Goal: Task Accomplishment & Management: Manage account settings

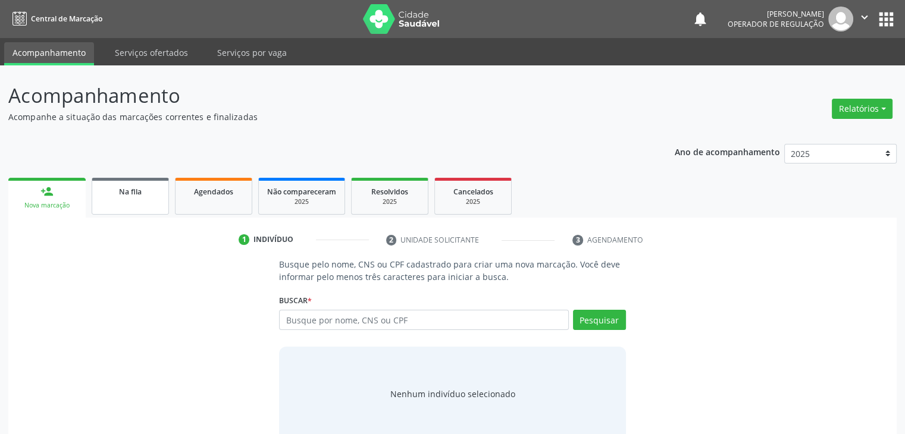
click at [136, 188] on span "Na fila" at bounding box center [130, 192] width 23 height 10
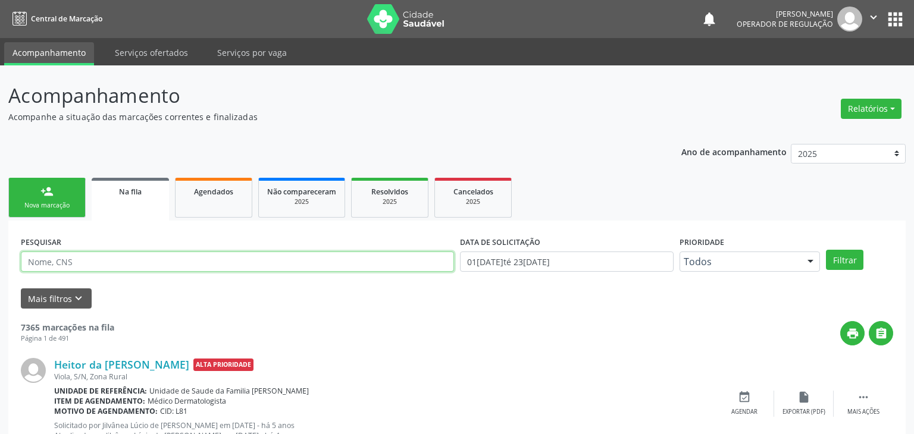
click at [100, 264] on input "text" at bounding box center [237, 262] width 433 height 20
click at [818, 250] on button "Filtrar" at bounding box center [836, 260] width 37 height 20
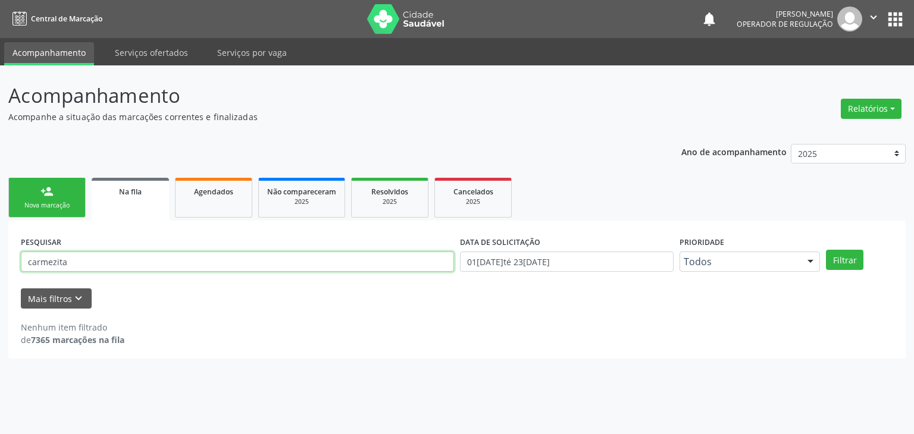
click at [56, 259] on input "carmezita" at bounding box center [237, 262] width 433 height 20
click at [826, 250] on button "Filtrar" at bounding box center [844, 260] width 37 height 20
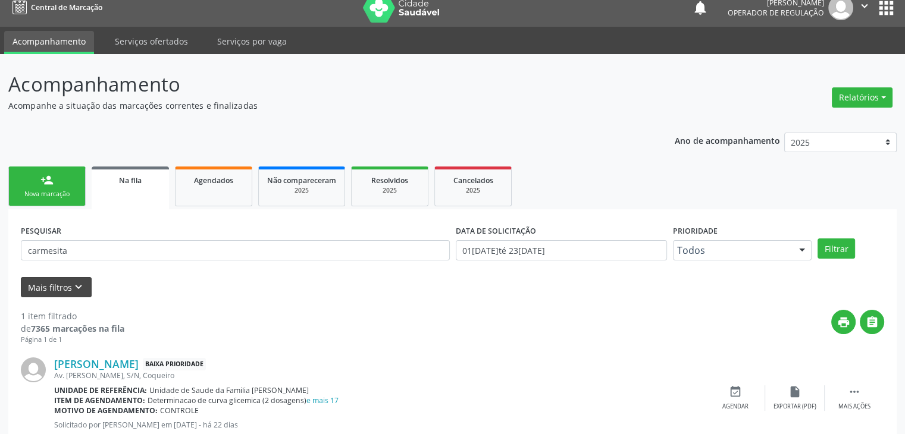
scroll to position [48, 0]
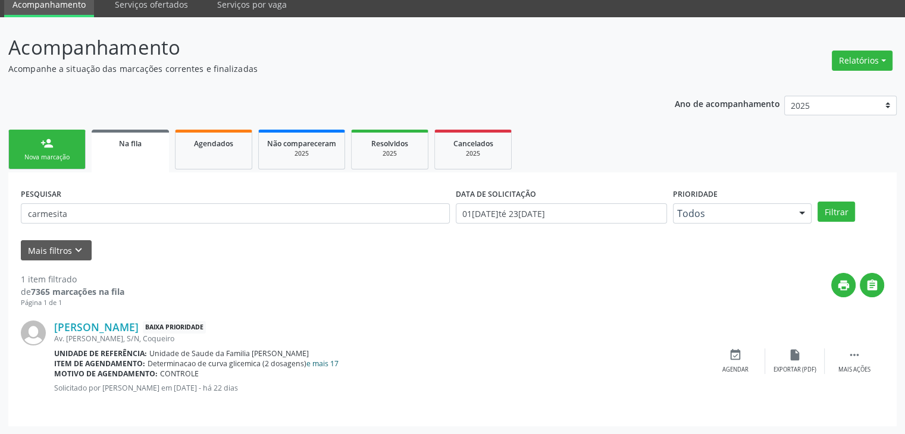
click at [312, 365] on link "e mais 17" at bounding box center [322, 364] width 32 height 10
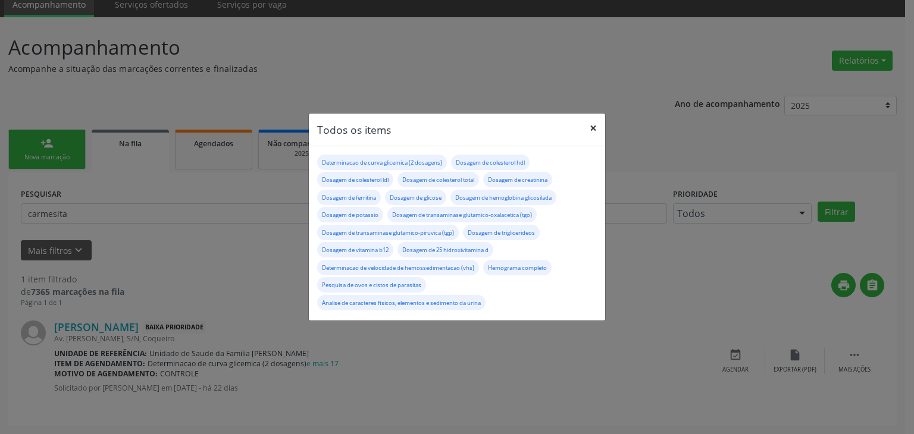
click at [600, 122] on button "×" at bounding box center [593, 128] width 24 height 29
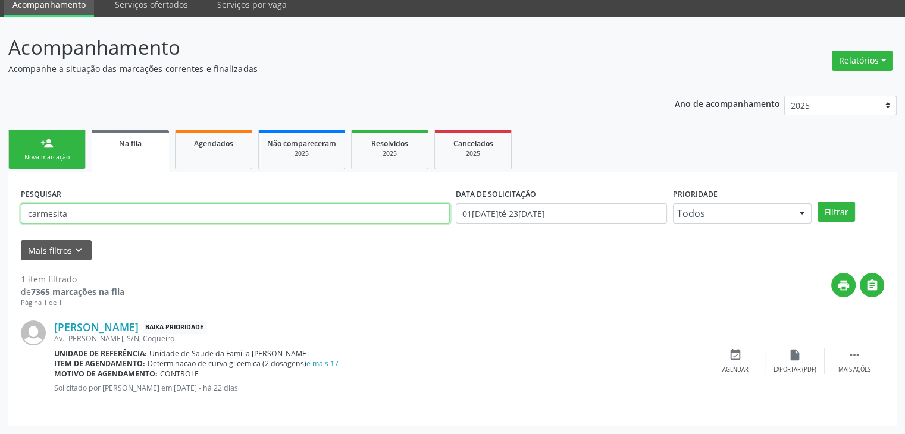
click at [73, 208] on input "carmesita" at bounding box center [235, 213] width 429 height 20
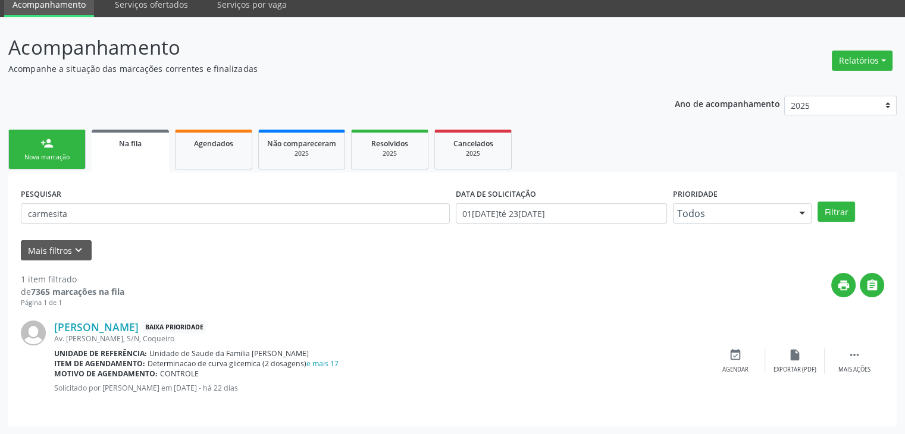
drag, startPoint x: 98, startPoint y: 223, endPoint x: 53, endPoint y: 220, distance: 44.8
click at [60, 226] on div "PESQUISAR carmesita" at bounding box center [235, 208] width 435 height 46
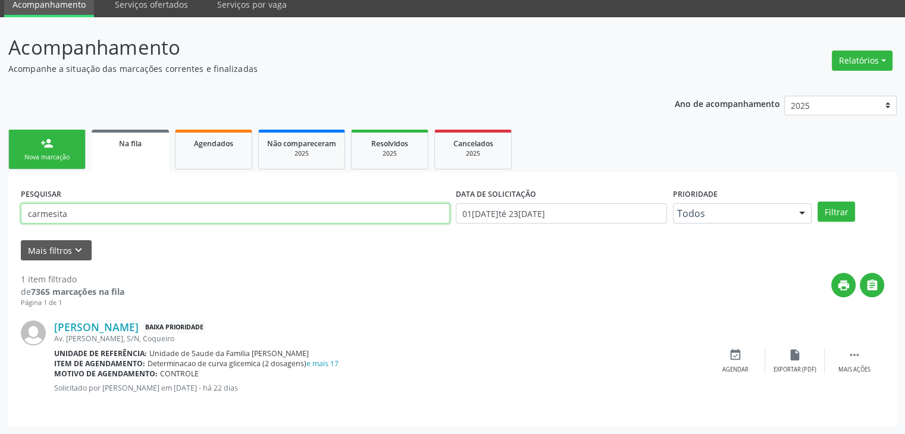
drag, startPoint x: 69, startPoint y: 212, endPoint x: 0, endPoint y: 217, distance: 69.2
click at [0, 217] on div "Acompanhamento Acompanhe a situação das marcações correntes e finalizadas Relat…" at bounding box center [452, 226] width 905 height 418
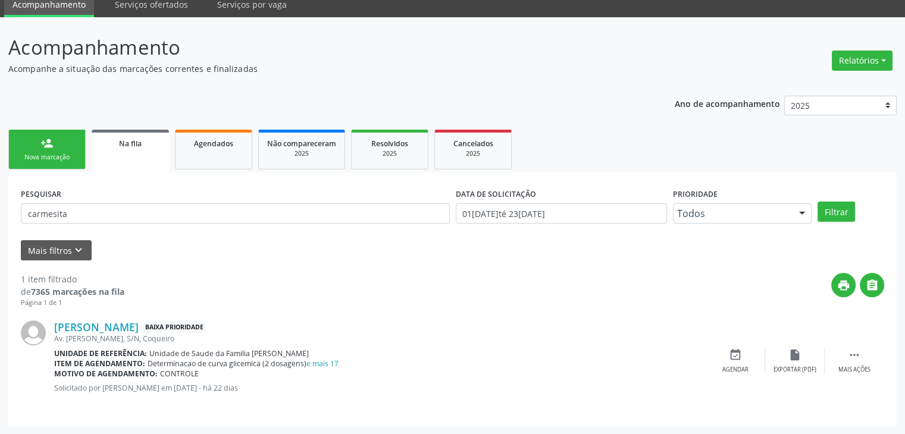
click at [0, 217] on div "Acompanhamento Acompanhe a situação das marcações correntes e finalizadas Relat…" at bounding box center [452, 226] width 905 height 418
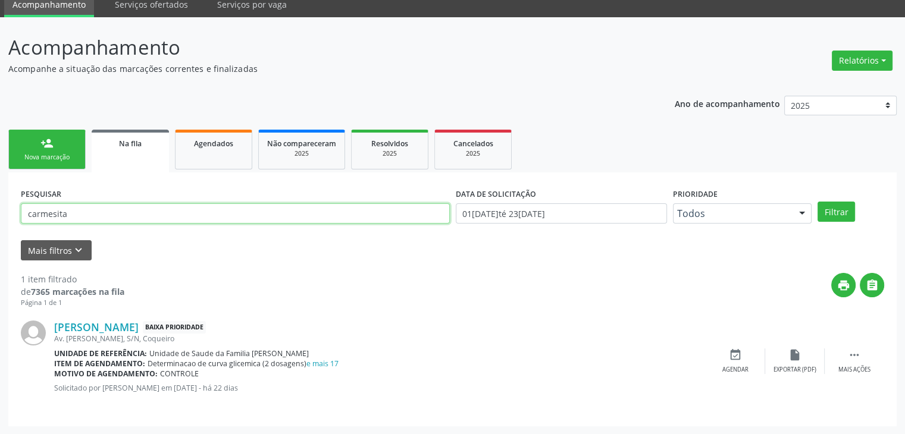
click at [95, 221] on input "carmesita" at bounding box center [235, 213] width 429 height 20
drag, startPoint x: 93, startPoint y: 215, endPoint x: 2, endPoint y: 230, distance: 91.7
click at [2, 230] on div "Acompanhamento Acompanhe a situação das marcações correntes e finalizadas Relat…" at bounding box center [452, 226] width 905 height 418
type input "kawany"
click at [818, 202] on button "Filtrar" at bounding box center [836, 212] width 37 height 20
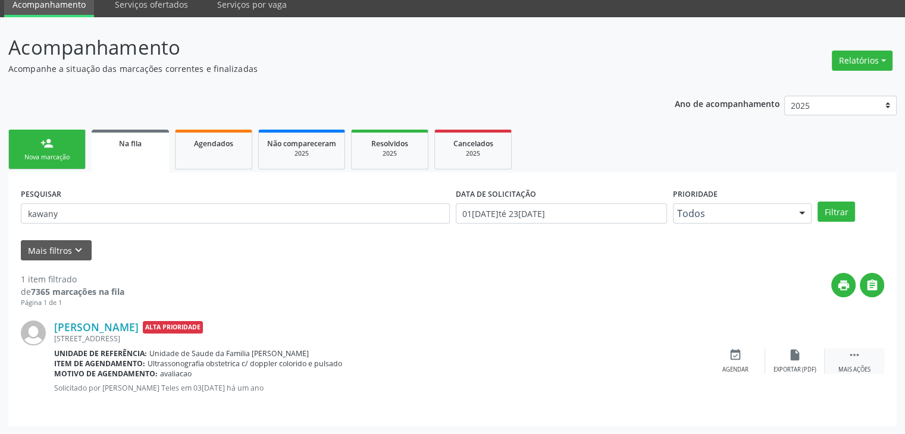
click at [876, 368] on div " Mais ações" at bounding box center [855, 362] width 60 height 26
click at [732, 366] on div "Cancelar" at bounding box center [735, 370] width 28 height 8
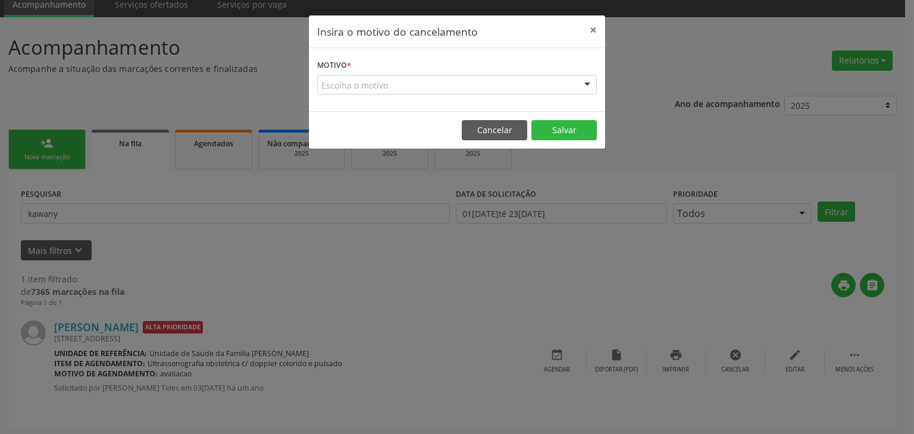
click at [397, 81] on div "Escolha o motivo" at bounding box center [457, 85] width 280 height 20
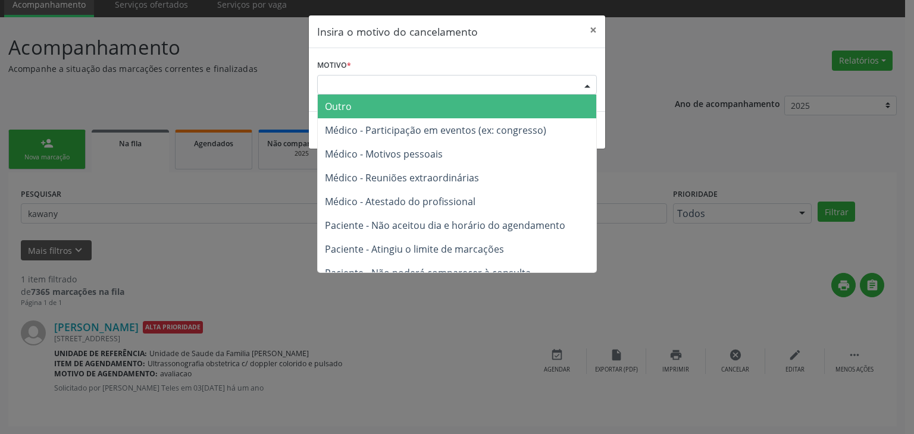
click at [381, 105] on span "Outro" at bounding box center [457, 107] width 278 height 24
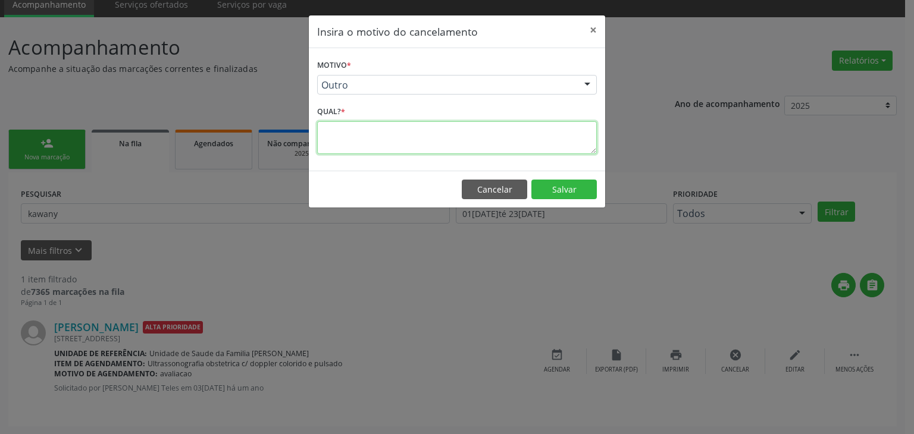
click at [370, 149] on textarea at bounding box center [457, 137] width 280 height 33
type textarea "exame realizado"
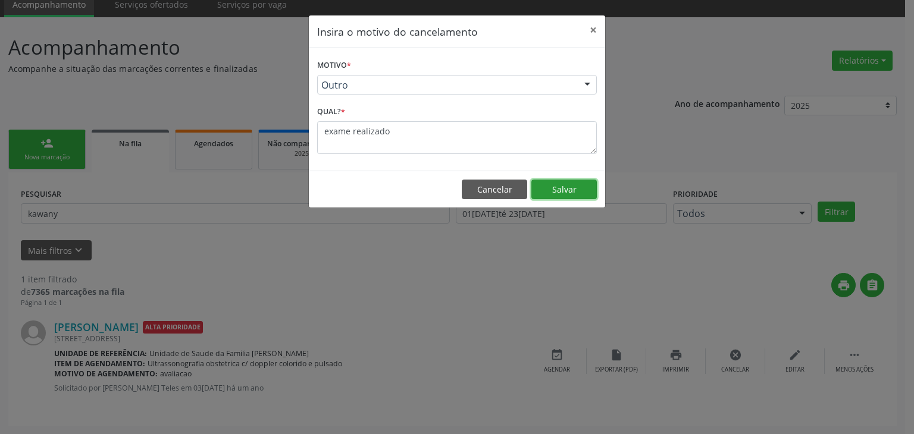
click at [583, 190] on button "Salvar" at bounding box center [563, 190] width 65 height 20
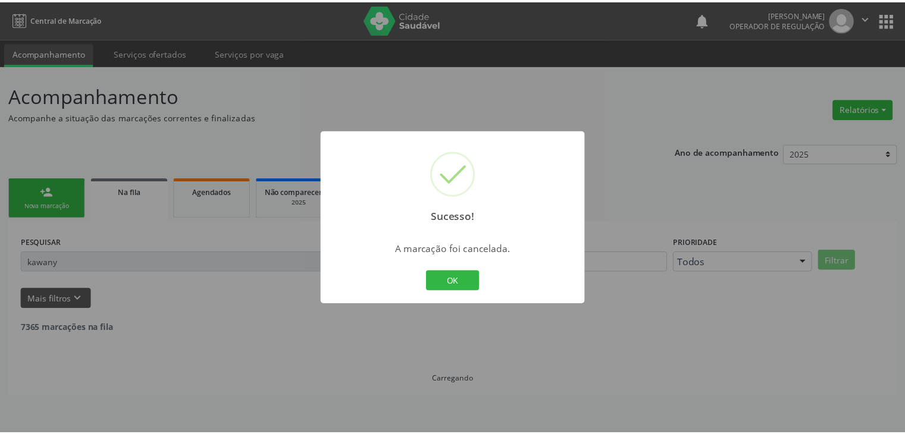
scroll to position [0, 0]
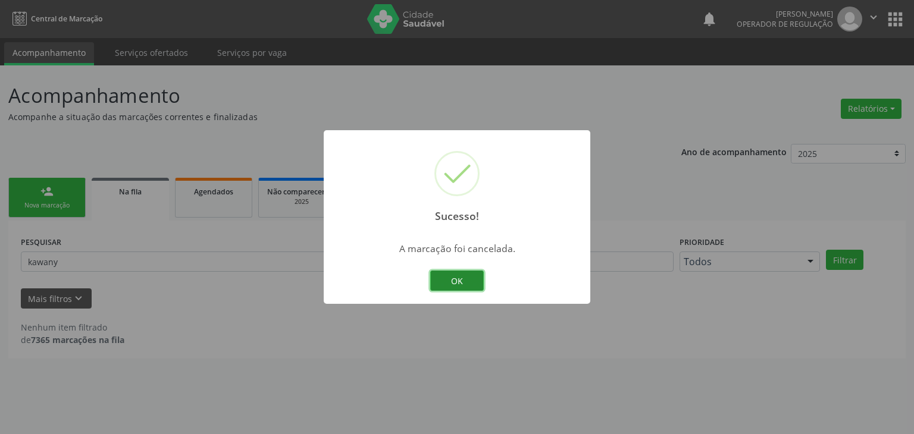
click at [462, 274] on button "OK" at bounding box center [457, 281] width 54 height 20
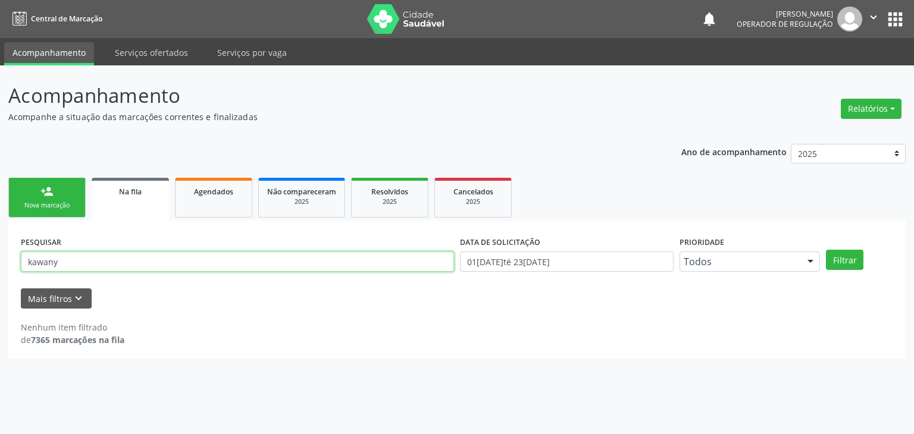
click at [69, 264] on input "kawany" at bounding box center [237, 262] width 433 height 20
type input "r"
type input "[PERSON_NAME]"
click at [826, 250] on button "Filtrar" at bounding box center [844, 260] width 37 height 20
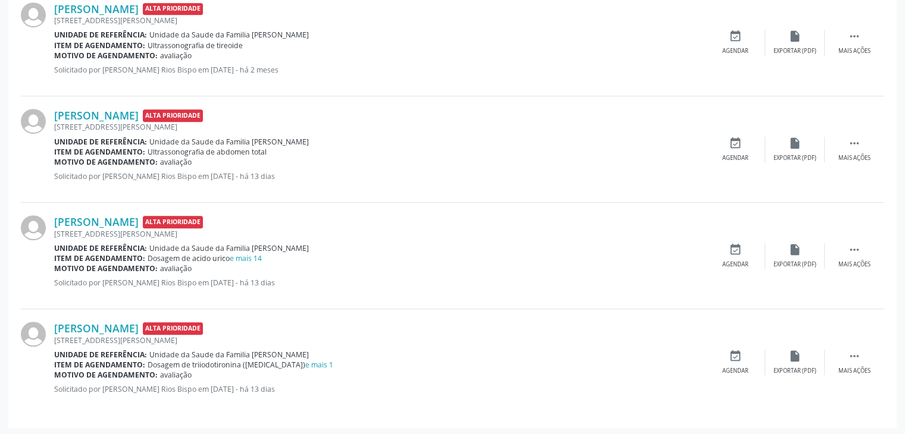
scroll to position [794, 0]
click at [305, 364] on link "e mais 1" at bounding box center [319, 364] width 28 height 10
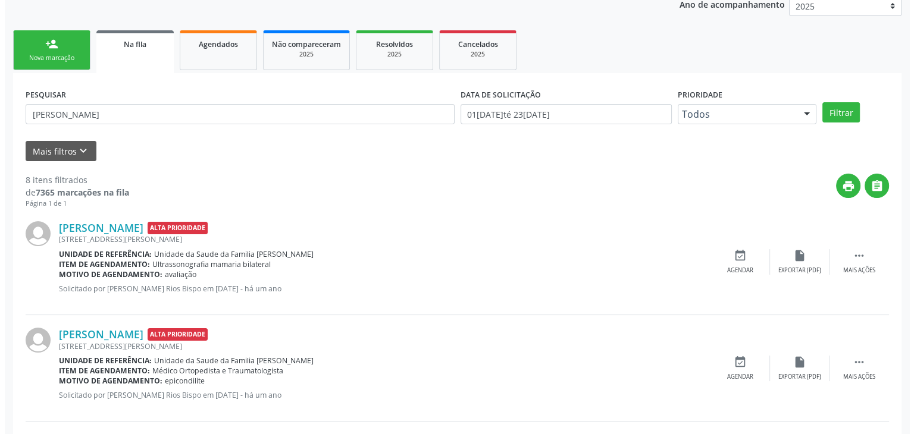
scroll to position [80, 0]
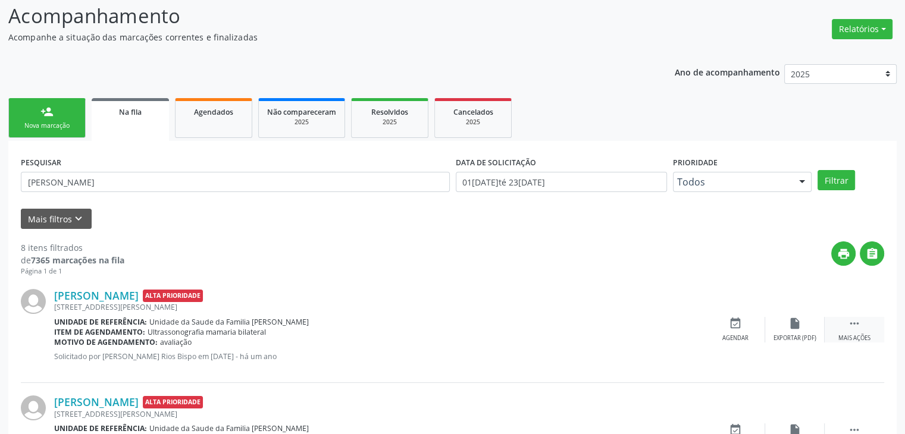
click at [871, 335] on div " Mais ações" at bounding box center [855, 330] width 60 height 26
click at [752, 333] on div "cancel Cancelar" at bounding box center [736, 330] width 60 height 26
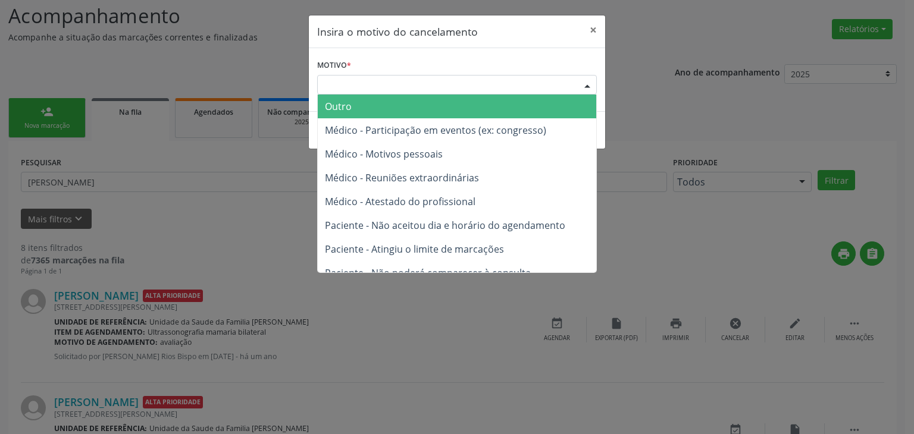
click at [383, 83] on div "Escolha o motivo" at bounding box center [457, 85] width 280 height 20
click at [374, 101] on span "Outro" at bounding box center [457, 107] width 278 height 24
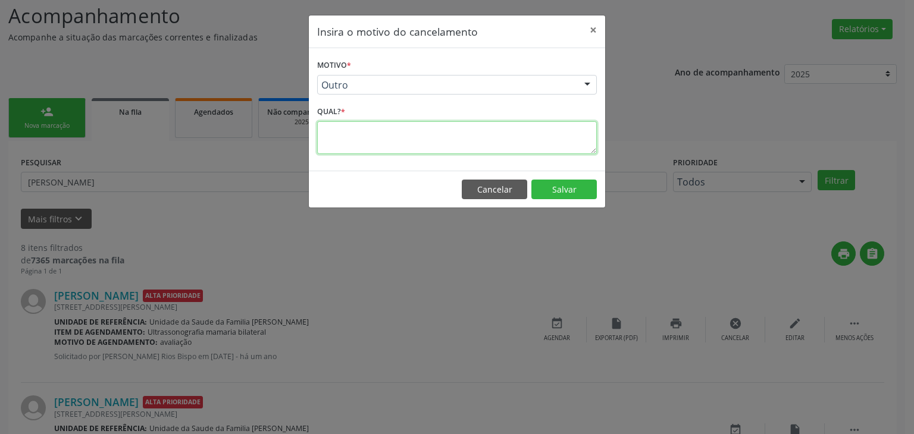
click at [393, 131] on textarea at bounding box center [457, 137] width 280 height 33
type textarea "exame realizado"
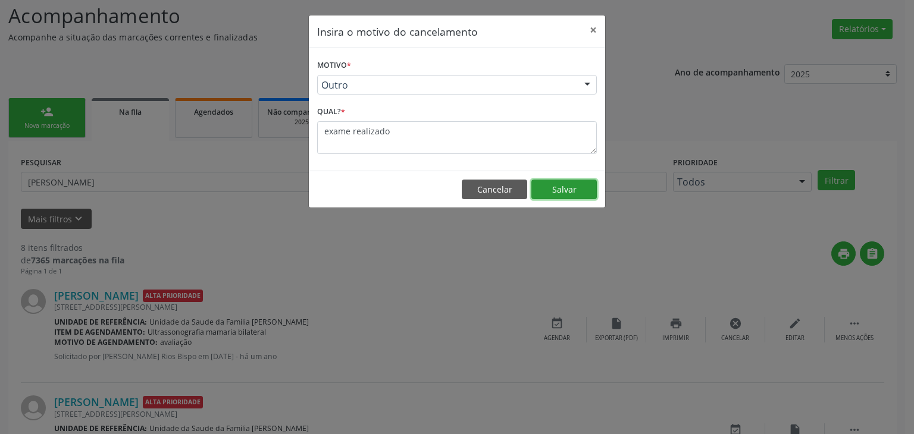
click at [559, 189] on button "Salvar" at bounding box center [563, 190] width 65 height 20
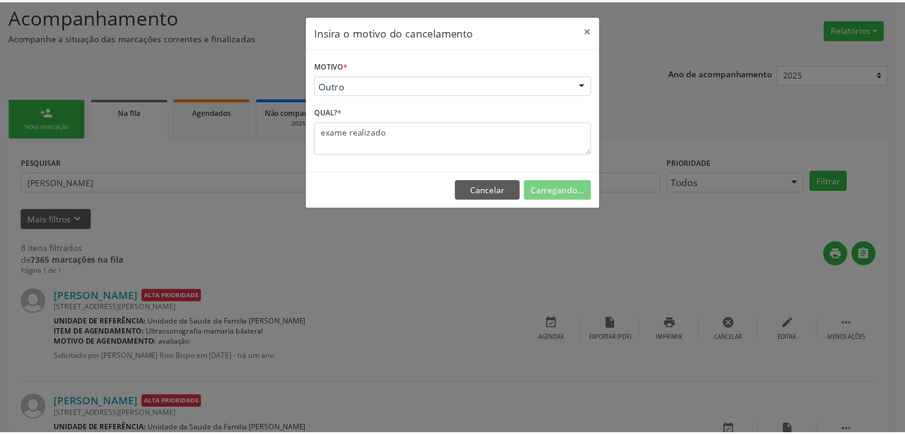
scroll to position [0, 0]
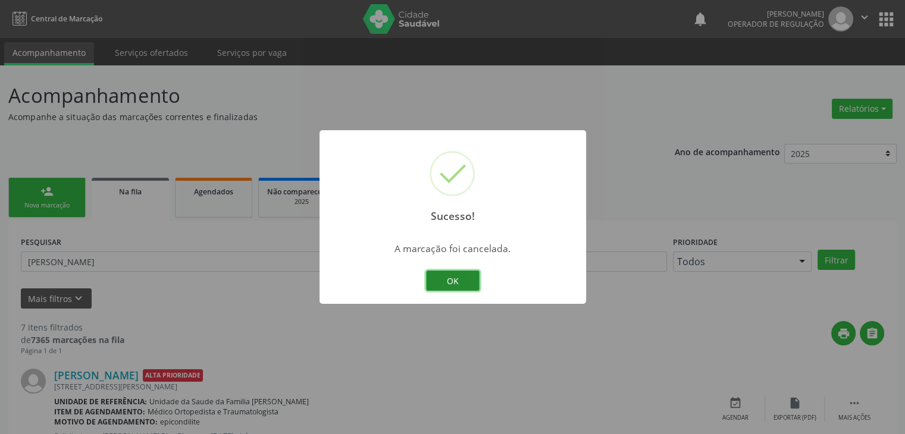
click at [464, 284] on button "OK" at bounding box center [453, 281] width 54 height 20
click at [464, 284] on div "Sucesso! × A marcação foi cancelada. OK Cancel" at bounding box center [453, 217] width 267 height 174
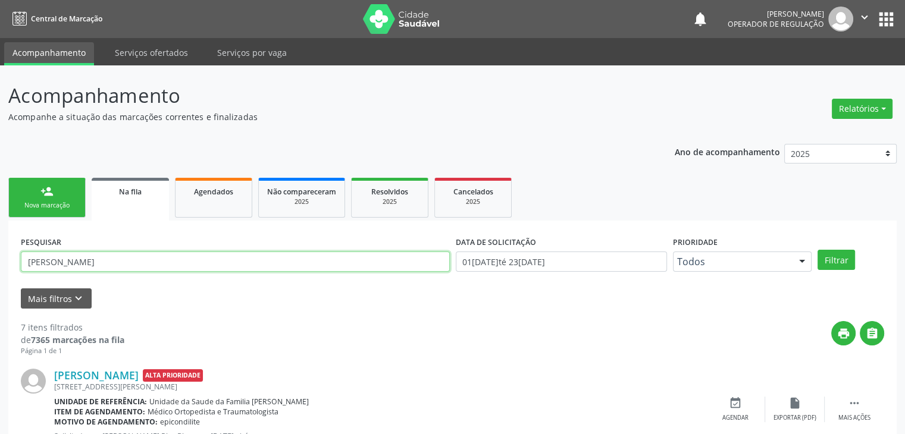
drag, startPoint x: 145, startPoint y: 260, endPoint x: 55, endPoint y: 264, distance: 90.5
click at [145, 260] on input "[PERSON_NAME]" at bounding box center [235, 262] width 429 height 20
drag, startPoint x: 55, startPoint y: 264, endPoint x: 0, endPoint y: 265, distance: 54.8
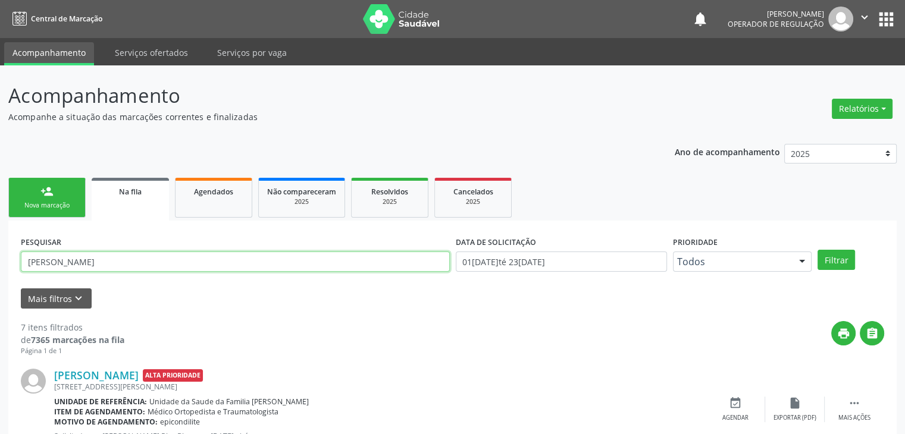
click at [98, 265] on input "[PERSON_NAME]" at bounding box center [235, 262] width 429 height 20
drag, startPoint x: 98, startPoint y: 265, endPoint x: 12, endPoint y: 265, distance: 85.7
click at [818, 250] on button "Filtrar" at bounding box center [836, 260] width 37 height 20
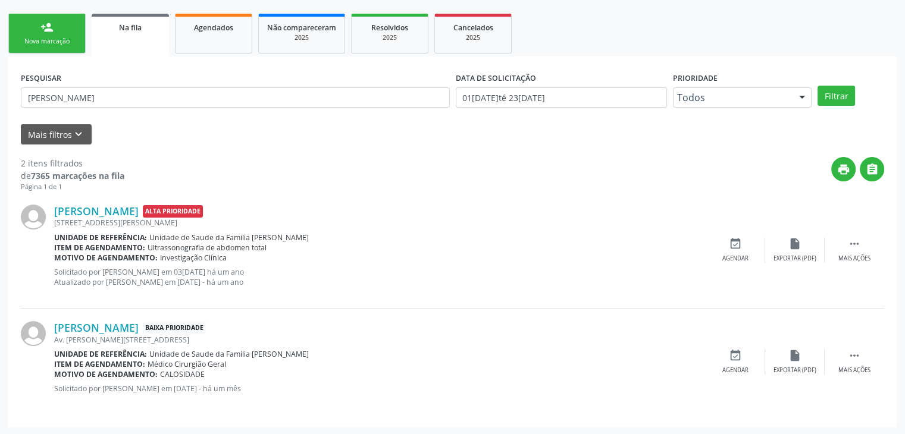
scroll to position [165, 0]
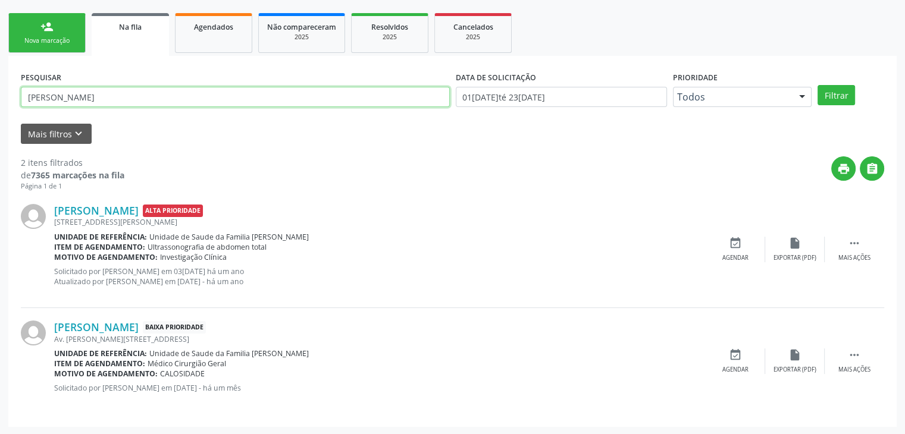
drag, startPoint x: 183, startPoint y: 98, endPoint x: 0, endPoint y: 98, distance: 183.3
click at [0, 99] on div "Acompanhamento Acompanhe a situação das marcações correntes e finalizadas Relat…" at bounding box center [452, 168] width 905 height 535
click at [0, 98] on div "Acompanhamento Acompanhe a situação das marcações correntes e finalizadas Relat…" at bounding box center [452, 168] width 905 height 535
click at [101, 96] on input "[PERSON_NAME]" at bounding box center [235, 97] width 429 height 20
type input "r"
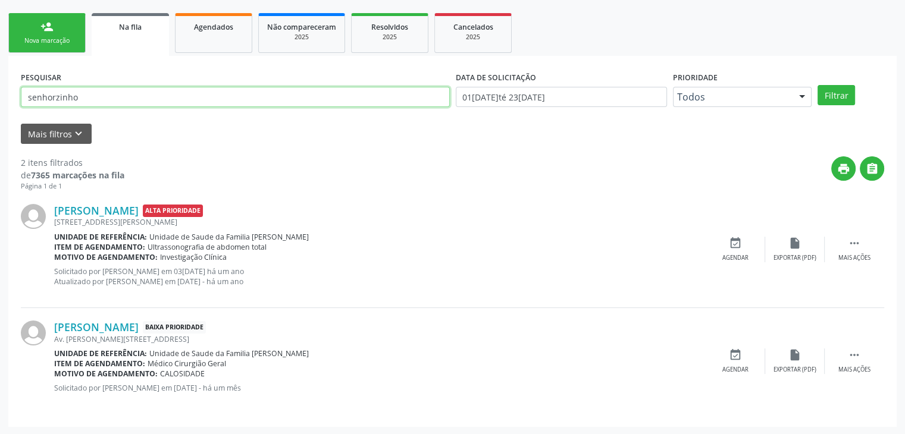
click at [818, 85] on button "Filtrar" at bounding box center [836, 95] width 37 height 20
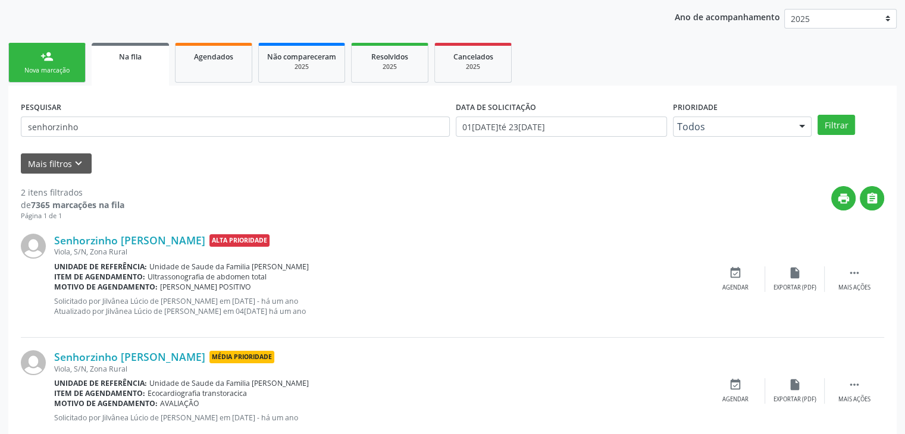
scroll to position [105, 0]
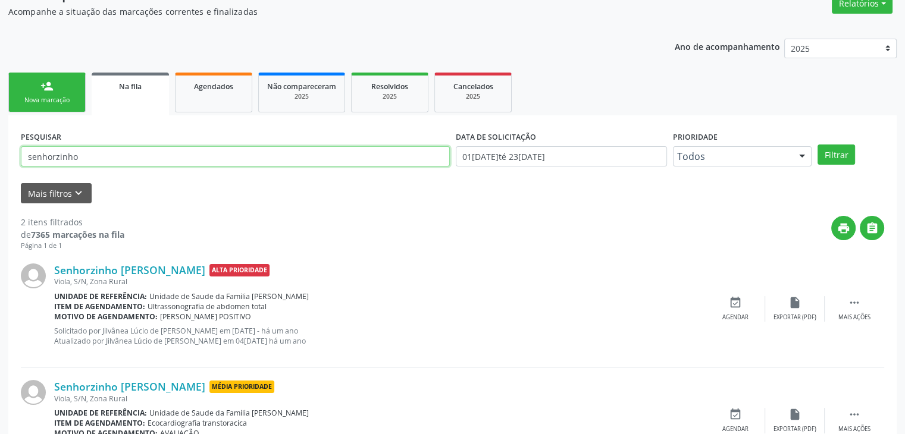
click at [98, 149] on input "senhorzinho" at bounding box center [235, 156] width 429 height 20
drag, startPoint x: 84, startPoint y: 149, endPoint x: 0, endPoint y: 143, distance: 84.1
click at [0, 143] on div "Acompanhamento Acompanhe a situação das marcações correntes e finalizadas Relat…" at bounding box center [452, 227] width 905 height 535
click at [818, 145] on button "Filtrar" at bounding box center [836, 155] width 37 height 20
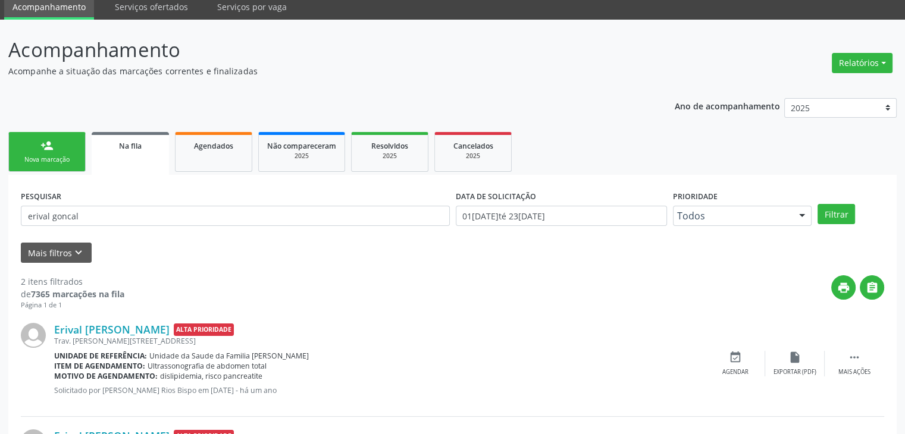
scroll to position [155, 0]
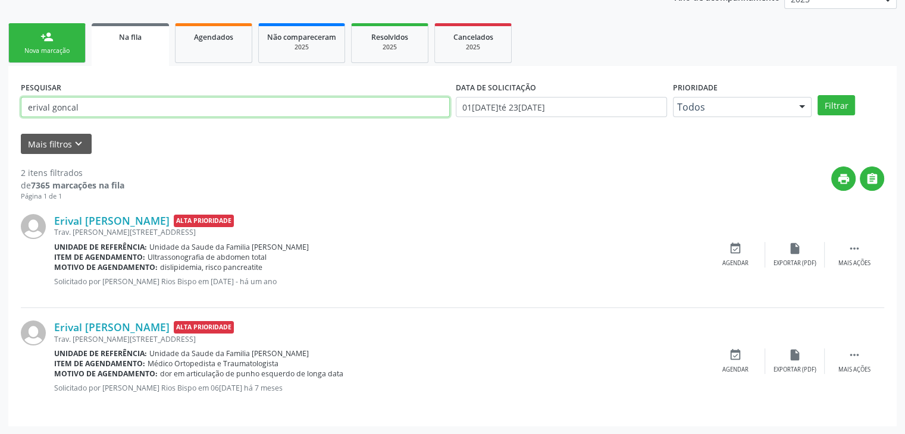
drag, startPoint x: 90, startPoint y: 105, endPoint x: 0, endPoint y: 99, distance: 90.6
click at [0, 99] on div "Acompanhamento Acompanhe a situação das marcações correntes e finalizadas Relat…" at bounding box center [452, 173] width 905 height 524
type input "[PERSON_NAME]"
click at [818, 95] on button "Filtrar" at bounding box center [836, 105] width 37 height 20
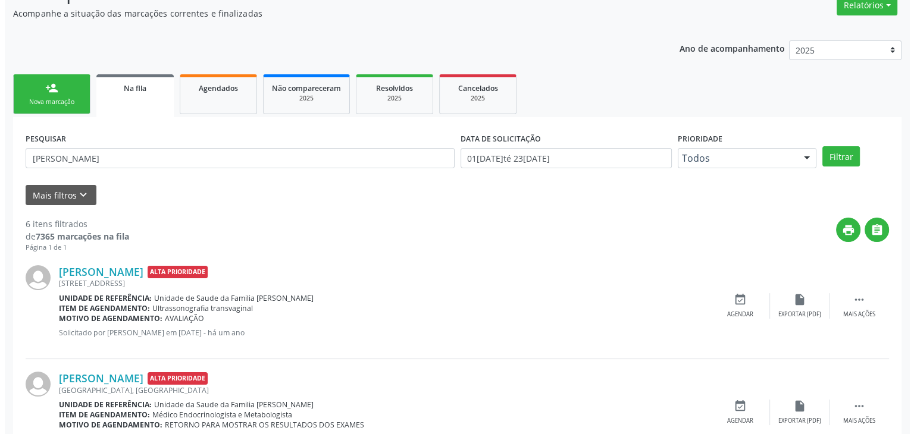
scroll to position [179, 0]
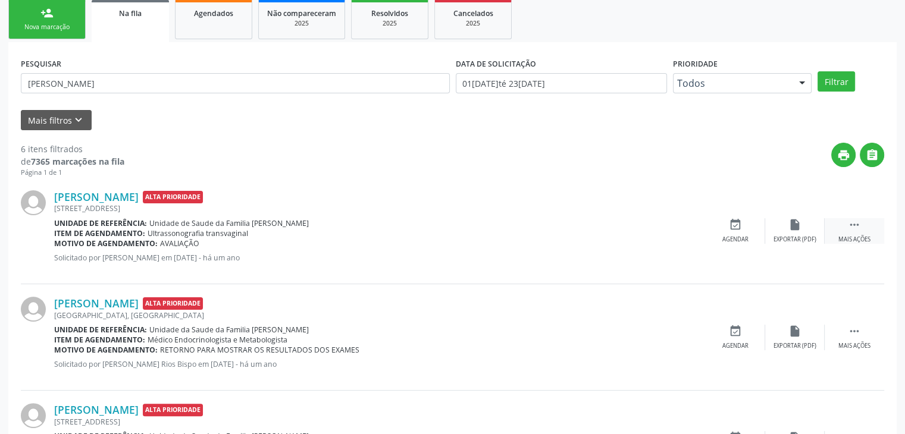
click at [856, 220] on icon "" at bounding box center [854, 224] width 13 height 13
click at [733, 231] on div "cancel Cancelar" at bounding box center [736, 231] width 60 height 26
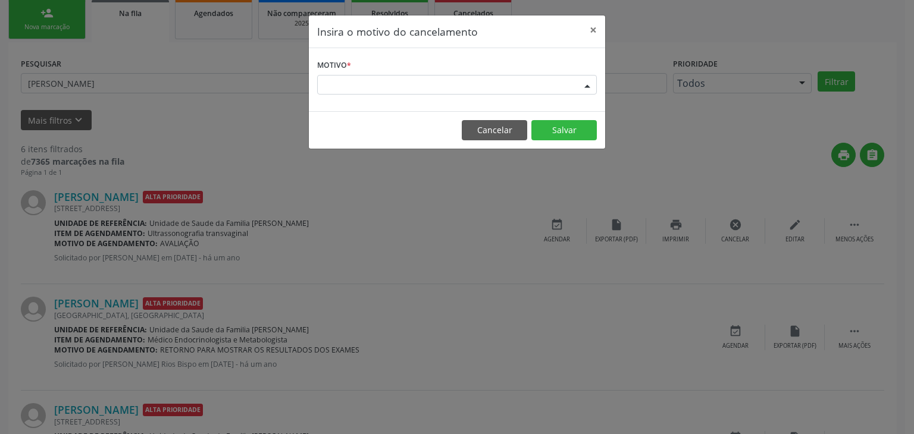
click at [394, 88] on div "Escolha o motivo" at bounding box center [457, 85] width 280 height 20
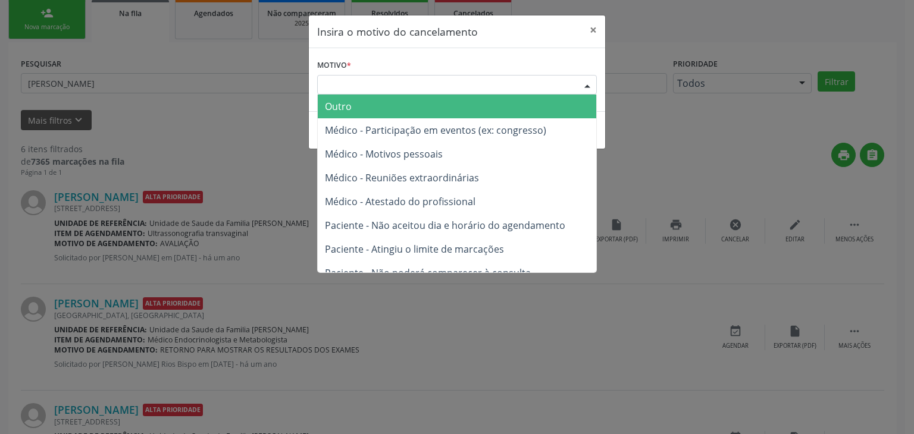
click at [381, 104] on span "Outro" at bounding box center [457, 107] width 278 height 24
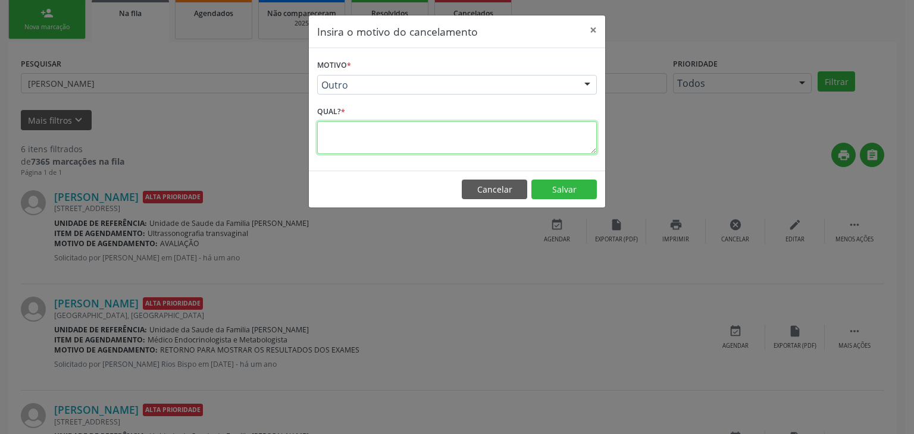
click at [371, 150] on textarea at bounding box center [457, 137] width 280 height 33
type textarea "exame realizado"
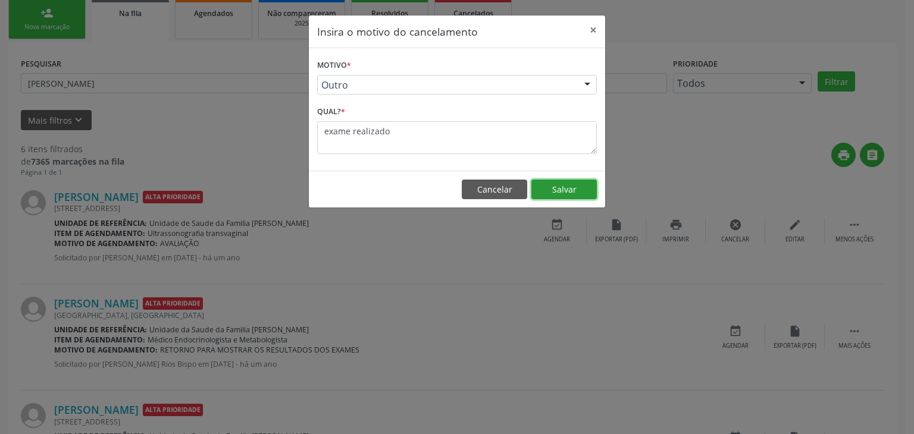
click at [571, 189] on button "Salvar" at bounding box center [563, 190] width 65 height 20
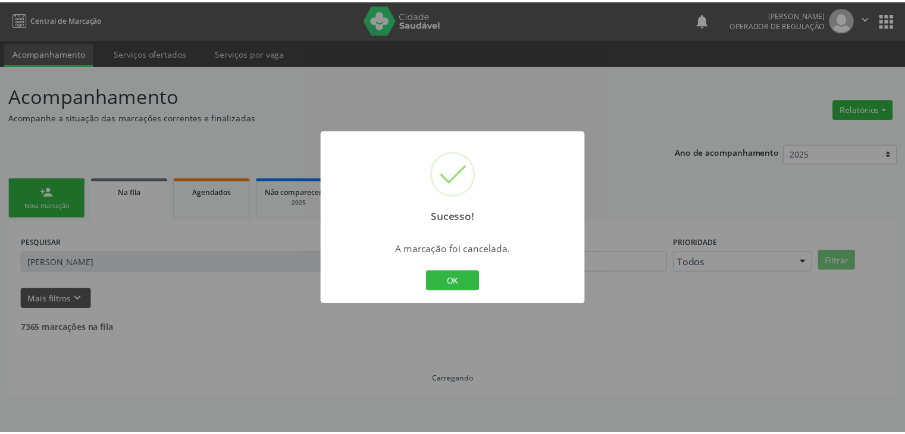
scroll to position [0, 0]
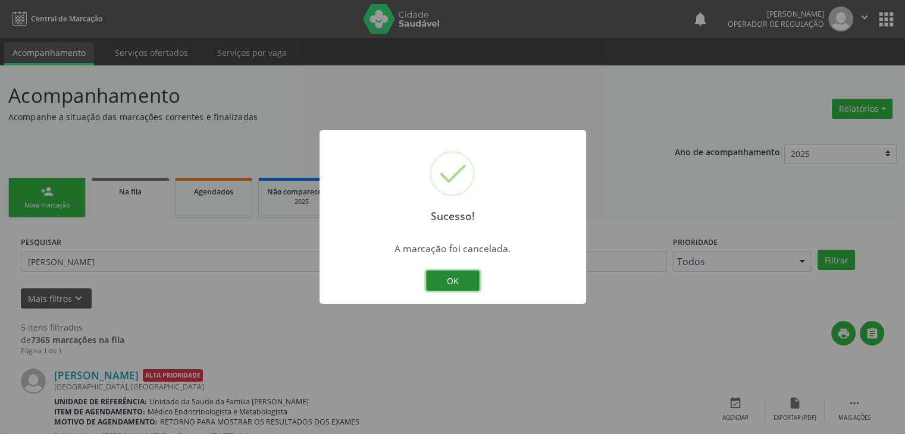
click at [454, 281] on button "OK" at bounding box center [453, 281] width 54 height 20
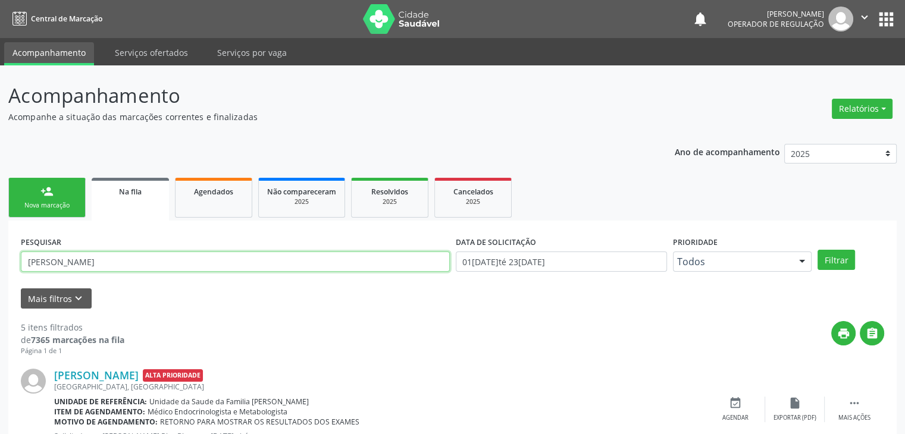
drag, startPoint x: 86, startPoint y: 258, endPoint x: 0, endPoint y: 258, distance: 86.3
type input "[PERSON_NAME]"
click at [818, 250] on button "Filtrar" at bounding box center [836, 260] width 37 height 20
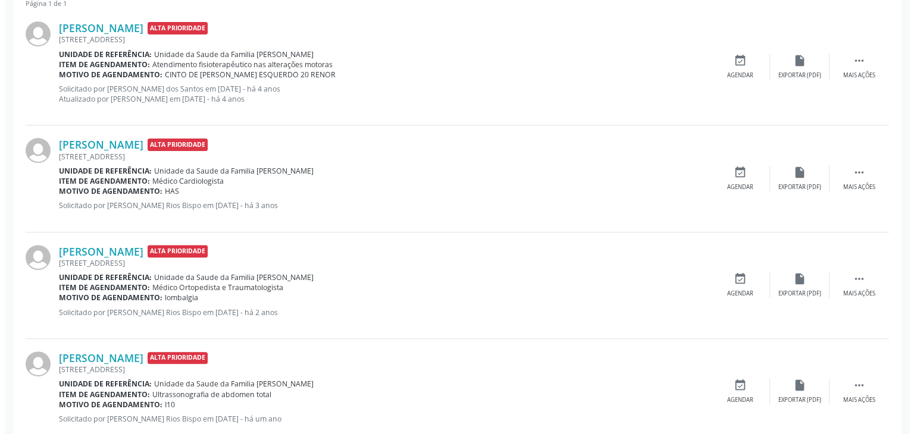
scroll to position [407, 0]
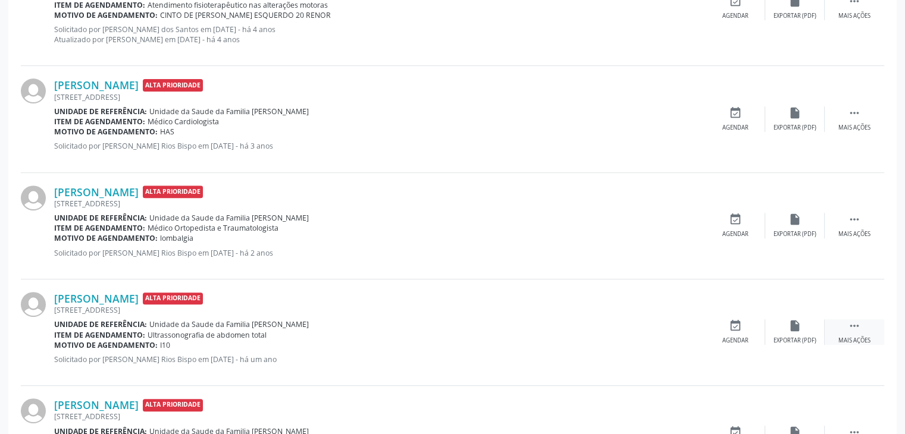
click at [845, 343] on div "Mais ações" at bounding box center [854, 341] width 32 height 8
click at [750, 331] on div "cancel Cancelar" at bounding box center [736, 333] width 60 height 26
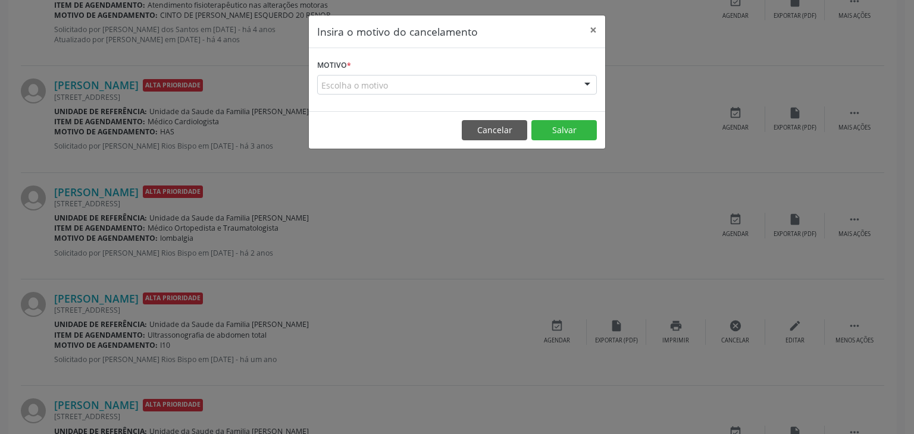
click at [414, 80] on div "Escolha o motivo" at bounding box center [457, 85] width 280 height 20
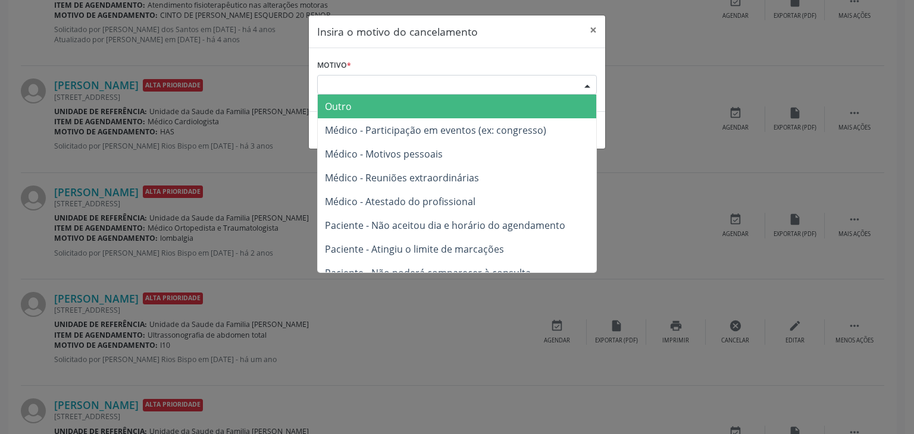
click at [350, 112] on span "Outro" at bounding box center [457, 107] width 278 height 24
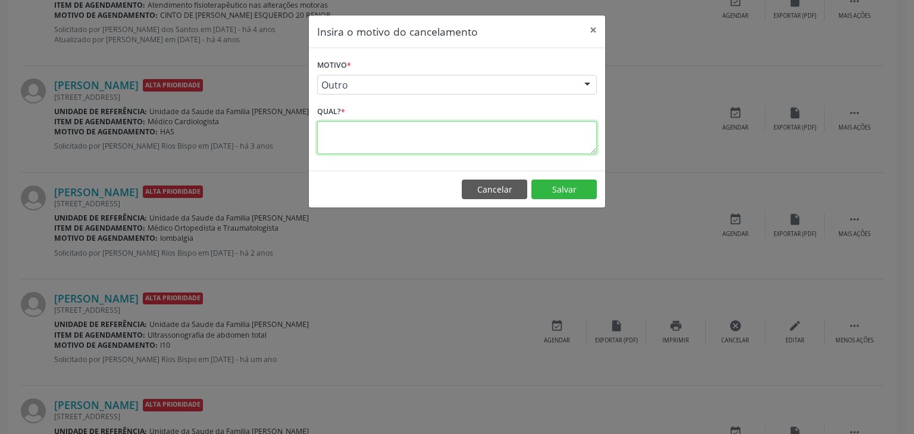
click at [348, 136] on textarea at bounding box center [457, 137] width 280 height 33
type textarea "exame realizado"
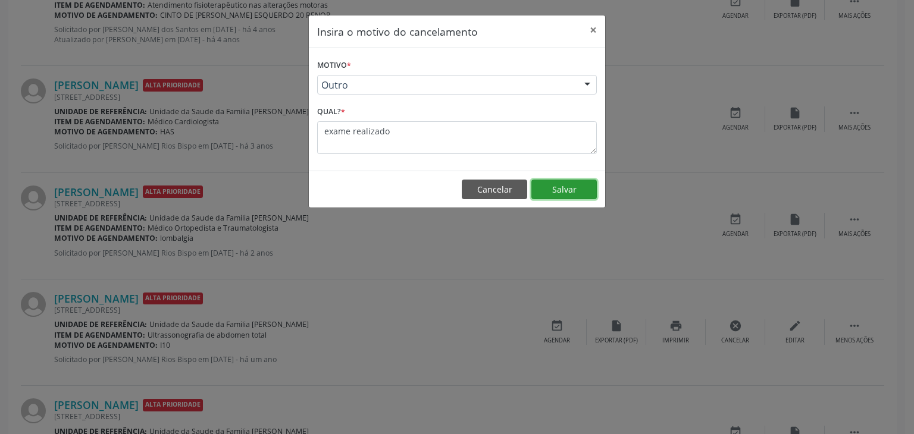
click at [580, 181] on button "Salvar" at bounding box center [563, 190] width 65 height 20
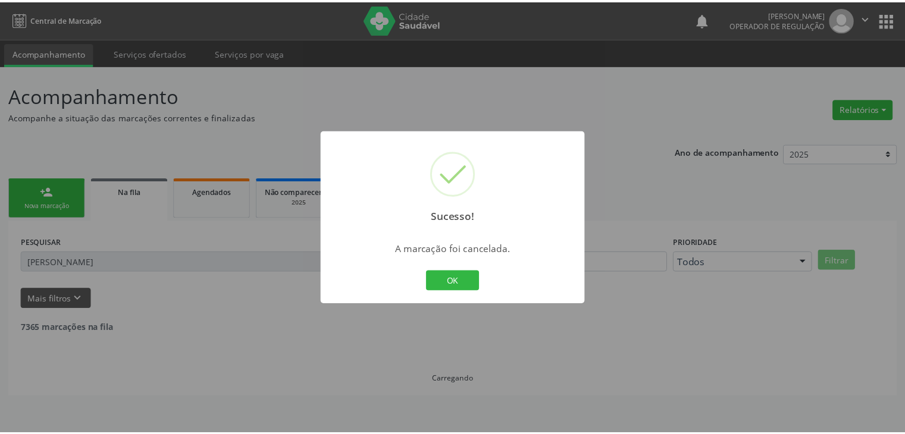
scroll to position [0, 0]
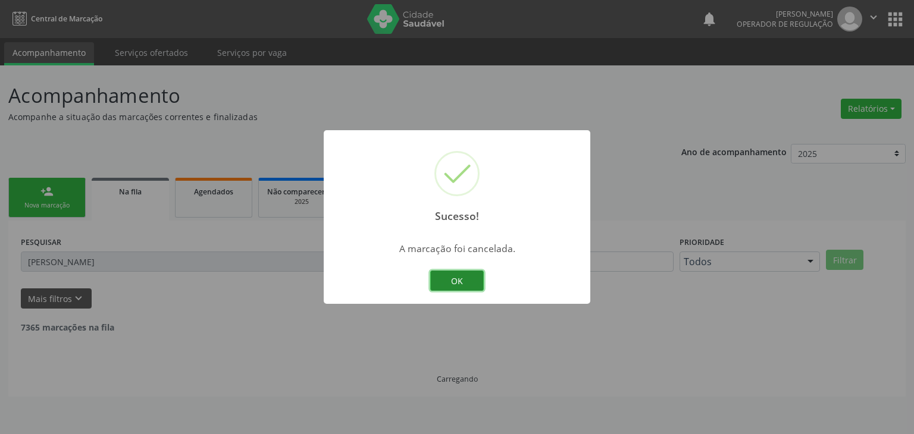
click at [471, 286] on button "OK" at bounding box center [457, 281] width 54 height 20
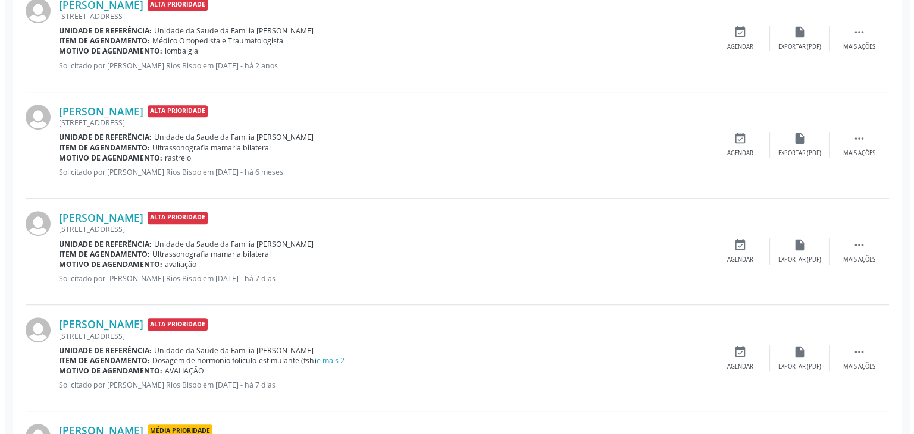
scroll to position [595, 0]
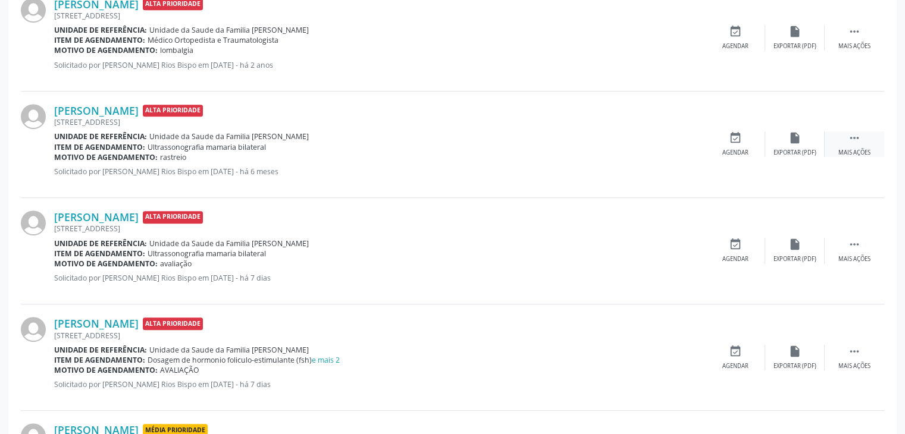
click at [857, 142] on icon "" at bounding box center [854, 137] width 13 height 13
click at [725, 149] on div "Cancelar" at bounding box center [735, 153] width 28 height 8
click at [728, 141] on div "cancel Cancelar" at bounding box center [736, 144] width 60 height 26
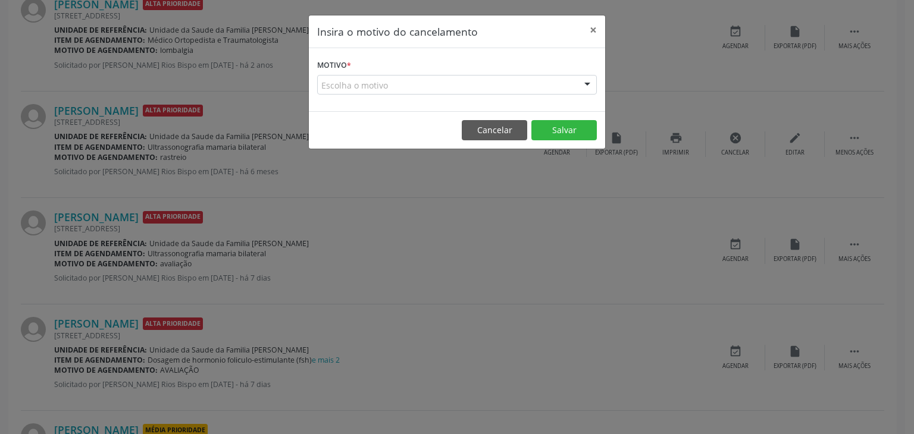
click at [411, 83] on div "Escolha o motivo" at bounding box center [457, 85] width 280 height 20
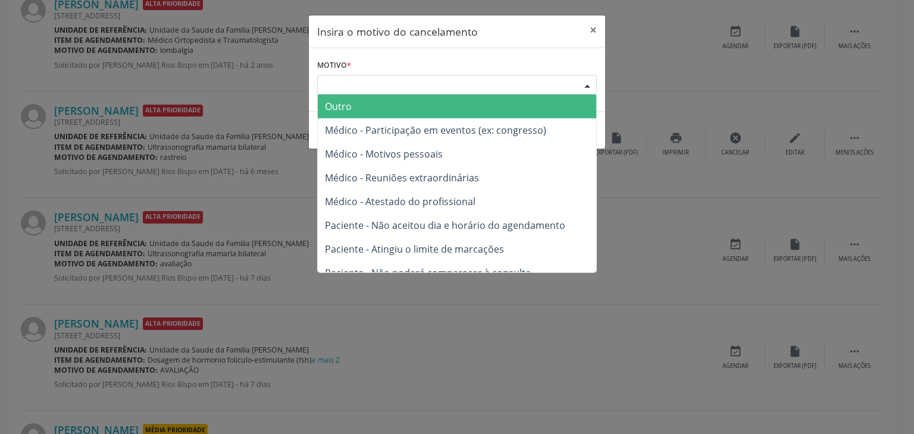
click at [353, 110] on span "Outro" at bounding box center [457, 107] width 278 height 24
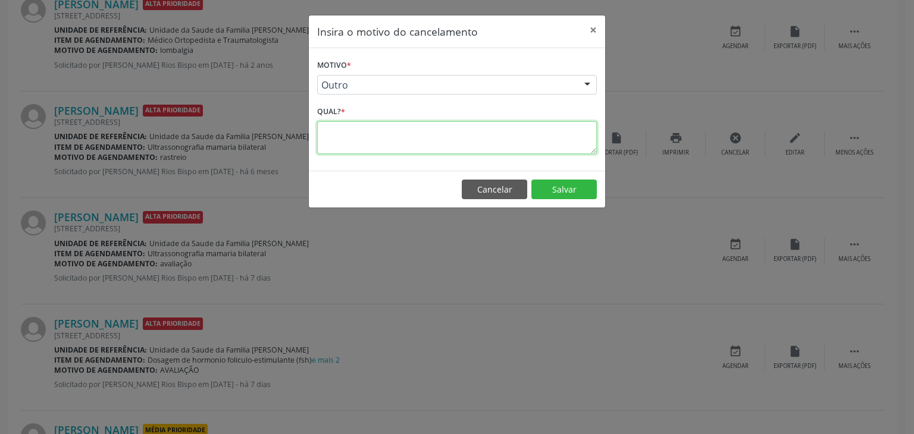
click at [365, 143] on textarea at bounding box center [457, 137] width 280 height 33
type textarea "exame realizado"
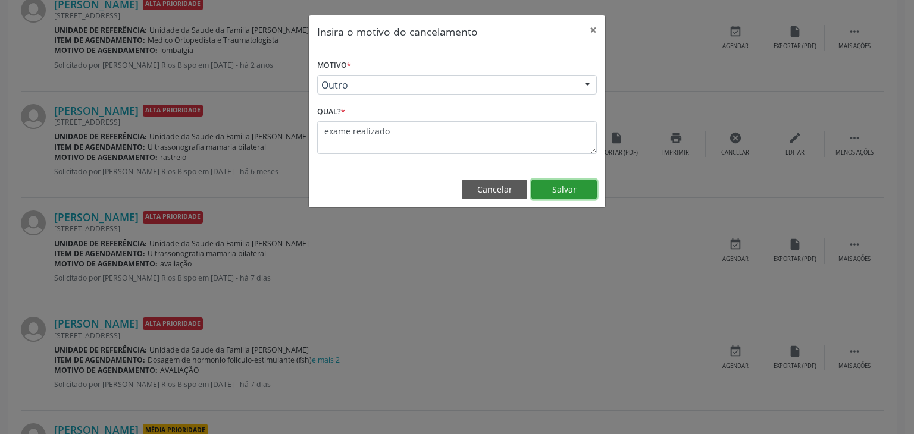
click at [585, 189] on button "Salvar" at bounding box center [563, 190] width 65 height 20
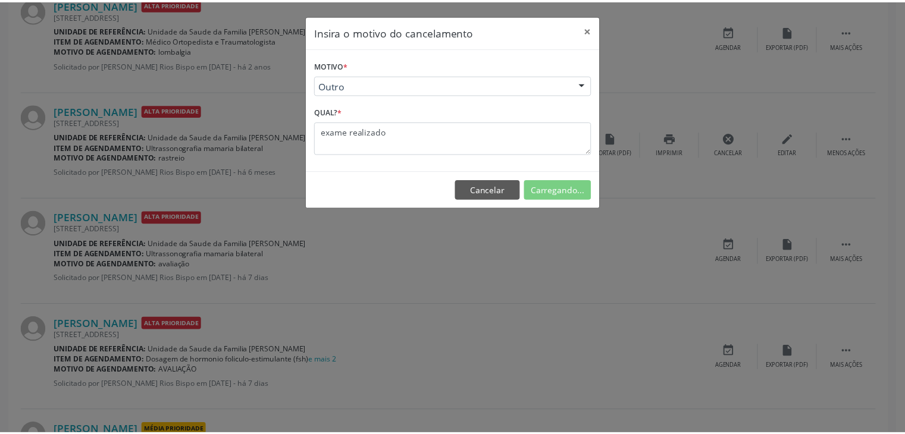
scroll to position [0, 0]
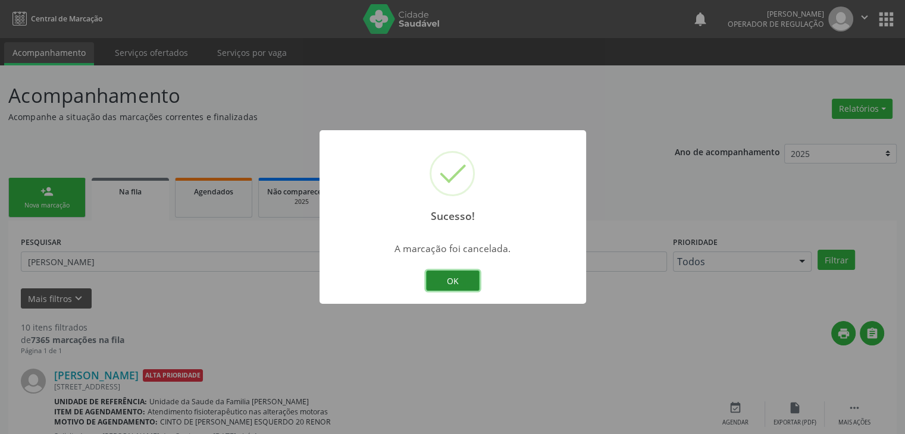
click at [452, 273] on button "OK" at bounding box center [453, 281] width 54 height 20
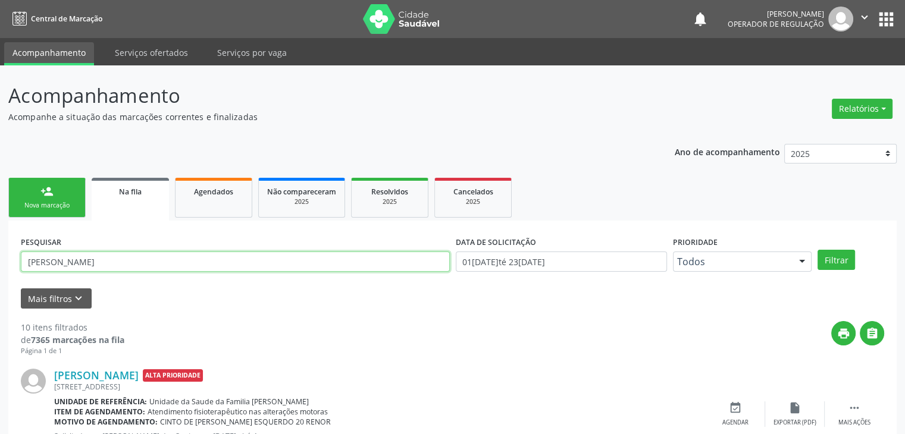
drag, startPoint x: 123, startPoint y: 267, endPoint x: 0, endPoint y: 250, distance: 124.4
type input "[PERSON_NAME]"
click at [818, 250] on button "Filtrar" at bounding box center [836, 260] width 37 height 20
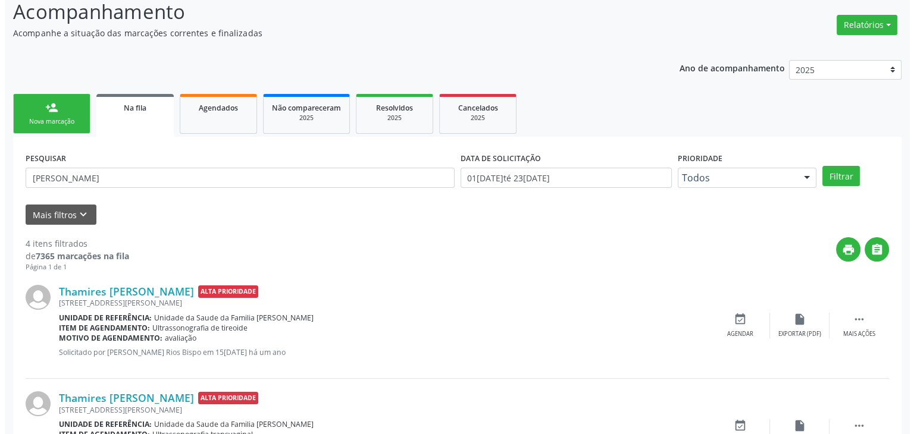
scroll to position [298, 0]
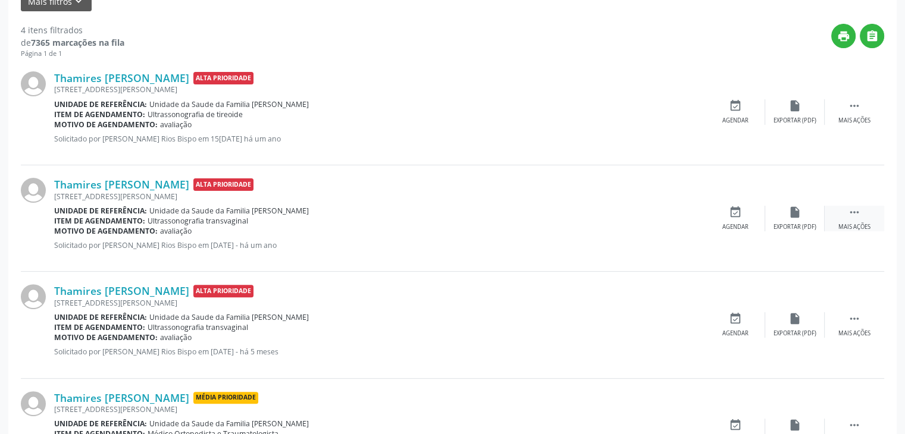
click at [842, 225] on div "Mais ações" at bounding box center [854, 227] width 32 height 8
click at [833, 218] on div " Mais ações" at bounding box center [855, 219] width 60 height 26
click at [749, 217] on div "cancel Cancelar" at bounding box center [736, 219] width 60 height 26
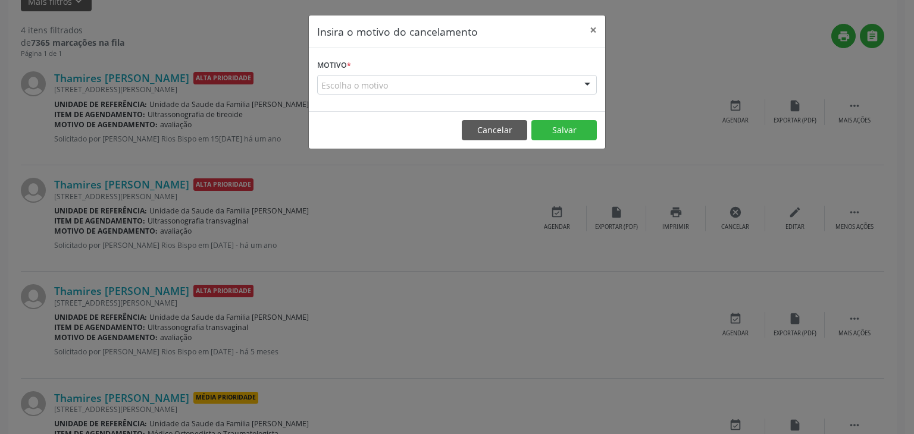
click at [440, 79] on div "Escolha o motivo" at bounding box center [457, 85] width 280 height 20
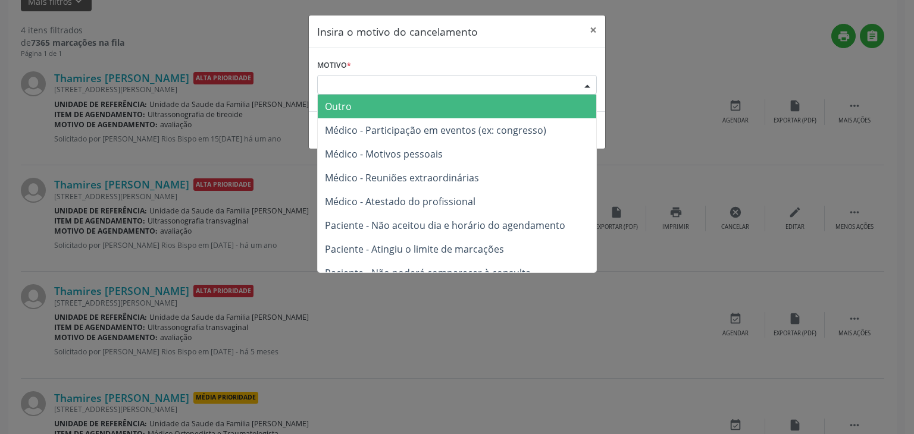
click at [389, 103] on span "Outro" at bounding box center [457, 107] width 278 height 24
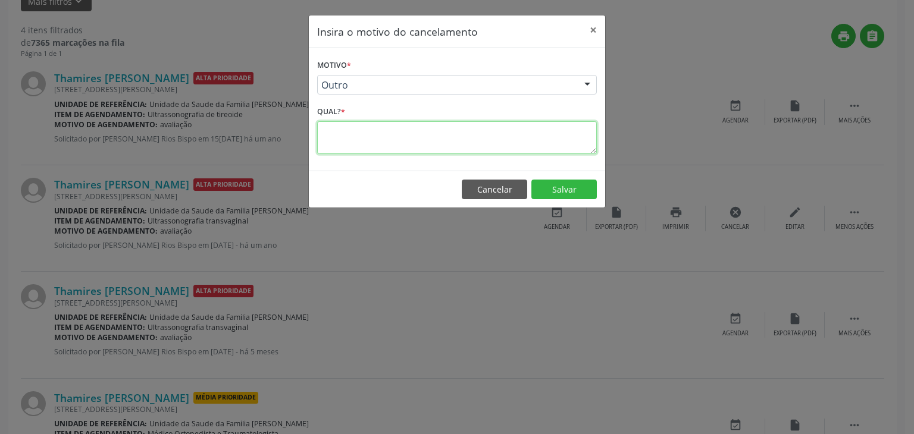
click at [394, 124] on textarea at bounding box center [457, 137] width 280 height 33
type textarea "exame realizado"
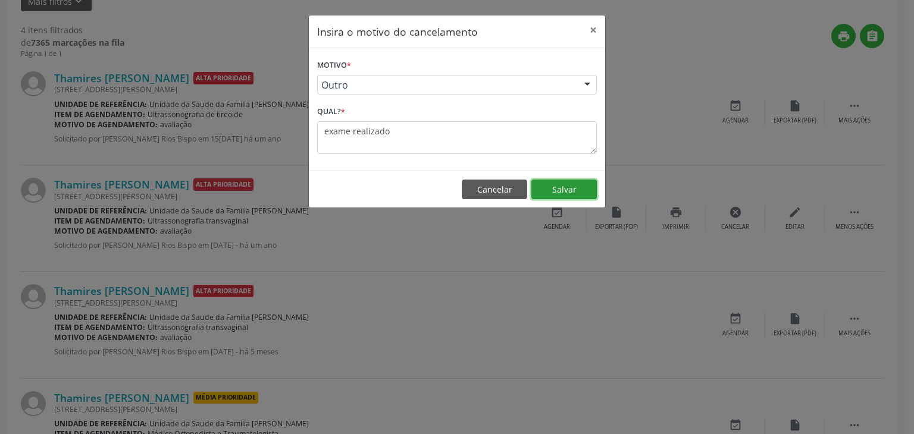
click at [569, 189] on button "Salvar" at bounding box center [563, 190] width 65 height 20
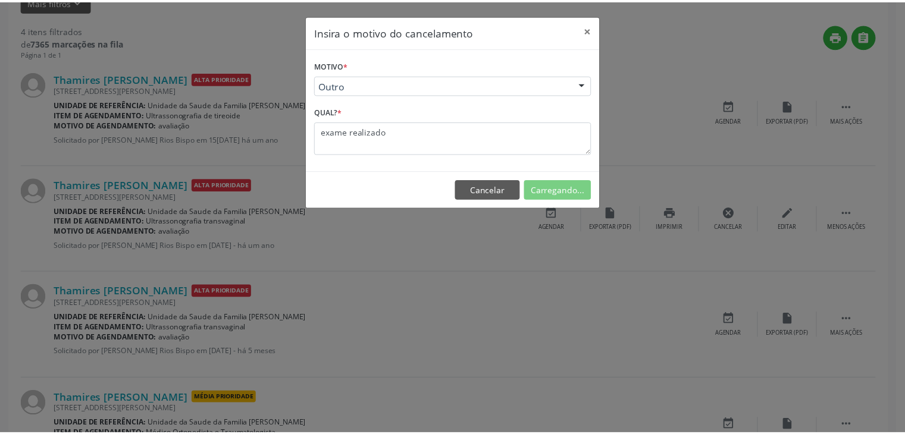
scroll to position [0, 0]
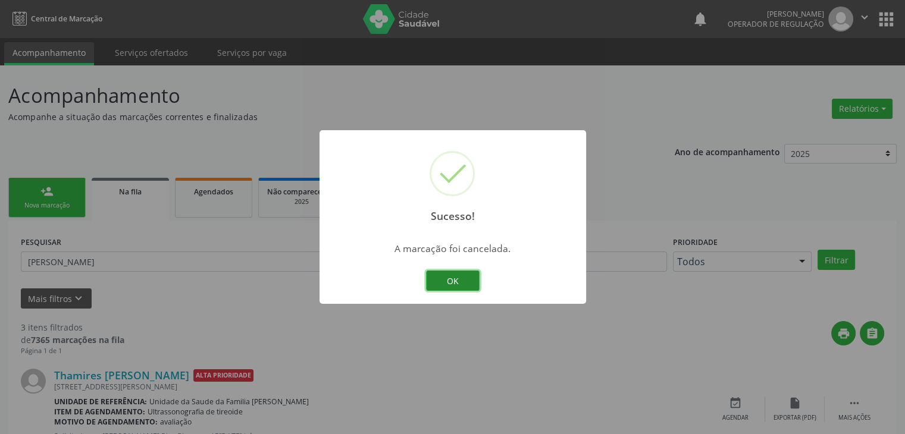
click at [446, 281] on button "OK" at bounding box center [453, 281] width 54 height 20
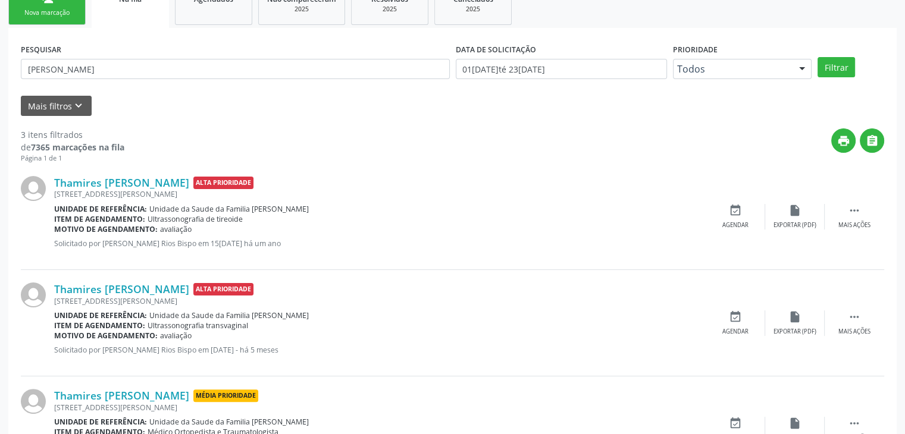
scroll to position [142, 0]
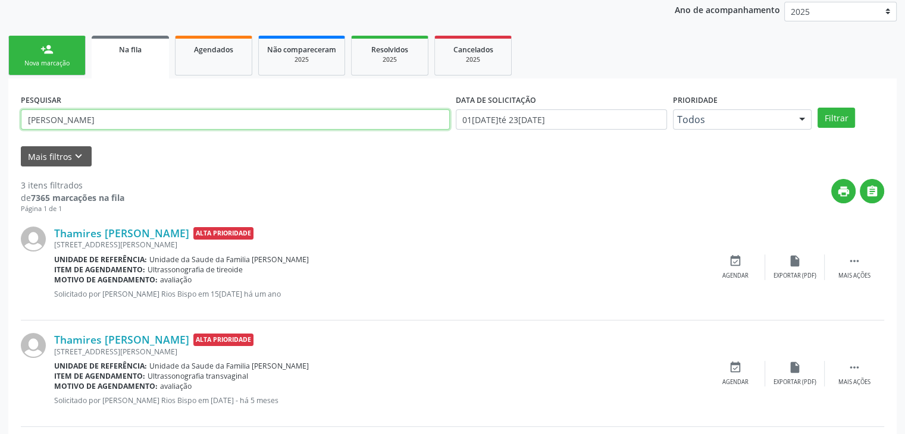
drag, startPoint x: 109, startPoint y: 120, endPoint x: 0, endPoint y: 119, distance: 109.5
click at [0, 119] on div "Acompanhamento Acompanhe a situação das marcações correntes e finalizadas Relat…" at bounding box center [452, 238] width 905 height 631
click at [818, 108] on button "Filtrar" at bounding box center [836, 118] width 37 height 20
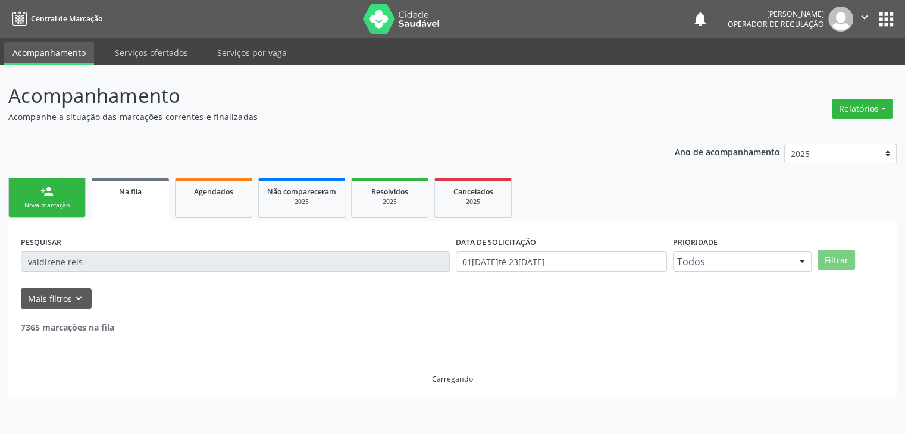
scroll to position [0, 0]
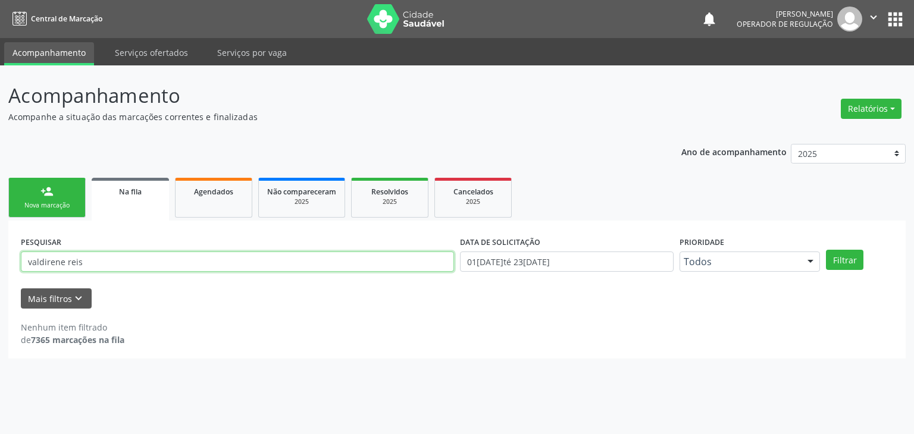
click at [133, 257] on input "valdirene reis" at bounding box center [237, 262] width 433 height 20
click at [826, 250] on button "Filtrar" at bounding box center [844, 260] width 37 height 20
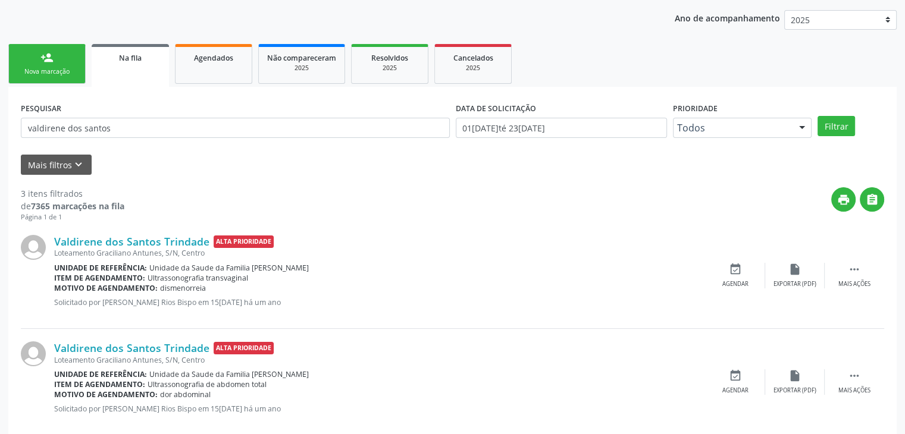
scroll to position [23, 0]
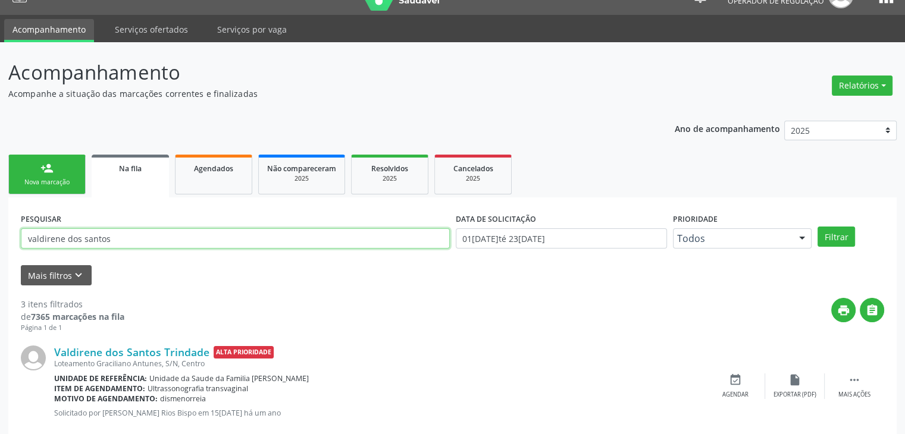
drag, startPoint x: 167, startPoint y: 234, endPoint x: 0, endPoint y: 231, distance: 167.2
click at [0, 232] on div "Acompanhamento Acompanhe a situação das marcações correntes e finalizadas Relat…" at bounding box center [452, 357] width 905 height 631
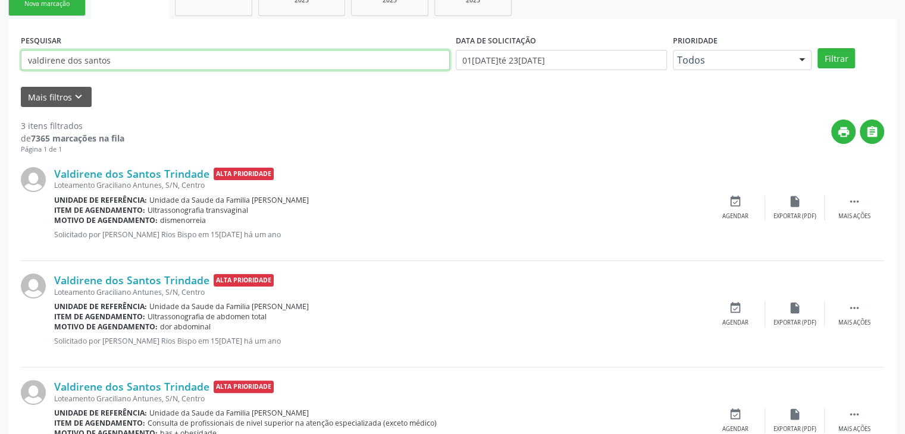
scroll to position [142, 0]
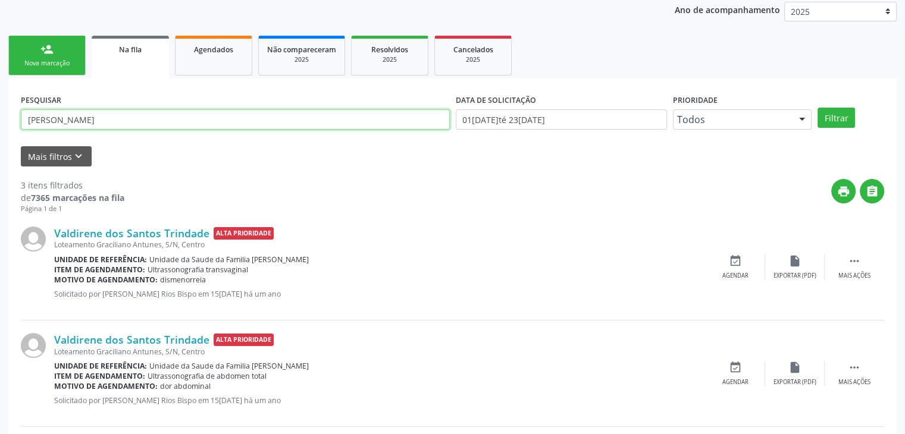
click at [818, 108] on button "Filtrar" at bounding box center [836, 118] width 37 height 20
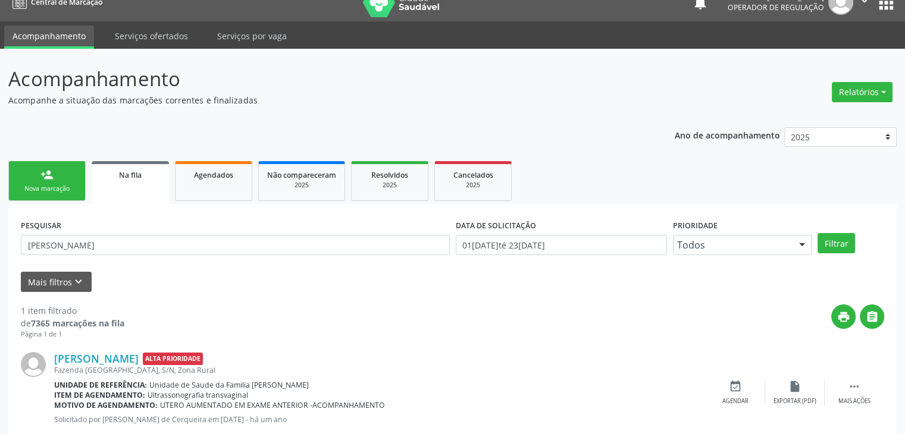
scroll to position [0, 0]
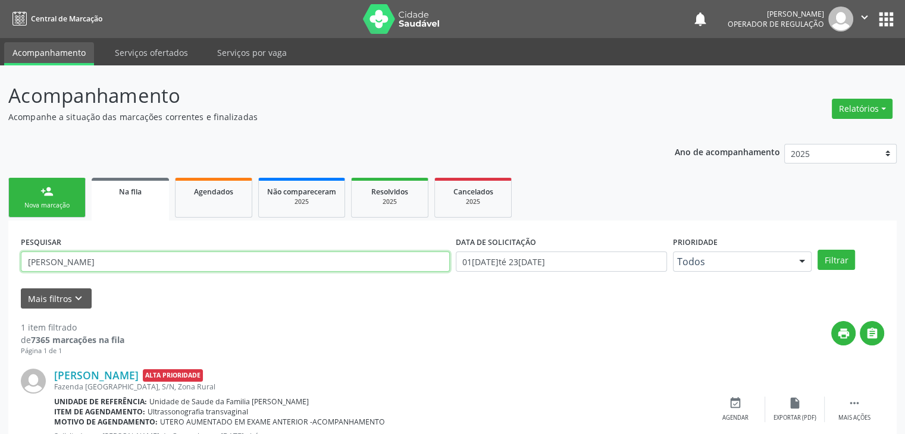
drag, startPoint x: 86, startPoint y: 261, endPoint x: 0, endPoint y: 260, distance: 85.7
click at [0, 260] on div "Acompanhamento Acompanhe a situação das marcações correntes e finalizadas Relat…" at bounding box center [452, 274] width 905 height 418
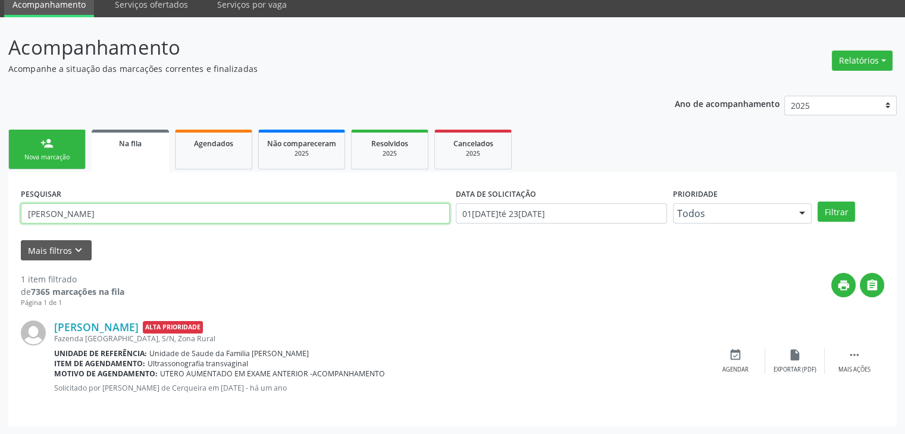
drag, startPoint x: 57, startPoint y: 216, endPoint x: 0, endPoint y: 217, distance: 57.1
click at [0, 217] on div "Acompanhamento Acompanhe a situação das marcações correntes e finalizadas Relat…" at bounding box center [452, 226] width 905 height 418
type input "analu santana"
click at [818, 202] on button "Filtrar" at bounding box center [836, 212] width 37 height 20
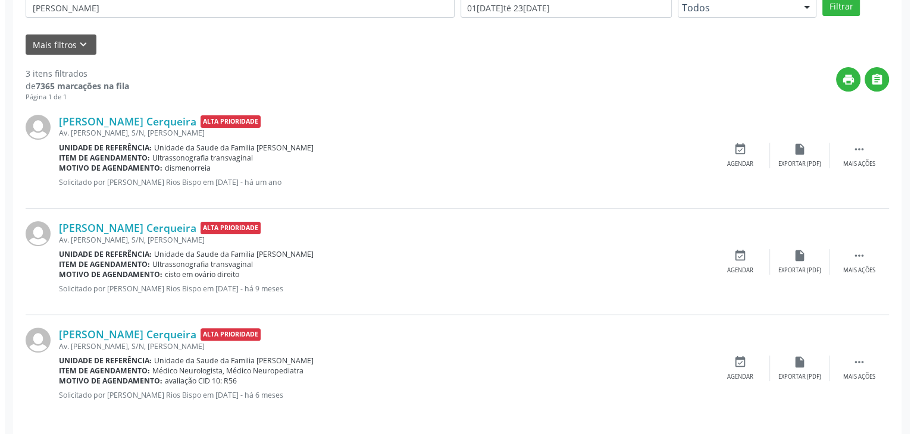
scroll to position [261, 0]
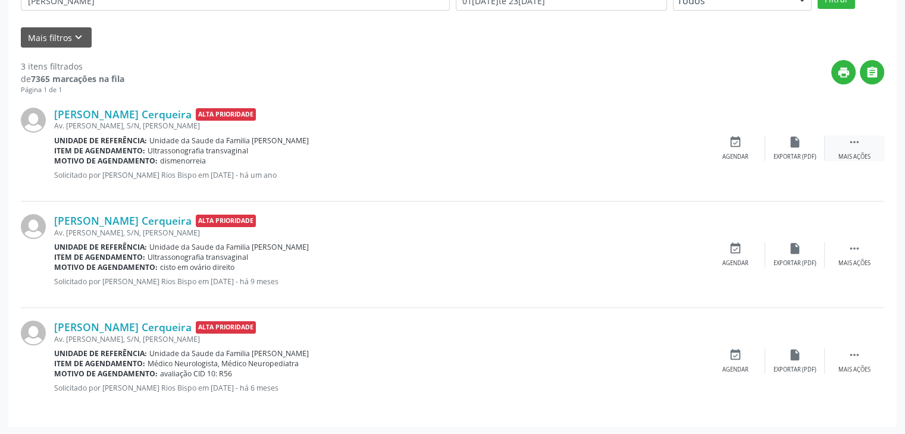
click at [850, 140] on icon "" at bounding box center [854, 142] width 13 height 13
click at [719, 151] on div "cancel Cancelar" at bounding box center [736, 149] width 60 height 26
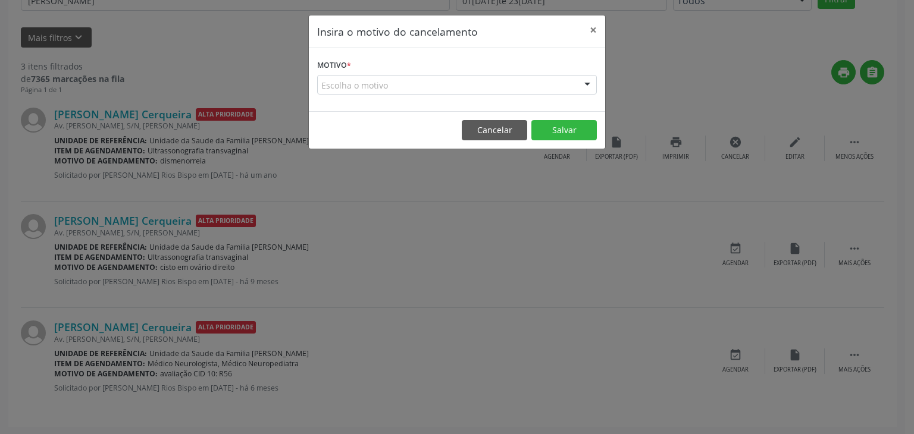
click at [457, 84] on div "Escolha o motivo" at bounding box center [457, 85] width 280 height 20
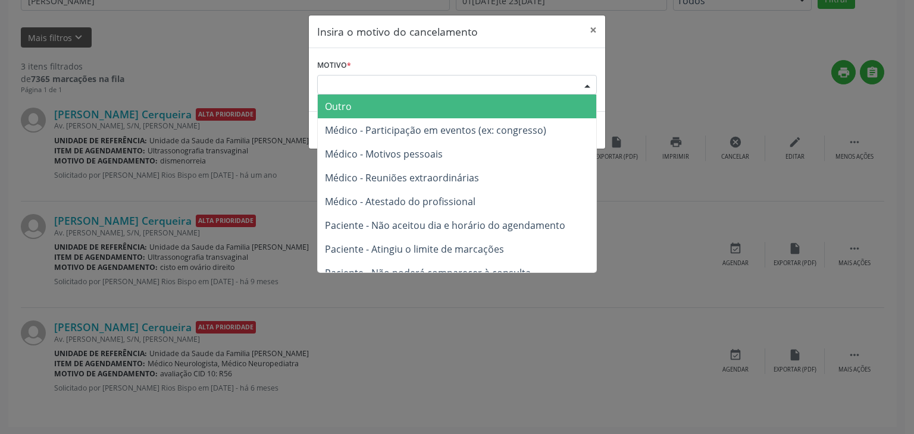
click at [393, 104] on span "Outro" at bounding box center [457, 107] width 278 height 24
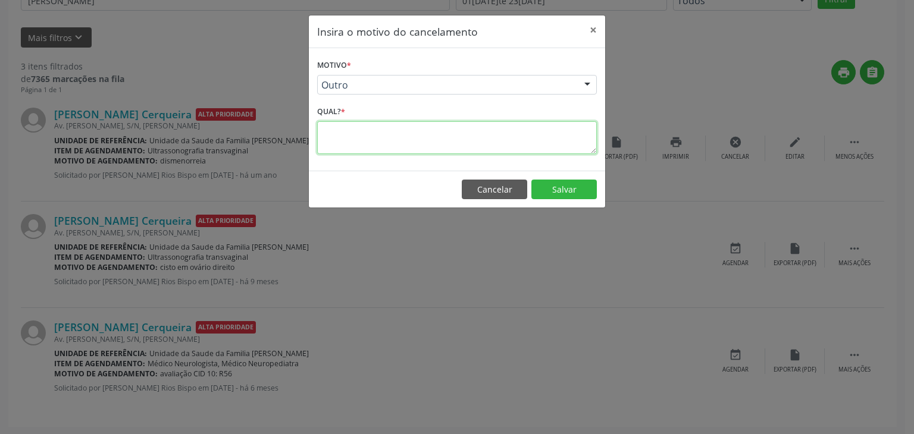
click at [428, 134] on textarea at bounding box center [457, 137] width 280 height 33
click at [367, 134] on textarea "exame reaizado" at bounding box center [457, 137] width 280 height 33
type textarea "exame realzado"
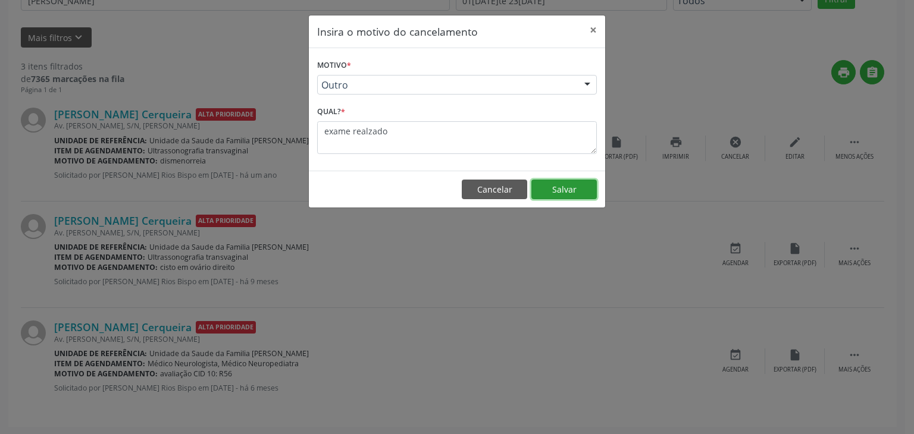
click at [548, 180] on button "Salvar" at bounding box center [563, 190] width 65 height 20
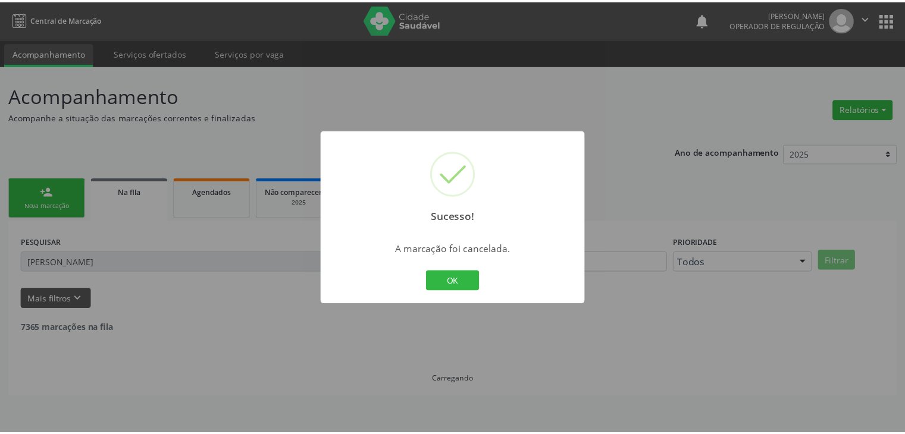
scroll to position [0, 0]
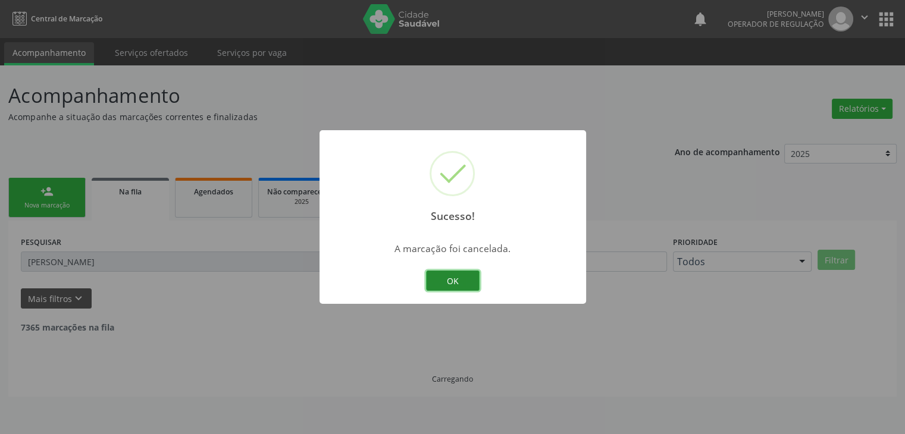
click at [462, 280] on button "OK" at bounding box center [453, 281] width 54 height 20
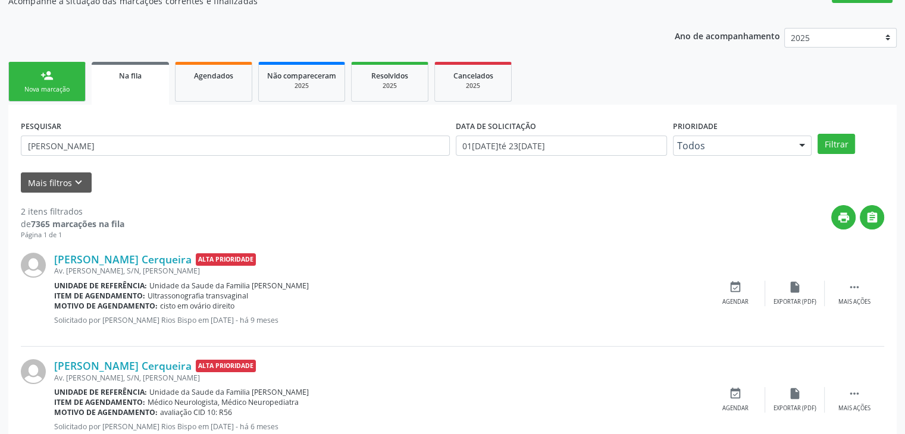
scroll to position [95, 0]
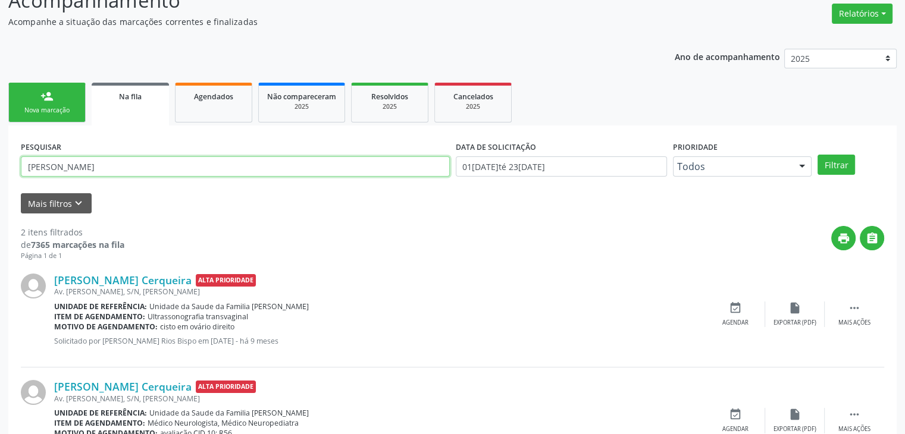
drag, startPoint x: 98, startPoint y: 165, endPoint x: 0, endPoint y: 159, distance: 98.3
click at [0, 159] on div "Acompanhamento Acompanhe a situação das marcações correntes e finalizadas Relat…" at bounding box center [452, 232] width 905 height 524
type input "maria claudia dos"
click at [818, 155] on button "Filtrar" at bounding box center [836, 165] width 37 height 20
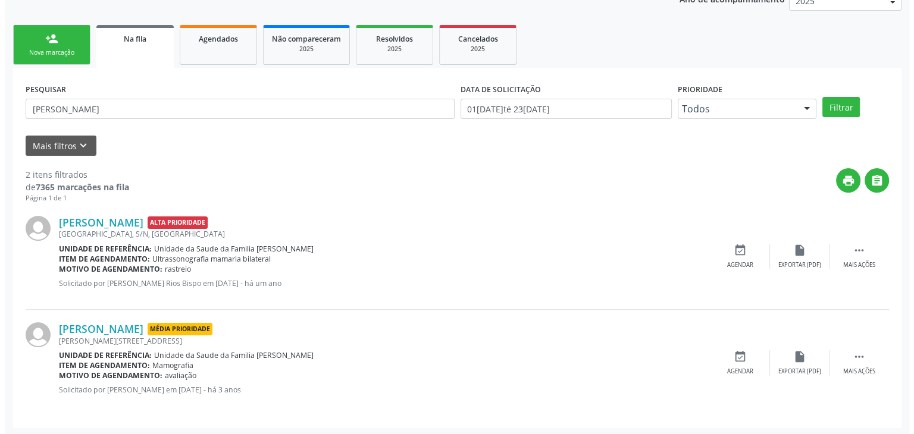
scroll to position [155, 0]
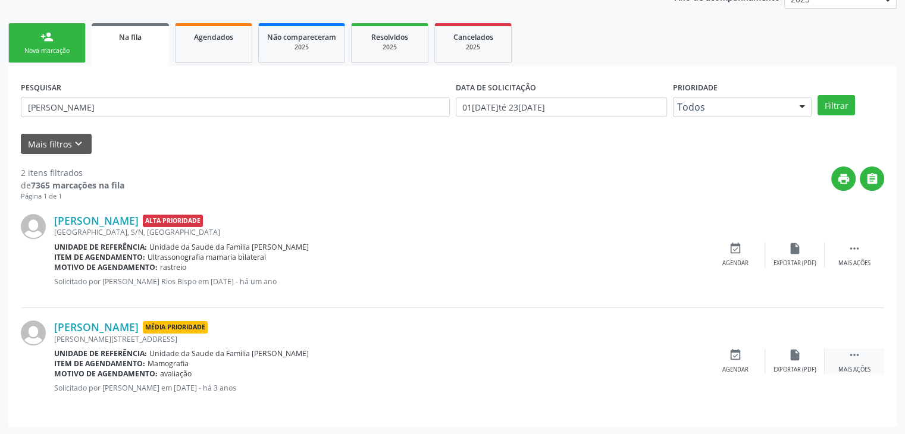
click at [869, 367] on div "Mais ações" at bounding box center [854, 370] width 32 height 8
click at [733, 364] on div "cancel Cancelar" at bounding box center [736, 362] width 60 height 26
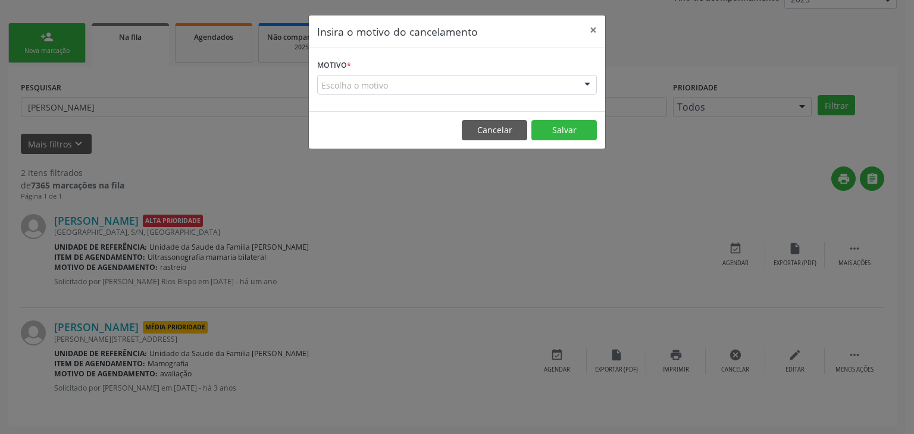
click at [426, 82] on div "Escolha o motivo" at bounding box center [457, 85] width 280 height 20
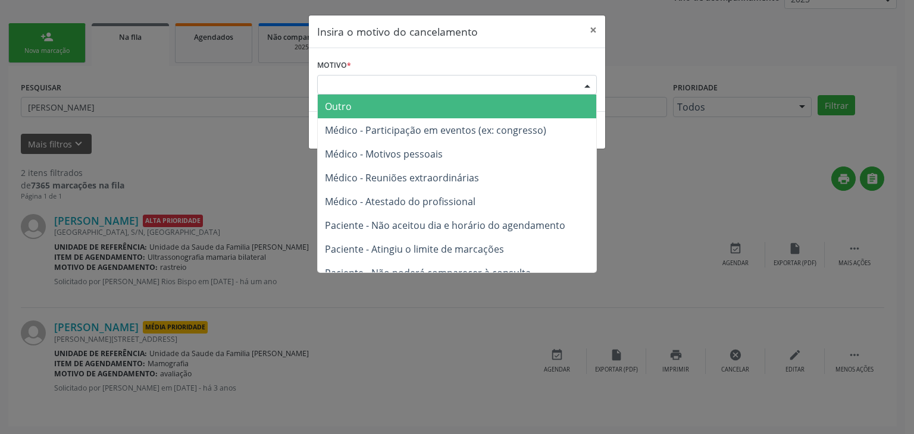
click at [374, 114] on span "Outro" at bounding box center [457, 107] width 278 height 24
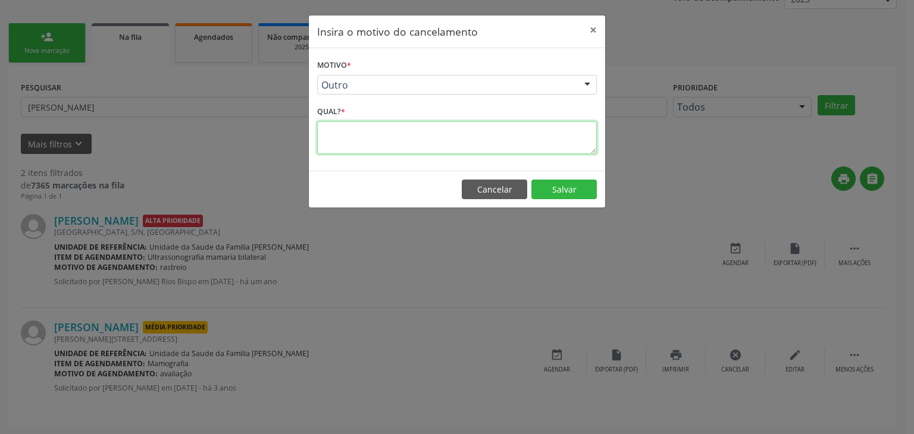
click at [387, 142] on textarea at bounding box center [457, 137] width 280 height 33
type textarea "exame realizado"
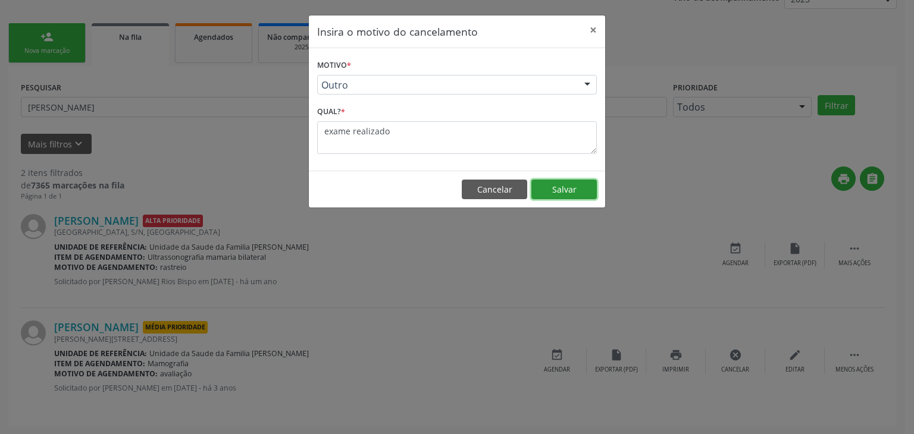
click at [545, 191] on button "Salvar" at bounding box center [563, 190] width 65 height 20
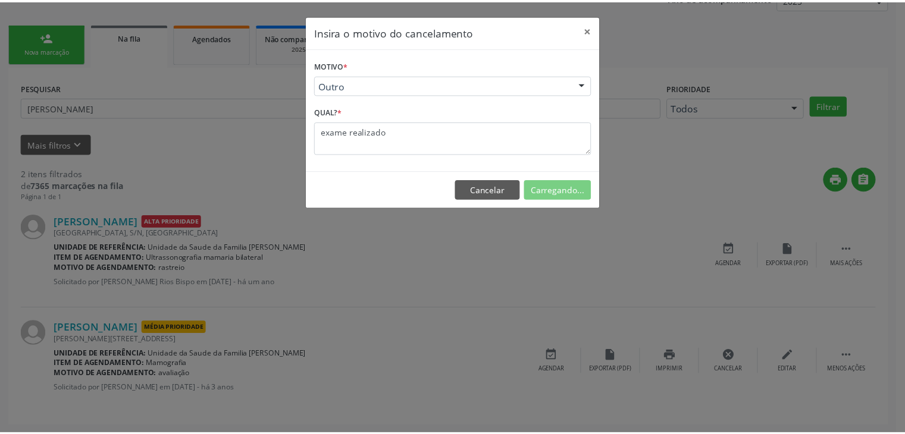
scroll to position [0, 0]
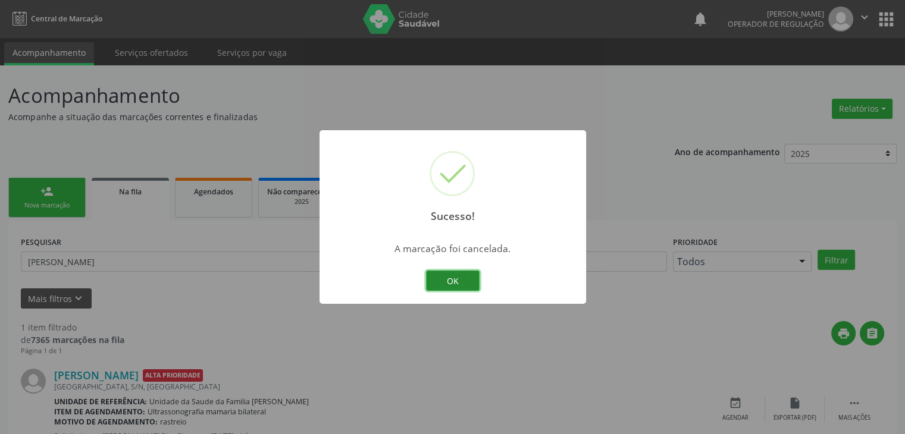
click at [446, 283] on button "OK" at bounding box center [453, 281] width 54 height 20
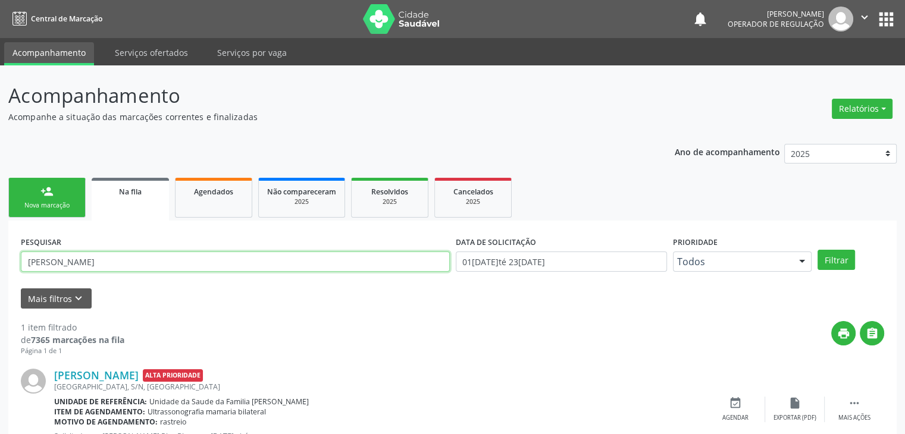
drag, startPoint x: 156, startPoint y: 269, endPoint x: 0, endPoint y: 267, distance: 155.9
click at [0, 267] on div "Acompanhamento Acompanhe a situação das marcações correntes e finalizadas Relat…" at bounding box center [452, 274] width 905 height 418
type input "fabiana rios"
click at [818, 250] on button "Filtrar" at bounding box center [836, 260] width 37 height 20
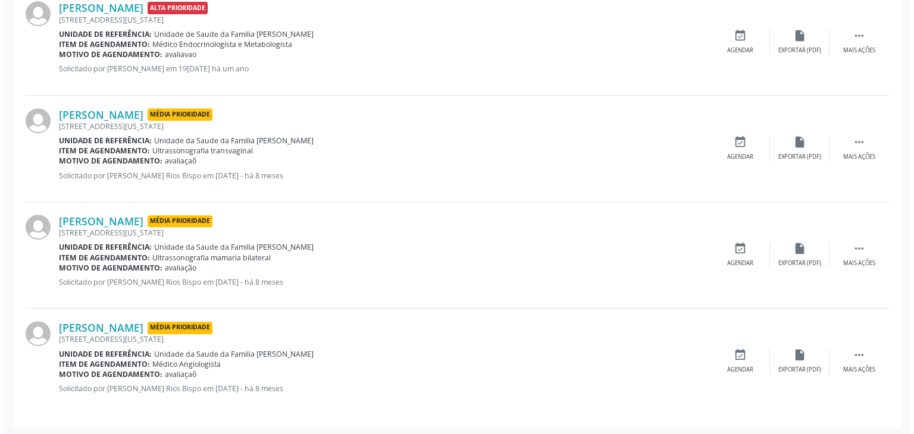
scroll to position [187, 0]
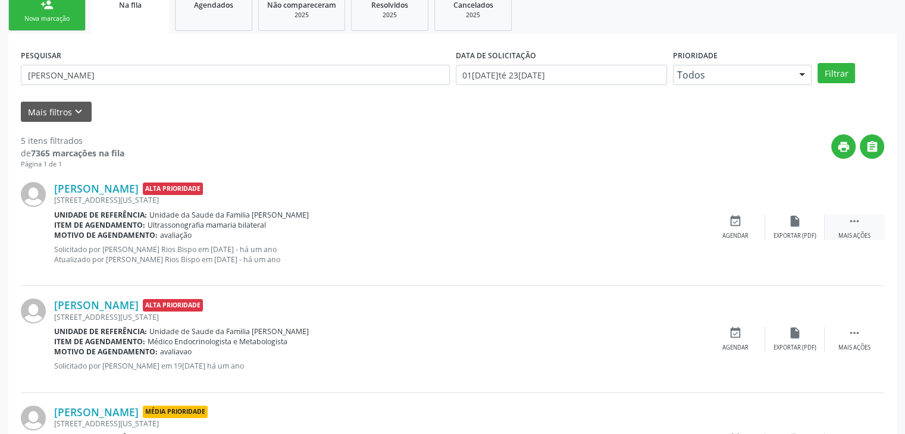
click at [867, 229] on div " Mais ações" at bounding box center [855, 228] width 60 height 26
click at [734, 226] on icon "cancel" at bounding box center [735, 221] width 13 height 13
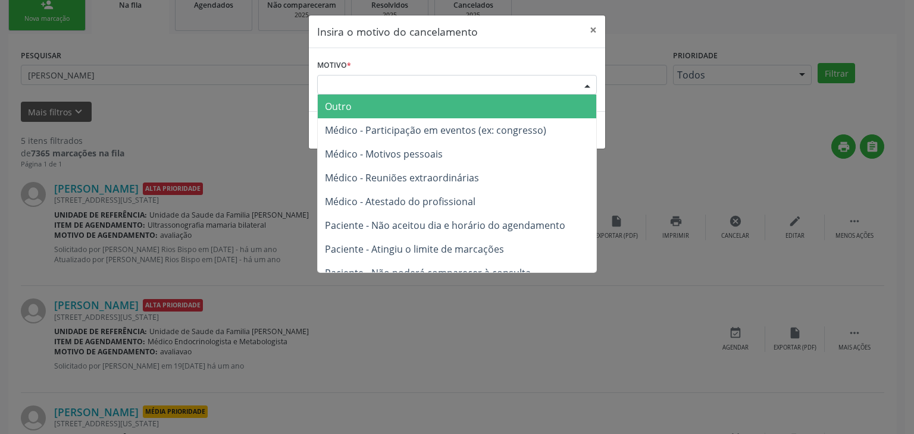
click at [456, 89] on div "Escolha o motivo" at bounding box center [457, 85] width 280 height 20
click at [361, 105] on span "Outro" at bounding box center [457, 107] width 278 height 24
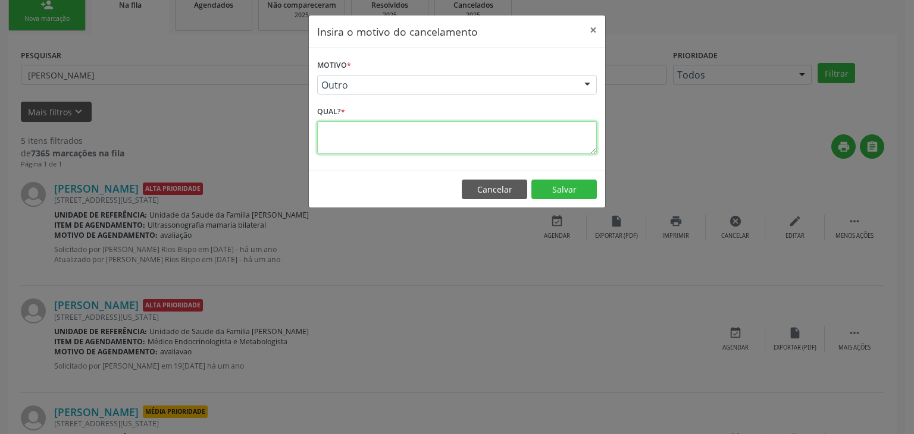
click at [374, 126] on textarea at bounding box center [457, 137] width 280 height 33
drag, startPoint x: 397, startPoint y: 136, endPoint x: 300, endPoint y: 134, distance: 97.0
click at [300, 134] on div "Insira o motivo do cancelamento × Motivo * Outro Outro Médico - Participação em…" at bounding box center [457, 217] width 914 height 434
type textarea "exame realizado"
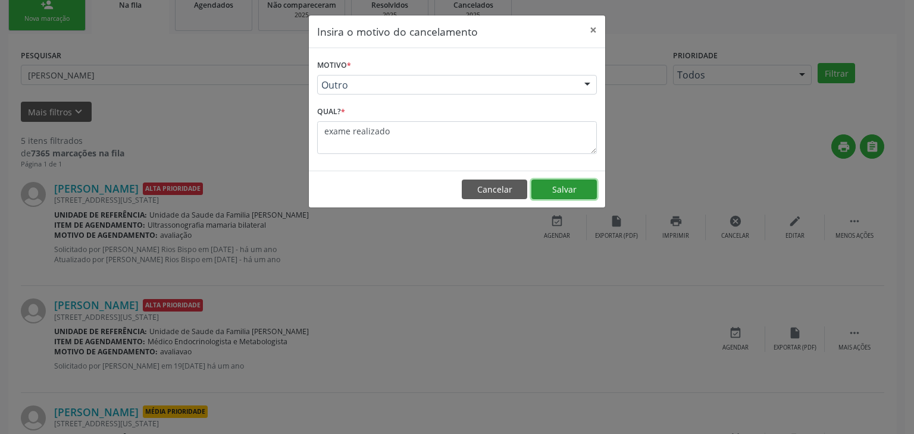
click at [538, 188] on button "Salvar" at bounding box center [563, 190] width 65 height 20
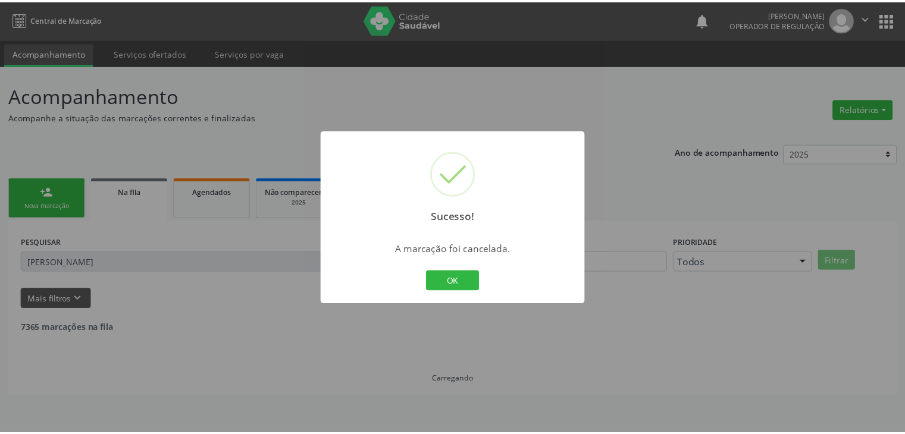
scroll to position [0, 0]
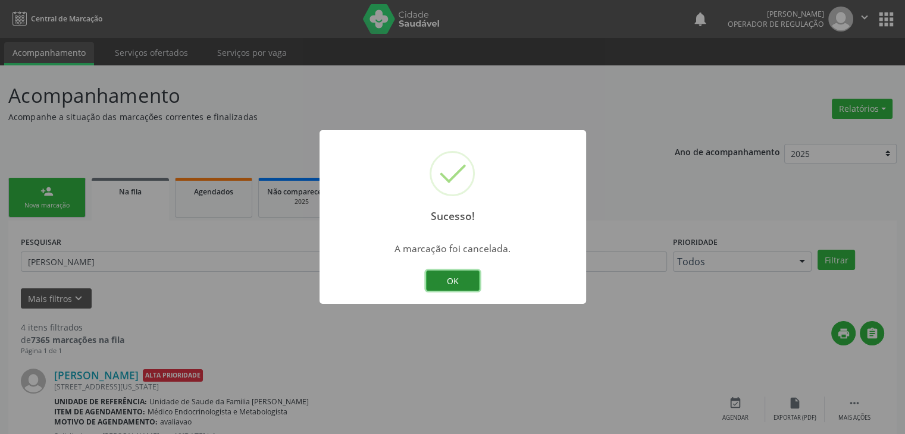
click at [465, 274] on button "OK" at bounding box center [453, 281] width 54 height 20
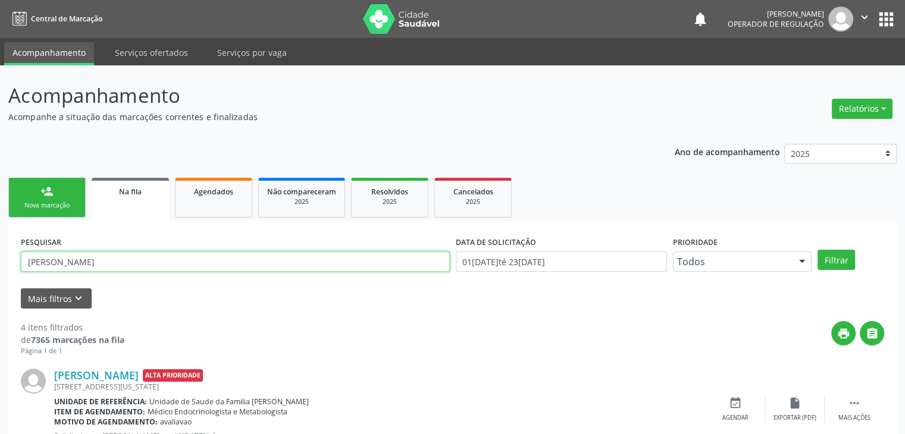
drag, startPoint x: 114, startPoint y: 265, endPoint x: 0, endPoint y: 258, distance: 113.9
click at [0, 258] on div "Acompanhamento Acompanhe a situação das marcações correntes e finalizadas Relat…" at bounding box center [452, 434] width 905 height 738
click at [319, 258] on input "text" at bounding box center [235, 262] width 429 height 20
click at [818, 250] on button "Filtrar" at bounding box center [836, 260] width 37 height 20
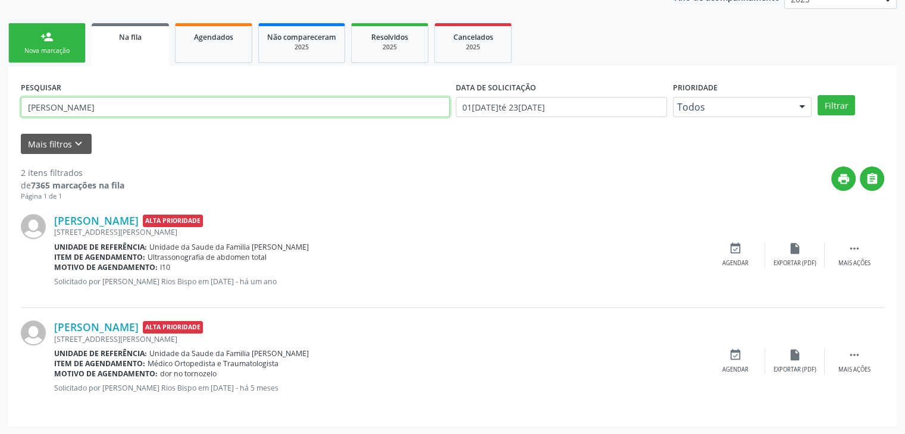
drag, startPoint x: 153, startPoint y: 107, endPoint x: 0, endPoint y: 101, distance: 153.0
click at [0, 101] on div "Acompanhamento Acompanhe a situação das marcações correntes e finalizadas Relat…" at bounding box center [452, 173] width 905 height 524
click at [818, 95] on button "Filtrar" at bounding box center [836, 105] width 37 height 20
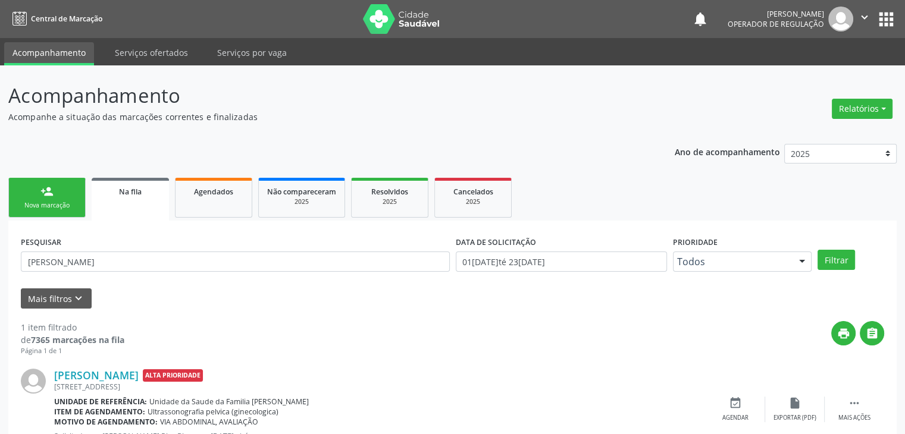
scroll to position [48, 0]
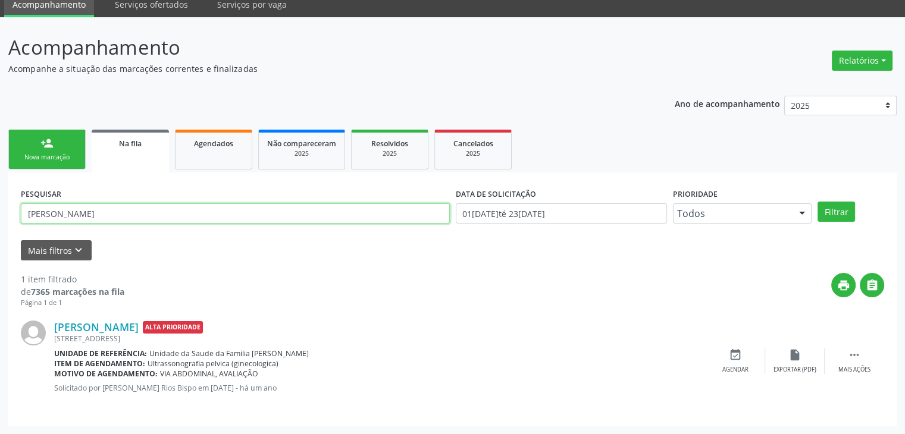
drag, startPoint x: 127, startPoint y: 208, endPoint x: 0, endPoint y: 208, distance: 127.3
click at [0, 208] on div "Acompanhamento Acompanhe a situação das marcações correntes e finalizadas Relat…" at bounding box center [452, 226] width 905 height 418
click at [818, 202] on button "Filtrar" at bounding box center [836, 212] width 37 height 20
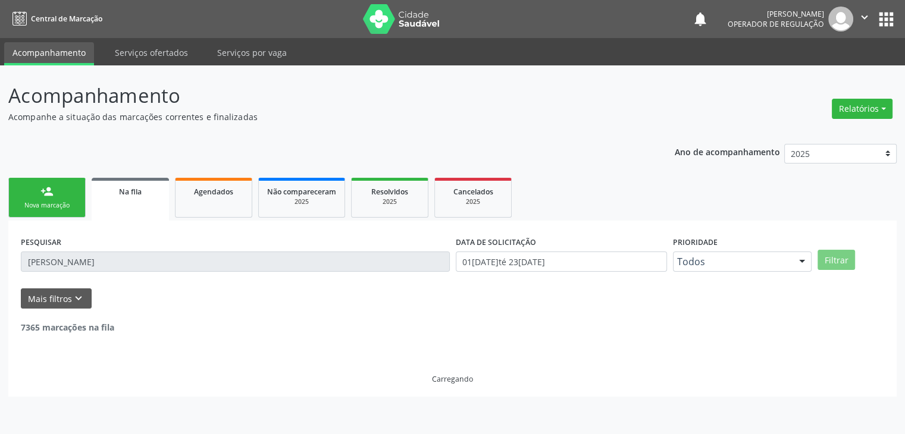
scroll to position [0, 0]
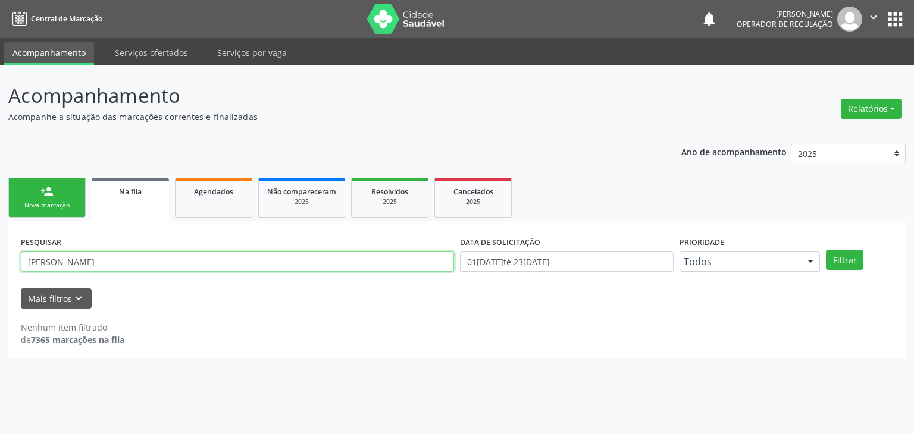
drag, startPoint x: 102, startPoint y: 264, endPoint x: 0, endPoint y: 255, distance: 102.7
click at [0, 255] on div "Acompanhamento Acompanhe a situação das marcações correntes e finalizadas Relat…" at bounding box center [457, 249] width 914 height 369
click at [826, 250] on button "Filtrar" at bounding box center [844, 260] width 37 height 20
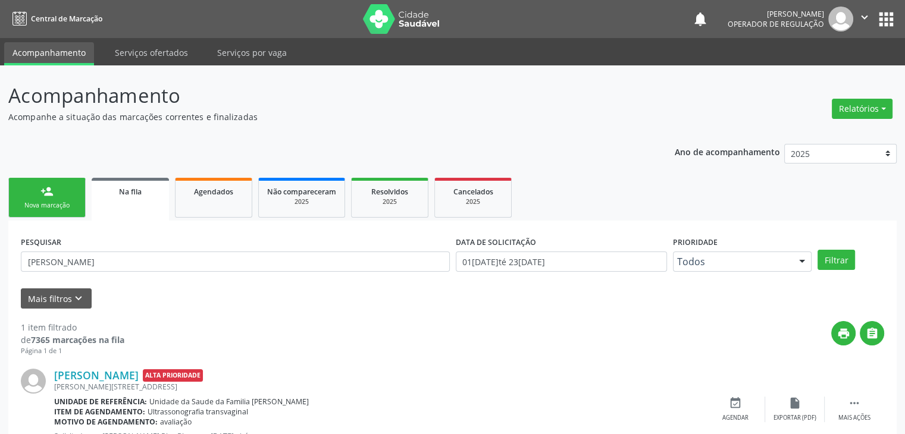
scroll to position [48, 0]
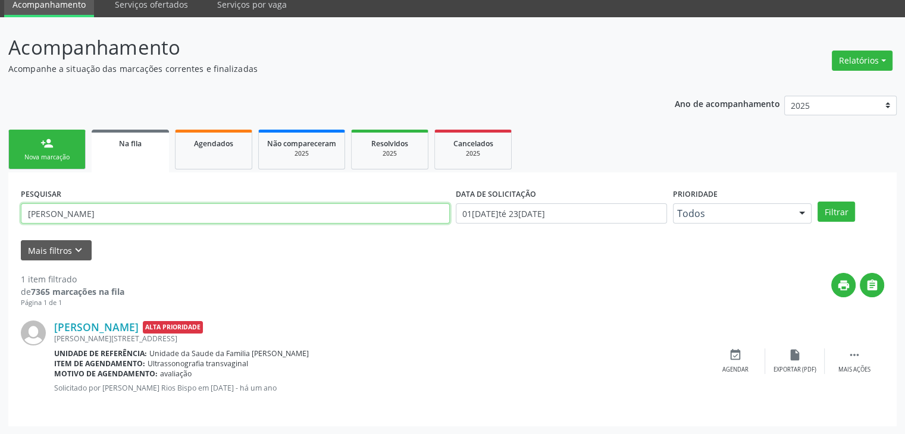
drag, startPoint x: 157, startPoint y: 211, endPoint x: 0, endPoint y: 215, distance: 157.1
click at [0, 215] on div "Acompanhamento Acompanhe a situação das marcações correntes e finalizadas Relat…" at bounding box center [452, 226] width 905 height 418
click at [818, 202] on button "Filtrar" at bounding box center [836, 212] width 37 height 20
drag, startPoint x: 150, startPoint y: 211, endPoint x: 0, endPoint y: 201, distance: 150.3
click at [0, 201] on div "Acompanhamento Acompanhe a situação das marcações correntes e finalizadas Relat…" at bounding box center [452, 226] width 905 height 418
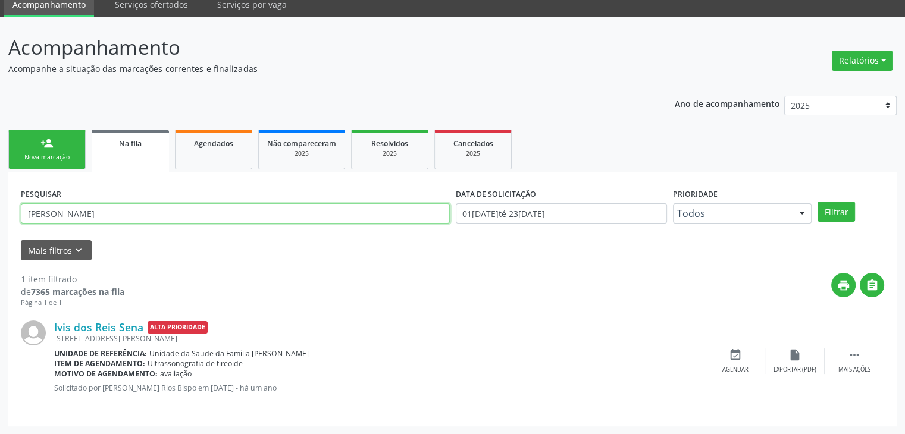
click at [818, 202] on button "Filtrar" at bounding box center [836, 212] width 37 height 20
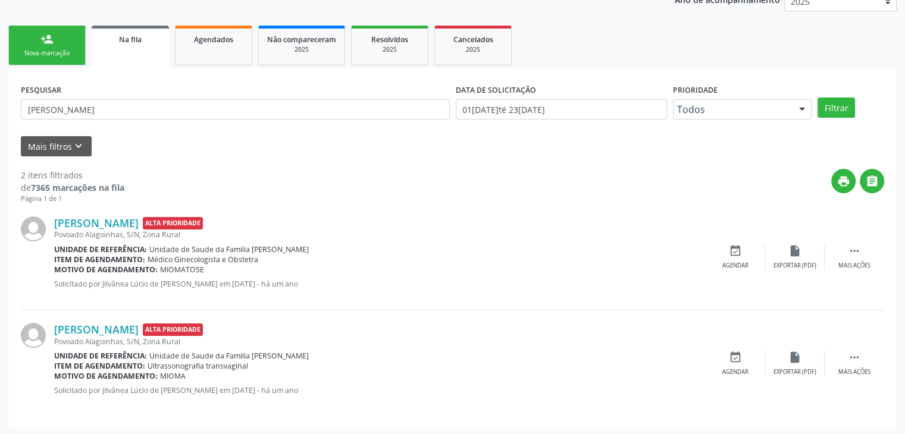
scroll to position [155, 0]
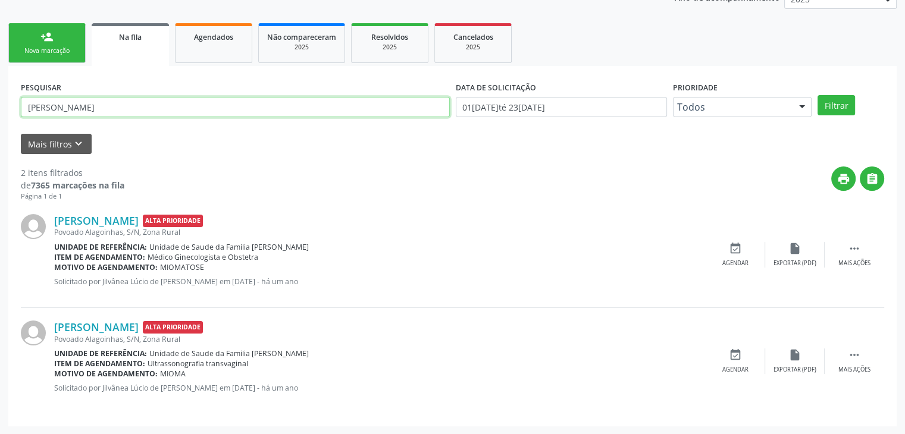
drag, startPoint x: 131, startPoint y: 105, endPoint x: 0, endPoint y: 89, distance: 132.6
click at [0, 89] on div "Acompanhamento Acompanhe a situação das marcações correntes e finalizadas Relat…" at bounding box center [452, 173] width 905 height 524
click at [818, 95] on button "Filtrar" at bounding box center [836, 105] width 37 height 20
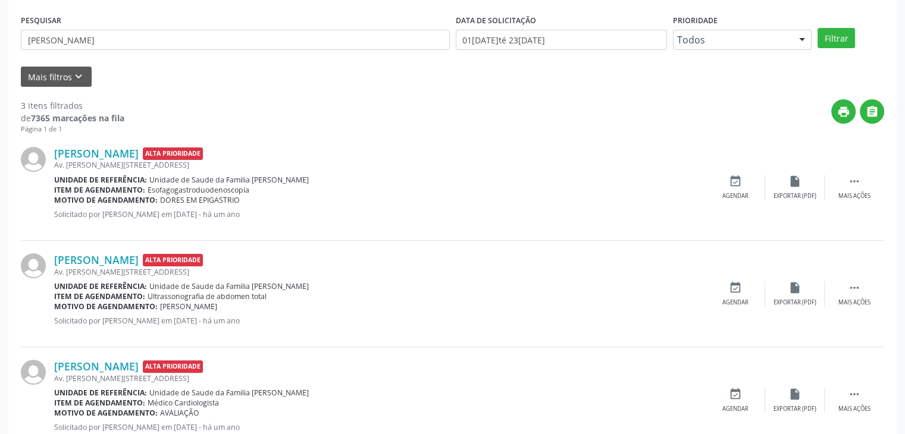
scroll to position [202, 0]
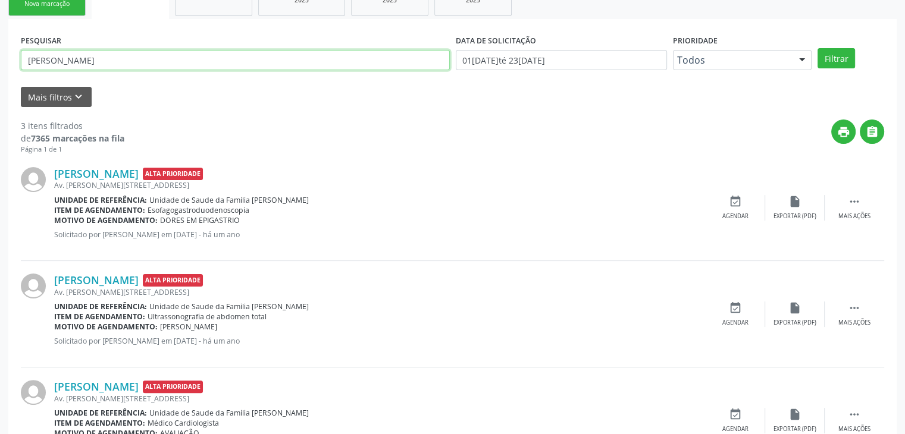
drag, startPoint x: 158, startPoint y: 63, endPoint x: 0, endPoint y: 64, distance: 158.3
click at [0, 64] on div "Acompanhamento Acompanhe a situação das marcações correntes e finalizadas Relat…" at bounding box center [452, 179] width 905 height 631
click at [818, 48] on button "Filtrar" at bounding box center [836, 58] width 37 height 20
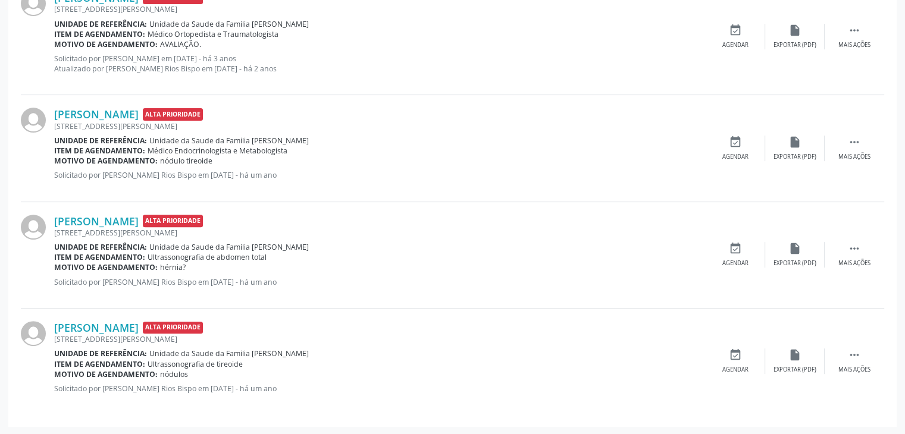
scroll to position [21, 0]
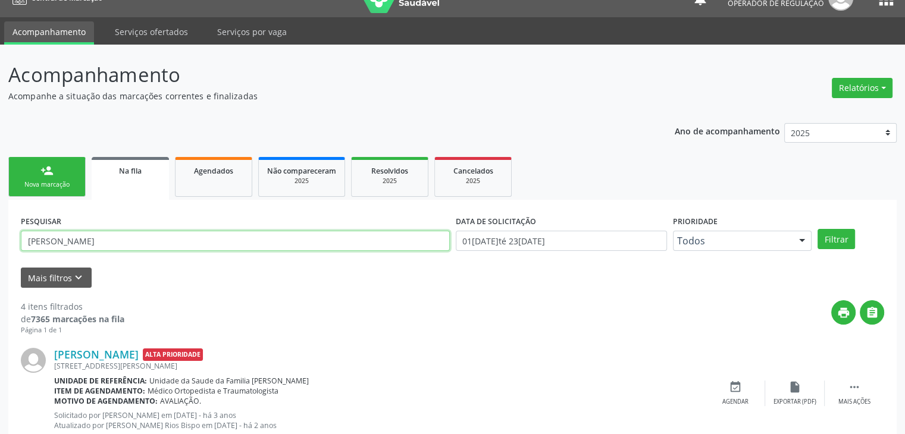
drag, startPoint x: 121, startPoint y: 238, endPoint x: 0, endPoint y: 233, distance: 121.5
click at [0, 233] on div "Acompanhamento Acompanhe a situação das marcações correntes e finalizadas Relat…" at bounding box center [452, 419] width 905 height 748
click at [818, 229] on button "Filtrar" at bounding box center [836, 239] width 37 height 20
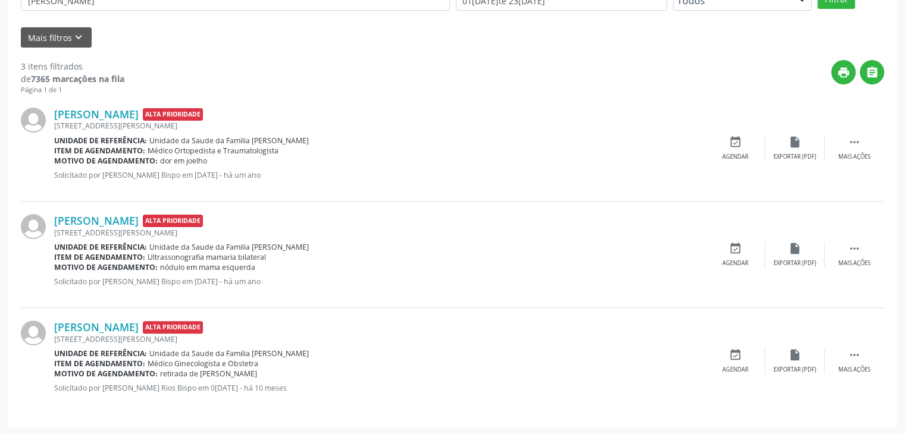
scroll to position [142, 0]
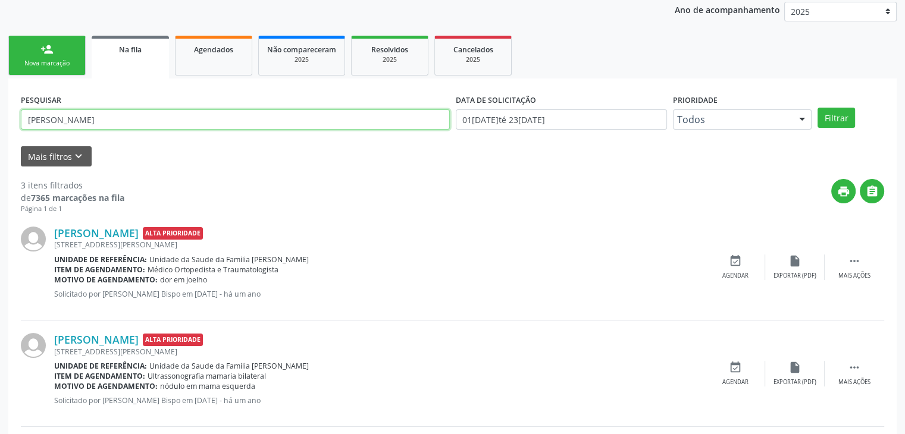
drag, startPoint x: 57, startPoint y: 114, endPoint x: 0, endPoint y: 102, distance: 58.2
click at [0, 102] on div "Acompanhamento Acompanhe a situação das marcações correntes e finalizadas Relat…" at bounding box center [452, 238] width 905 height 631
click at [818, 108] on button "Filtrar" at bounding box center [836, 118] width 37 height 20
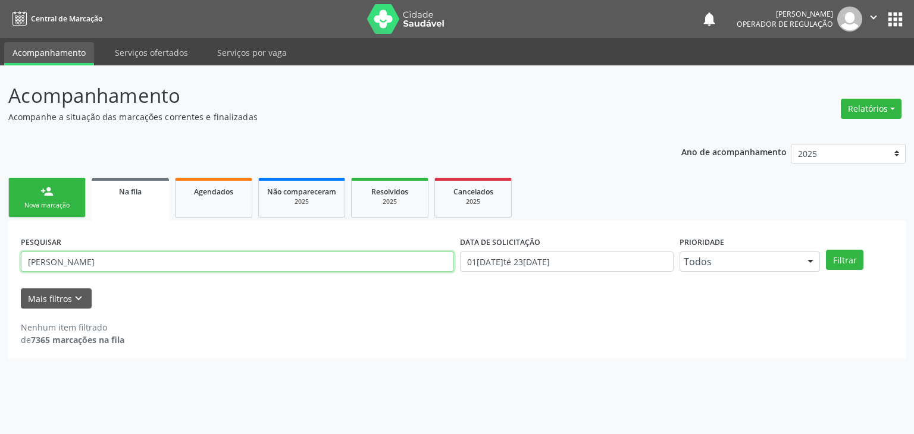
click at [57, 260] on input "alessandra da silva dantas" at bounding box center [237, 262] width 433 height 20
click at [826, 250] on button "Filtrar" at bounding box center [844, 260] width 37 height 20
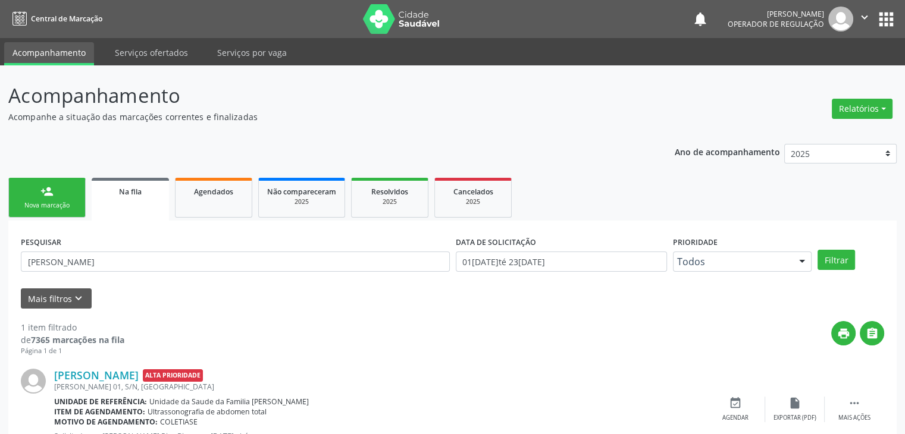
scroll to position [48, 0]
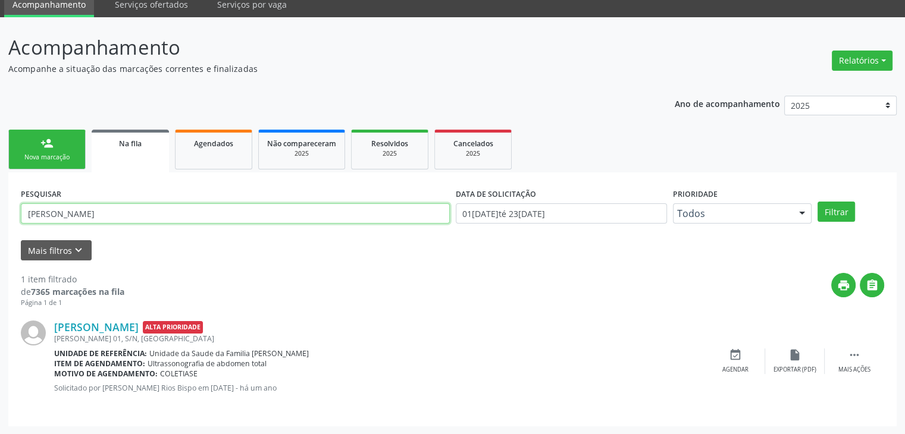
drag, startPoint x: 148, startPoint y: 217, endPoint x: 0, endPoint y: 208, distance: 148.5
click at [0, 208] on div "Acompanhamento Acompanhe a situação das marcações correntes e finalizadas Relat…" at bounding box center [452, 226] width 905 height 418
click at [818, 202] on button "Filtrar" at bounding box center [836, 212] width 37 height 20
drag, startPoint x: 126, startPoint y: 212, endPoint x: 0, endPoint y: 210, distance: 126.2
click at [0, 210] on div "Acompanhamento Acompanhe a situação das marcações correntes e finalizadas Relat…" at bounding box center [452, 226] width 905 height 418
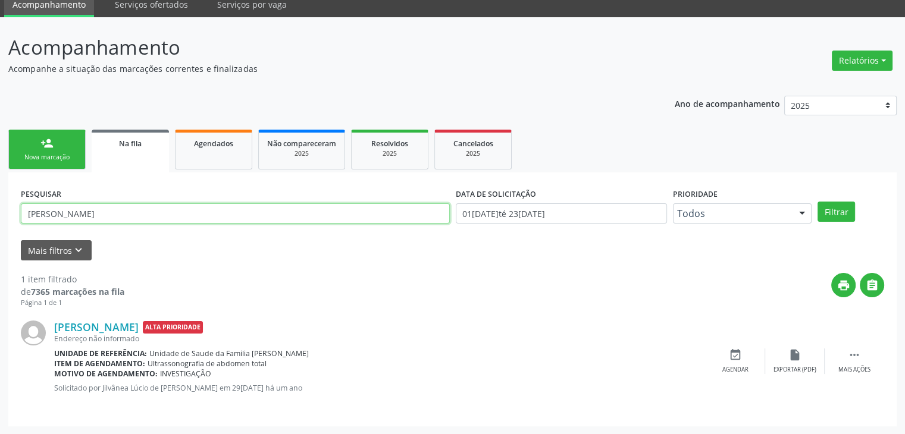
click at [818, 202] on button "Filtrar" at bounding box center [836, 212] width 37 height 20
drag, startPoint x: 109, startPoint y: 220, endPoint x: 2, endPoint y: 220, distance: 107.1
click at [2, 220] on div "Acompanhamento Acompanhe a situação das marcações correntes e finalizadas Relat…" at bounding box center [452, 226] width 905 height 418
click at [818, 202] on button "Filtrar" at bounding box center [836, 212] width 37 height 20
drag, startPoint x: 115, startPoint y: 212, endPoint x: 0, endPoint y: 209, distance: 114.9
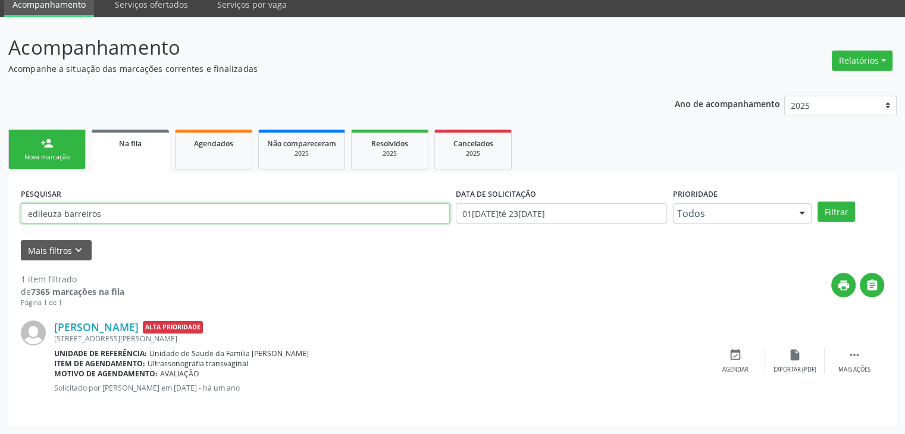
click at [0, 209] on div "Acompanhamento Acompanhe a situação das marcações correntes e finalizadas Relat…" at bounding box center [452, 226] width 905 height 418
click at [818, 202] on button "Filtrar" at bounding box center [836, 212] width 37 height 20
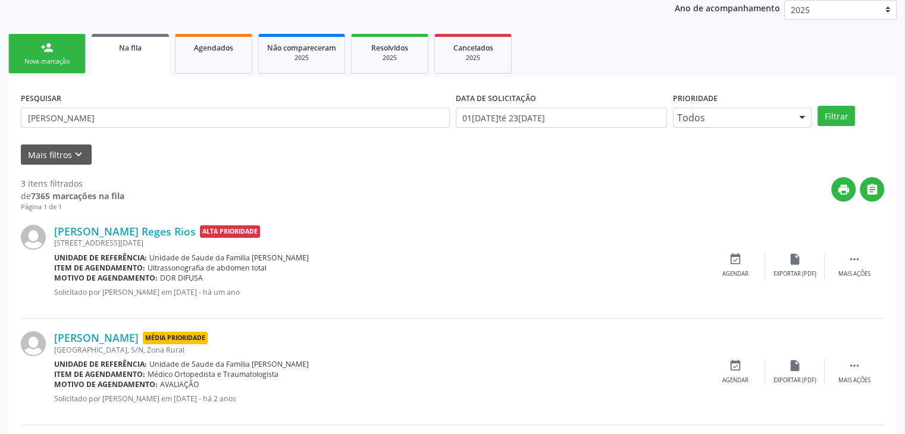
scroll to position [142, 0]
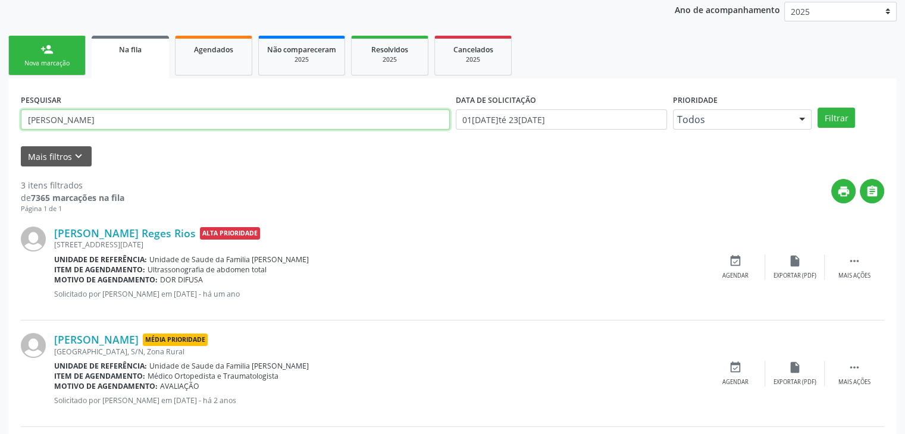
drag, startPoint x: 105, startPoint y: 121, endPoint x: 0, endPoint y: 130, distance: 105.1
click at [0, 130] on div "Acompanhamento Acompanhe a situação das marcações correntes e finalizadas Relat…" at bounding box center [452, 238] width 905 height 631
click at [818, 108] on button "Filtrar" at bounding box center [836, 118] width 37 height 20
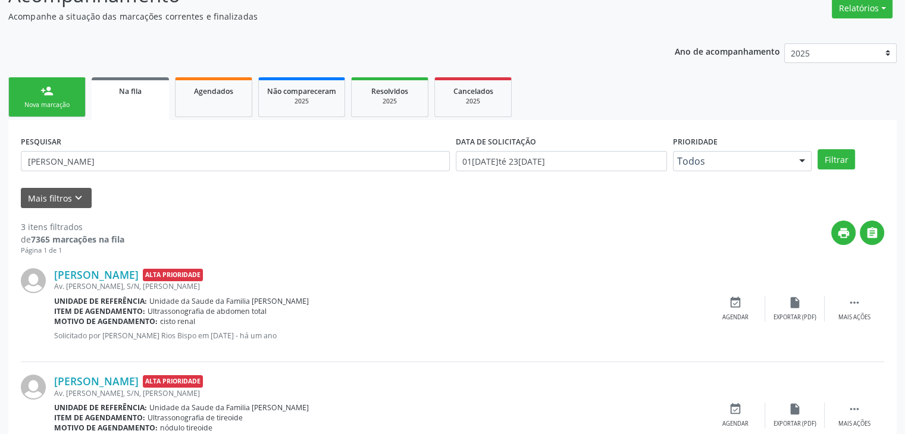
scroll to position [83, 0]
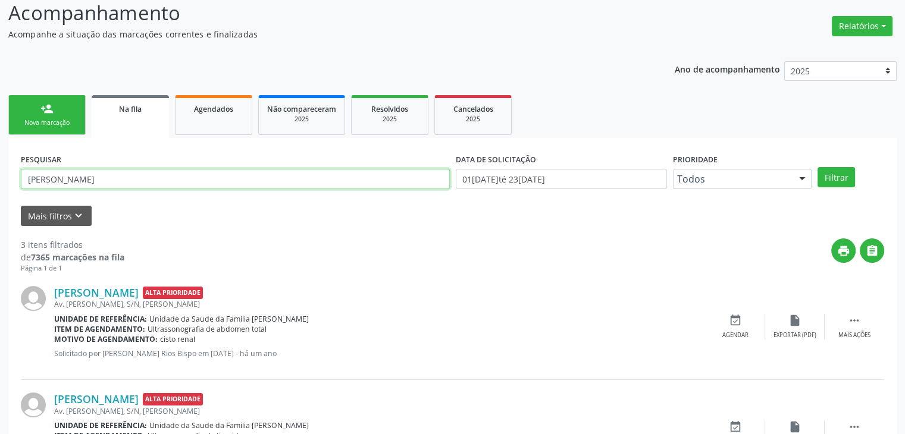
drag, startPoint x: 115, startPoint y: 177, endPoint x: 0, endPoint y: 183, distance: 115.0
click at [0, 183] on div "Acompanhamento Acompanhe a situação das marcações correntes e finalizadas Relat…" at bounding box center [452, 298] width 905 height 631
click at [818, 167] on button "Filtrar" at bounding box center [836, 177] width 37 height 20
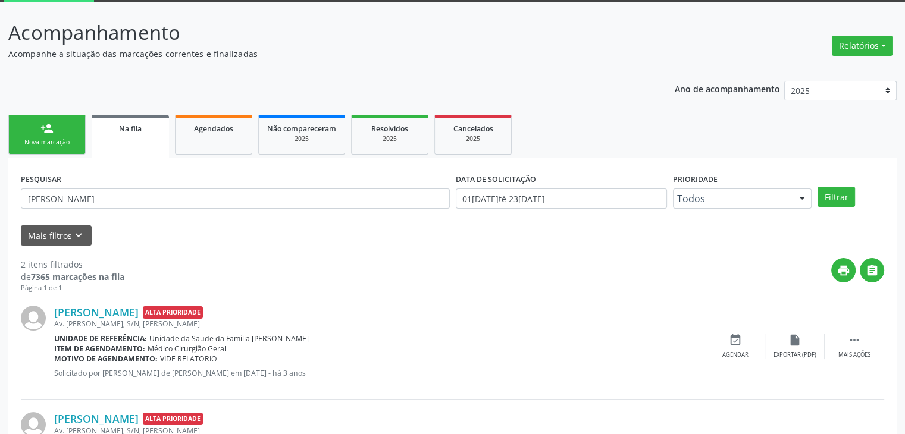
scroll to position [155, 0]
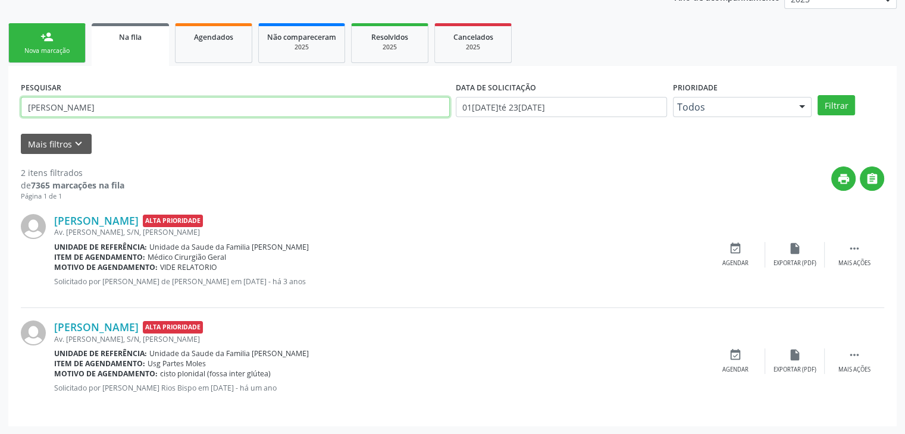
drag, startPoint x: 114, startPoint y: 104, endPoint x: 21, endPoint y: 98, distance: 93.0
click at [26, 98] on input "karina lopes ribeiro" at bounding box center [235, 107] width 429 height 20
click at [818, 95] on button "Filtrar" at bounding box center [836, 105] width 37 height 20
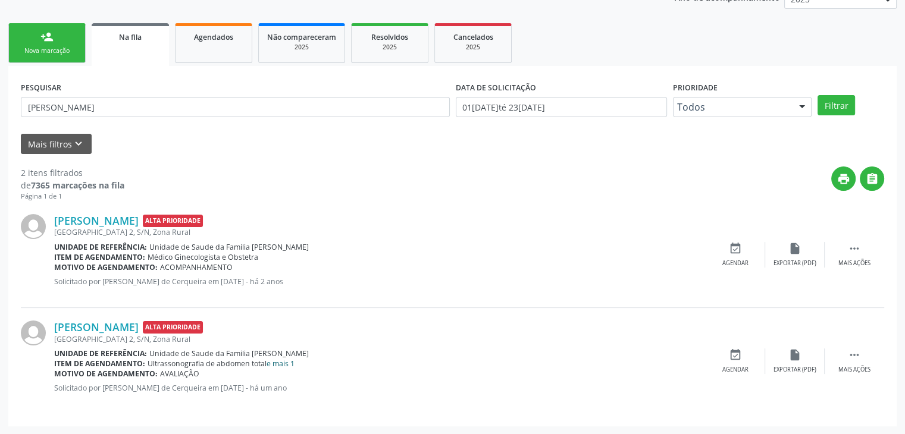
click at [289, 365] on link "e mais 1" at bounding box center [281, 364] width 28 height 10
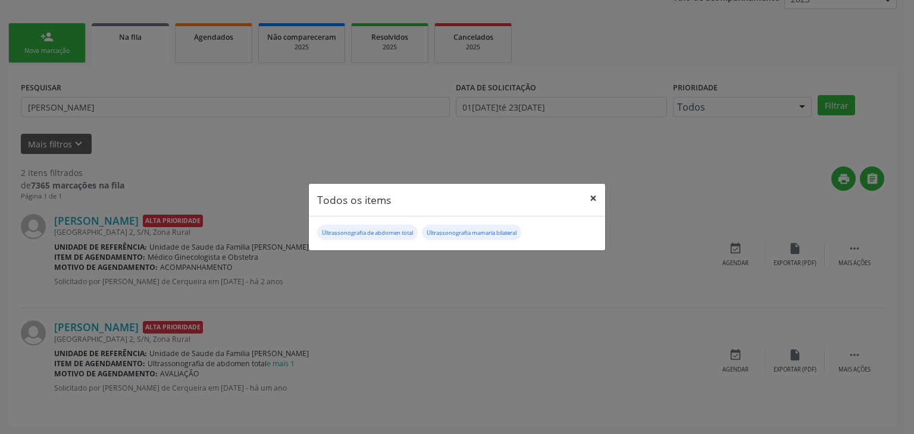
click at [595, 196] on button "×" at bounding box center [593, 198] width 24 height 29
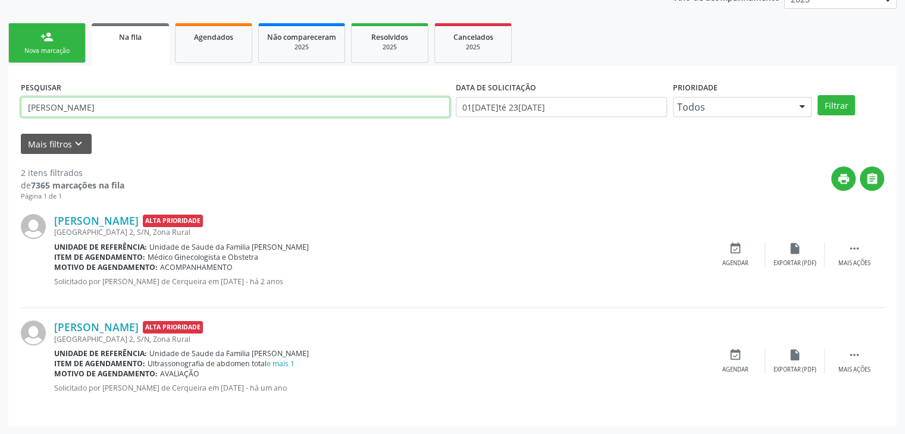
drag, startPoint x: 126, startPoint y: 108, endPoint x: 0, endPoint y: 89, distance: 127.6
click at [0, 89] on div "Acompanhamento Acompanhe a situação das marcações correntes e finalizadas Relat…" at bounding box center [452, 173] width 905 height 524
click at [818, 95] on button "Filtrar" at bounding box center [836, 105] width 37 height 20
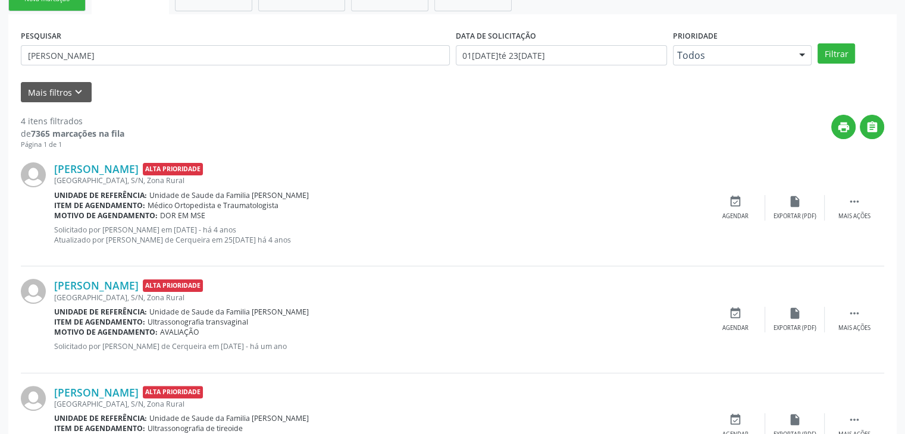
scroll to position [140, 0]
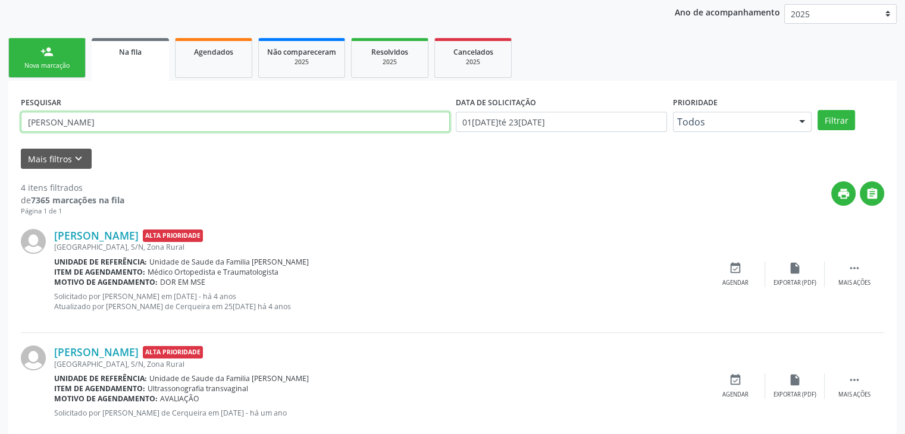
drag, startPoint x: 83, startPoint y: 119, endPoint x: 0, endPoint y: 125, distance: 82.9
click at [0, 126] on div "Acompanhamento Acompanhe a situação das marcações correntes e finalizadas Relat…" at bounding box center [452, 300] width 905 height 748
type input "l"
click at [153, 120] on input "text" at bounding box center [235, 122] width 429 height 20
click at [818, 110] on button "Filtrar" at bounding box center [836, 120] width 37 height 20
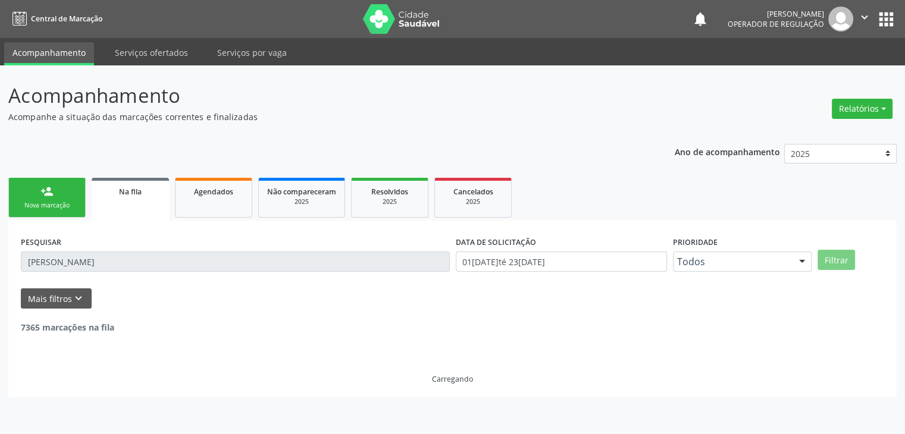
scroll to position [0, 0]
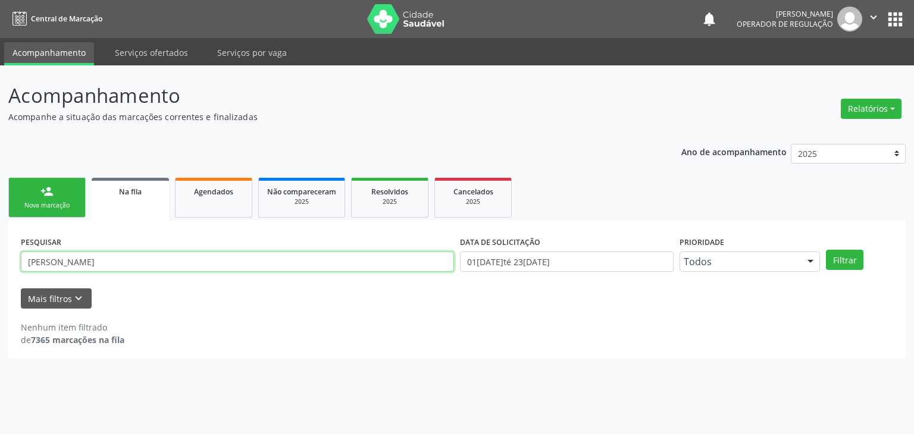
drag, startPoint x: 139, startPoint y: 265, endPoint x: 60, endPoint y: 268, distance: 78.6
click at [91, 268] on input "maria eduarda trindade" at bounding box center [237, 262] width 433 height 20
click at [60, 268] on input "maria eduarda trindade" at bounding box center [237, 262] width 433 height 20
click at [17, 268] on div "PESQUISAR maria eduarda trindade DATA DE SOLICITAÇÃO 01/01/2019 até 23/09/2025 …" at bounding box center [456, 290] width 897 height 138
click at [15, 268] on div "PESQUISAR maria eduarda trindade DATA DE SOLICITAÇÃO 01/01/2019 até 23/09/2025 …" at bounding box center [456, 290] width 897 height 138
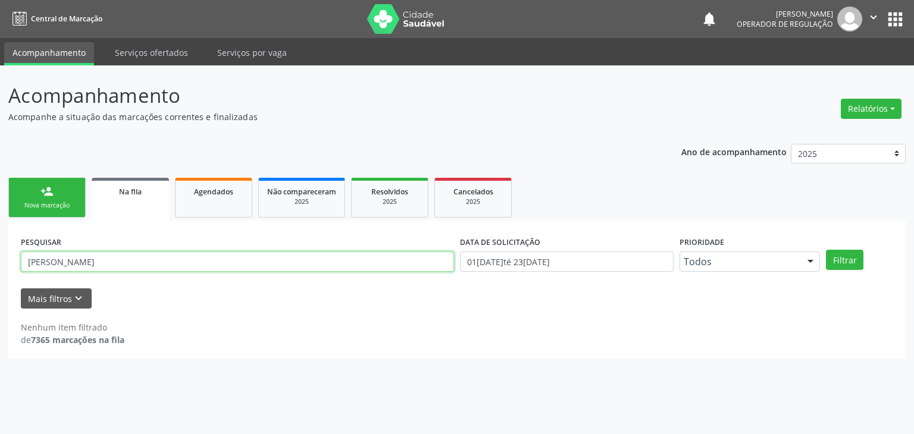
click at [145, 254] on input "maria eduarda trindade" at bounding box center [237, 262] width 433 height 20
type input "m"
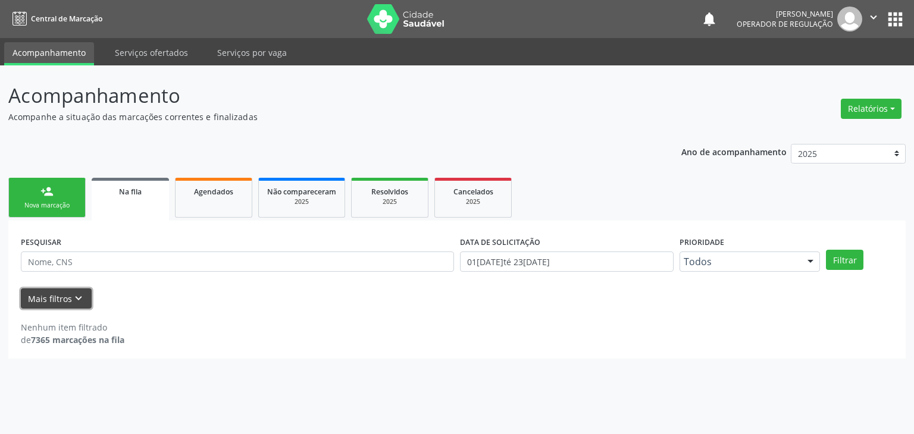
click at [69, 292] on button "Mais filtros keyboard_arrow_down" at bounding box center [56, 299] width 71 height 21
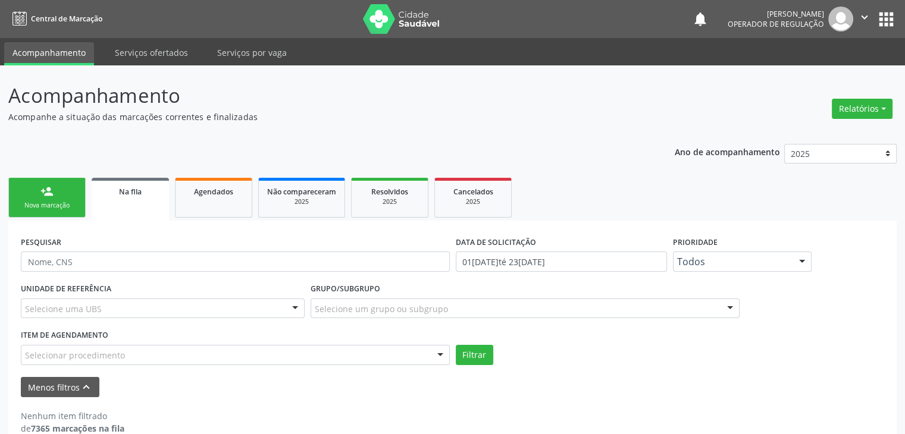
click at [129, 297] on div "UNIDADE DE REFERÊNCIA Selecione uma UBS Todas as UBS Unidade de Saude da Famili…" at bounding box center [163, 303] width 290 height 46
click at [190, 309] on div "Selecione uma UBS" at bounding box center [163, 309] width 284 height 20
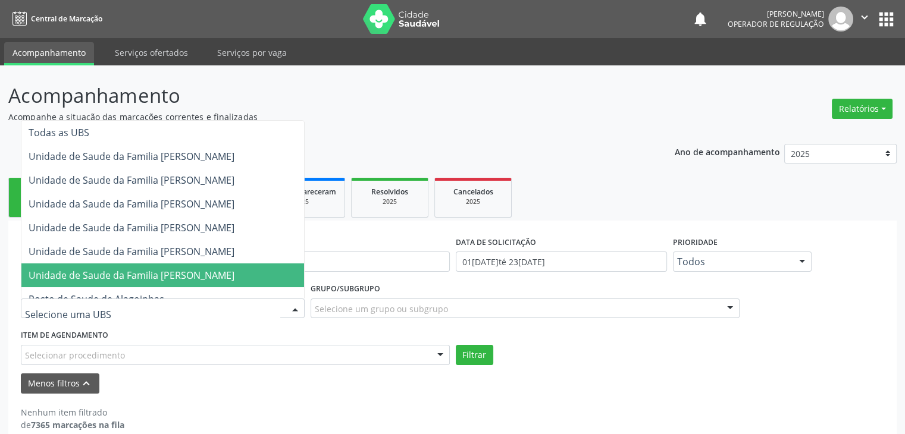
click at [195, 271] on span "Unidade de Saude da Familia [PERSON_NAME]" at bounding box center [132, 275] width 206 height 13
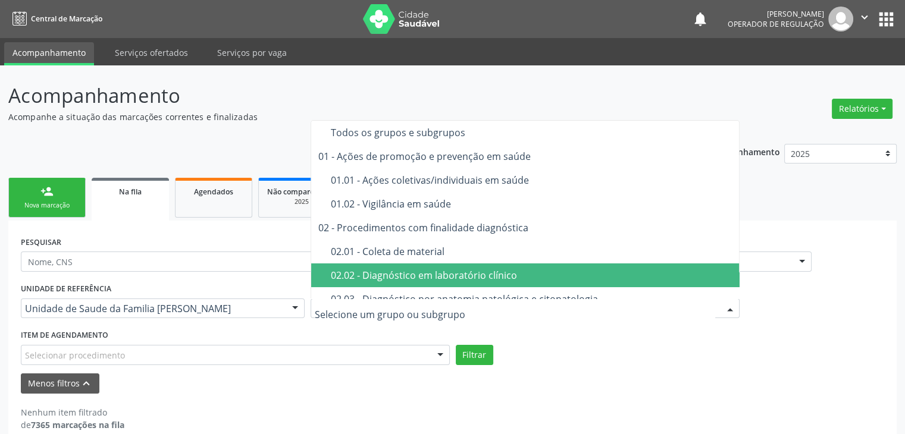
click at [421, 280] on div "02.02 - Diagnóstico em laboratório clínico" at bounding box center [532, 276] width 402 height 10
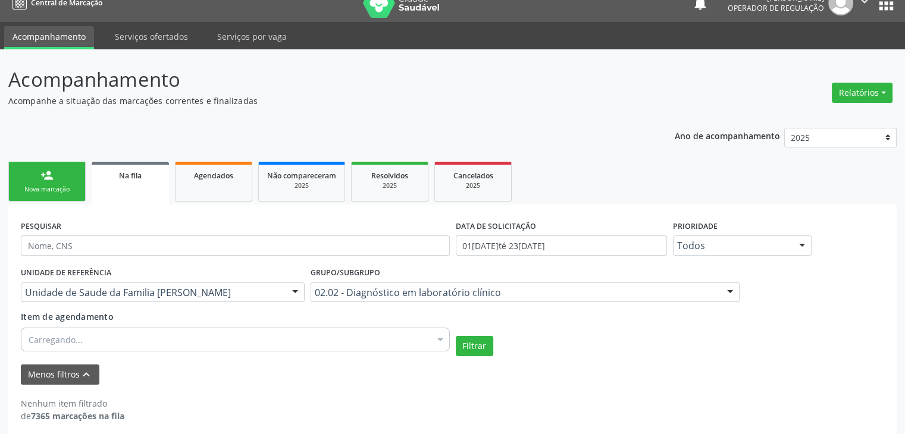
scroll to position [24, 0]
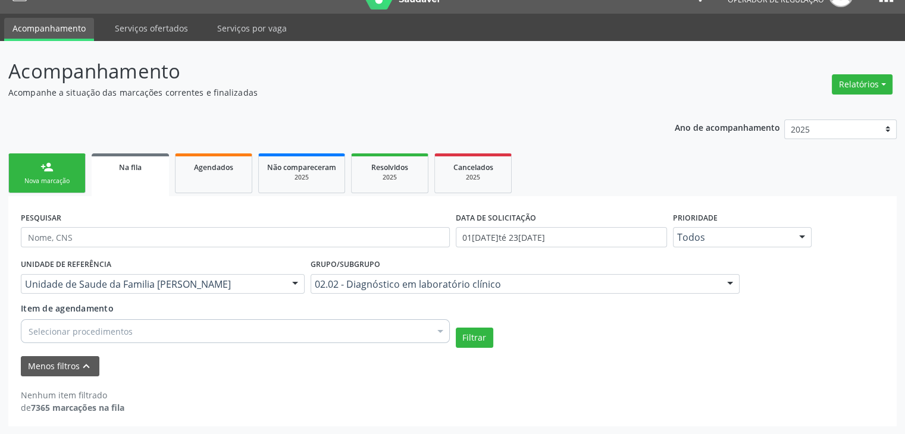
click at [126, 323] on div "Selecionar procedimentos" at bounding box center [235, 332] width 429 height 24
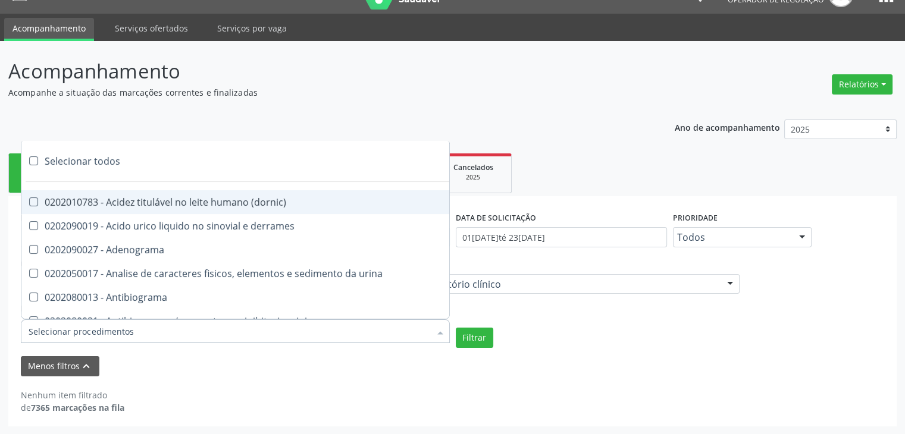
click at [105, 153] on div "Selecionar todos" at bounding box center [345, 161] width 648 height 24
checkbox input "true"
checkbox \(dornic\) "true"
checkbox derrames "true"
checkbox Adenograma "true"
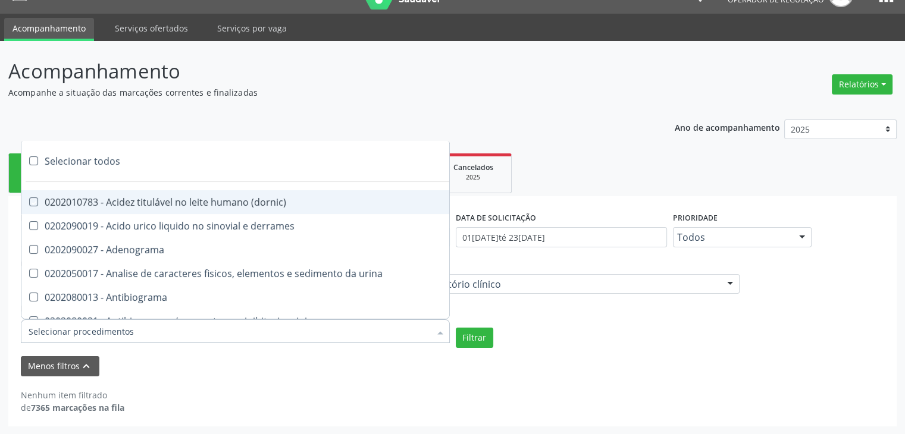
checkbox urina "true"
checkbox Antibiograma "true"
checkbox minima "true"
checkbox micobacterias "true"
checkbox blot "true"
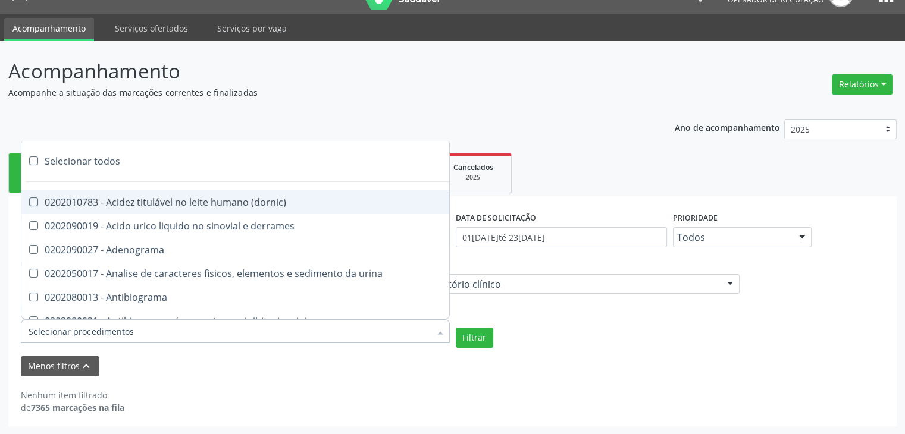
checkbox mlpa "true"
checkbox \(hanseniase\) "true"
checkbox \(controle\) "true"
checkbox \(diagnóstica\) "true"
checkbox \(gram\) "true"
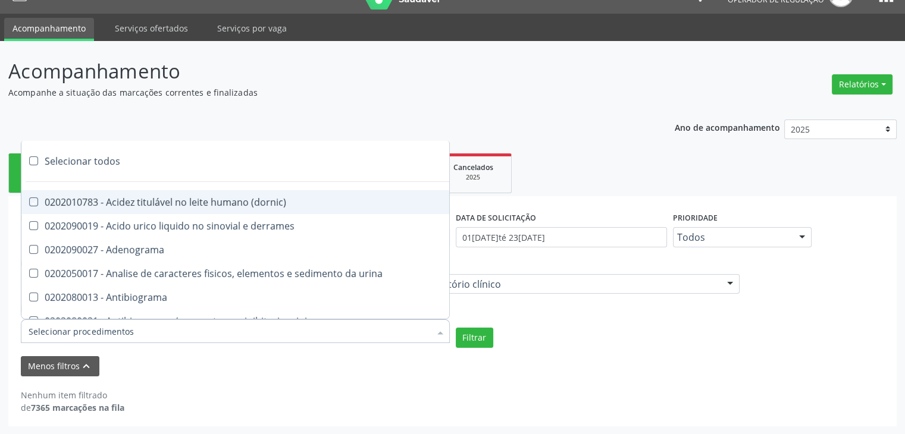
checkbox clamidia "true"
checkbox herpesvirus "true"
checkbox hematologica "true"
checkbox creatinina "true"
checkbox fosfato "true"
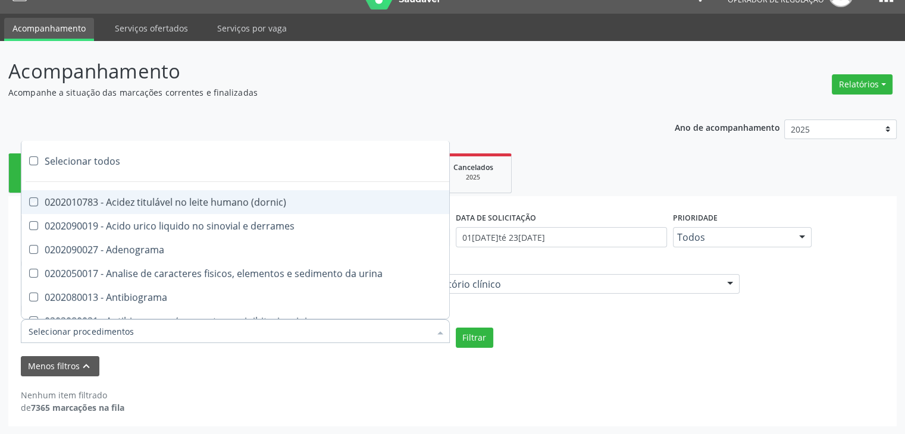
checkbox ureia "true"
checkbox osmolar "true"
checkbox addis "true"
checkbox b "true"
checkbox cd4\/cd8 "true"
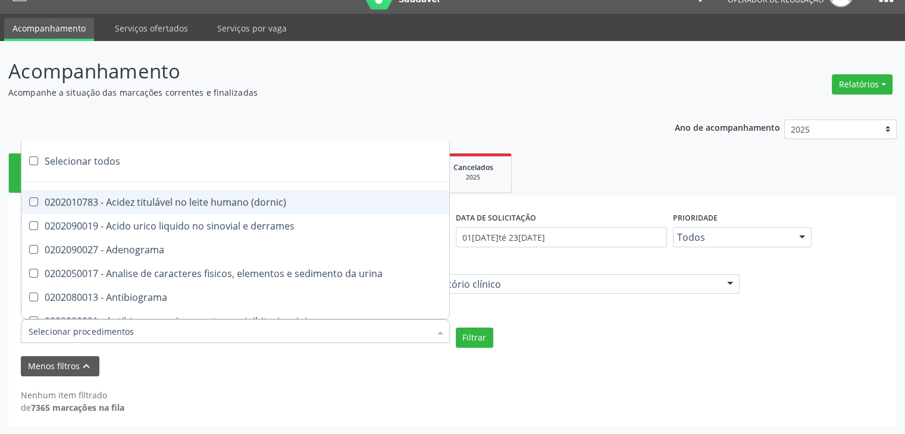
checkbox totais "true"
checkbox plaquetas "true"
checkbox reticulocitos "true"
checkbox liquor "true"
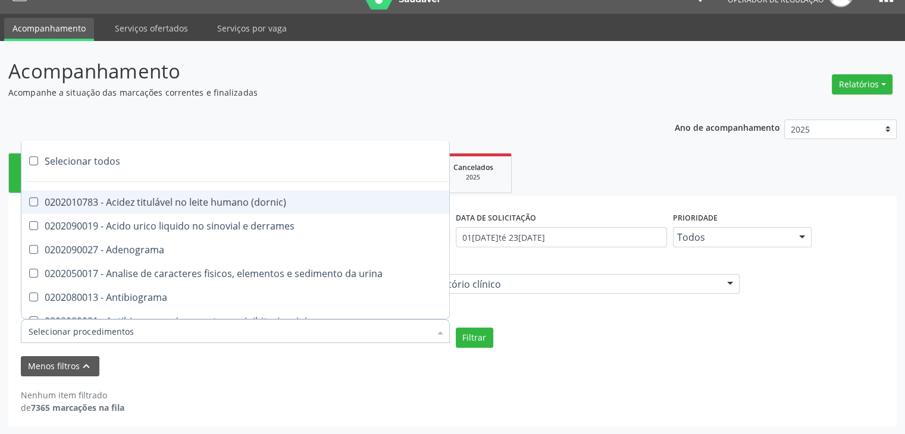
checkbox identificacao "true"
checkbox \(pos-pasteurização\) "true"
checkbox herpesvirus "true"
checkbox baar "true"
checkbox anaerobicas "true"
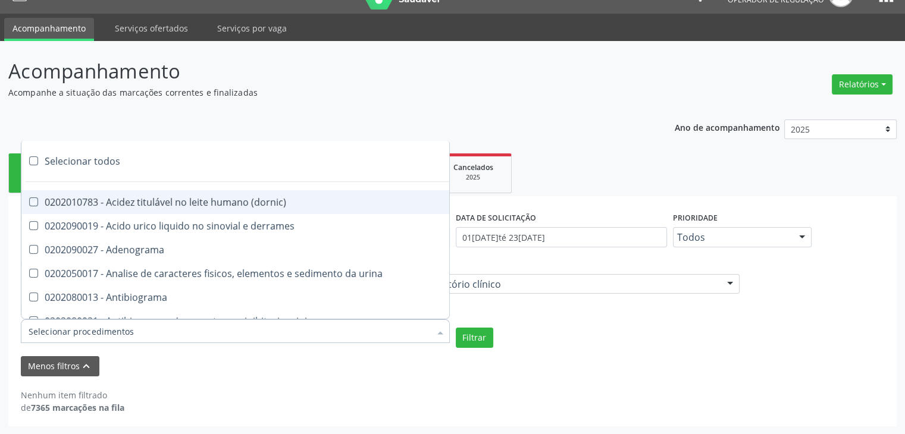
checkbox fungos "true"
checkbox \(qualitativo\) "true"
checkbox tardio\) "true"
checkbox \(qualitativo\) "true"
checkbox \(confirmatorio\) "true"
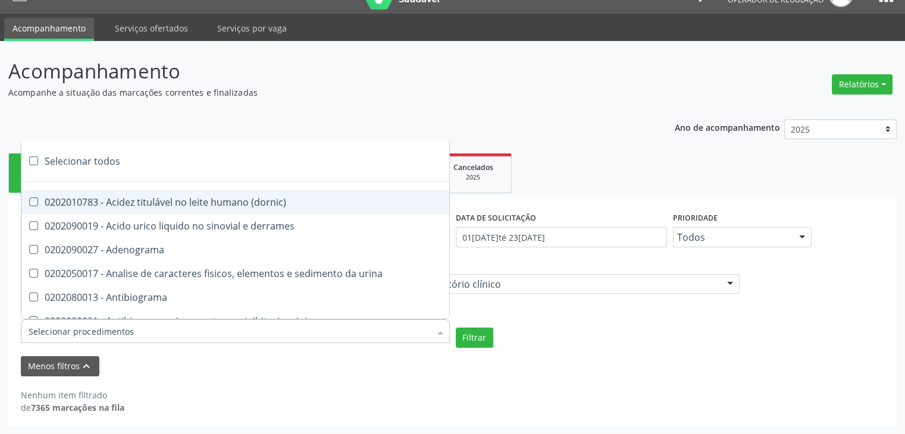
checkbox \(confirmatorio\) "true"
checkbox molecular "true"
checkbox htlv-1 "true"
checkbox biotinidase "true"
checkbox congênita "true"
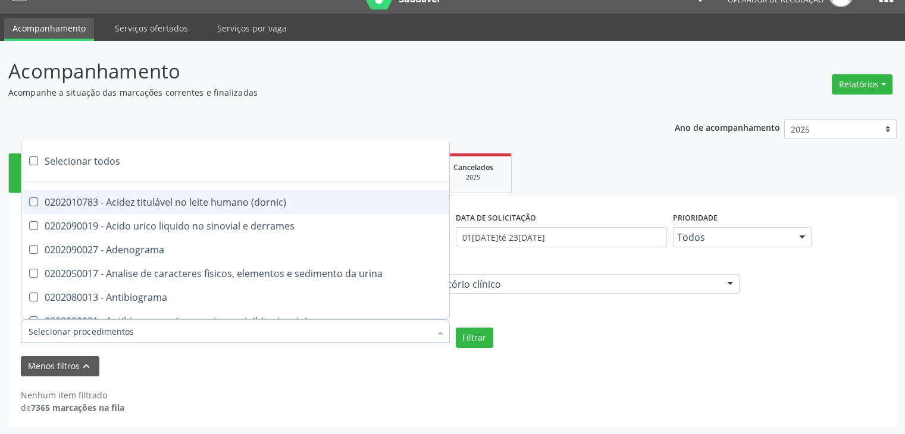
checkbox antiplaquetarios "true"
checkbox ferro "true"
checkbox bandas\) "true"
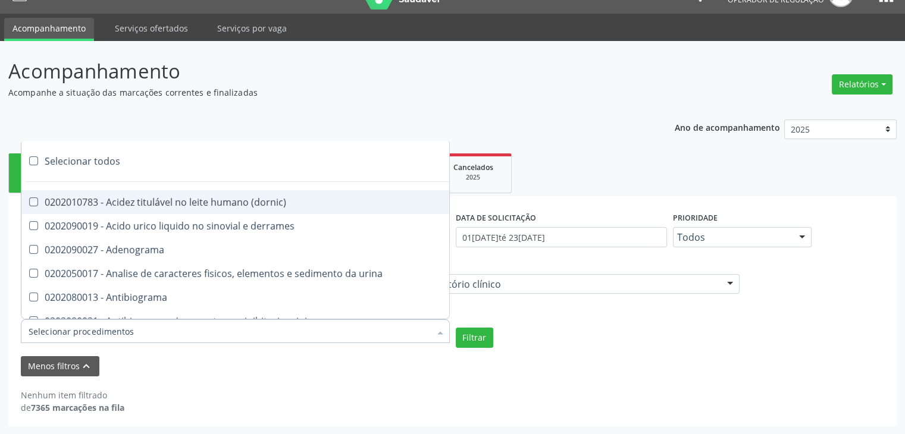
checkbox \(ch50\) "true"
checkbox aminoacidos "true"
checkbox globular "true"
checkbox dosagens\) "true"
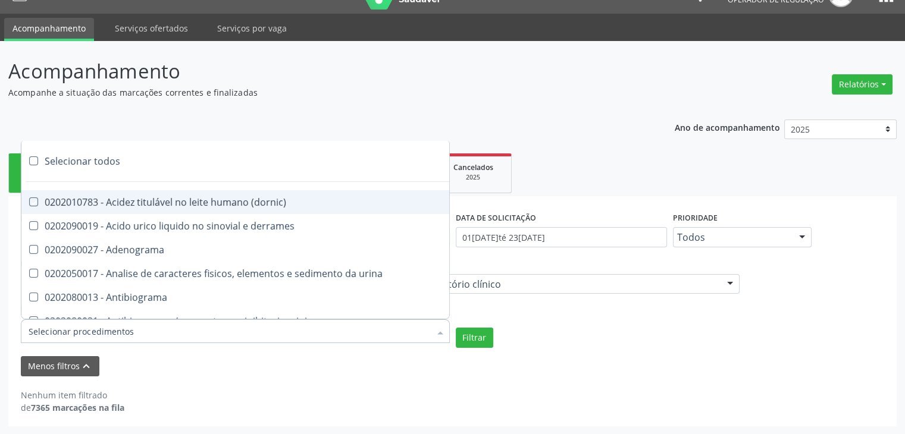
checkbox dosagens\) "true"
checkbox \(cada\) "true"
checkbox reumatoide "true"
checkbox amniotico "true"
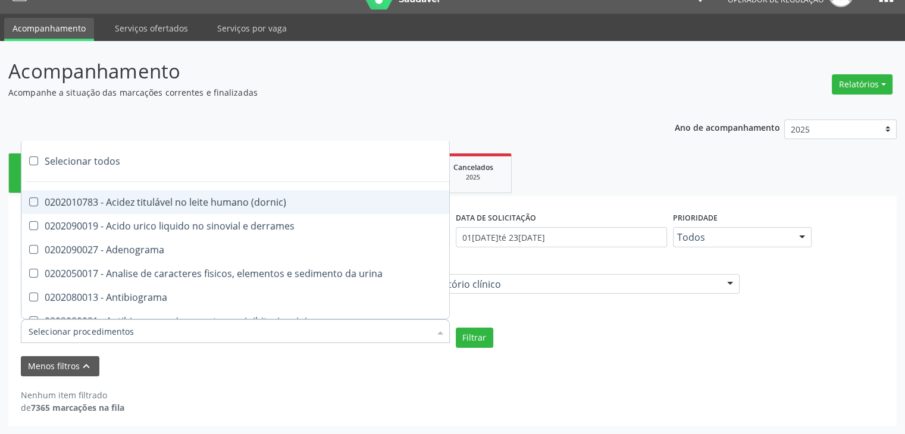
checkbox livre "true"
checkbox osmolalidade "true"
checkbox osmolaridade "true"
checkbox t3 "true"
checkbox sulfo-hemoglobina "true"
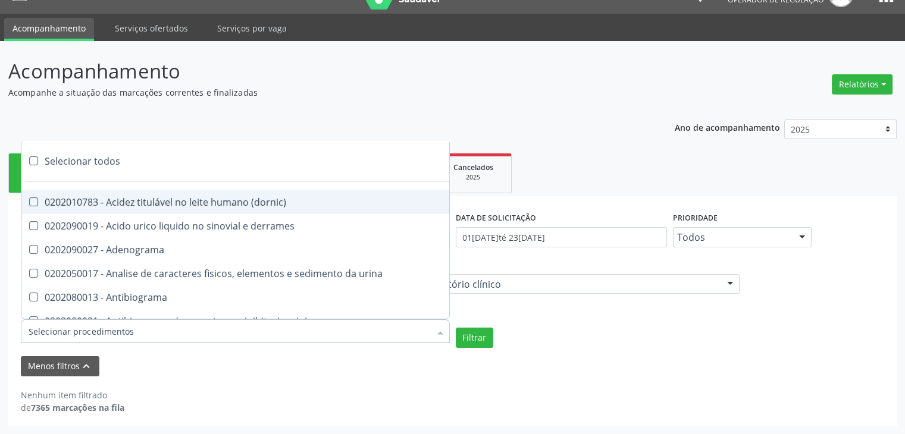
checkbox reverso "true"
checkbox coagulacao "true"
checkbox euglobulina "true"
checkbox -duke "true"
checkbox ivy "true"
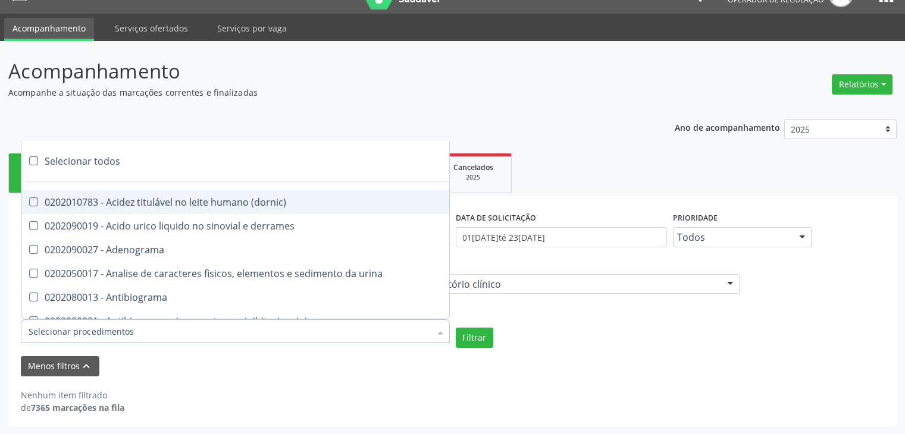
checkbox hemacias "true"
checkbox trombina "true"
checkbox ativada\) "true"
checkbox \(tap\) "true"
checkbox \(vhs\) "true"
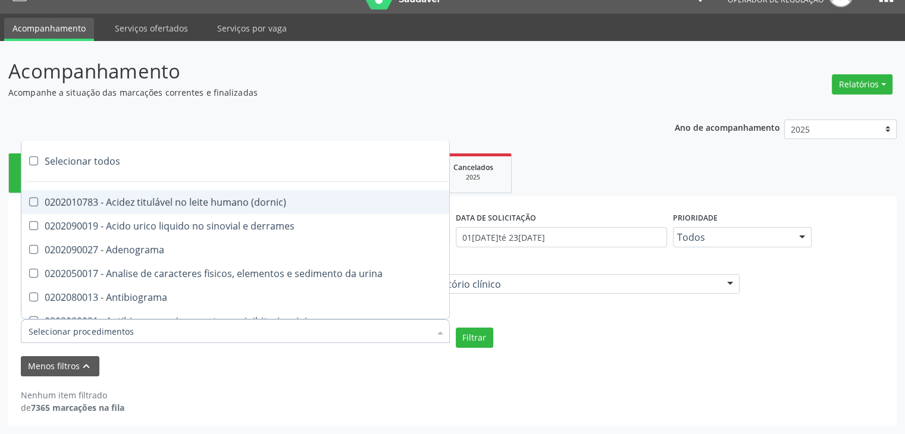
checkbox abo "true"
checkbox reativa "true"
checkbox ordenhado "true"
checkbox pezinho\) "true"
checkbox complemento "true"
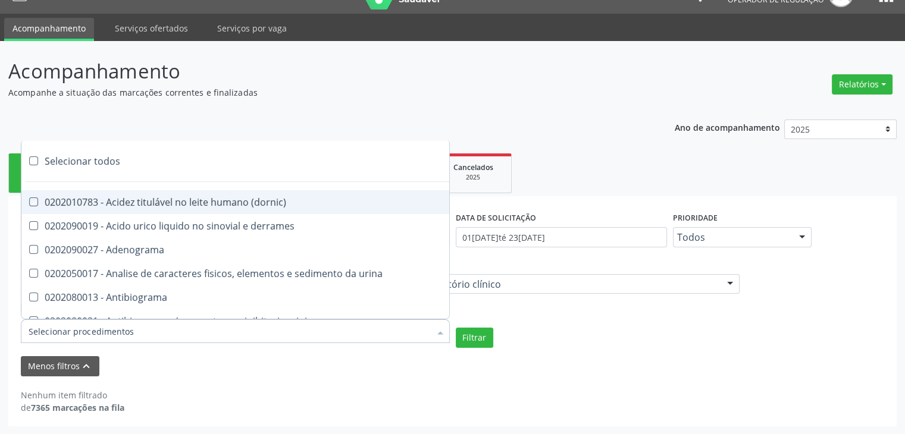
checkbox pezinho\) "true"
checkbox 17-alfa-hidroxiprogesterona "true"
checkbox totais "true"
checkbox 17-hidroxicorticosteroides "true"
checkbox d "true"
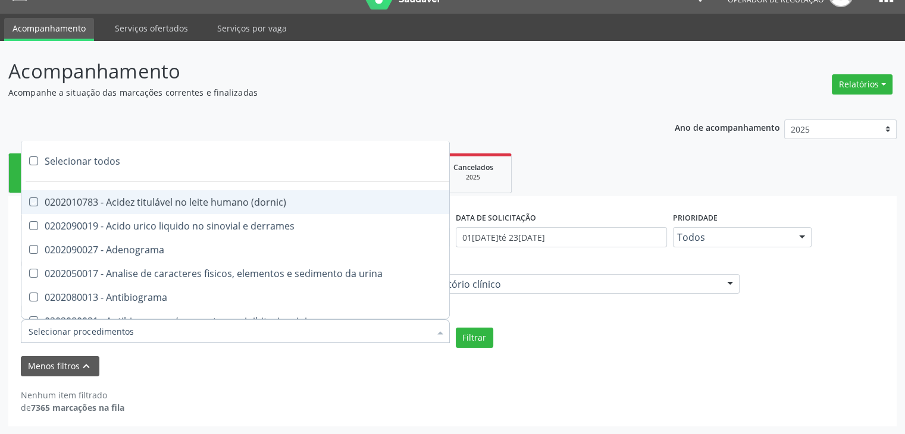
checkbox 5-nucleotidase "true"
checkbox acetona "true"
checkbox \(serotonina\) "true"
checkbox ascorbico "true"
checkbox delta-aminolevulinico "true"
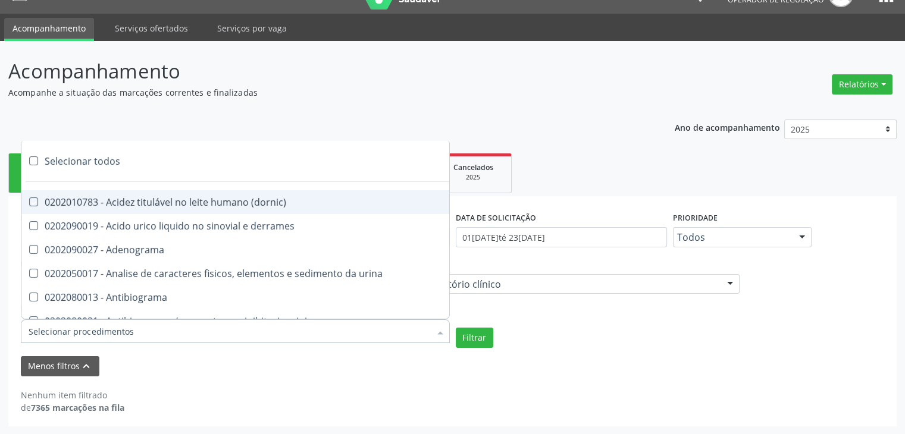
checkbox hipurico "true"
checkbox mandelico "true"
checkbox metil-hipurico "true"
checkbox urico "true"
checkbox valproico "true"
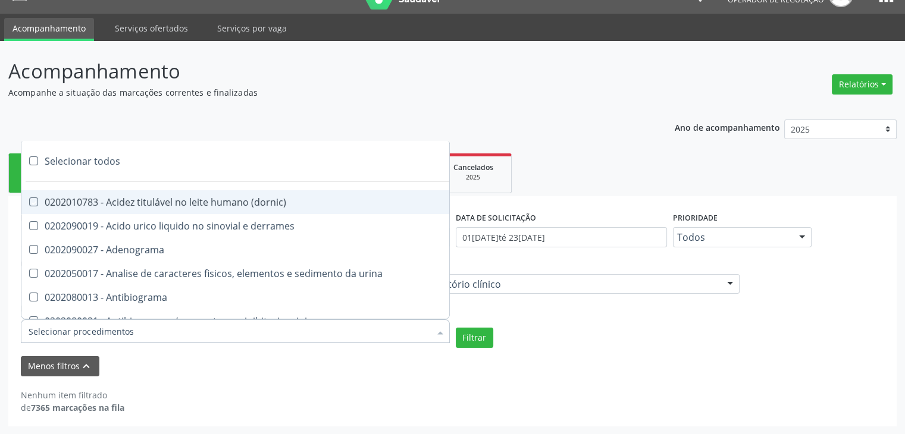
checkbox vanilmandelico "true"
checkbox \(acth\) "true"
checkbox ala-desidratase "true"
checkbox etilico "true"
checkbox aldolase "true"
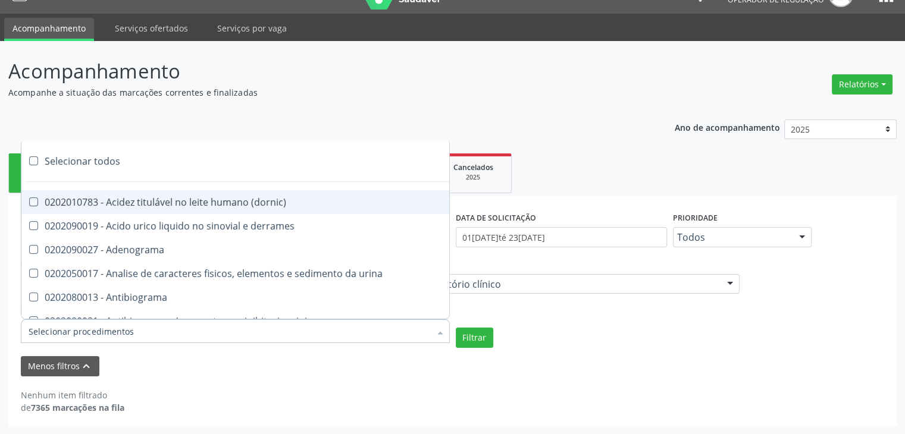
checkbox aldosterona "true"
checkbox alfa-1-antitripsina "true"
checkbox acida "true"
checkbox alfa-2-macroglobulina "true"
checkbox alfa-fetoproteina "true"
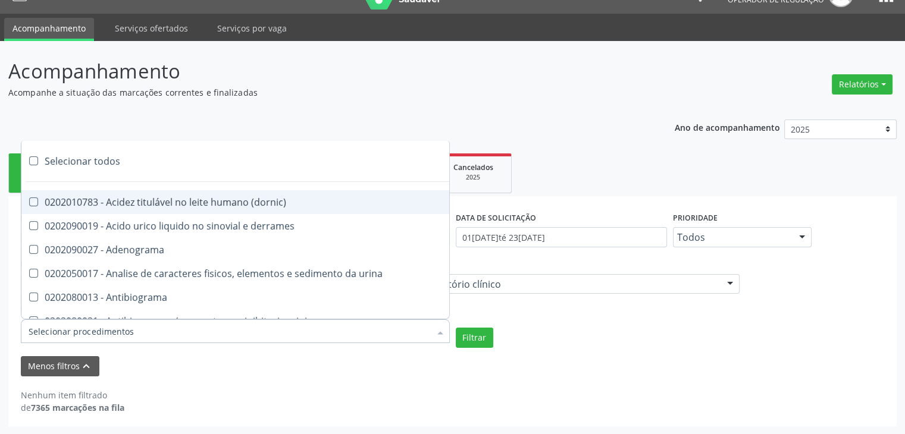
checkbox aluminio "true"
checkbox amilase "true"
checkbox aminoglicosideos "true"
checkbox amonia "true"
checkbox ciclico "true"
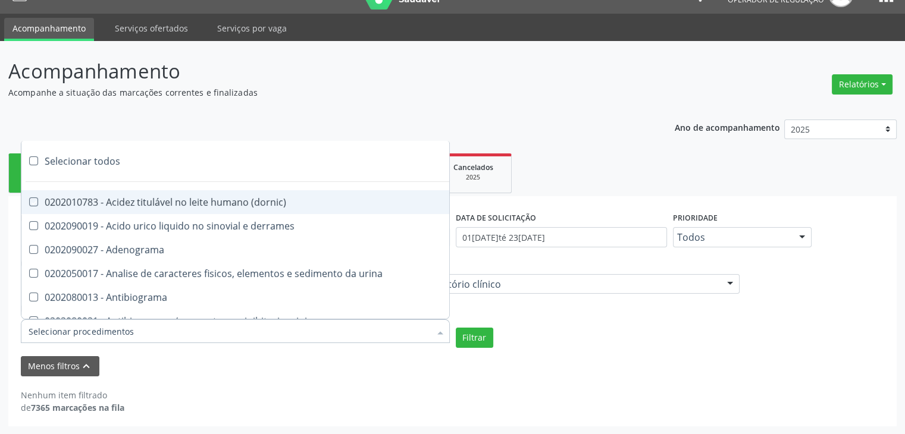
checkbox androstenediona "true"
checkbox anfetaminas "true"
checkbox circulante "true"
checkbox iga "true"
checkbox triciclicos "true"
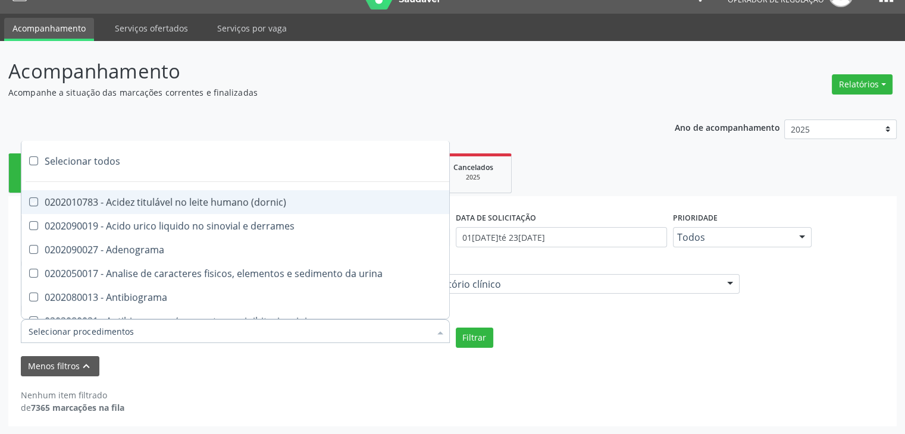
checkbox \(psa\) "true"
checkbox iii "true"
checkbox barbituratos "true"
checkbox benzodiazepinicos "true"
checkbox beta-2-microglobulina "true"
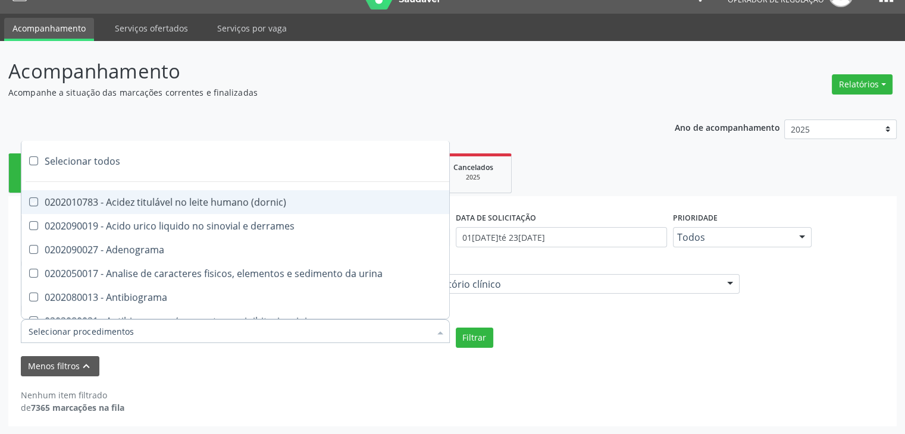
checkbox fracoes "true"
checkbox cadmio "true"
checkbox calcio "true"
checkbox ionizavel "true"
checkbox calcitonina "true"
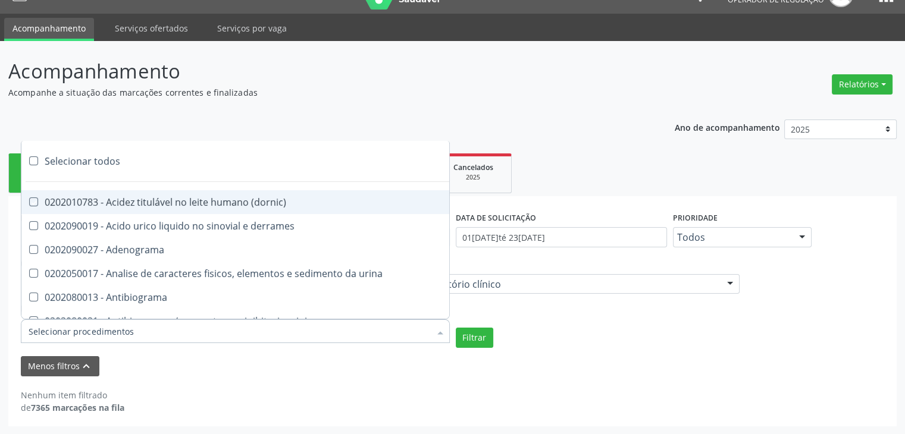
checkbox carbamazepina "true"
checkbox carboxi-hemoglobina "true"
checkbox caroteno "true"
checkbox catecolaminas "true"
checkbox chumbo "true"
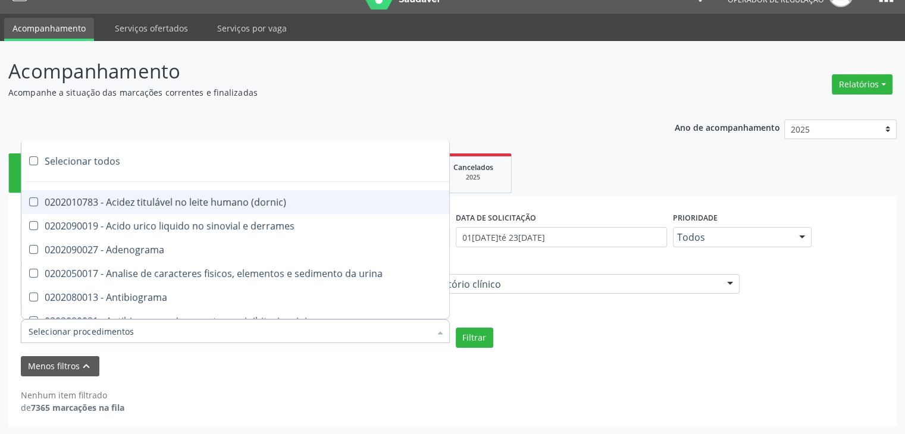
checkbox ciclosporina "true"
checkbox citrato "true"
checkbox cloreto "true"
checkbox suor "true"
checkbox cobre "true"
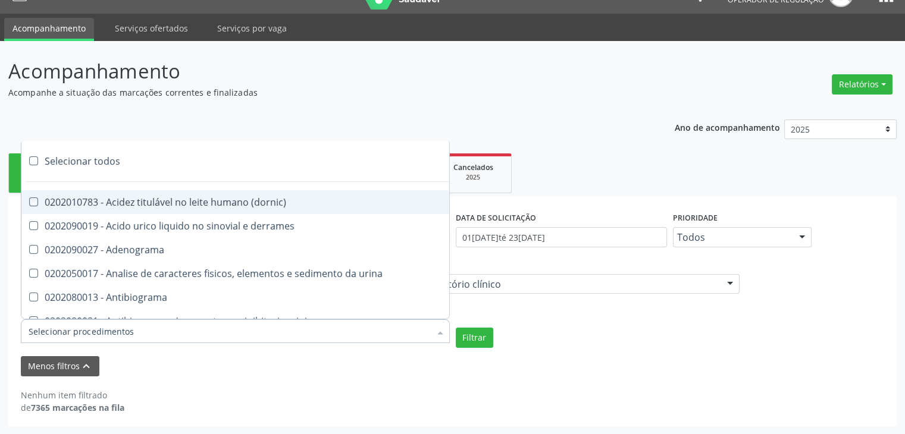
checkbox hdl "true"
checkbox ldl "true"
checkbox colinesterase "true"
checkbox c3 "true"
checkbox c4 "true"
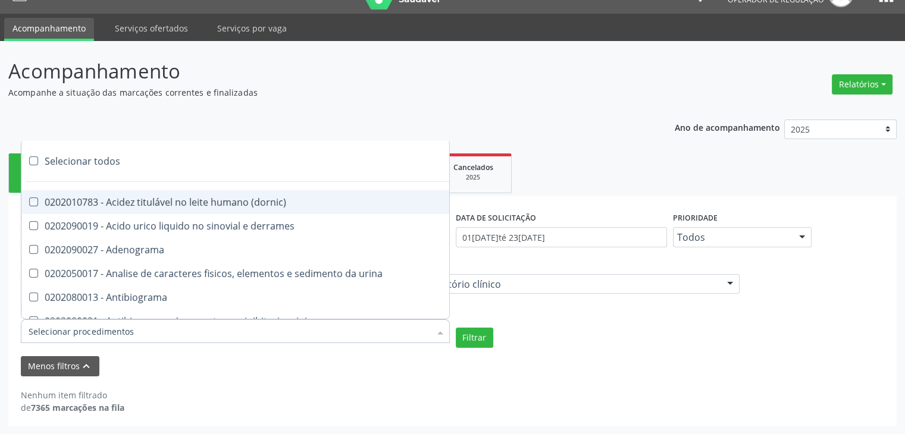
checkbox cortisol "true"
checkbox creatinina "true"
checkbox amniotico "true"
checkbox \(cpk\) "true"
checkbox crioaglutinina "true"
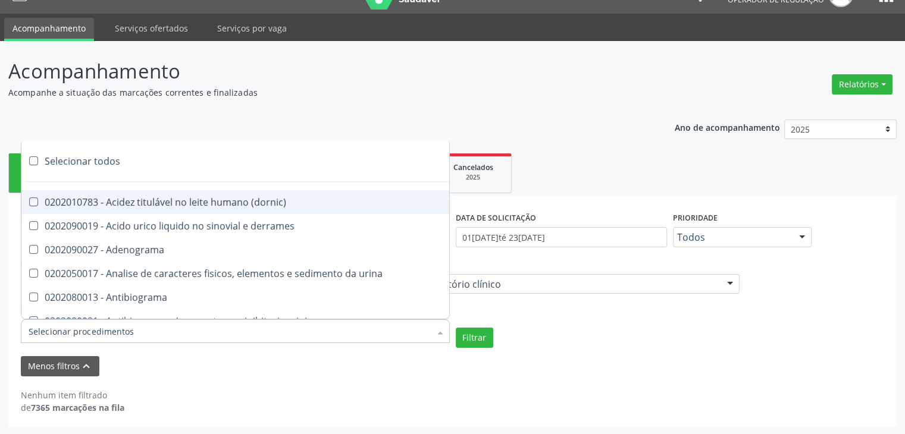
checkbox \(dhea\) "true"
checkbox alfa-hidroxibutirica "true"
checkbox glutamica "true"
checkbox latica "true"
checkbox fracionadas\) "true"
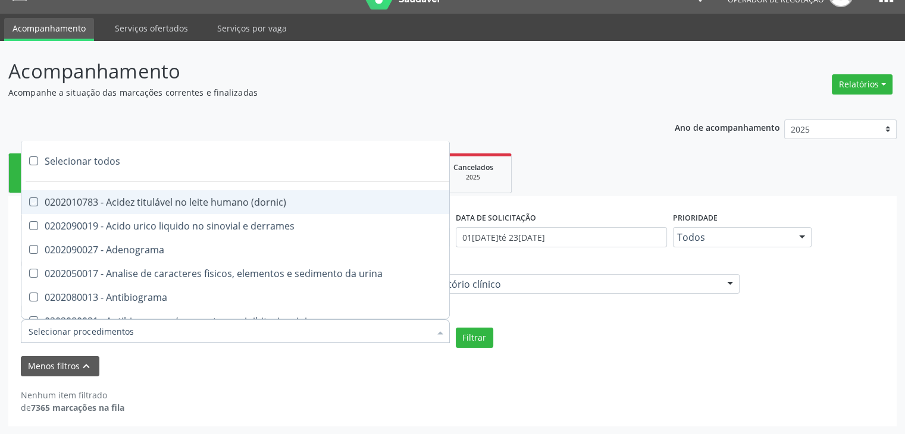
checkbox digitoxina\) "true"
checkbox \(dht\) "true"
checkbox fecal "true"
checkbox estradiol "true"
checkbox estriol "true"
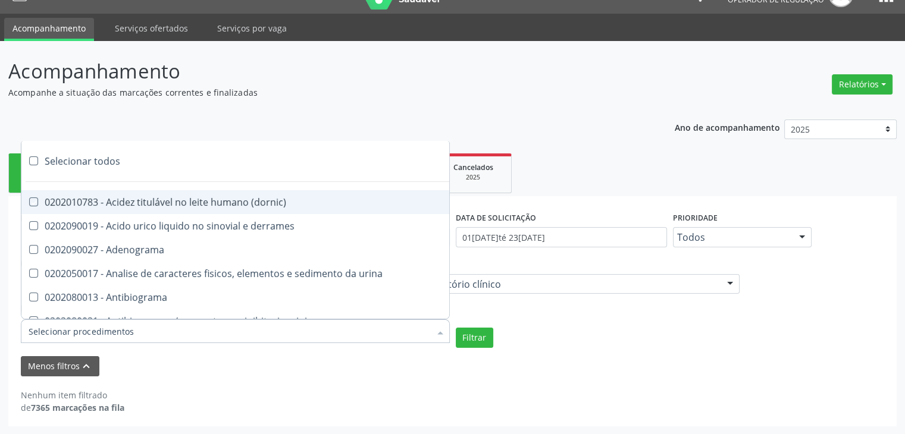
checkbox estrona "true"
checkbox etossuximida "true"
checkbox ii "true"
checkbox ix "true"
checkbox v "true"
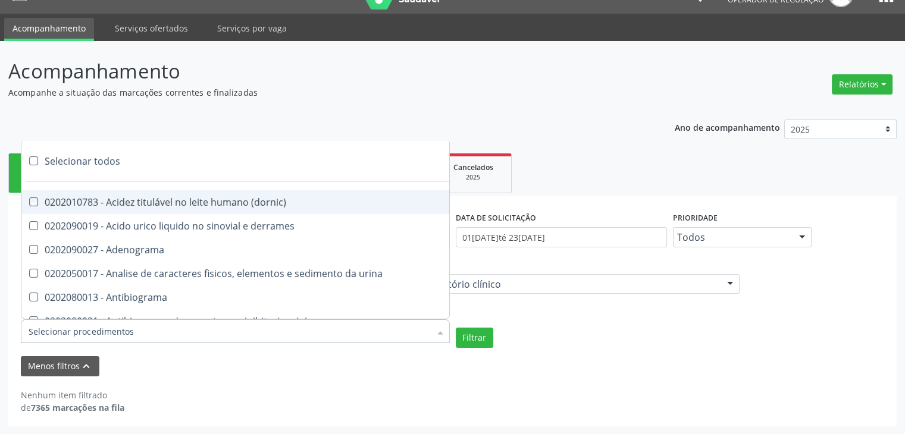
checkbox vii "true"
checkbox viii "true"
checkbox \(inibidor\) "true"
checkbox \(antigeno\) "true"
checkbox x "true"
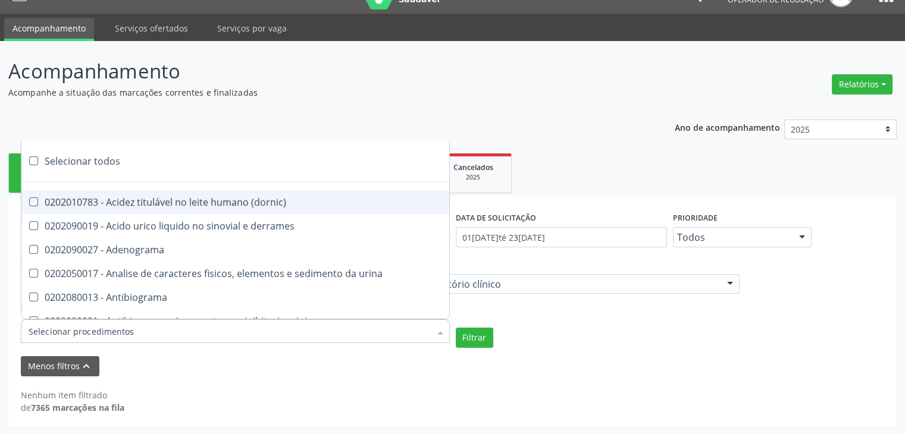
checkbox xi "true"
checkbox xii "true"
checkbox xiii "true"
checkbox tardio\) "true"
checkbox t4 "true"
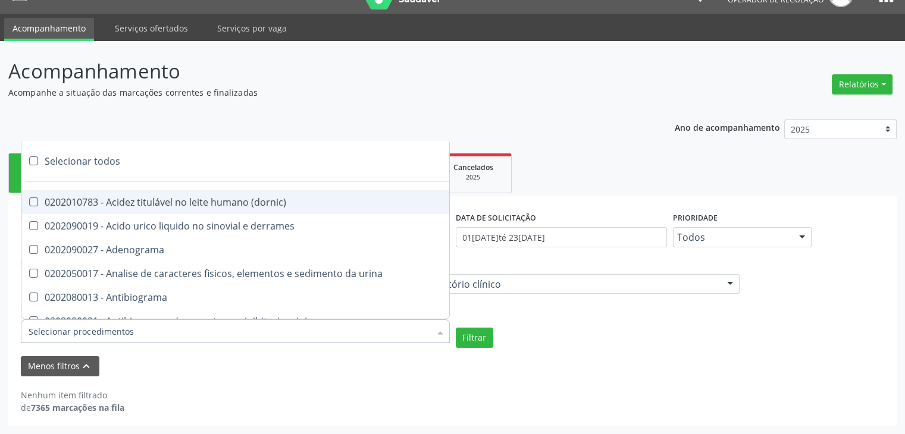
checkbox pezinho\) "true"
checkbox fenitoina "true"
checkbox fenol "true"
checkbox ferritina "true"
checkbox serico "true"
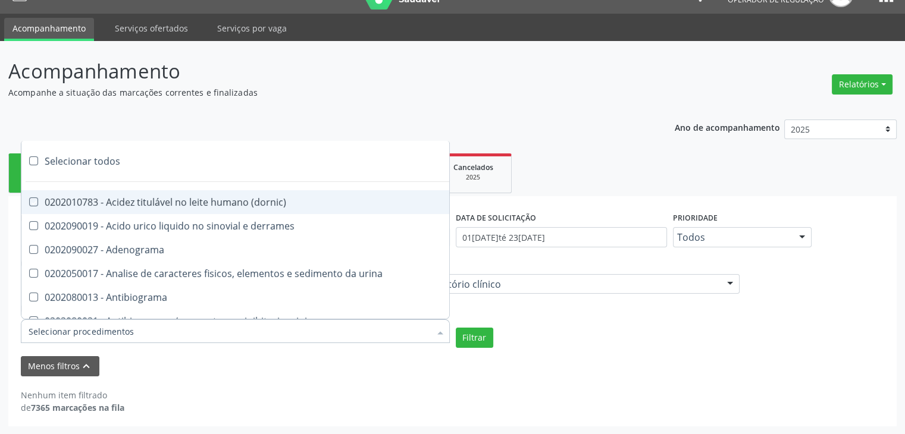
checkbox fibrinogenio "true"
checkbox folato "true"
checkbox formaldeido "true"
checkbox total "true"
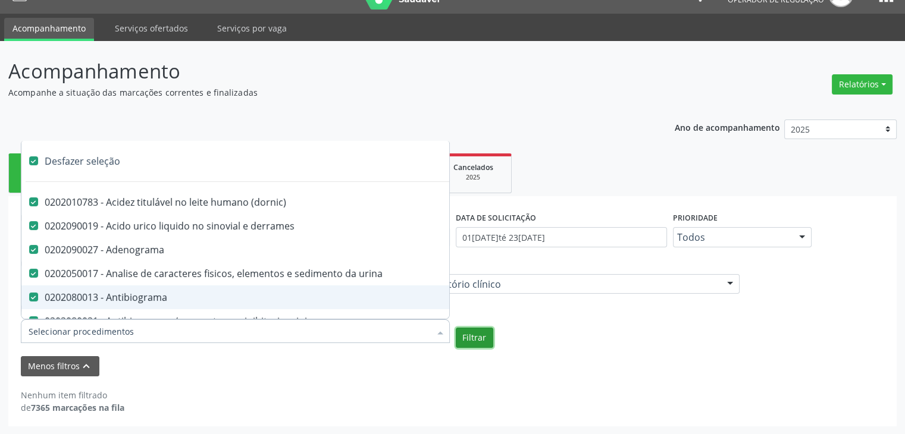
click at [483, 333] on button "Filtrar" at bounding box center [474, 338] width 37 height 20
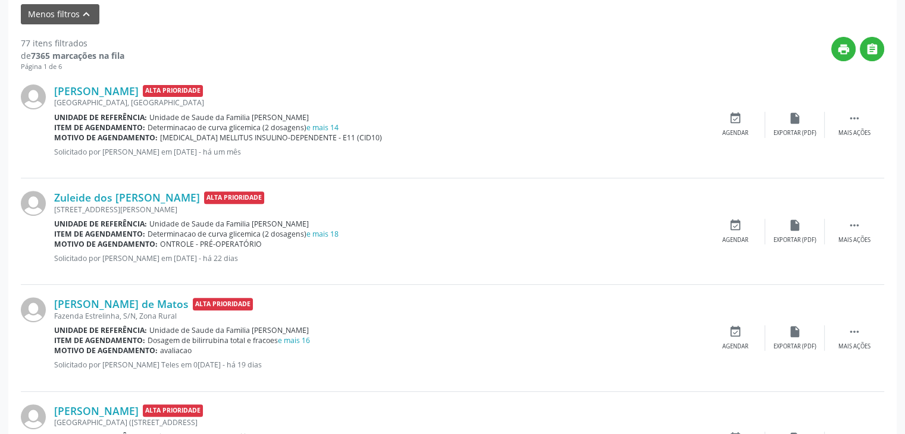
scroll to position [381, 0]
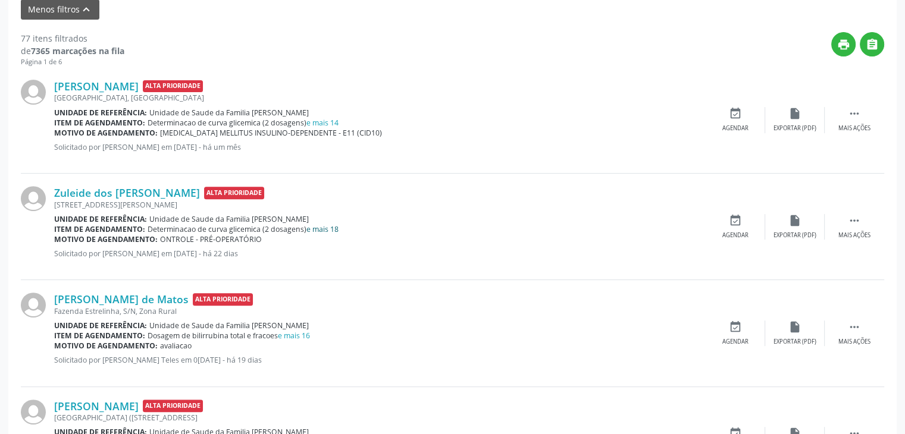
click at [336, 227] on link "e mais 18" at bounding box center [322, 229] width 32 height 10
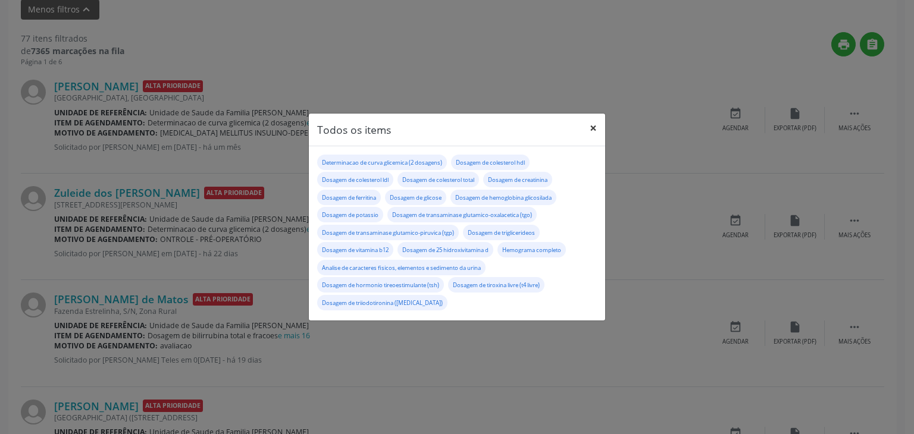
click at [590, 130] on button "×" at bounding box center [593, 128] width 24 height 29
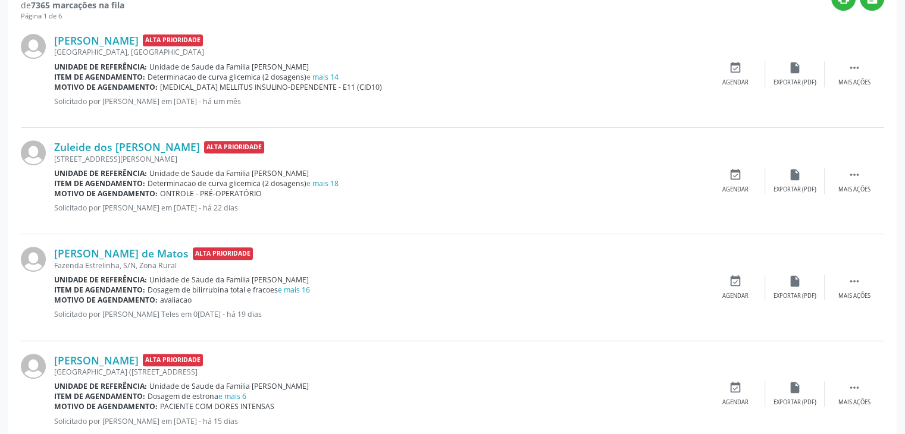
scroll to position [500, 0]
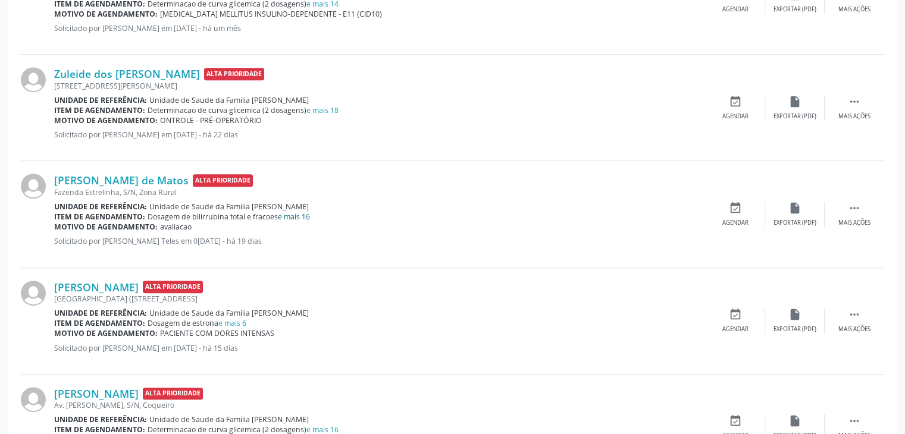
click at [302, 214] on link "e mais 16" at bounding box center [294, 217] width 32 height 10
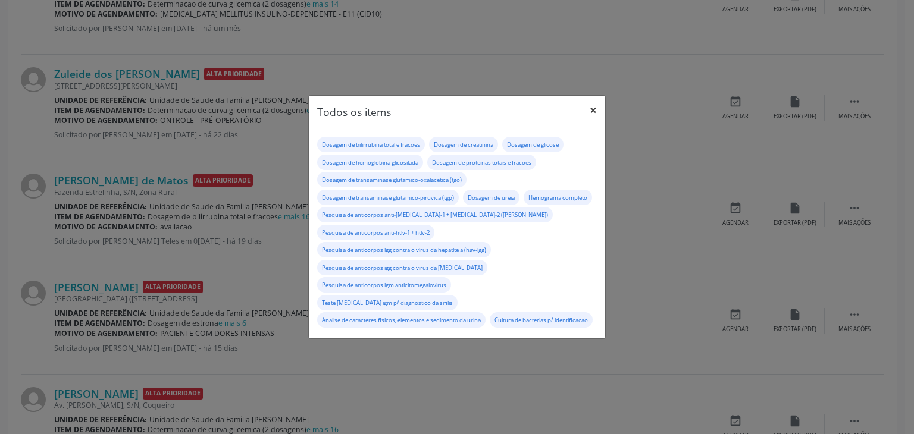
click at [591, 112] on button "×" at bounding box center [593, 110] width 24 height 29
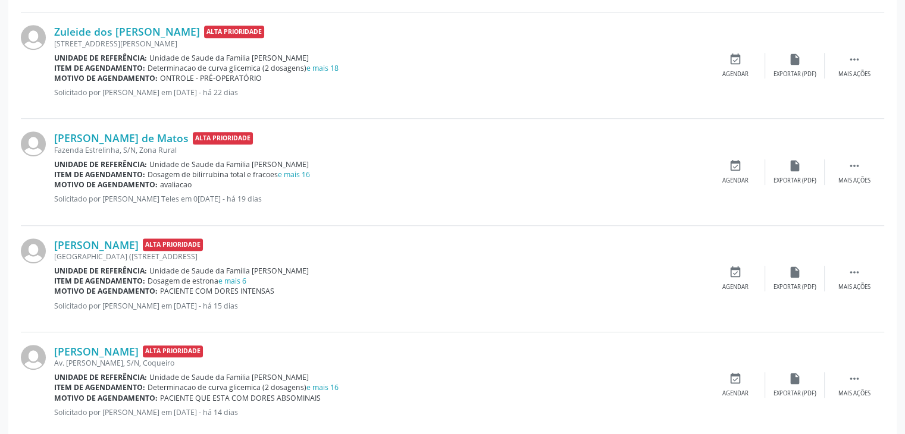
scroll to position [619, 0]
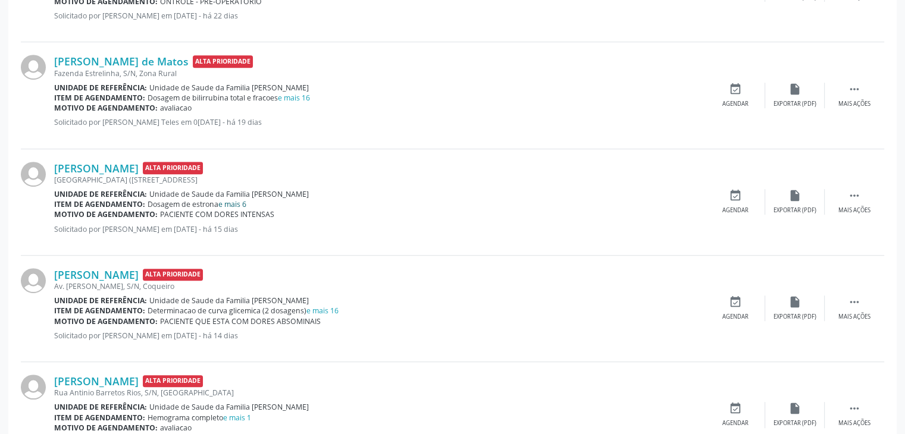
click at [238, 207] on link "e mais 6" at bounding box center [232, 204] width 28 height 10
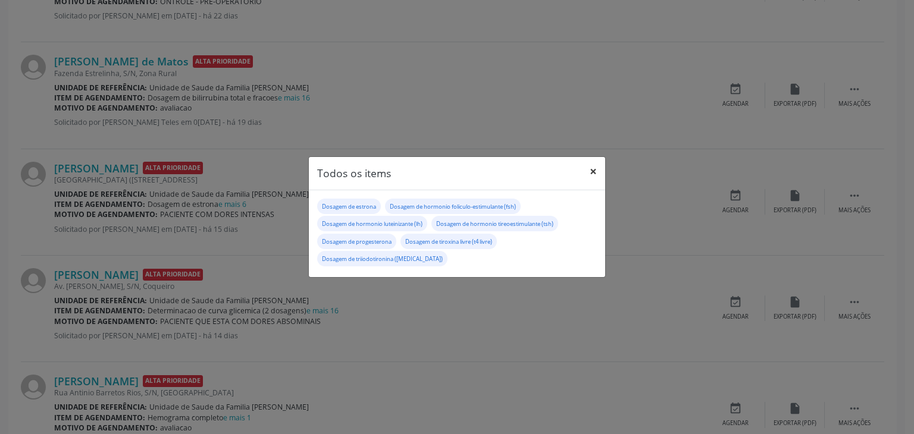
click at [590, 176] on button "×" at bounding box center [593, 171] width 24 height 29
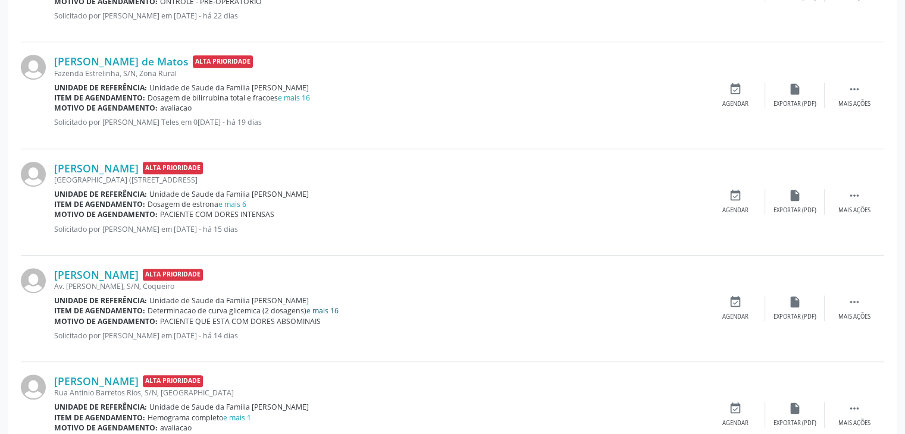
click at [325, 307] on link "e mais 16" at bounding box center [322, 311] width 32 height 10
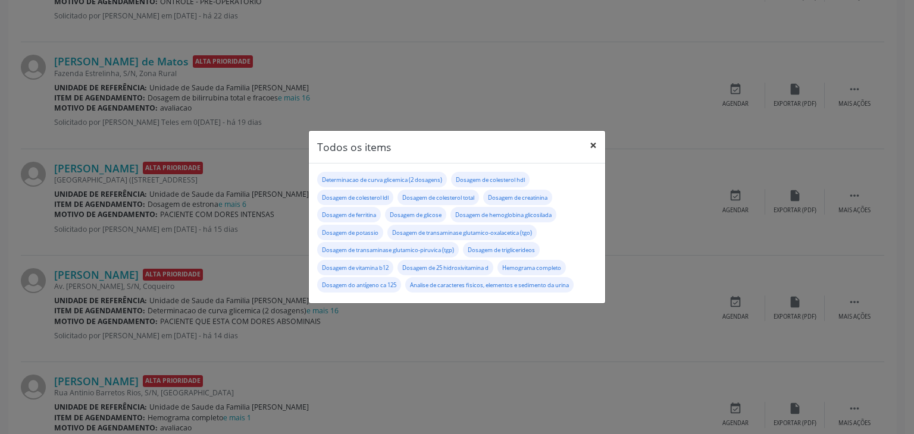
click at [593, 141] on button "×" at bounding box center [593, 145] width 24 height 29
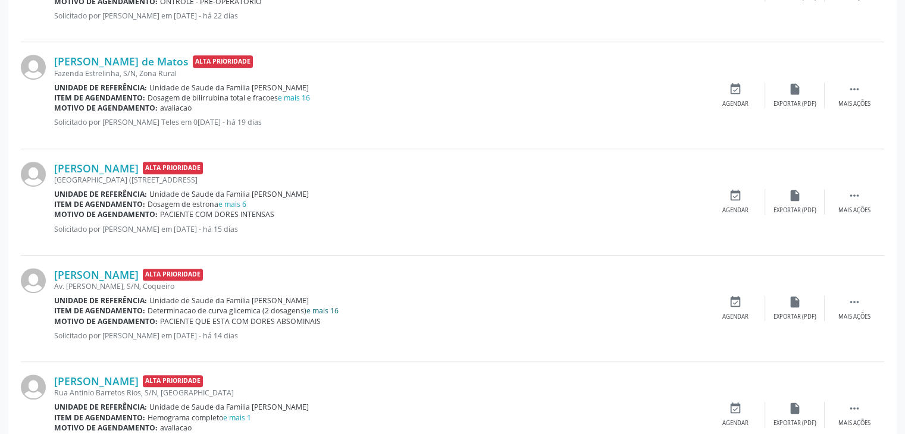
click at [310, 309] on link "e mais 16" at bounding box center [322, 311] width 32 height 10
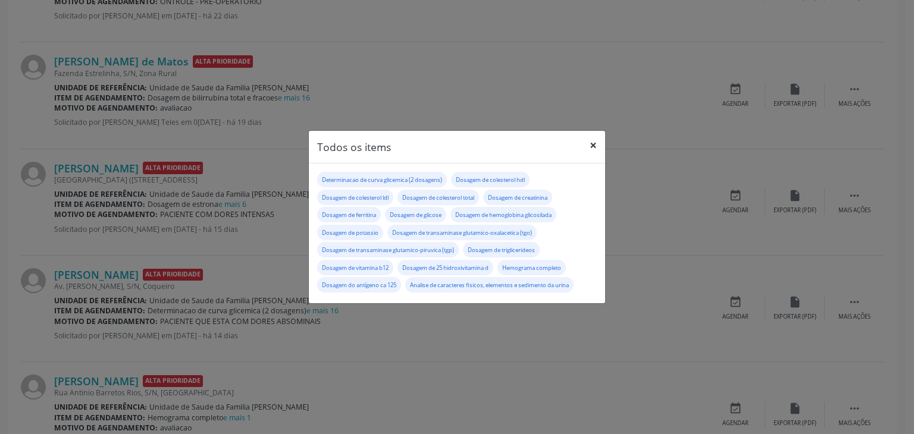
click at [597, 144] on button "×" at bounding box center [593, 145] width 24 height 29
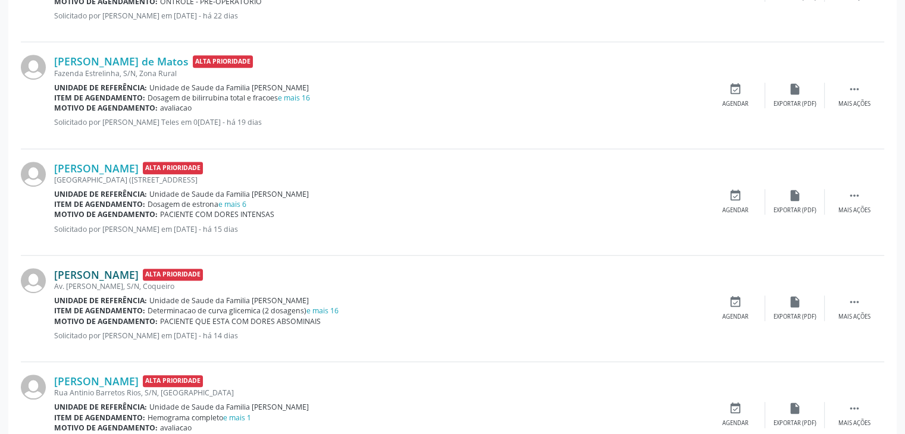
click at [86, 274] on link "Agnailde Santos Silva" at bounding box center [96, 274] width 84 height 13
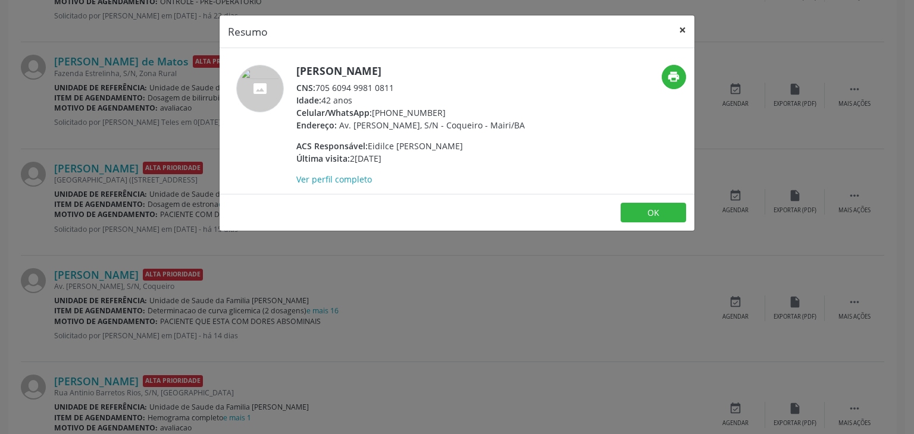
click at [684, 31] on button "×" at bounding box center [683, 29] width 24 height 29
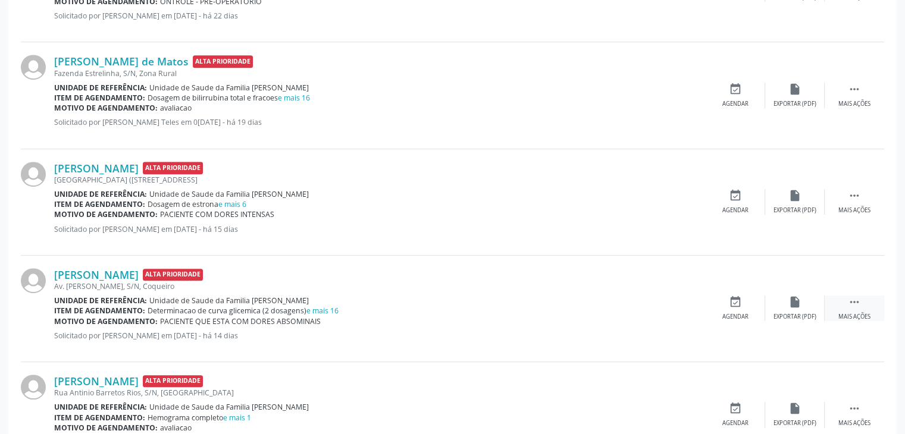
click at [847, 311] on div " Mais ações" at bounding box center [855, 309] width 60 height 26
click at [801, 315] on div "Editar" at bounding box center [794, 317] width 19 height 8
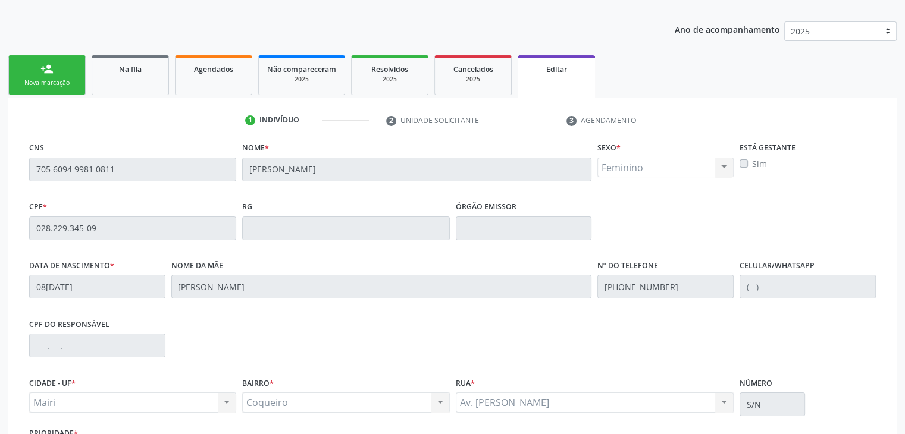
scroll to position [226, 0]
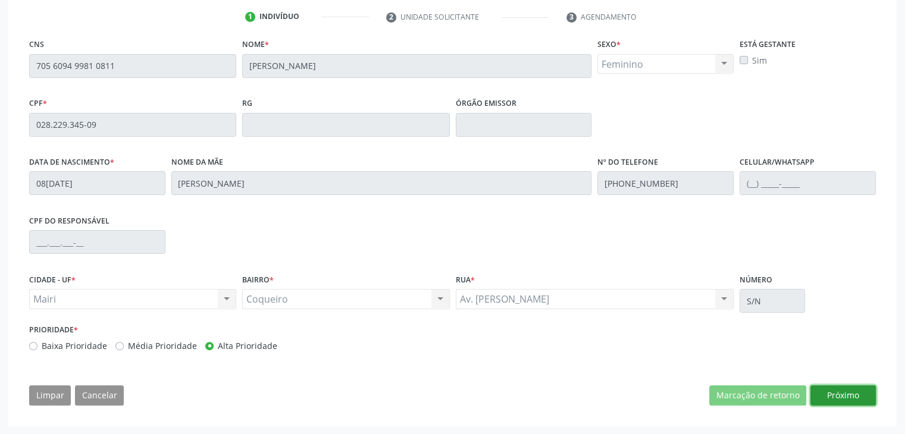
click at [841, 392] on button "Próximo" at bounding box center [842, 396] width 65 height 20
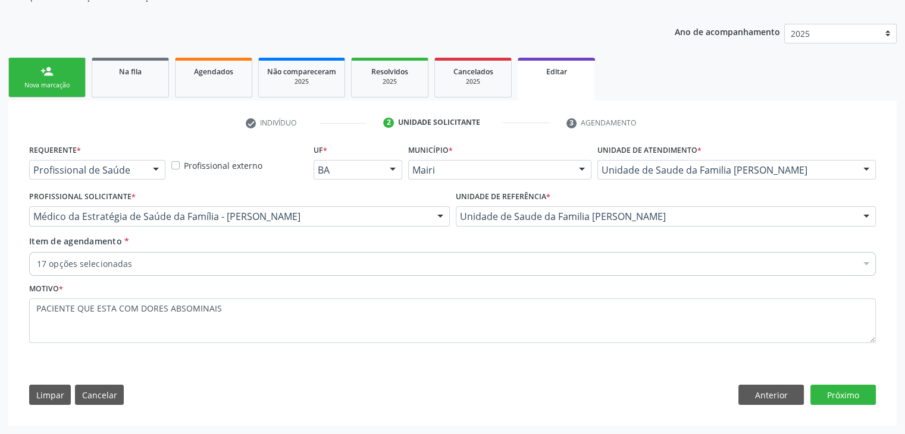
scroll to position [119, 0]
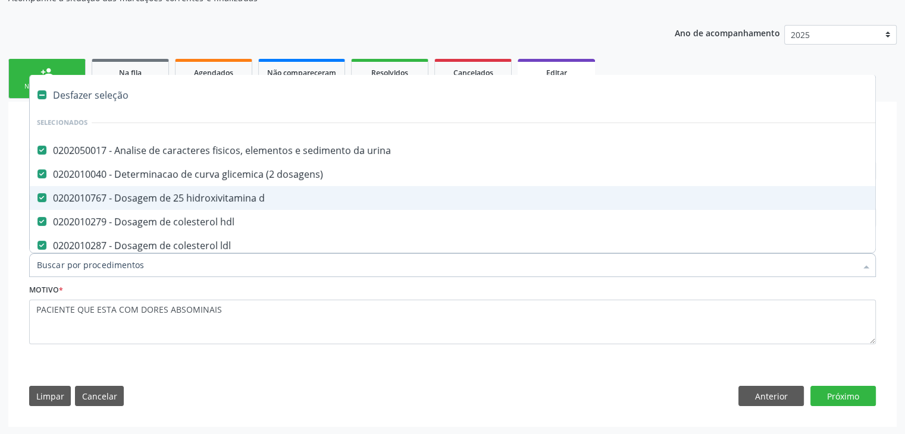
click at [89, 95] on div "Desfazer seleção" at bounding box center [495, 95] width 930 height 24
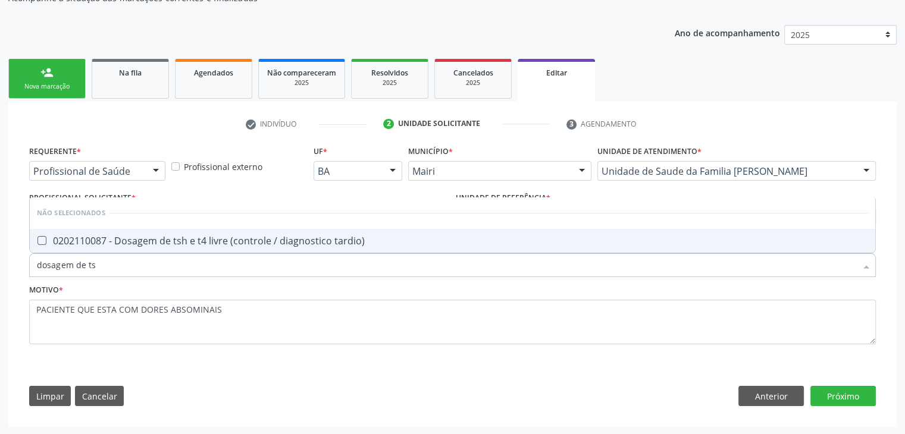
click at [190, 236] on div "0202110087 - Dosagem de tsh e t4 livre (controle / diagnostico tardio)" at bounding box center [452, 241] width 831 height 10
click at [872, 396] on button "Próximo" at bounding box center [842, 396] width 65 height 20
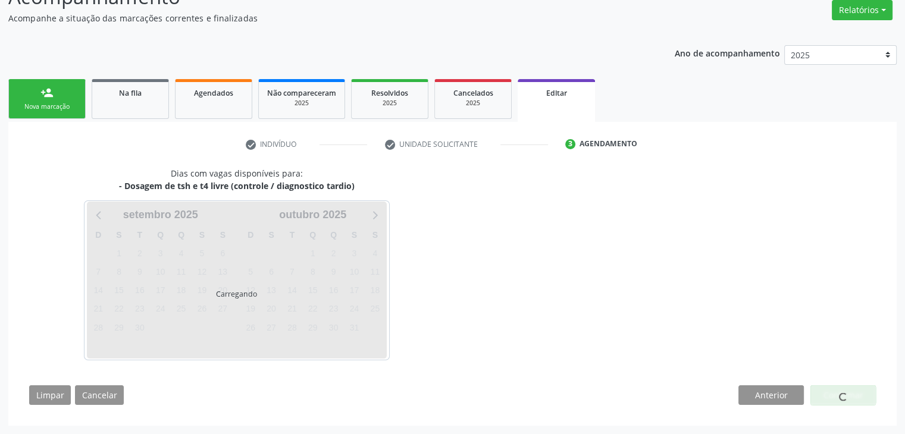
scroll to position [98, 0]
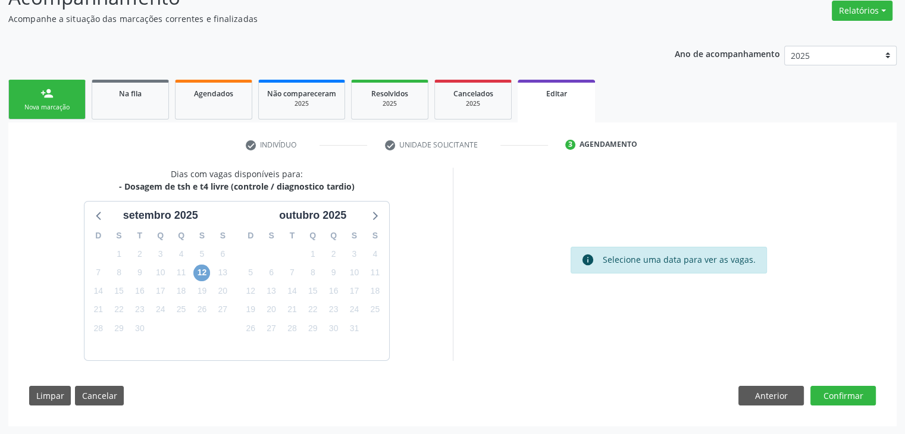
click at [205, 272] on span "12" at bounding box center [201, 273] width 17 height 17
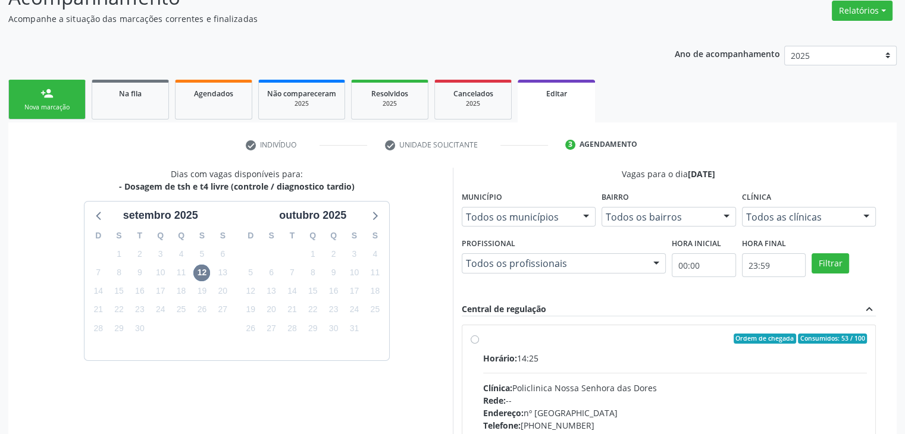
click at [640, 367] on div "Horário: 14:25 Clínica: Policlinica Nossa Senhora das Dores Rede: -- Endereço: …" at bounding box center [675, 434] width 384 height 164
click at [479, 345] on input "Ordem de chegada Consumidos: 53 / 100 Horário: 14:25 Clínica: Policlinica Nossa…" at bounding box center [475, 339] width 8 height 11
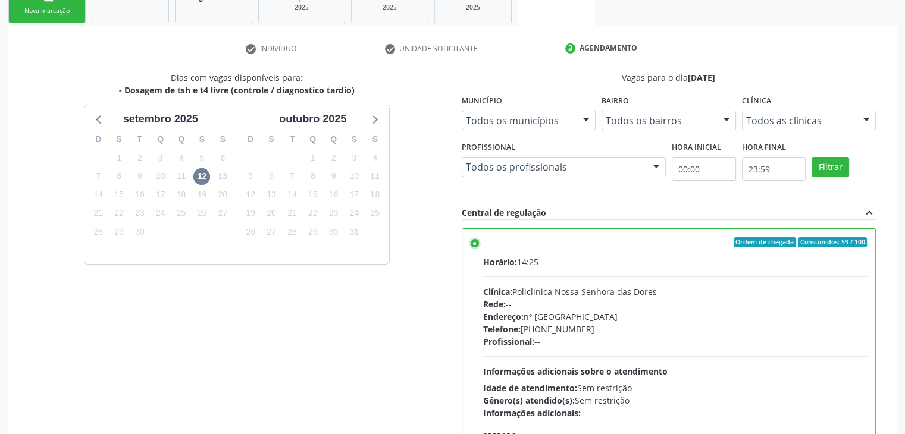
scroll to position [292, 0]
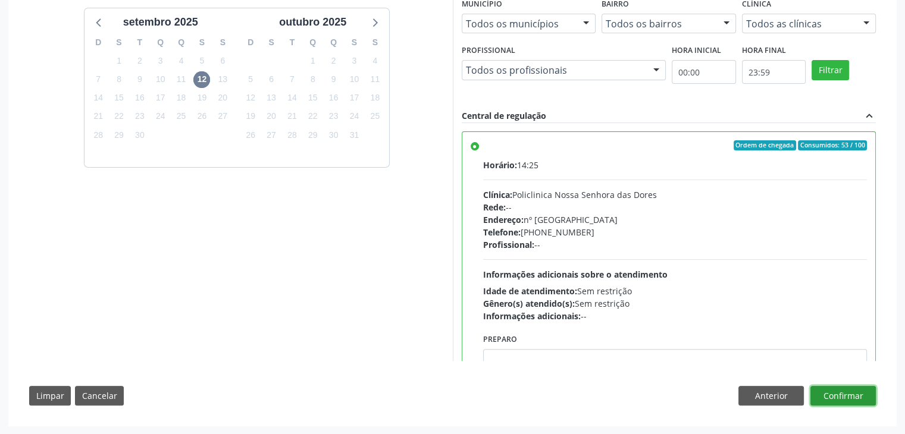
click at [825, 390] on button "Confirmar" at bounding box center [842, 396] width 65 height 20
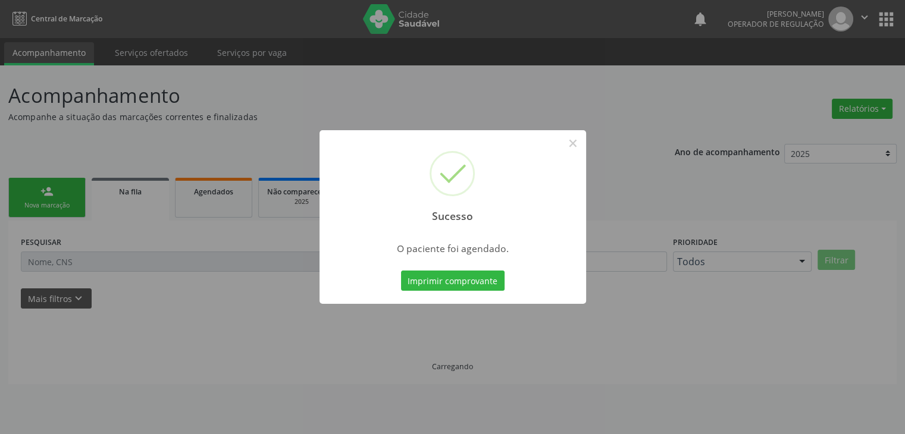
scroll to position [0, 0]
click at [576, 145] on button "×" at bounding box center [577, 143] width 20 height 20
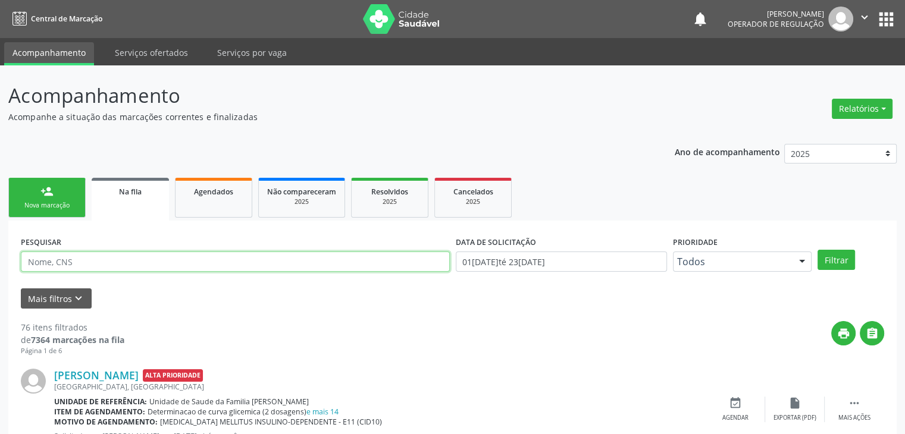
click at [113, 259] on input "text" at bounding box center [235, 262] width 429 height 20
click at [818, 250] on button "Filtrar" at bounding box center [836, 260] width 37 height 20
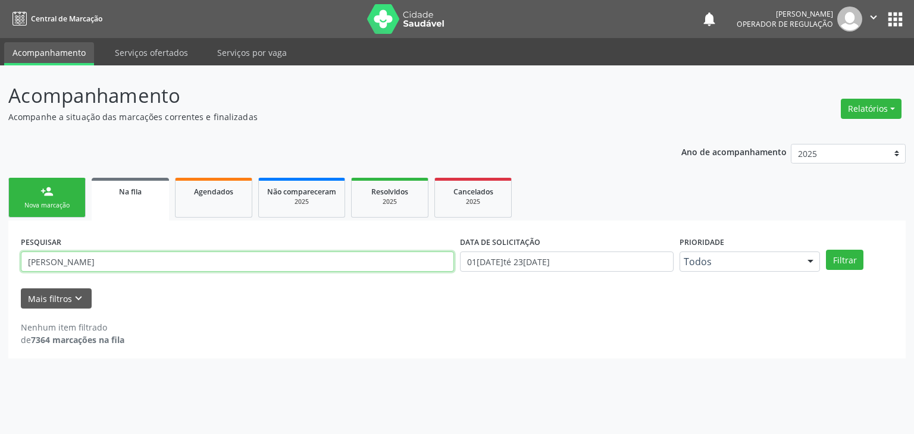
click at [0, 277] on div "Acompanhamento Acompanhe a situação das marcações correntes e finalizadas Relat…" at bounding box center [457, 249] width 914 height 369
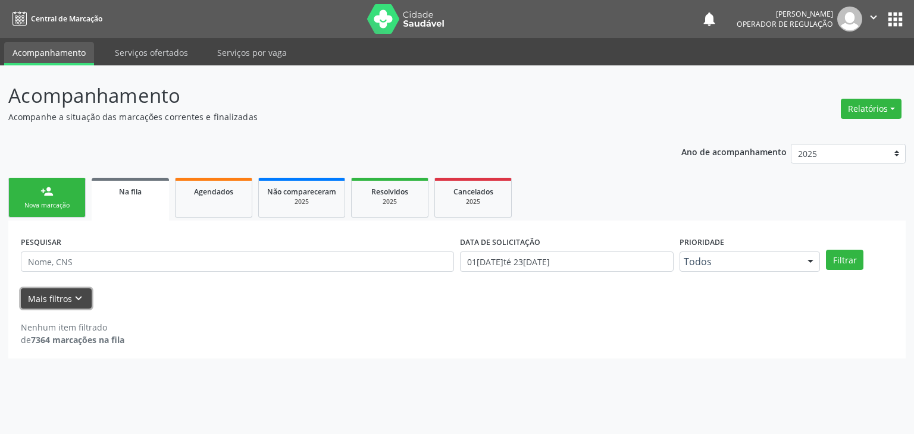
click at [83, 295] on button "Mais filtros keyboard_arrow_down" at bounding box center [56, 299] width 71 height 21
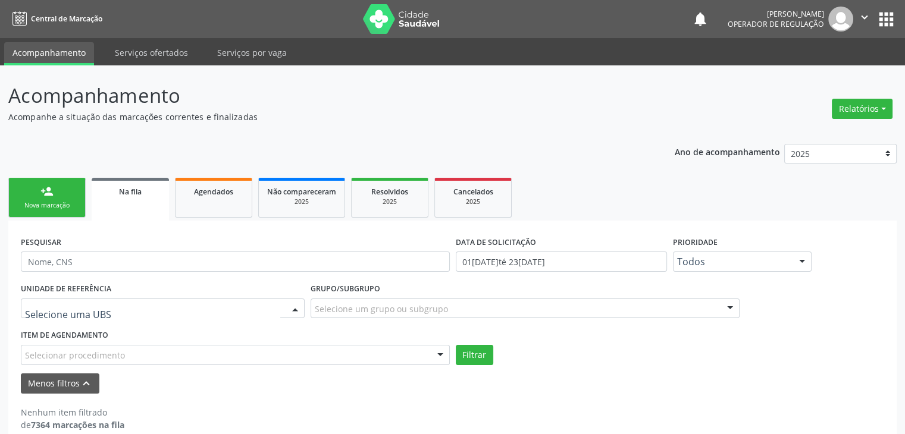
click at [152, 317] on div at bounding box center [163, 309] width 284 height 20
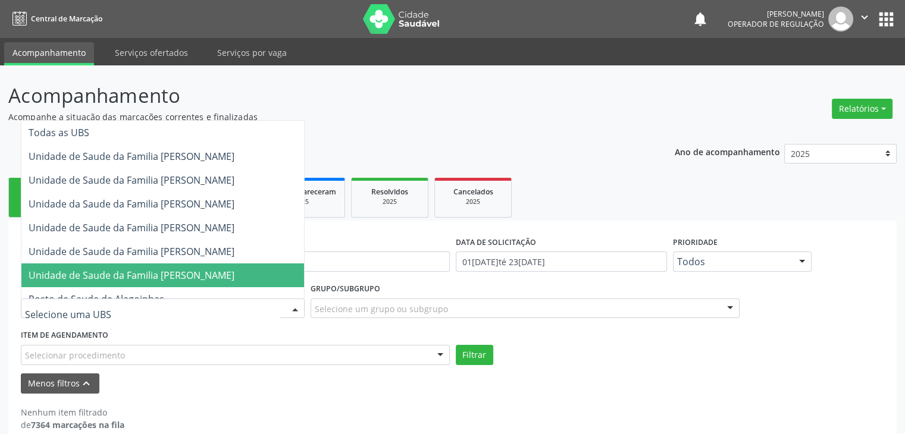
click at [221, 277] on span "Unidade de Saude da Familia [PERSON_NAME]" at bounding box center [132, 275] width 206 height 13
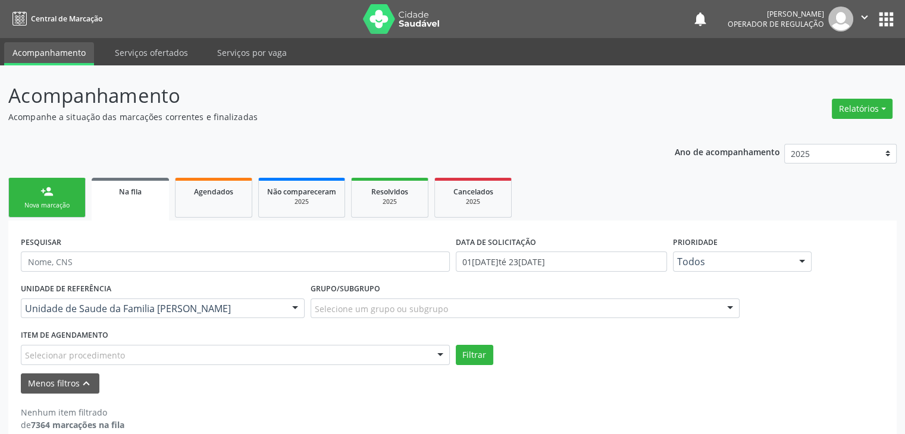
click at [315, 305] on input "text" at bounding box center [315, 315] width 0 height 24
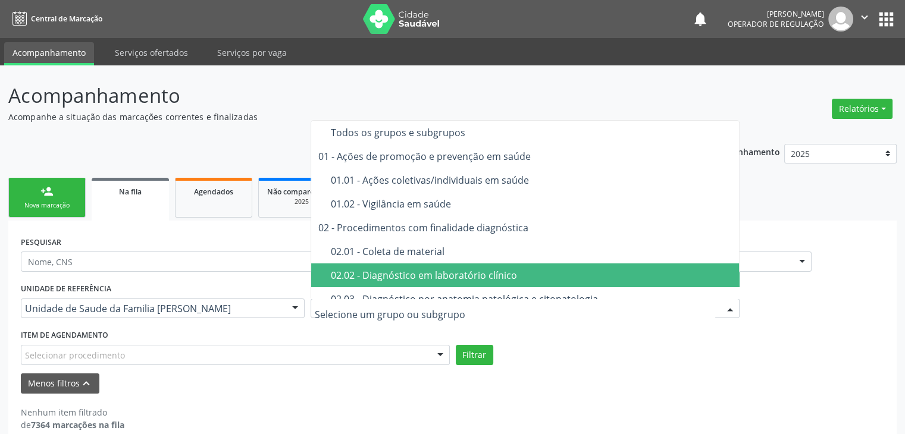
click at [431, 277] on div "02.02 - Diagnóstico em laboratório clínico" at bounding box center [532, 276] width 402 height 10
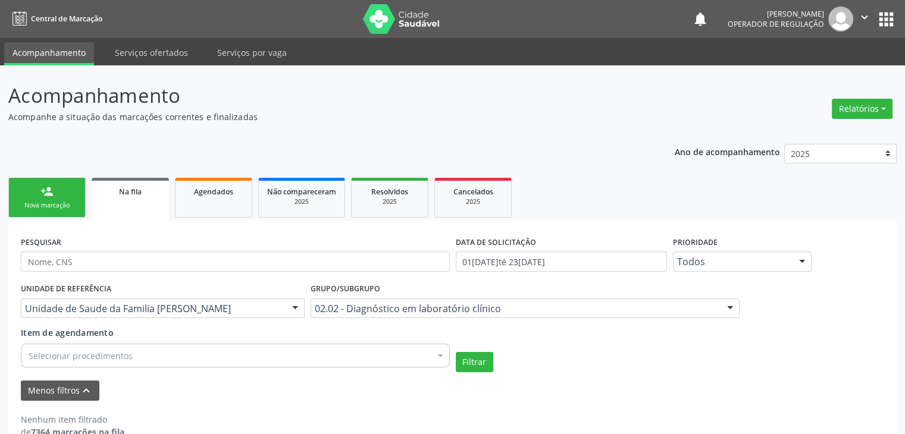
scroll to position [24, 0]
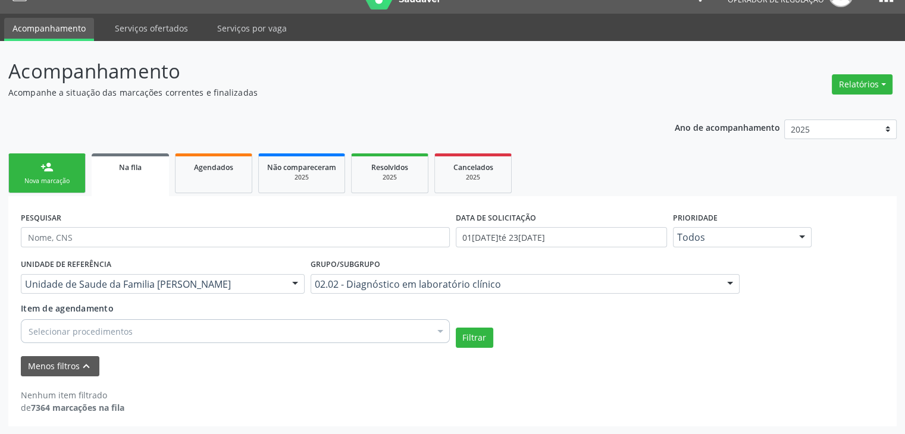
click at [218, 330] on div "Selecionar procedimentos" at bounding box center [235, 332] width 429 height 24
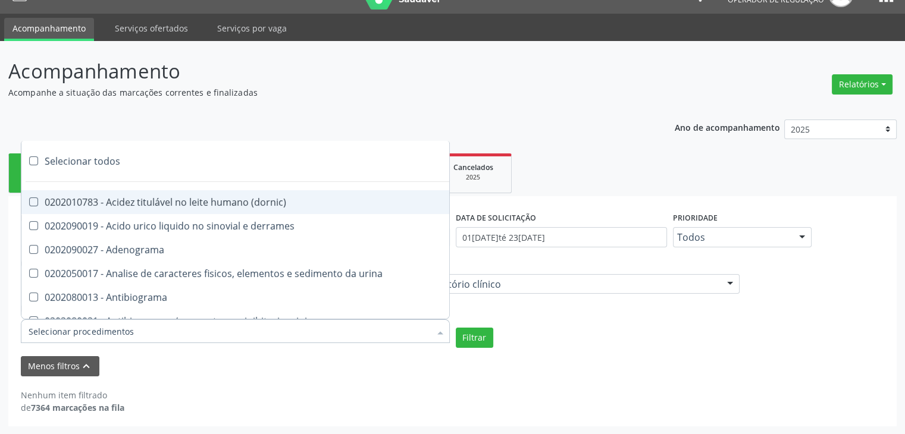
click at [92, 165] on div "Selecionar todos" at bounding box center [345, 161] width 648 height 24
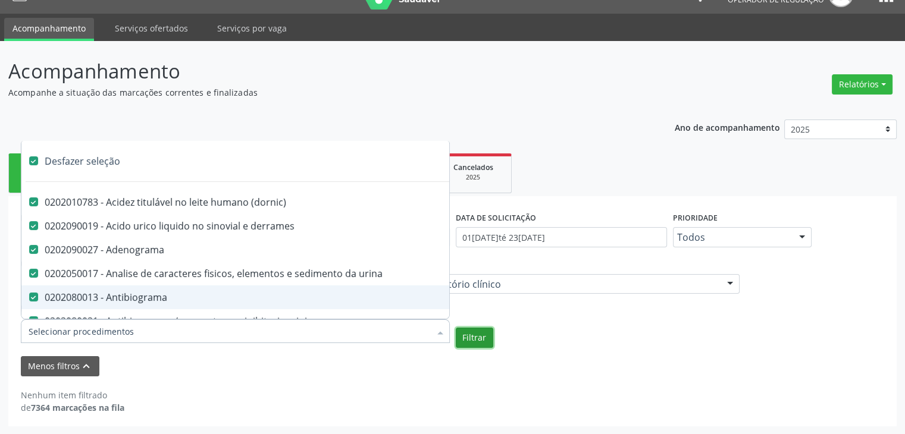
click at [464, 333] on button "Filtrar" at bounding box center [474, 338] width 37 height 20
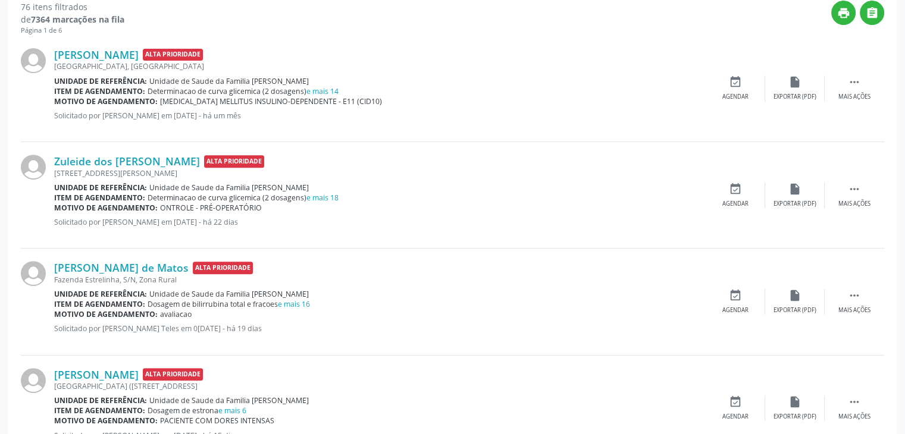
scroll to position [500, 0]
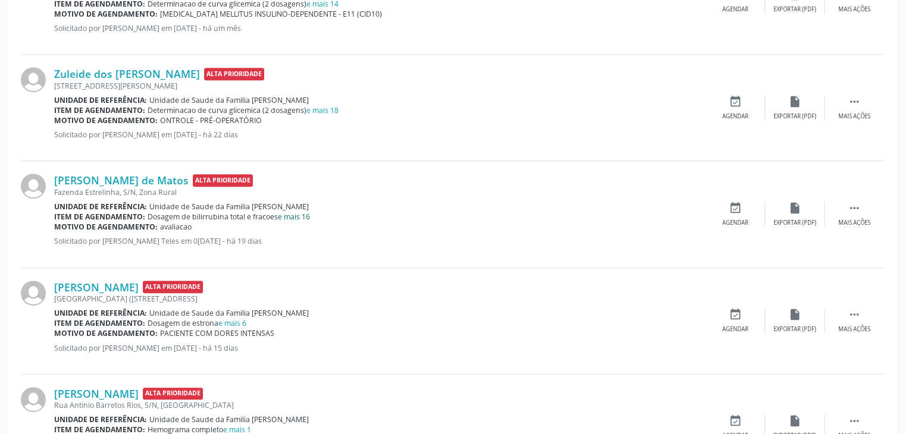
click at [291, 213] on link "e mais 16" at bounding box center [294, 217] width 32 height 10
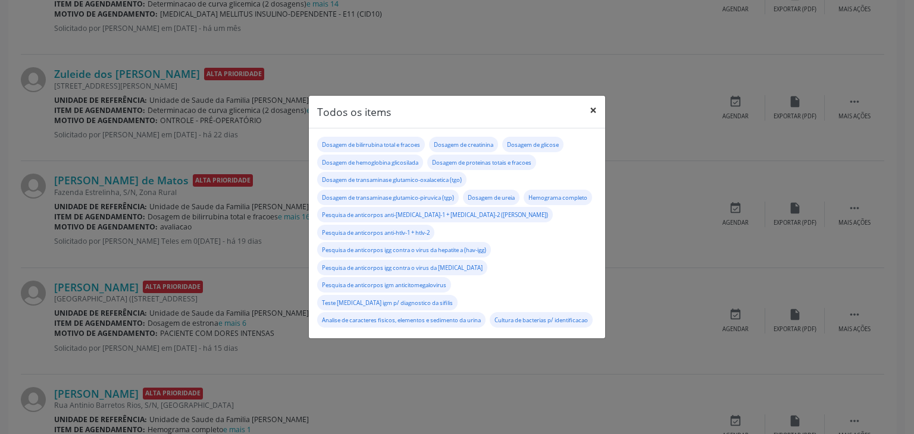
click at [595, 112] on button "×" at bounding box center [593, 110] width 24 height 29
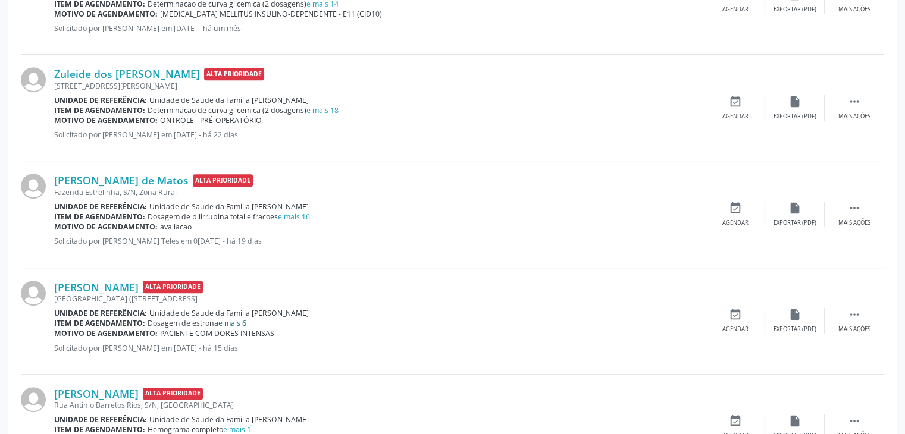
click at [238, 321] on link "e mais 6" at bounding box center [232, 323] width 28 height 10
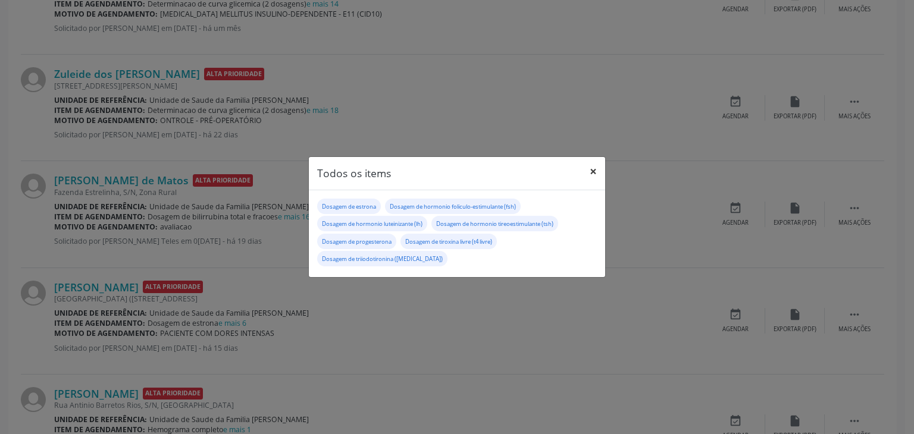
click at [593, 172] on button "×" at bounding box center [593, 171] width 24 height 29
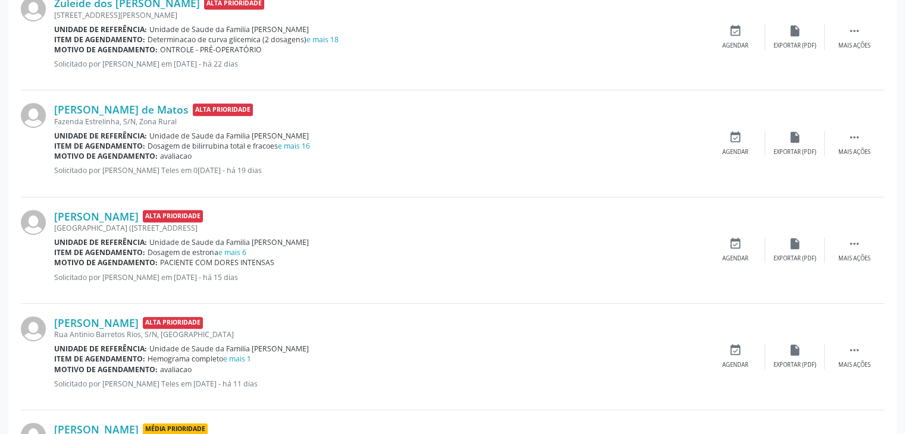
scroll to position [679, 0]
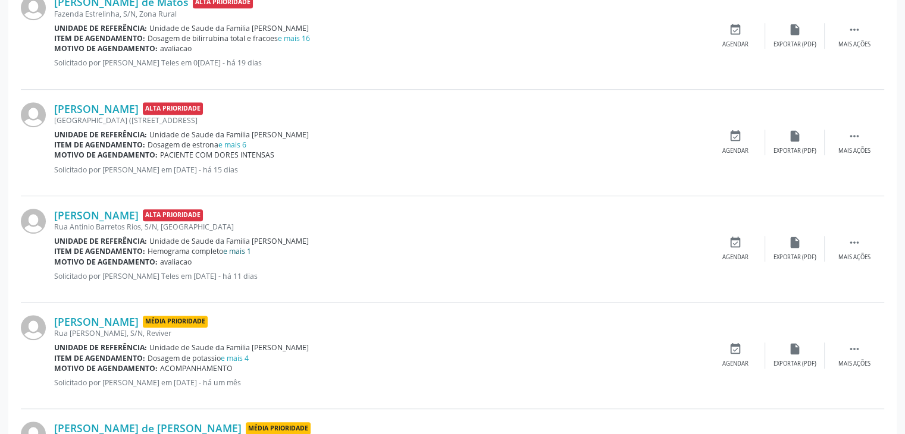
click at [238, 252] on link "e mais 1" at bounding box center [237, 251] width 28 height 10
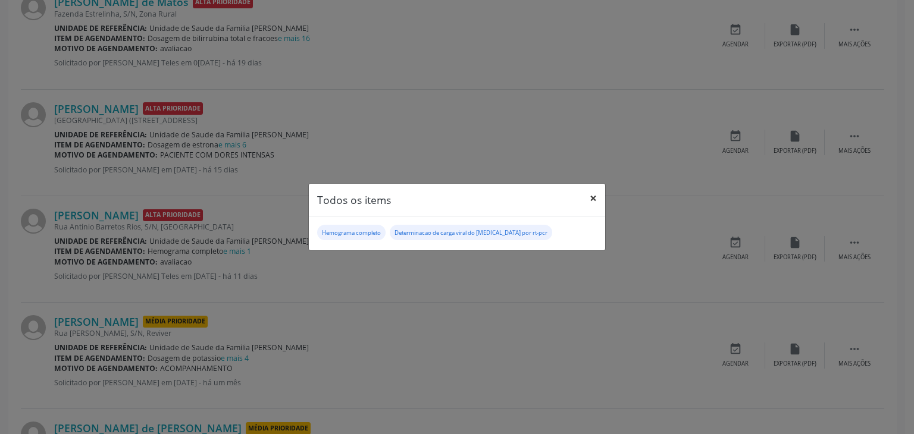
click at [597, 198] on button "×" at bounding box center [593, 198] width 24 height 29
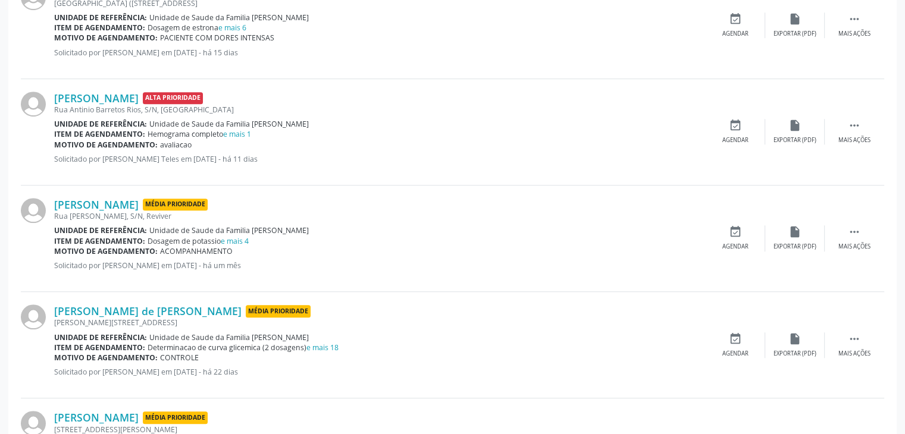
scroll to position [798, 0]
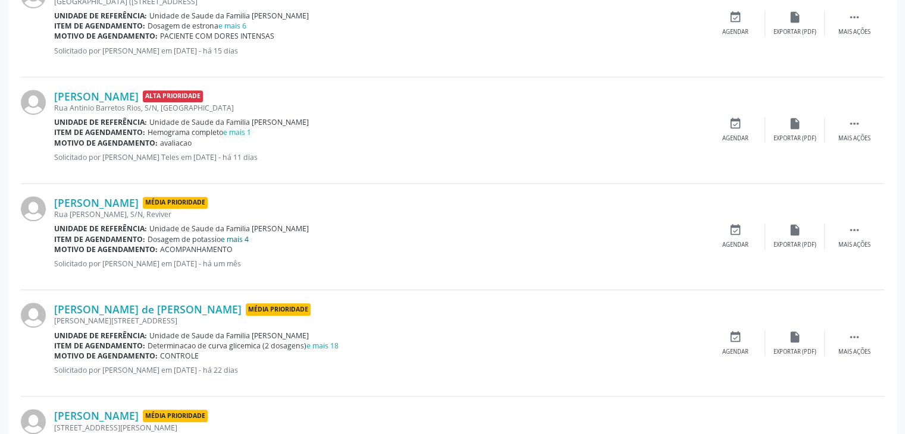
click at [242, 236] on link "e mais 4" at bounding box center [235, 239] width 28 height 10
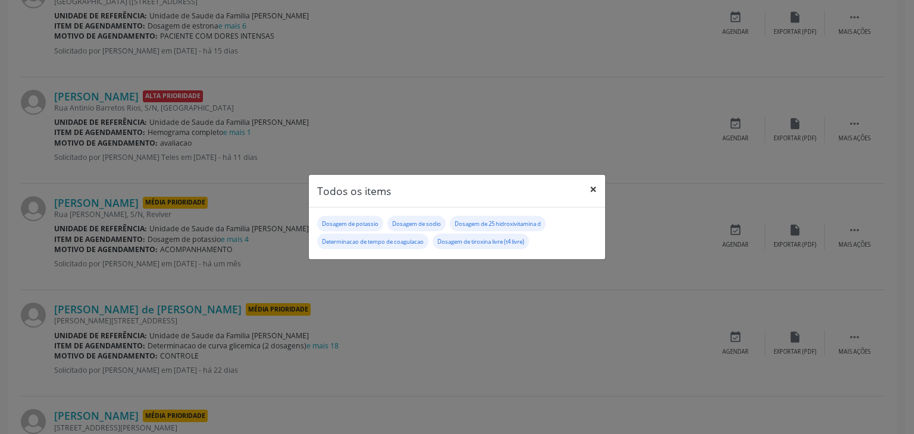
click at [590, 189] on button "×" at bounding box center [593, 189] width 24 height 29
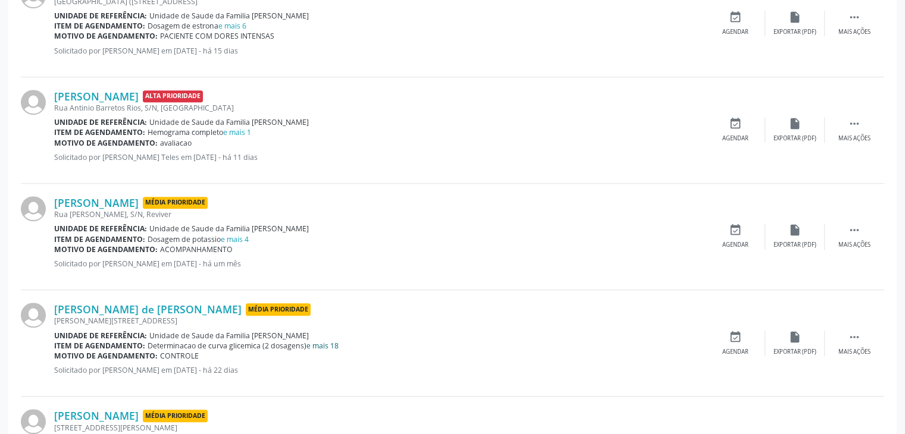
click at [322, 341] on link "e mais 18" at bounding box center [322, 346] width 32 height 10
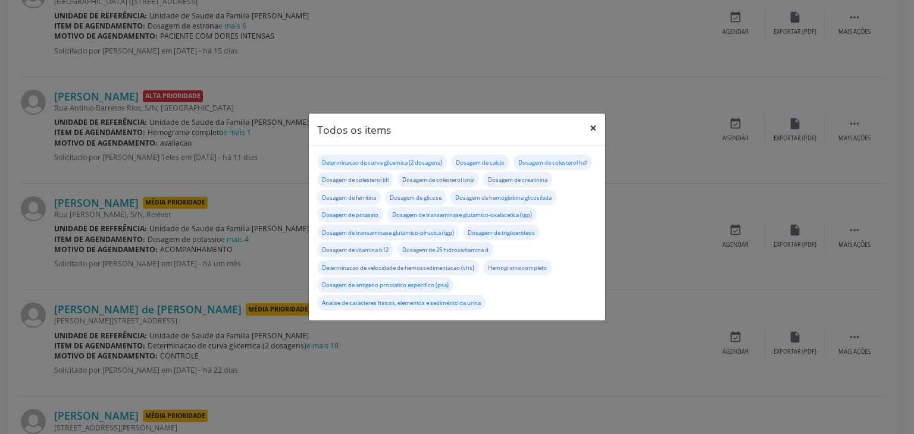
click at [589, 114] on button "×" at bounding box center [593, 128] width 24 height 29
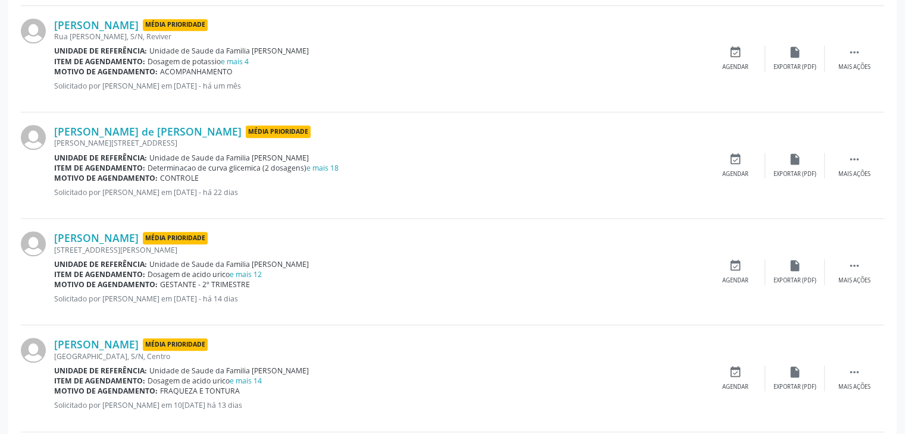
scroll to position [976, 0]
click at [255, 272] on link "e mais 12" at bounding box center [246, 274] width 32 height 10
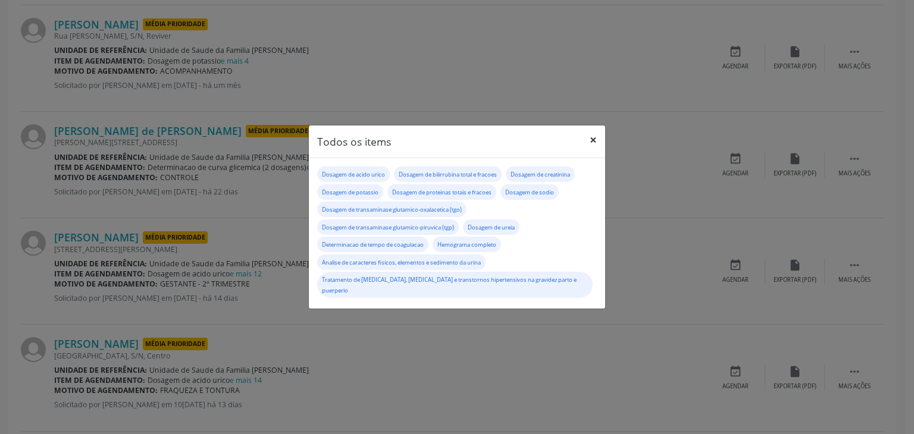
click at [593, 142] on button "×" at bounding box center [593, 140] width 24 height 29
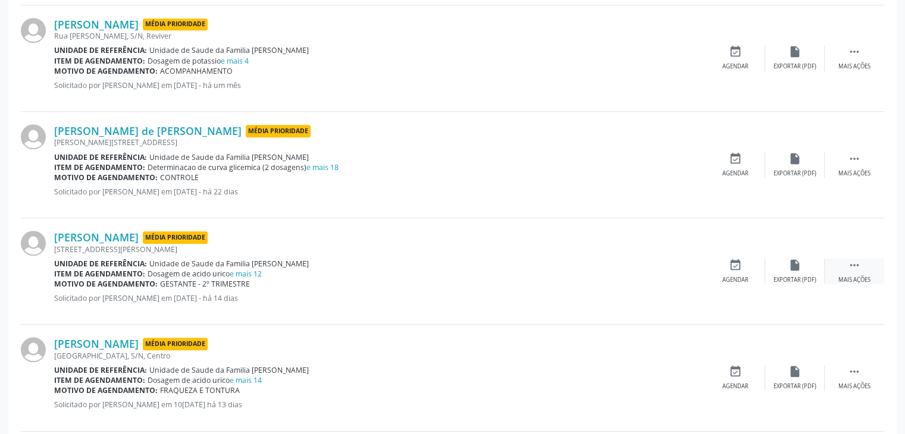
click at [839, 259] on div " Mais ações" at bounding box center [855, 272] width 60 height 26
click at [788, 270] on div "edit Editar" at bounding box center [795, 272] width 60 height 26
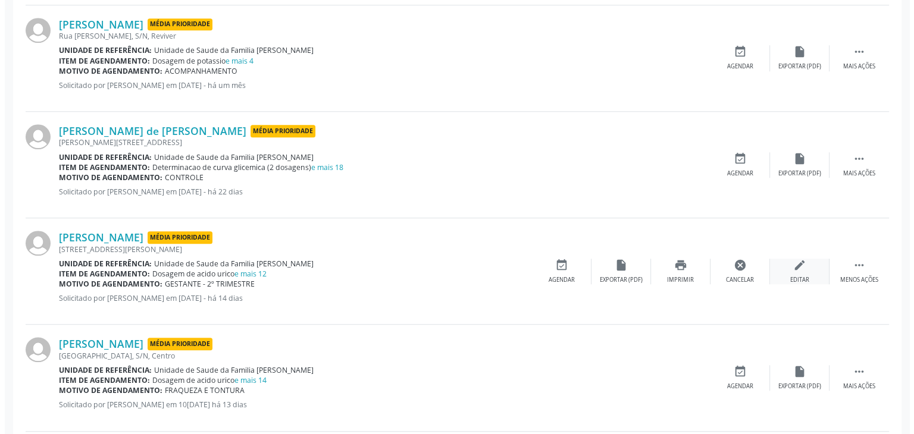
scroll to position [0, 0]
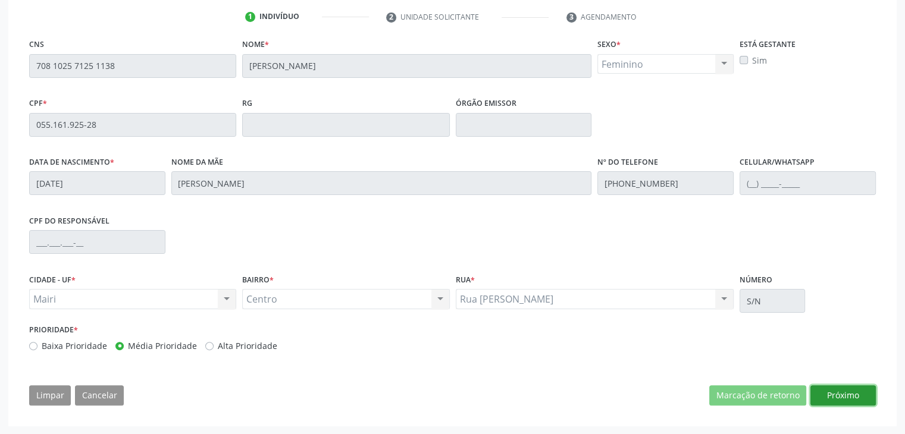
click at [843, 386] on button "Próximo" at bounding box center [842, 396] width 65 height 20
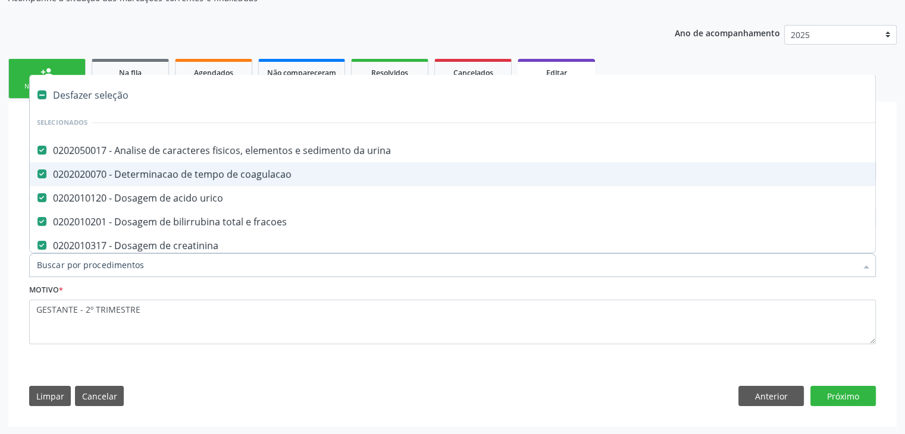
click at [74, 96] on div "Desfazer seleção" at bounding box center [495, 95] width 930 height 24
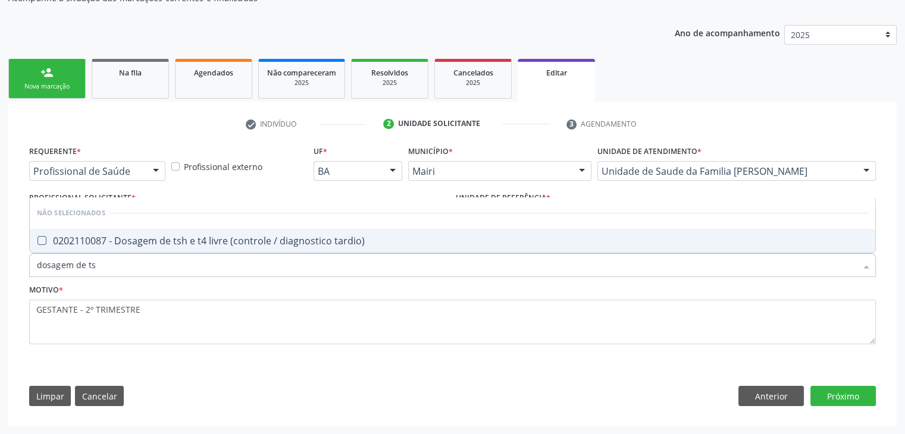
click at [254, 241] on div "0202110087 - Dosagem de tsh e t4 livre (controle / diagnostico tardio)" at bounding box center [452, 241] width 831 height 10
click at [856, 402] on button "Próximo" at bounding box center [842, 396] width 65 height 20
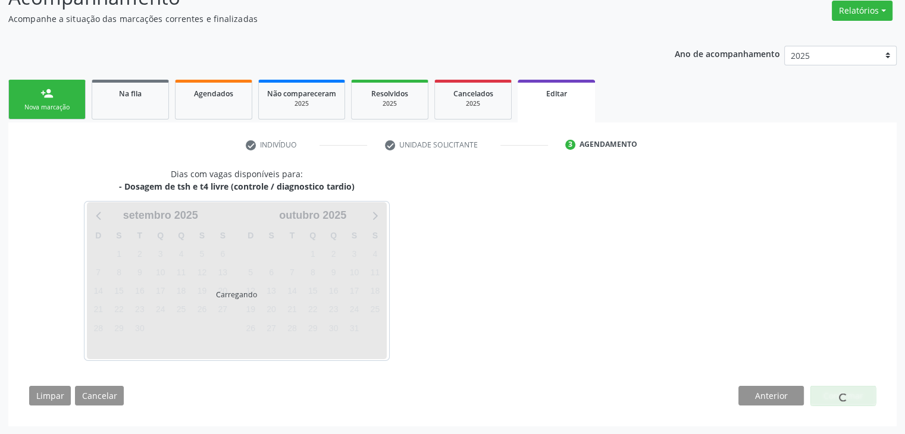
scroll to position [98, 0]
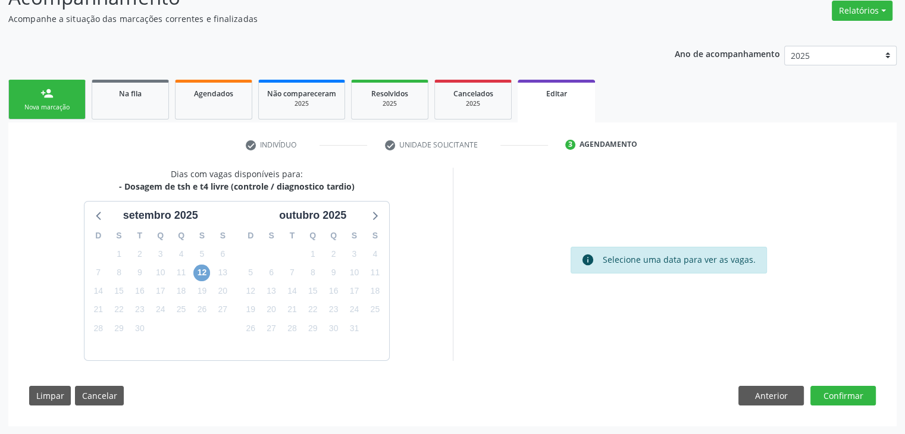
click at [200, 274] on span "12" at bounding box center [201, 273] width 17 height 17
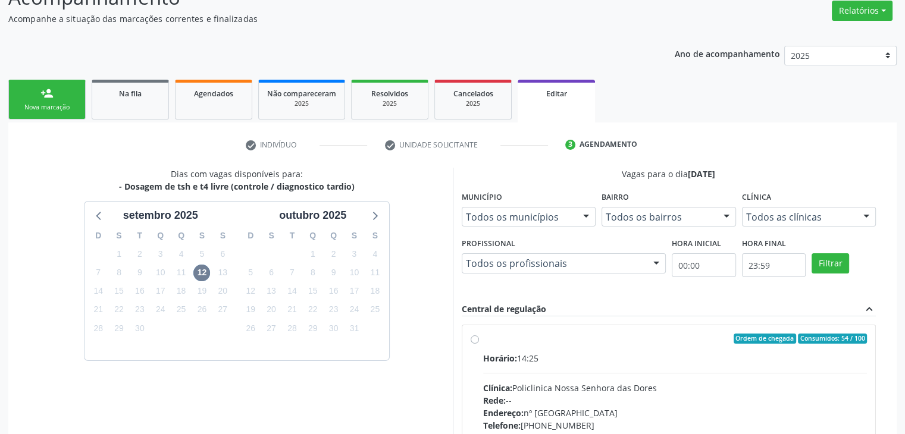
click at [608, 372] on div "Horário: 14:25 Clínica: Policlinica Nossa Senhora das Dores Rede: -- Endereço: …" at bounding box center [675, 434] width 384 height 164
click at [479, 345] on input "Ordem de chegada Consumidos: 54 / 100 Horário: 14:25 Clínica: Policlinica Nossa…" at bounding box center [475, 339] width 8 height 11
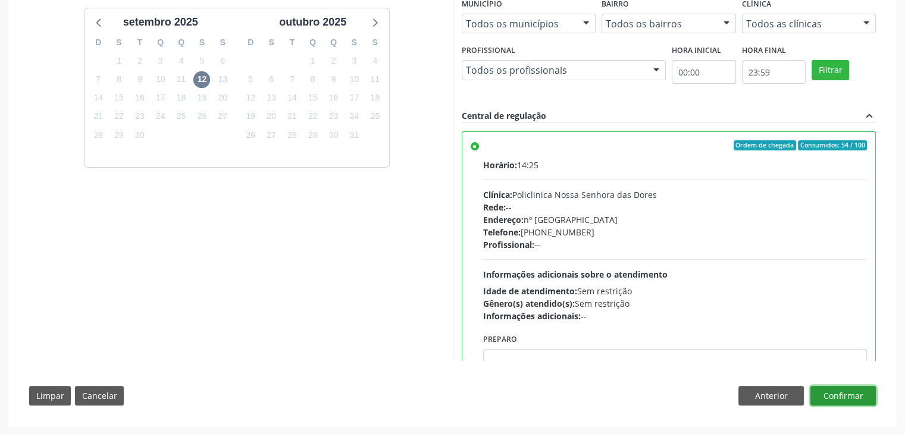
click at [856, 400] on button "Confirmar" at bounding box center [842, 396] width 65 height 20
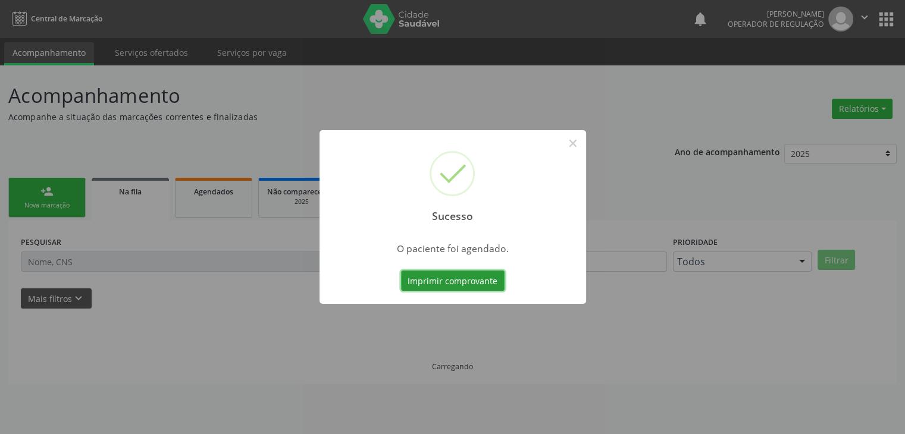
scroll to position [0, 0]
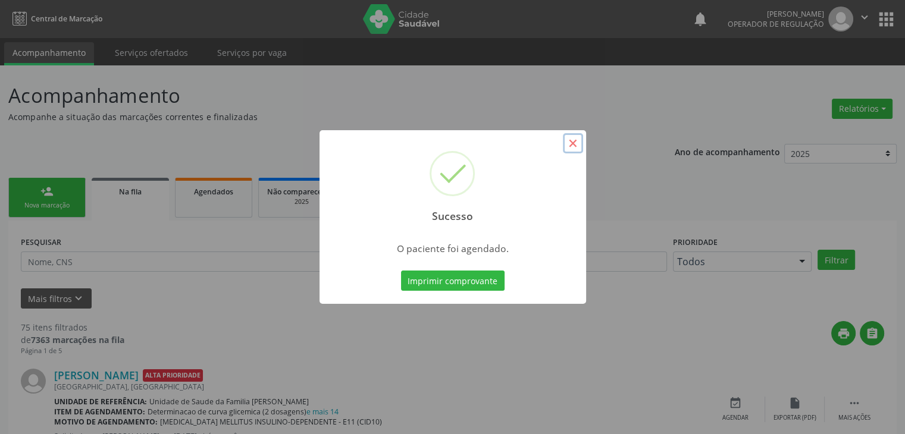
click at [581, 141] on button "×" at bounding box center [573, 143] width 20 height 20
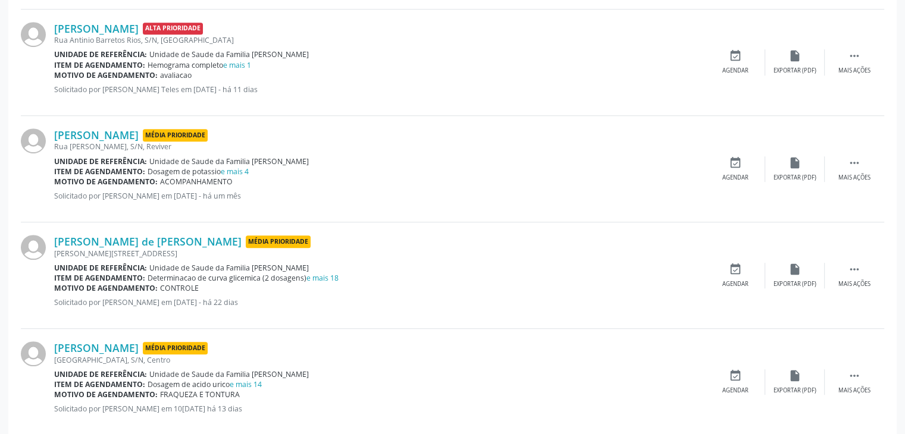
scroll to position [893, 0]
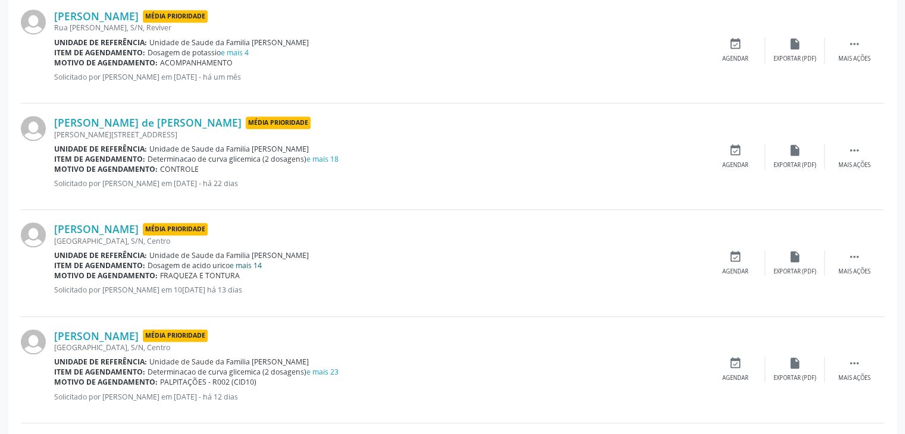
click at [250, 262] on link "e mais 14" at bounding box center [246, 266] width 32 height 10
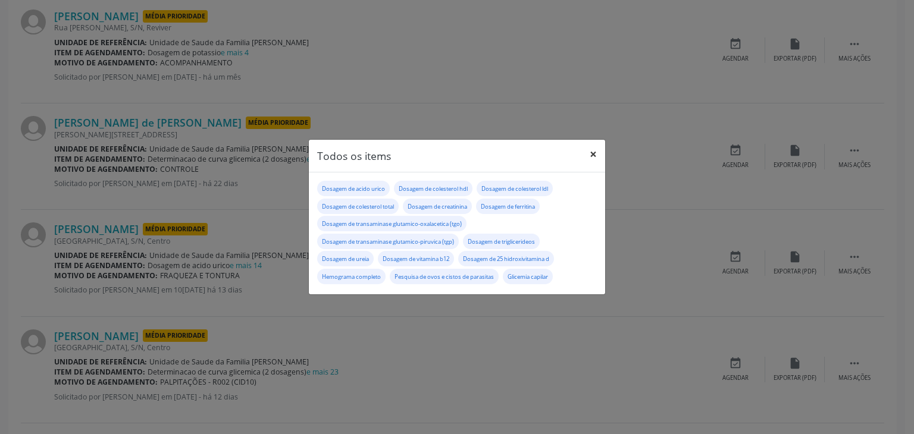
click at [590, 148] on button "×" at bounding box center [593, 154] width 24 height 29
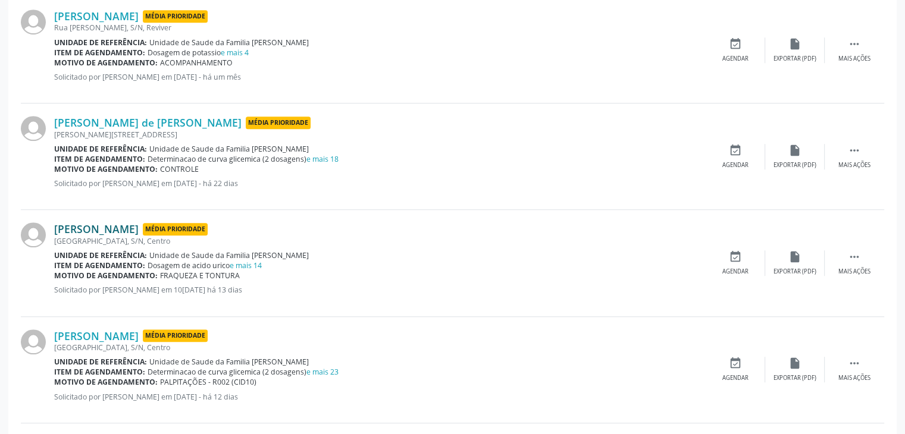
click at [122, 229] on link "Marilene Silva Pereira" at bounding box center [96, 229] width 84 height 13
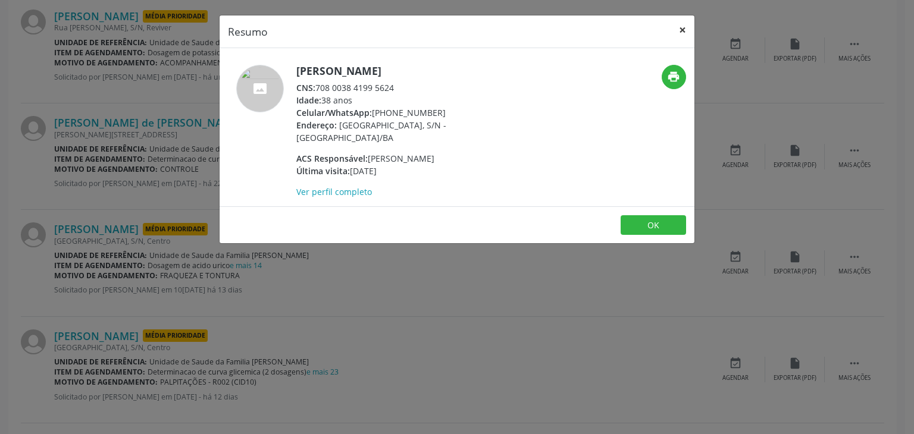
click at [685, 33] on button "×" at bounding box center [683, 29] width 24 height 29
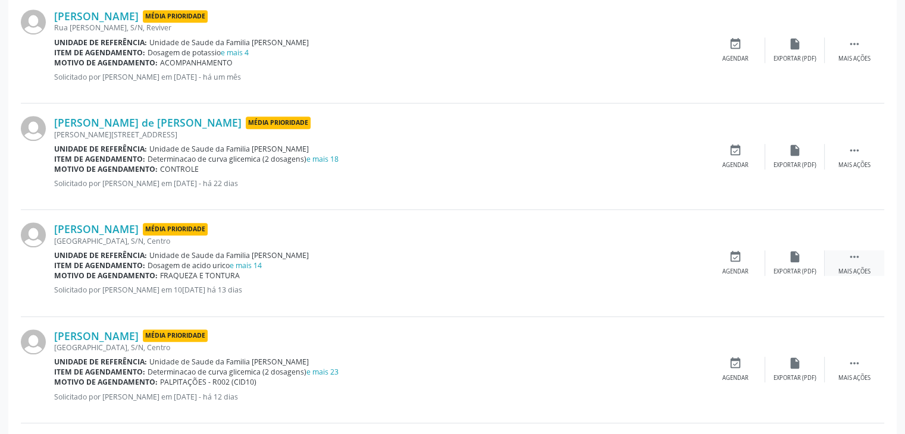
click at [853, 268] on div "Mais ações" at bounding box center [854, 272] width 32 height 8
click at [807, 268] on div "edit Editar" at bounding box center [795, 264] width 60 height 26
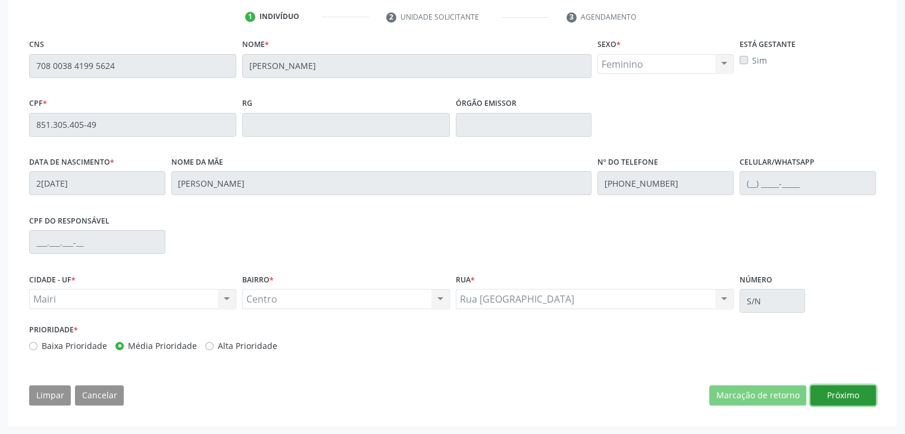
click at [849, 395] on button "Próximo" at bounding box center [842, 396] width 65 height 20
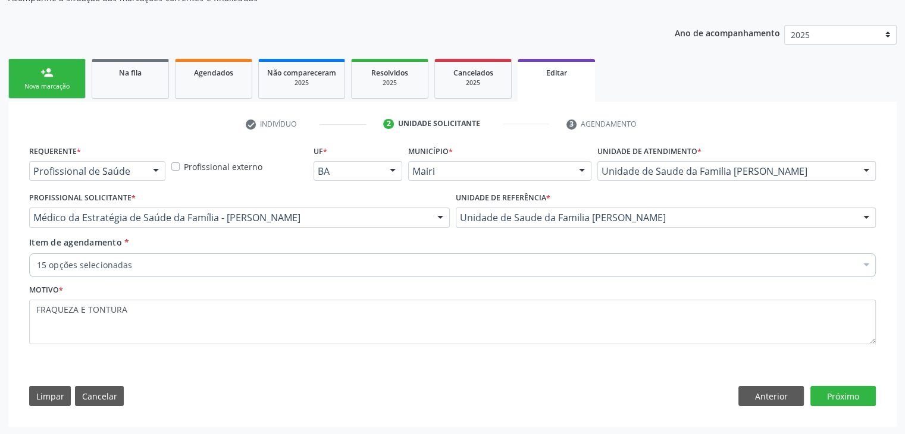
click at [346, 272] on div "15 opções selecionadas" at bounding box center [452, 265] width 847 height 24
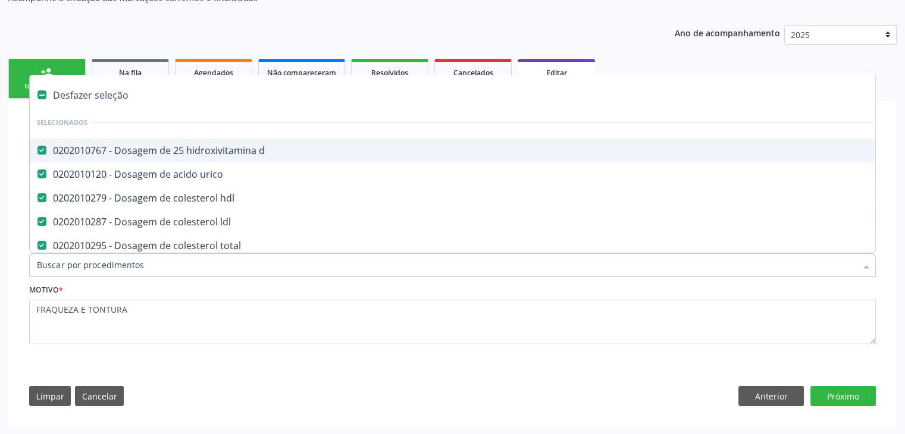
click at [66, 86] on div "Desfazer seleção" at bounding box center [495, 95] width 930 height 24
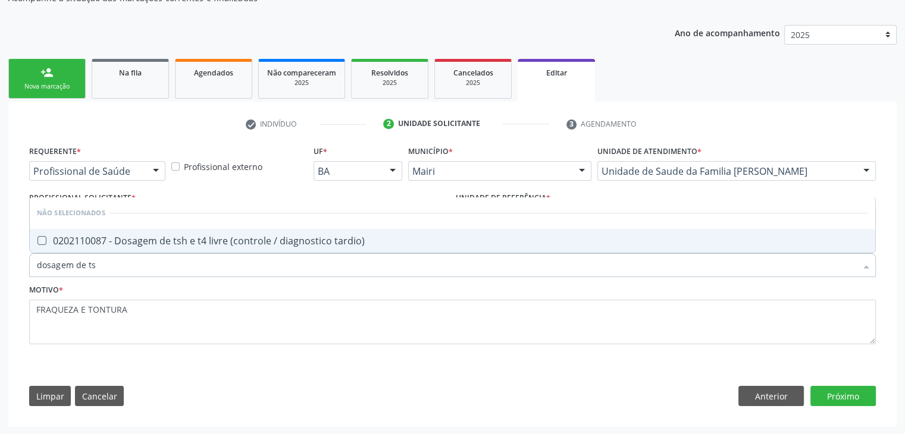
click at [179, 247] on span "0202110087 - Dosagem de tsh e t4 livre (controle / diagnostico tardio)" at bounding box center [453, 241] width 846 height 24
click at [815, 402] on button "Próximo" at bounding box center [842, 396] width 65 height 20
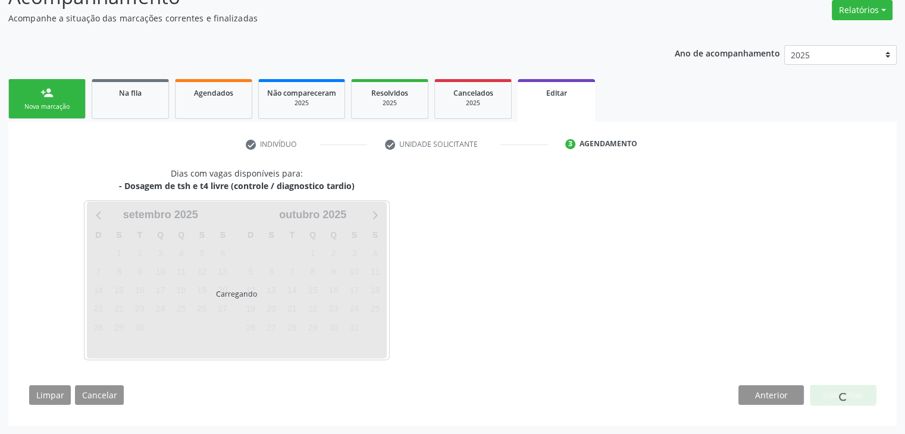
scroll to position [98, 0]
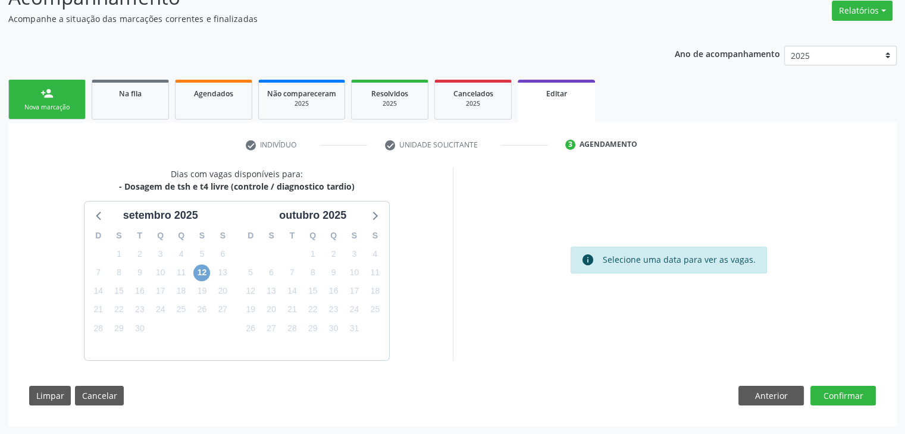
click at [206, 270] on span "12" at bounding box center [201, 273] width 17 height 17
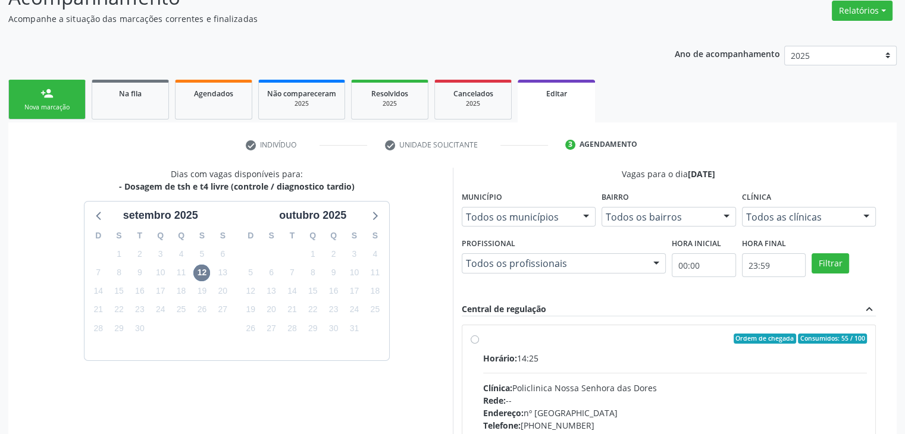
click at [609, 334] on div "Ordem de chegada Consumidos: 55 / 100" at bounding box center [675, 339] width 384 height 11
click at [479, 334] on input "Ordem de chegada Consumidos: 55 / 100 Horário: 14:25 Clínica: Policlinica Nossa…" at bounding box center [475, 339] width 8 height 11
click at [609, 334] on div "Ordem de chegada Consumidos: 55 / 100" at bounding box center [675, 339] width 384 height 11
click at [479, 334] on input "Ordem de chegada Consumidos: 55 / 100 Horário: 14:25 Clínica: Policlinica Nossa…" at bounding box center [475, 339] width 8 height 11
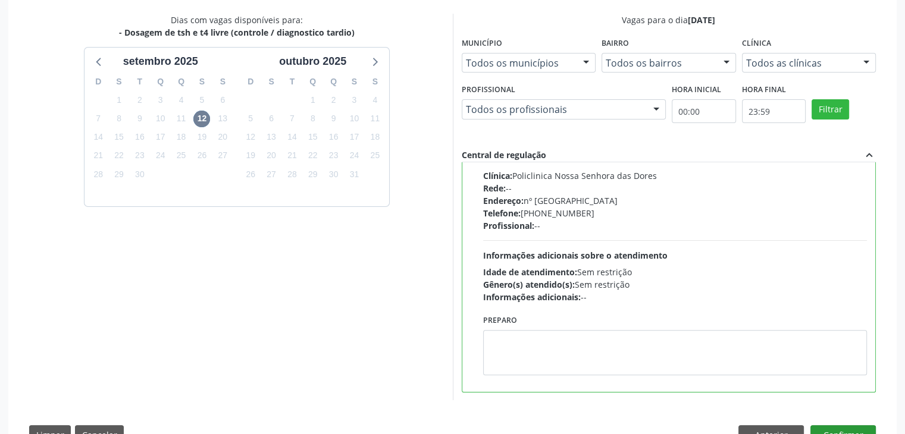
scroll to position [292, 0]
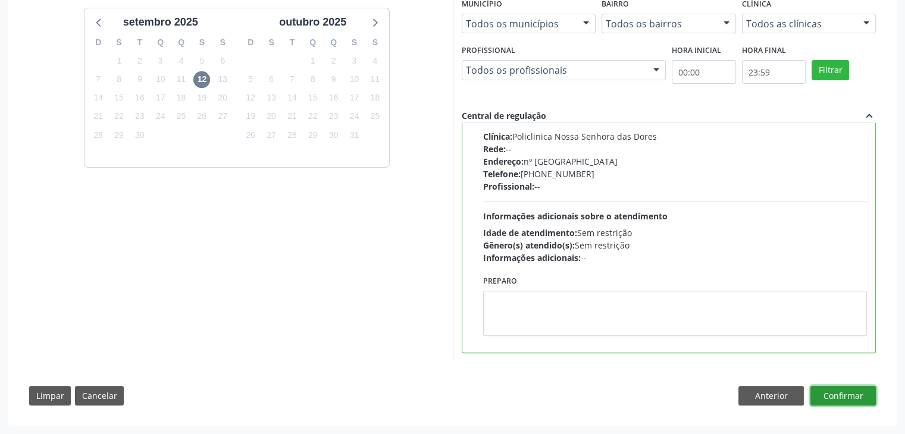
click at [852, 398] on button "Confirmar" at bounding box center [842, 396] width 65 height 20
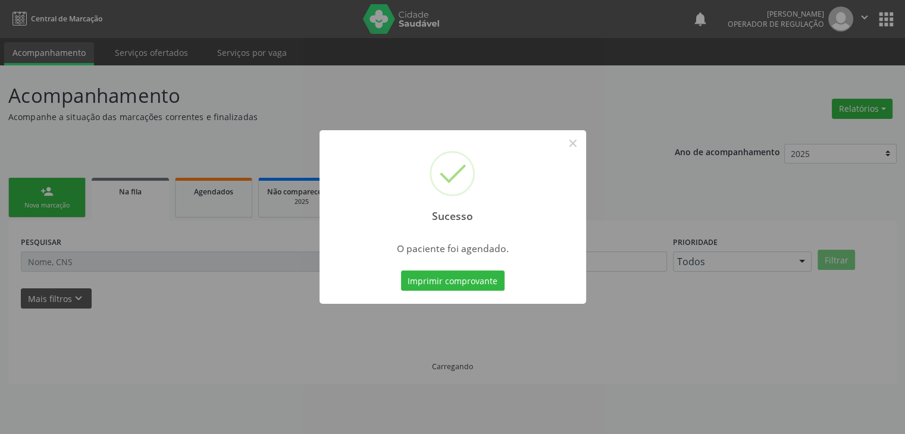
scroll to position [0, 0]
click at [575, 149] on button "×" at bounding box center [577, 143] width 20 height 20
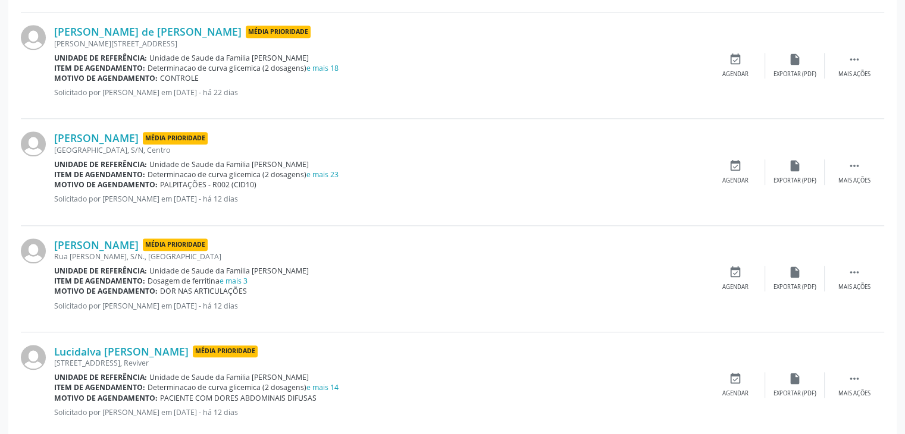
scroll to position [1012, 0]
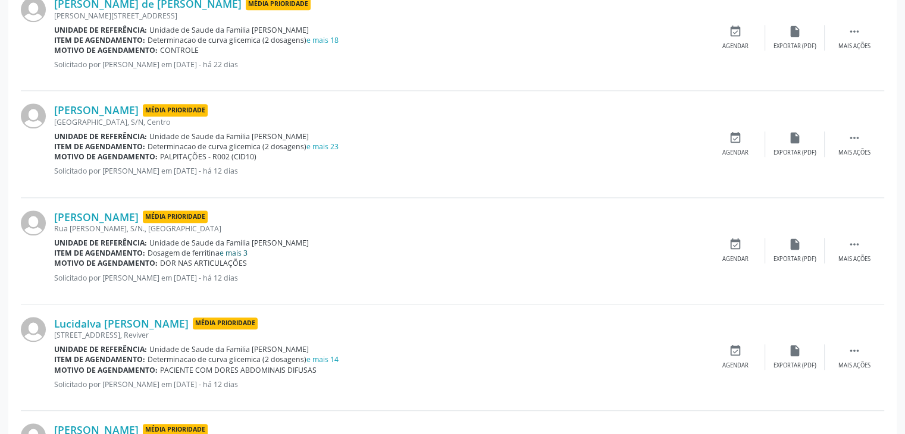
click at [226, 250] on link "e mais 3" at bounding box center [234, 253] width 28 height 10
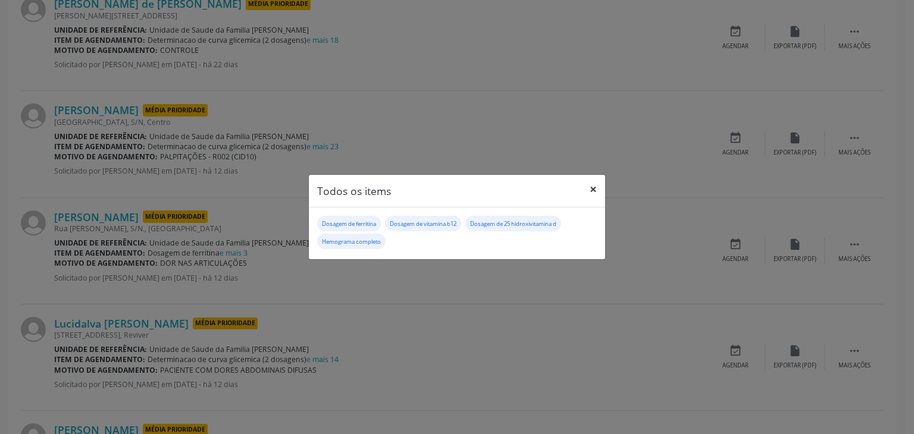
click at [592, 189] on button "×" at bounding box center [593, 189] width 24 height 29
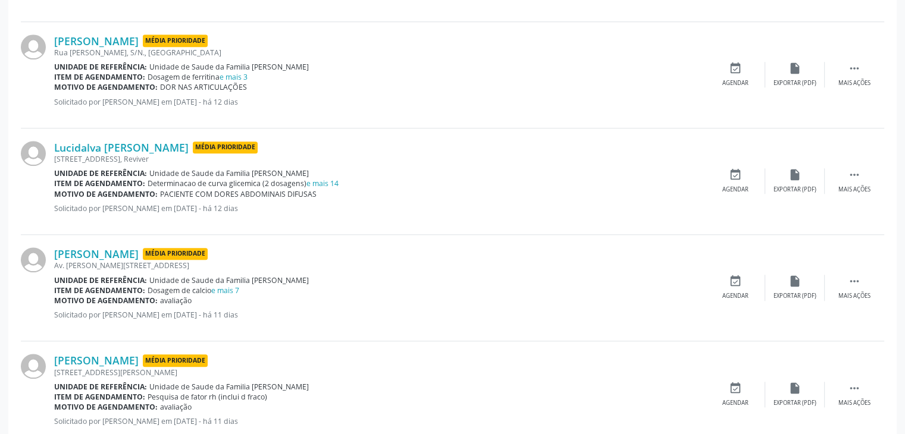
scroll to position [1190, 0]
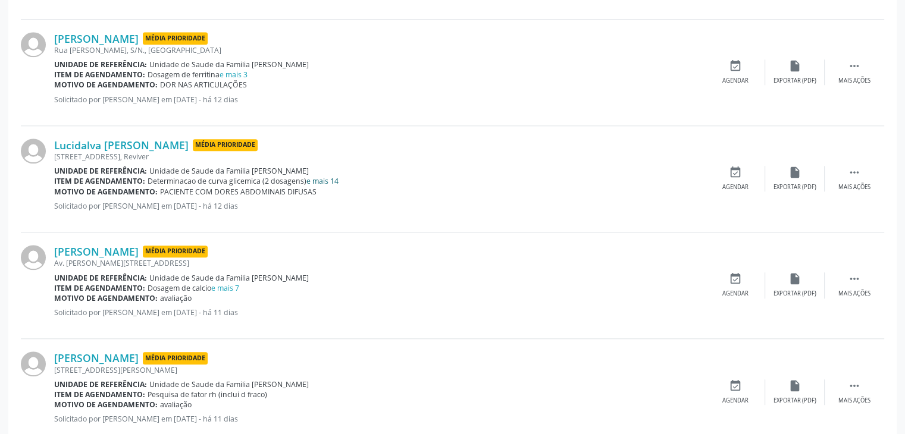
click at [319, 179] on link "e mais 14" at bounding box center [322, 181] width 32 height 10
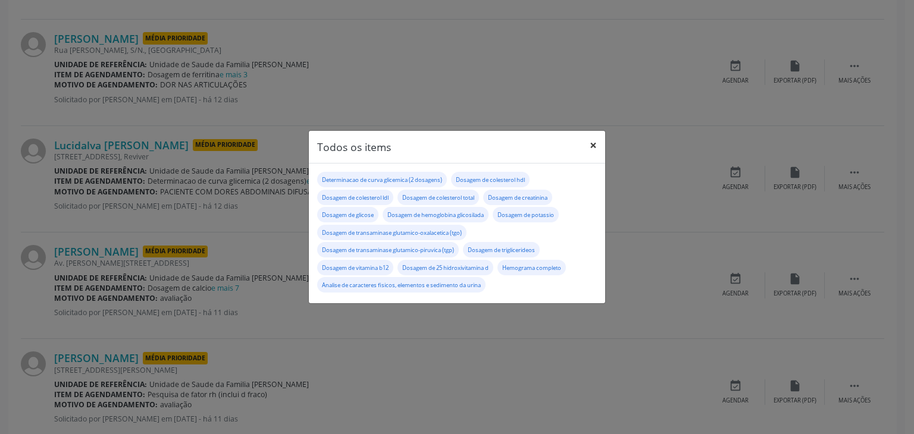
click at [596, 147] on button "×" at bounding box center [593, 145] width 24 height 29
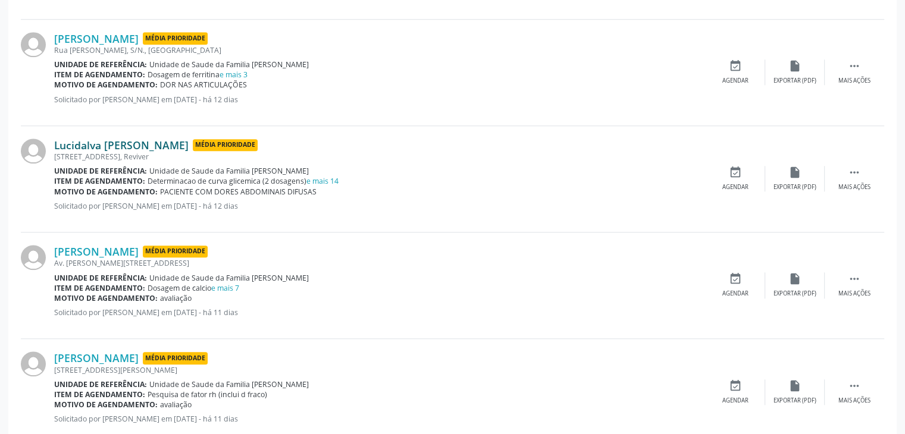
click at [133, 139] on link "Lucidalva Bacelar Sousa" at bounding box center [121, 145] width 134 height 13
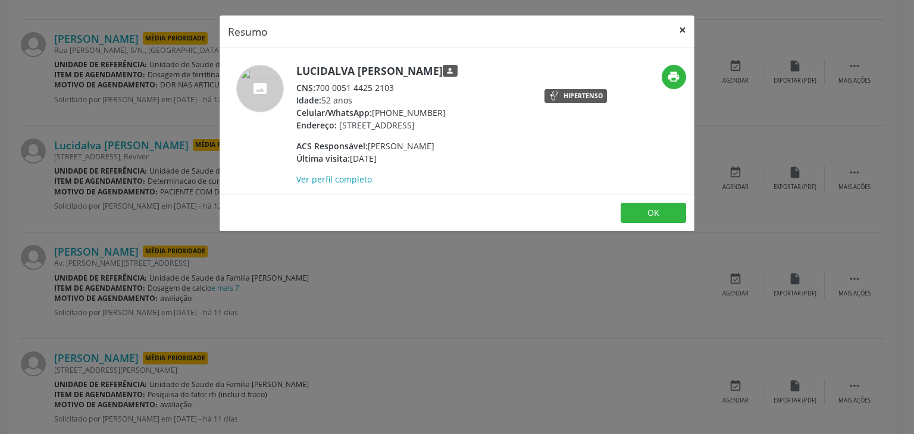
click at [690, 36] on button "×" at bounding box center [683, 29] width 24 height 29
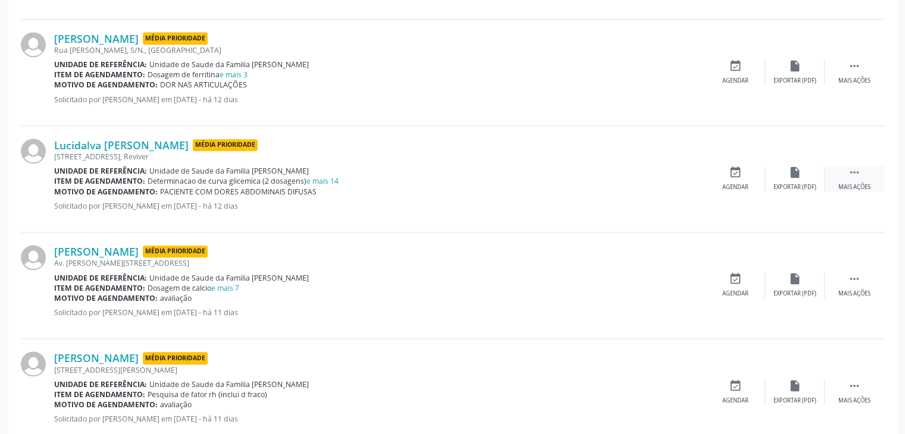
click at [853, 172] on icon "" at bounding box center [854, 172] width 13 height 13
click at [804, 182] on div "edit Editar" at bounding box center [795, 179] width 60 height 26
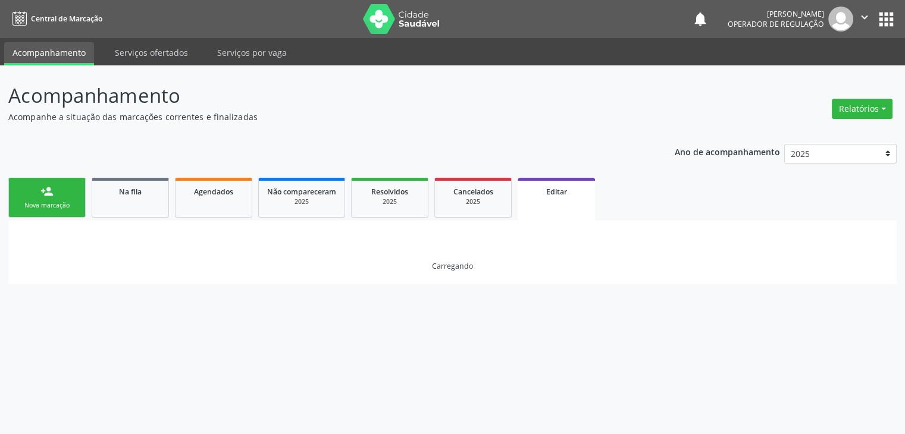
scroll to position [0, 0]
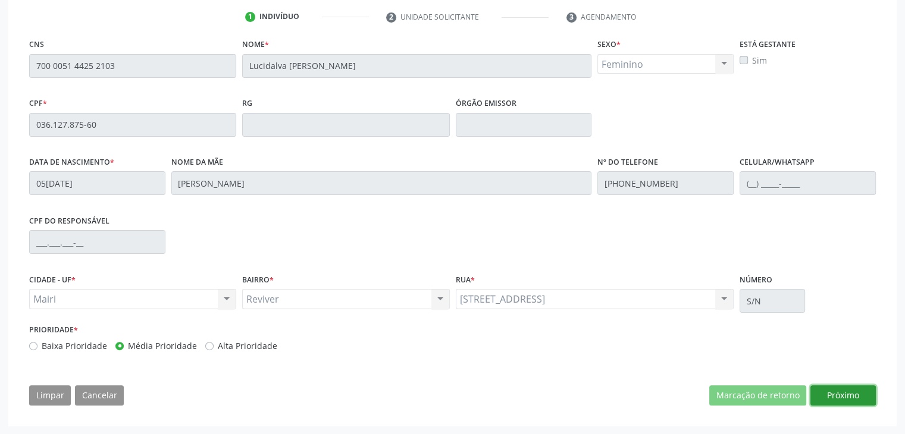
click at [841, 399] on button "Próximo" at bounding box center [842, 396] width 65 height 20
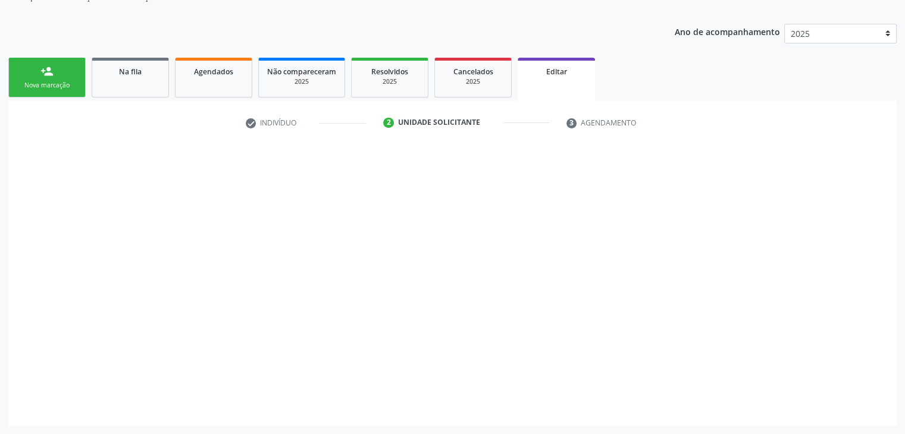
scroll to position [119, 0]
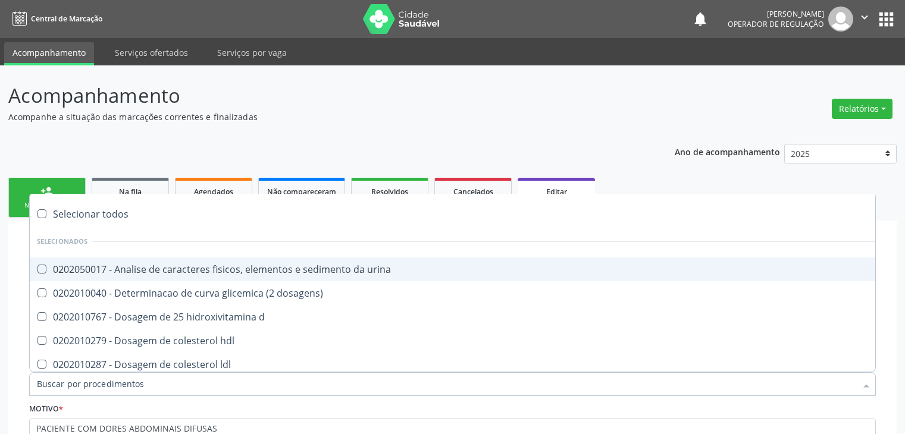
scroll to position [119, 0]
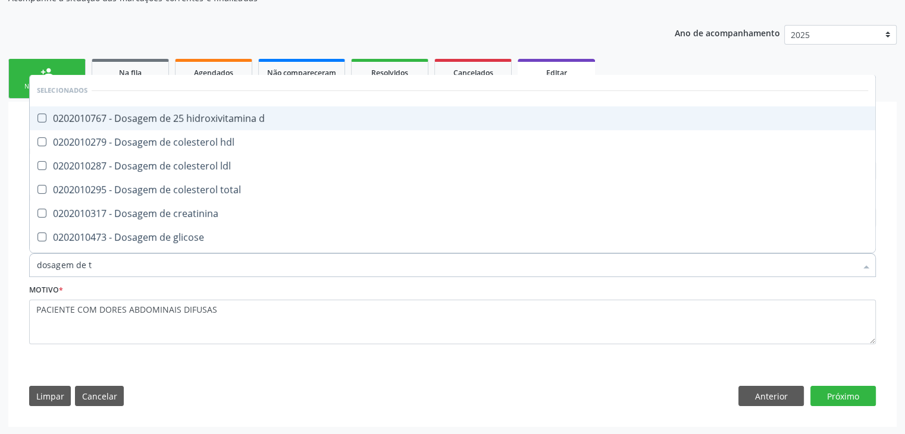
type input "dosagem de ts"
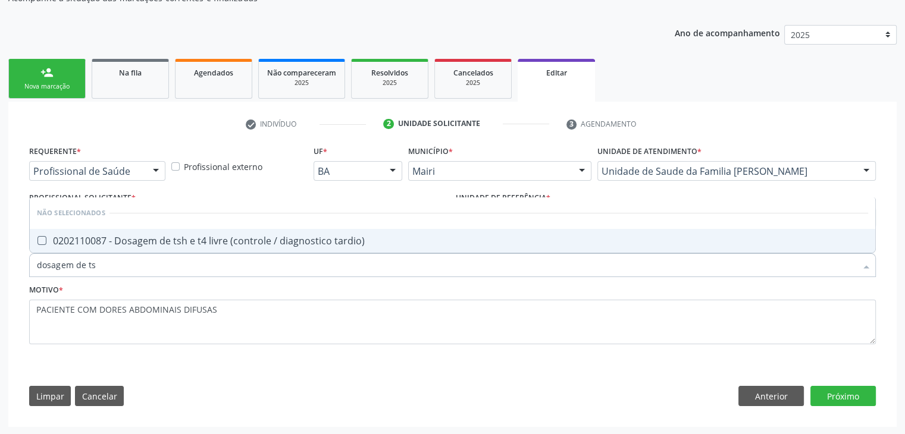
click at [256, 248] on span "0202110087 - Dosagem de tsh e t4 livre (controle / diagnostico tardio)" at bounding box center [453, 241] width 846 height 24
checkbox tardio\) "true"
click at [827, 418] on div "check Indivíduo 2 Unidade solicitante 3 Agendamento CNS 700 0051 4425 2103 Nome…" at bounding box center [452, 264] width 888 height 325
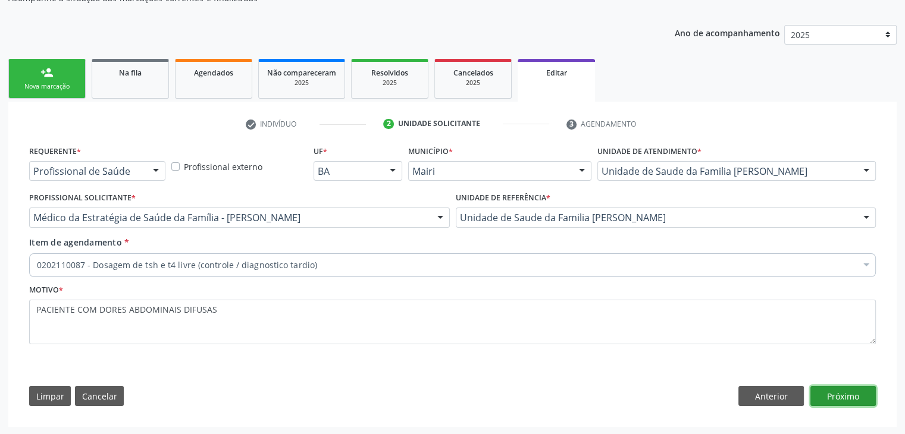
click at [828, 400] on button "Próximo" at bounding box center [842, 396] width 65 height 20
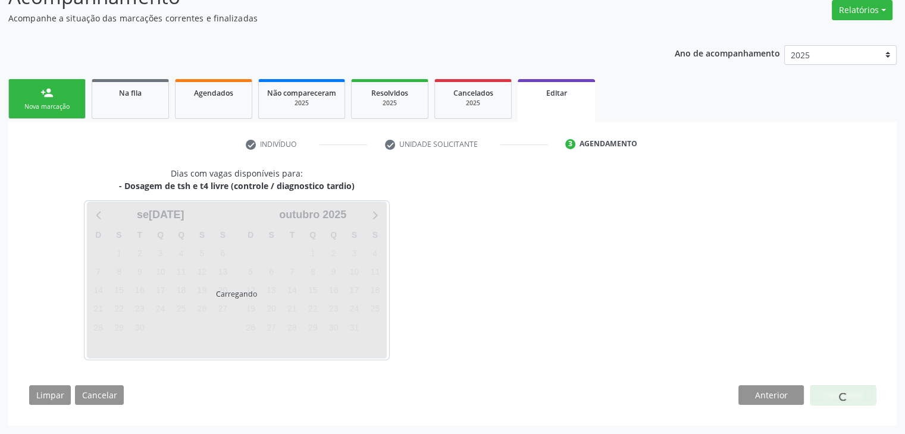
scroll to position [98, 0]
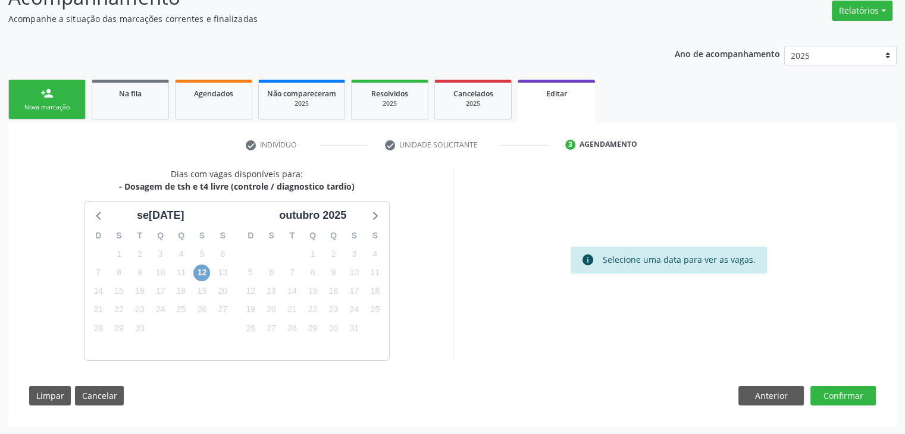
click at [200, 275] on span "12" at bounding box center [201, 273] width 17 height 17
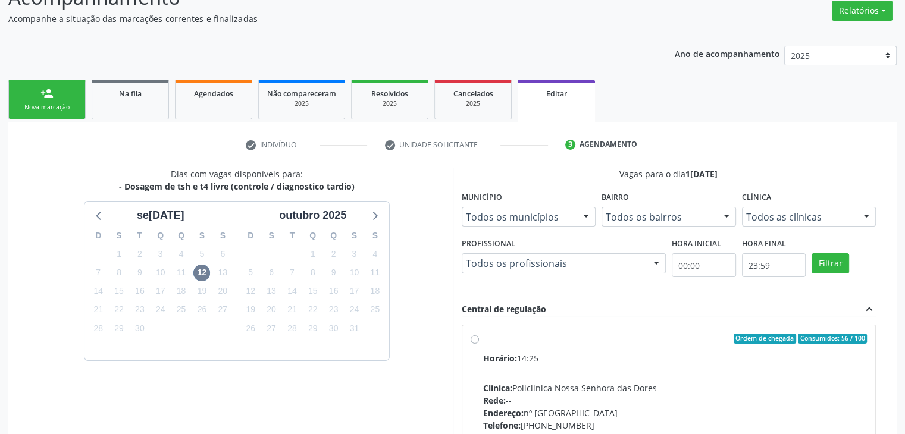
click at [585, 369] on div "Horário: 14:25 Clínica: Policlinica Nossa Senhora das Dores Rede: -- Endereço: …" at bounding box center [675, 434] width 384 height 164
click at [479, 345] on input "Ordem de chegada Consumidos: 56 / 100 Horário: 14:25 Clínica: Policlinica Nossa…" at bounding box center [475, 339] width 8 height 11
radio input "true"
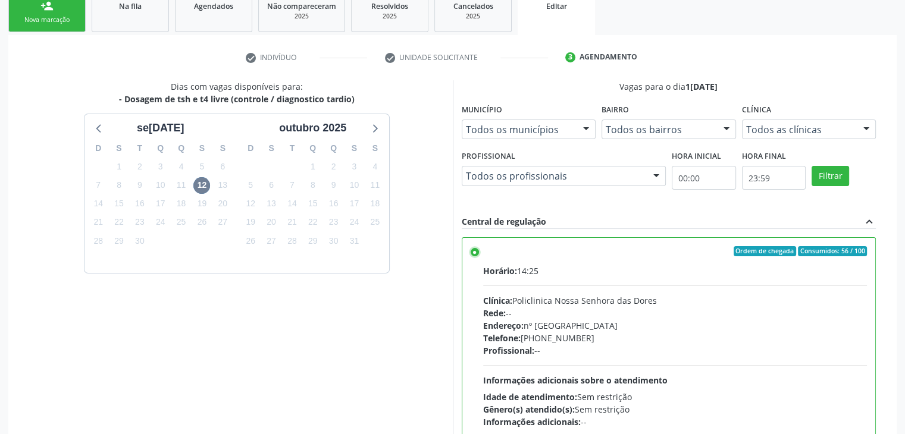
scroll to position [292, 0]
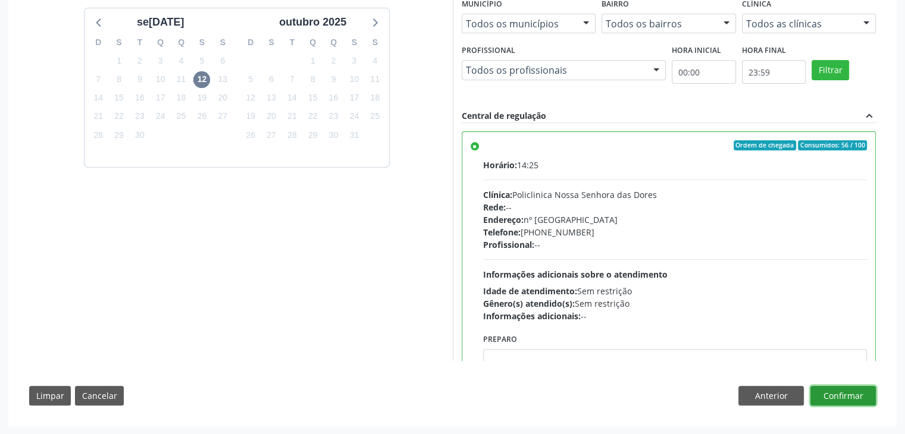
click at [849, 395] on button "Confirmar" at bounding box center [842, 396] width 65 height 20
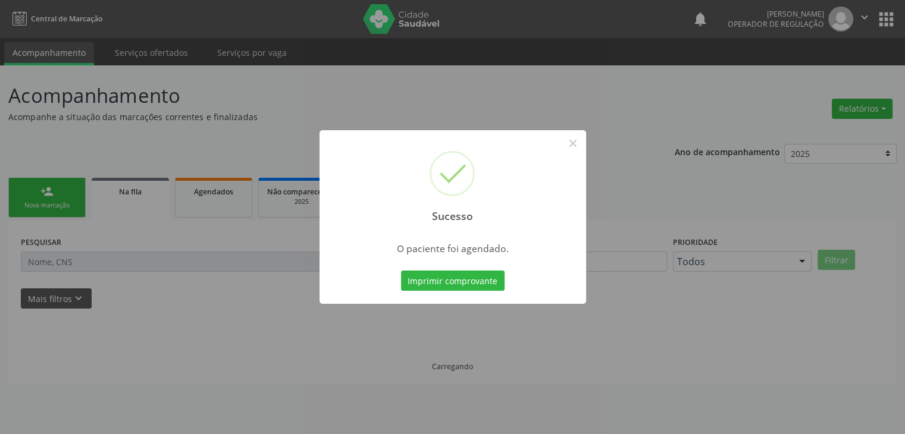
scroll to position [0, 0]
click at [575, 146] on button "×" at bounding box center [577, 143] width 20 height 20
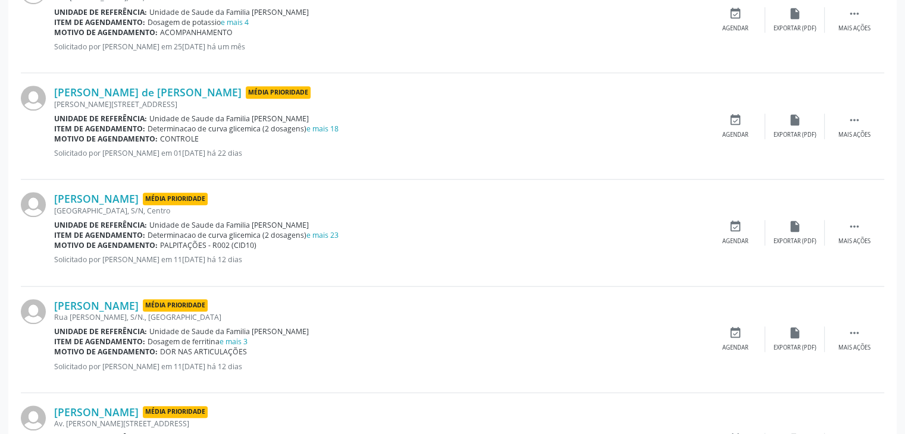
scroll to position [952, 0]
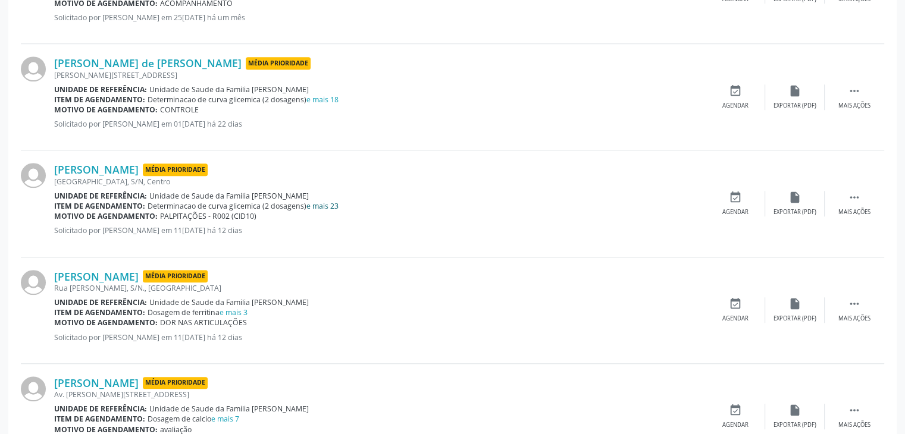
click at [325, 203] on link "e mais 23" at bounding box center [322, 206] width 32 height 10
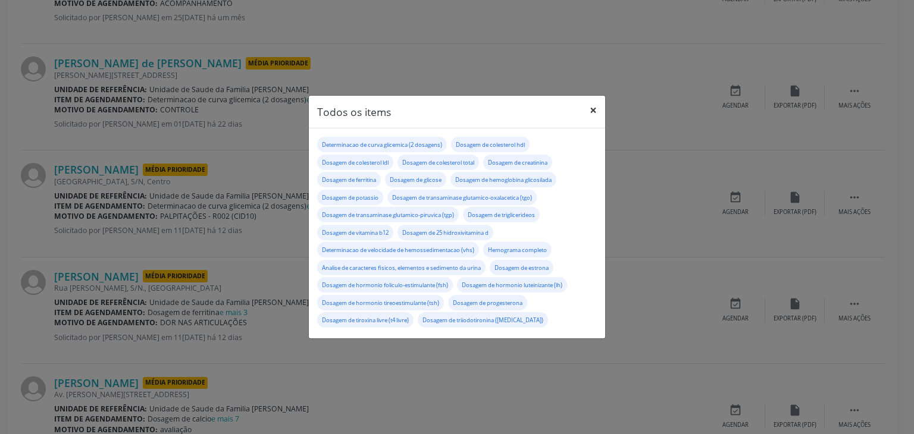
click at [587, 112] on button "×" at bounding box center [593, 110] width 24 height 29
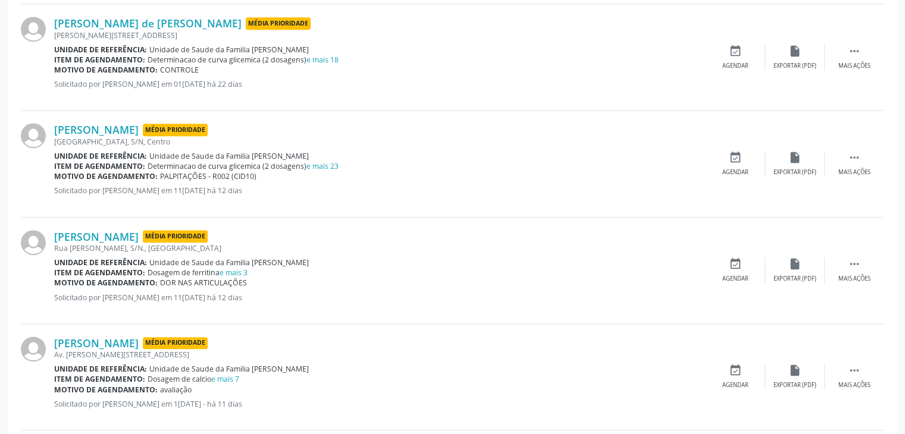
scroll to position [1012, 0]
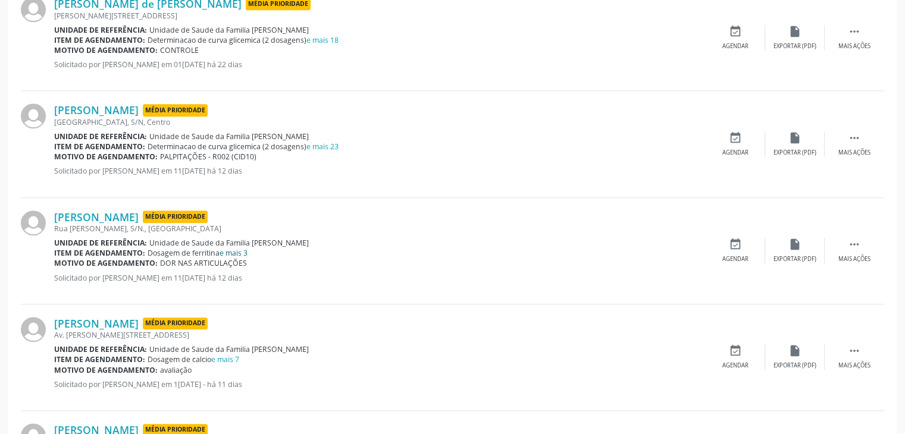
click at [245, 248] on link "e mais 3" at bounding box center [234, 253] width 28 height 10
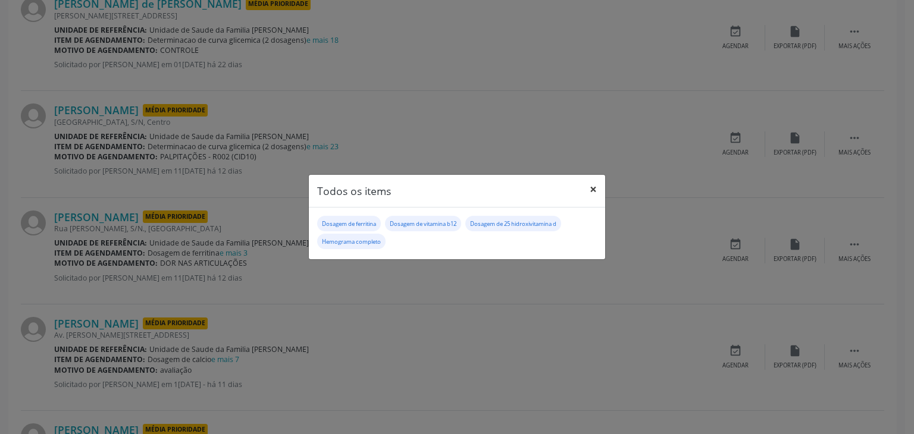
click at [596, 191] on button "×" at bounding box center [593, 189] width 24 height 29
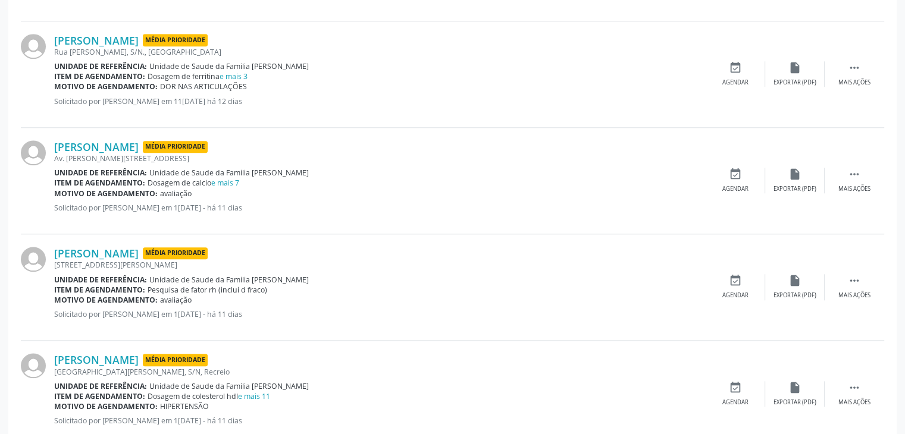
scroll to position [1190, 0]
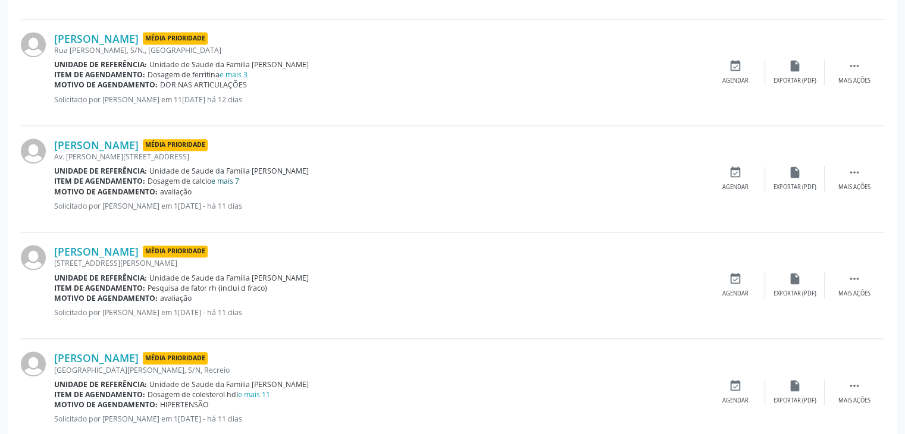
click at [237, 177] on link "e mais 7" at bounding box center [225, 181] width 28 height 10
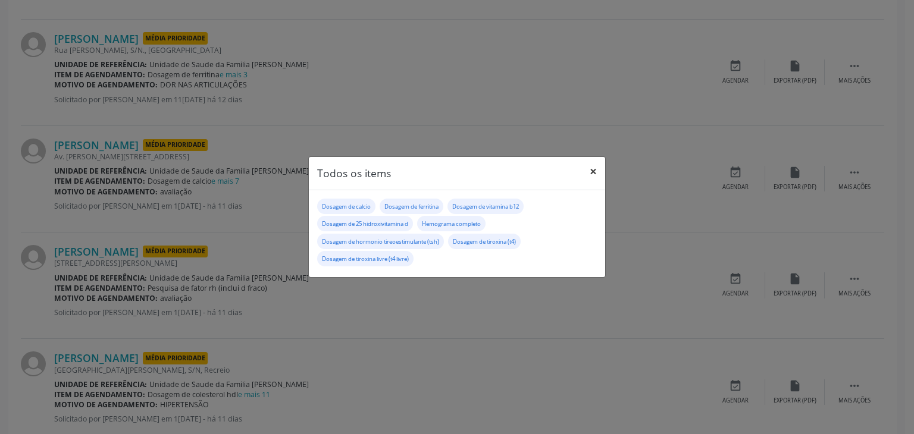
click at [588, 171] on button "×" at bounding box center [593, 171] width 24 height 29
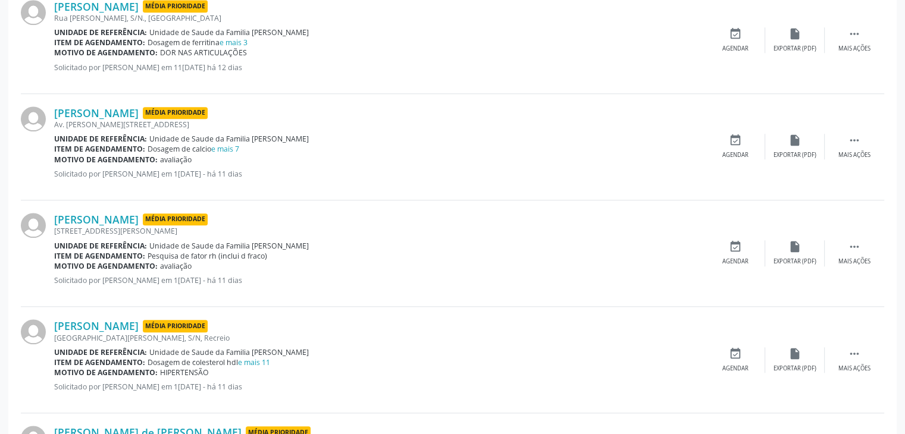
scroll to position [1250, 0]
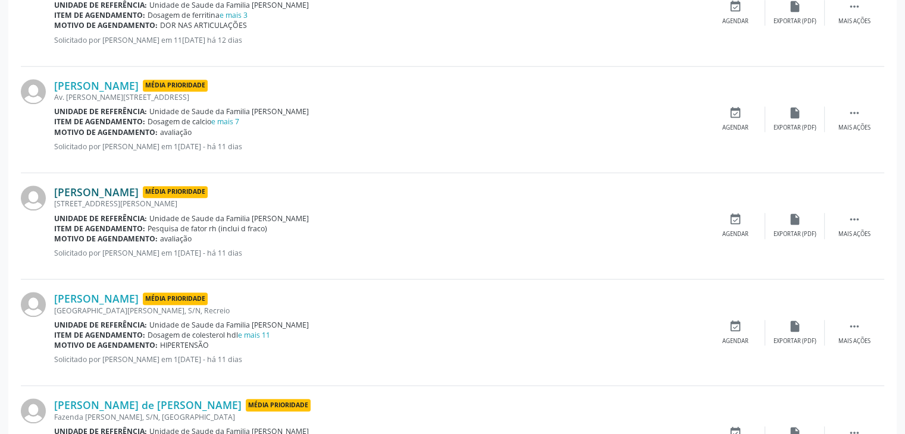
click at [121, 187] on link "[PERSON_NAME]" at bounding box center [96, 192] width 84 height 13
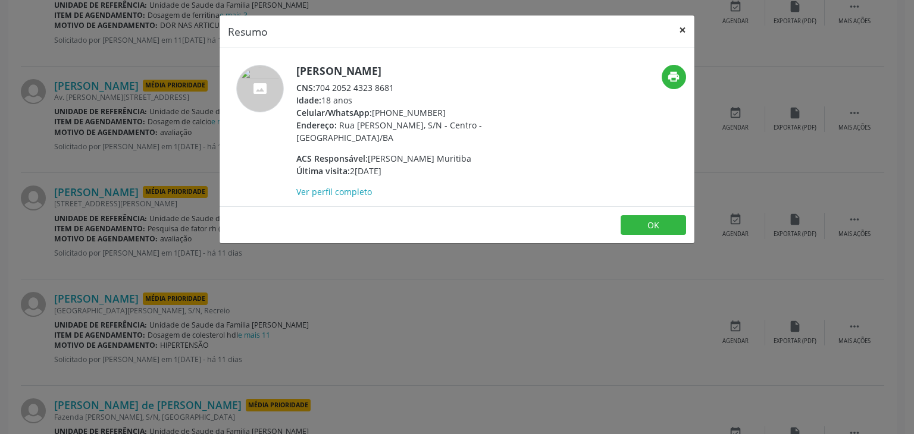
click at [681, 32] on button "×" at bounding box center [683, 29] width 24 height 29
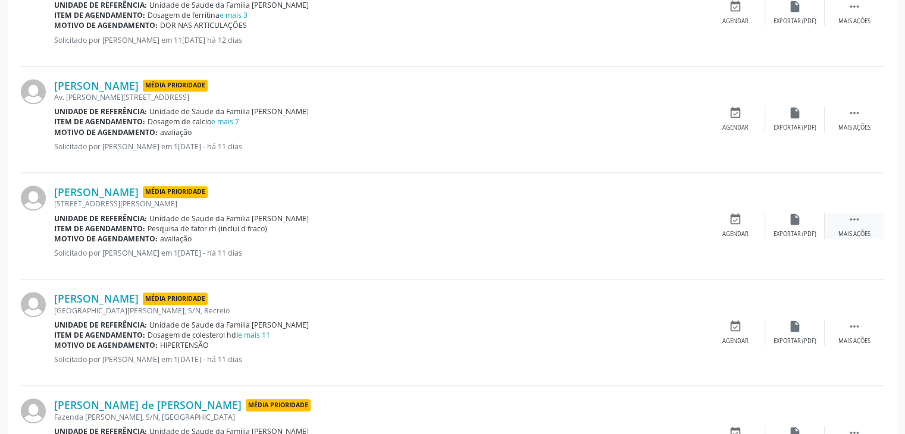
click at [857, 225] on div " Mais ações" at bounding box center [855, 226] width 60 height 26
click at [788, 231] on div "Editar" at bounding box center [794, 234] width 19 height 8
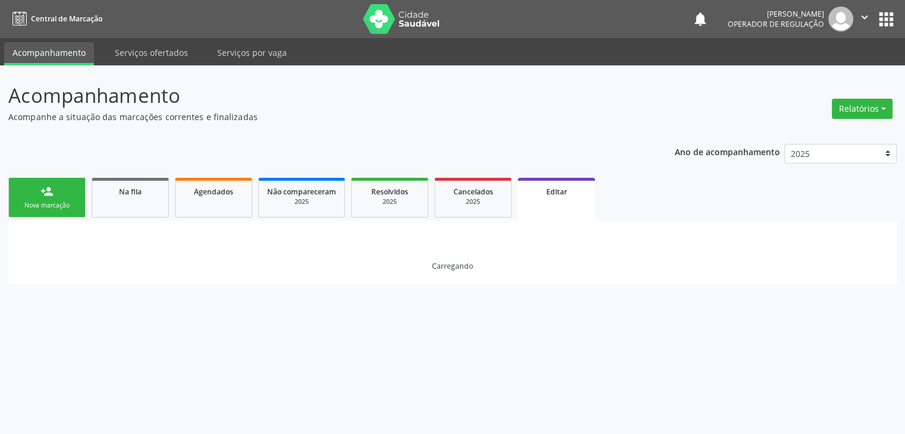
scroll to position [0, 0]
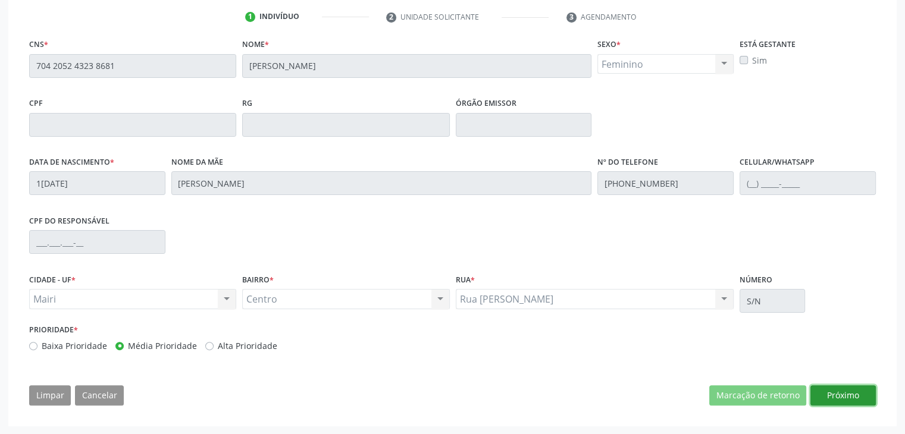
click at [840, 390] on button "Próximo" at bounding box center [842, 396] width 65 height 20
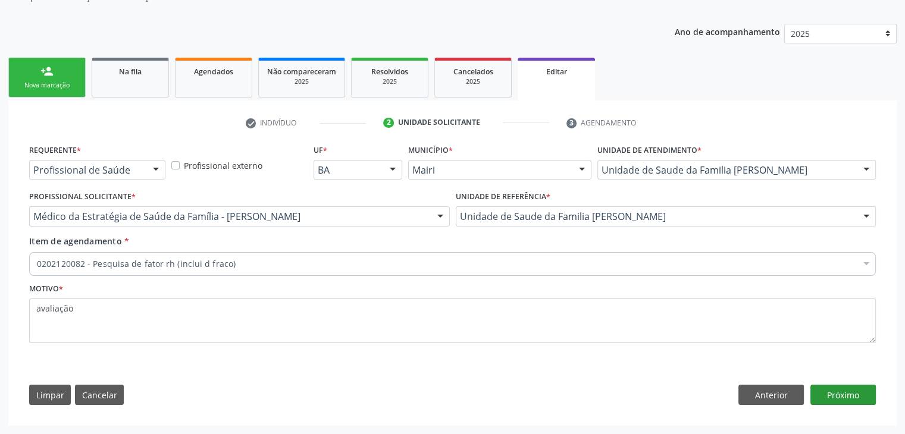
scroll to position [119, 0]
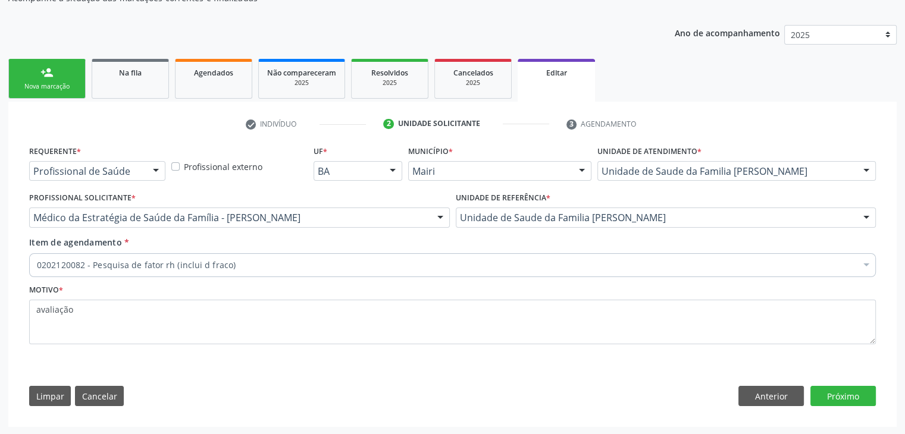
click at [252, 270] on div "0202120082 - Pesquisa de fator rh (inclui d fraco)" at bounding box center [452, 265] width 847 height 24
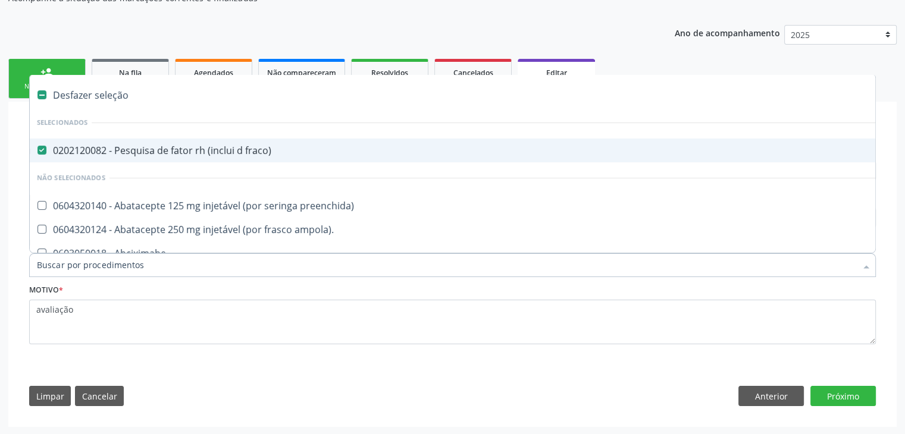
click at [148, 146] on div "0202120082 - Pesquisa de fator rh (inclui d fraco)" at bounding box center [495, 151] width 916 height 10
checkbox fraco\) "false"
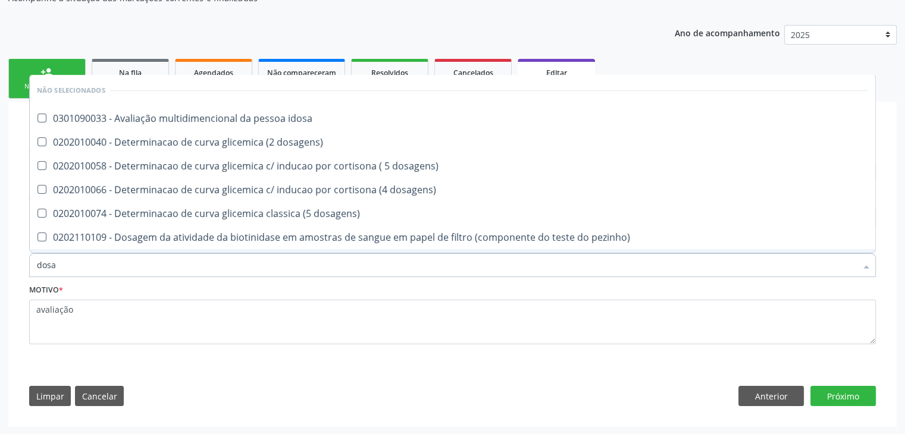
type input "DOSAGEM DE TSH"
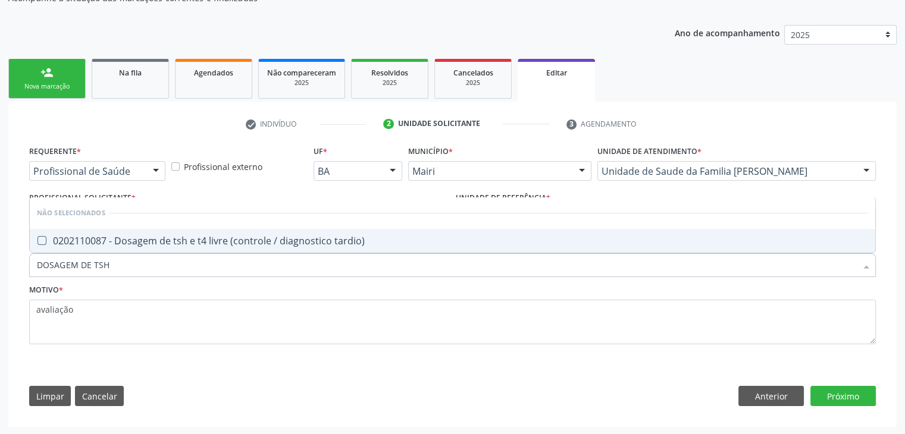
click at [196, 242] on div "0202110087 - Dosagem de tsh e t4 livre (controle / diagnostico tardio)" at bounding box center [452, 241] width 831 height 10
checkbox tardio\) "true"
click at [852, 398] on button "Próximo" at bounding box center [842, 396] width 65 height 20
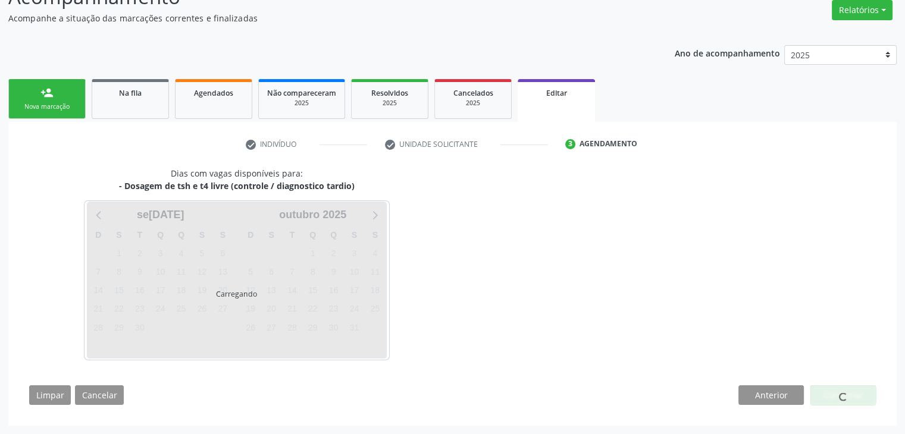
scroll to position [98, 0]
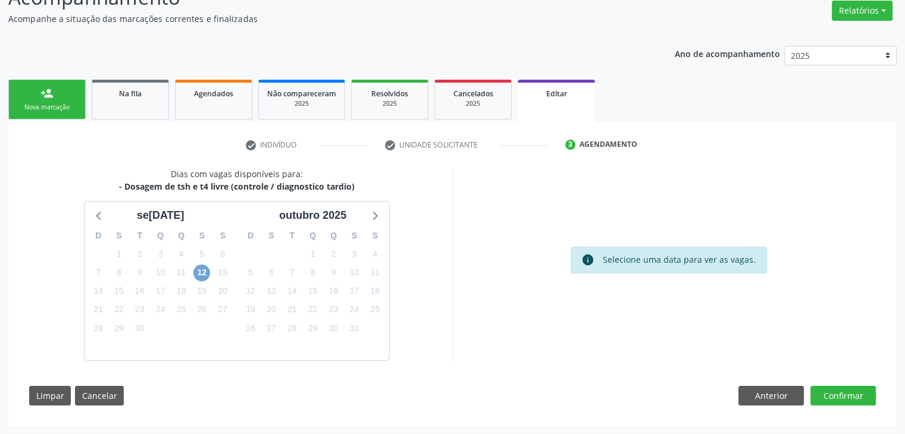
click at [209, 273] on span "12" at bounding box center [201, 273] width 17 height 17
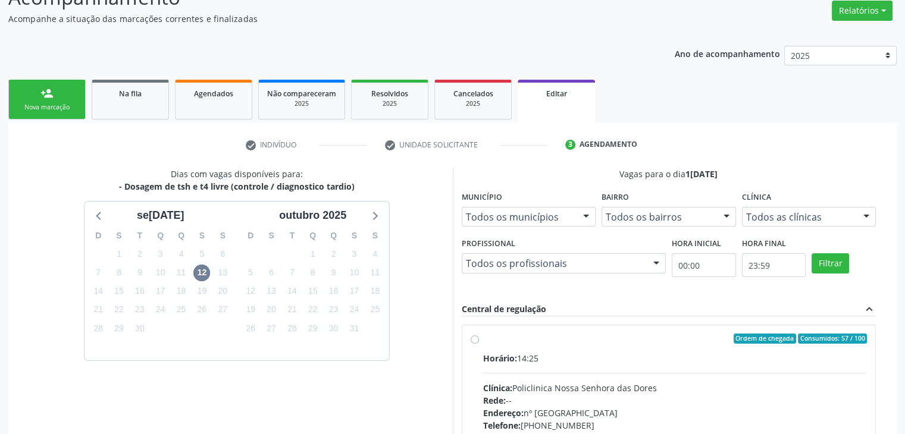
click at [597, 385] on div "Clínica: Policlinica Nossa Senhora das Dores" at bounding box center [675, 388] width 384 height 12
click at [479, 345] on input "Ordem de chegada Consumidos: 57 / 100 Horário: 14:25 Clínica: Policlinica Nossa…" at bounding box center [475, 339] width 8 height 11
radio input "true"
click at [597, 385] on div "Clínica: Policlinica Nossa Senhora das Dores" at bounding box center [675, 388] width 384 height 12
click at [479, 345] on input "Ordem de chegada Consumidos: 57 / 100 Horário: 14:25 Clínica: Policlinica Nossa…" at bounding box center [475, 339] width 8 height 11
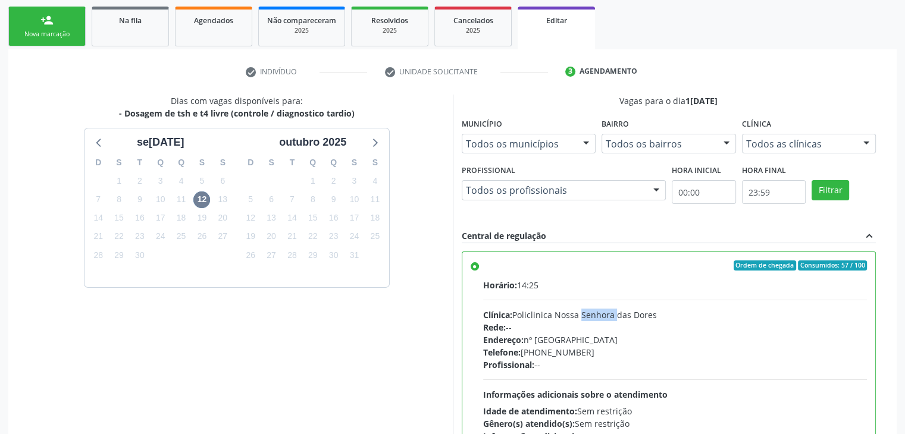
scroll to position [292, 0]
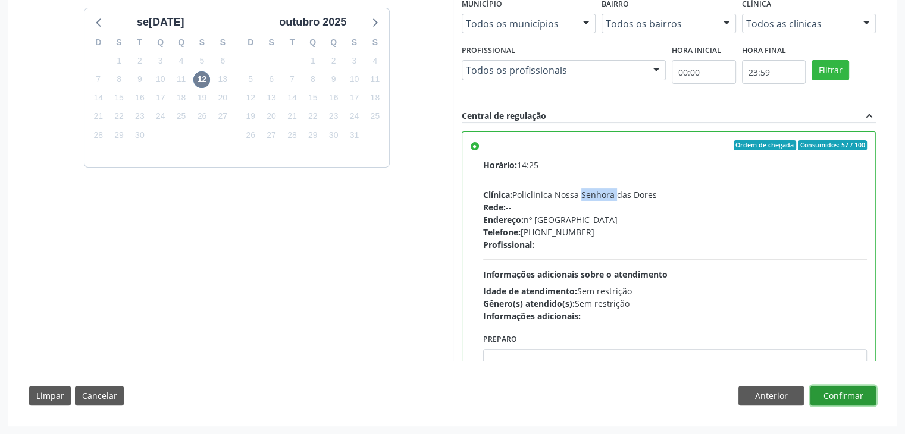
click at [843, 398] on button "Confirmar" at bounding box center [842, 396] width 65 height 20
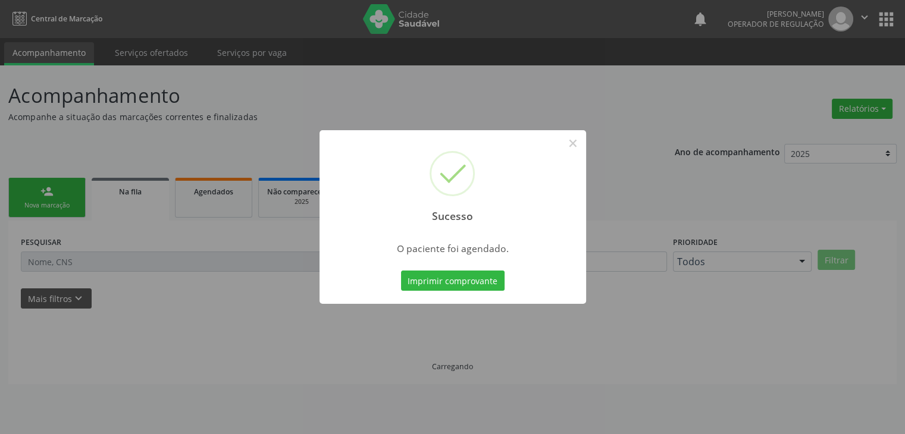
scroll to position [0, 0]
click at [581, 139] on button "×" at bounding box center [577, 143] width 20 height 20
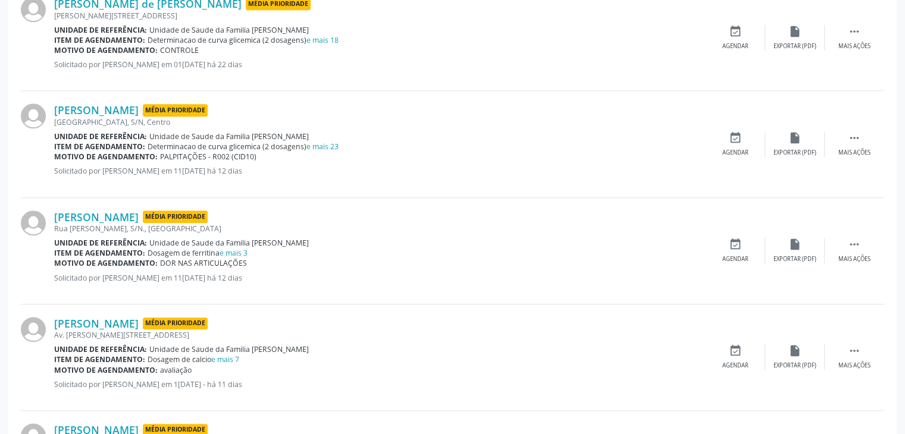
scroll to position [1190, 0]
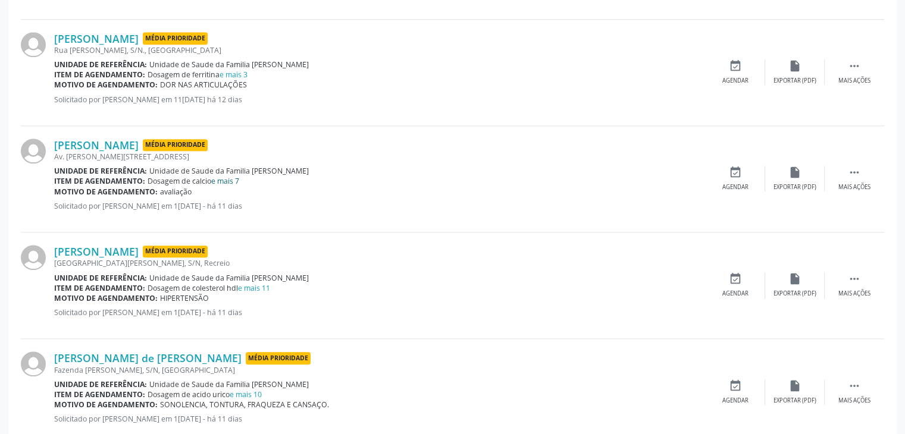
click at [225, 176] on link "e mais 7" at bounding box center [225, 181] width 28 height 10
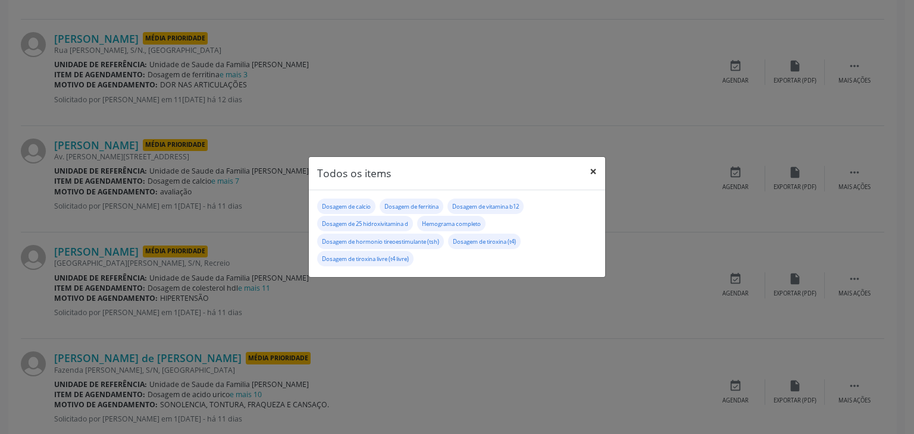
click at [595, 162] on button "×" at bounding box center [593, 171] width 24 height 29
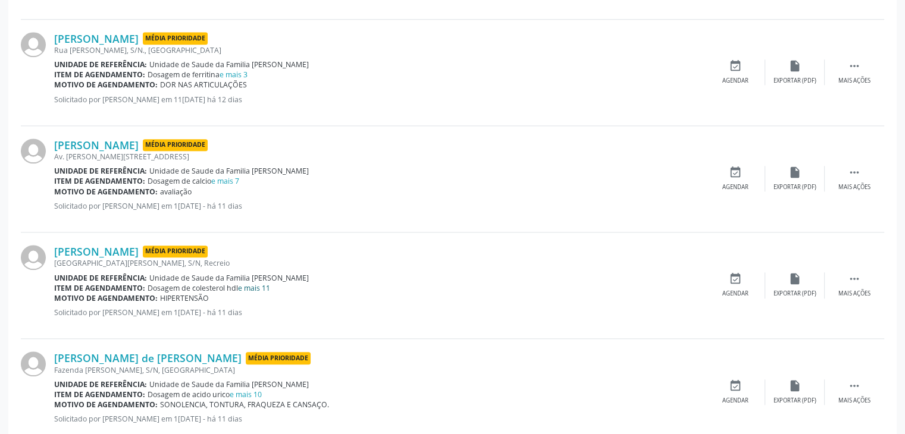
click at [263, 285] on link "e mais 11" at bounding box center [254, 288] width 32 height 10
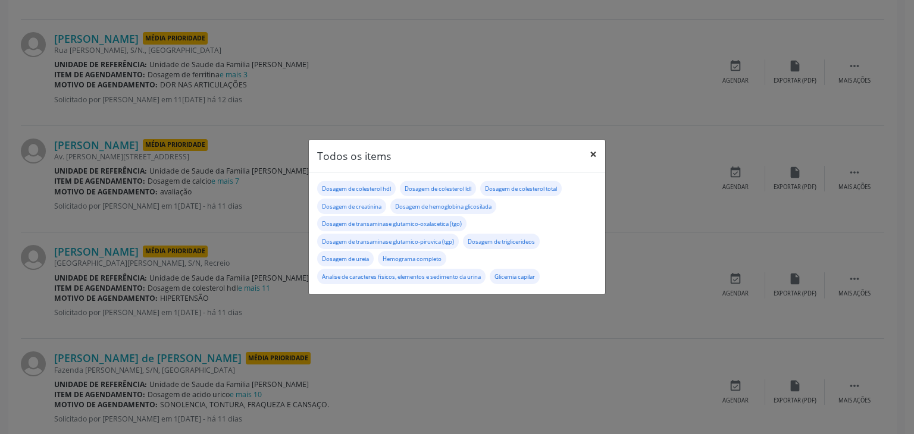
click at [599, 160] on button "×" at bounding box center [593, 154] width 24 height 29
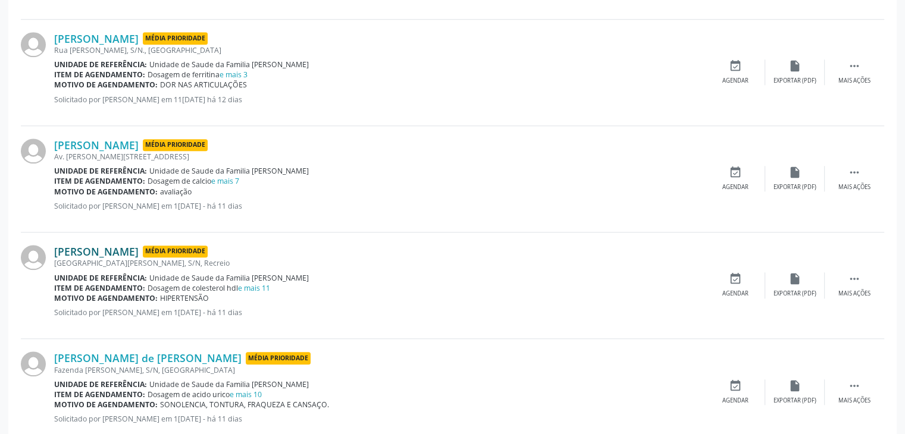
click at [112, 250] on link "[PERSON_NAME]" at bounding box center [96, 251] width 84 height 13
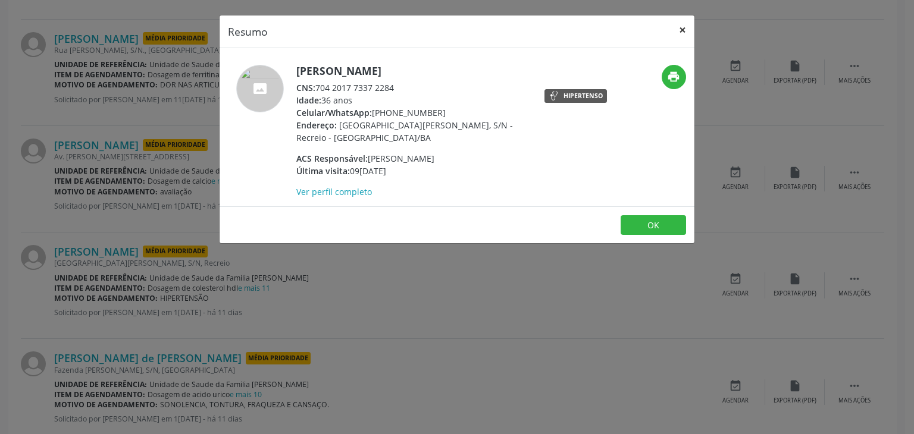
click at [681, 38] on button "×" at bounding box center [683, 29] width 24 height 29
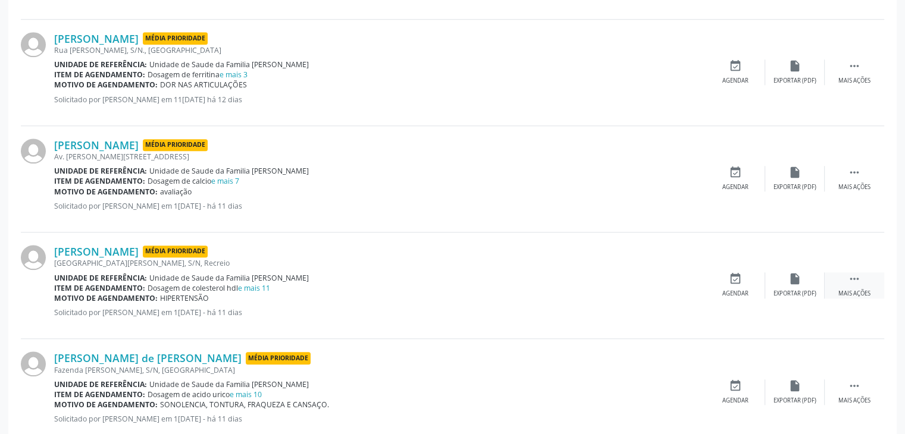
click at [834, 273] on div " Mais ações" at bounding box center [855, 286] width 60 height 26
click at [747, 291] on div "Cancelar" at bounding box center [735, 294] width 28 height 8
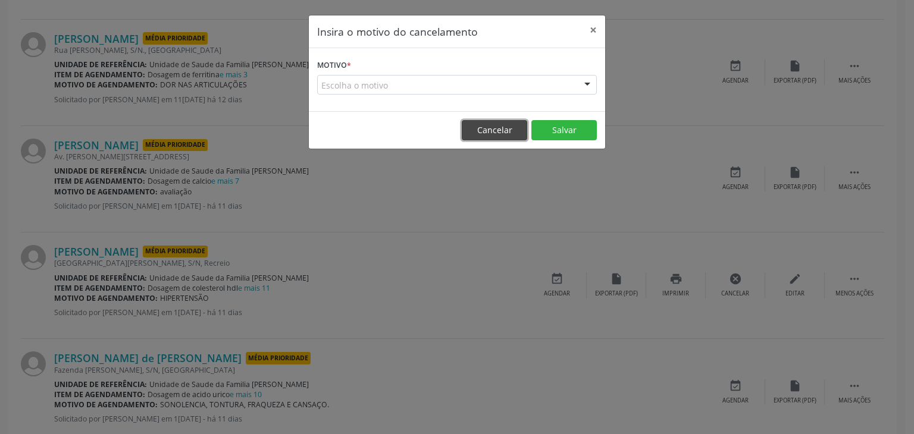
click at [492, 126] on button "Cancelar" at bounding box center [494, 130] width 65 height 20
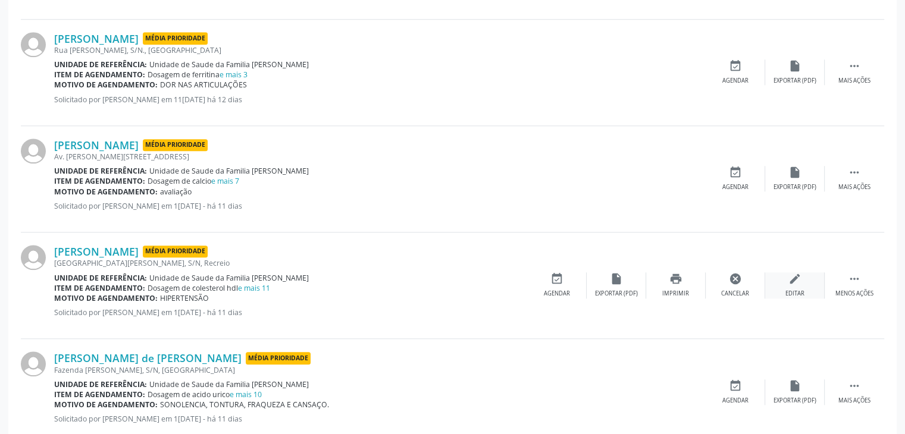
click at [795, 284] on div "edit Editar" at bounding box center [795, 286] width 60 height 26
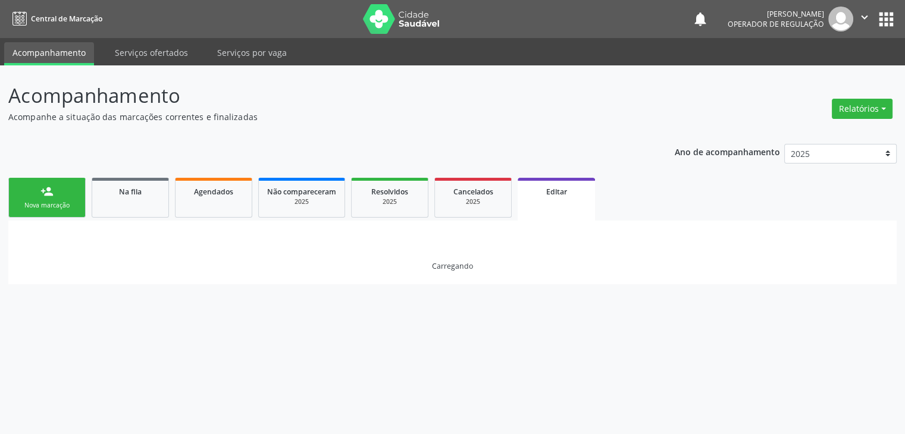
scroll to position [0, 0]
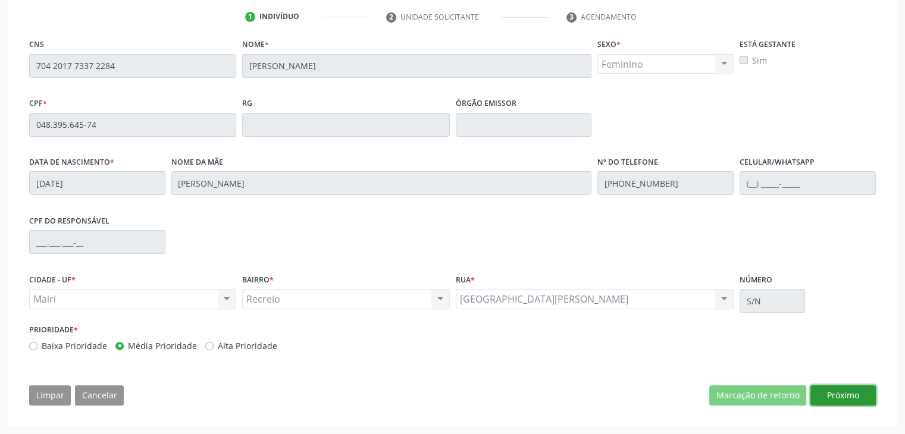
click at [827, 397] on button "Próximo" at bounding box center [842, 396] width 65 height 20
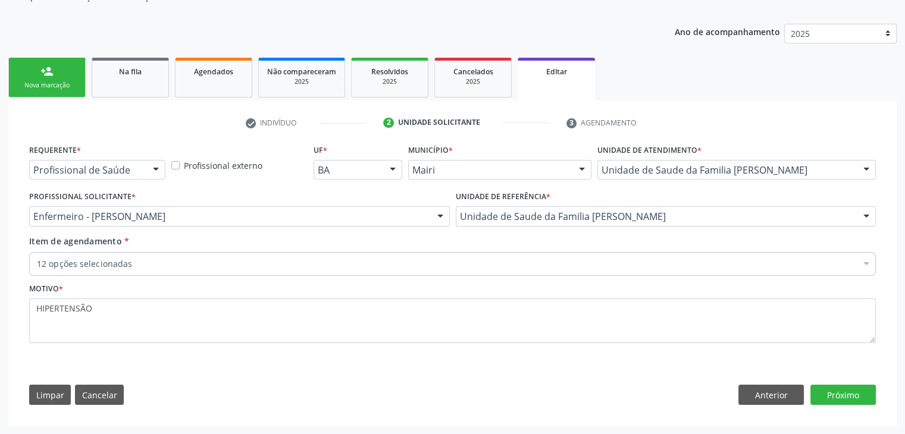
scroll to position [119, 0]
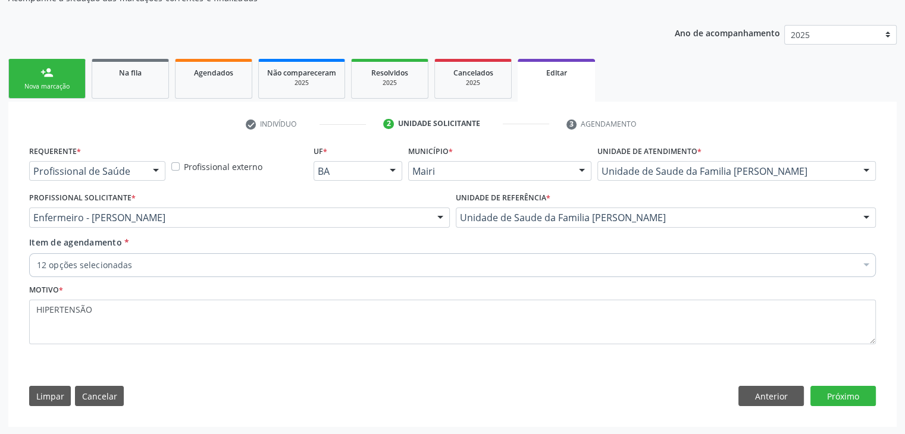
click at [233, 270] on div "12 opções selecionadas" at bounding box center [452, 265] width 847 height 24
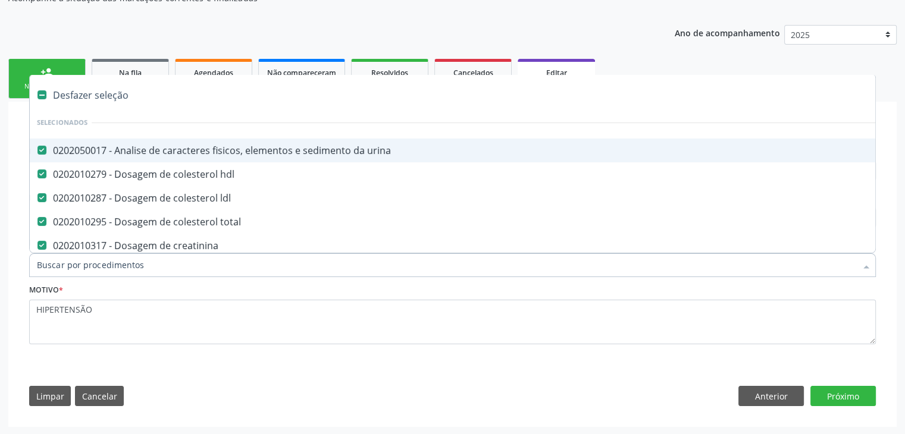
click at [91, 96] on div "Desfazer seleção" at bounding box center [495, 95] width 930 height 24
checkbox urina "false"
checkbox hdl "false"
checkbox ldl "false"
checkbox total "false"
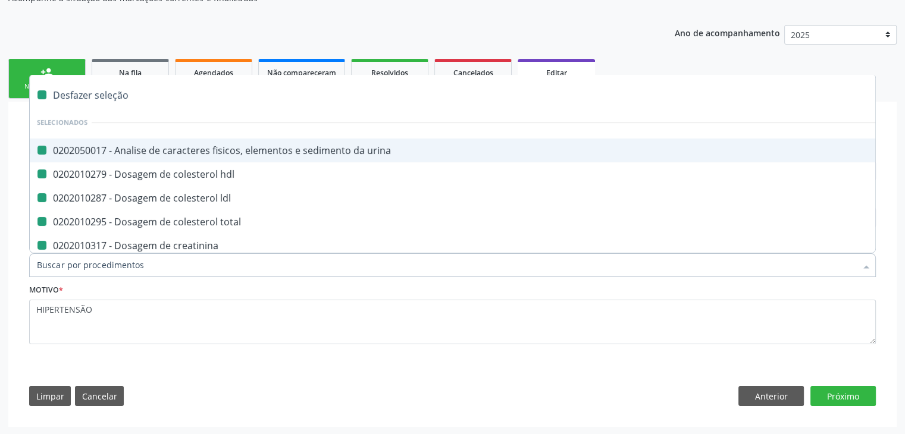
checkbox creatinina "false"
checkbox glicosilada "false"
checkbox \(tgo\) "false"
checkbox \(tgp\) "false"
checkbox triglicerideos "false"
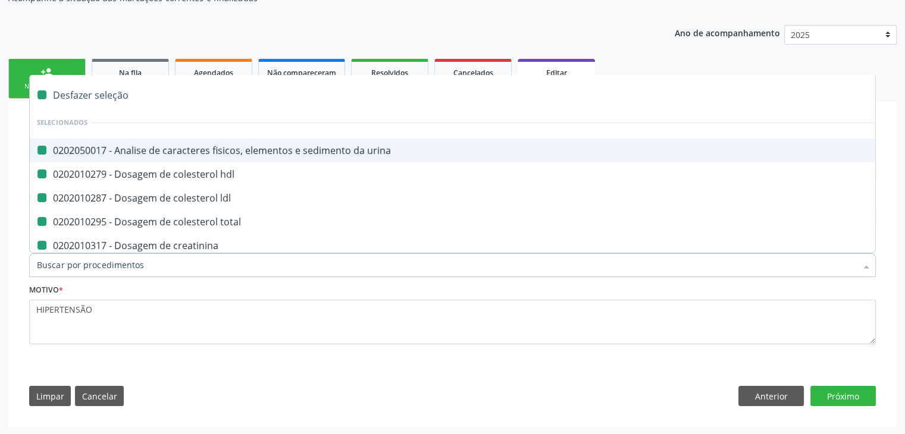
checkbox ureia "false"
checkbox capilar "false"
checkbox completo "false"
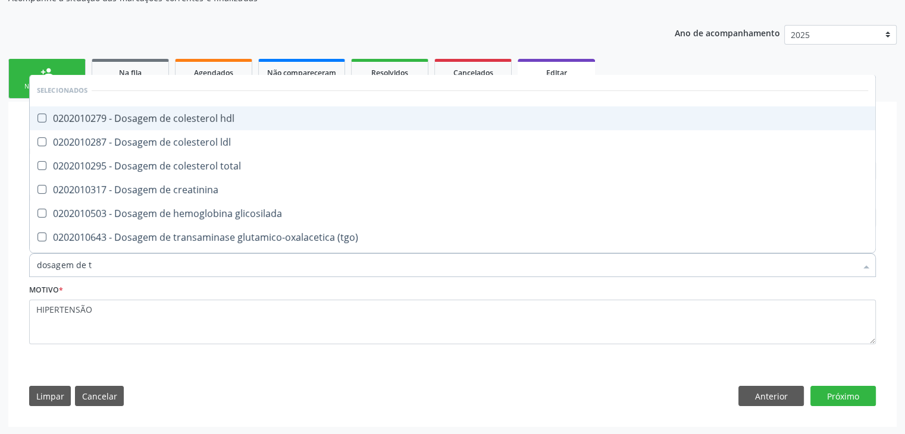
type input "dosagem de ts"
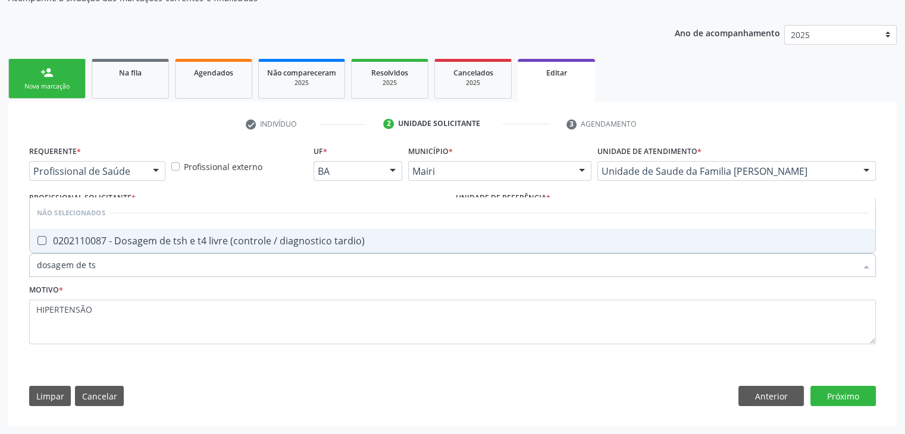
drag, startPoint x: 190, startPoint y: 230, endPoint x: 230, endPoint y: 251, distance: 44.2
click at [190, 230] on span "0202110087 - Dosagem de tsh e t4 livre (controle / diagnostico tardio)" at bounding box center [453, 241] width 846 height 24
checkbox tardio\) "true"
click at [831, 396] on button "Próximo" at bounding box center [842, 396] width 65 height 20
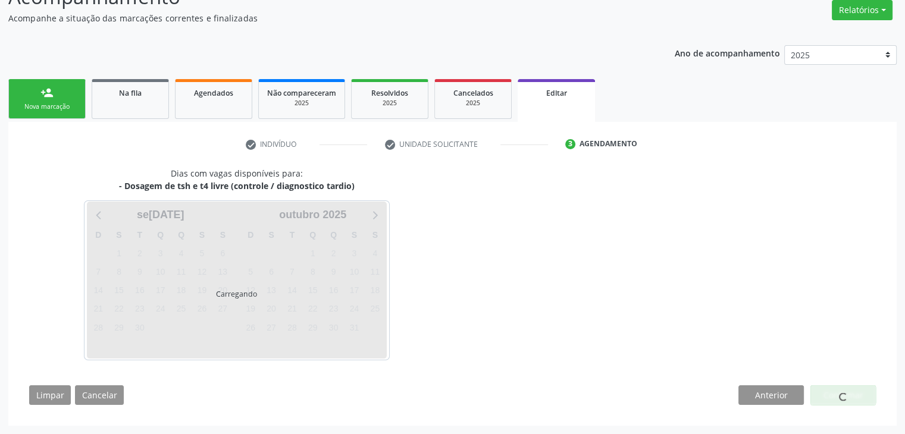
scroll to position [98, 0]
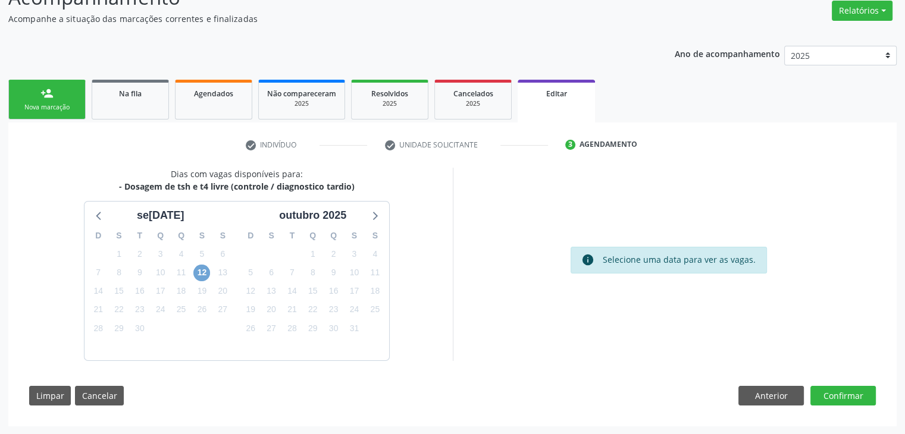
click at [202, 270] on span "12" at bounding box center [201, 273] width 17 height 17
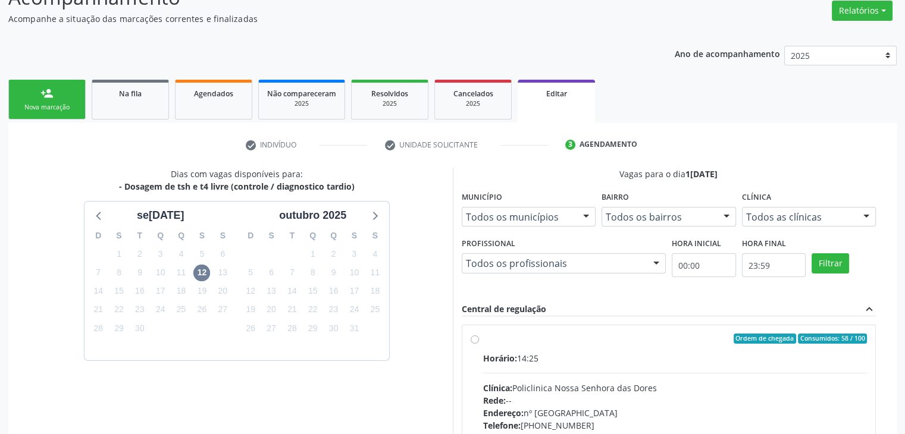
click at [654, 384] on div "Clínica: Policlinica Nossa Senhora das Dores" at bounding box center [675, 388] width 384 height 12
click at [479, 345] on input "Ordem de chegada Consumidos: 58 / 100 Horário: 14:25 Clínica: Policlinica Nossa…" at bounding box center [475, 339] width 8 height 11
radio input "true"
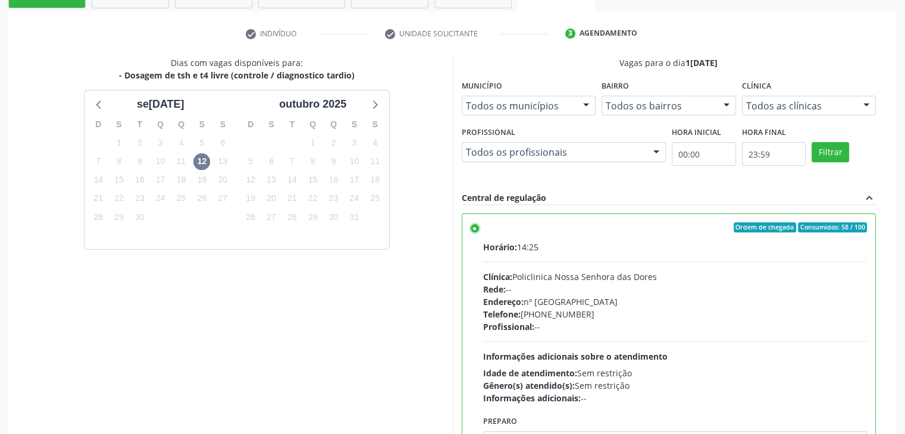
scroll to position [292, 0]
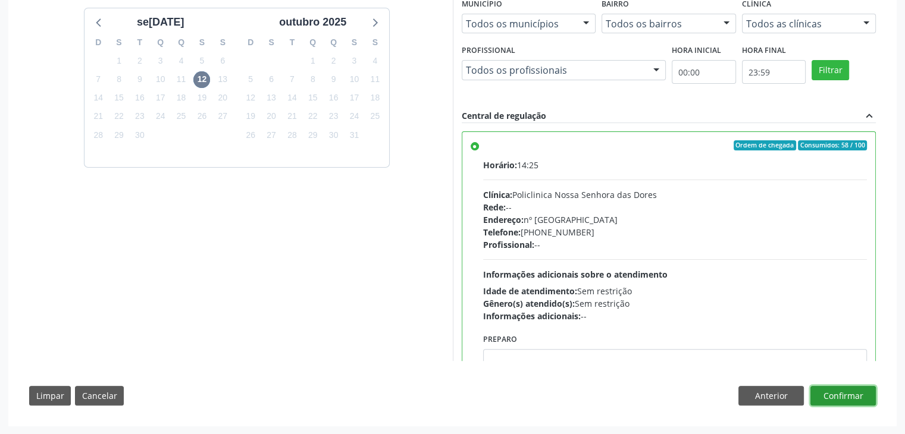
click at [834, 393] on button "Confirmar" at bounding box center [842, 396] width 65 height 20
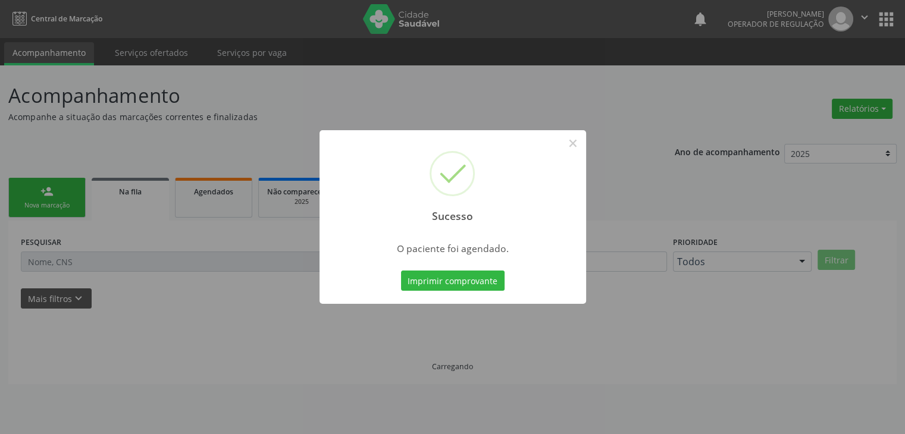
scroll to position [0, 0]
click at [577, 131] on div "Sucesso ×" at bounding box center [457, 181] width 267 height 102
click at [566, 146] on div "Sucesso ×" at bounding box center [457, 181] width 267 height 102
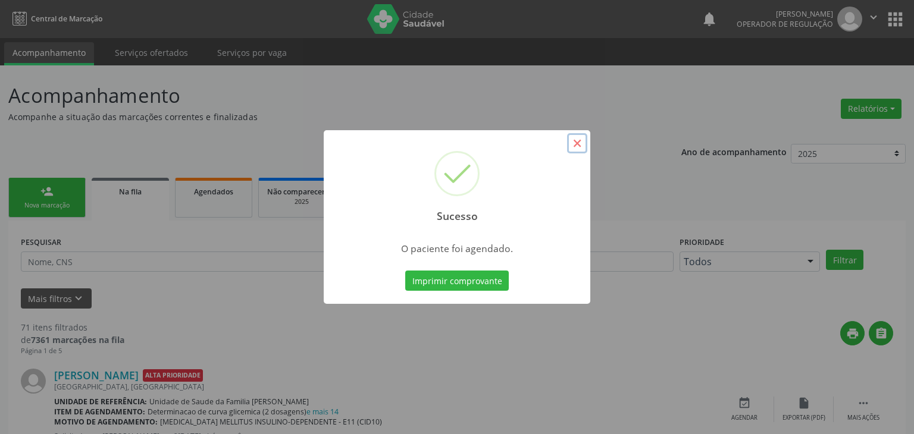
click at [578, 143] on button "×" at bounding box center [577, 143] width 20 height 20
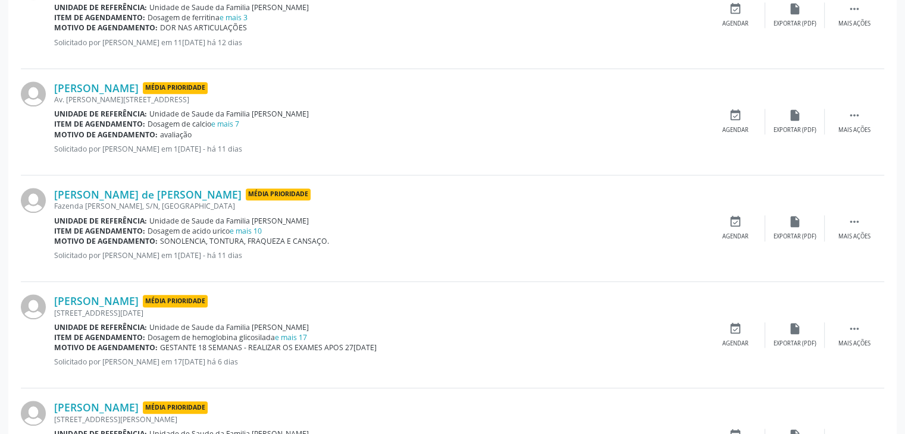
scroll to position [1250, 0]
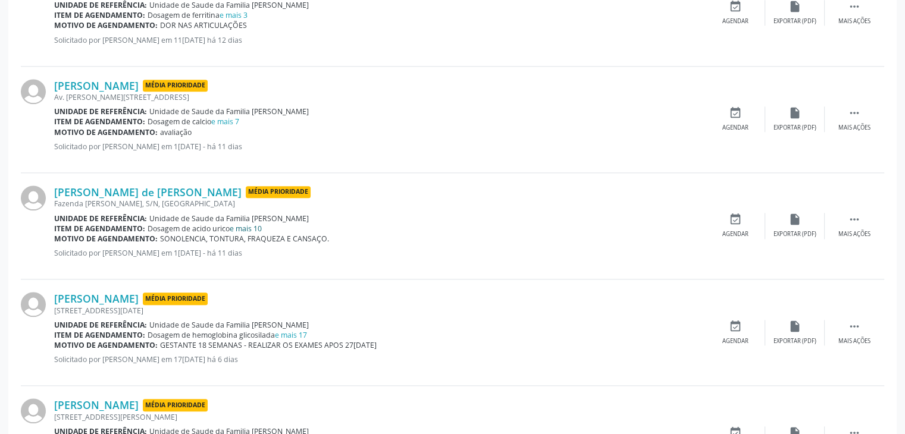
click at [253, 229] on link "e mais 10" at bounding box center [246, 229] width 32 height 10
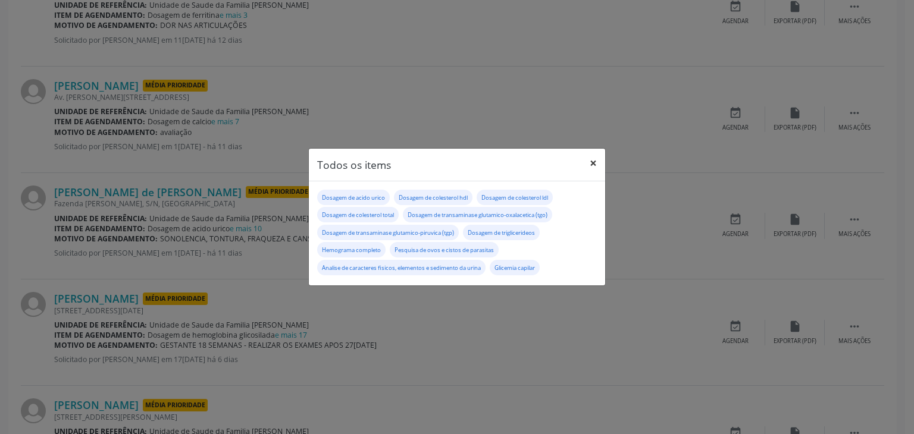
click at [593, 164] on button "×" at bounding box center [593, 163] width 24 height 29
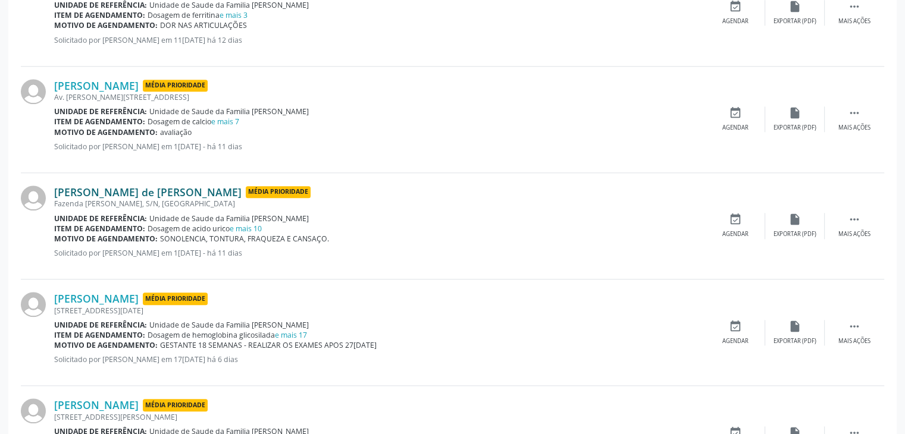
click at [127, 192] on link "[PERSON_NAME] de [PERSON_NAME]" at bounding box center [147, 192] width 187 height 13
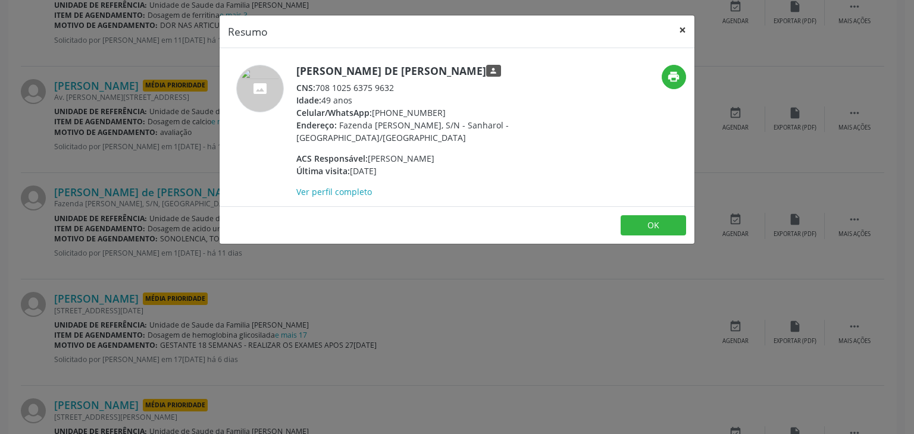
click at [678, 26] on button "×" at bounding box center [683, 29] width 24 height 29
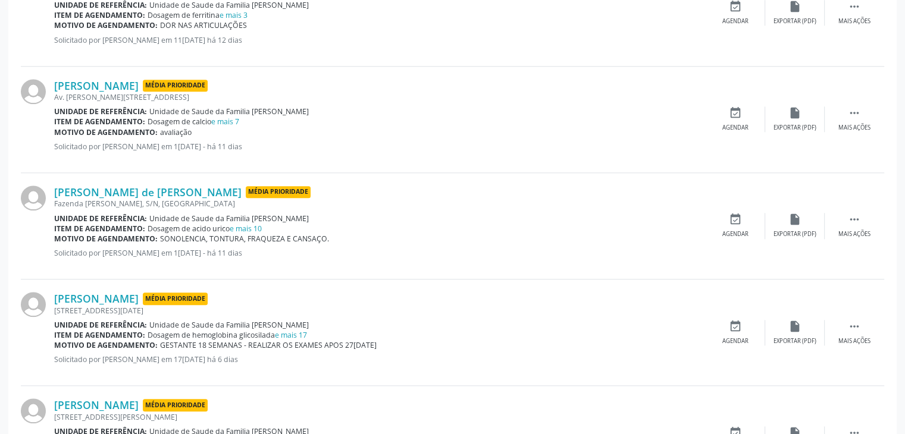
click at [859, 222] on icon "" at bounding box center [854, 219] width 13 height 13
click at [764, 222] on div "cancel Cancelar" at bounding box center [736, 226] width 60 height 26
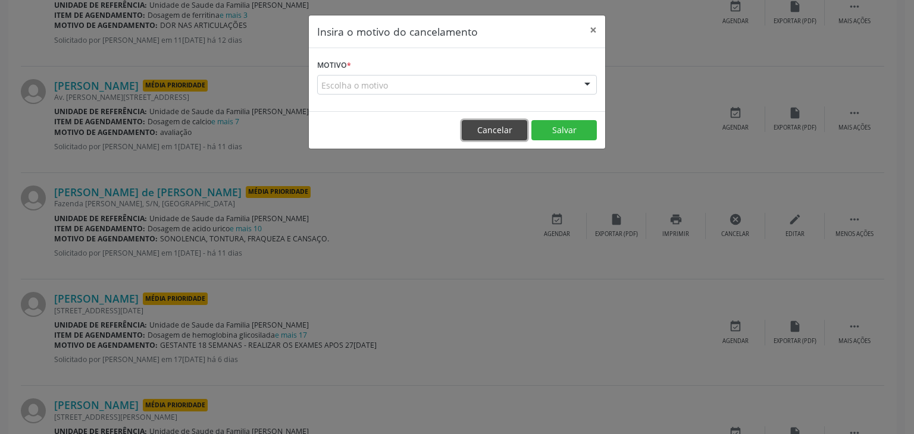
click at [489, 121] on button "Cancelar" at bounding box center [494, 130] width 65 height 20
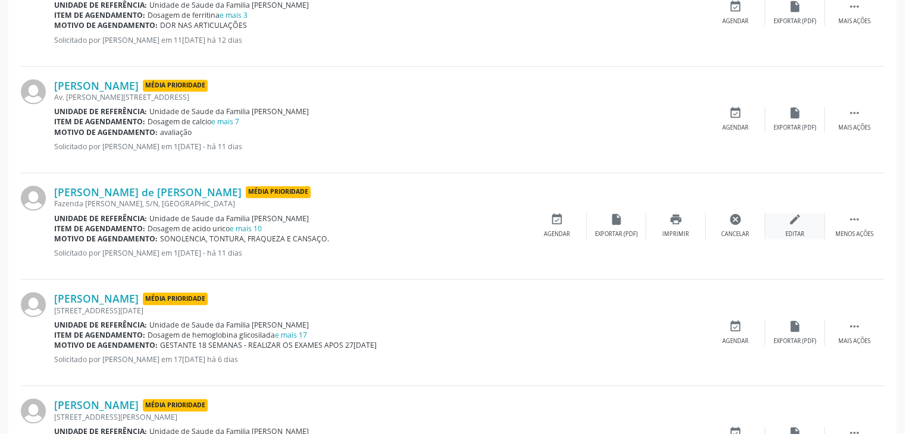
click at [785, 230] on div "Editar" at bounding box center [794, 234] width 19 height 8
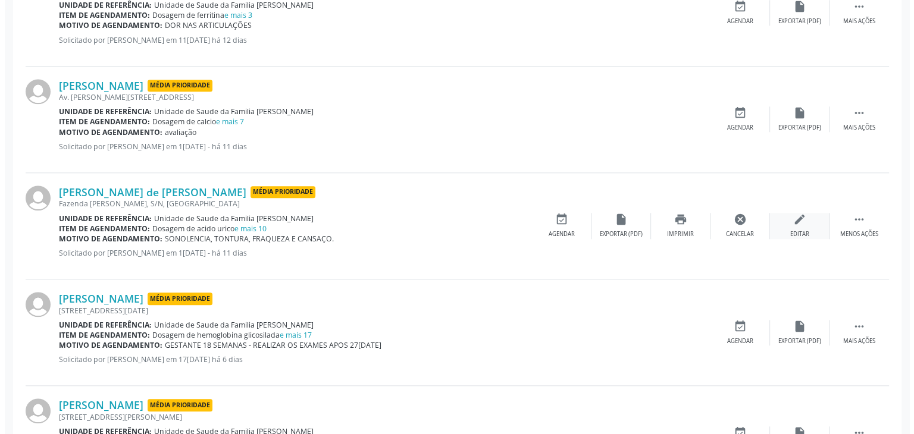
scroll to position [0, 0]
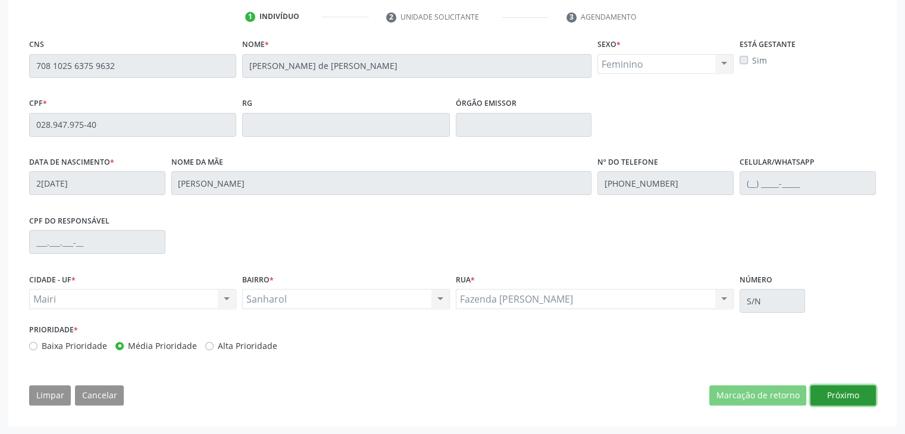
click at [847, 398] on button "Próximo" at bounding box center [842, 396] width 65 height 20
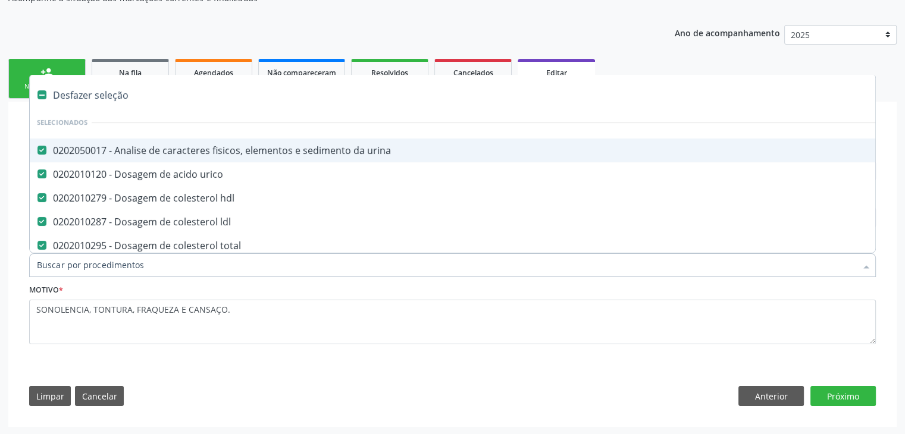
click at [107, 96] on div "Desfazer seleção" at bounding box center [495, 95] width 930 height 24
checkbox urina "false"
checkbox urico "false"
checkbox hdl "false"
checkbox ldl "false"
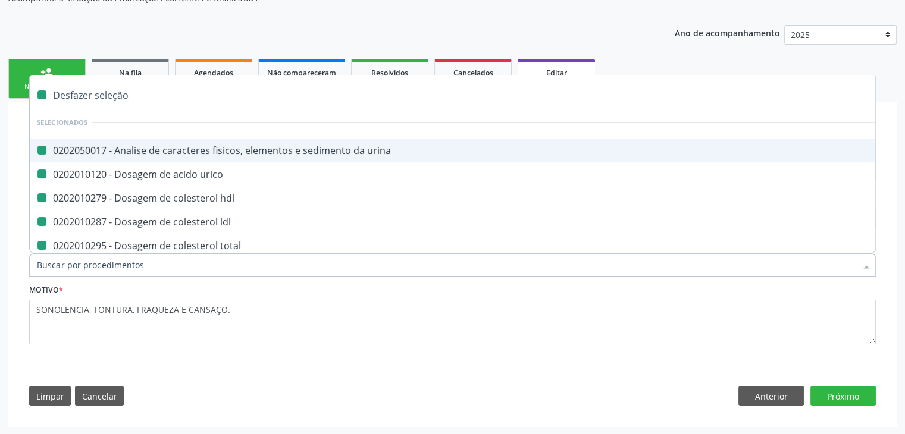
checkbox total "false"
checkbox \(tgo\) "false"
checkbox \(tgp\) "false"
checkbox triglicerideos "false"
checkbox capilar "false"
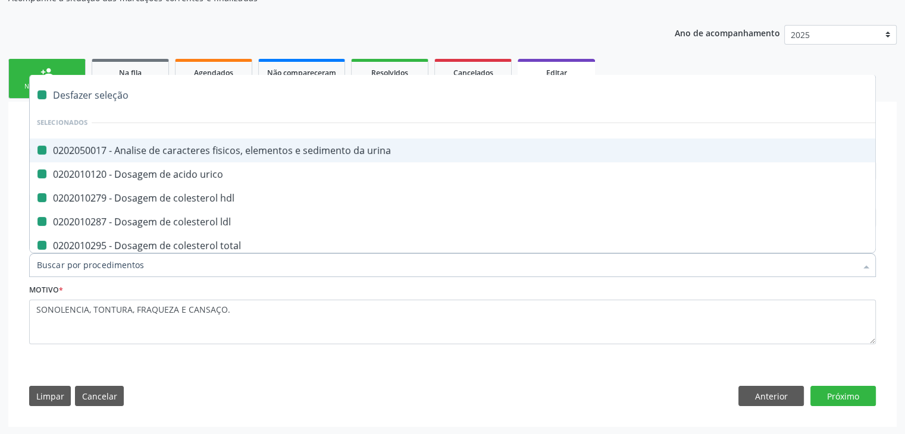
checkbox completo "false"
checkbox parasitas "false"
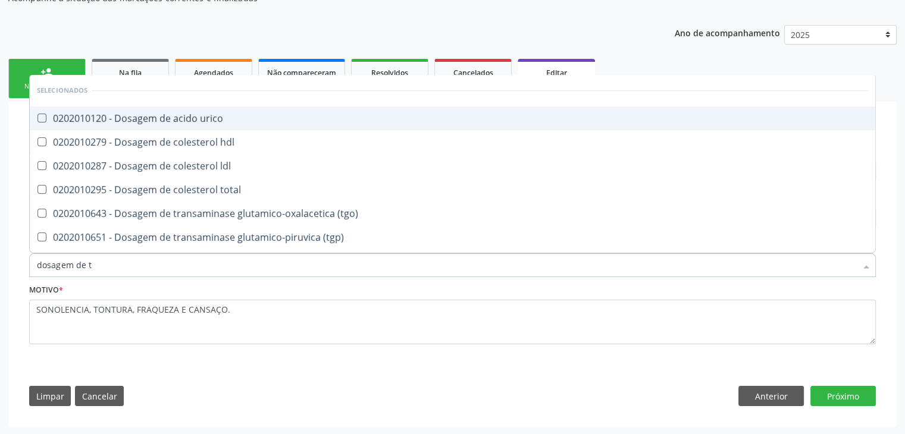
type input "dosagem de ts"
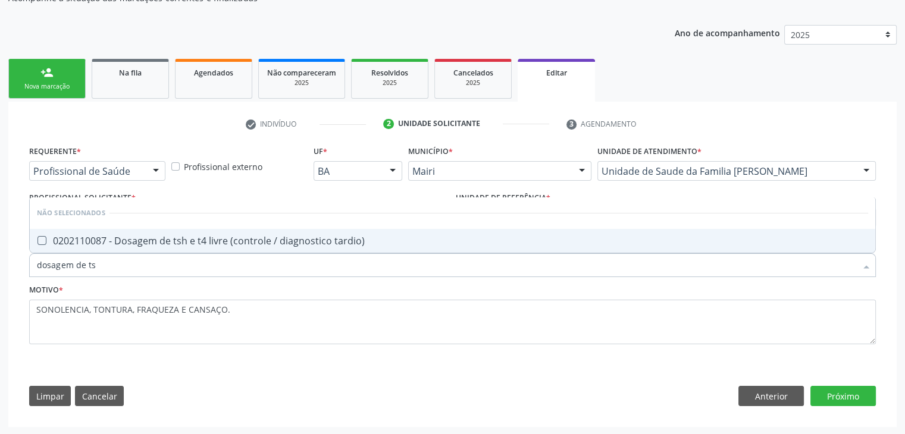
drag, startPoint x: 211, startPoint y: 242, endPoint x: 221, endPoint y: 239, distance: 11.3
click at [211, 242] on div "0202110087 - Dosagem de tsh e t4 livre (controle / diagnostico tardio)" at bounding box center [452, 241] width 831 height 10
checkbox tardio\) "true"
click at [840, 390] on button "Próximo" at bounding box center [842, 396] width 65 height 20
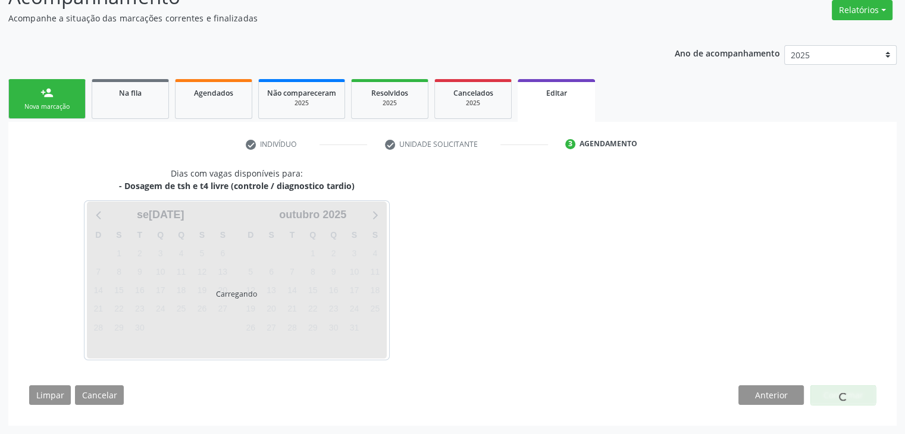
scroll to position [98, 0]
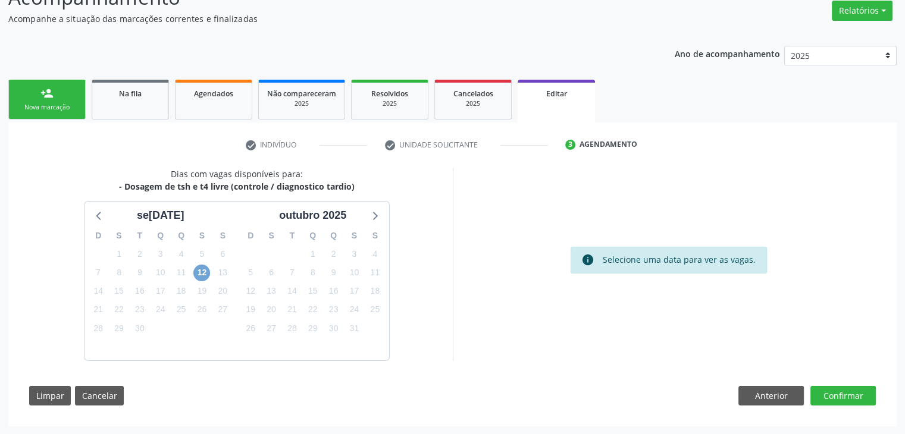
click at [199, 271] on span "12" at bounding box center [201, 273] width 17 height 17
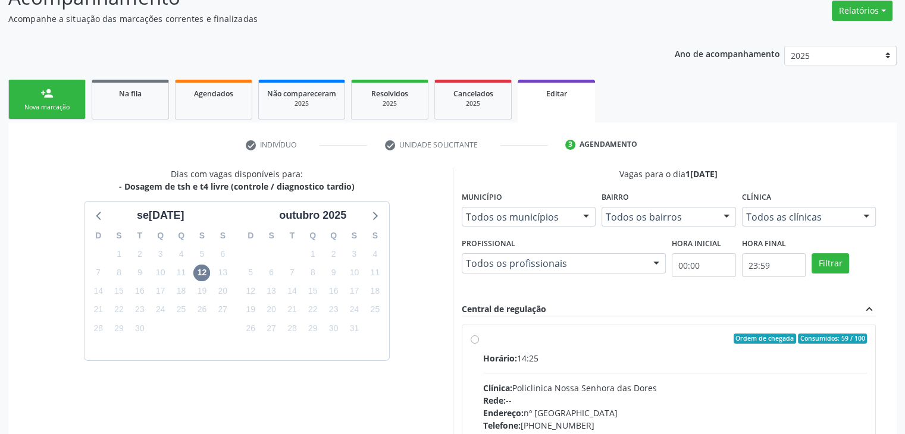
click at [601, 379] on div "Horário: 14:25 Clínica: Policlinica Nossa Senhora das Dores Rede: -- Endereço: …" at bounding box center [675, 434] width 384 height 164
click at [479, 345] on input "Ordem de chegada Consumidos: 59 / 100 Horário: 14:25 Clínica: Policlinica Nossa…" at bounding box center [475, 339] width 8 height 11
radio input "true"
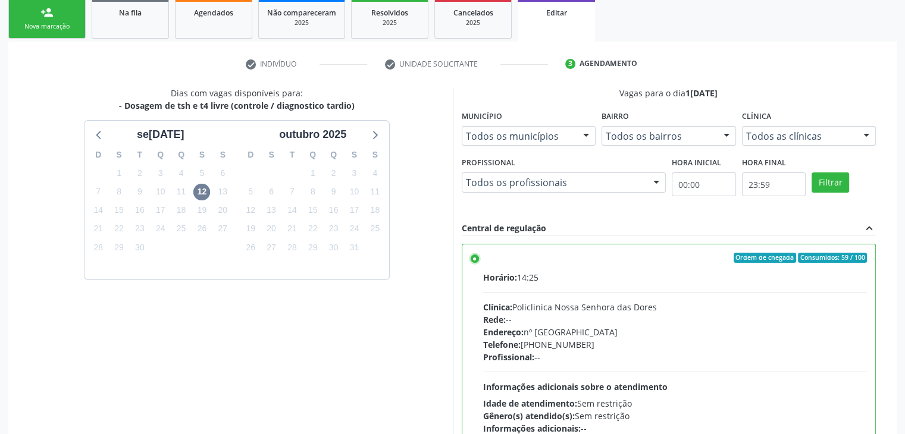
scroll to position [292, 0]
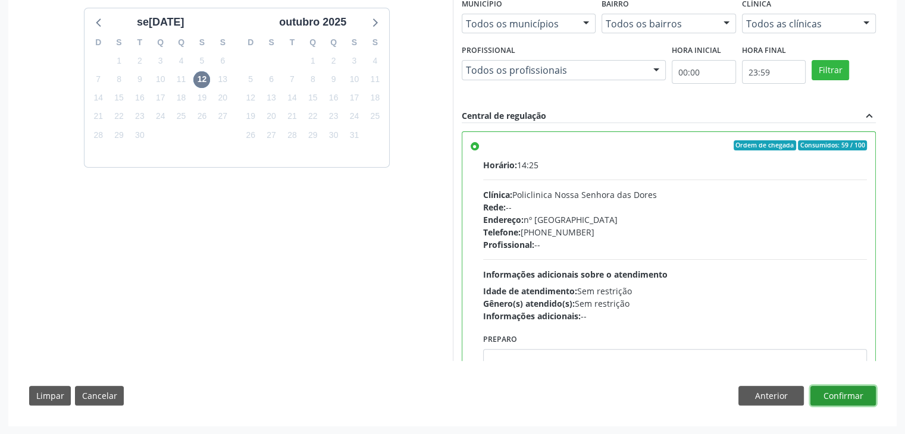
click at [862, 400] on button "Confirmar" at bounding box center [842, 396] width 65 height 20
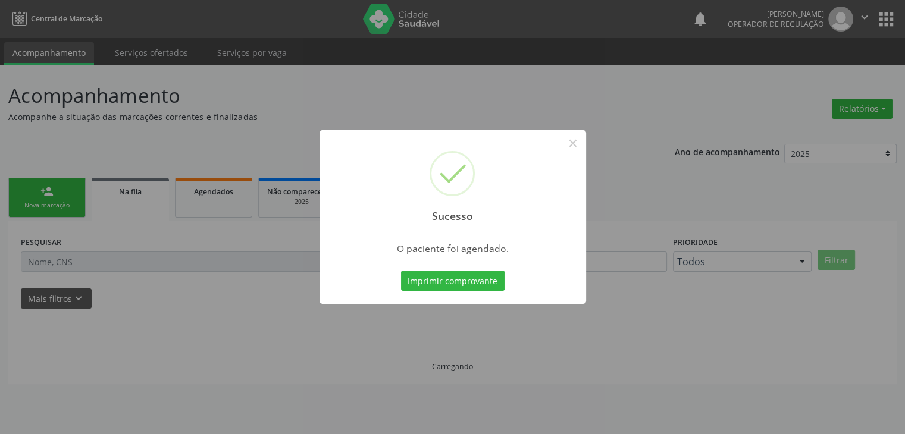
scroll to position [0, 0]
click at [583, 140] on button "×" at bounding box center [577, 143] width 20 height 20
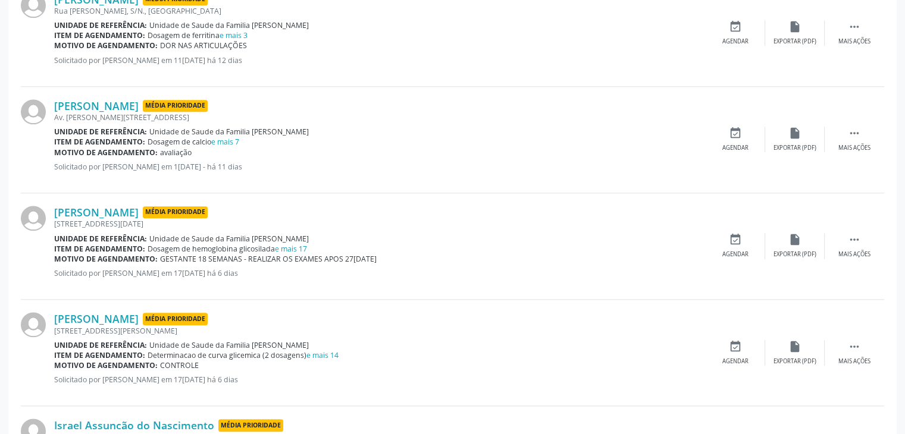
scroll to position [1309, 0]
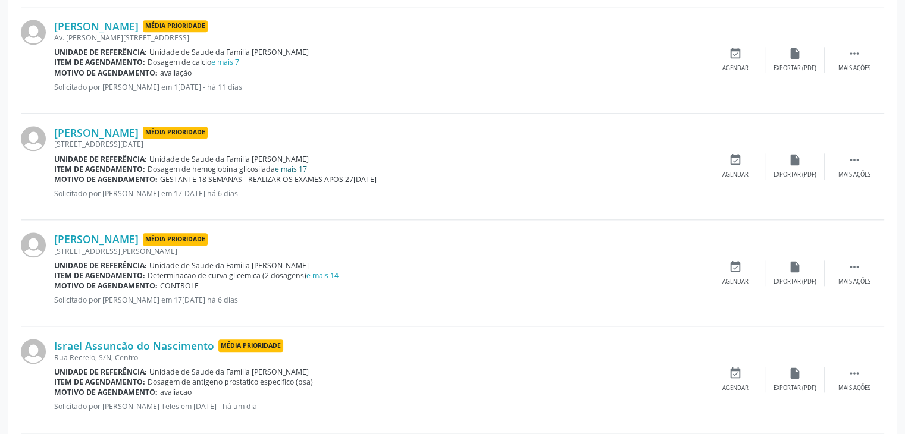
click at [286, 164] on link "e mais 17" at bounding box center [291, 169] width 32 height 10
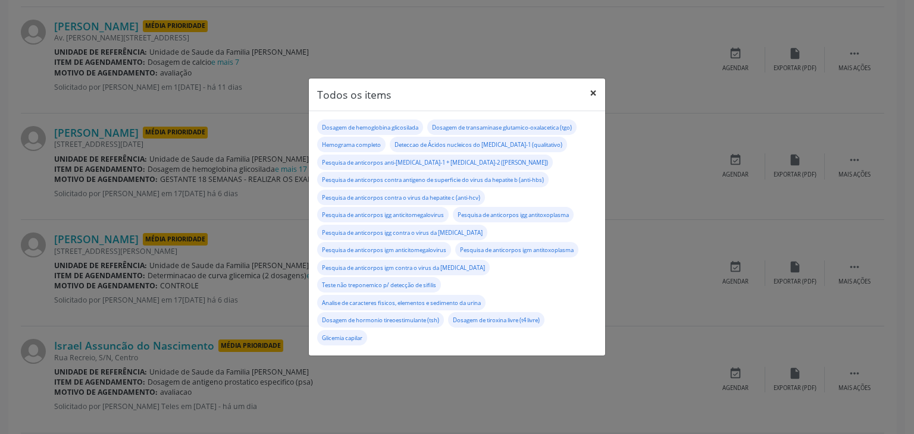
click at [591, 94] on button "×" at bounding box center [593, 93] width 24 height 29
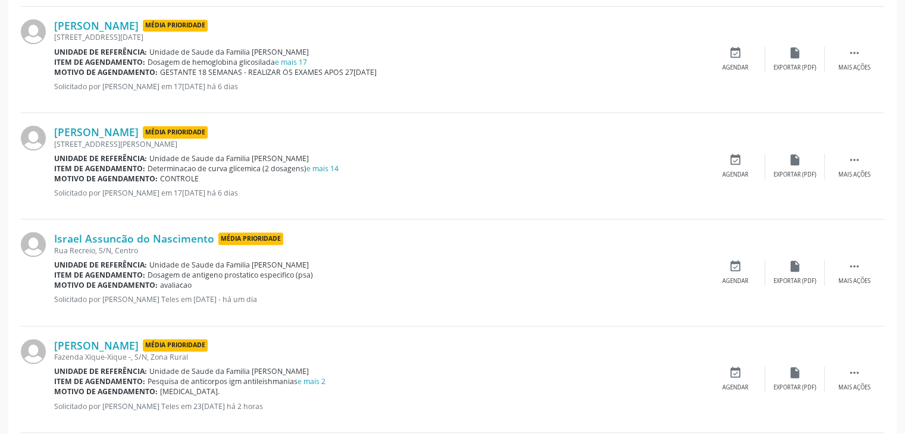
scroll to position [1428, 0]
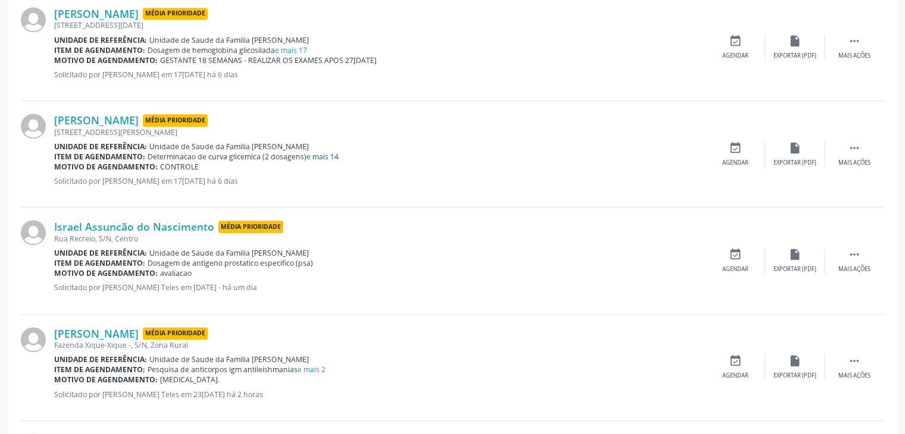
click at [317, 153] on link "e mais 14" at bounding box center [322, 157] width 32 height 10
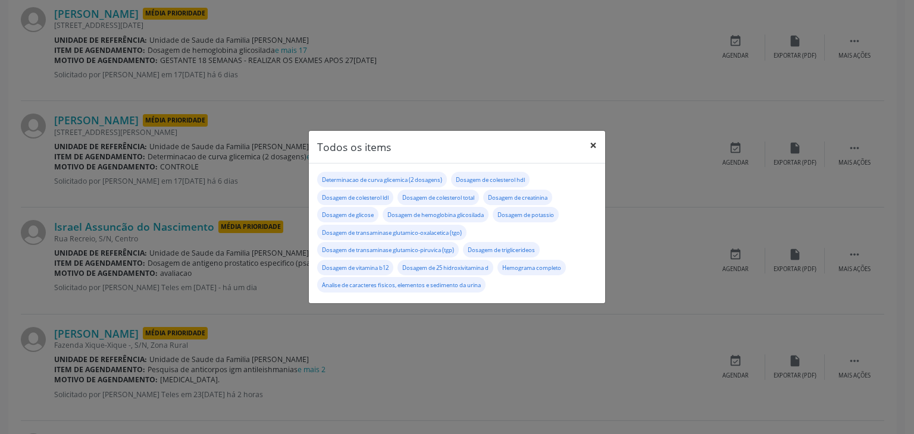
click at [591, 143] on button "×" at bounding box center [593, 145] width 24 height 29
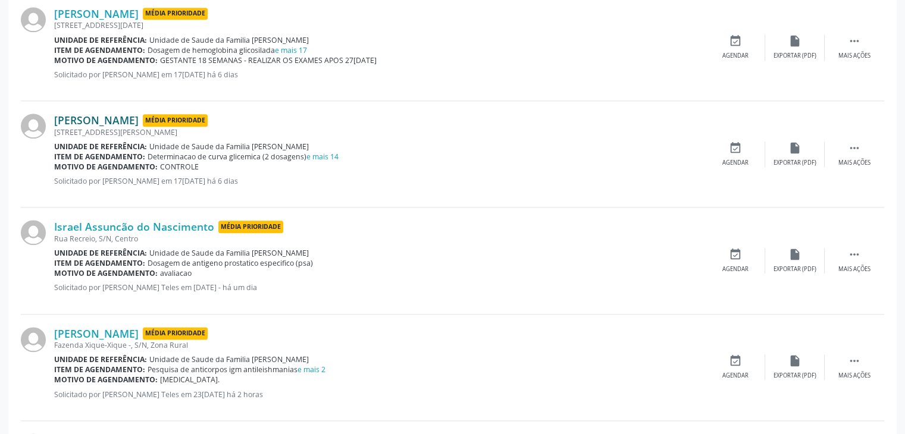
click at [130, 114] on link "Gercilio Rios dos Santos" at bounding box center [96, 120] width 84 height 13
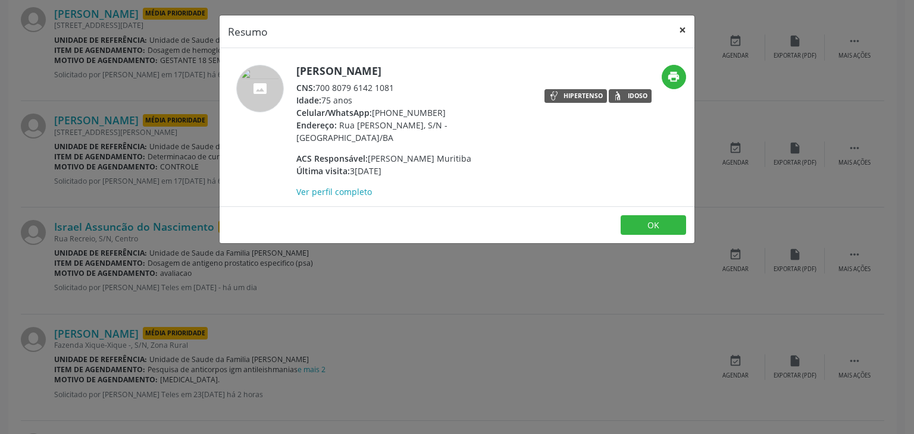
click at [677, 29] on button "×" at bounding box center [683, 29] width 24 height 29
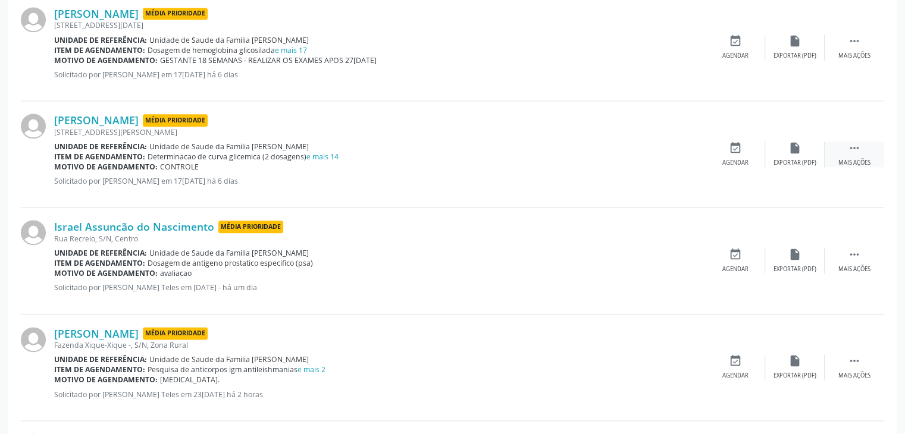
click at [856, 160] on div "Mais ações" at bounding box center [854, 163] width 32 height 8
click at [784, 150] on div "edit Editar" at bounding box center [795, 155] width 60 height 26
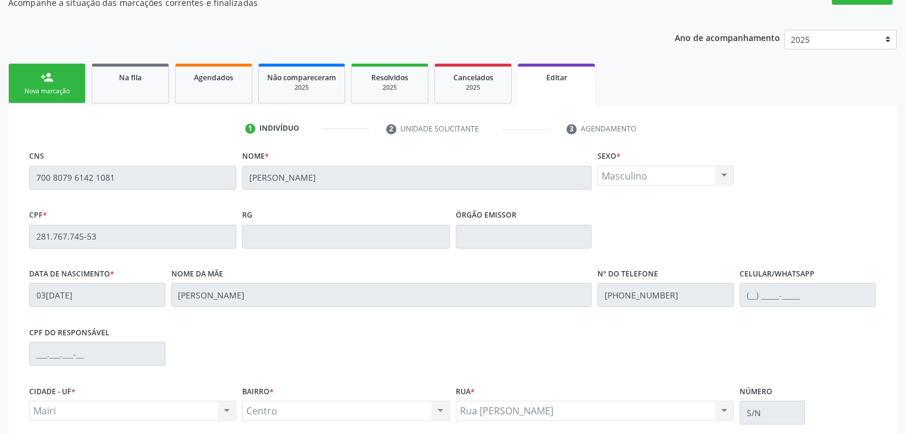
scroll to position [226, 0]
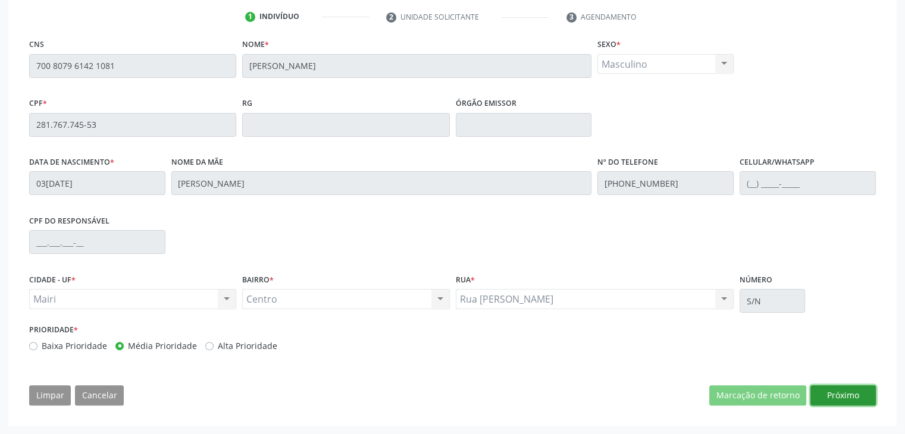
click at [827, 403] on button "Próximo" at bounding box center [842, 396] width 65 height 20
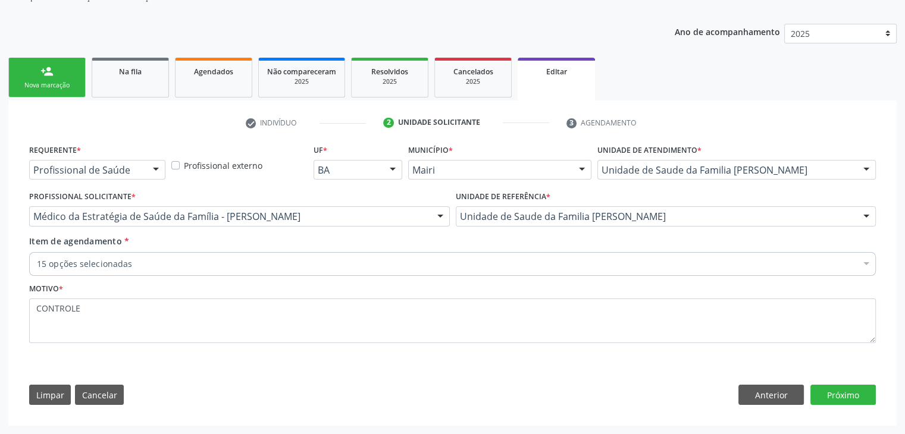
scroll to position [119, 0]
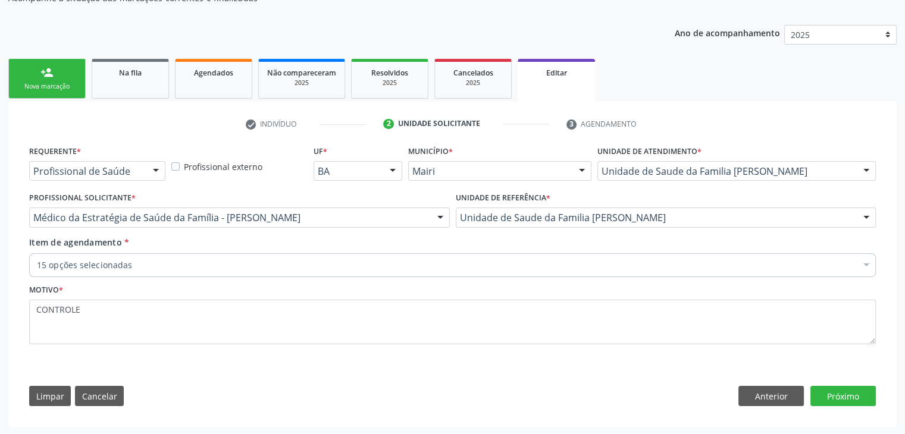
click at [206, 274] on div "15 opções selecionadas" at bounding box center [452, 265] width 847 height 24
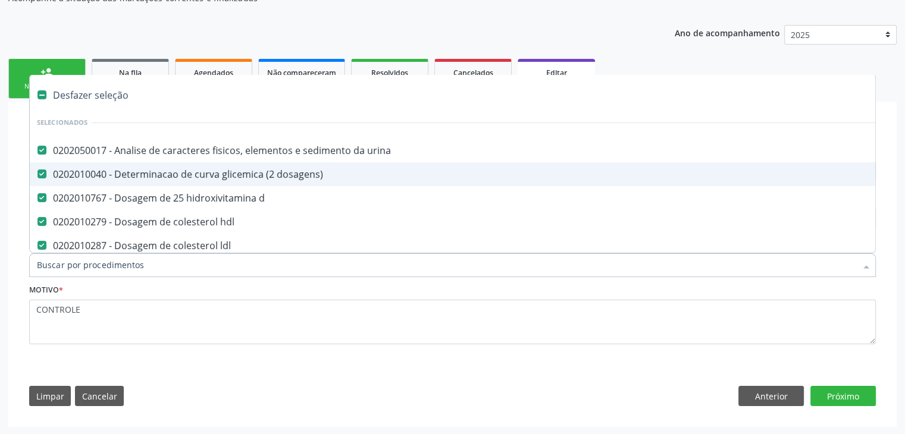
click at [111, 84] on div "Desfazer seleção" at bounding box center [495, 95] width 930 height 24
checkbox urina "false"
checkbox dosagens\) "false"
checkbox d "false"
checkbox hdl "false"
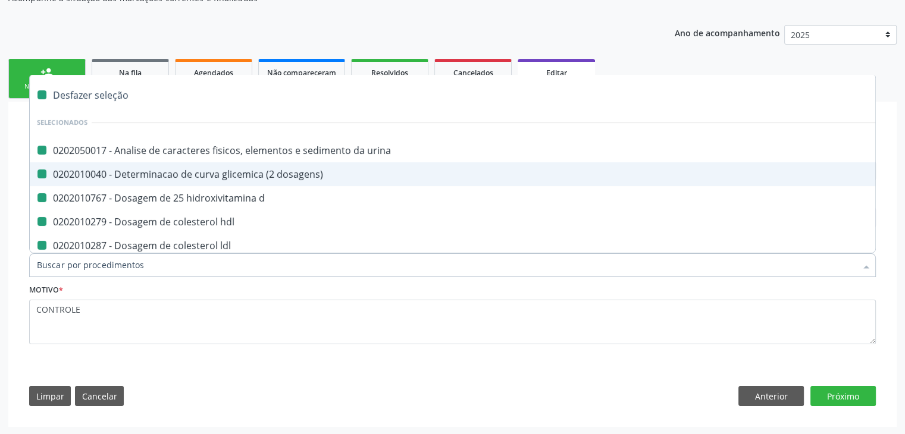
checkbox ldl "false"
checkbox total "false"
checkbox creatinina "false"
checkbox glicose "false"
checkbox glicosilada "false"
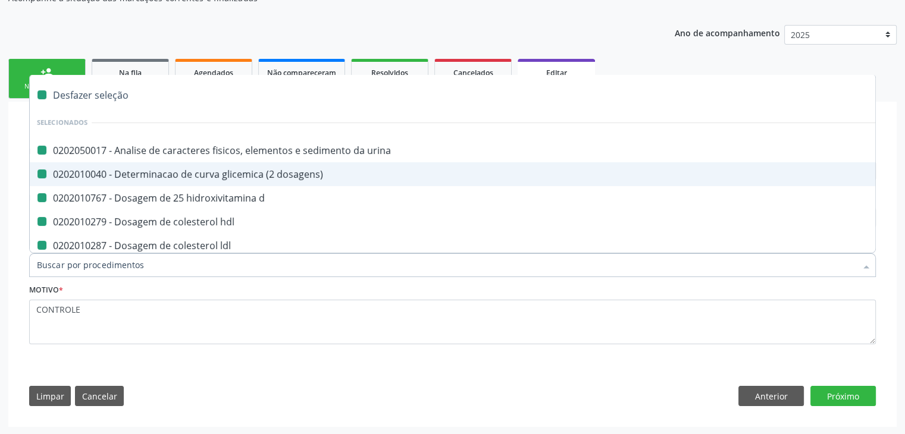
checkbox potassio "false"
checkbox \(tgo\) "false"
checkbox \(tgp\) "false"
checkbox triglicerideos "false"
checkbox b12 "false"
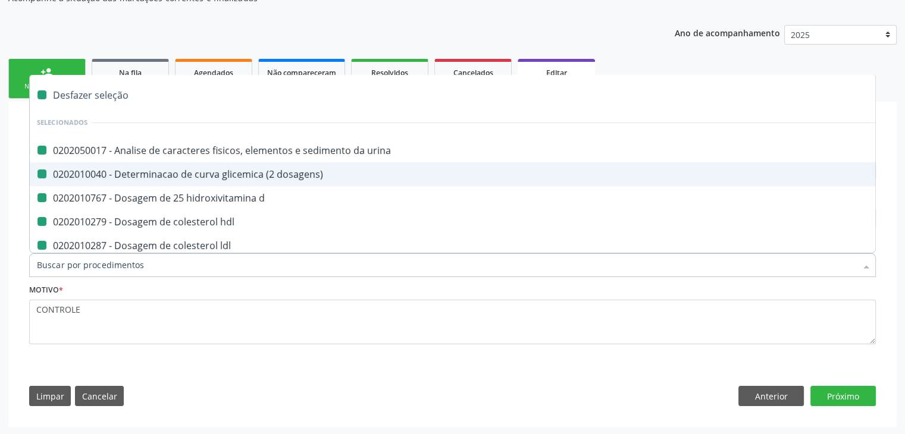
checkbox completo "false"
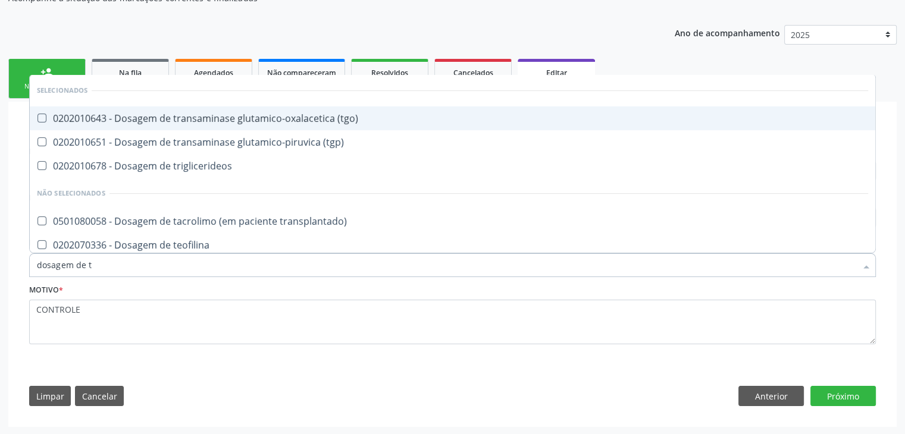
type input "dosagem de ts"
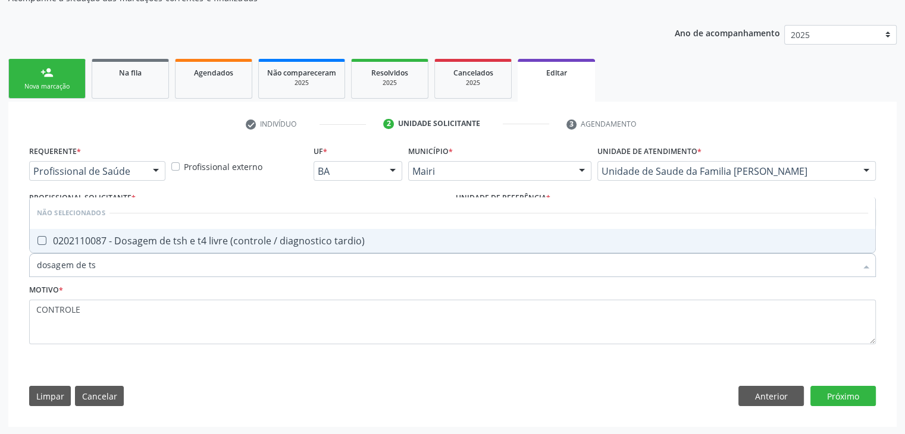
click at [224, 243] on div "0202110087 - Dosagem de tsh e t4 livre (controle / diagnostico tardio)" at bounding box center [452, 241] width 831 height 10
checkbox tardio\) "true"
click at [841, 405] on button "Próximo" at bounding box center [842, 396] width 65 height 20
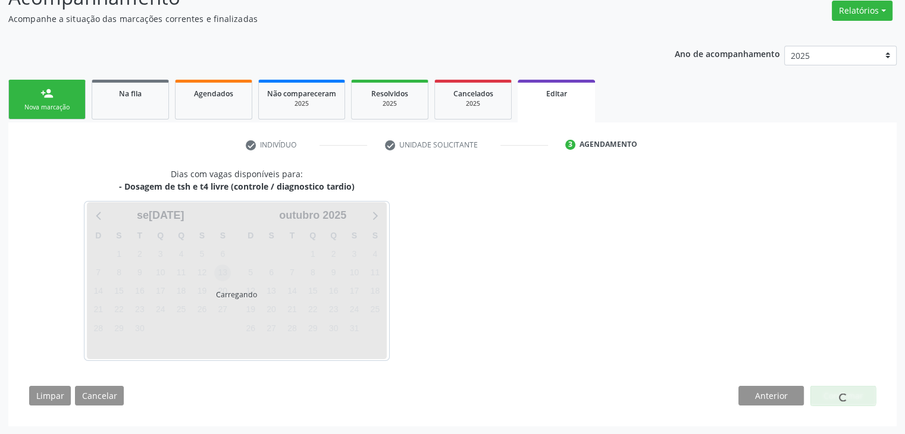
scroll to position [98, 0]
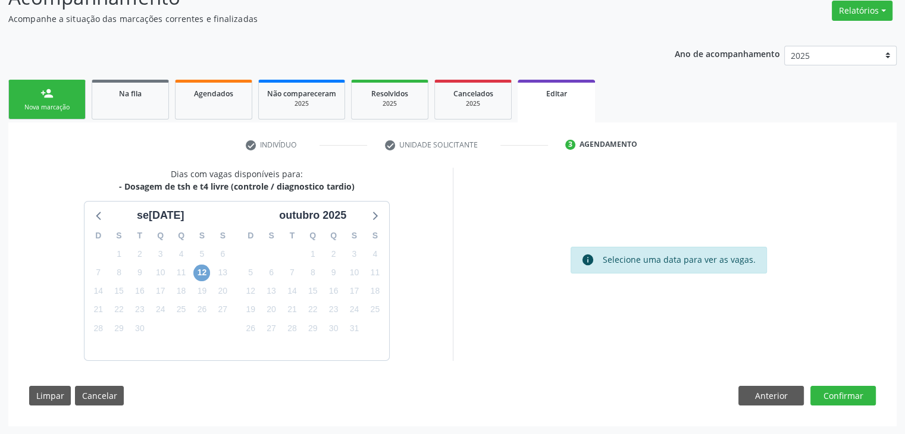
click at [207, 277] on span "12" at bounding box center [201, 273] width 17 height 17
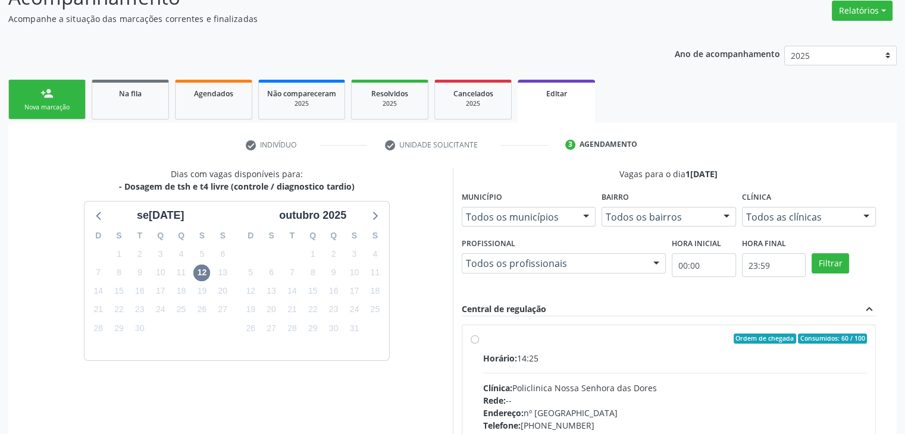
click at [648, 377] on div "Horário: 14:25 Clínica: Policlinica Nossa Senhora das Dores Rede: -- Endereço: …" at bounding box center [675, 434] width 384 height 164
click at [479, 345] on input "Ordem de chegada Consumidos: 60 / 100 Horário: 14:25 Clínica: Policlinica Nossa…" at bounding box center [475, 339] width 8 height 11
radio input "true"
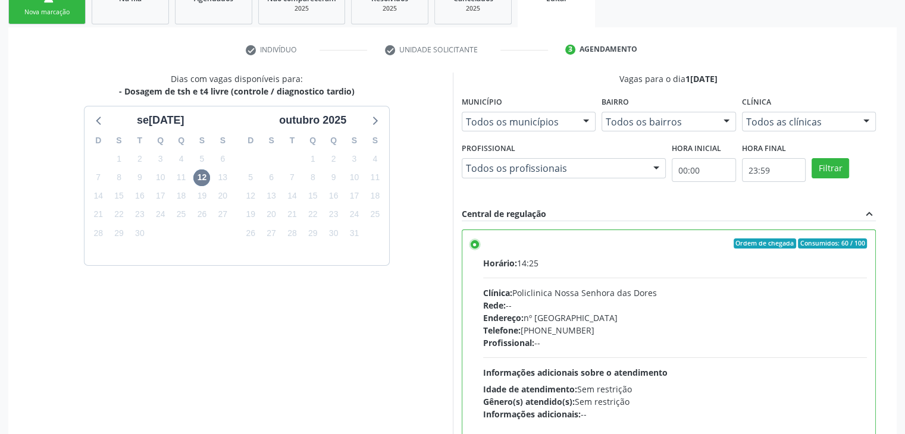
scroll to position [292, 0]
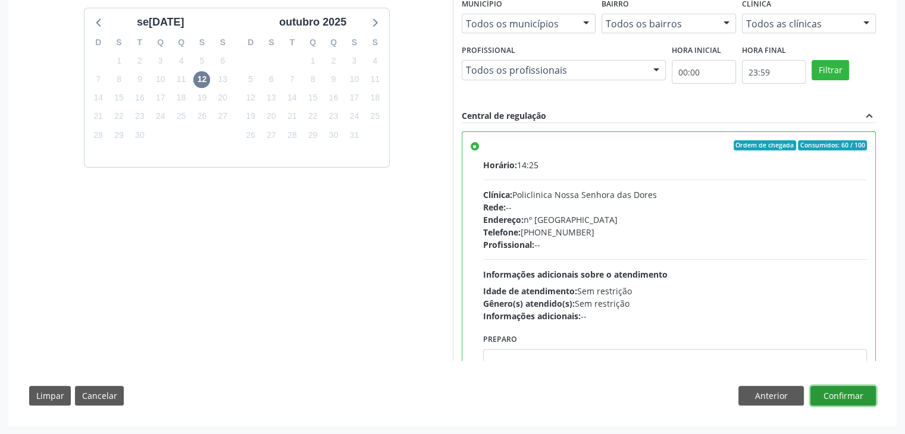
click at [846, 402] on button "Confirmar" at bounding box center [842, 396] width 65 height 20
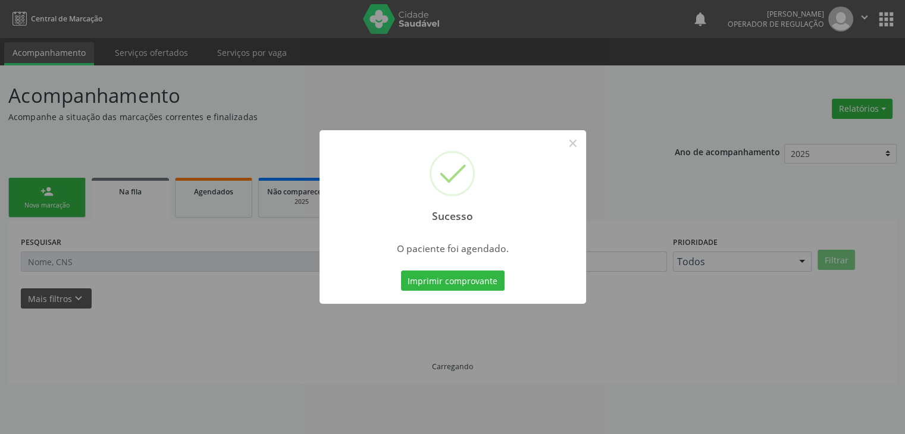
scroll to position [0, 0]
click at [574, 146] on button "×" at bounding box center [577, 143] width 20 height 20
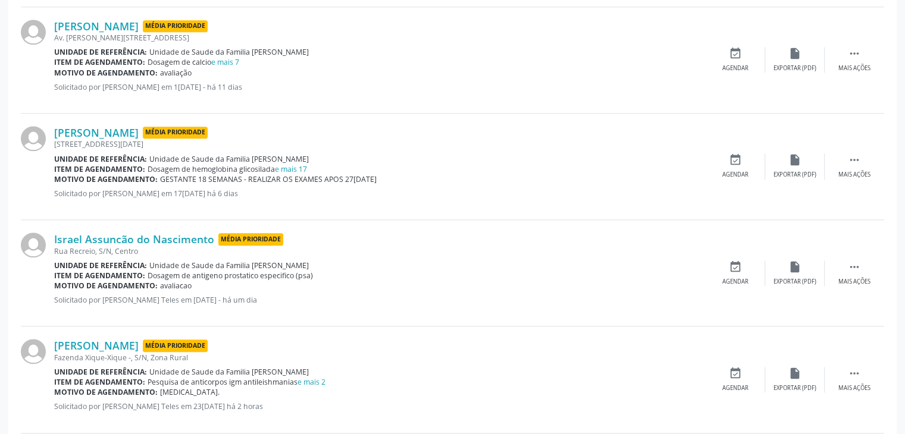
scroll to position [1428, 0]
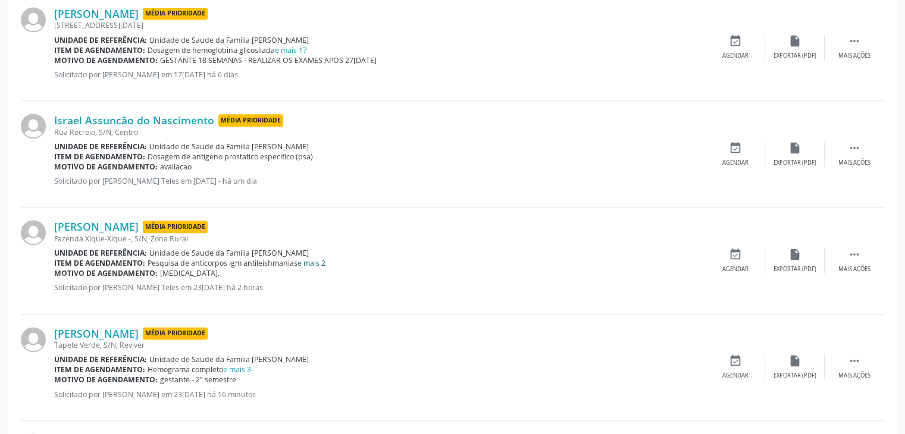
click at [306, 258] on link "e mais 2" at bounding box center [312, 263] width 28 height 10
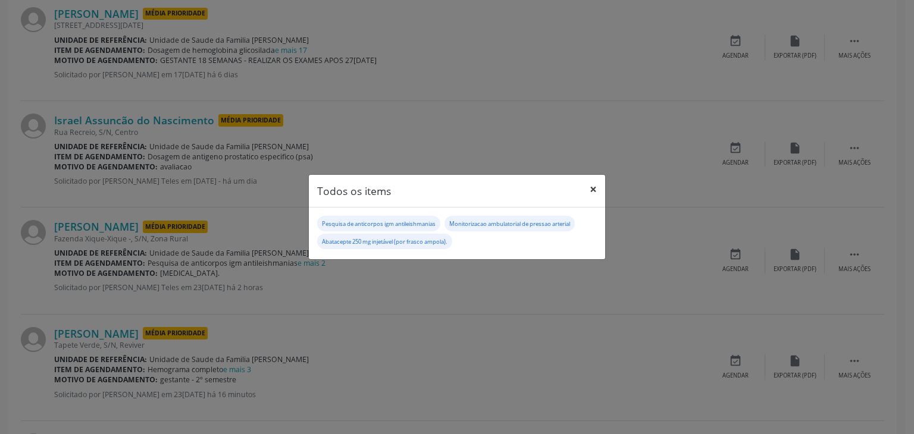
click at [590, 193] on button "×" at bounding box center [593, 189] width 24 height 29
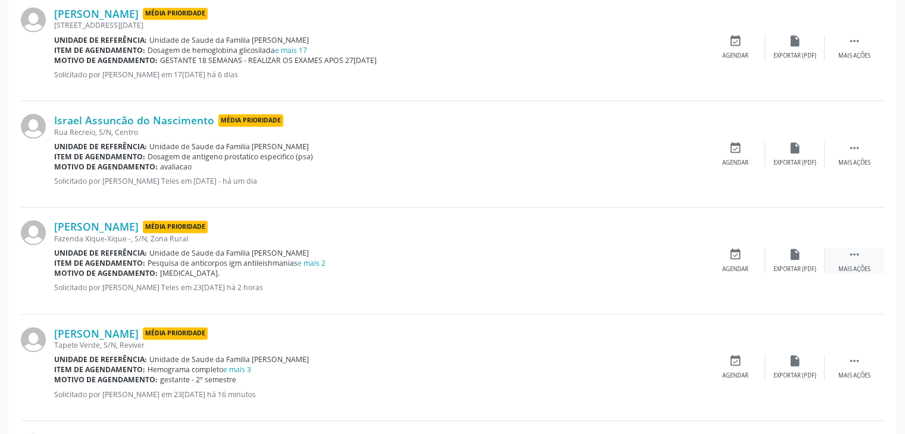
click at [871, 251] on div " Mais ações" at bounding box center [855, 261] width 60 height 26
click at [776, 262] on div "edit Editar" at bounding box center [795, 261] width 60 height 26
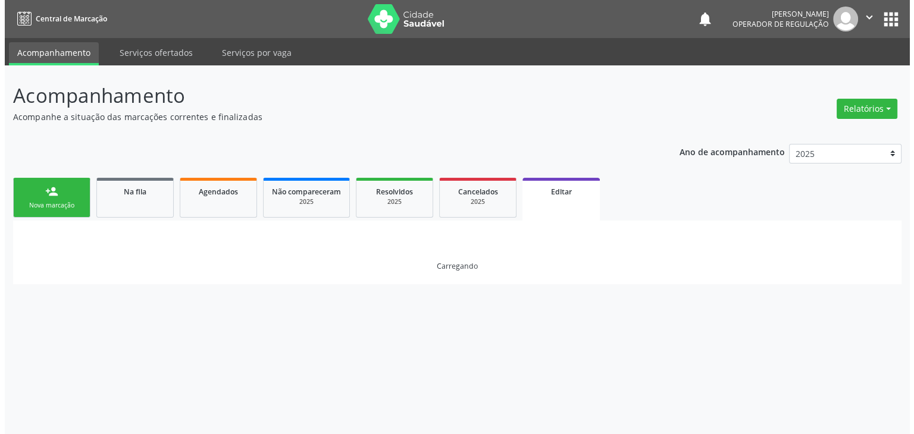
scroll to position [0, 0]
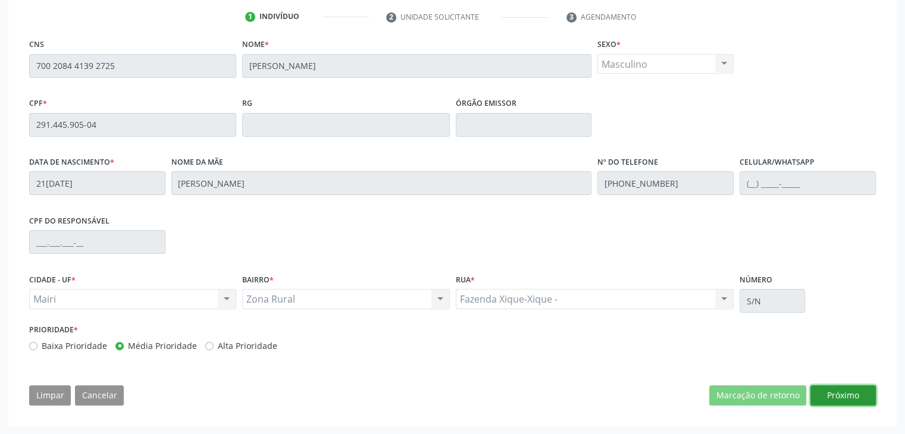
click at [831, 394] on button "Próximo" at bounding box center [842, 396] width 65 height 20
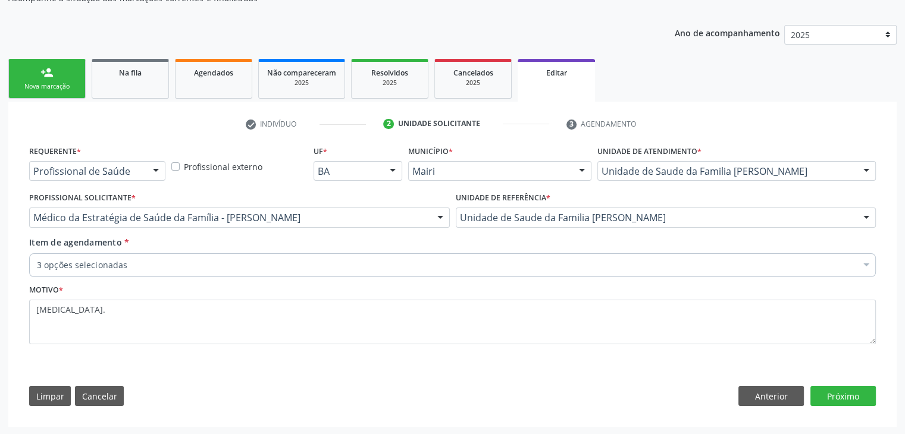
click at [297, 272] on div "3 opções selecionadas" at bounding box center [452, 265] width 847 height 24
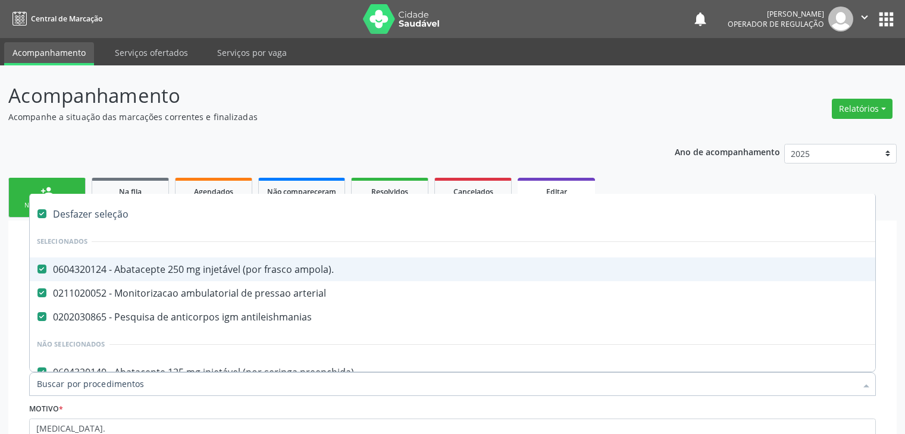
scroll to position [119, 0]
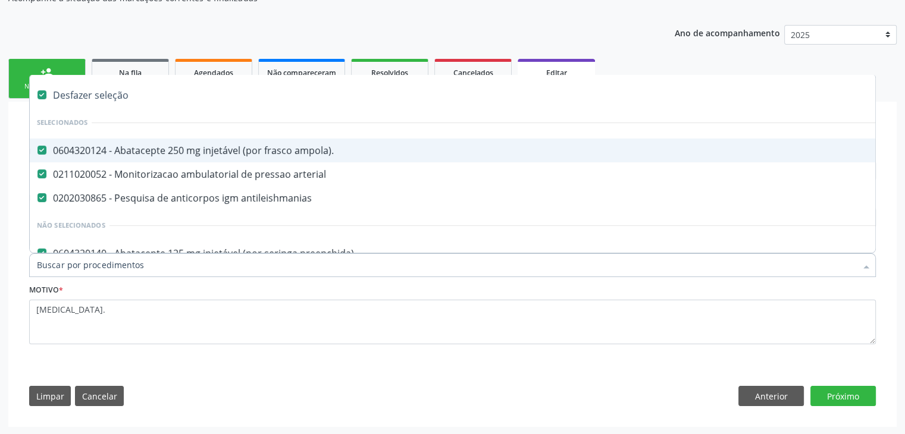
click at [62, 90] on div "Desfazer seleção" at bounding box center [495, 95] width 930 height 24
checkbox input "false"
checkbox ampola\)\ "false"
checkbox arterial "false"
checkbox antileishmanias "false"
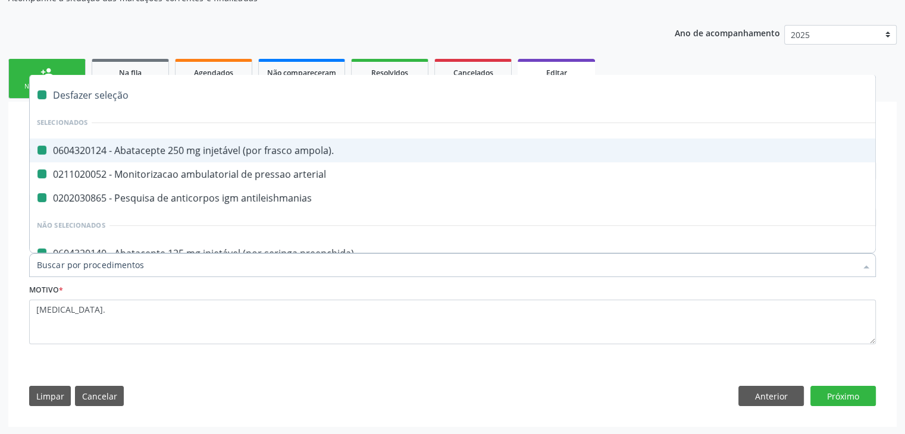
checkbox preenchida\) "false"
checkbox Abciximabe "false"
checkbox inter-atrial "false"
checkbox valvar "false"
checkbox adolescente\) "false"
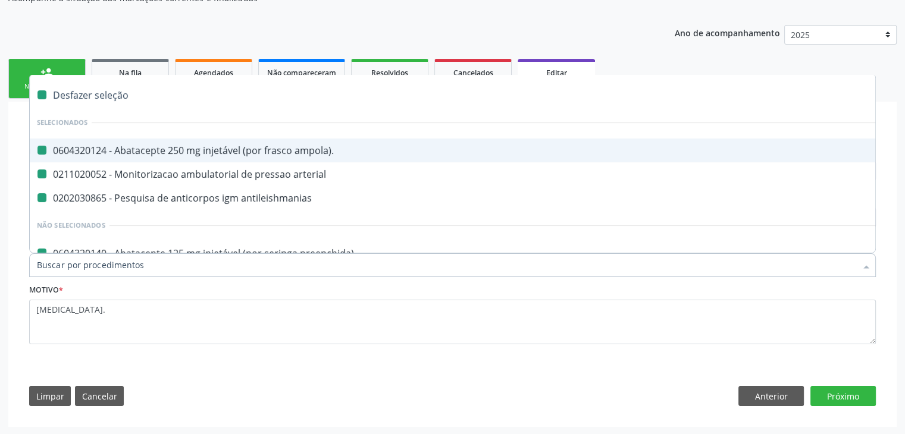
checkbox valvar "false"
checkbox adolescente\) "false"
checkbox paciente\) "false"
checkbox dente\) "false"
checkbox comprimido\) "false"
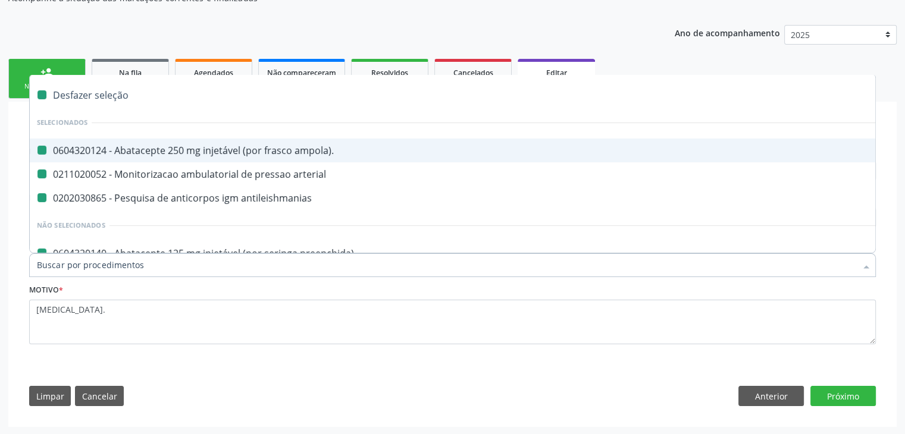
checkbox \(dornic\) "false"
checkbox derrames "false"
checkbox capsula\) "false"
checkbox risco "false"
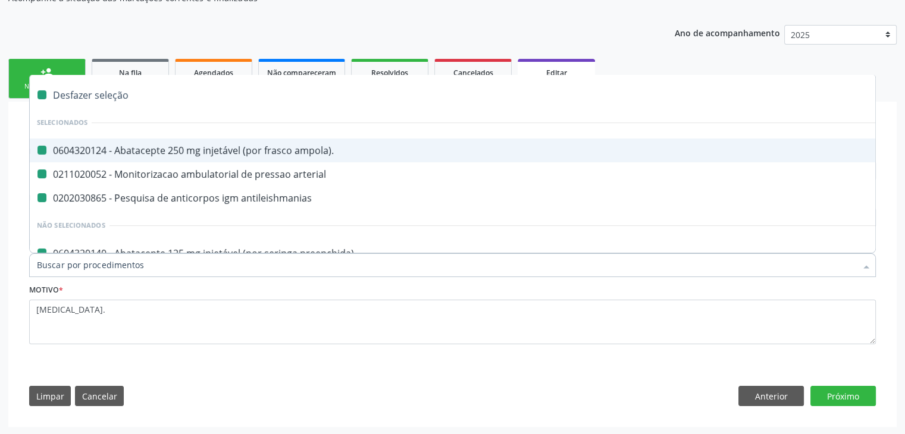
checkbox psicossocial "false"
checkbox \(uai\)\ "false"
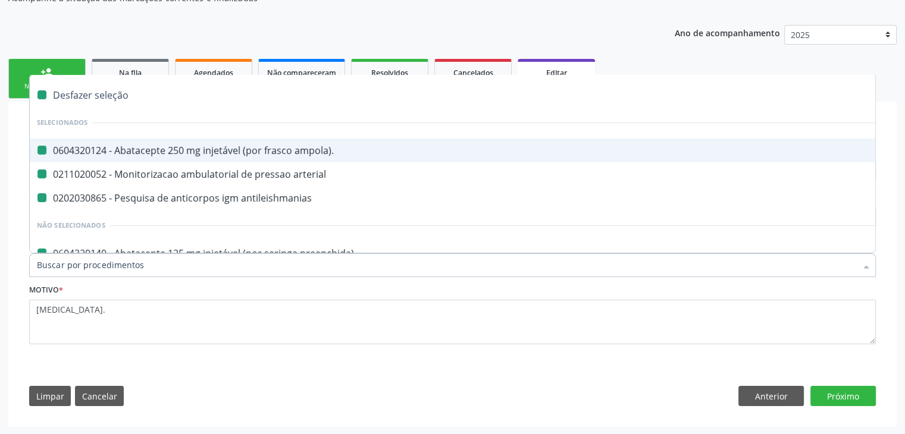
checkbox rim "false"
checkbox fenilcetonuria "false"
checkbox cistica "false"
checkbox congenito "false"
checkbox coclear "false"
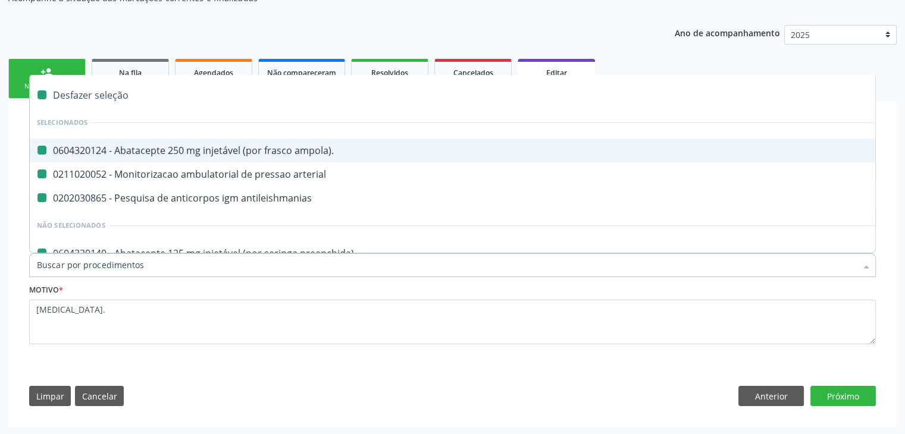
checkbox hemoglobinopatias "false"
checkbox coclear "false"
checkbox osso "false"
checkbox alternativa "false"
checkbox terapeutica\) "false"
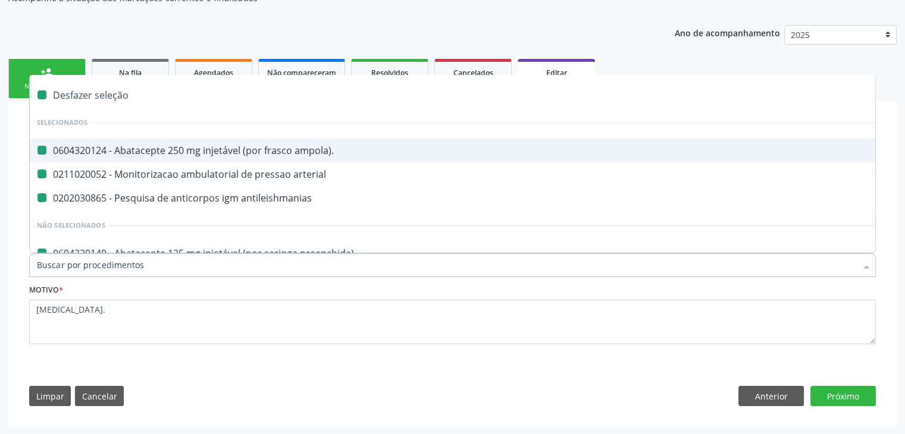
checkbox nutricional "false"
checkbox queimado "false"
checkbox bilateral "false"
checkbox queimado "false"
checkbox trabalho "false"
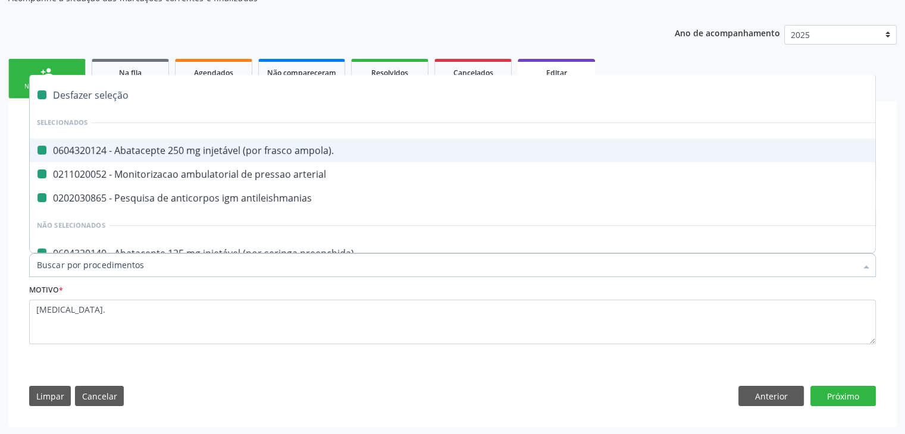
checkbox trabalho "false"
checkbox multiprofissional "false"
checkbox cornea "false"
checkbox pancreas "false"
checkbox multiprofissional "false"
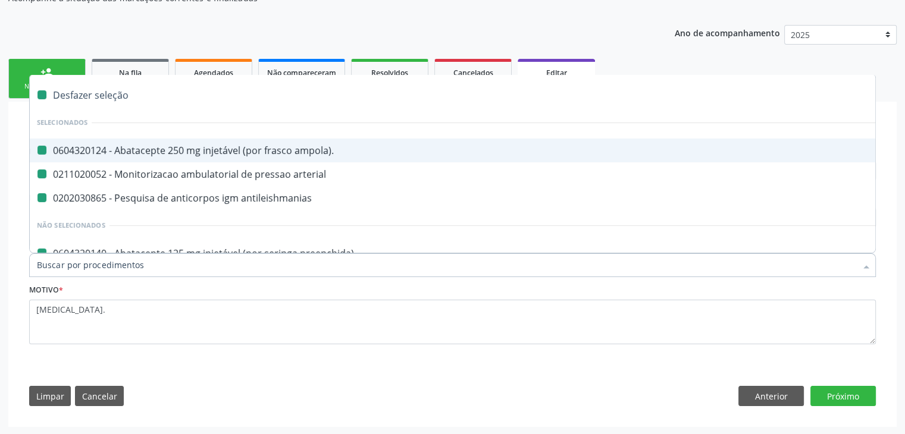
checkbox Órgãos "false"
checkbox \(uaa\)\ "false"
checkbox terapêuticas\)\ "false"
checkbox psicossocial "false"
checkbox tonometria "false"
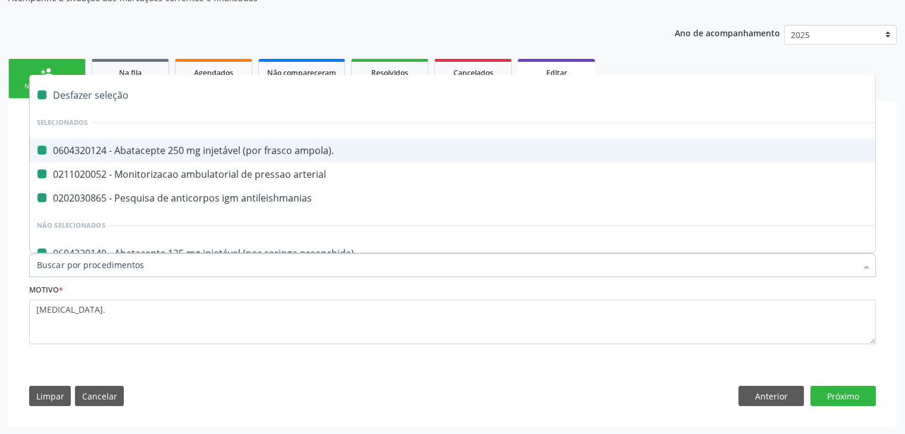
checkbox paciente\/mês "false"
checkbox biotinidase "false"
checkbox congênita\ "false"
checkbox diálise "false"
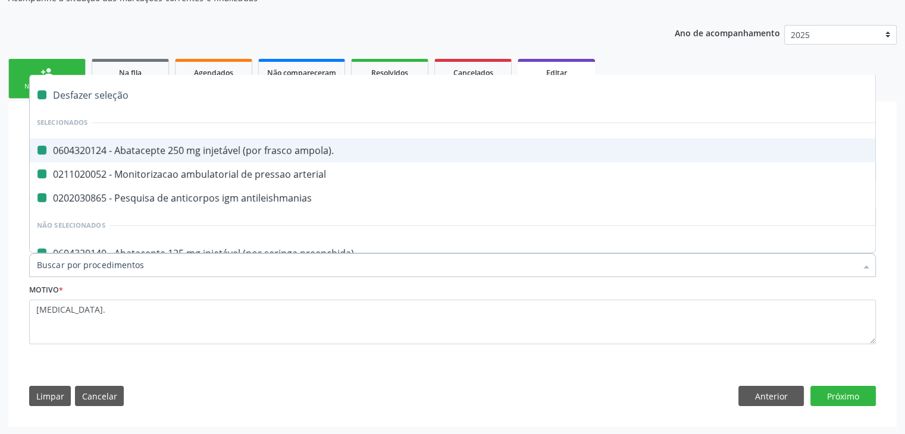
checkbox reabilitacao "false"
checkbox clinico "false"
checkbox pós-operatorio "false"
checkbox reabilitacao "false"
checkbox genético "false"
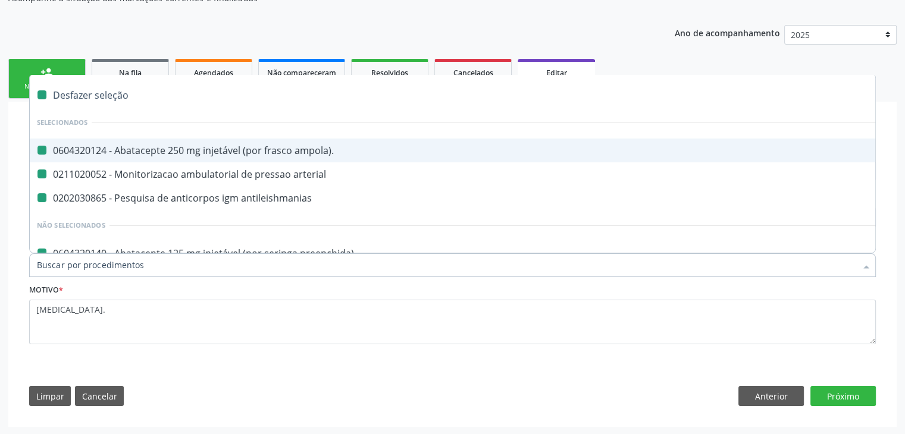
checkbox preenchida\) "false"
checkbox rodas "false"
checkbox quadril "false"
checkbox tronco "false"
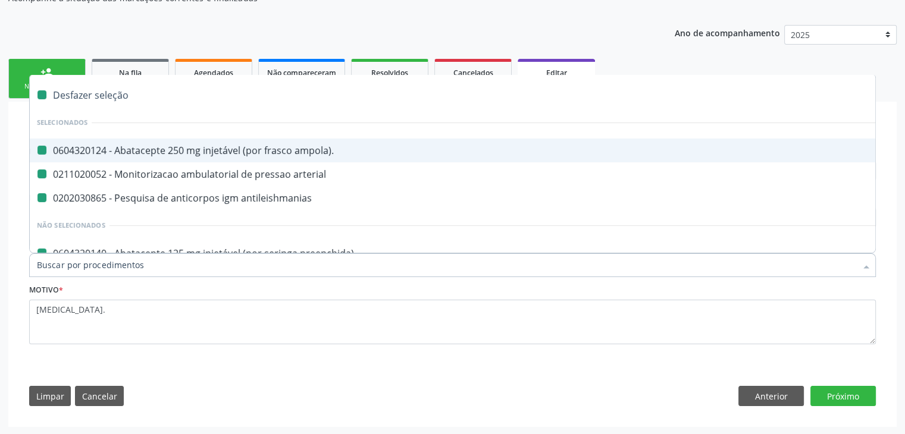
checkbox locomoção "false"
checkbox oftalmológica "false"
checkbox ortopedica "false"
checkbox dentária "false"
checkbox rodas "false"
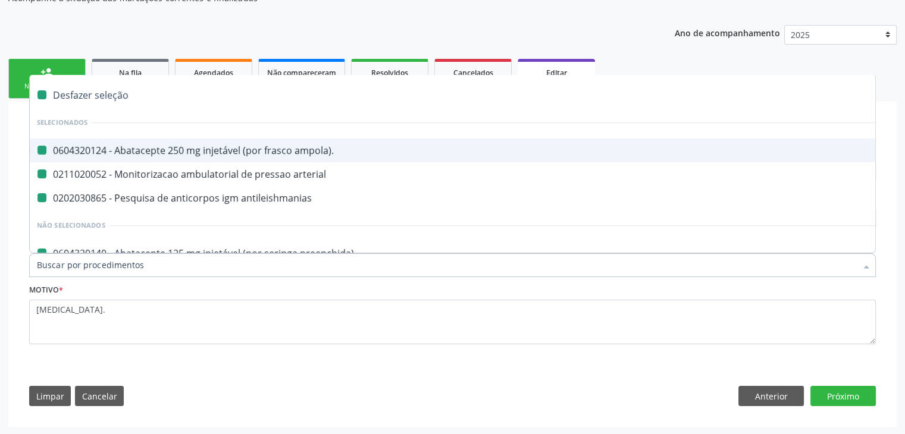
checkbox rodas "false"
checkbox Adenograma "false"
checkbox Adenoidectomia "false"
checkbox i\) "false"
checkbox paciente\) "false"
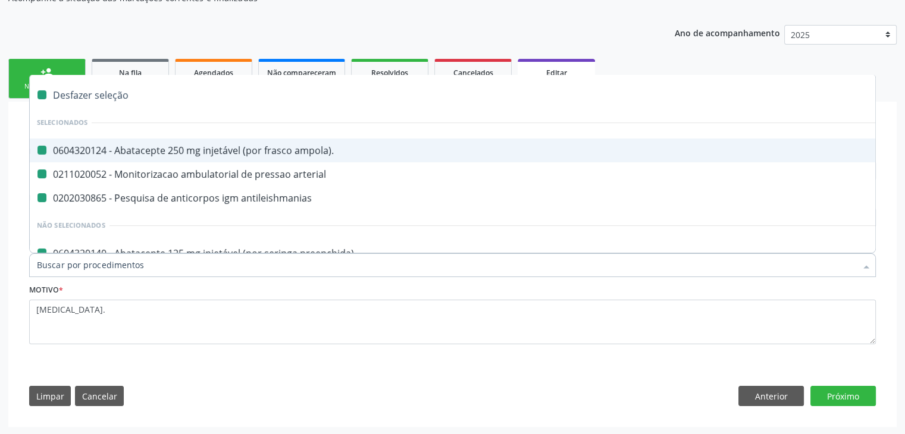
checkbox especializada\ "false"
checkbox parenteral\) "false"
checkbox link "false"
checkbox terapeutica "false"
checkbox arterial "false"
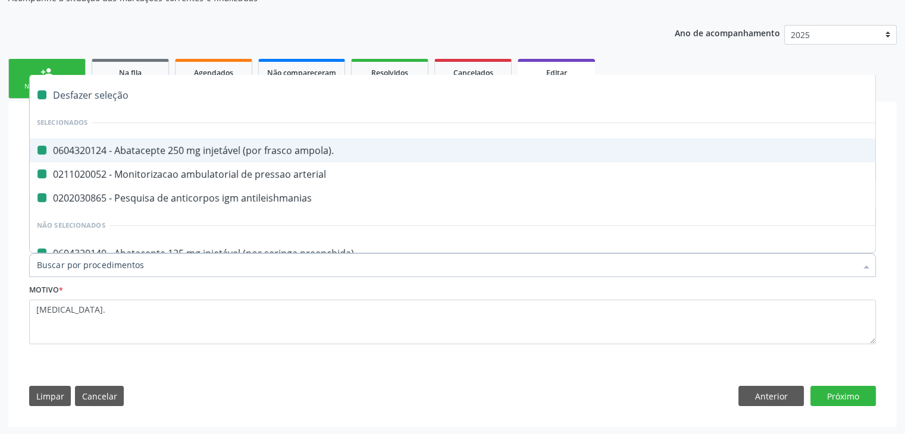
checkbox transeptal "false"
checkbox cnrac\) "false"
checkbox s\/pernoite "false"
checkbox acompanhante "false"
checkbox paciente "false"
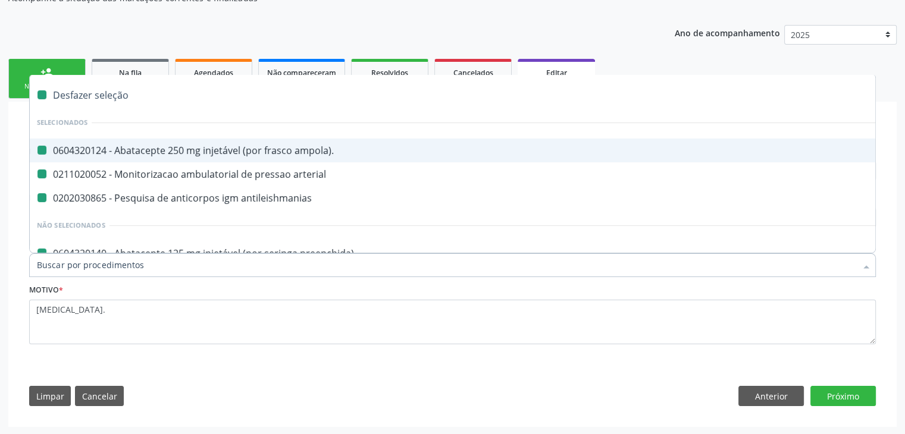
checkbox cnrac\) "false"
checkbox s\/pernoite "false"
checkbox agudizadas "false"
checkbox oclusal "false"
checkbox vaginal "false"
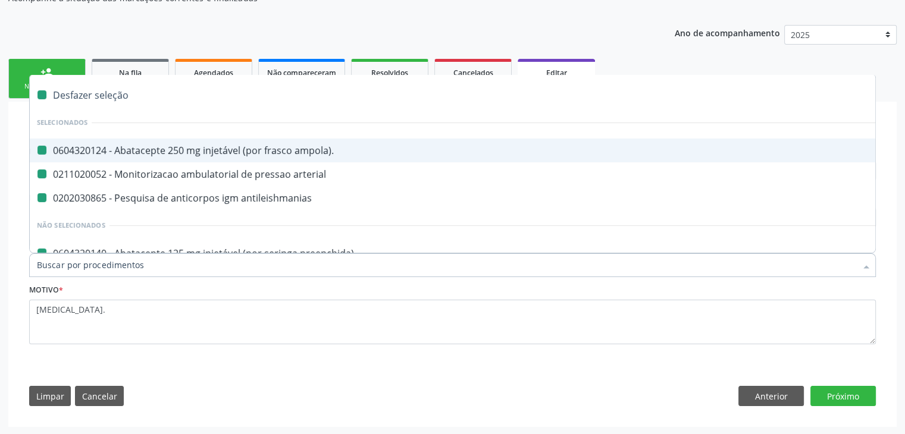
checkbox ml\) "false"
checkbox trigemio "false"
checkbox angiografico\) "false"
checkbox craniano "false"
checkbox hepático "false"
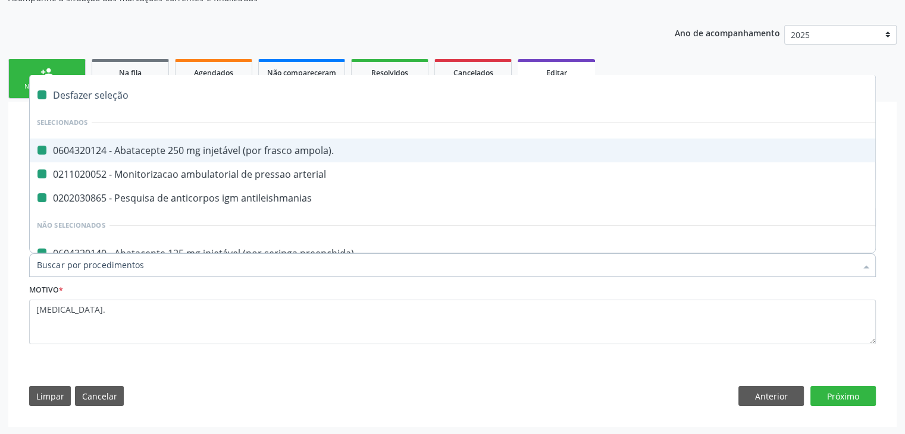
checkbox capsula\) "false"
checkbox ampola\) "false"
checkbox frasco-ampola\) "false"
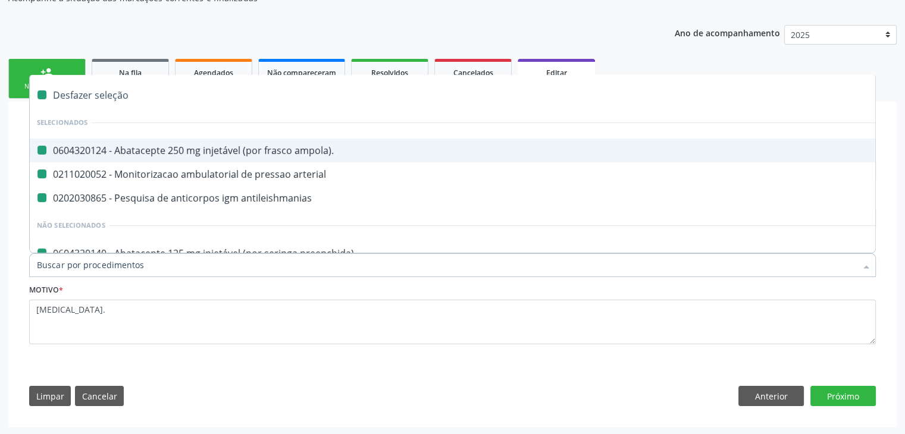
checkbox frasco-ampola\) "false"
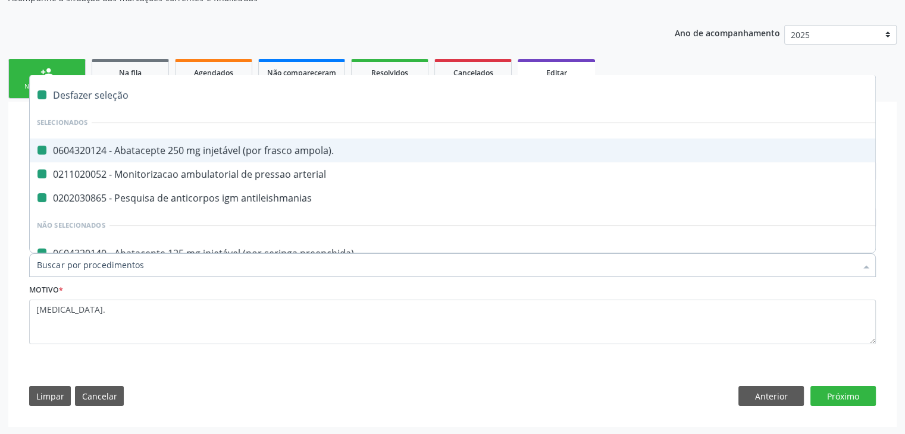
checkbox frasco-ampola\) "false"
checkbox preenchida\) "false"
checkbox frasco-ampola\) "false"
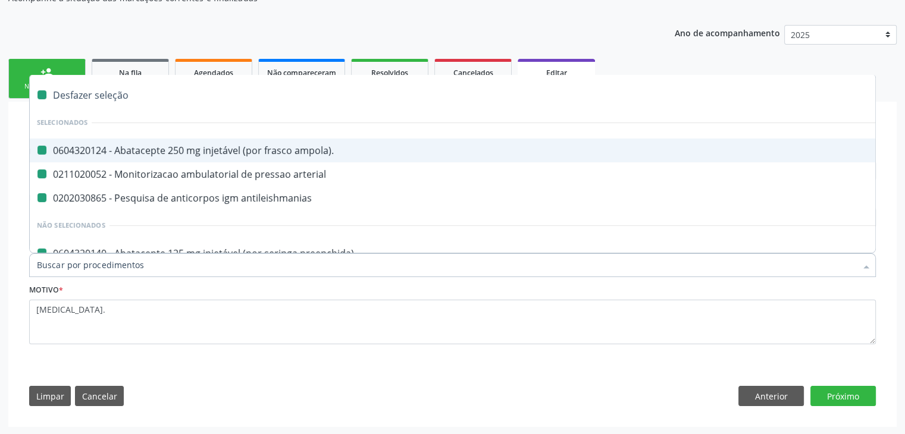
checkbox ampola\) "false"
checkbox simples "false"
checkbox ar "false"
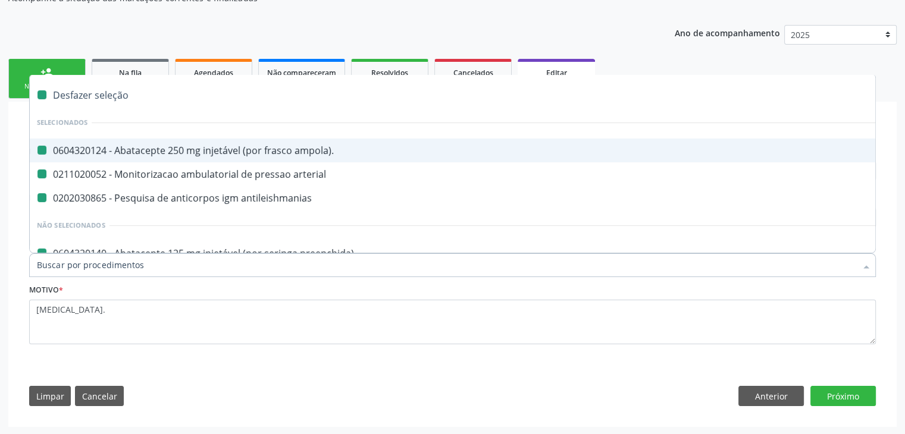
checkbox miotendinoso "false"
checkbox columela "false"
checkbox bucomaxilofacial "false"
checkbox pé "false"
checkbox pé\) "false"
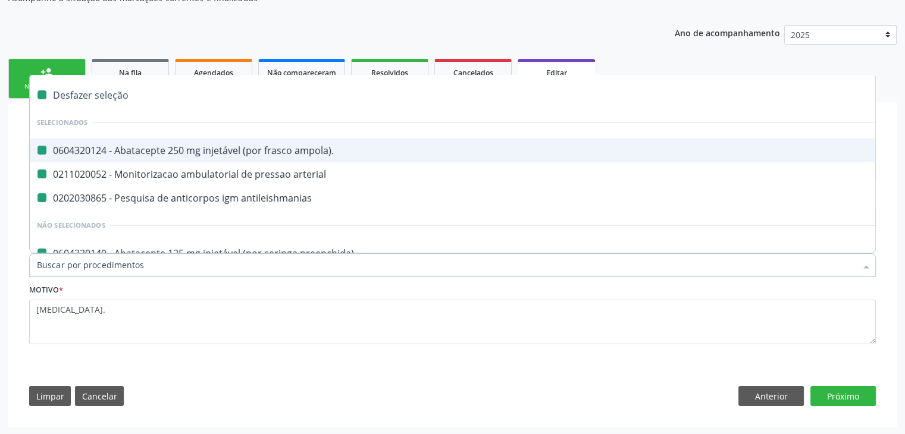
checkbox ampola\) "false"
checkbox crâniofacial "false"
checkbox comprimido\) "false"
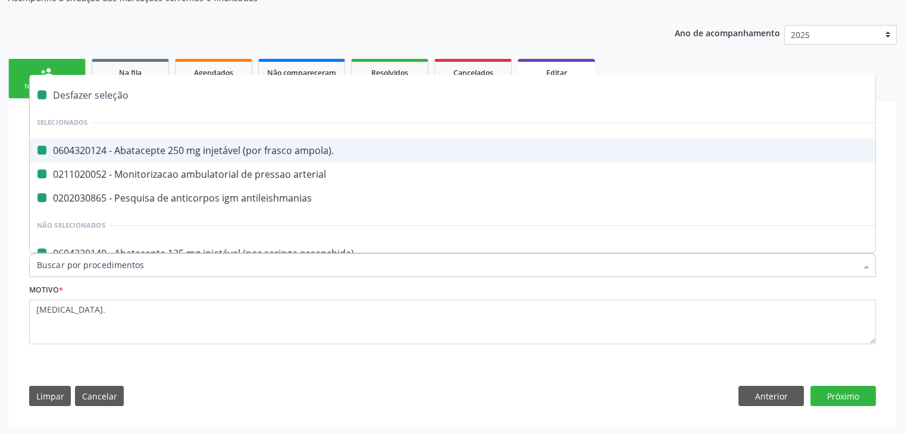
checkbox revestido\) "false"
checkbox Amigdalectomia "false"
checkbox adenoidectomia "false"
checkbox Amniocentese "false"
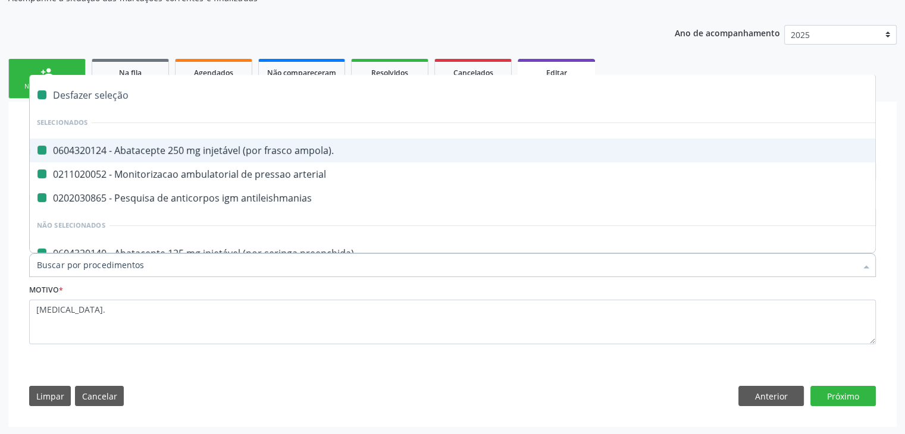
checkbox Amnioscopia "false"
checkbox pulmonares "false"
checkbox esquerdo "false"
checkbox adolescente\) "false"
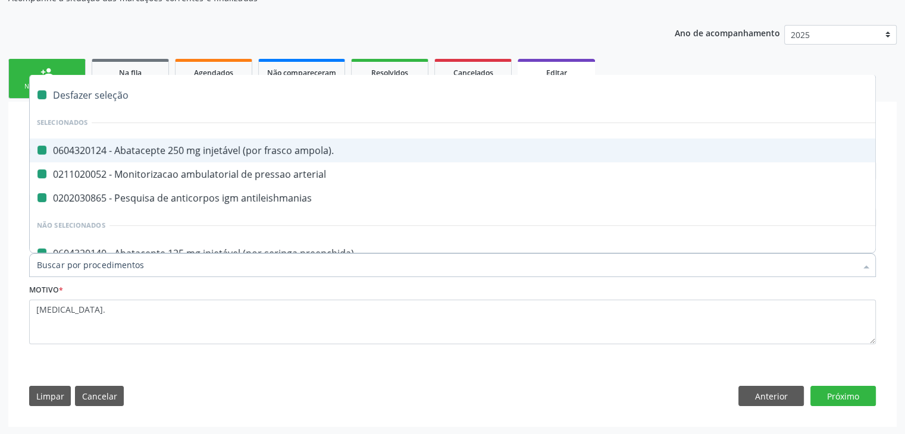
checkbox inferiores "false"
checkbox oncologia "false"
checkbox tarso "false"
checkbox oncologia "false"
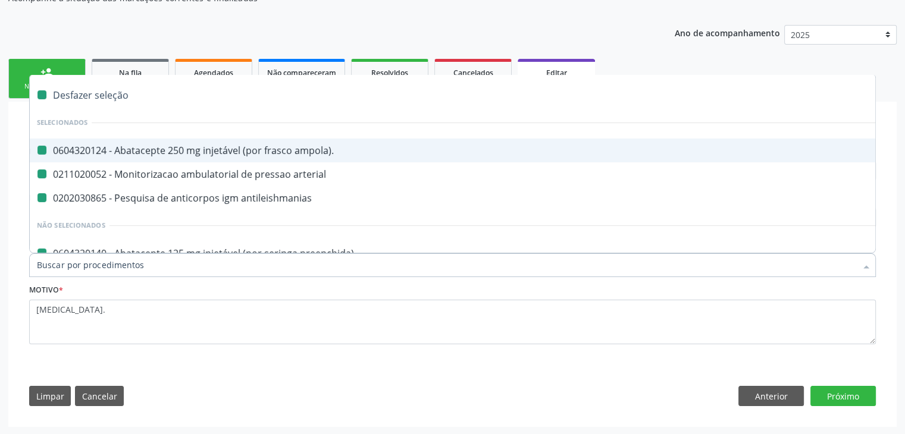
checkbox reto "false"
checkbox oncologia "false"
checkbox penis "false"
checkbox oncologia "false"
checkbox reto "false"
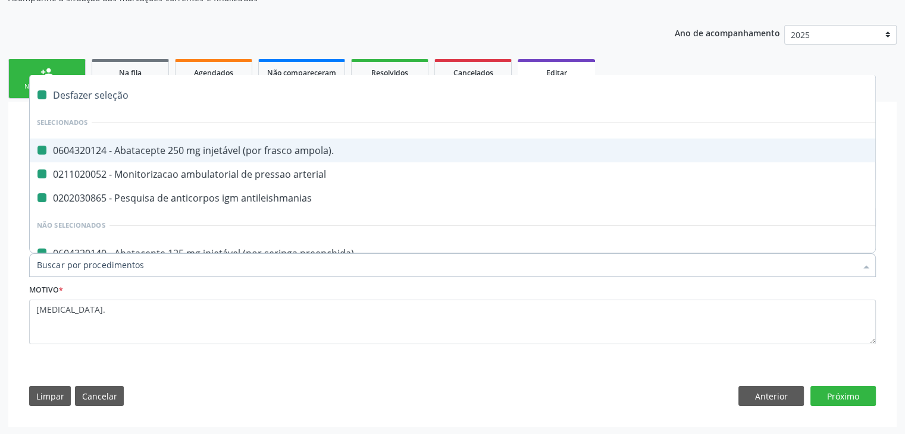
checkbox dedo "false"
checkbox superiores "false"
checkbox punho "false"
checkbox oncologia "false"
checkbox normal "false"
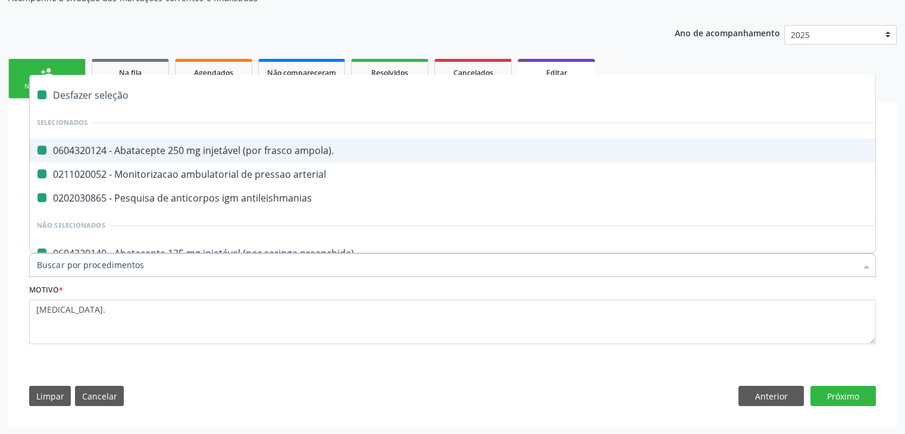
checkbox voz "false"
checkbox agua "false"
checkbox solo "false"
checkbox urina "false"
checkbox agua "false"
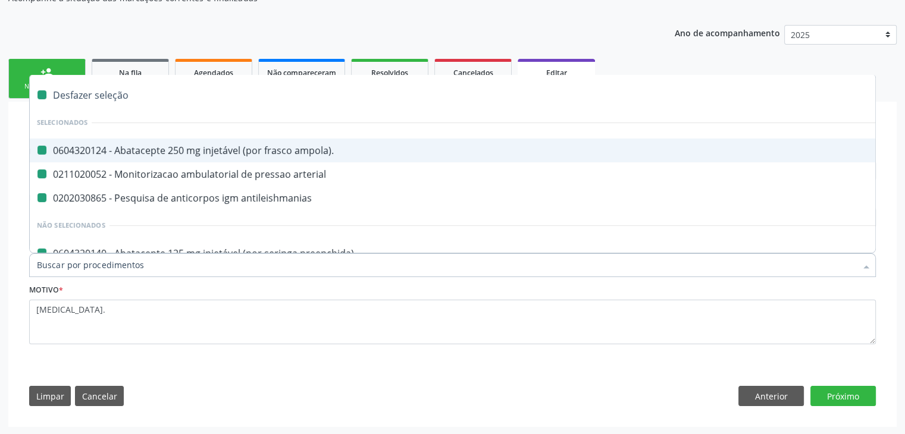
checkbox pesados "false"
checkbox pesticidas "false"
checkbox agua "false"
checkbox bileo-digestiva "false"
checkbox oncologia "false"
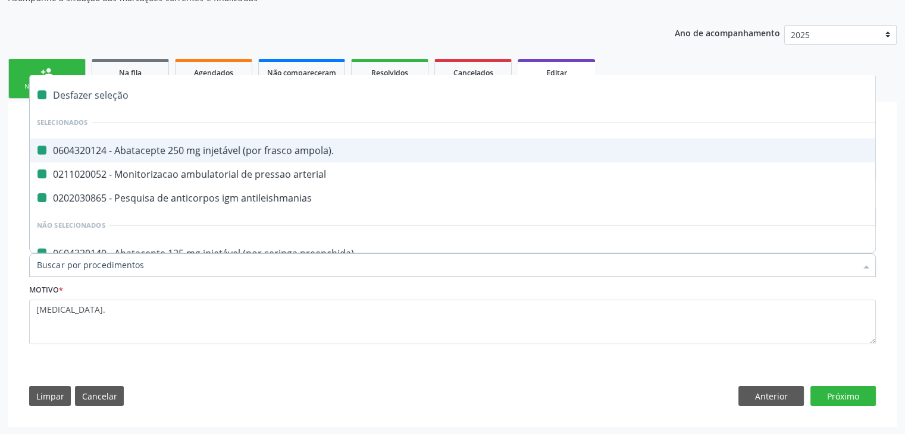
checkbox bidirecional "false"
checkbox adolescente\) "false"
checkbox total "false"
checkbox central "false"
checkbox linfovenosa "false"
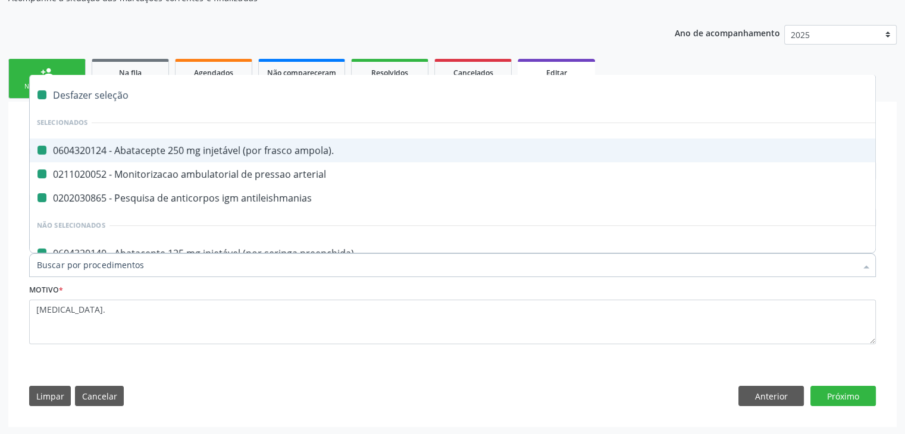
checkbox porto-cava "false"
checkbox cec "false"
checkbox adolescente\) "false"
checkbox sistemico-pulmonar "false"
checkbox adolescente\) "false"
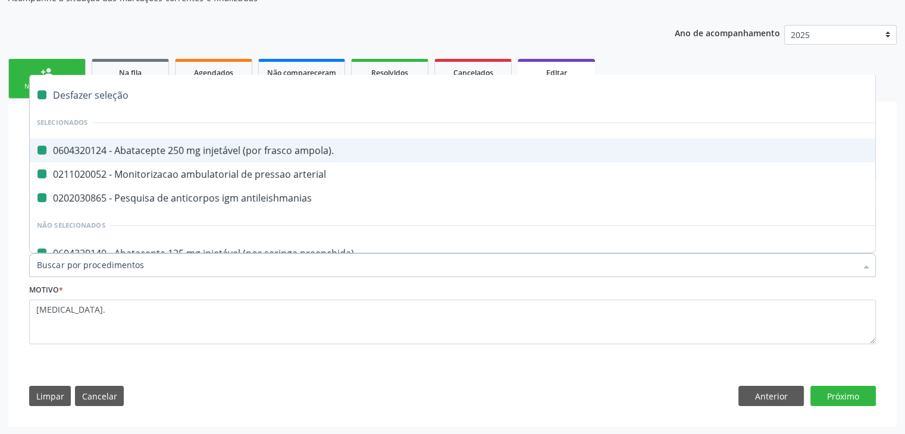
checkbox intracraniana "false"
checkbox Ancora "false"
checkbox ponteiras\ "false"
checkbox valvular "false"
checkbox geral "false"
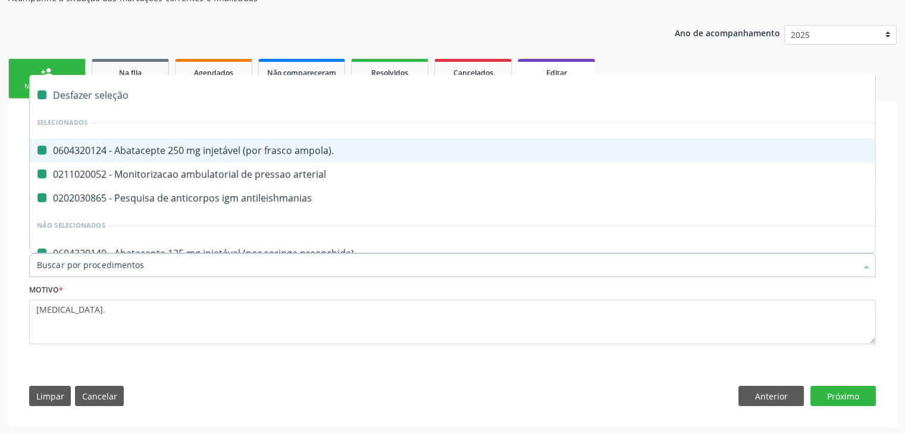
checkbox cesariana "false"
checkbox risco "false"
checkbox regional "false"
checkbox infra-renal "false"
checkbox toraco-abdominal "false"
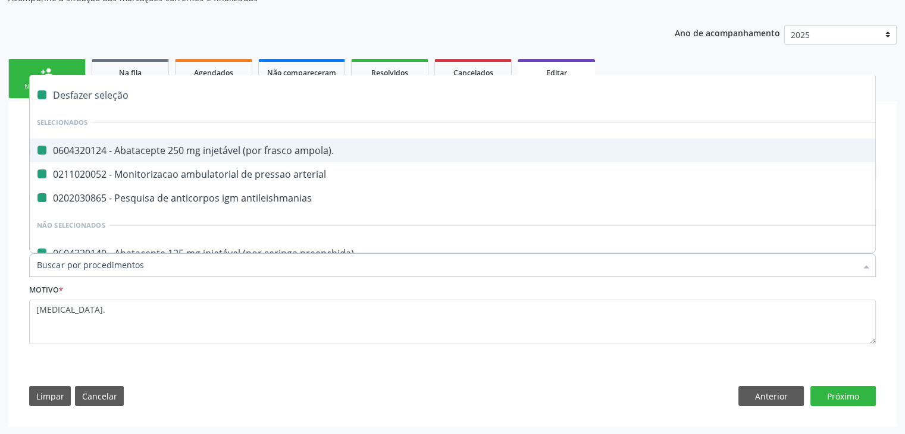
checkbox oncologia "false"
checkbox vasos\) "false"
checkbox aortico "false"
checkbox supra-aorticos "false"
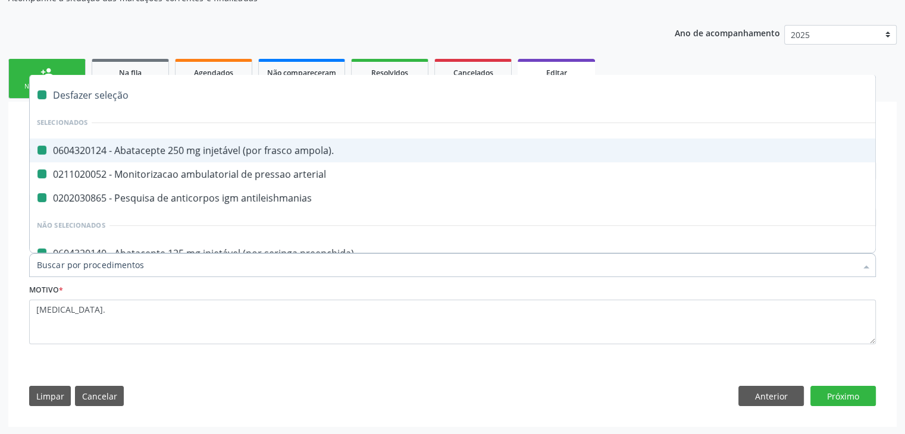
checkbox ramos "false"
checkbox coronariana "false"
checkbox stents "false"
checkbox stent "false"
checkbox primária "false"
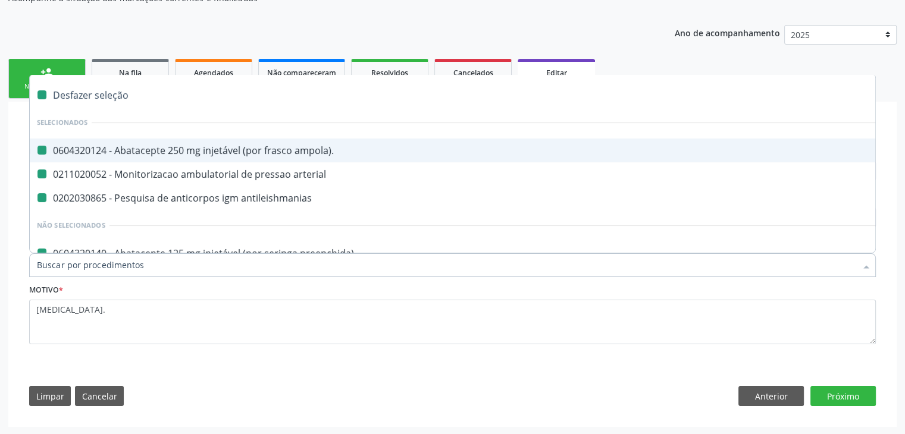
checkbox coronariano "false"
checkbox stent\) "false"
checkbox vaso-espasmo "false"
checkbox stent\) "false"
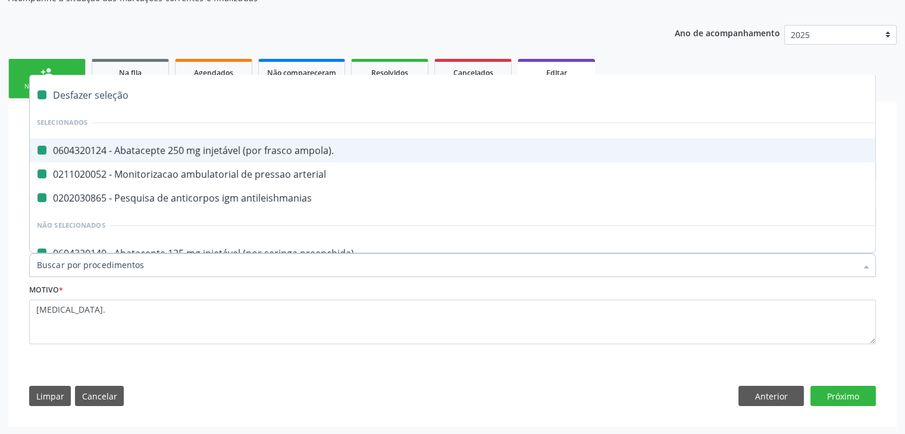
checkbox recoberto\) "false"
checkbox stent\) "false"
checkbox recoberto\) "false"
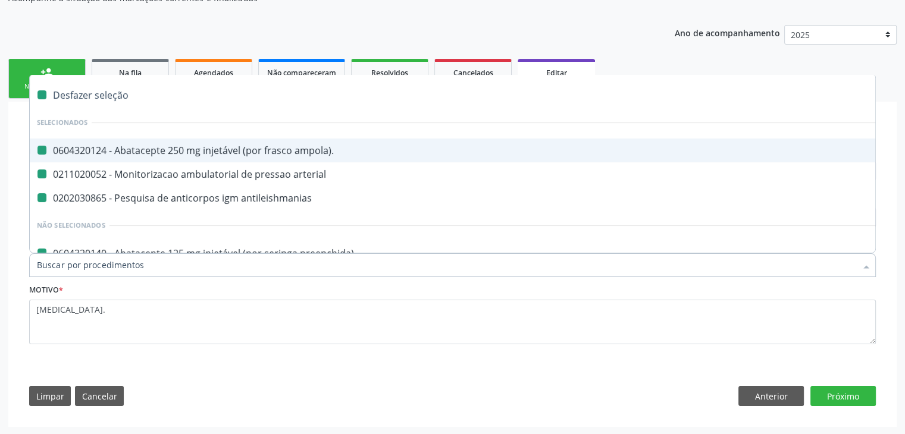
checkbox renais "false"
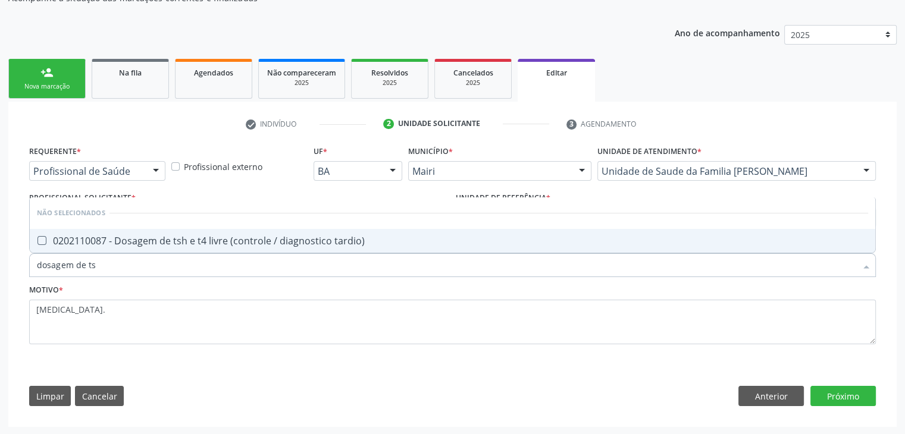
click at [187, 242] on div "0202110087 - Dosagem de tsh e t4 livre (controle / diagnostico tardio)" at bounding box center [452, 241] width 831 height 10
click at [850, 394] on button "Próximo" at bounding box center [842, 396] width 65 height 20
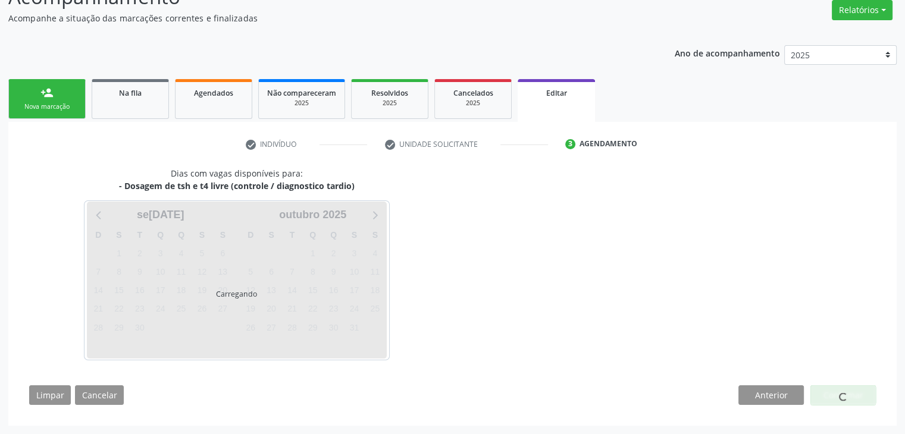
scroll to position [98, 0]
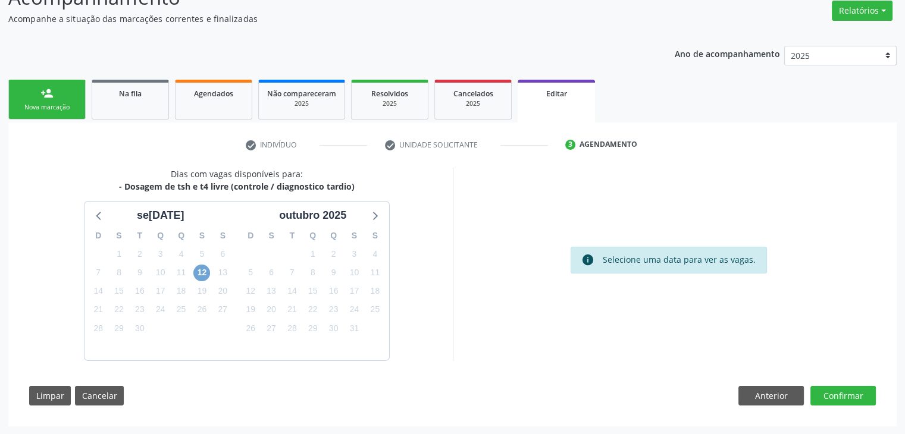
click at [207, 274] on span "12" at bounding box center [201, 273] width 17 height 17
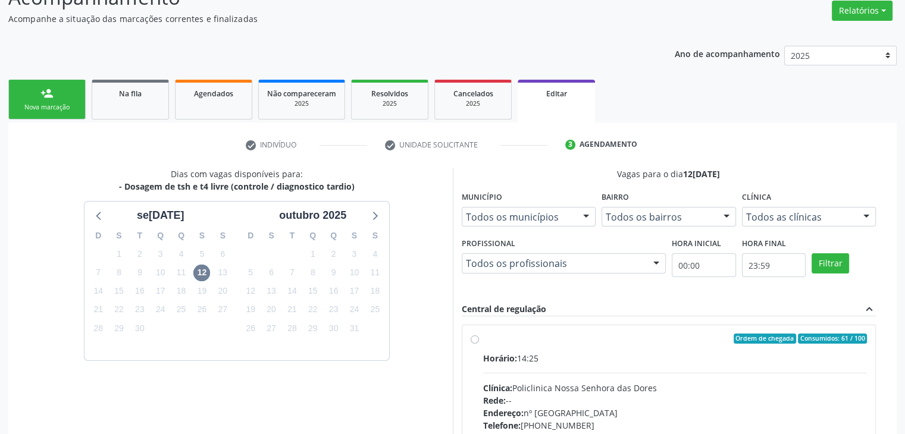
click at [574, 373] on hr at bounding box center [675, 373] width 384 height 1
click at [479, 345] on input "Ordem de chegada Consumidos: 61 / 100 Horário: 14:25 Clínica: Policlinica Nossa…" at bounding box center [475, 339] width 8 height 11
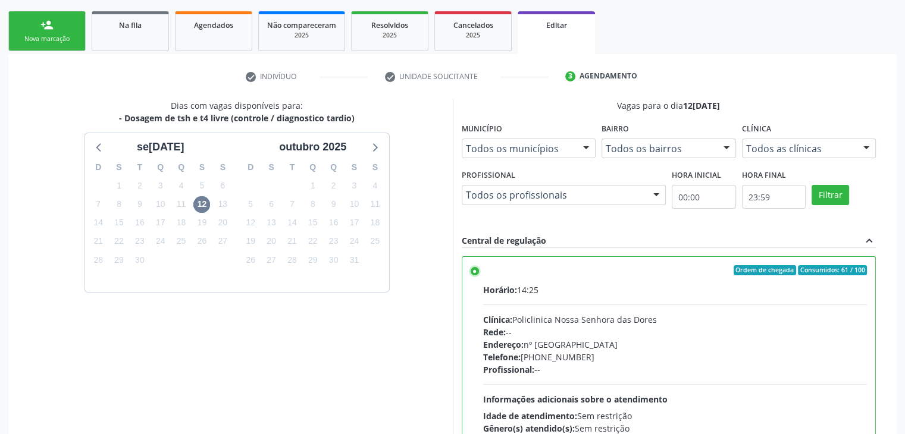
scroll to position [292, 0]
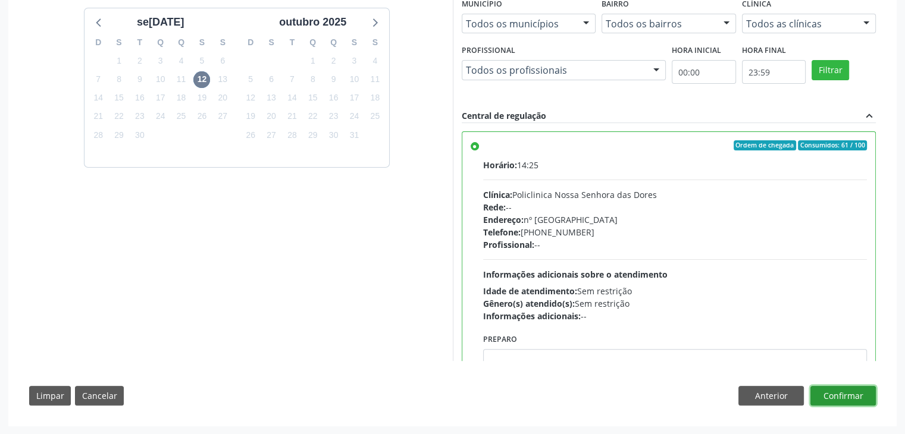
click at [848, 389] on button "Confirmar" at bounding box center [842, 396] width 65 height 20
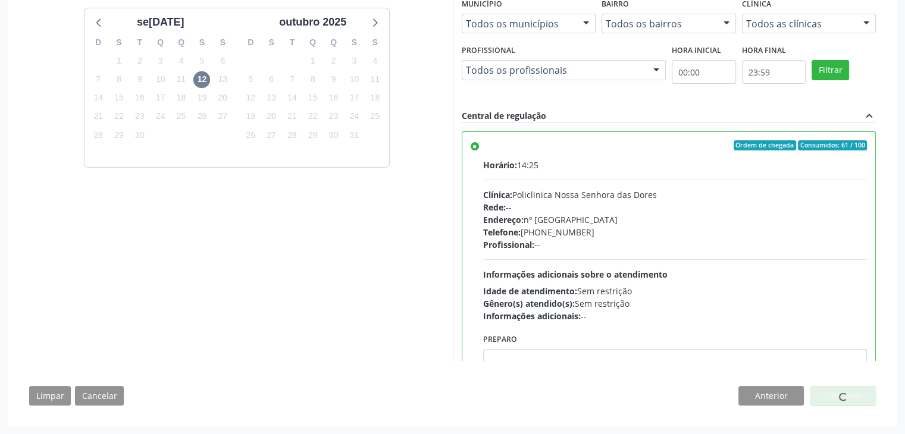
scroll to position [0, 0]
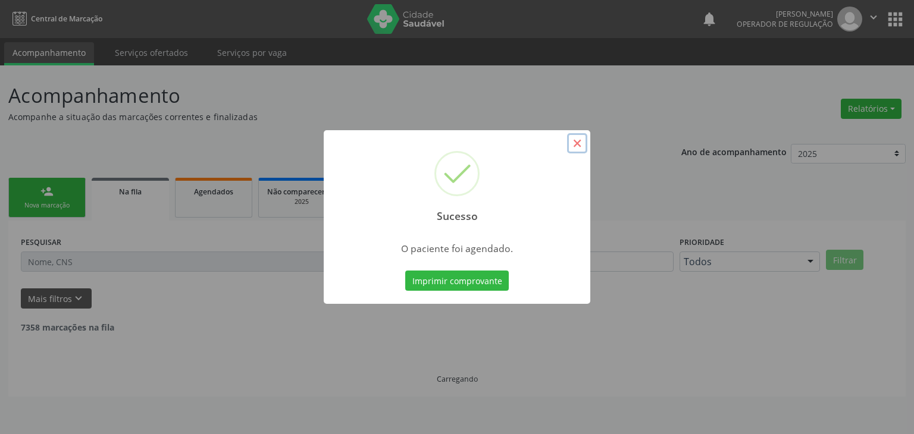
click at [576, 149] on button "×" at bounding box center [577, 143] width 20 height 20
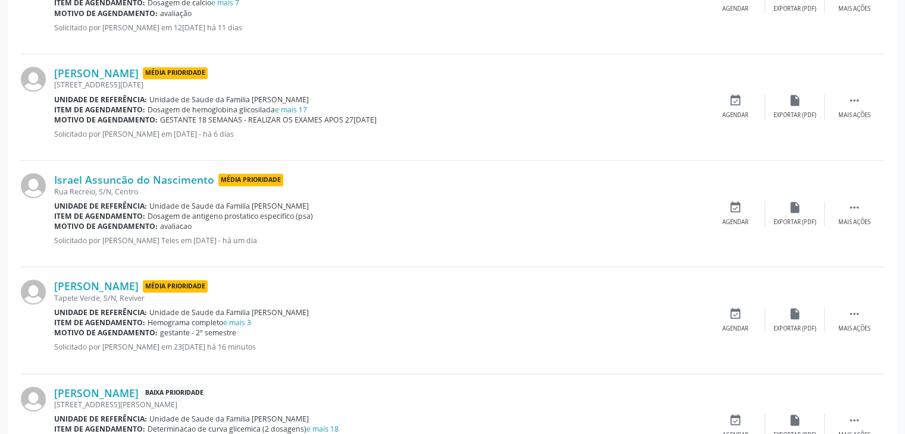
scroll to position [1428, 0]
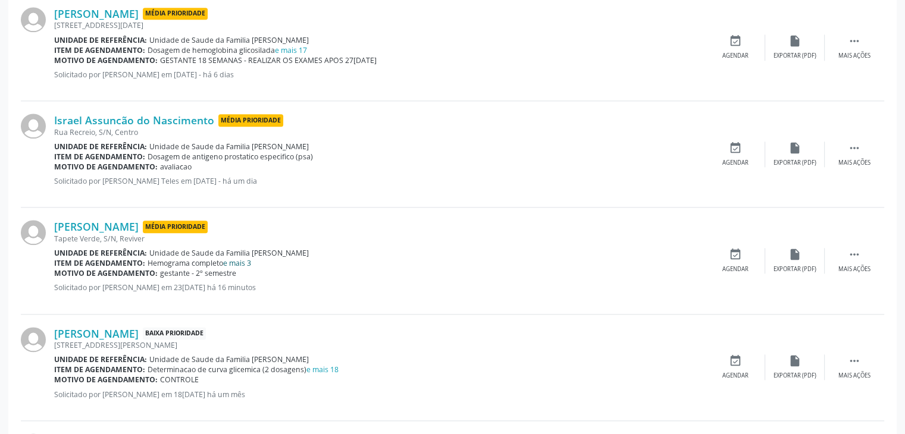
click at [247, 261] on link "e mais 3" at bounding box center [237, 263] width 28 height 10
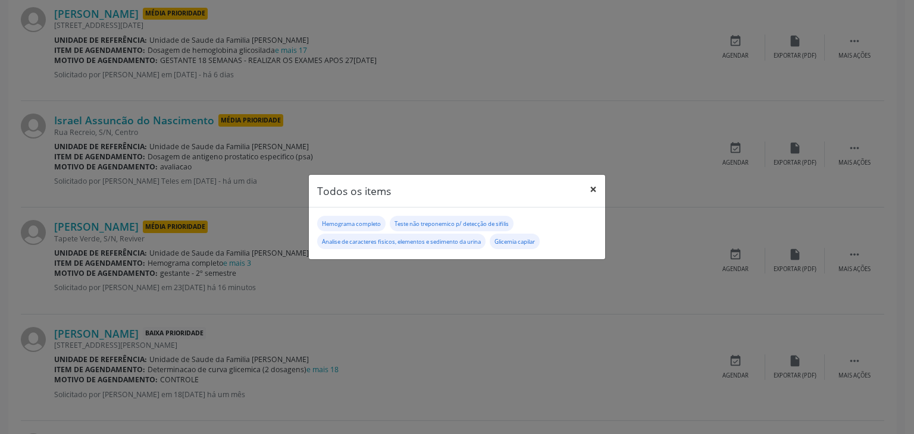
click at [590, 186] on button "×" at bounding box center [593, 189] width 24 height 29
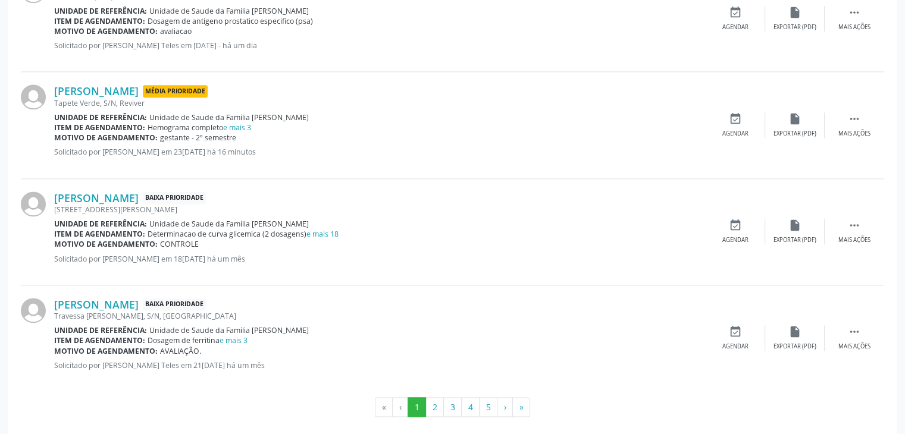
scroll to position [1573, 0]
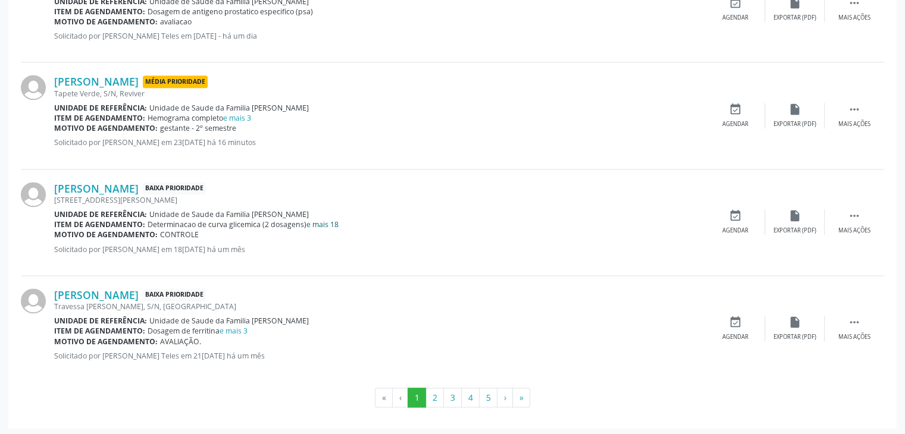
click at [314, 220] on link "e mais 18" at bounding box center [322, 225] width 32 height 10
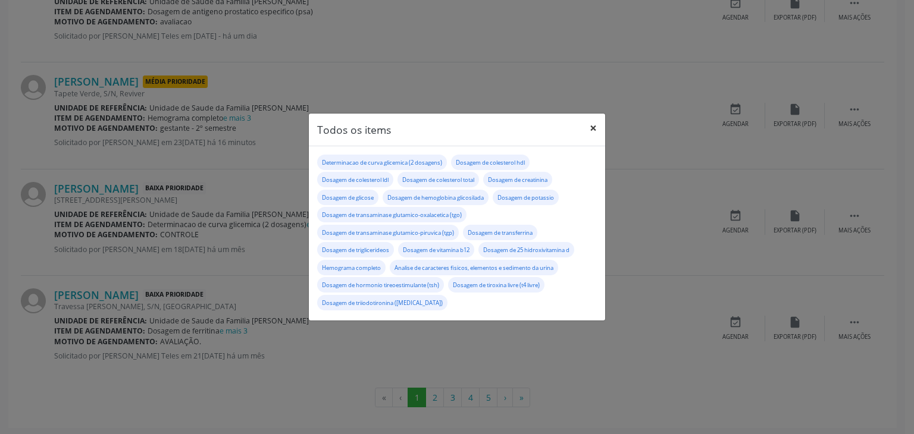
click at [588, 130] on button "×" at bounding box center [593, 128] width 24 height 29
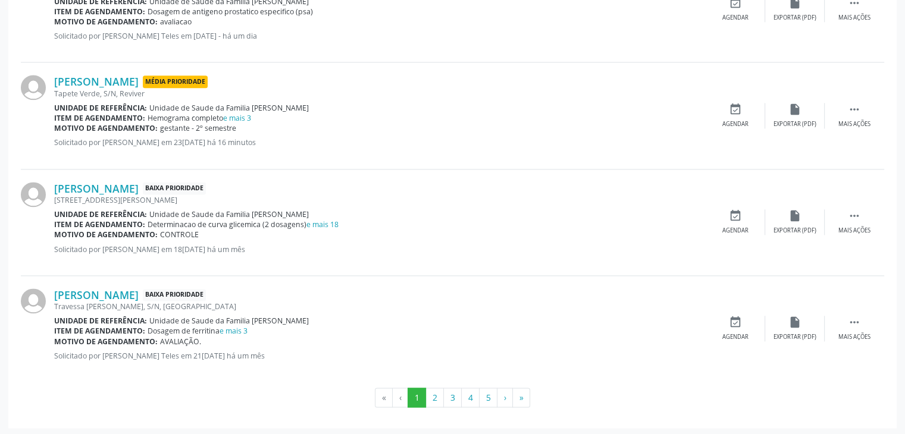
click at [234, 333] on div "Dosagem de ferritina e mais 3" at bounding box center [198, 331] width 100 height 10
click at [236, 332] on link "e mais 3" at bounding box center [234, 331] width 28 height 10
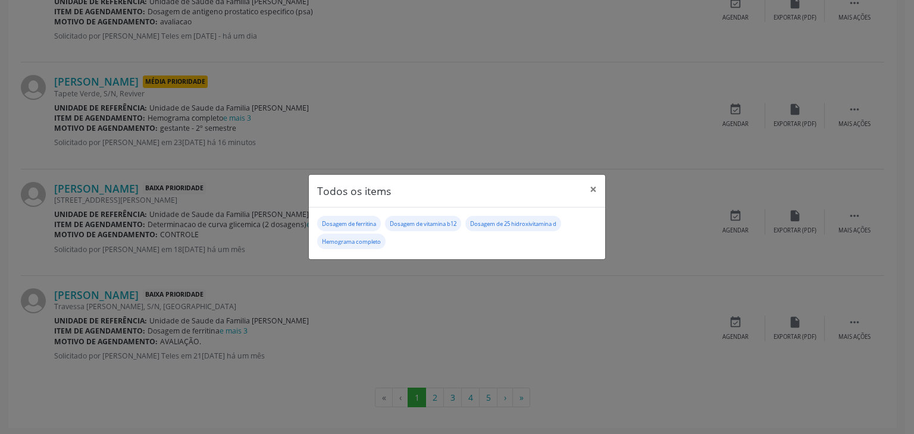
click at [606, 192] on div "Todos os items × Dosagem de ferritina Dosagem de vitamina b12 Dosagem de 25 hid…" at bounding box center [457, 217] width 914 height 434
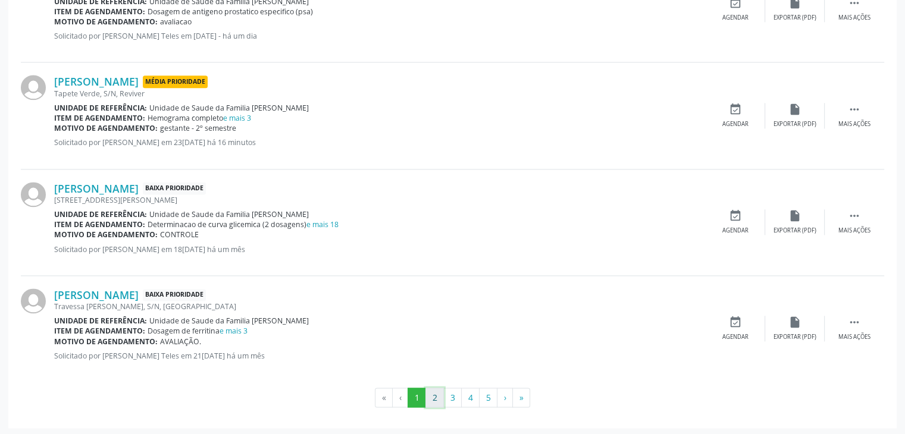
click at [432, 397] on button "2" at bounding box center [434, 398] width 18 height 20
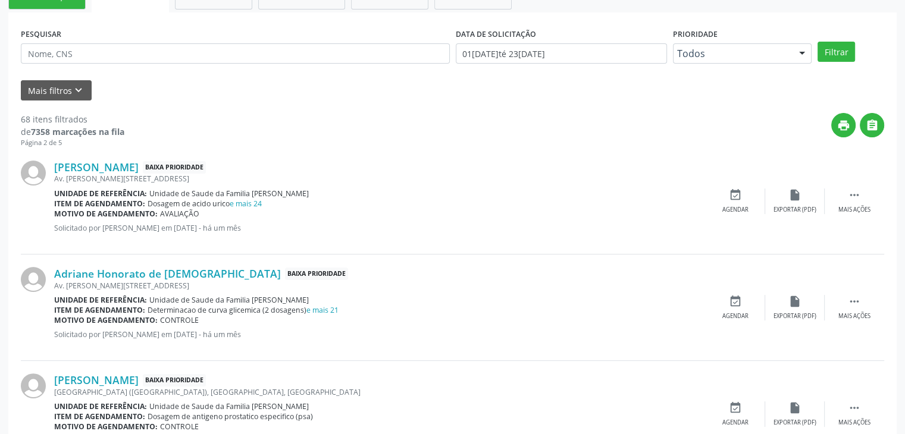
scroll to position [238, 0]
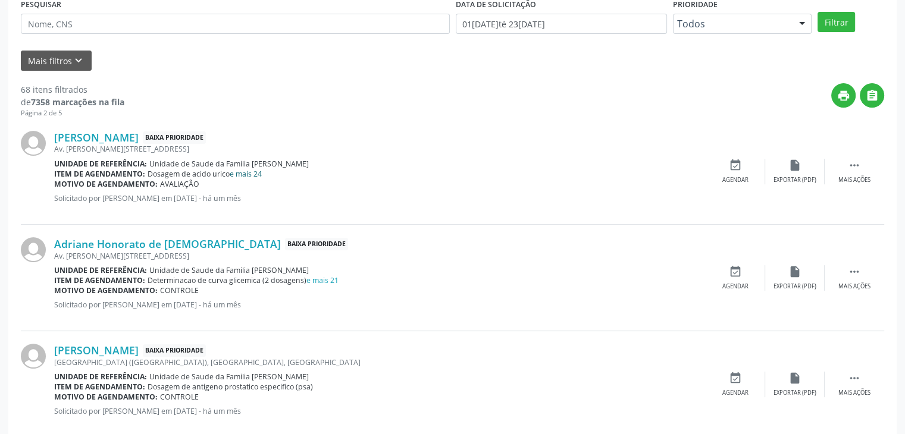
click at [249, 174] on link "e mais 24" at bounding box center [246, 174] width 32 height 10
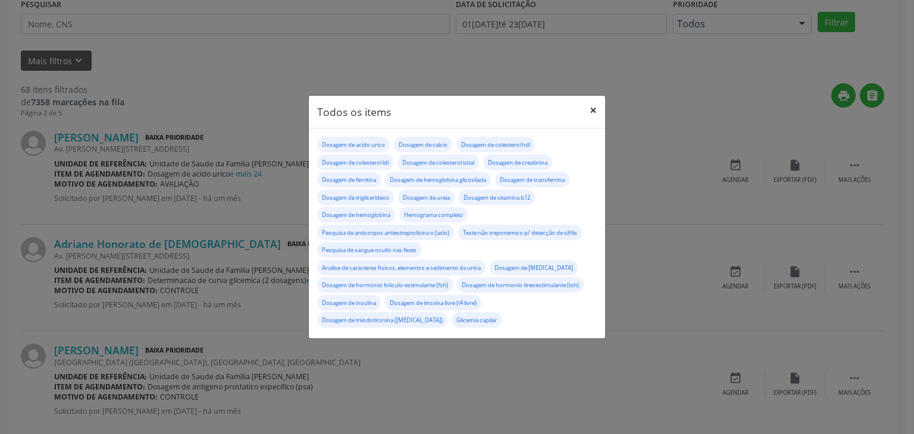
click at [588, 102] on button "×" at bounding box center [593, 110] width 24 height 29
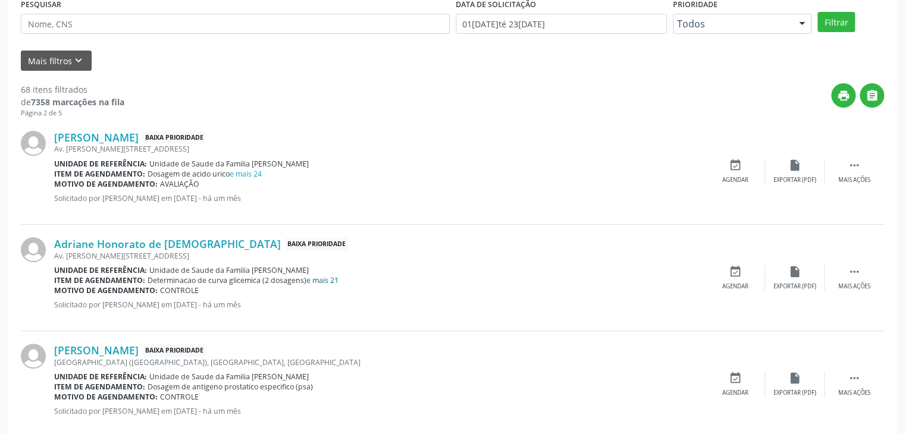
click at [317, 281] on link "e mais 21" at bounding box center [322, 280] width 32 height 10
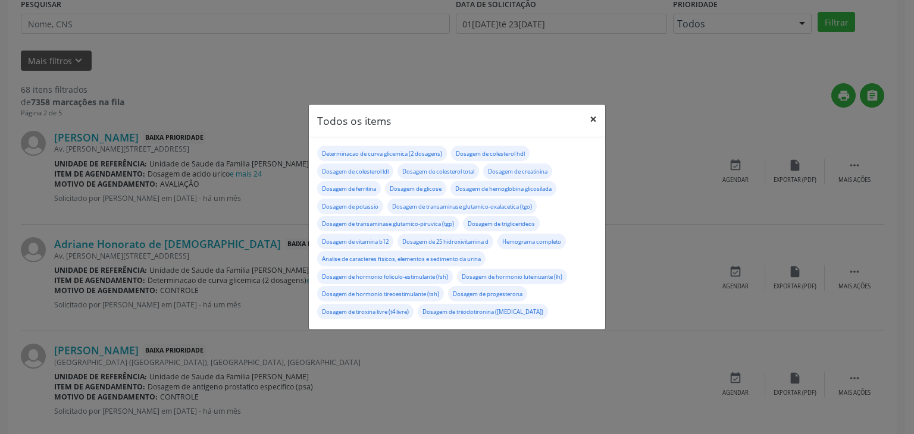
click at [586, 117] on button "×" at bounding box center [593, 119] width 24 height 29
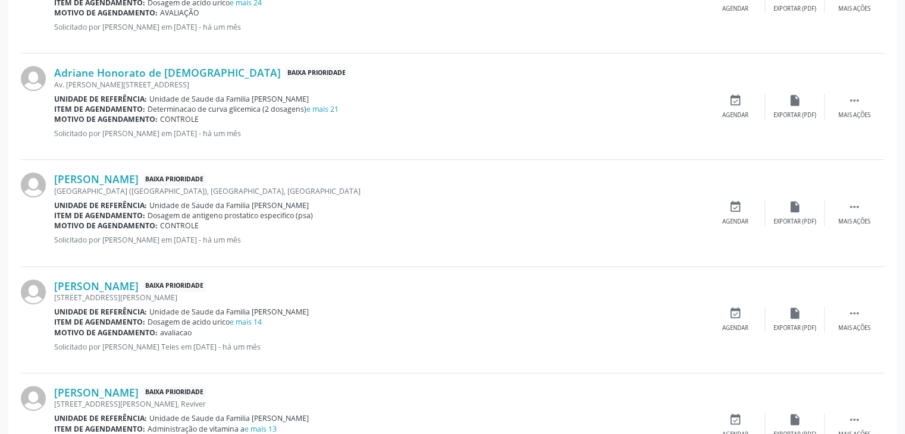
scroll to position [536, 0]
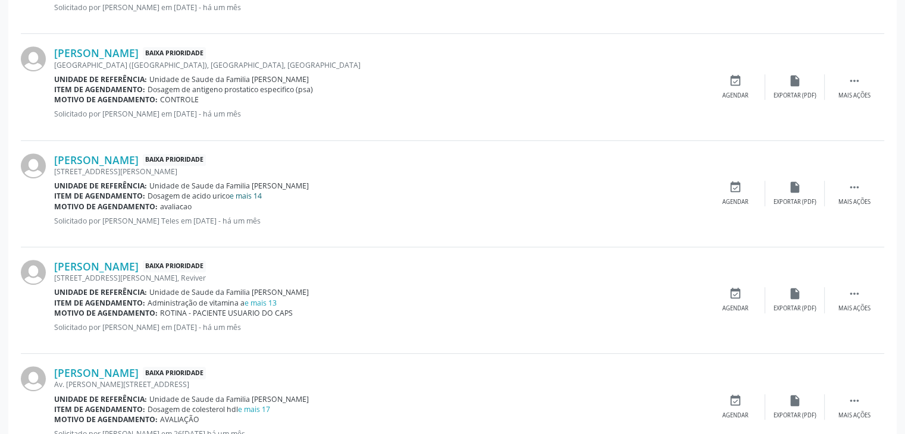
click at [252, 196] on link "e mais 14" at bounding box center [246, 196] width 32 height 10
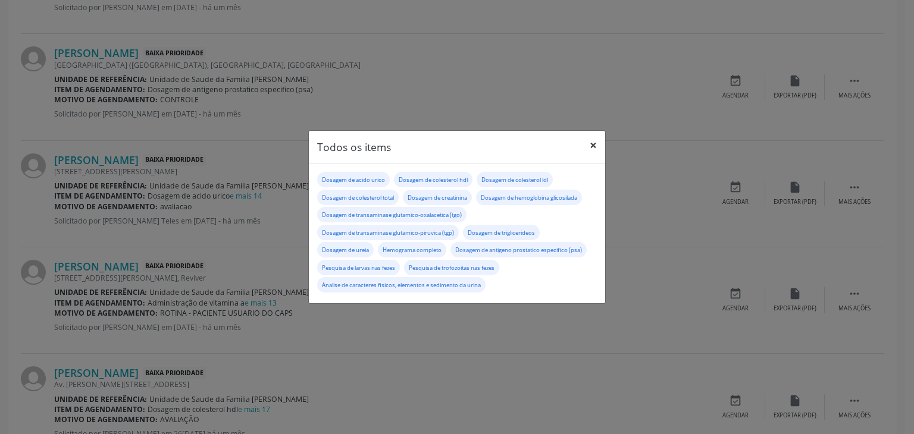
click at [589, 146] on button "×" at bounding box center [593, 145] width 24 height 29
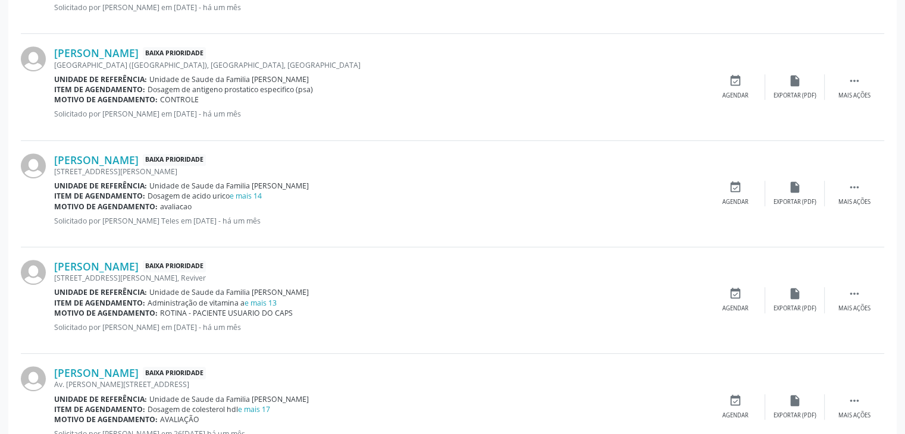
scroll to position [595, 0]
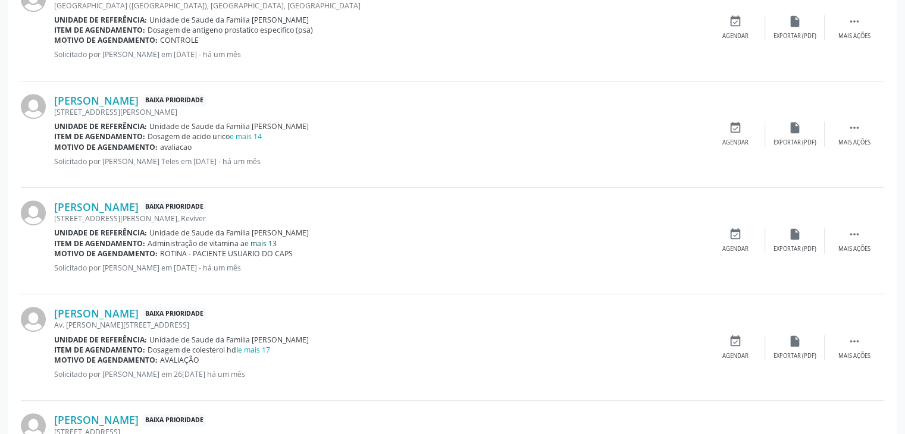
click at [271, 239] on link "e mais 13" at bounding box center [261, 244] width 32 height 10
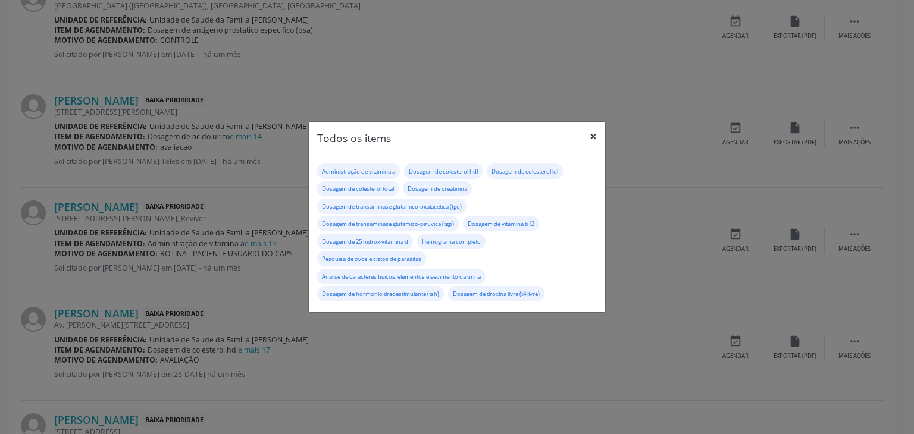
click at [585, 131] on button "×" at bounding box center [593, 136] width 24 height 29
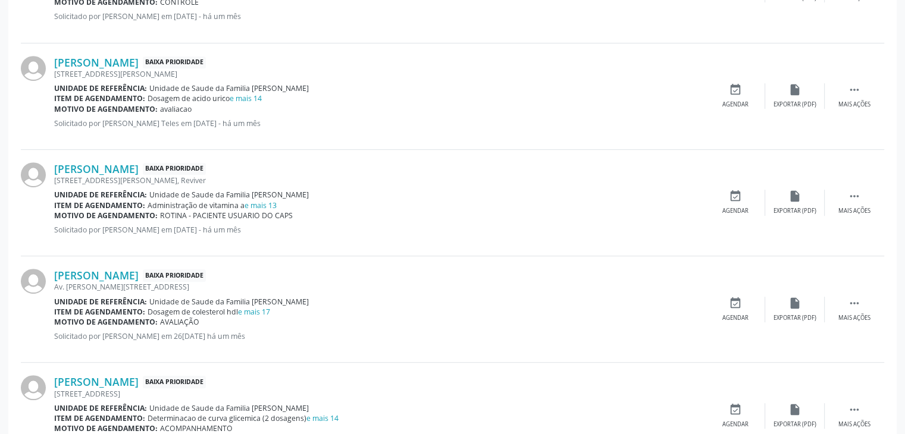
scroll to position [655, 0]
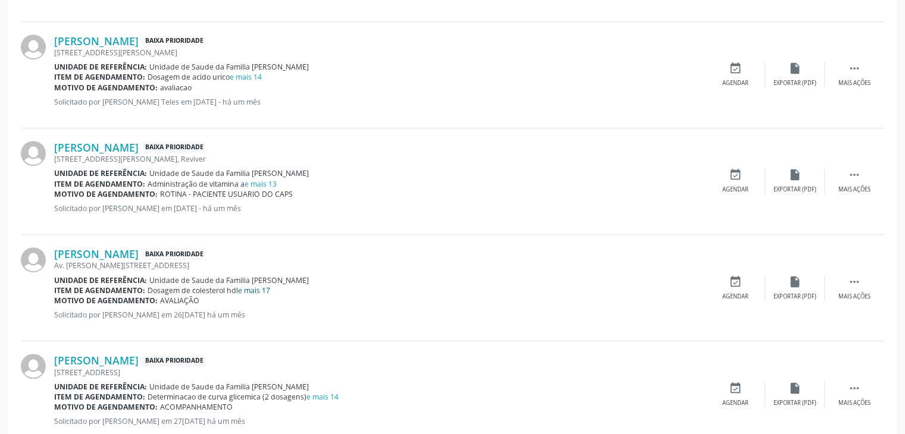
click at [249, 286] on link "e mais 17" at bounding box center [254, 291] width 32 height 10
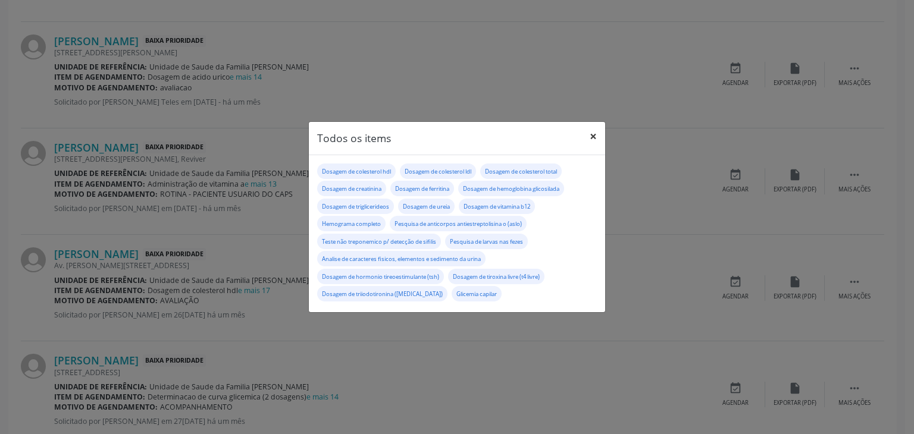
click at [600, 137] on button "×" at bounding box center [593, 136] width 24 height 29
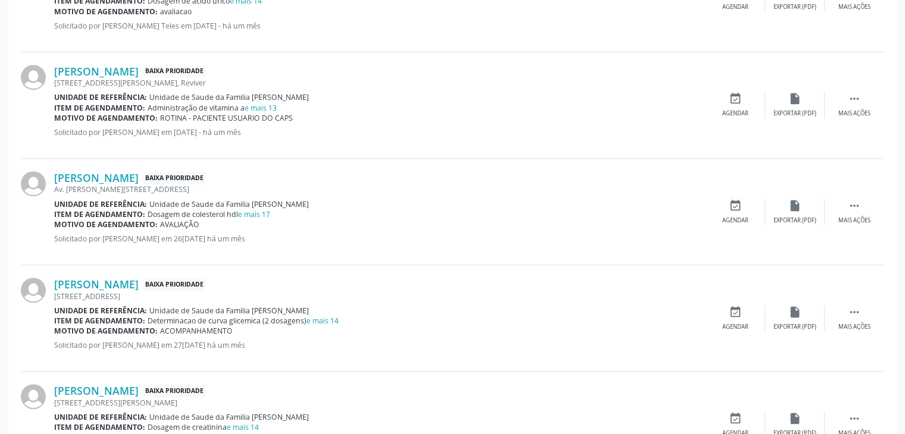
scroll to position [833, 0]
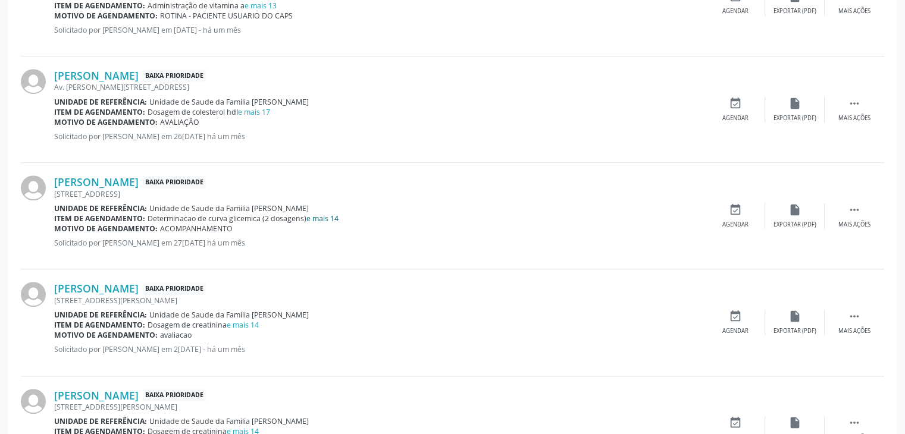
click at [319, 220] on link "e mais 14" at bounding box center [322, 219] width 32 height 10
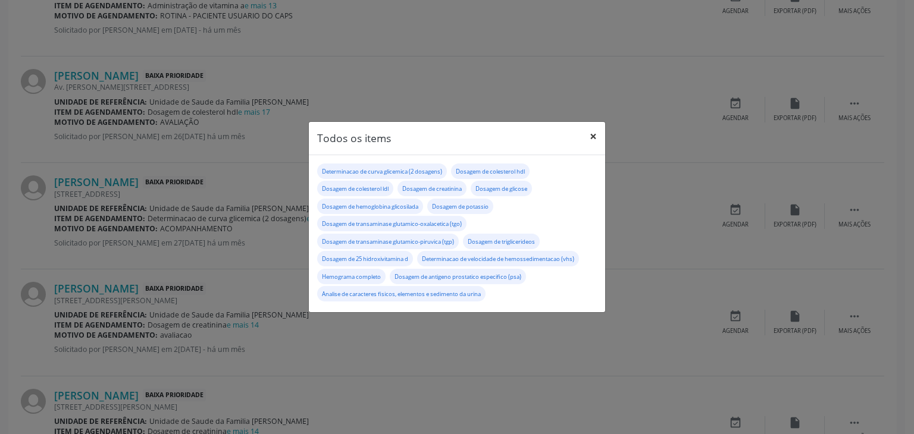
click at [602, 134] on button "×" at bounding box center [593, 136] width 24 height 29
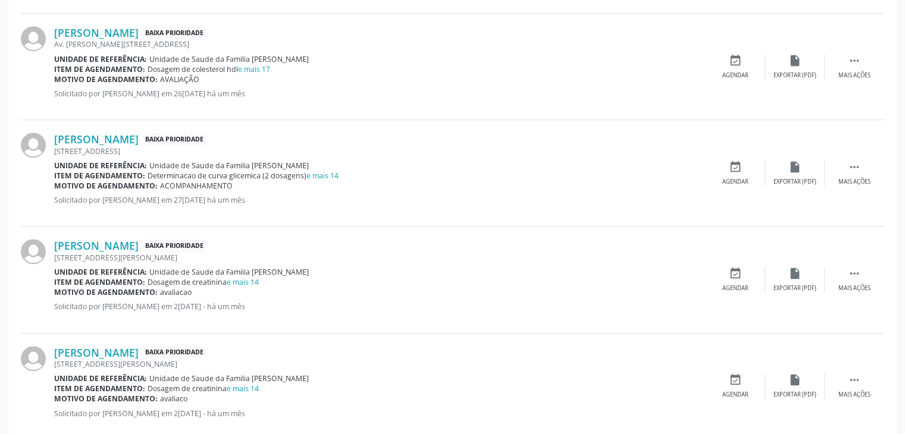
scroll to position [952, 0]
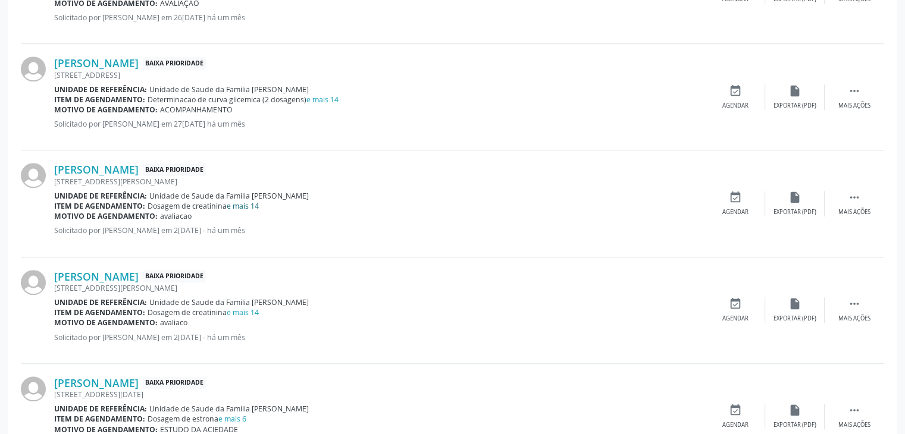
click at [245, 208] on link "e mais 14" at bounding box center [243, 206] width 32 height 10
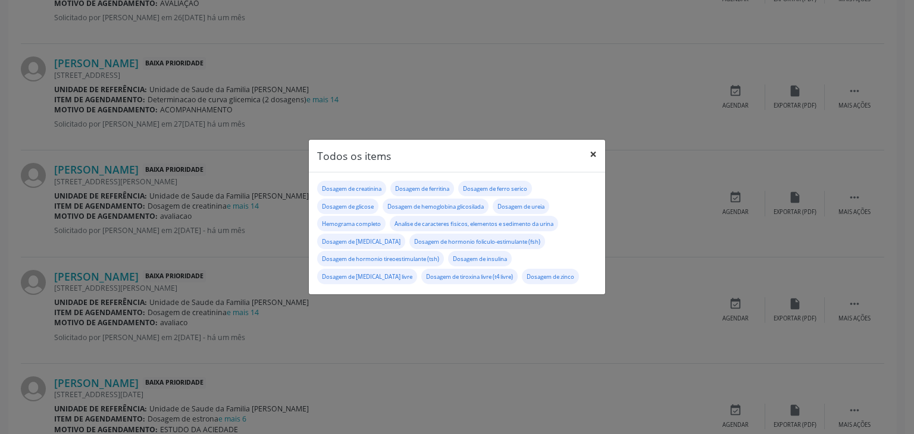
click at [588, 155] on button "×" at bounding box center [593, 154] width 24 height 29
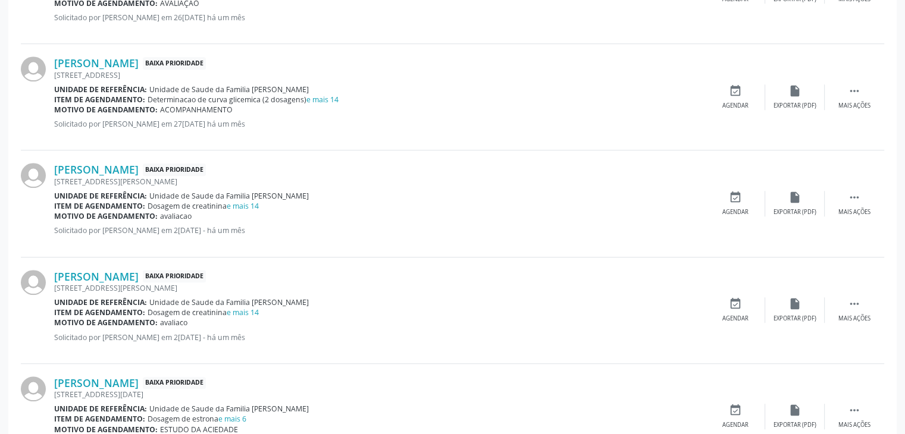
scroll to position [1012, 0]
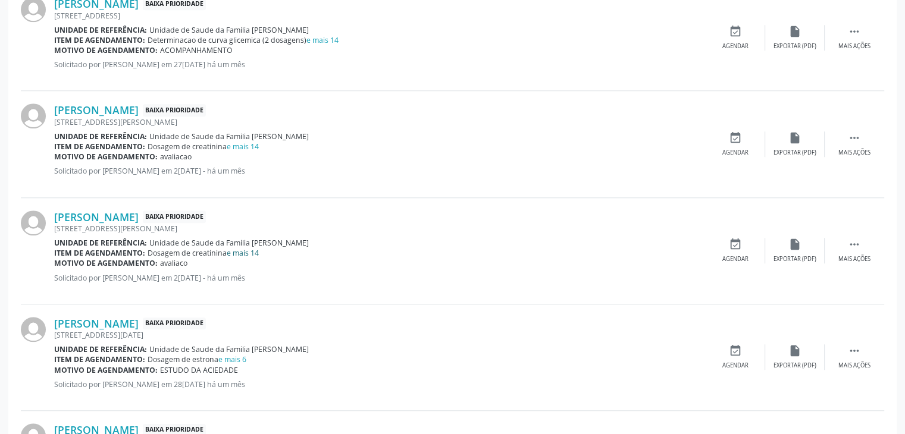
click at [250, 248] on link "e mais 14" at bounding box center [243, 253] width 32 height 10
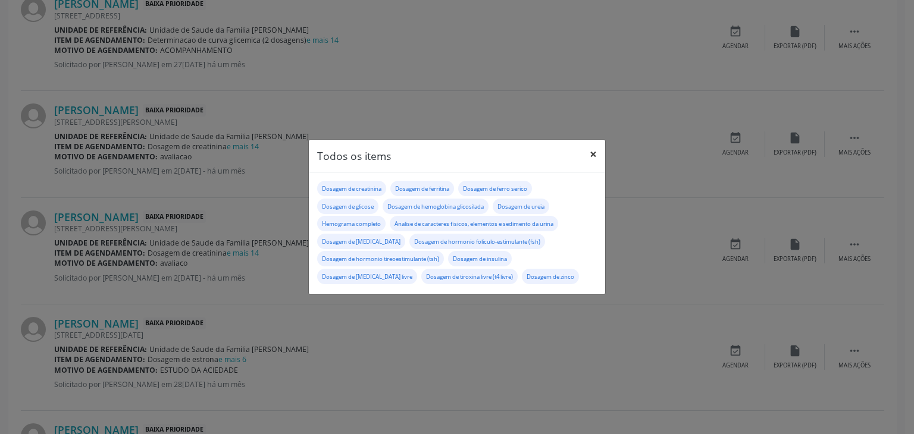
click at [590, 148] on button "×" at bounding box center [593, 154] width 24 height 29
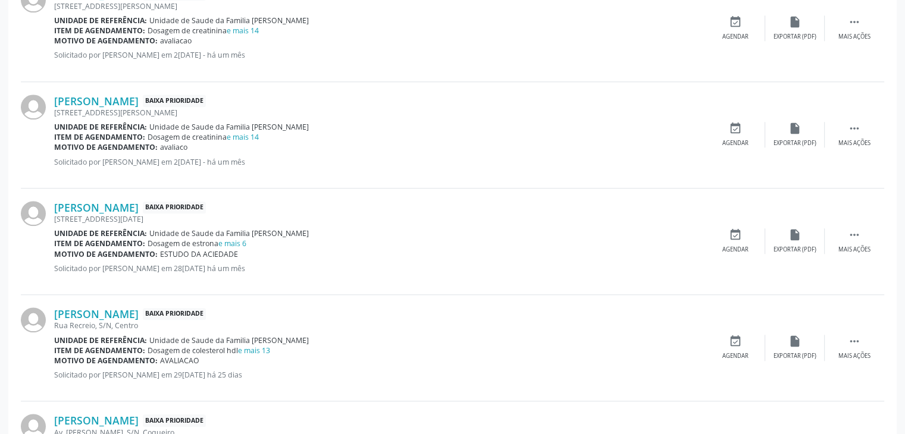
scroll to position [1131, 0]
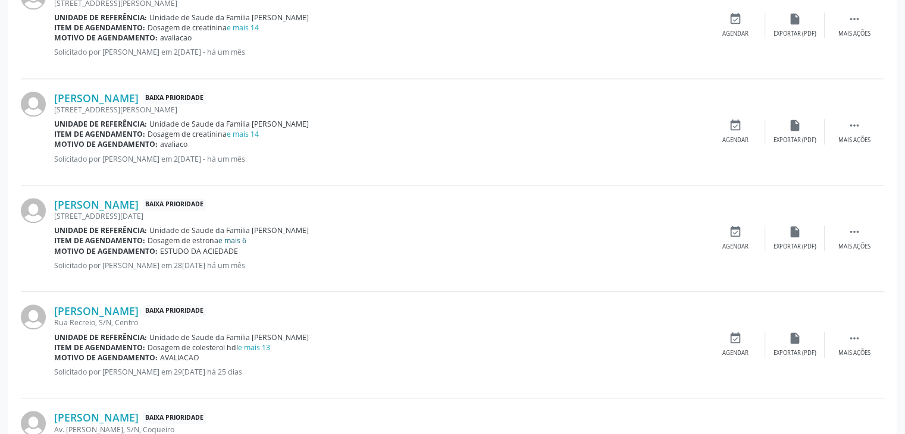
click at [234, 237] on link "e mais 6" at bounding box center [232, 241] width 28 height 10
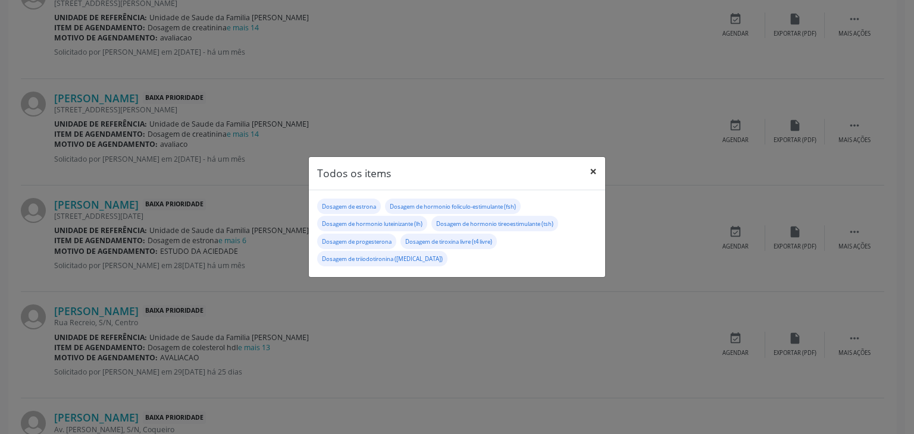
click at [596, 172] on button "×" at bounding box center [593, 171] width 24 height 29
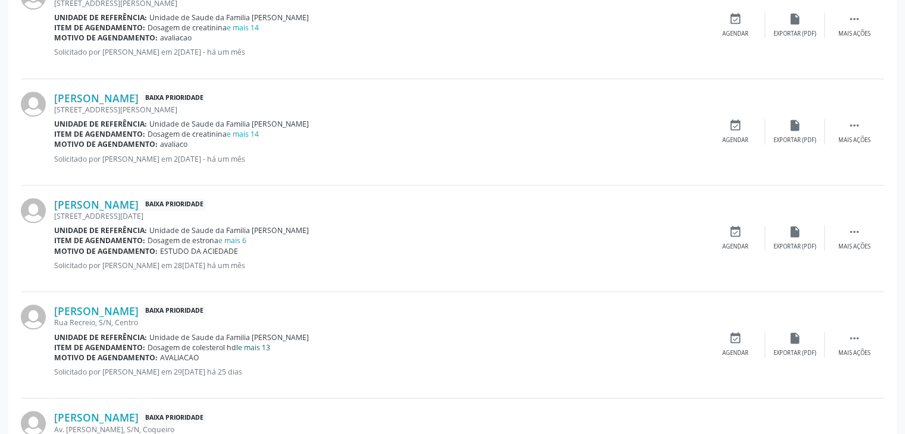
click at [267, 347] on link "e mais 13" at bounding box center [254, 348] width 32 height 10
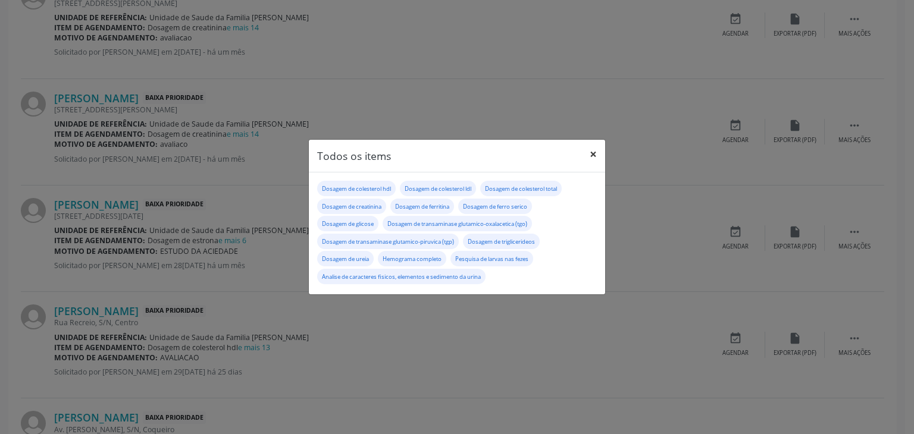
click at [594, 148] on button "×" at bounding box center [593, 154] width 24 height 29
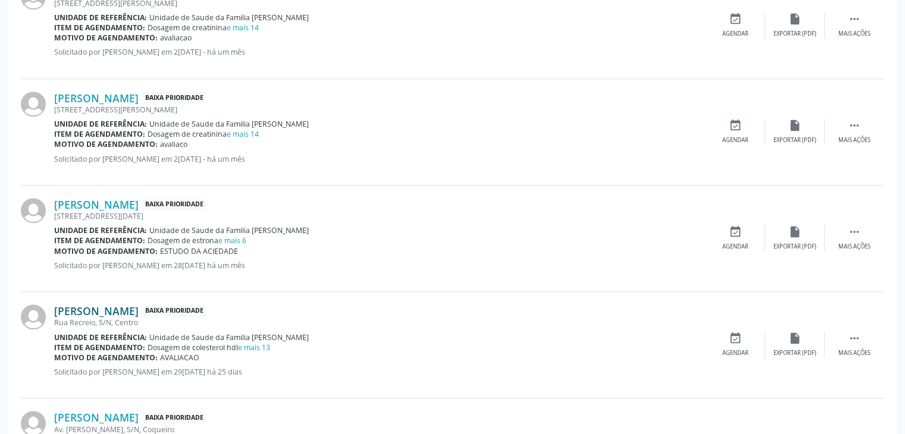
click at [70, 312] on link "Heloísa Silva Soares" at bounding box center [96, 311] width 84 height 13
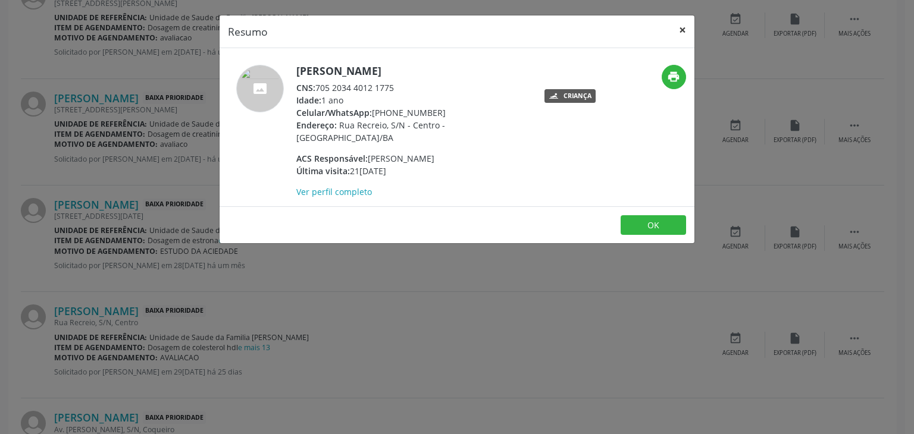
click at [678, 33] on button "×" at bounding box center [683, 29] width 24 height 29
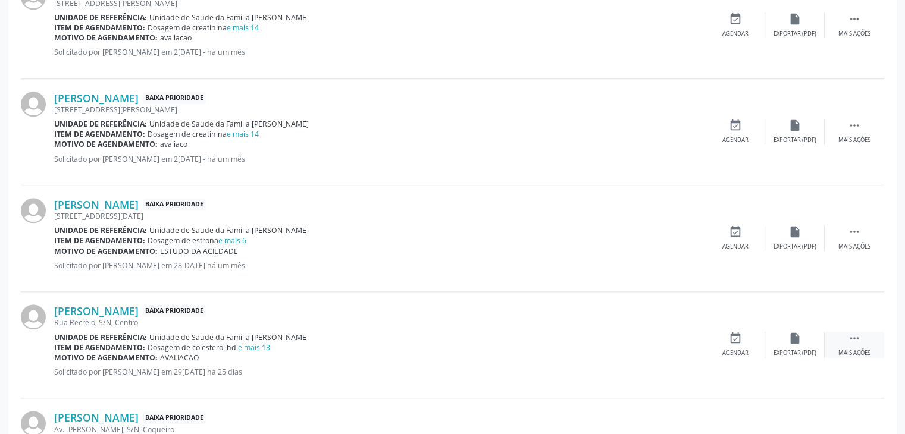
click at [845, 339] on div " Mais ações" at bounding box center [855, 345] width 60 height 26
click at [813, 339] on div "edit Editar" at bounding box center [795, 345] width 60 height 26
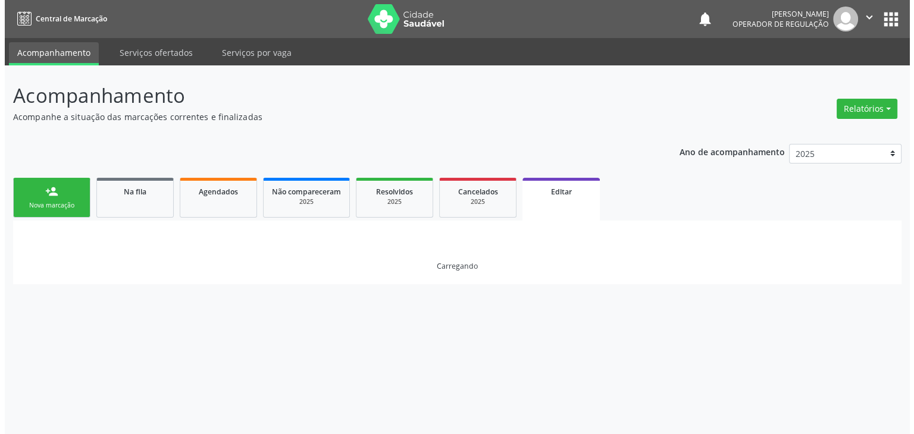
scroll to position [0, 0]
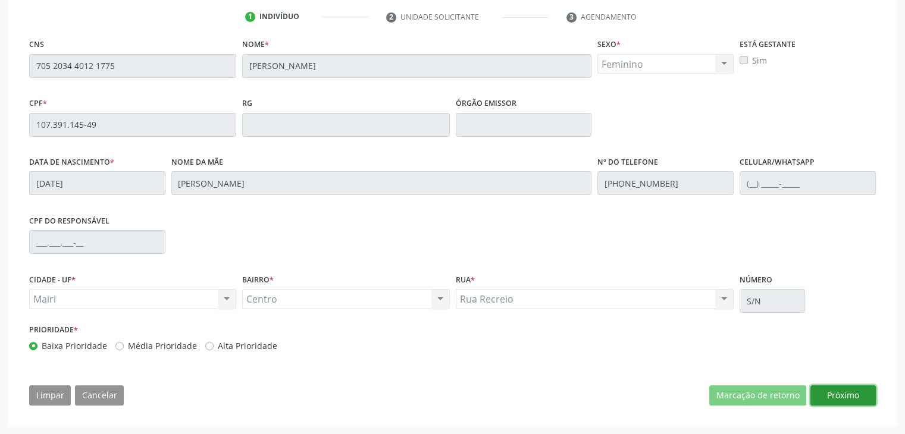
click at [824, 389] on button "Próximo" at bounding box center [842, 396] width 65 height 20
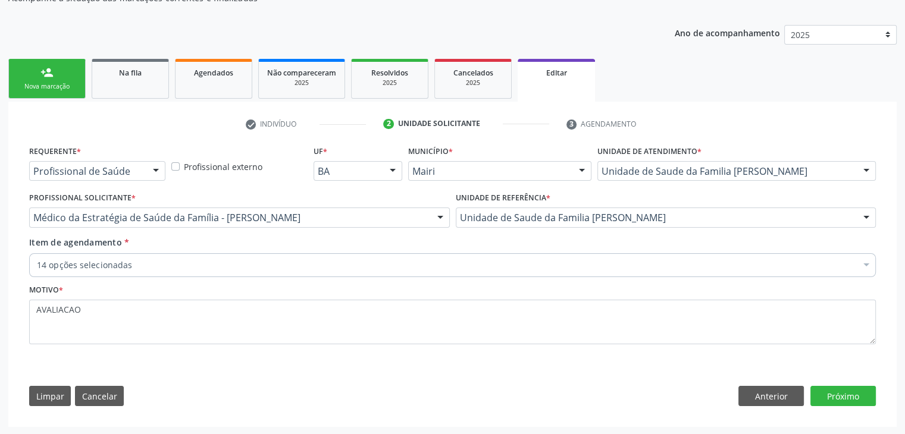
click at [229, 273] on div "14 opções selecionadas" at bounding box center [452, 265] width 847 height 24
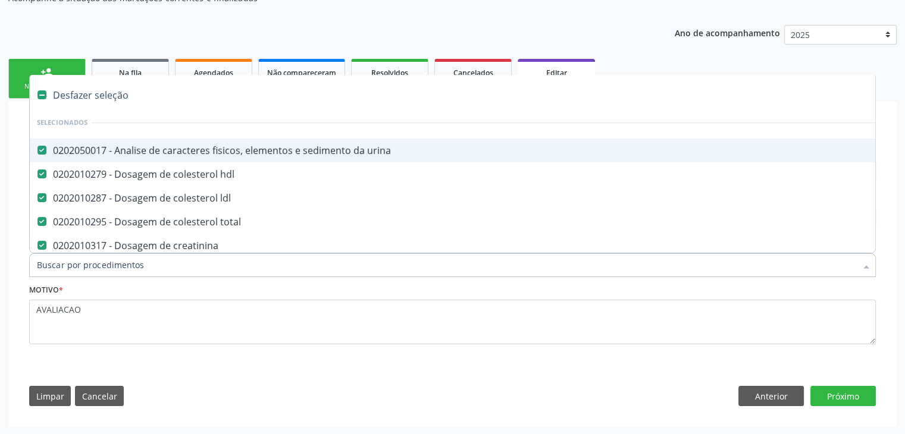
click at [79, 95] on div "Desfazer seleção" at bounding box center [495, 95] width 930 height 24
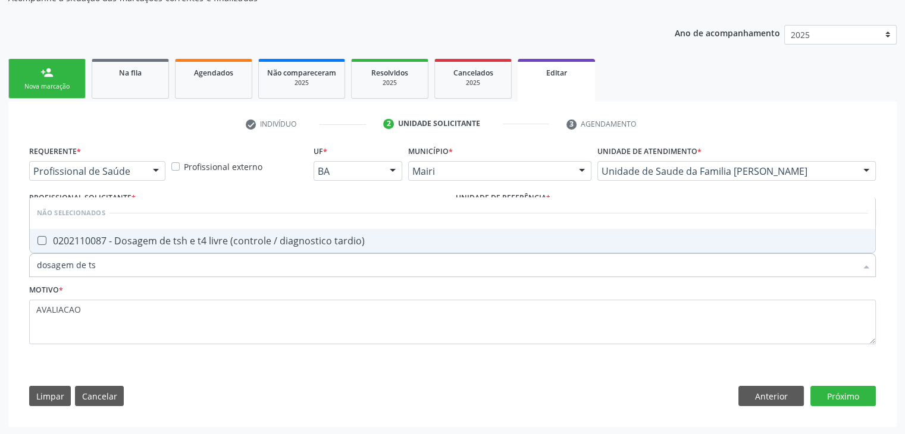
click at [241, 242] on div "0202110087 - Dosagem de tsh e t4 livre (controle / diagnostico tardio)" at bounding box center [452, 241] width 831 height 10
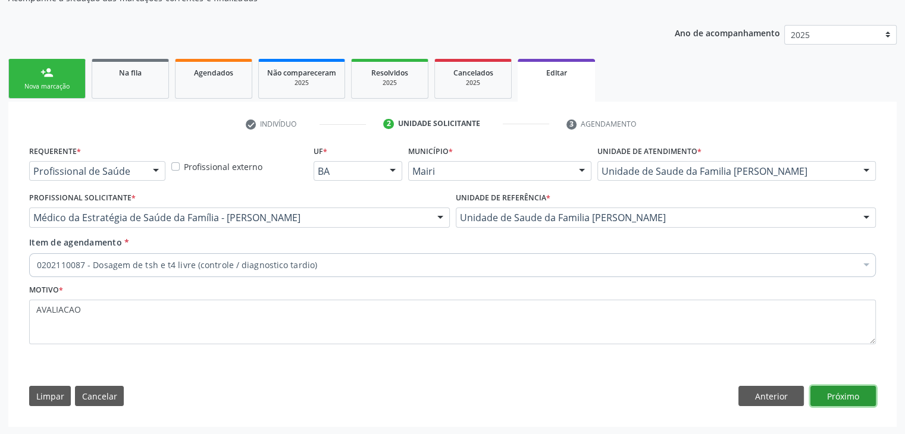
click at [866, 394] on button "Próximo" at bounding box center [842, 396] width 65 height 20
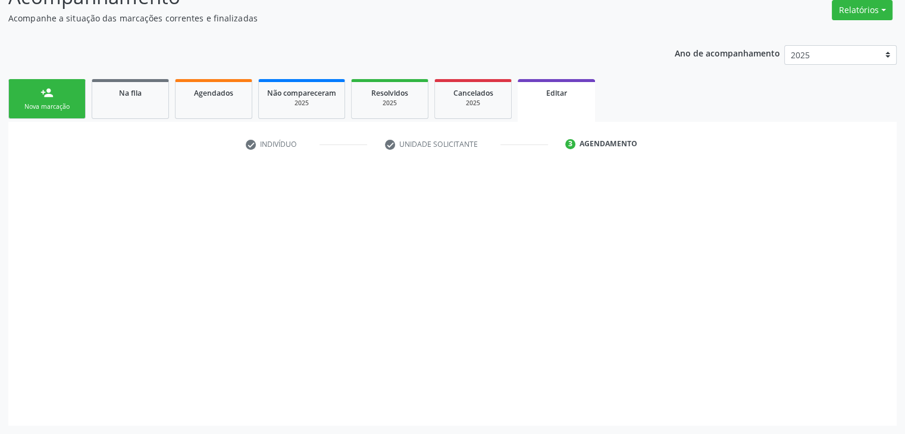
scroll to position [98, 0]
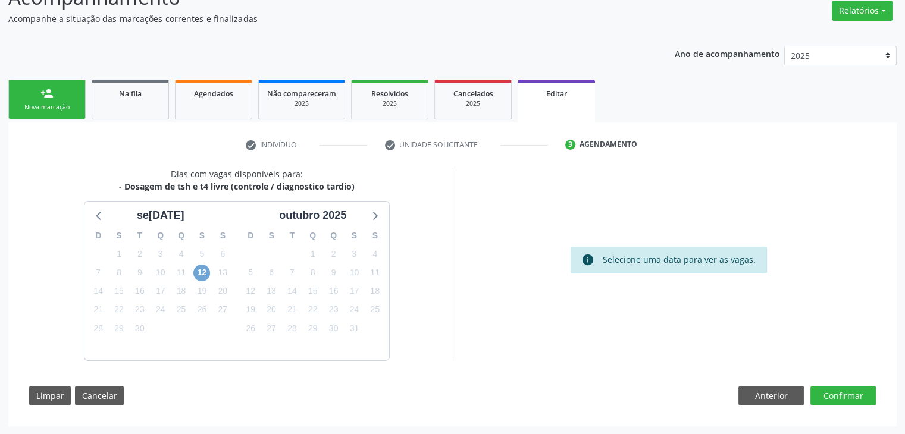
click at [202, 274] on span "12" at bounding box center [201, 273] width 17 height 17
click at [195, 272] on span "12" at bounding box center [201, 273] width 17 height 17
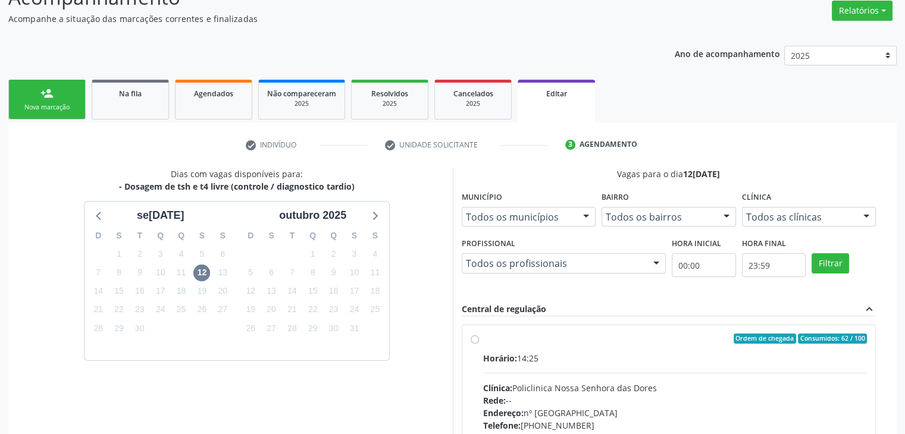
click at [539, 361] on div "Horário: 14:25" at bounding box center [675, 358] width 384 height 12
click at [479, 345] on input "Ordem de chegada Consumidos: 62 / 100 Horário: 14:25 Clínica: Policlinica Nossa…" at bounding box center [475, 339] width 8 height 11
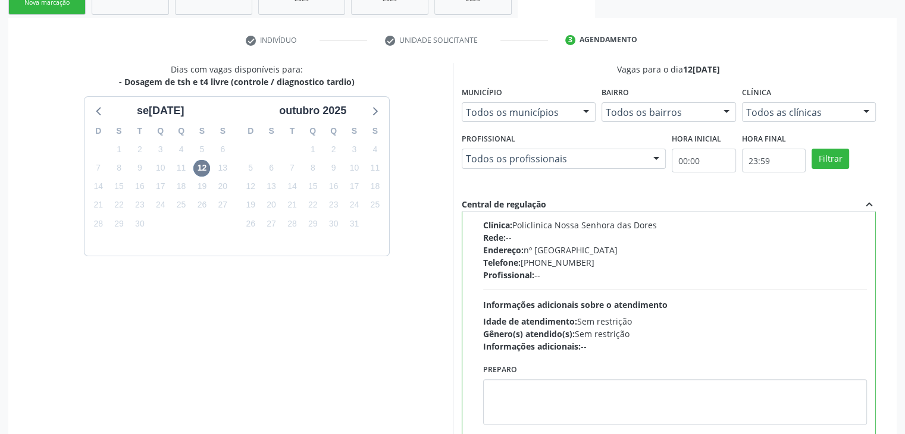
scroll to position [292, 0]
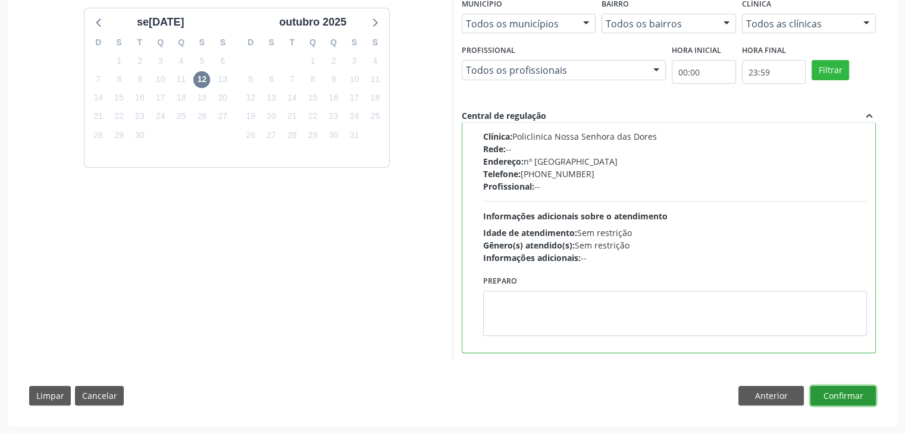
drag, startPoint x: 862, startPoint y: 391, endPoint x: 846, endPoint y: 384, distance: 18.1
click at [862, 390] on button "Confirmar" at bounding box center [842, 396] width 65 height 20
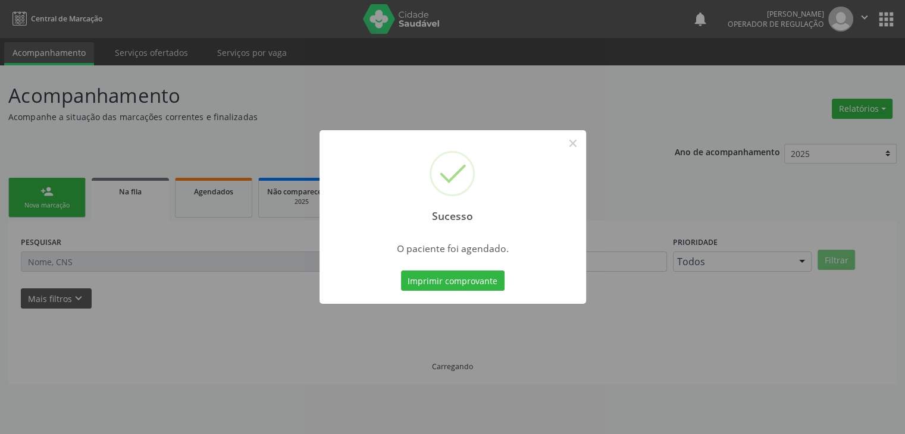
scroll to position [0, 0]
click at [574, 146] on button "×" at bounding box center [577, 143] width 20 height 20
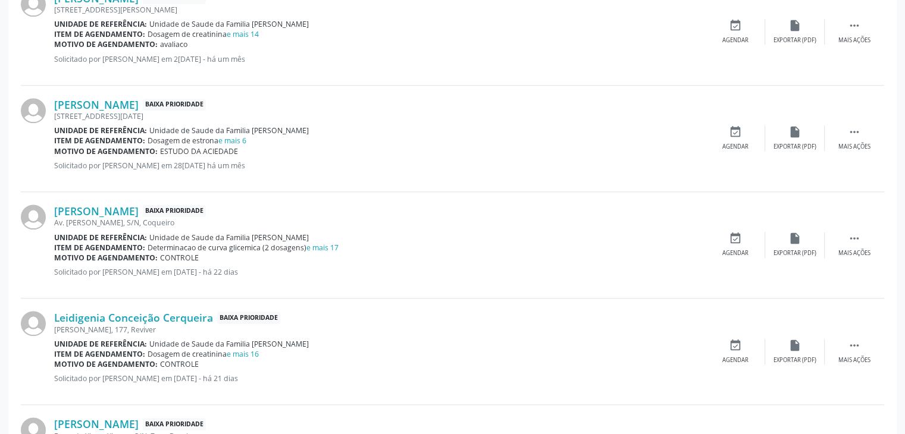
scroll to position [1250, 0]
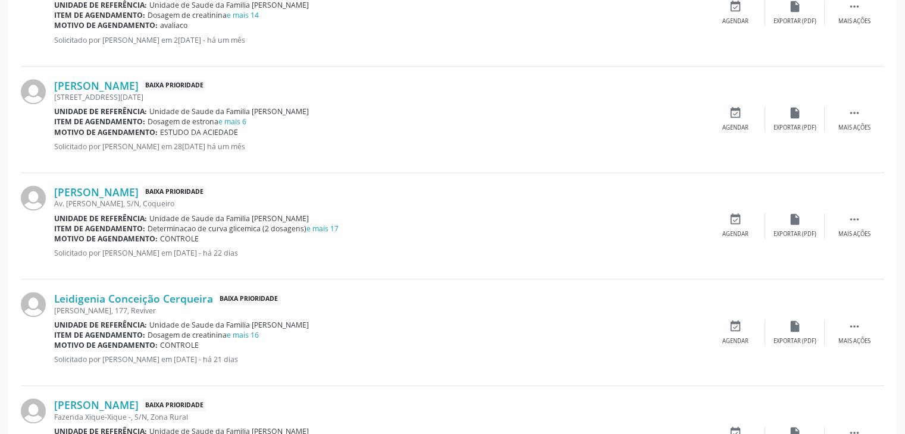
click at [320, 234] on div "Motivo de agendamento: CONTROLE" at bounding box center [380, 239] width 652 height 10
click at [323, 227] on link "e mais 17" at bounding box center [322, 229] width 32 height 10
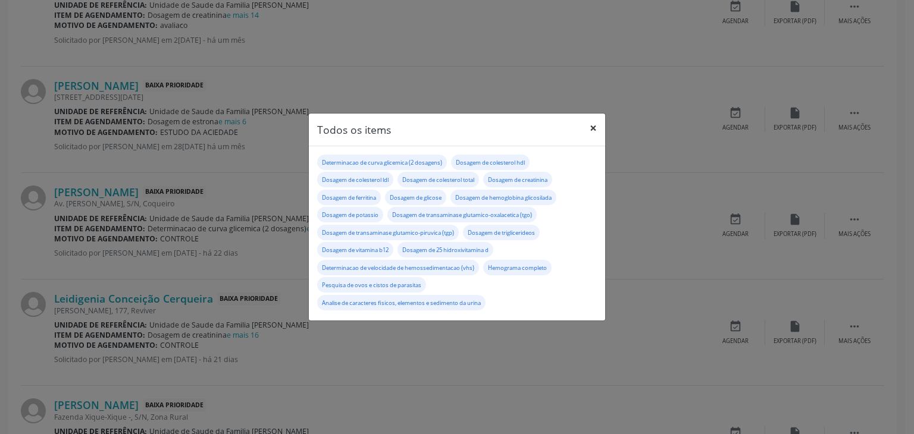
click at [590, 126] on button "×" at bounding box center [593, 128] width 24 height 29
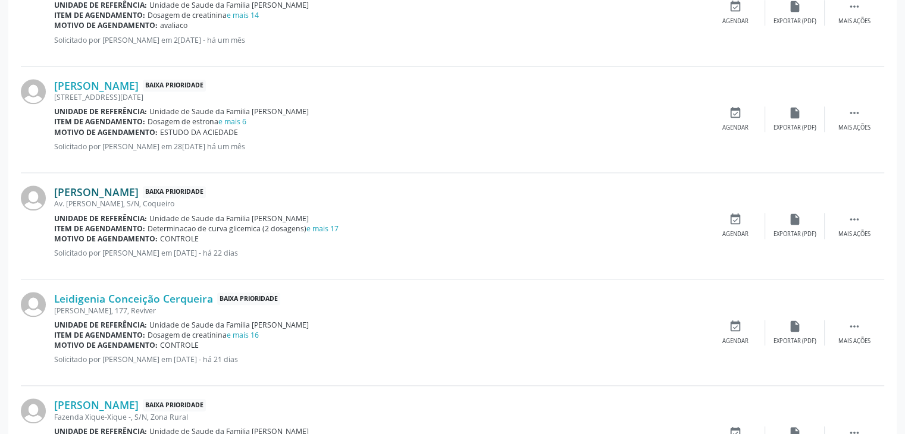
click at [139, 186] on link "Carmesita Ferreira Fernandes" at bounding box center [96, 192] width 84 height 13
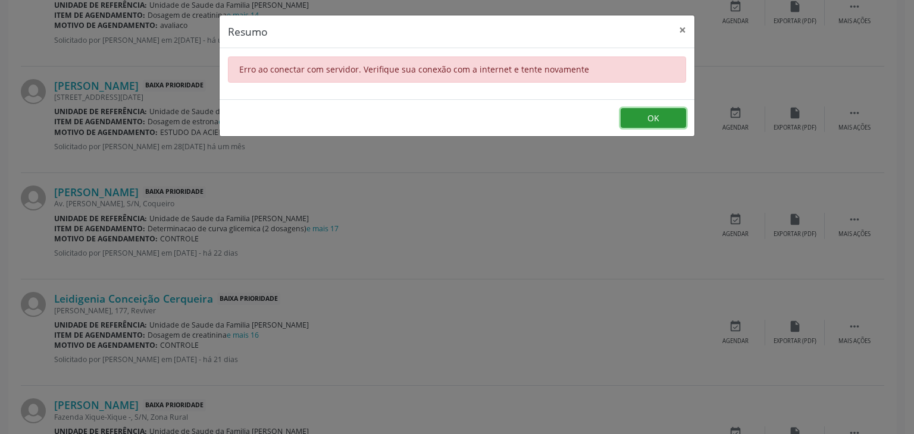
click at [625, 117] on button "OK" at bounding box center [653, 118] width 65 height 20
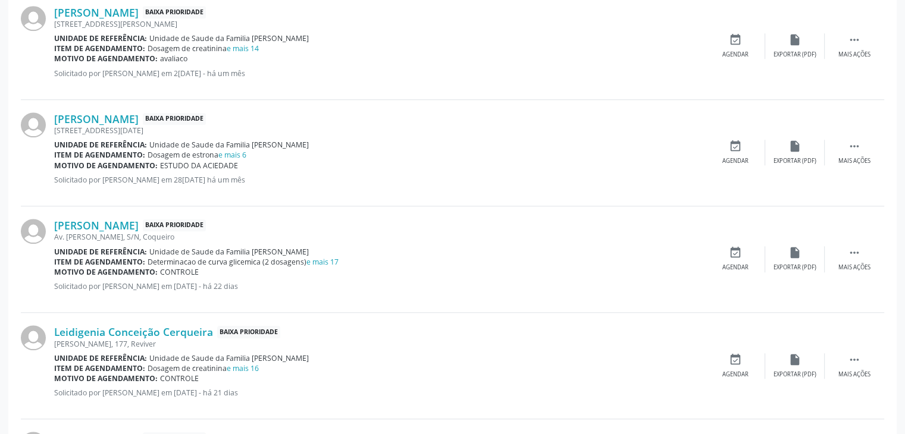
scroll to position [1309, 0]
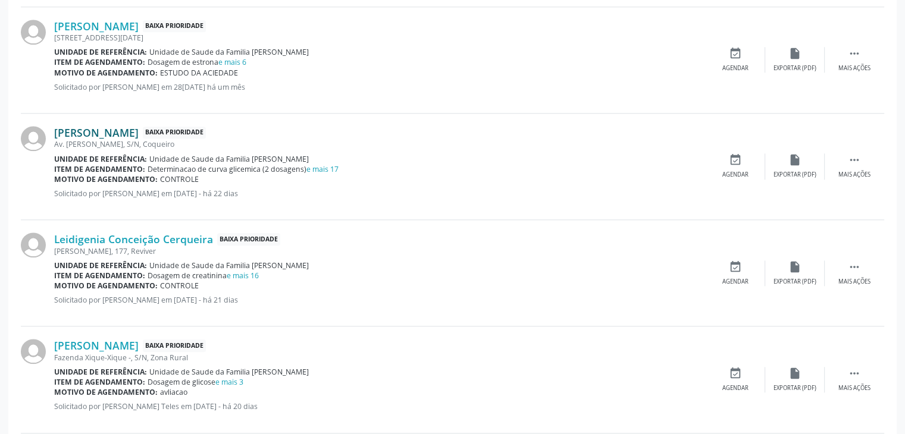
click at [139, 131] on link "Carmesita Ferreira Fernandes" at bounding box center [96, 132] width 84 height 13
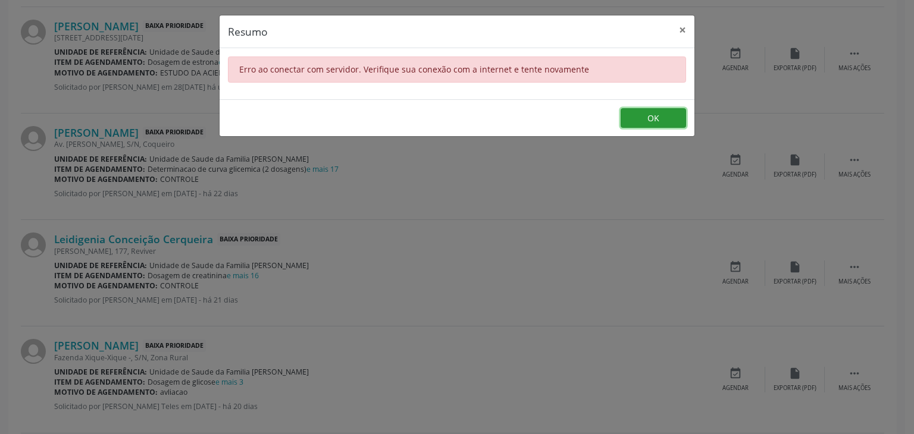
click at [649, 109] on button "OK" at bounding box center [653, 118] width 65 height 20
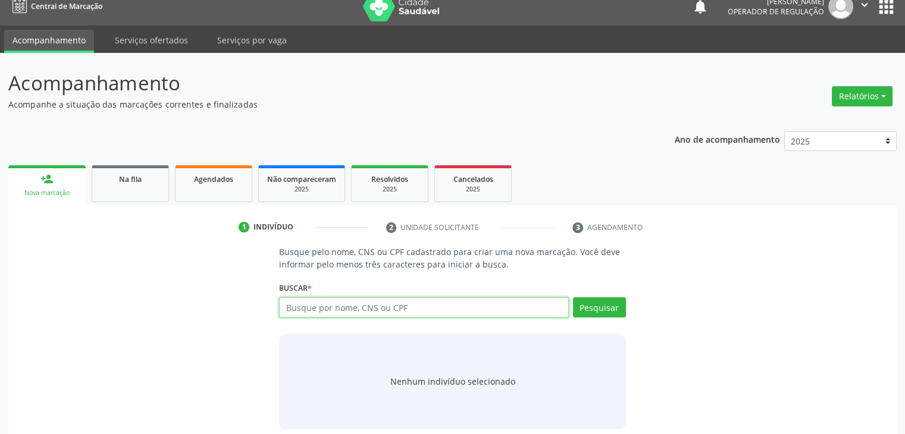
scroll to position [24, 0]
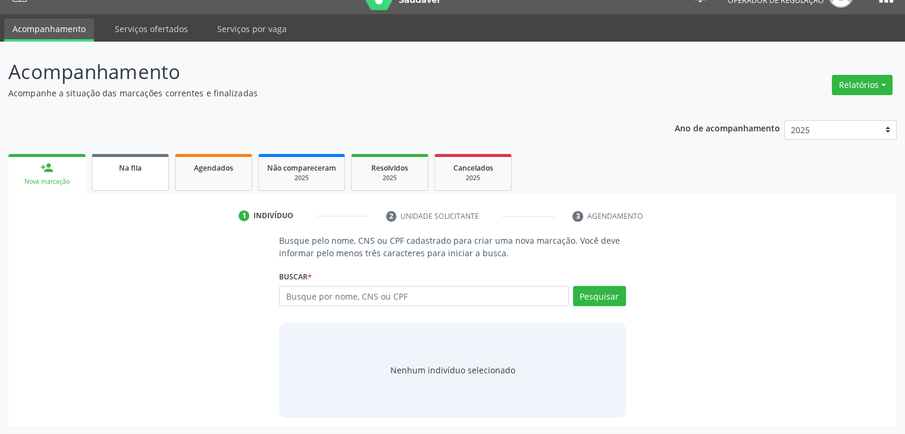
click at [120, 171] on span "Na fila" at bounding box center [130, 168] width 23 height 10
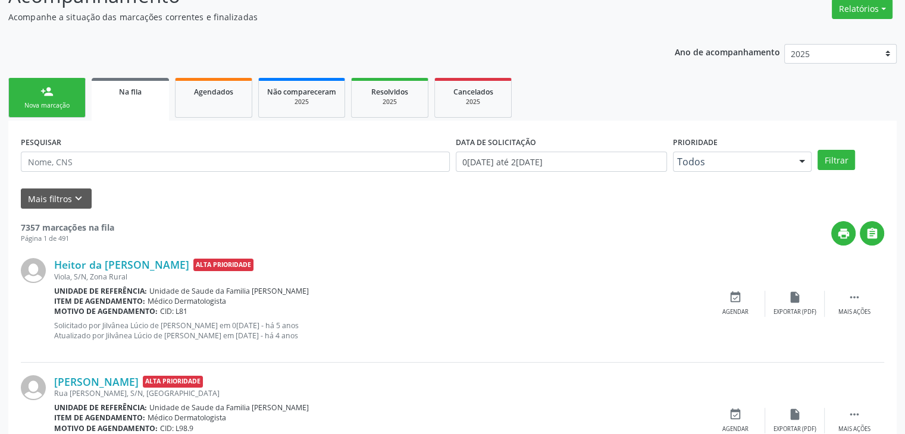
scroll to position [0, 0]
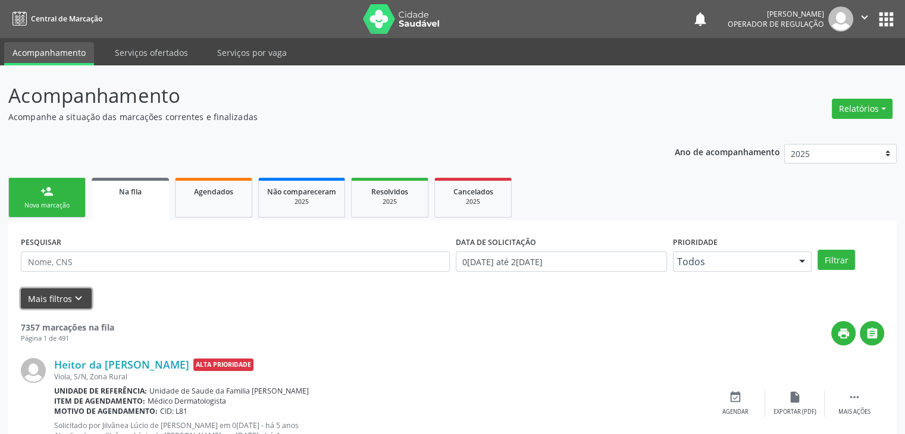
click at [65, 298] on button "Mais filtros keyboard_arrow_down" at bounding box center [56, 299] width 71 height 21
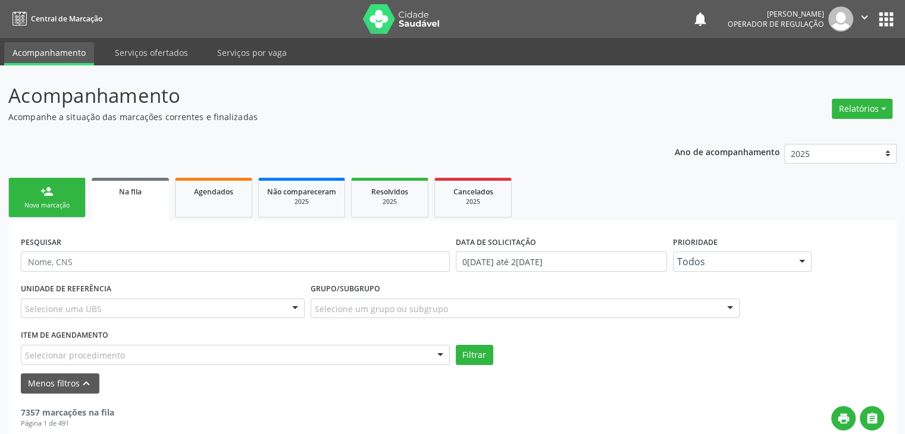
click at [115, 308] on div "Selecione uma UBS" at bounding box center [163, 309] width 284 height 20
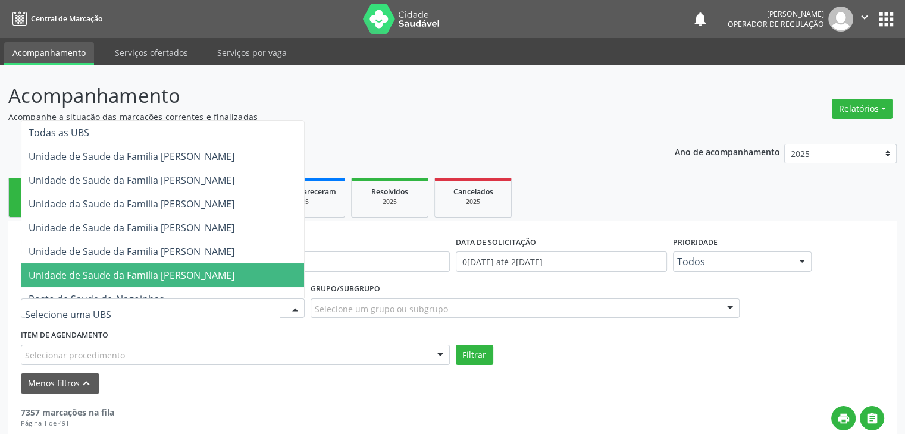
click at [190, 278] on span "Unidade de Saude da Familia [PERSON_NAME]" at bounding box center [132, 275] width 206 height 13
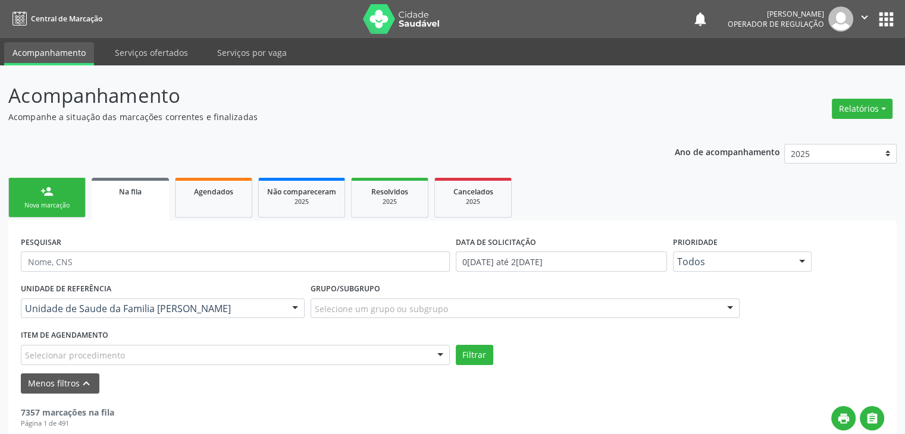
click at [387, 318] on div "Grupo/Subgrupo Selecione um grupo ou subgrupo Todos os grupos e subgrupos 01 - …" at bounding box center [525, 303] width 435 height 46
click at [389, 315] on div "Selecione um grupo ou subgrupo" at bounding box center [525, 309] width 429 height 20
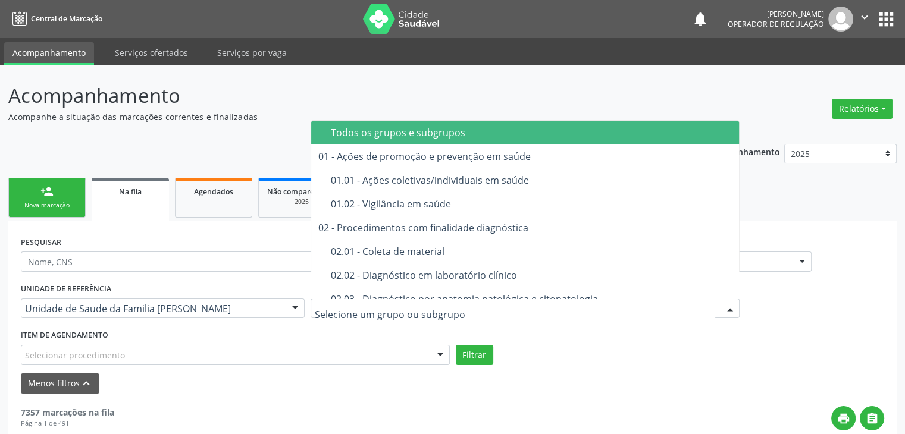
click at [415, 271] on div "02.02 - Diagnóstico em laboratório clínico" at bounding box center [532, 276] width 402 height 10
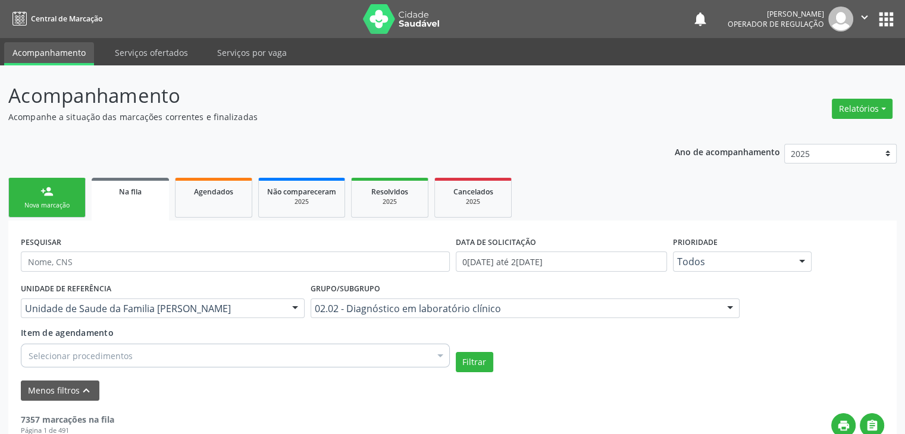
click at [160, 352] on div "Selecionar procedimentos" at bounding box center [235, 356] width 429 height 24
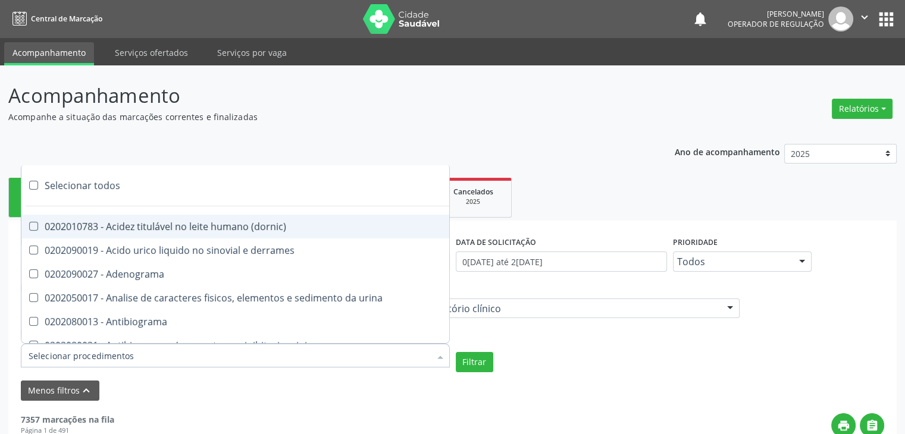
click at [86, 178] on div "Selecionar todos" at bounding box center [345, 186] width 648 height 24
checkbox input "true"
checkbox \(dornic\) "true"
checkbox derrames "true"
checkbox Adenograma "true"
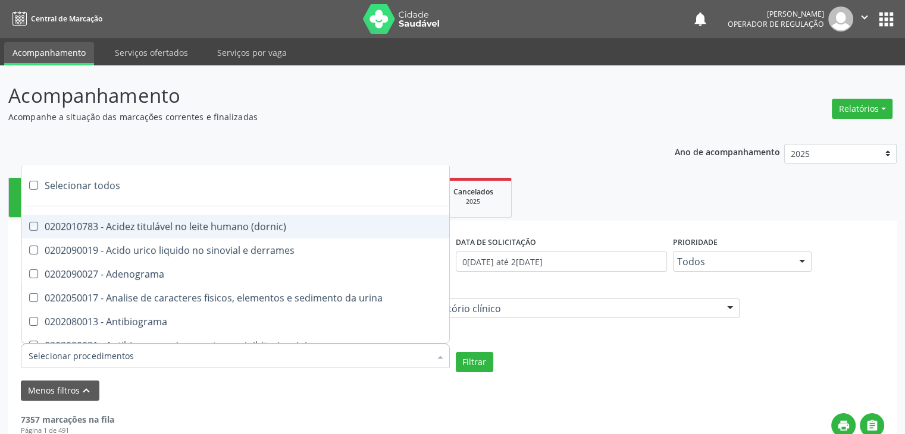
checkbox urina "true"
checkbox Antibiograma "true"
checkbox minima "true"
checkbox micobacterias "true"
checkbox blot "true"
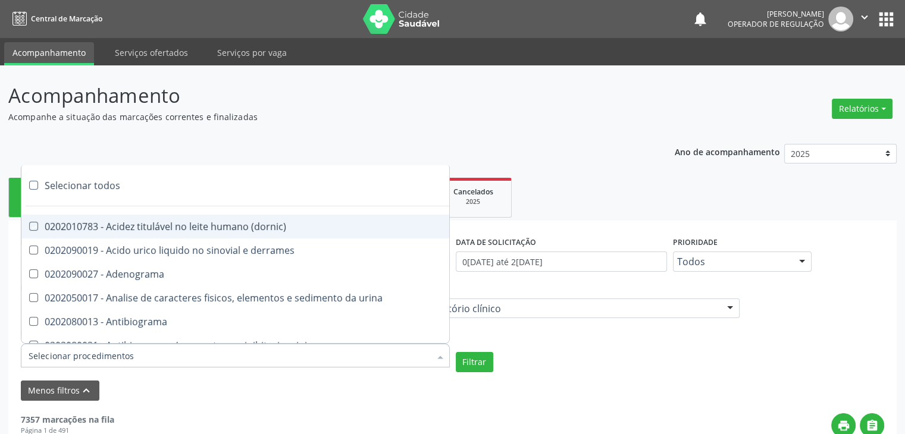
checkbox mlpa "true"
checkbox \(hanseniase\) "true"
checkbox \(controle\) "true"
checkbox \(diagnóstica\) "true"
checkbox \(gram\) "true"
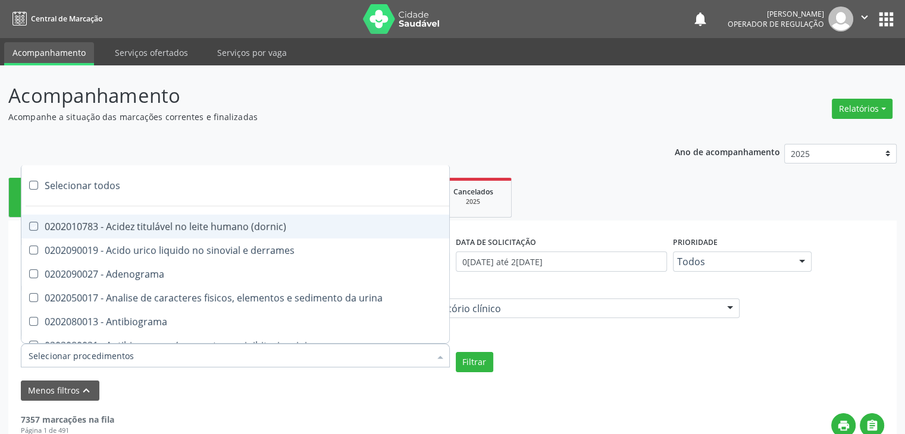
checkbox clamidia "true"
checkbox herpesvirus "true"
checkbox hematologica "true"
checkbox creatinina "true"
checkbox fosfato "true"
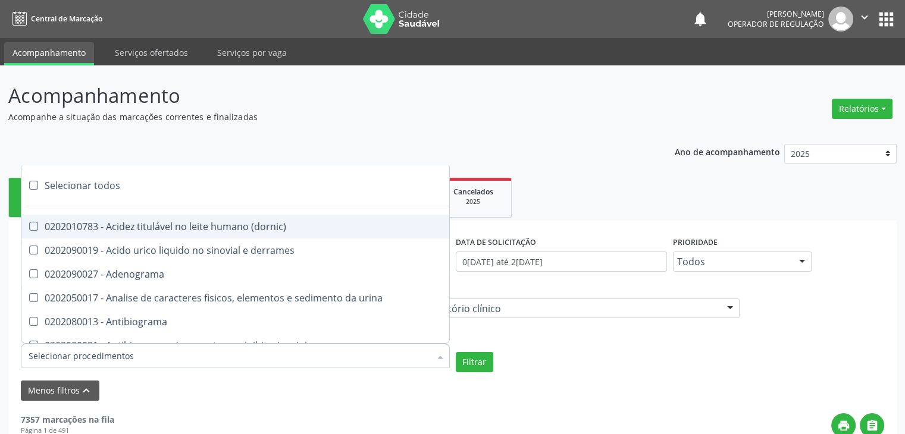
checkbox ureia "true"
checkbox osmolar "true"
checkbox addis "true"
checkbox b "true"
checkbox cd4\/cd8 "true"
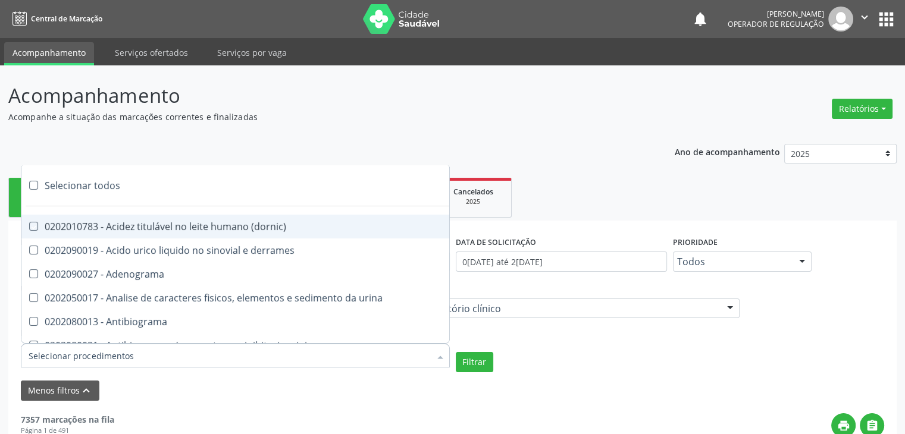
checkbox totais "true"
checkbox plaquetas "true"
checkbox reticulocitos "true"
checkbox liquor "true"
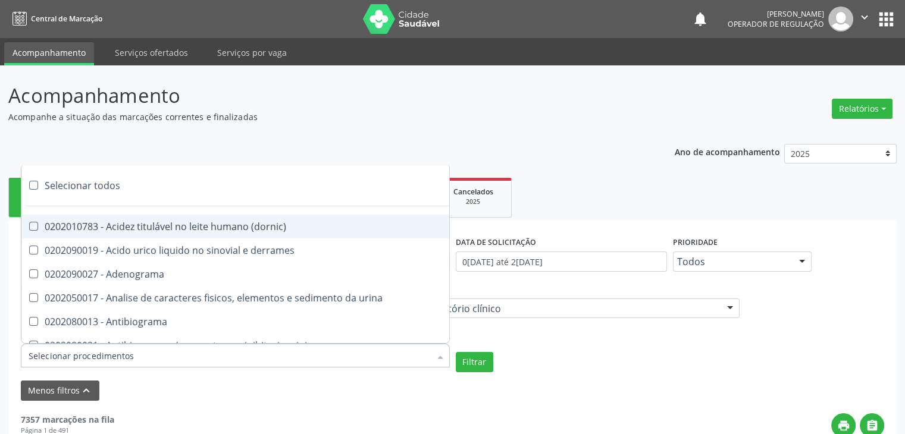
checkbox identificacao "true"
checkbox \(pos-pasteurização\) "true"
checkbox herpesvirus "true"
checkbox baar "true"
checkbox anaerobicas "true"
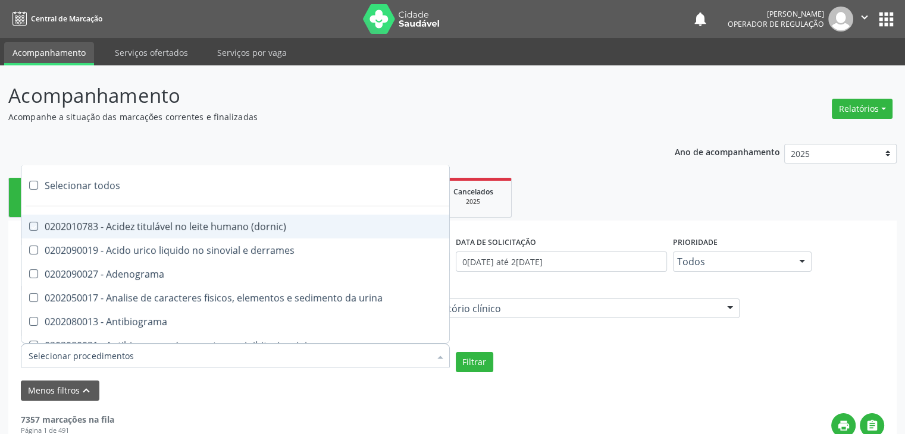
checkbox fungos "true"
checkbox \(qualitativo\) "true"
checkbox tardio\) "true"
checkbox \(qualitativo\) "true"
checkbox \(confirmatorio\) "true"
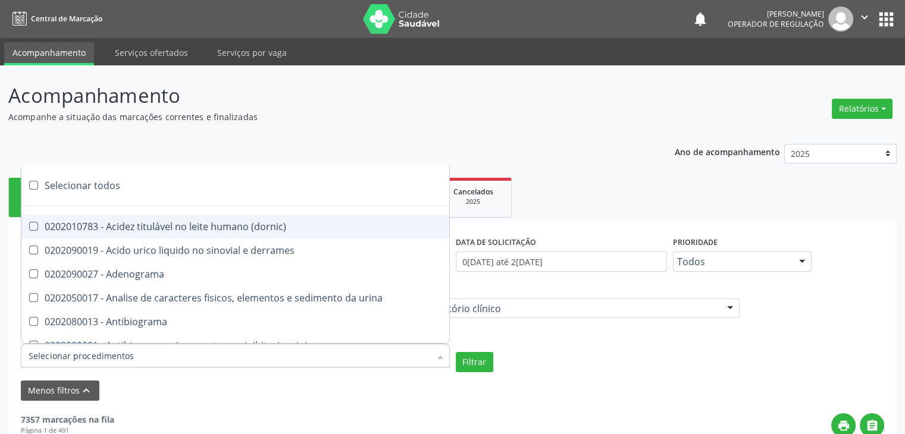
checkbox \(confirmatorio\) "true"
checkbox molecular "true"
checkbox htlv-1 "true"
checkbox biotinidase "true"
checkbox congênita "true"
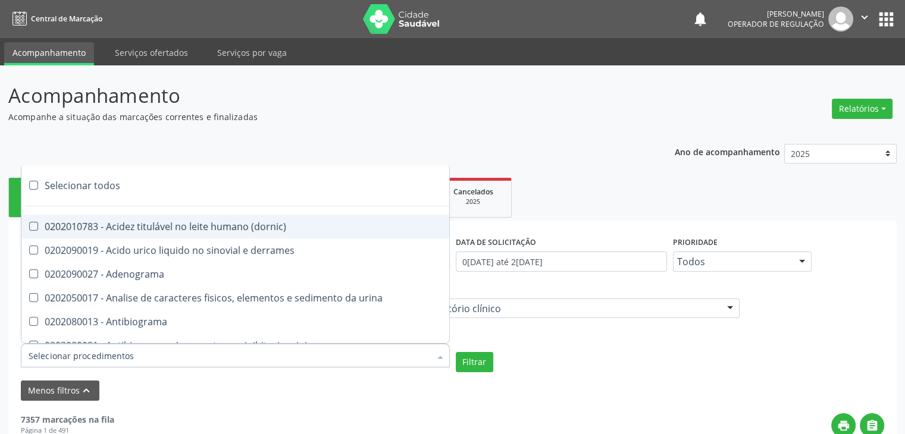
checkbox antiplaquetarios "true"
checkbox ferro "true"
checkbox bandas\) "true"
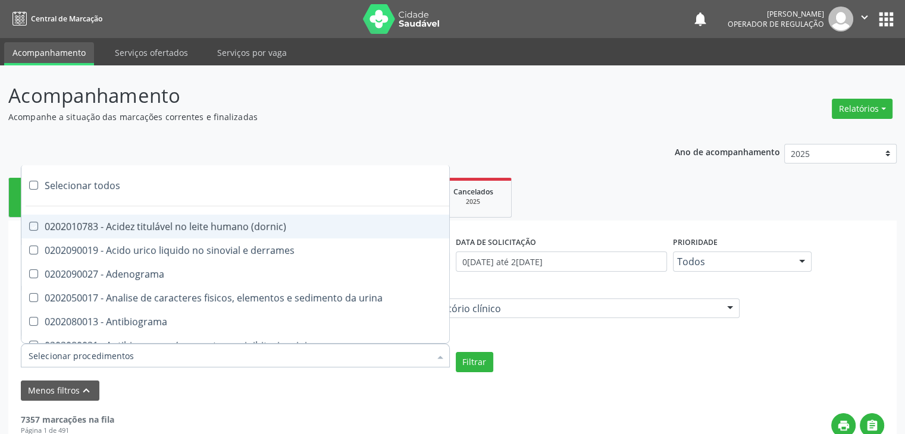
checkbox \(ch50\) "true"
checkbox aminoacidos "true"
checkbox globular "true"
checkbox dosagens\) "true"
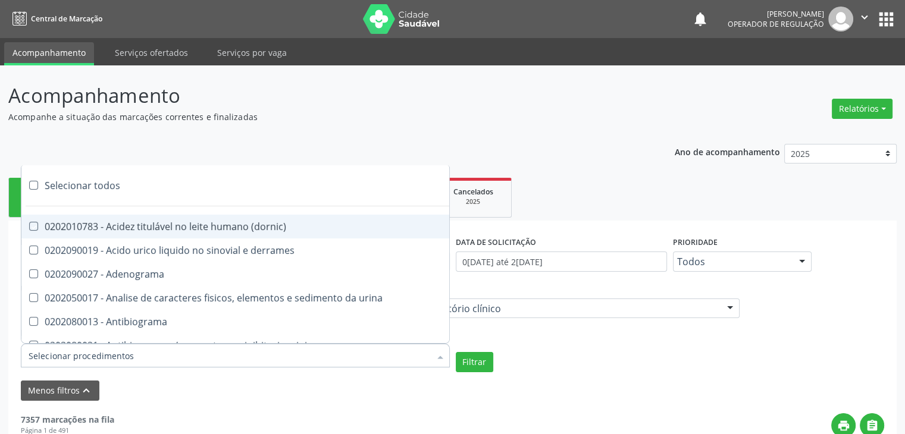
checkbox dosagens\) "true"
checkbox \(cada\) "true"
checkbox reumatoide "true"
checkbox amniotico "true"
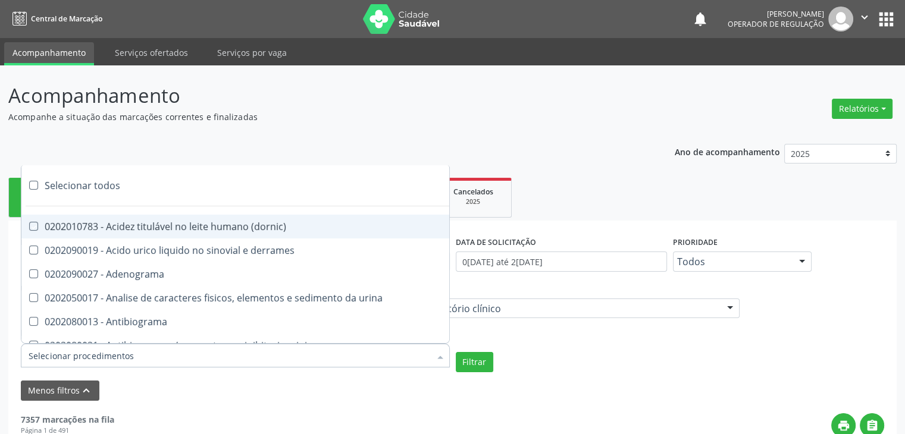
checkbox livre "true"
checkbox osmolalidade "true"
checkbox osmolaridade "true"
checkbox t3 "true"
checkbox sulfo-hemoglobina "true"
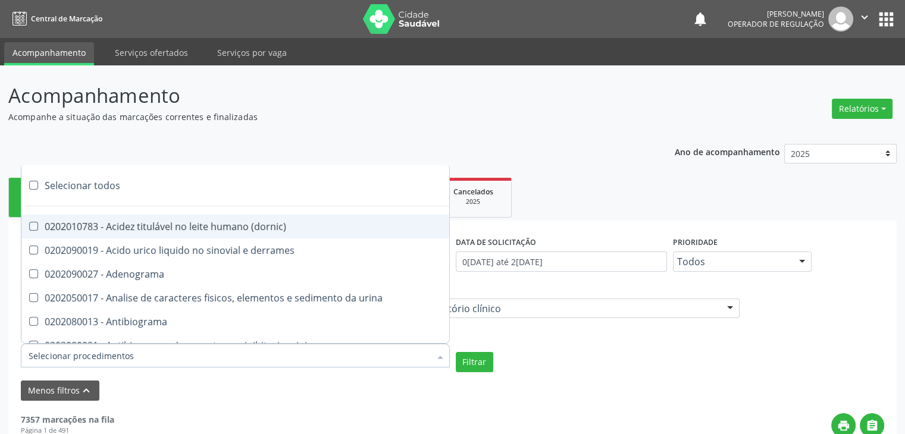
checkbox reverso "true"
checkbox coagulacao "true"
checkbox euglobulina "true"
checkbox -duke "true"
checkbox ivy "true"
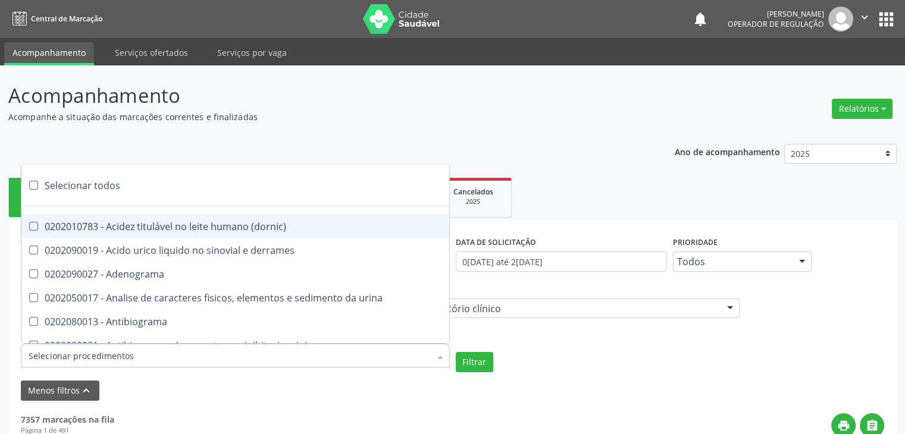
checkbox hemacias "true"
checkbox trombina "true"
checkbox ativada\) "true"
checkbox \(tap\) "true"
checkbox \(vhs\) "true"
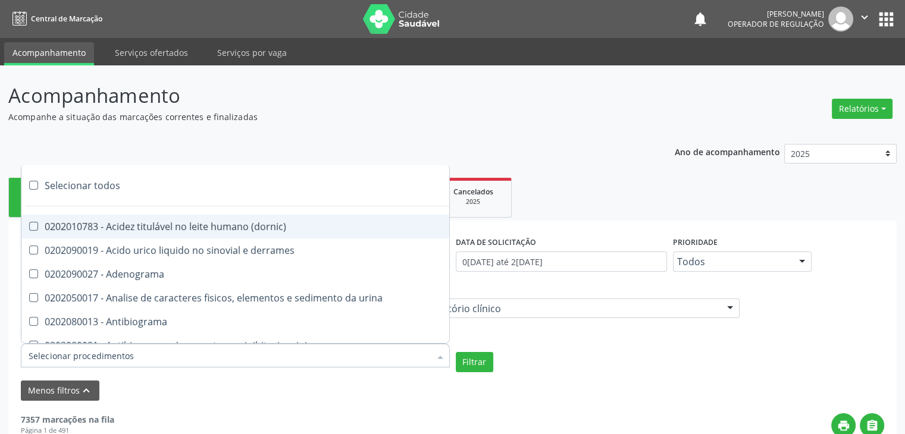
checkbox abo "true"
checkbox reativa "true"
checkbox ordenhado "true"
checkbox pezinho\) "true"
checkbox complemento "true"
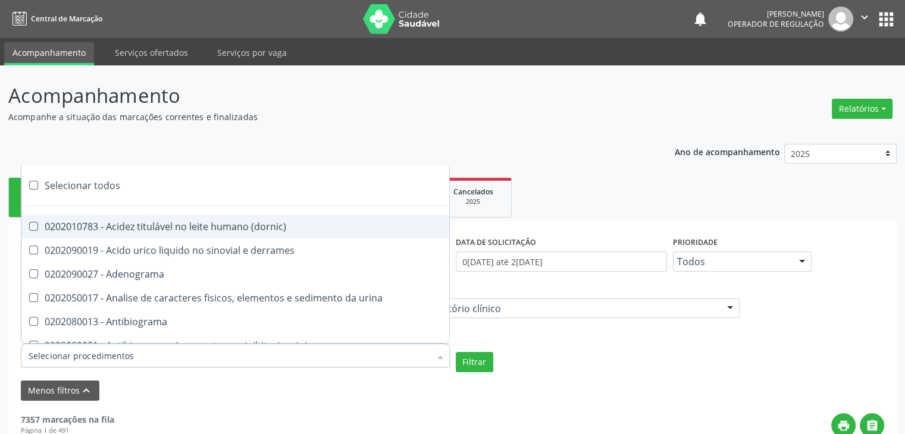
checkbox pezinho\) "true"
checkbox 17-alfa-hidroxiprogesterona "true"
checkbox totais "true"
checkbox 17-hidroxicorticosteroides "true"
checkbox d "true"
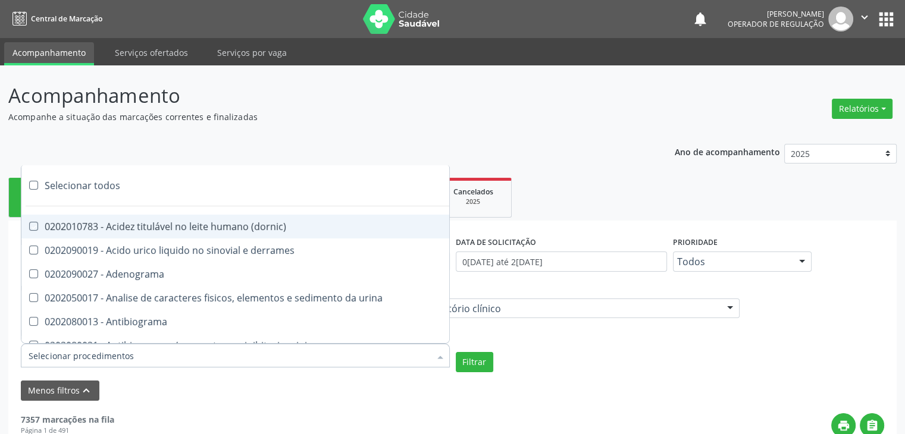
checkbox 5-nucleotidase "true"
checkbox acetona "true"
checkbox \(serotonina\) "true"
checkbox ascorbico "true"
checkbox delta-aminolevulinico "true"
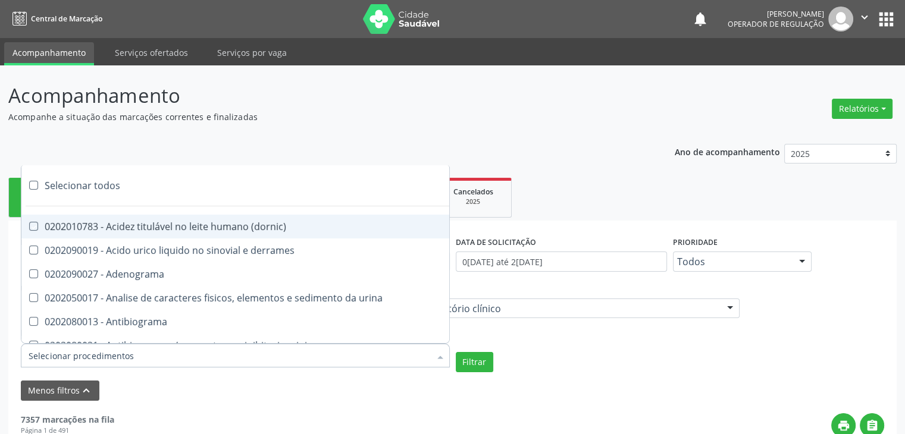
checkbox hipurico "true"
checkbox mandelico "true"
checkbox metil-hipurico "true"
checkbox urico "true"
checkbox valproico "true"
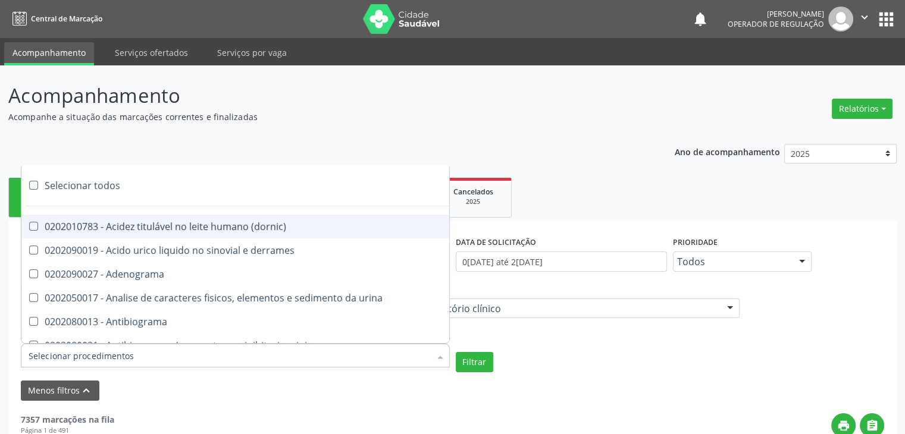
checkbox vanilmandelico "true"
checkbox \(acth\) "true"
checkbox ala-desidratase "true"
checkbox etilico "true"
checkbox aldolase "true"
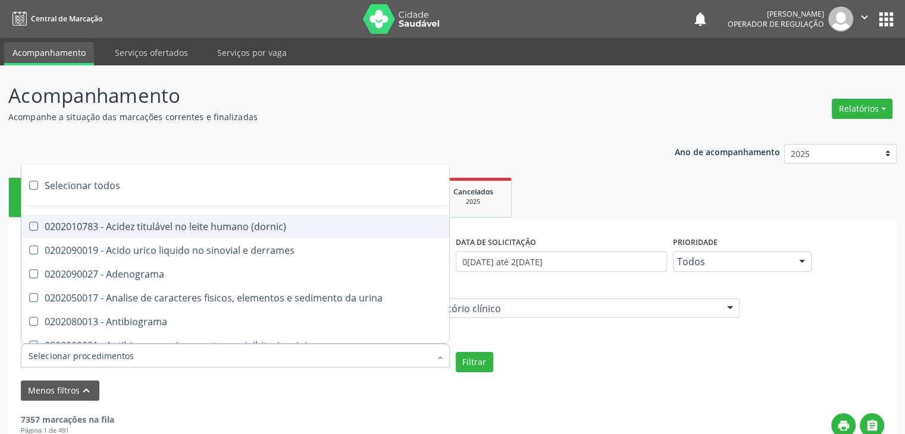
checkbox aldosterona "true"
checkbox alfa-1-antitripsina "true"
checkbox acida "true"
checkbox alfa-2-macroglobulina "true"
checkbox alfa-fetoproteina "true"
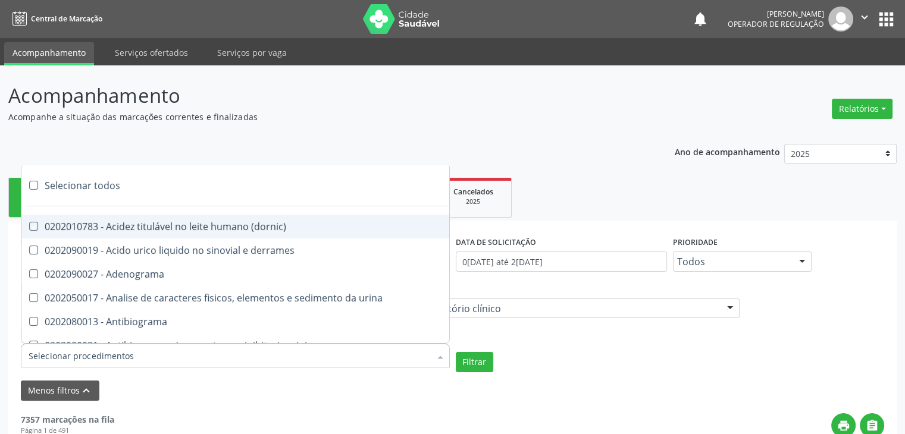
checkbox aluminio "true"
checkbox amilase "true"
checkbox aminoglicosideos "true"
checkbox amonia "true"
checkbox ciclico "true"
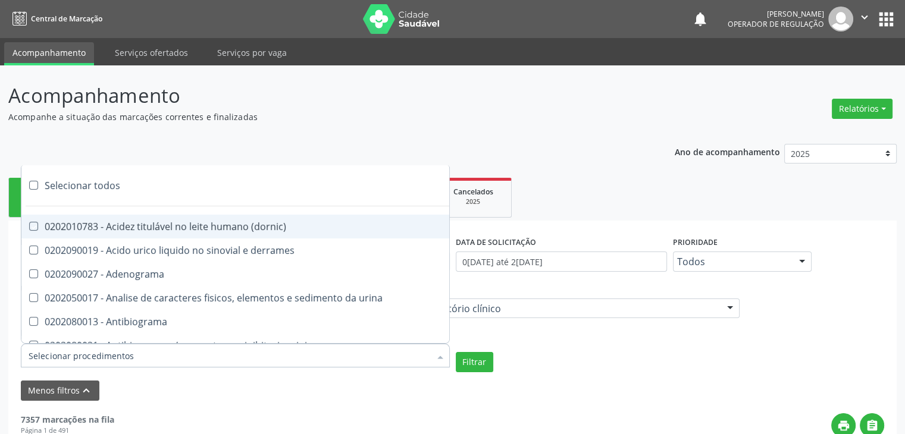
checkbox androstenediona "true"
checkbox anfetaminas "true"
checkbox circulante "true"
checkbox iga "true"
checkbox triciclicos "true"
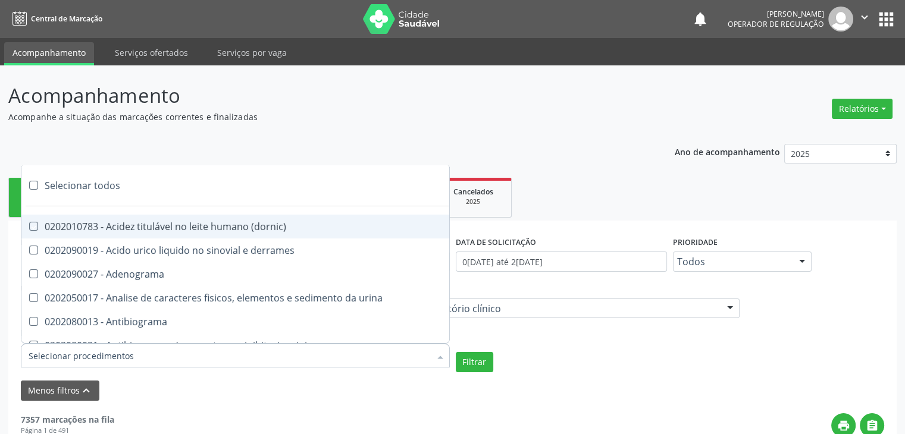
checkbox \(psa\) "true"
checkbox iii "true"
checkbox barbituratos "true"
checkbox benzodiazepinicos "true"
checkbox beta-2-microglobulina "true"
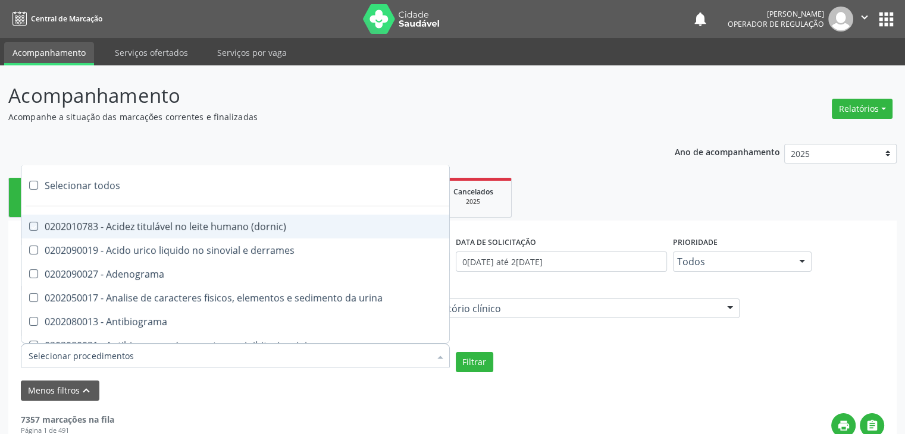
checkbox fracoes "true"
checkbox cadmio "true"
checkbox calcio "true"
checkbox ionizavel "true"
checkbox calcitonina "true"
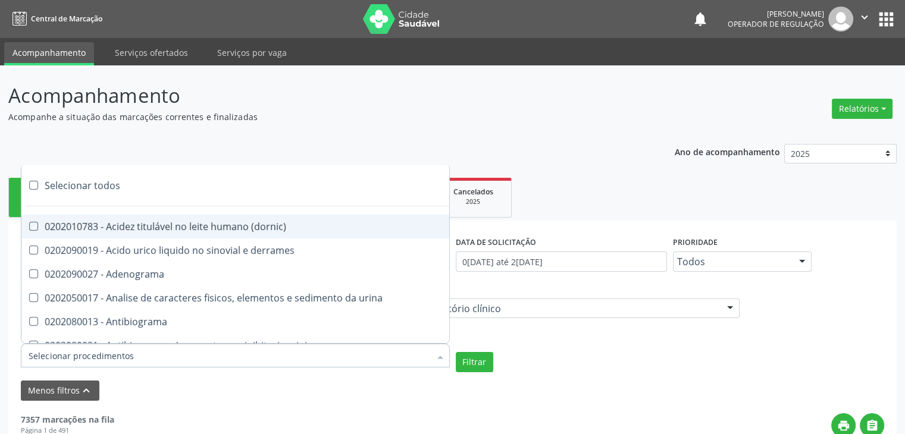
checkbox carbamazepina "true"
checkbox carboxi-hemoglobina "true"
checkbox caroteno "true"
checkbox catecolaminas "true"
checkbox chumbo "true"
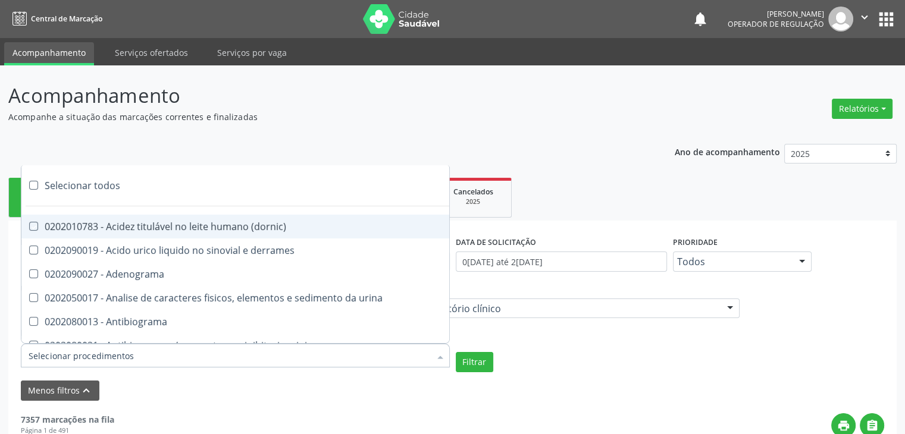
checkbox ciclosporina "true"
checkbox citrato "true"
checkbox cloreto "true"
checkbox suor "true"
checkbox cobre "true"
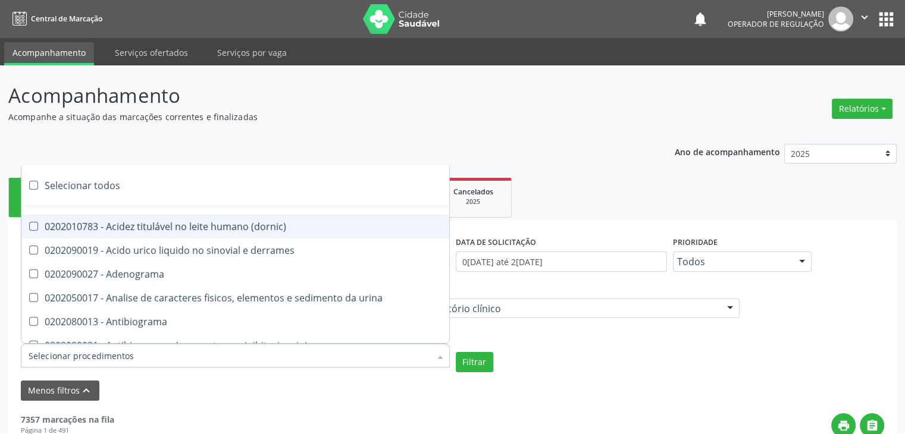
checkbox hdl "true"
checkbox ldl "true"
checkbox colinesterase "true"
checkbox c3 "true"
checkbox c4 "true"
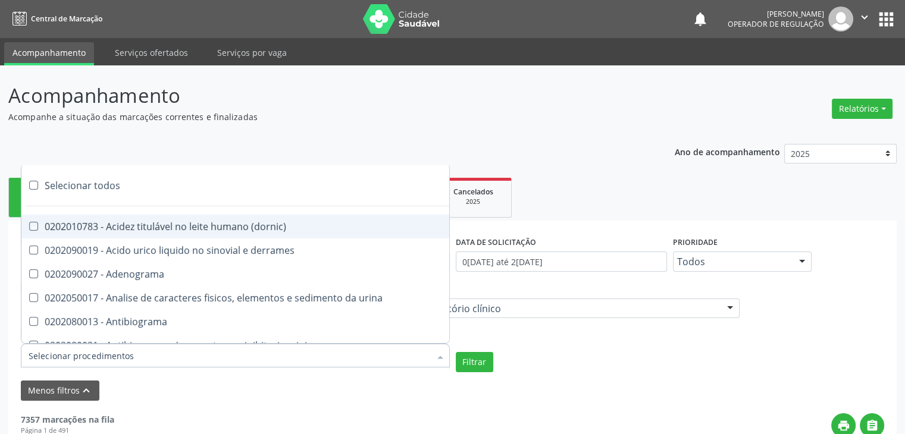
checkbox cortisol "true"
checkbox creatinina "true"
checkbox amniotico "true"
checkbox \(cpk\) "true"
checkbox crioaglutinina "true"
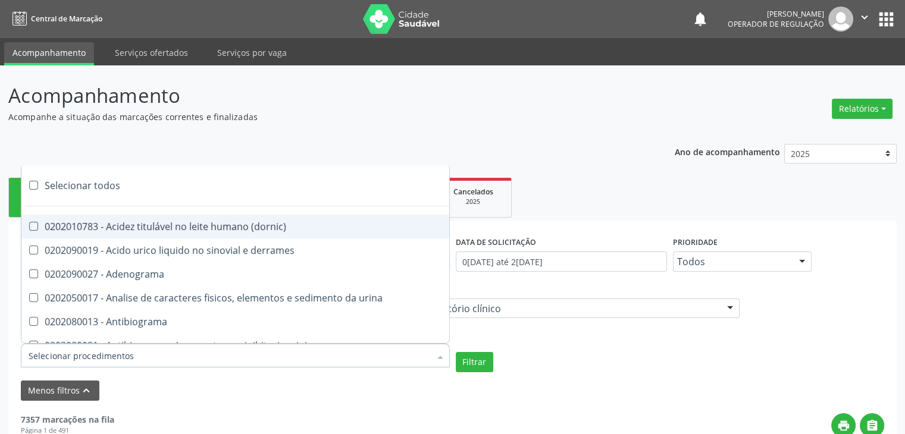
checkbox \(dhea\) "true"
checkbox alfa-hidroxibutirica "true"
checkbox glutamica "true"
checkbox latica "true"
checkbox fracionadas\) "true"
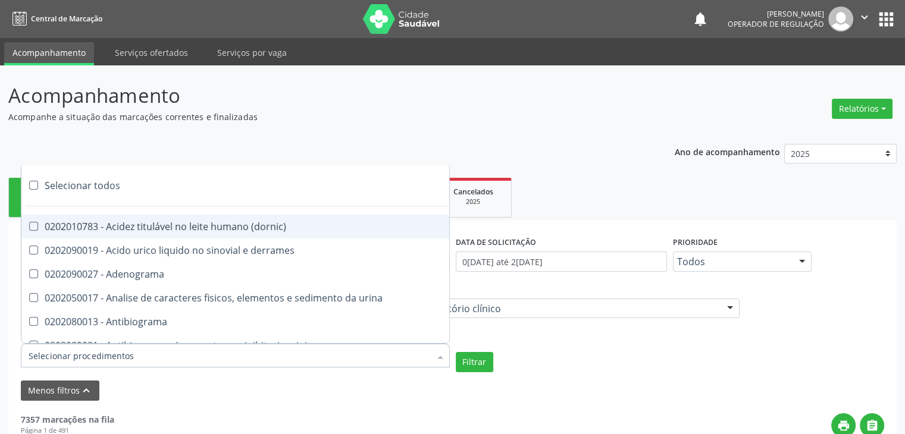
checkbox digitoxina\) "true"
checkbox \(dht\) "true"
checkbox fecal "true"
checkbox estradiol "true"
checkbox estriol "true"
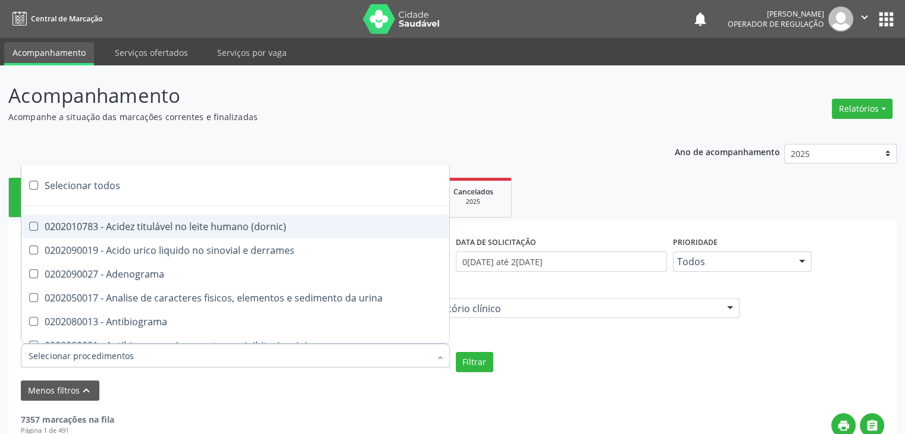
checkbox estrona "true"
checkbox etossuximida "true"
checkbox ii "true"
checkbox ix "true"
checkbox v "true"
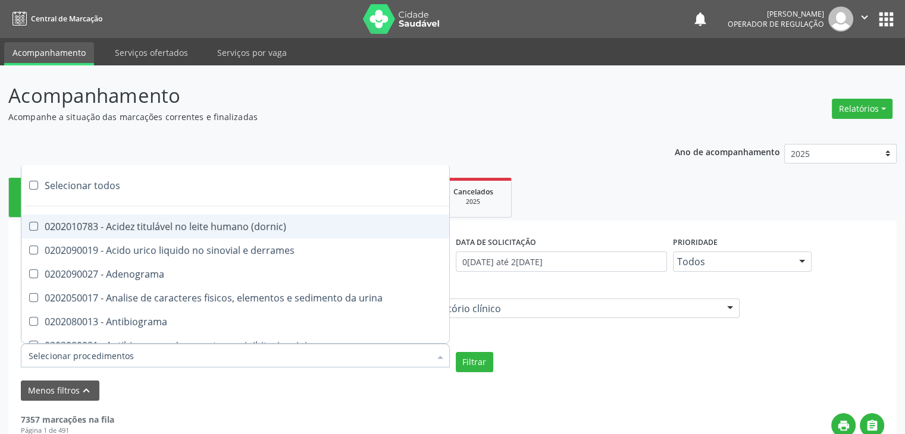
checkbox vii "true"
checkbox viii "true"
checkbox \(inibidor\) "true"
checkbox \(antigeno\) "true"
checkbox x "true"
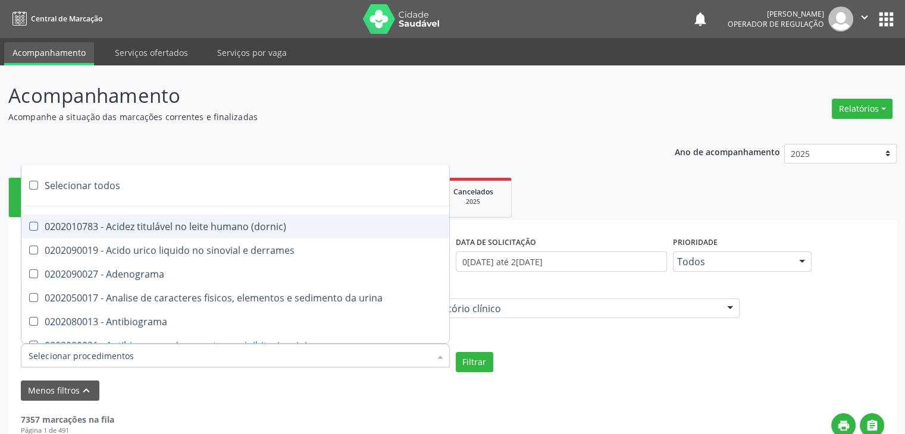
checkbox xi "true"
checkbox xii "true"
checkbox xiii "true"
checkbox tardio\) "true"
checkbox t4 "true"
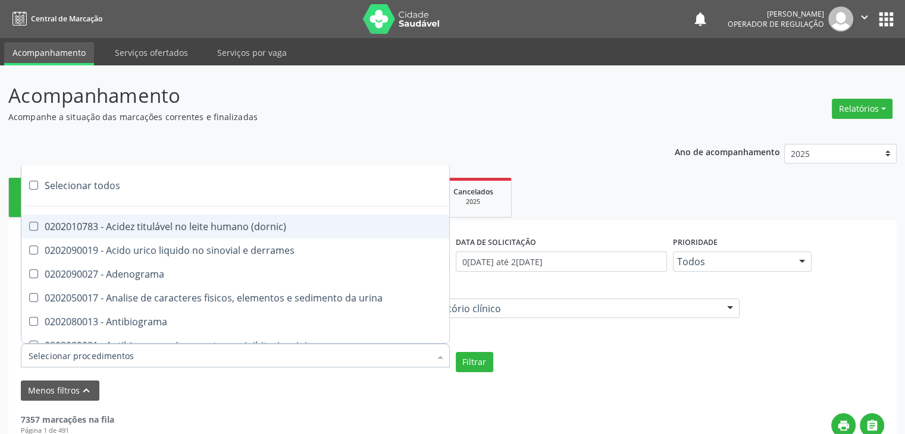
checkbox pezinho\) "true"
checkbox fenitoina "true"
checkbox fenol "true"
checkbox ferritina "true"
checkbox serico "true"
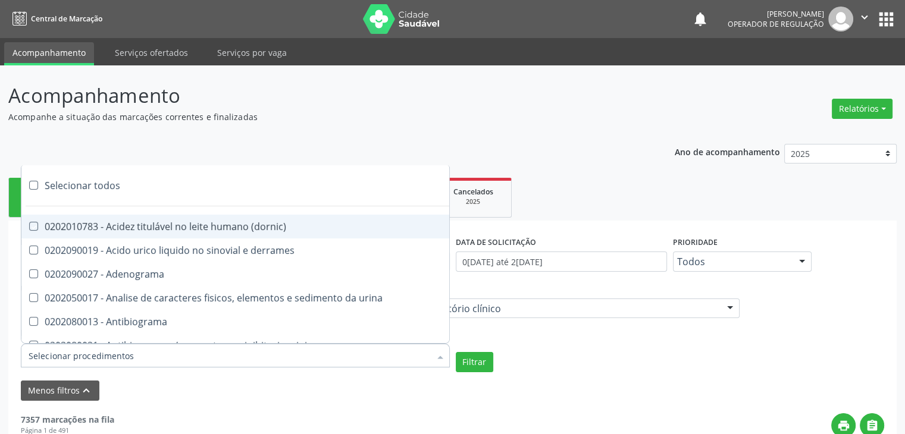
checkbox fibrinogenio "true"
checkbox folato "true"
checkbox formaldeido "true"
checkbox total "true"
checkbox alcalina "true"
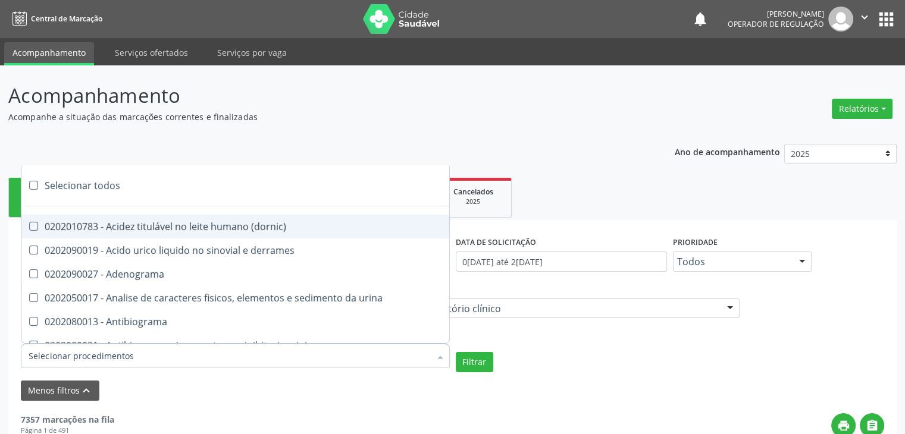
checkbox esperma "true"
checkbox fosforo "true"
checkbox acida "true"
checkbox frutose "true"
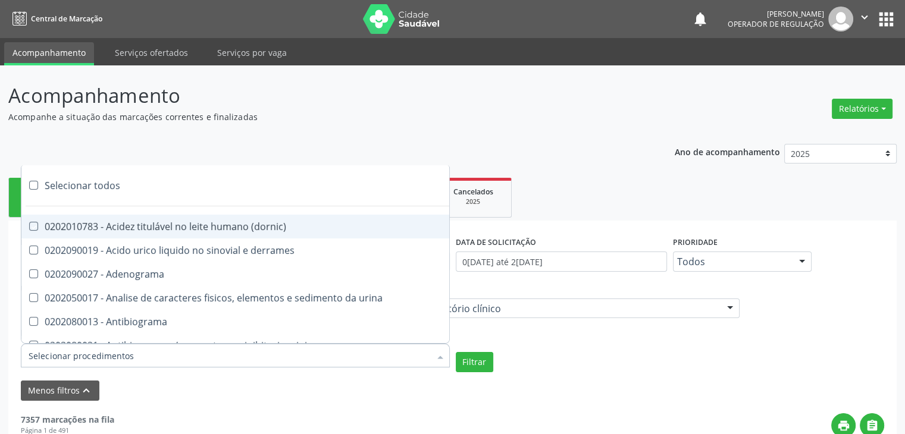
checkbox esperma "true"
checkbox galactose "true"
checkbox gt\) "true"
checkbox gastrina "true"
checkbox glicose "true"
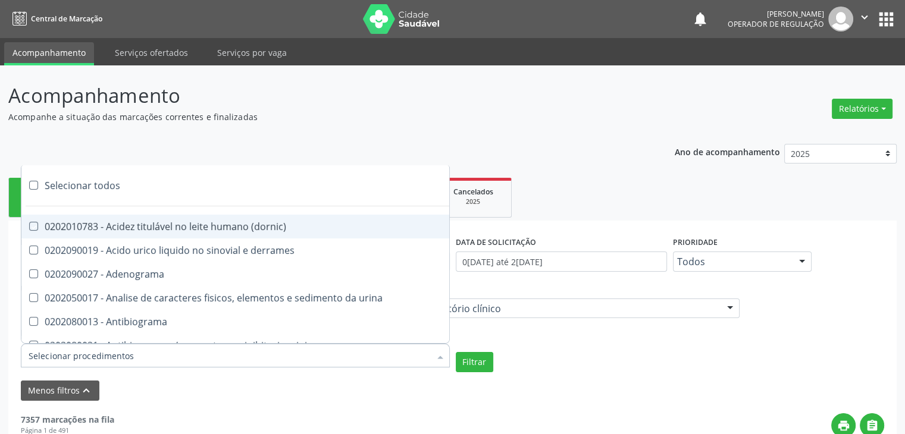
checkbox derrames "true"
checkbox desidrogenase "true"
checkbox tiroxina "true"
checkbox hcg\) "true"
checkbox fecal "true"
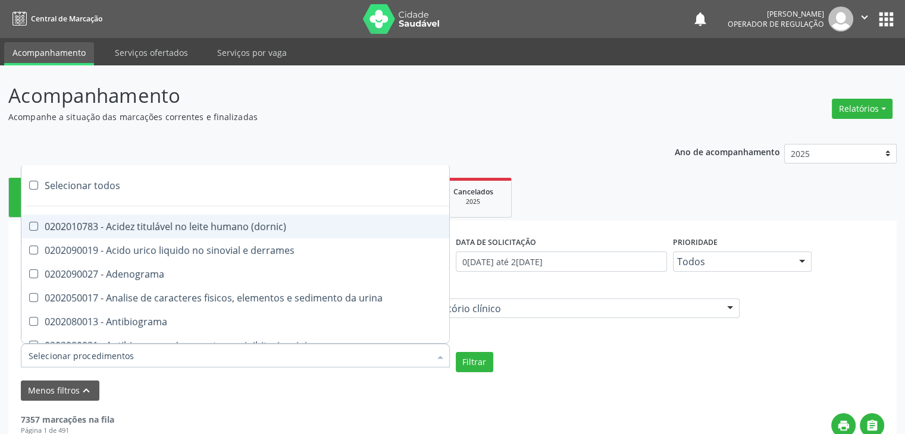
checkbox haptoglobina "true"
checkbox hemoglobina "true"
checkbox 37oc "true"
checkbox fetal "true"
checkbox glicosilada "true"
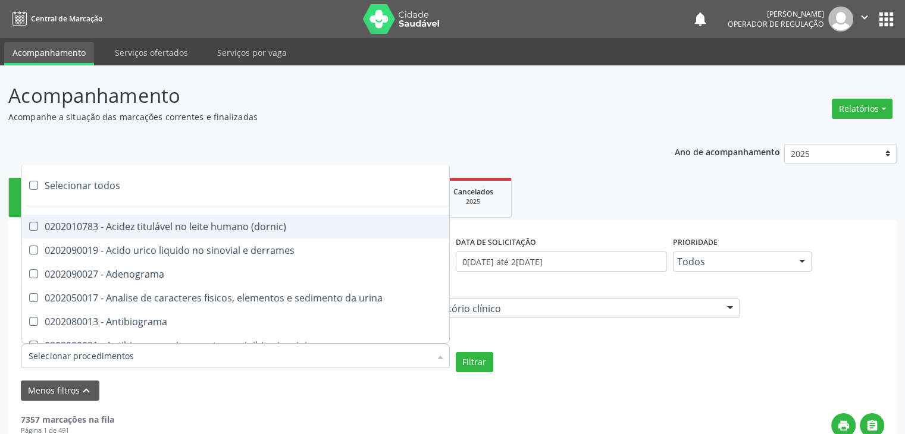
checkbox hemossiderina "true"
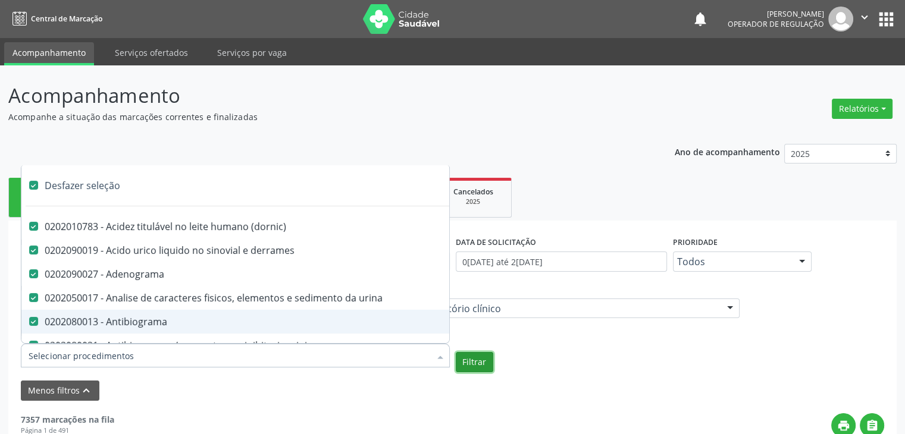
click at [471, 355] on button "Filtrar" at bounding box center [474, 362] width 37 height 20
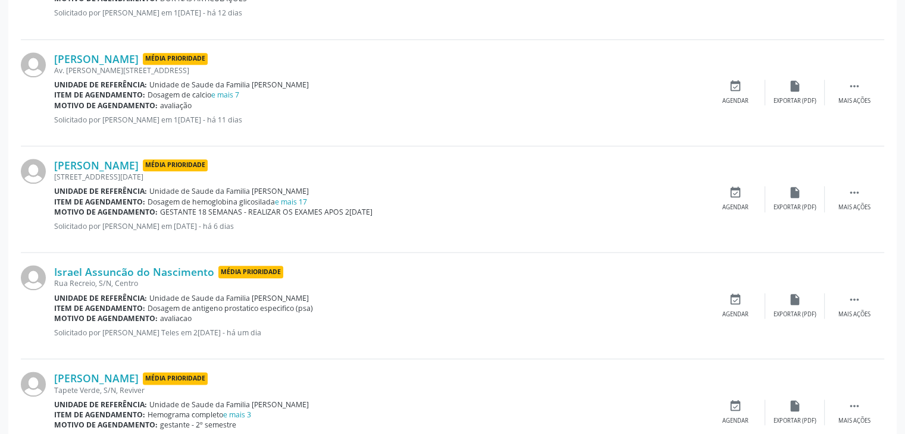
scroll to position [1665, 0]
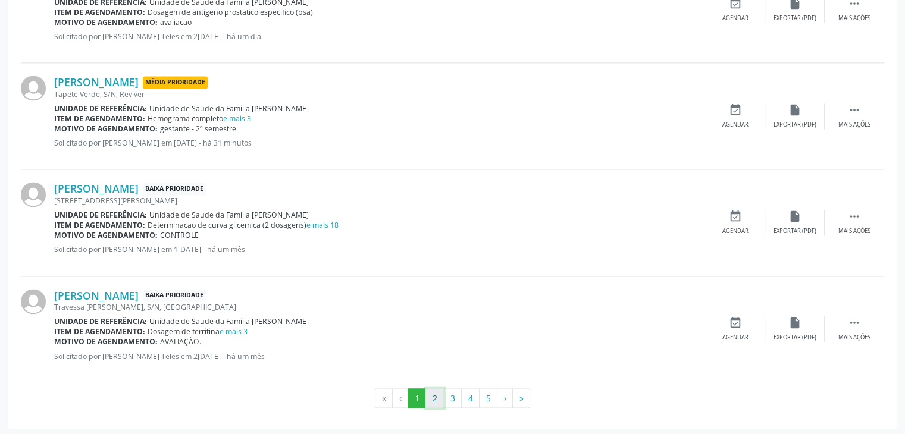
click at [439, 396] on button "2" at bounding box center [434, 399] width 18 height 20
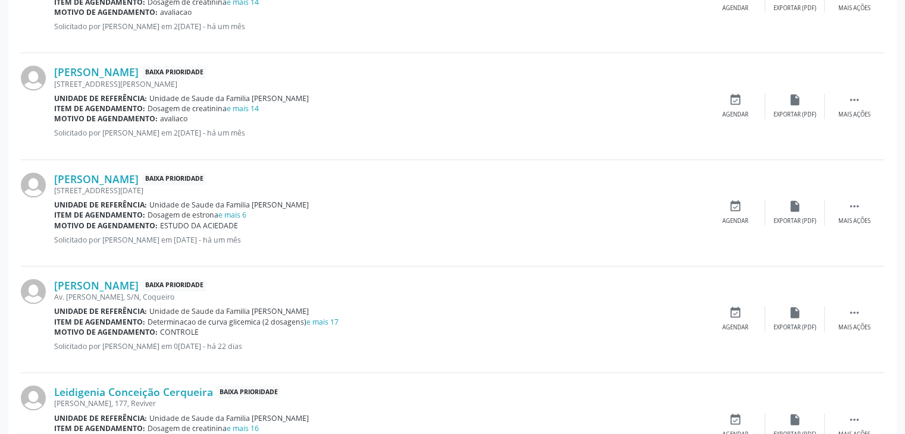
scroll to position [1308, 0]
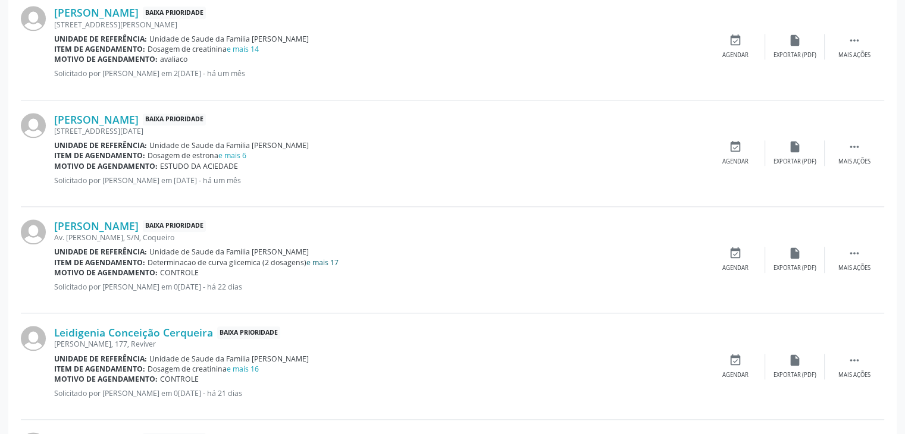
click at [325, 258] on link "e mais 17" at bounding box center [322, 263] width 32 height 10
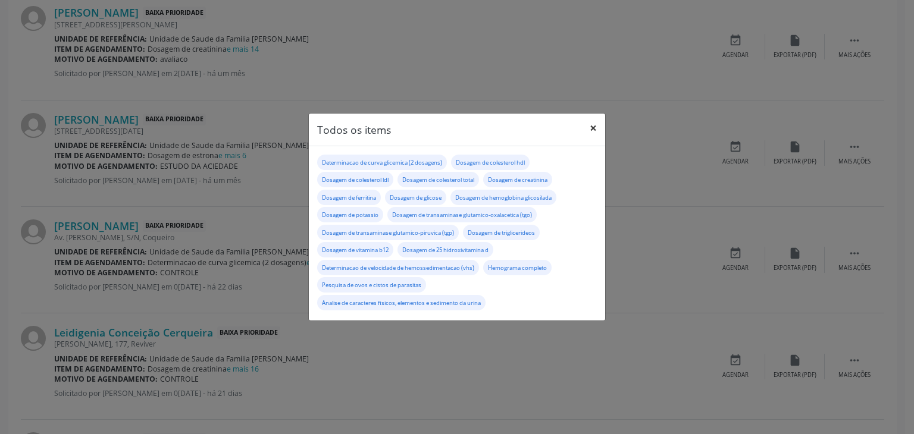
click at [596, 131] on button "×" at bounding box center [593, 128] width 24 height 29
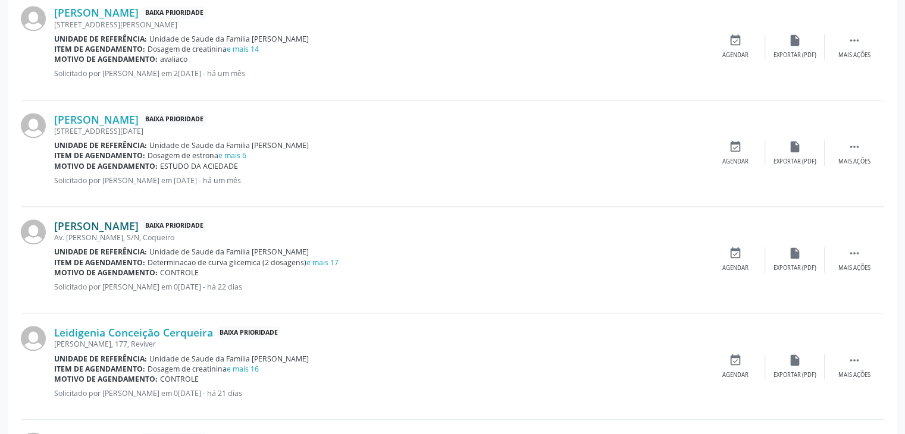
click at [133, 220] on link "[PERSON_NAME]" at bounding box center [96, 226] width 84 height 13
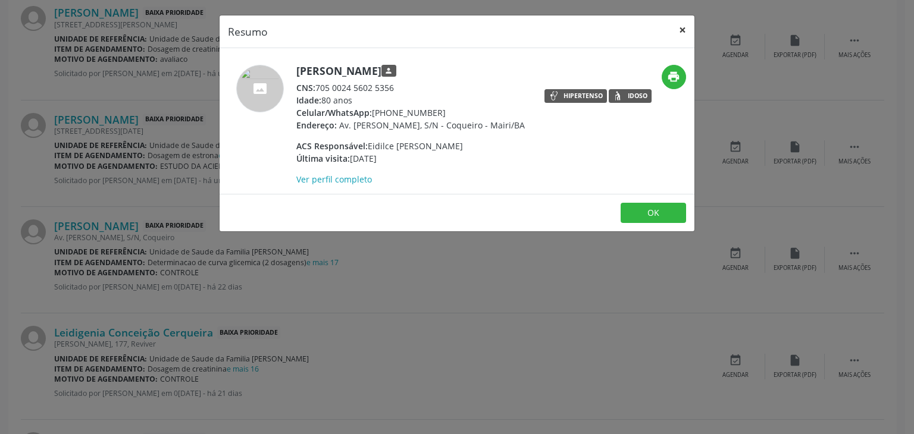
click at [682, 21] on button "×" at bounding box center [683, 29] width 24 height 29
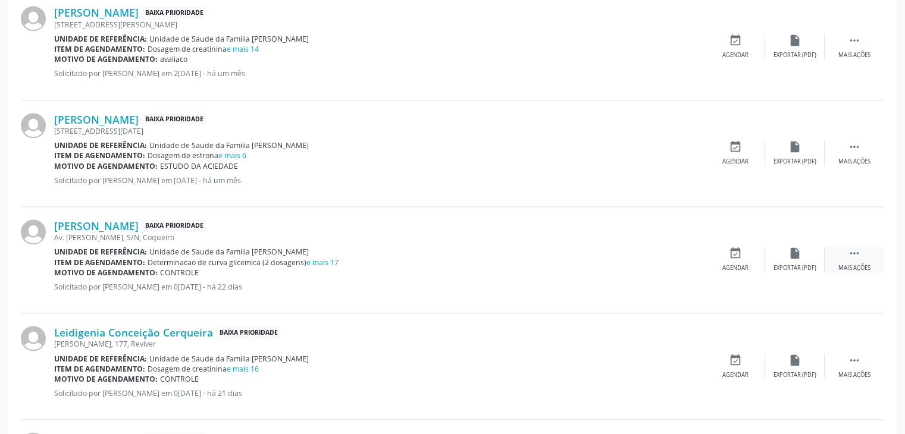
click at [853, 248] on icon "" at bounding box center [854, 253] width 13 height 13
click at [811, 256] on div "edit Editar" at bounding box center [795, 260] width 60 height 26
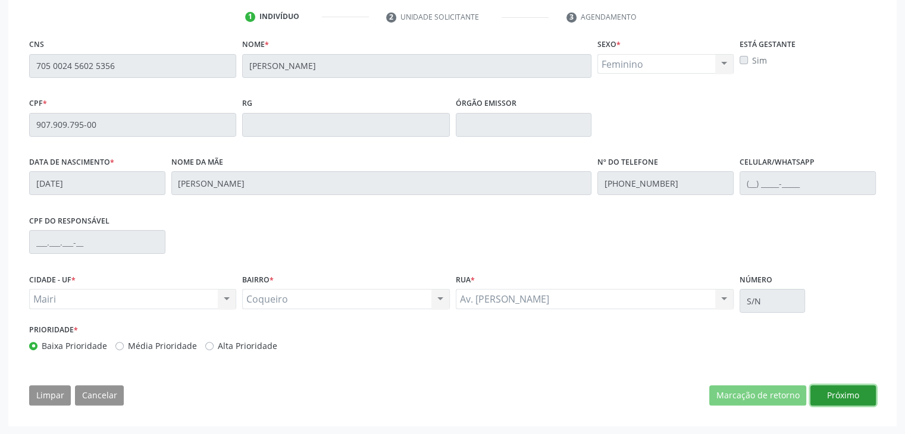
click at [837, 394] on button "Próximo" at bounding box center [842, 396] width 65 height 20
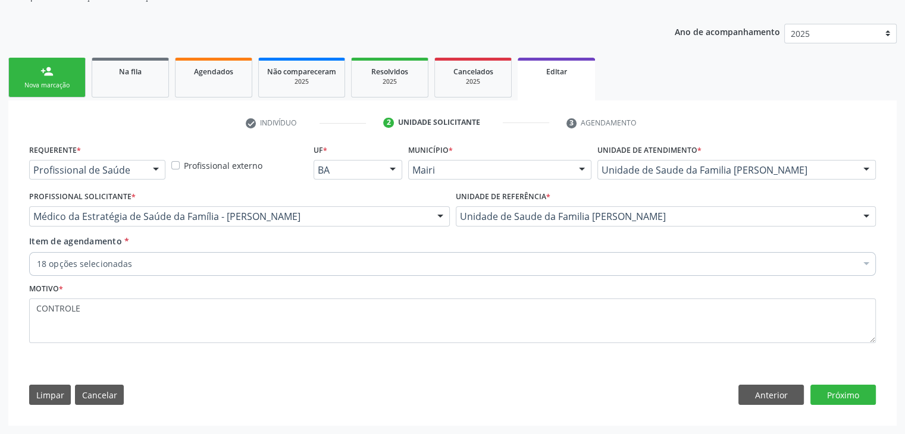
scroll to position [119, 0]
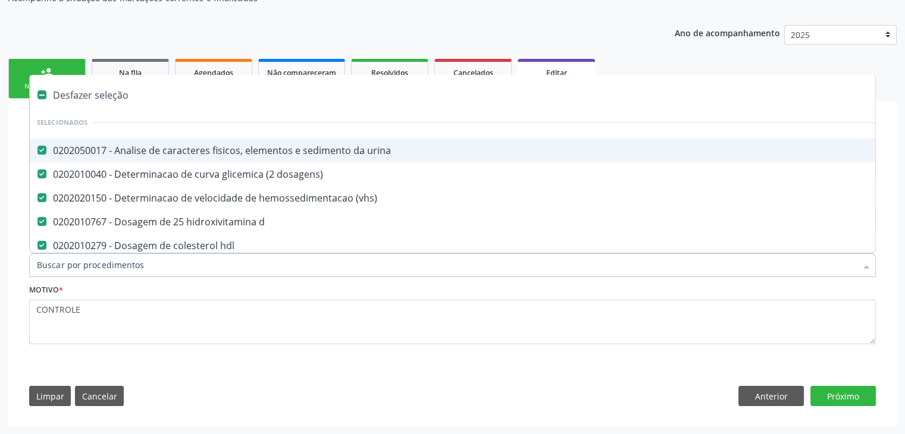
click at [112, 99] on div "Desfazer seleção" at bounding box center [495, 95] width 930 height 24
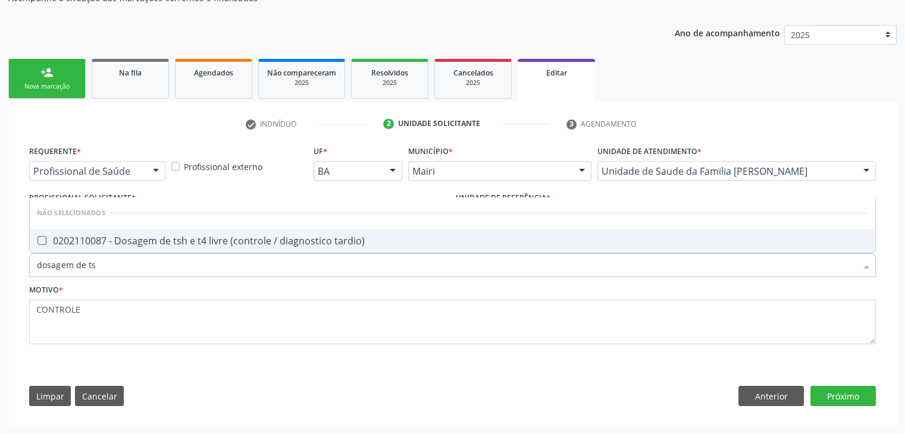
click at [181, 230] on span "0202110087 - Dosagem de tsh e t4 livre (controle / diagnostico tardio)" at bounding box center [453, 241] width 846 height 24
click at [866, 402] on button "Próximo" at bounding box center [842, 396] width 65 height 20
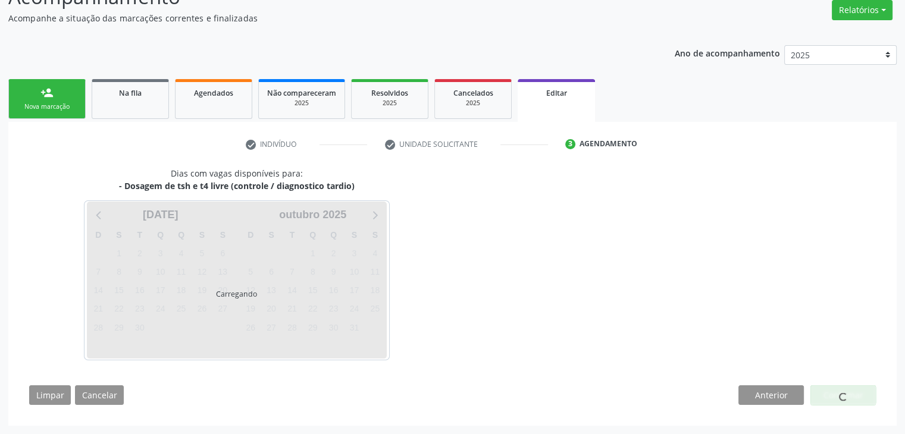
scroll to position [98, 0]
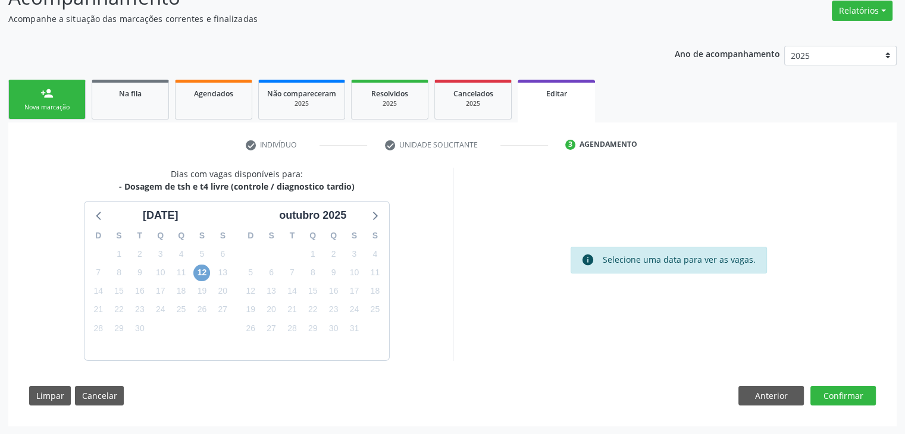
click at [198, 274] on span "12" at bounding box center [201, 273] width 17 height 17
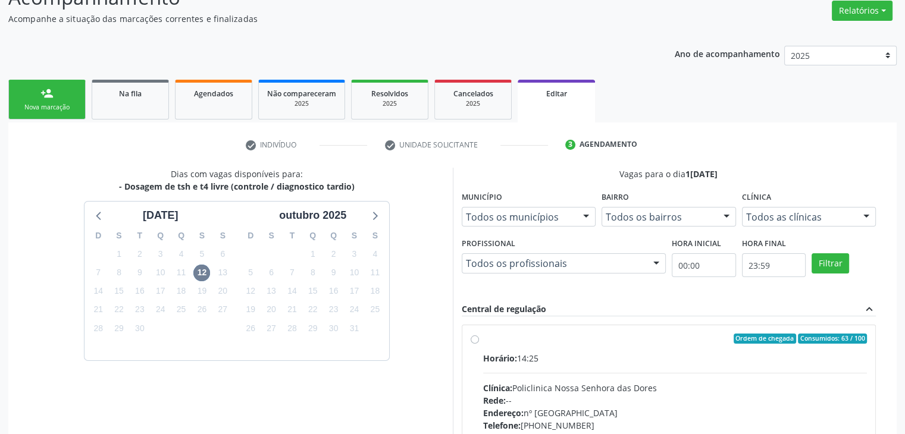
click at [724, 391] on div "Clínica: Policlinica Nossa Senhora das Dores" at bounding box center [675, 388] width 384 height 12
click at [479, 345] on input "Ordem de chegada Consumidos: 63 / 100 Horário: 14:25 Clínica: Policlinica Nossa…" at bounding box center [475, 339] width 8 height 11
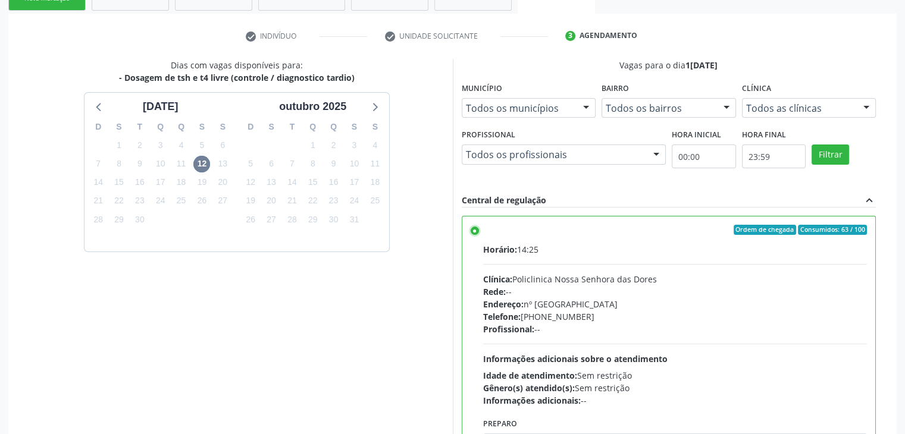
scroll to position [292, 0]
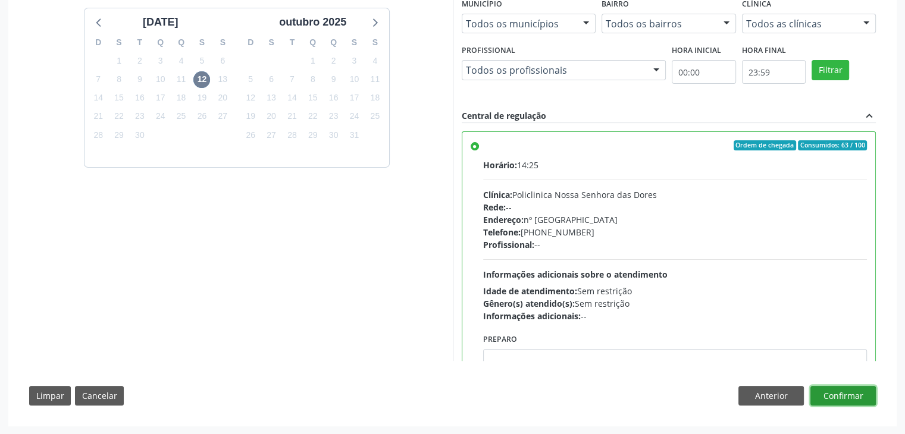
click at [831, 399] on button "Confirmar" at bounding box center [842, 396] width 65 height 20
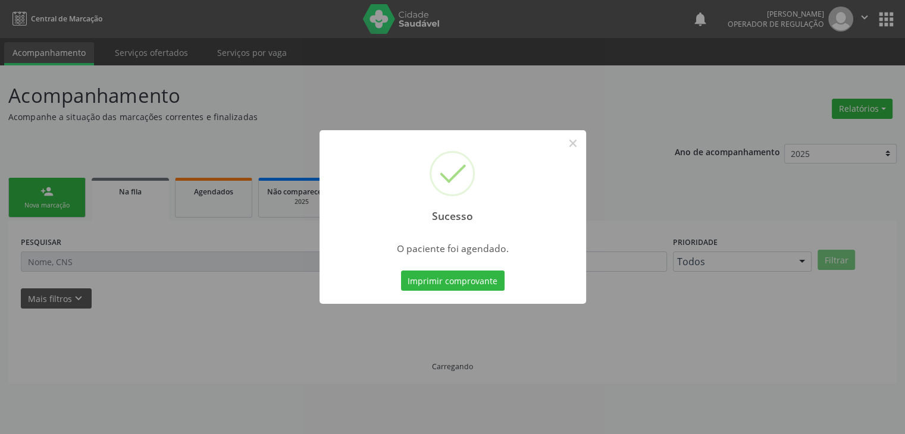
scroll to position [0, 0]
click at [575, 139] on button "×" at bounding box center [577, 143] width 20 height 20
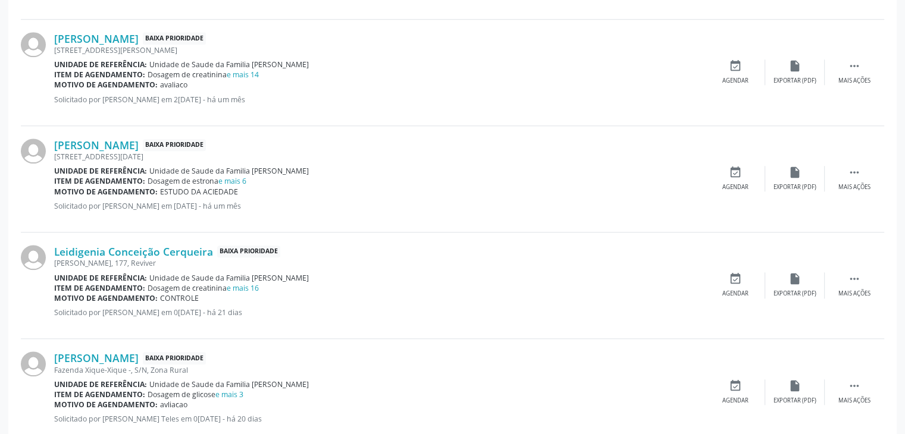
scroll to position [1250, 0]
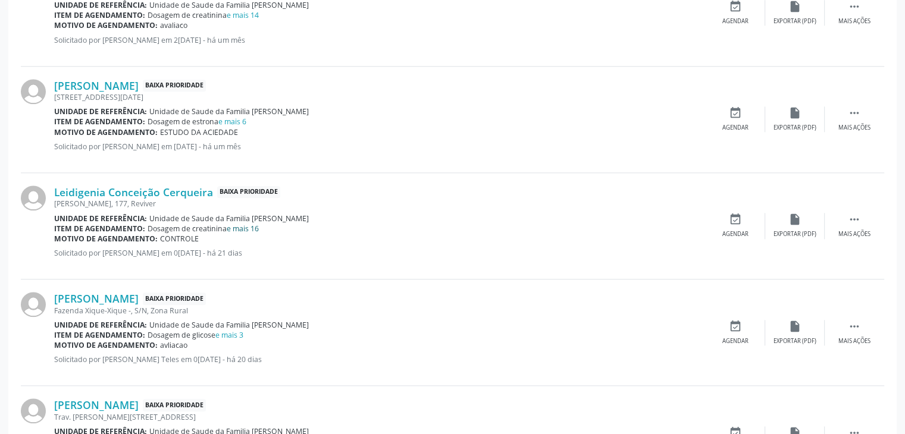
click at [248, 225] on link "e mais 16" at bounding box center [243, 229] width 32 height 10
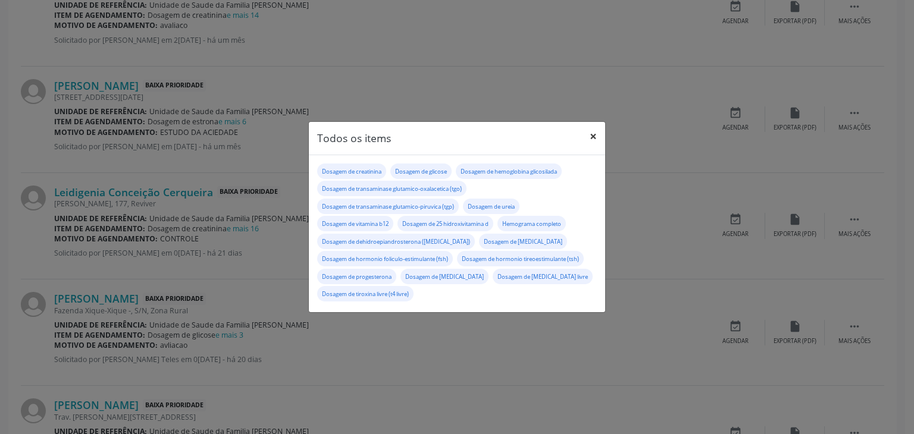
click at [593, 134] on button "×" at bounding box center [593, 136] width 24 height 29
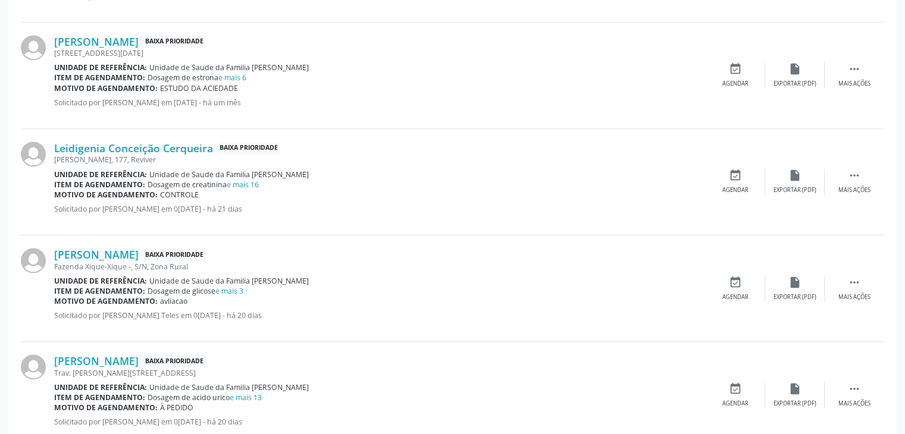
scroll to position [1369, 0]
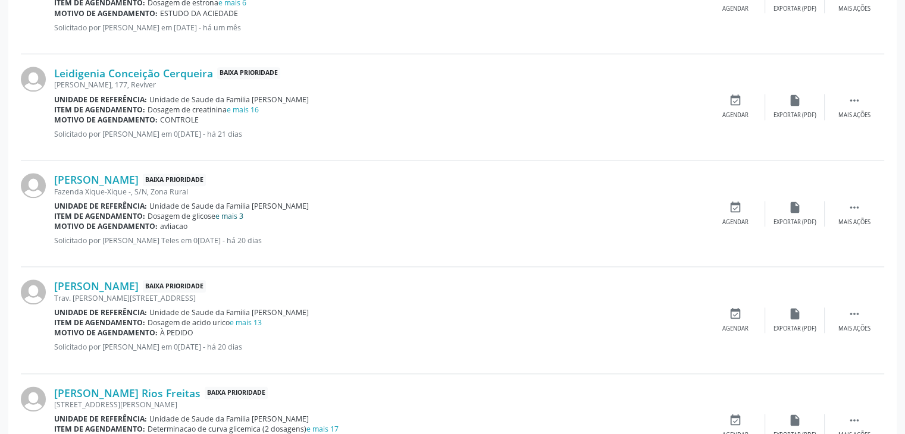
click at [234, 214] on link "e mais 3" at bounding box center [229, 216] width 28 height 10
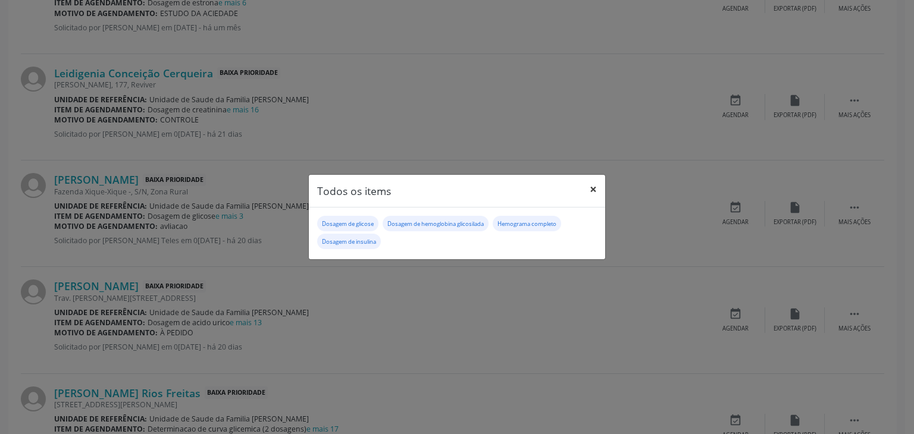
click at [591, 190] on button "×" at bounding box center [593, 189] width 24 height 29
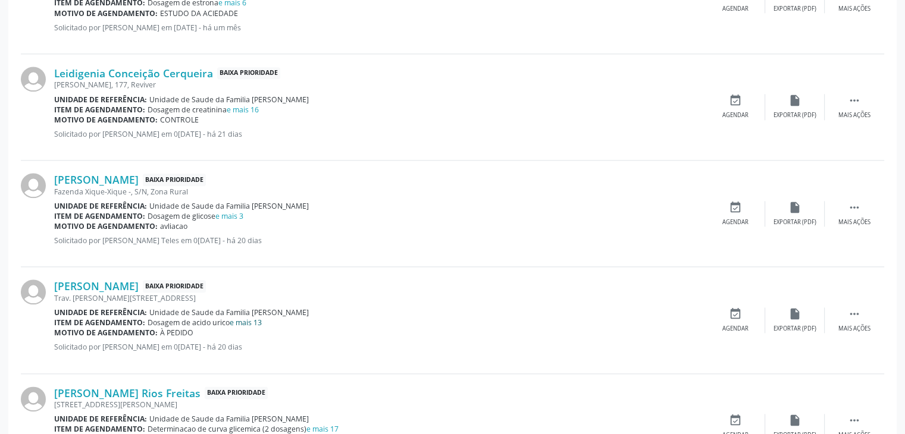
click at [255, 319] on link "e mais 13" at bounding box center [246, 323] width 32 height 10
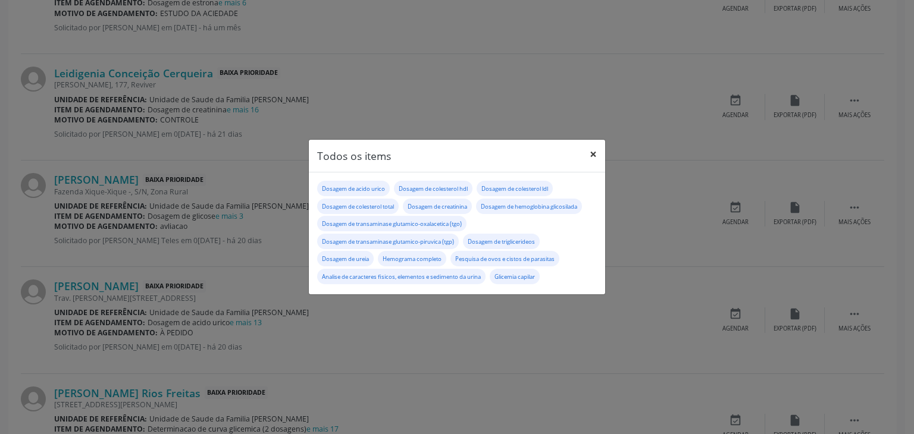
click at [595, 146] on button "×" at bounding box center [593, 154] width 24 height 29
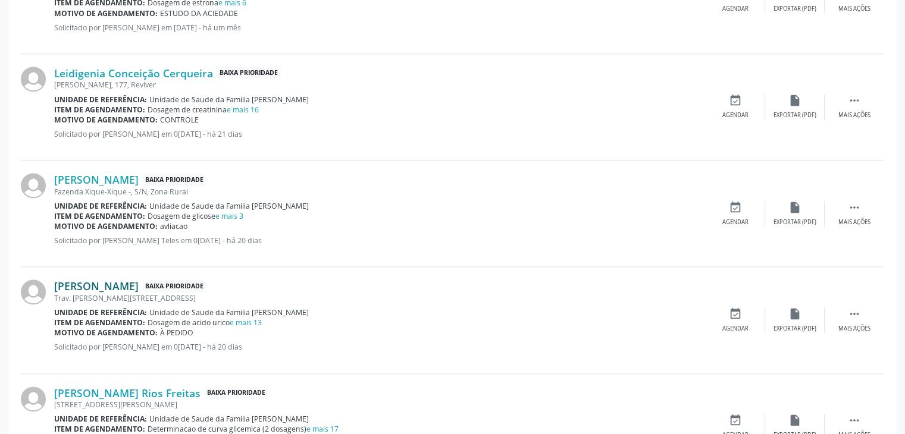
click at [71, 280] on link "Marlene Silva Santos" at bounding box center [96, 286] width 84 height 13
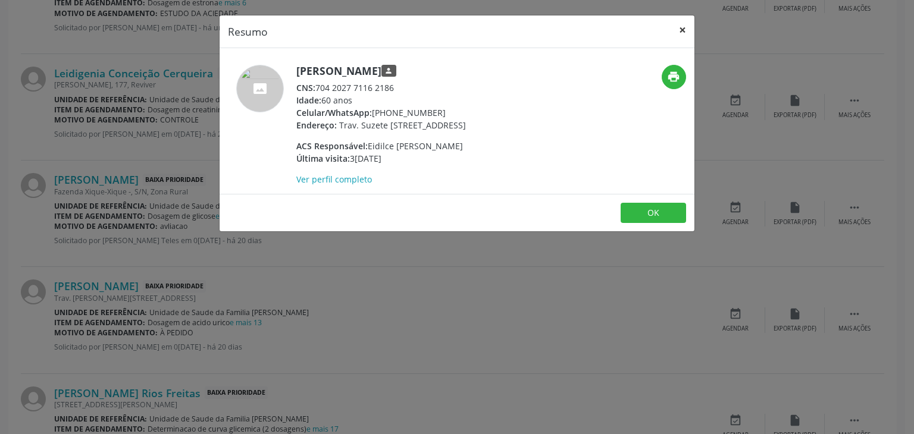
click at [685, 36] on button "×" at bounding box center [683, 29] width 24 height 29
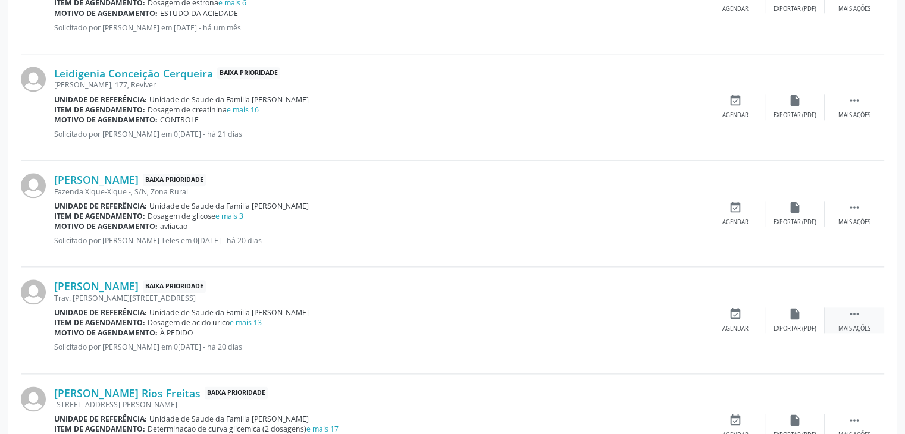
click at [851, 325] on div "Mais ações" at bounding box center [854, 329] width 32 height 8
click at [797, 320] on div "edit Editar" at bounding box center [795, 321] width 60 height 26
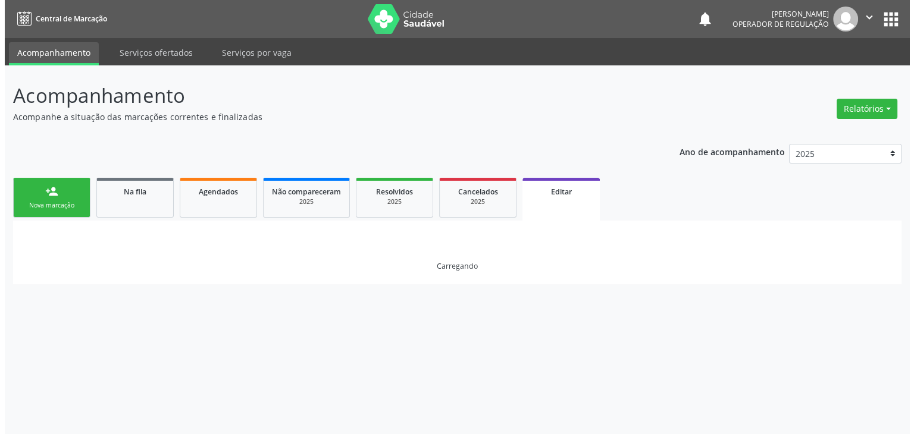
scroll to position [0, 0]
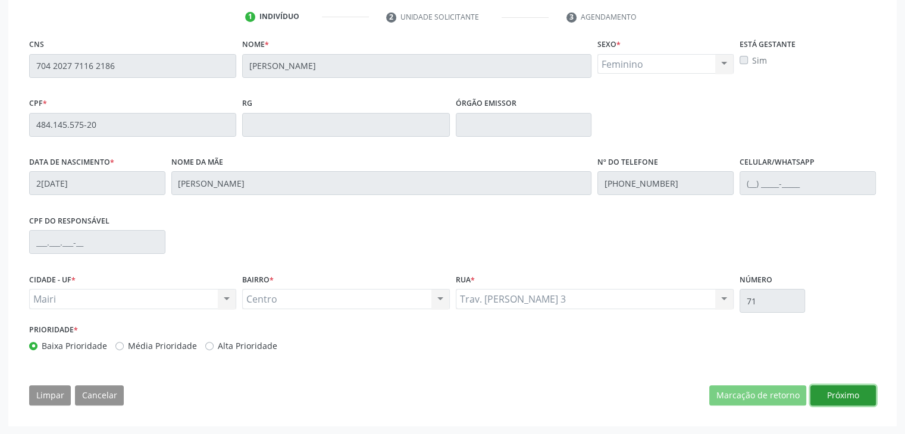
click at [859, 393] on button "Próximo" at bounding box center [842, 396] width 65 height 20
click at [0, 0] on button "Próximo" at bounding box center [0, 0] width 0 height 0
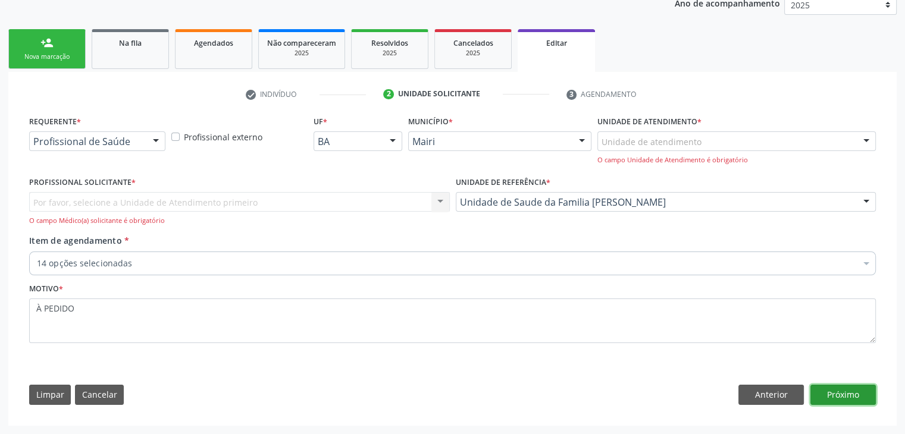
scroll to position [119, 0]
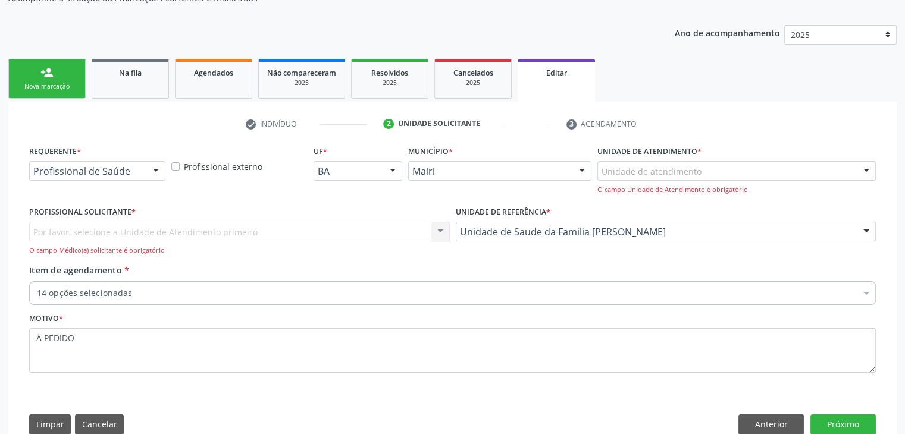
click at [194, 232] on div "Por favor, selecione a Unidade de Atendimento primeiro Nenhum resultado encontr…" at bounding box center [239, 239] width 421 height 34
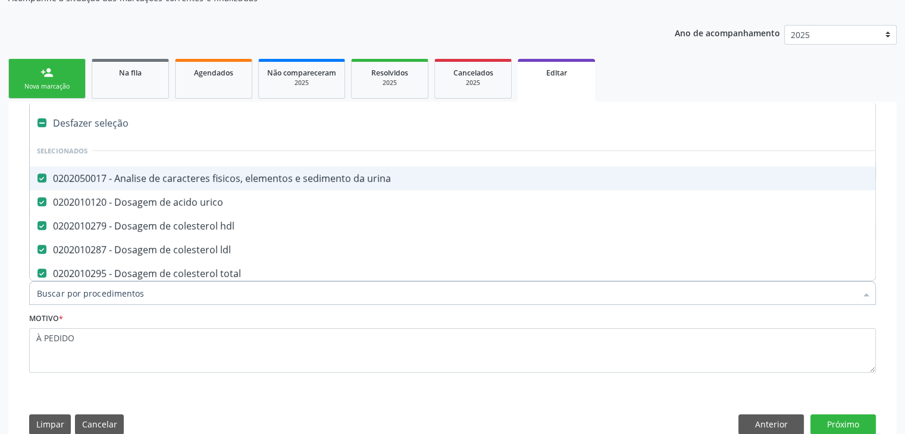
click at [68, 130] on div "Desfazer seleção" at bounding box center [495, 123] width 930 height 24
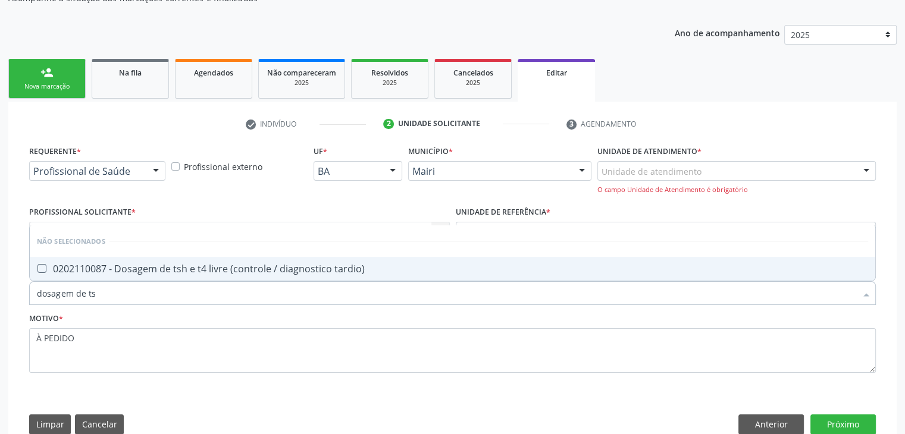
click at [149, 278] on span "0202110087 - Dosagem de tsh e t4 livre (controle / diagnostico tardio)" at bounding box center [453, 269] width 846 height 24
click at [201, 198] on div "Requerente * Profissional de Saúde Profissional de Saúde Paciente Nenhum result…" at bounding box center [452, 266] width 847 height 247
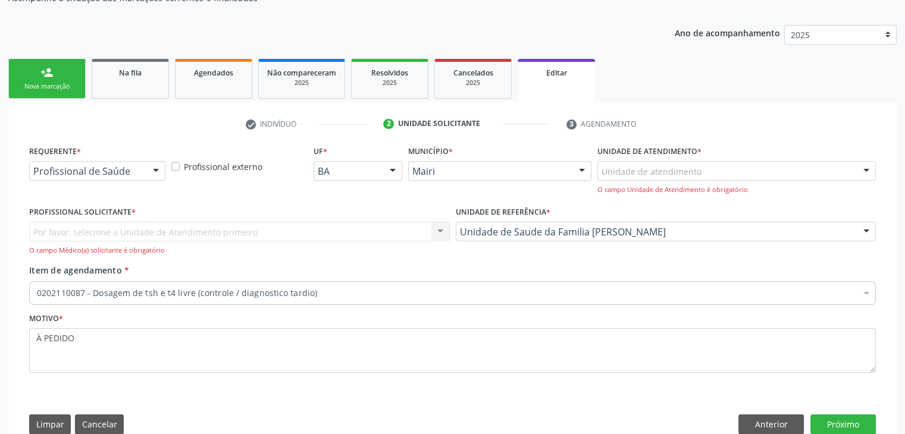
click at [188, 232] on div "Por favor, selecione a Unidade de Atendimento primeiro Nenhum resultado encontr…" at bounding box center [239, 239] width 421 height 34
click at [649, 177] on div "Unidade de atendimento" at bounding box center [736, 171] width 278 height 20
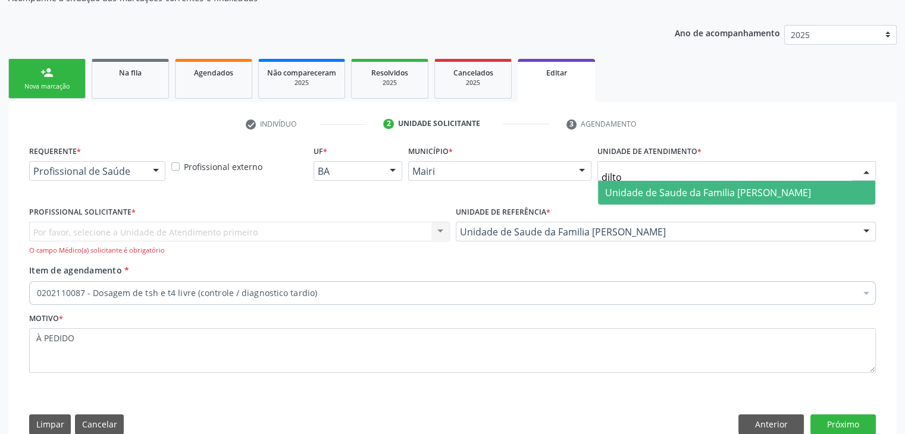
click at [660, 194] on span "Unidade de Saude da Familia [PERSON_NAME]" at bounding box center [708, 192] width 206 height 13
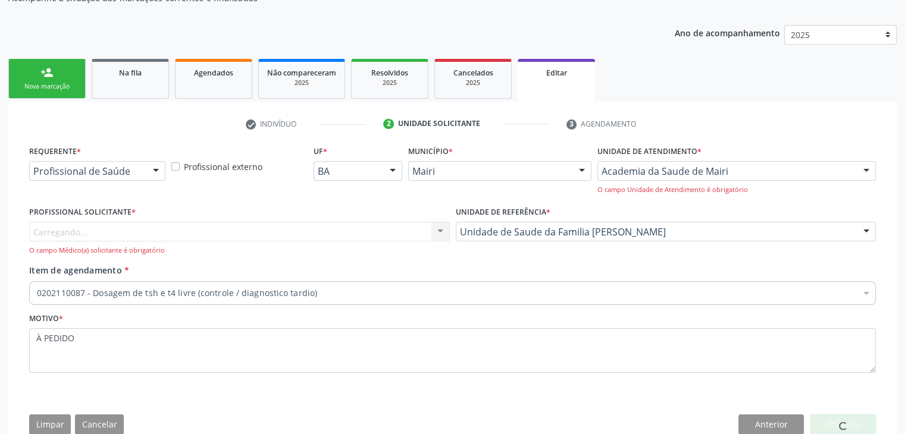
click at [190, 231] on div "Carregando... Nenhum resultado encontrado para: " " Não há nenhuma opção para s…" at bounding box center [239, 239] width 421 height 34
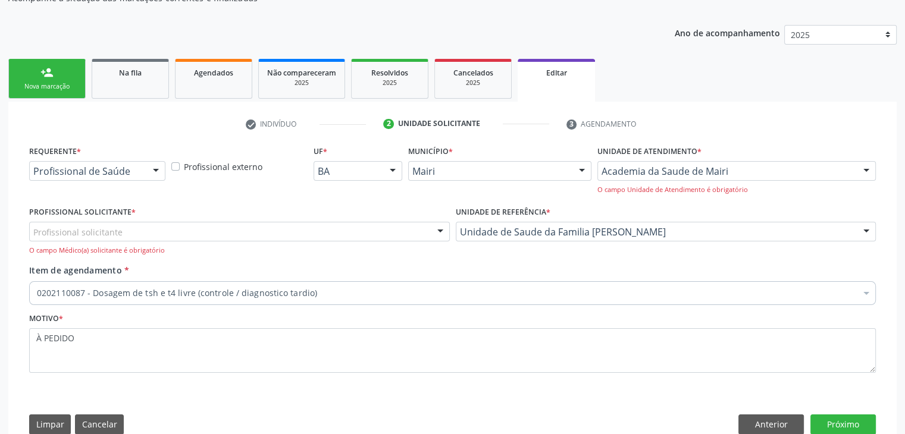
click at [190, 231] on div "Profissional solicitante" at bounding box center [239, 232] width 421 height 20
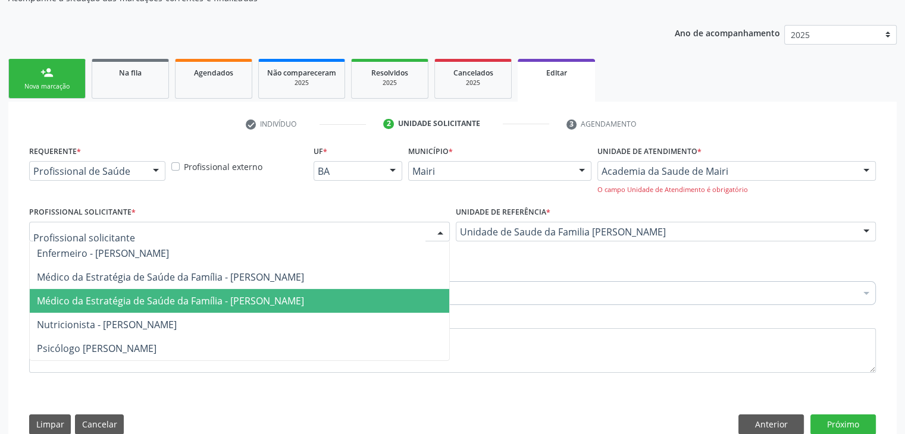
click at [194, 298] on span "Médico da Estratégia de Saúde da Família - [PERSON_NAME]" at bounding box center [170, 301] width 267 height 13
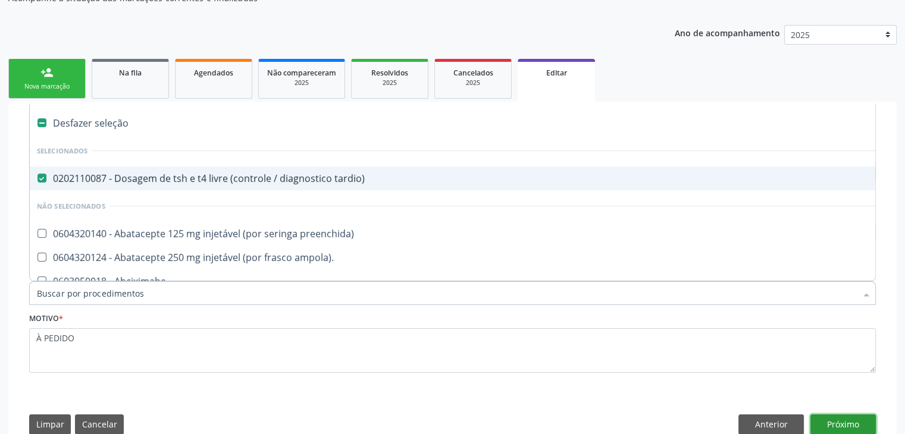
click at [854, 425] on button "Próximo" at bounding box center [842, 425] width 65 height 20
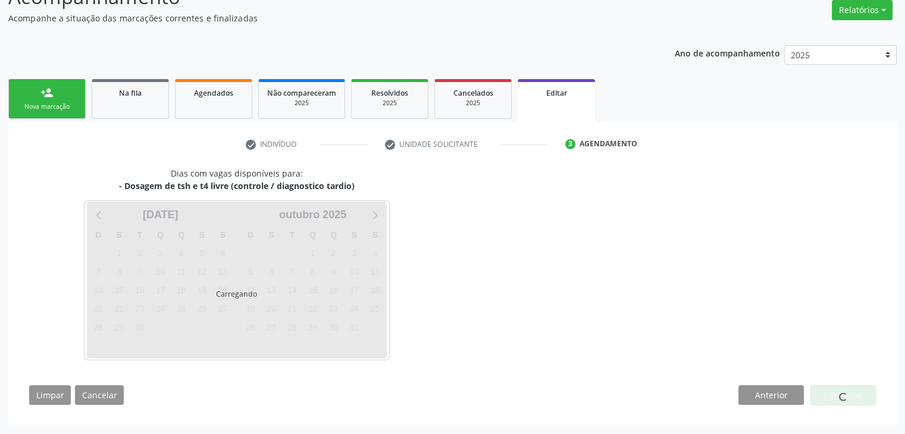
scroll to position [98, 0]
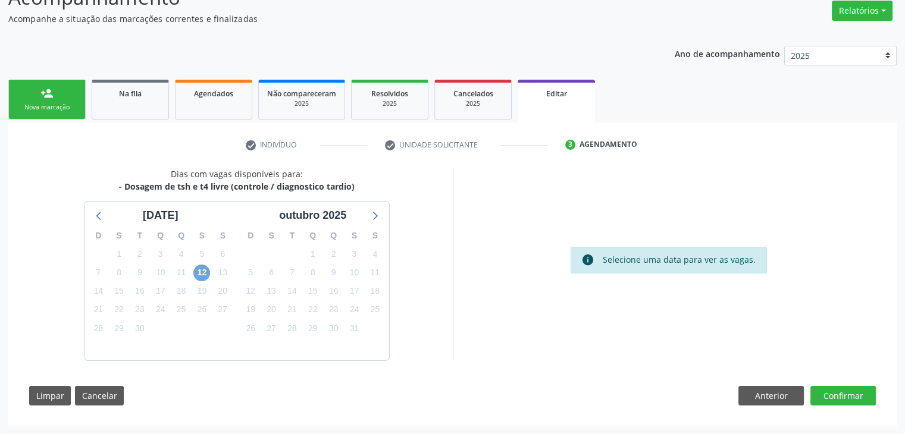
click at [198, 271] on span "12" at bounding box center [201, 273] width 17 height 17
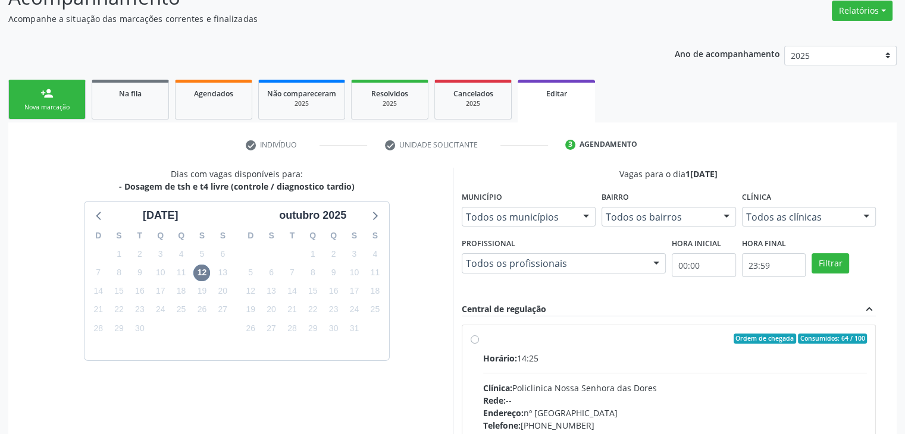
click at [656, 380] on div "Horário: 14:25 Clínica: Policlinica Nossa Senhora das Dores Rede: -- Endereço: …" at bounding box center [675, 434] width 384 height 164
click at [479, 345] on input "Ordem de chegada Consumidos: 64 / 100 Horário: 14:25 Clínica: Policlinica Nossa…" at bounding box center [475, 339] width 8 height 11
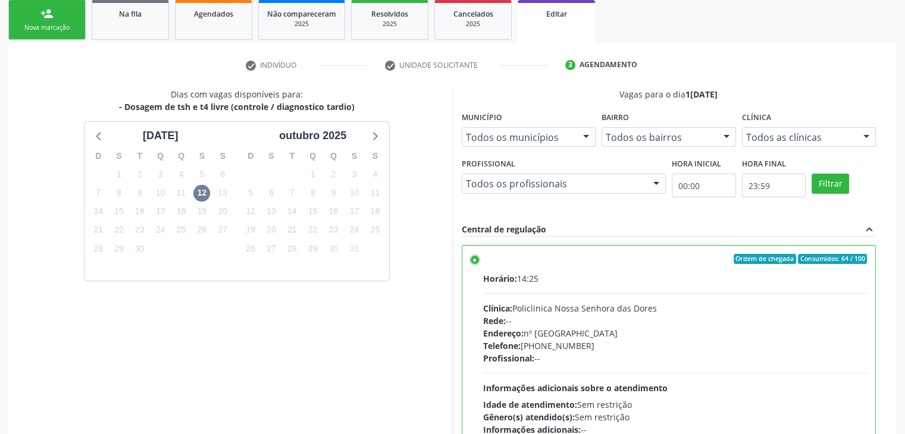
scroll to position [292, 0]
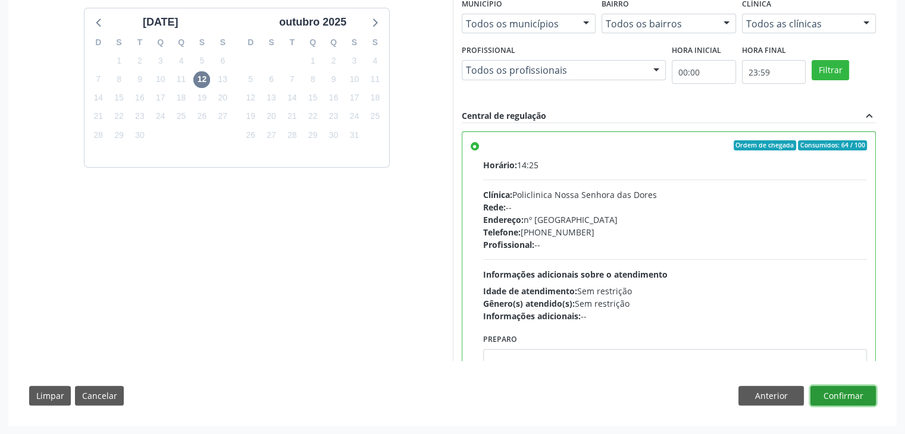
click at [848, 393] on button "Confirmar" at bounding box center [842, 396] width 65 height 20
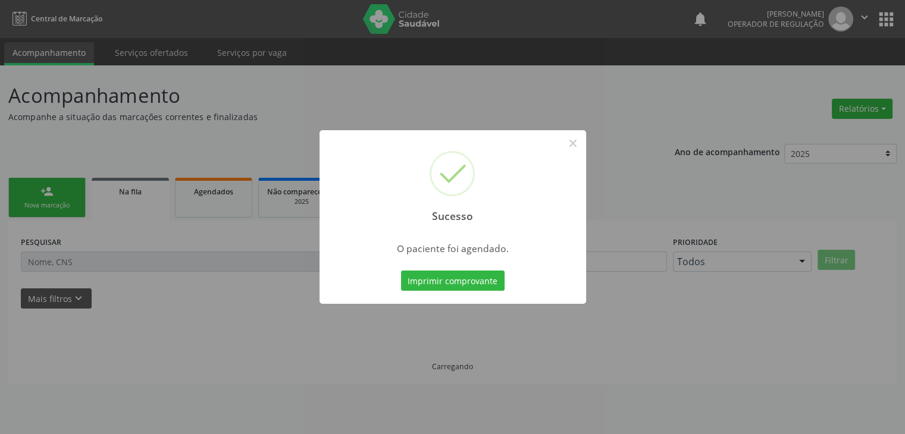
scroll to position [0, 0]
click at [576, 145] on button "×" at bounding box center [577, 143] width 20 height 20
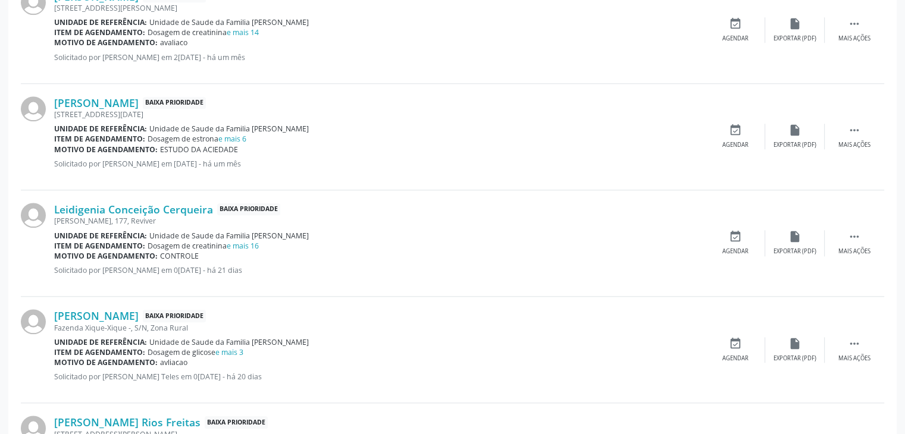
scroll to position [1428, 0]
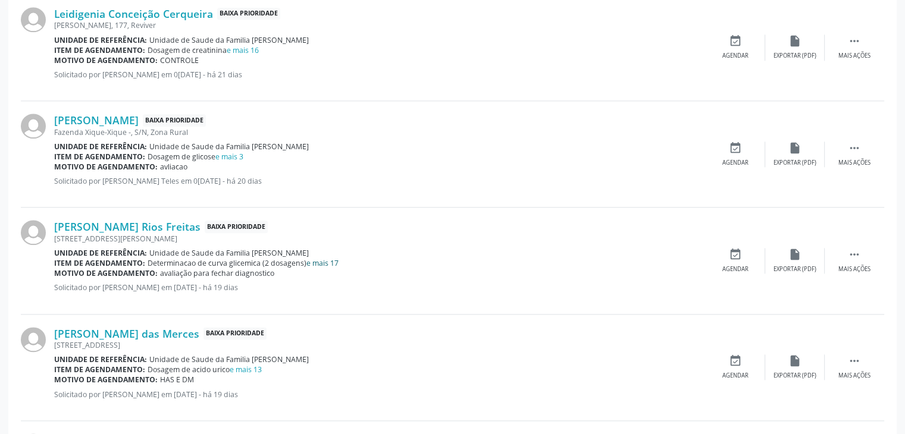
click at [325, 259] on link "e mais 17" at bounding box center [322, 263] width 32 height 10
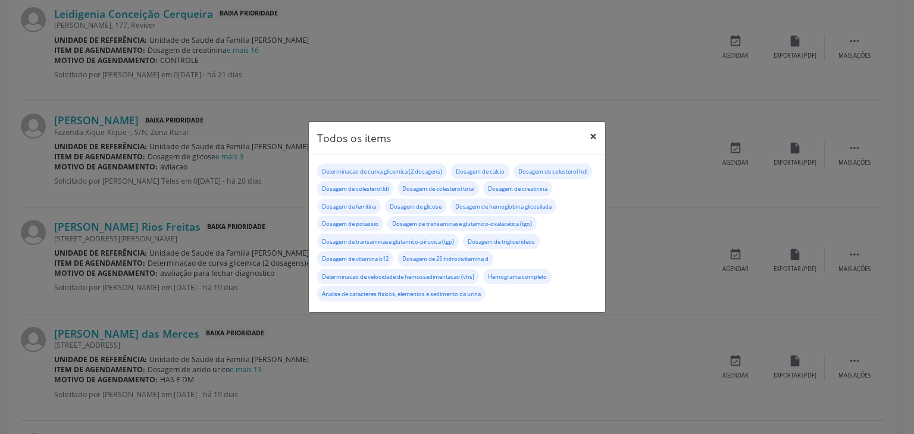
click at [596, 131] on button "×" at bounding box center [593, 136] width 24 height 29
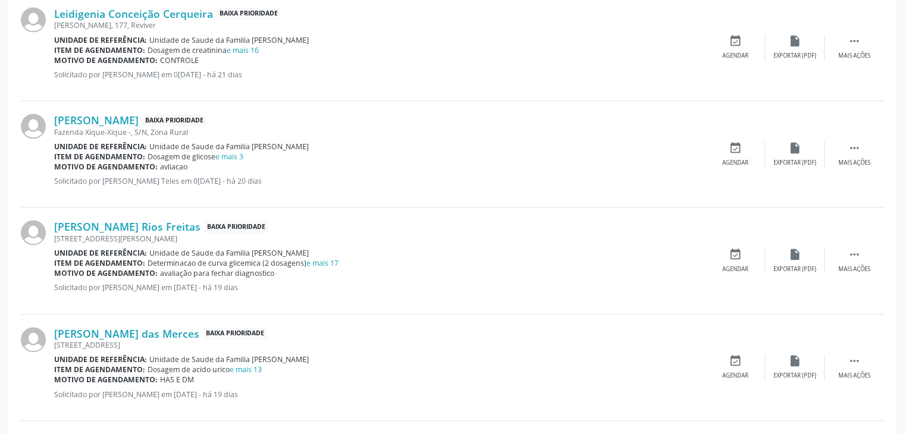
click at [330, 253] on div "Unidade de referência: Unidade de Saude da Familia Dilton Oliveira Santos" at bounding box center [380, 253] width 652 height 10
click at [327, 264] on link "e mais 17" at bounding box center [322, 263] width 32 height 10
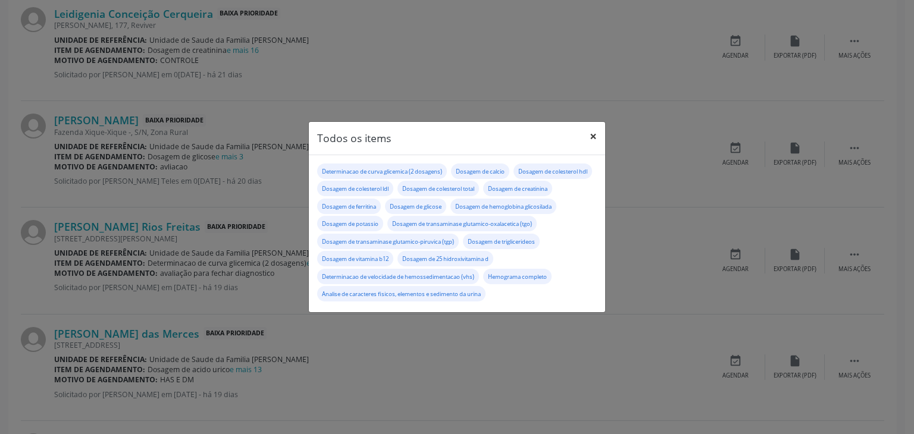
click at [593, 128] on button "×" at bounding box center [593, 136] width 24 height 29
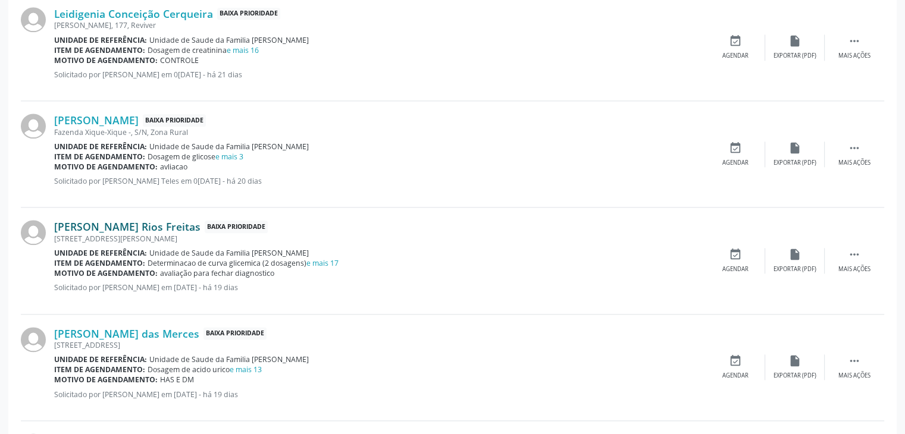
click at [171, 220] on link "Matheus Costa Rios Freitas" at bounding box center [127, 226] width 146 height 13
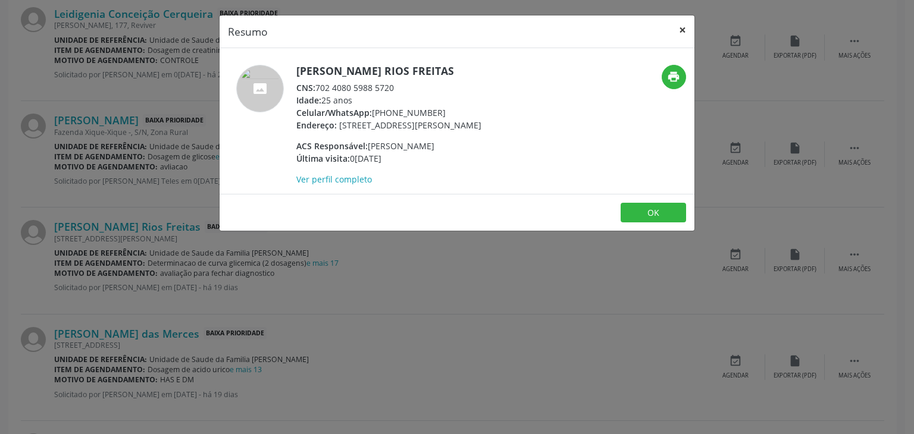
click at [679, 24] on button "×" at bounding box center [683, 29] width 24 height 29
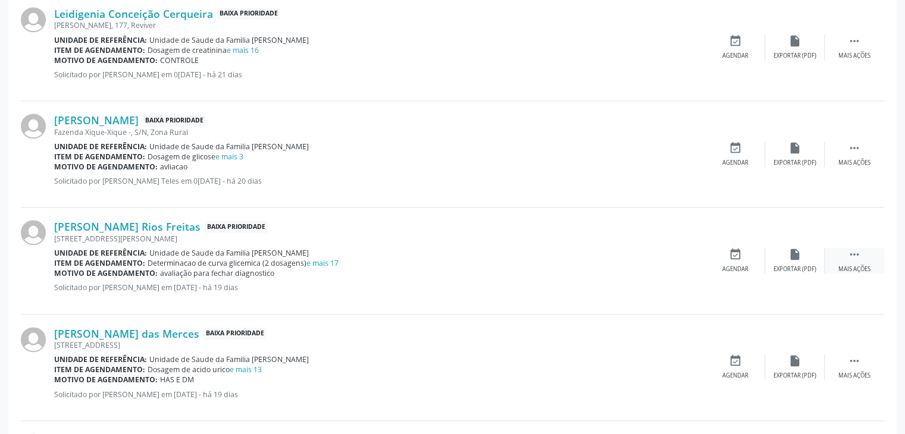
click at [846, 265] on div "Mais ações" at bounding box center [854, 269] width 32 height 8
click at [773, 263] on div "edit Editar" at bounding box center [795, 261] width 60 height 26
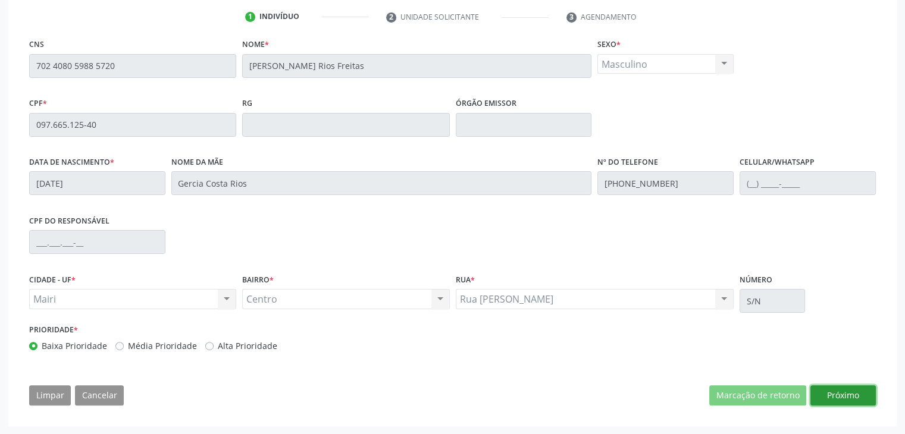
click at [854, 394] on button "Próximo" at bounding box center [842, 396] width 65 height 20
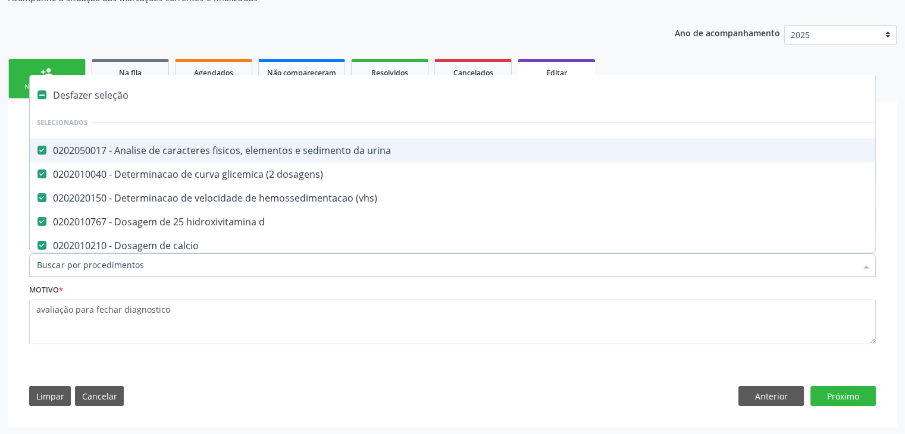
click at [60, 92] on div "Desfazer seleção" at bounding box center [495, 95] width 930 height 24
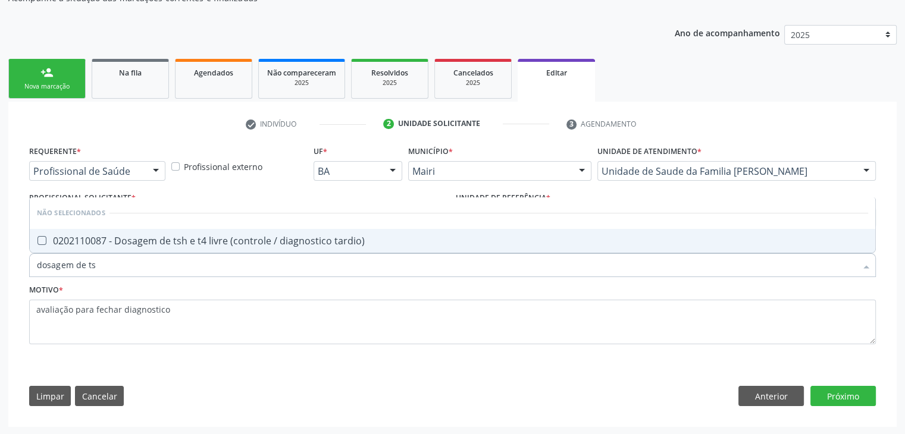
click at [186, 249] on span "0202110087 - Dosagem de tsh e t4 livre (controle / diagnostico tardio)" at bounding box center [453, 241] width 846 height 24
click at [220, 245] on div "0202110087 - Dosagem de tsh e t4 livre (controle / diagnostico tardio)" at bounding box center [452, 241] width 831 height 10
click at [834, 391] on button "Próximo" at bounding box center [842, 396] width 65 height 20
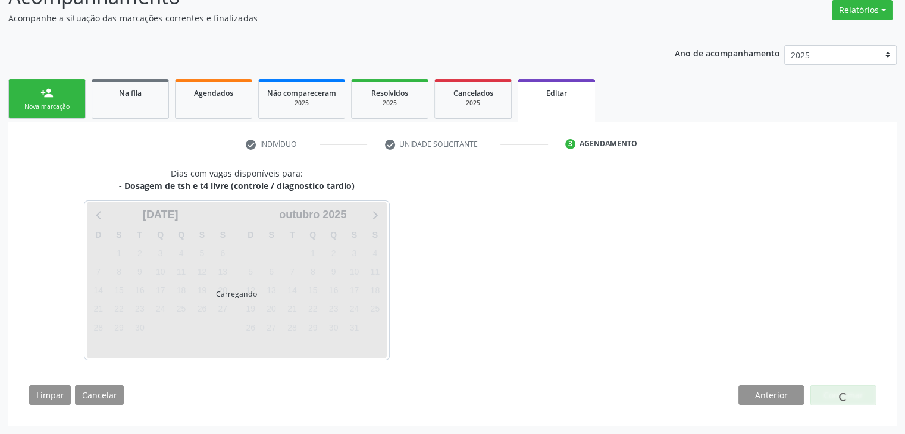
scroll to position [98, 0]
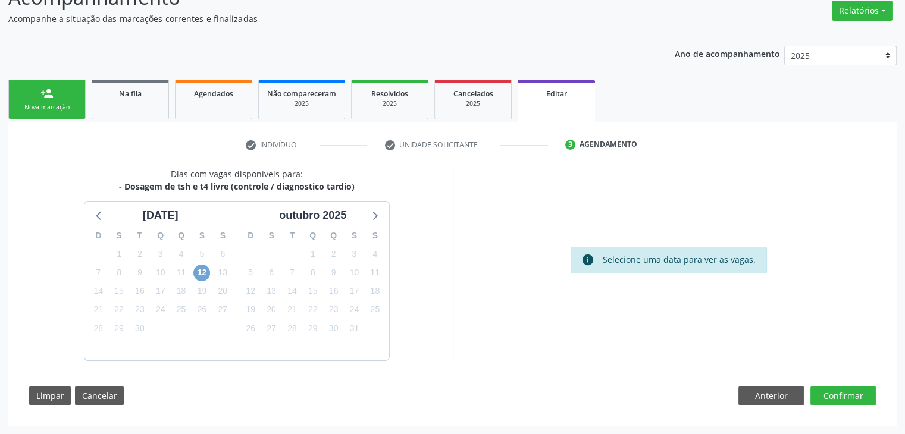
click at [200, 272] on span "12" at bounding box center [201, 273] width 17 height 17
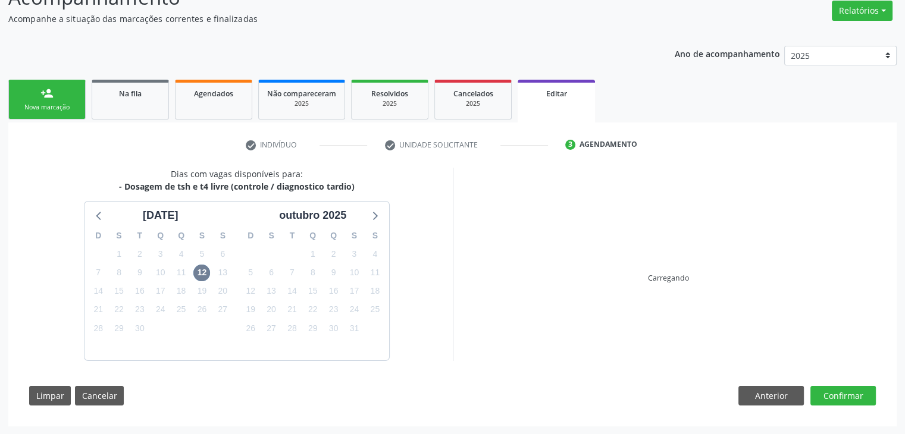
click at [567, 364] on div "Dias com vagas disponíveis para: - Dosagem de tsh e t4 livre (controle / diagno…" at bounding box center [452, 291] width 863 height 247
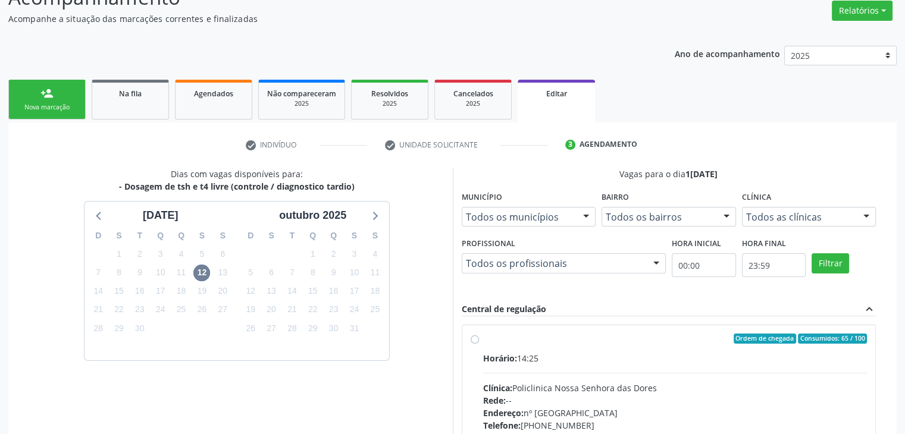
click at [635, 364] on div "Horário: 14:25 Clínica: Policlinica Nossa Senhora das Dores Rede: -- Endereço: …" at bounding box center [675, 434] width 384 height 164
click at [479, 345] on input "Ordem de chegada Consumidos: 65 / 100 Horário: 14:25 Clínica: Policlinica Nossa…" at bounding box center [475, 339] width 8 height 11
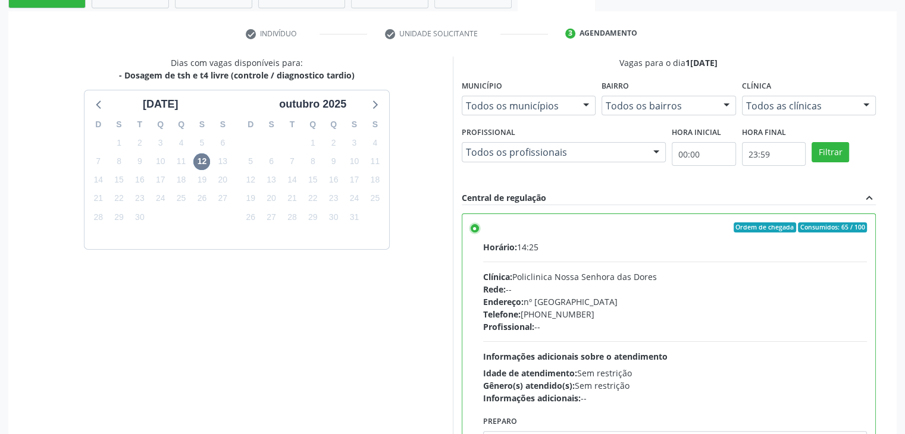
scroll to position [292, 0]
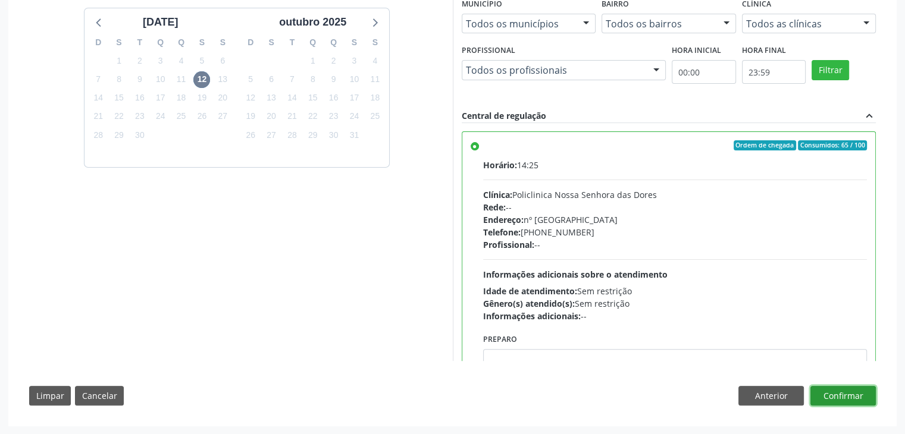
click at [853, 390] on button "Confirmar" at bounding box center [842, 396] width 65 height 20
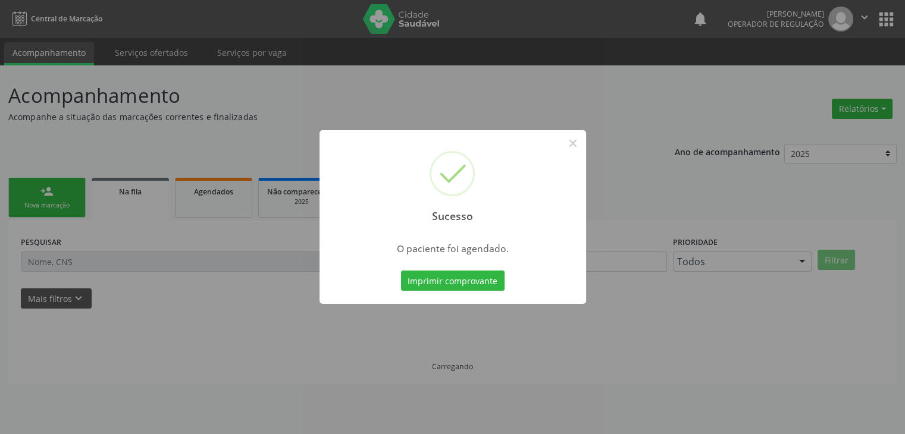
scroll to position [0, 0]
click at [575, 148] on button "×" at bounding box center [577, 143] width 20 height 20
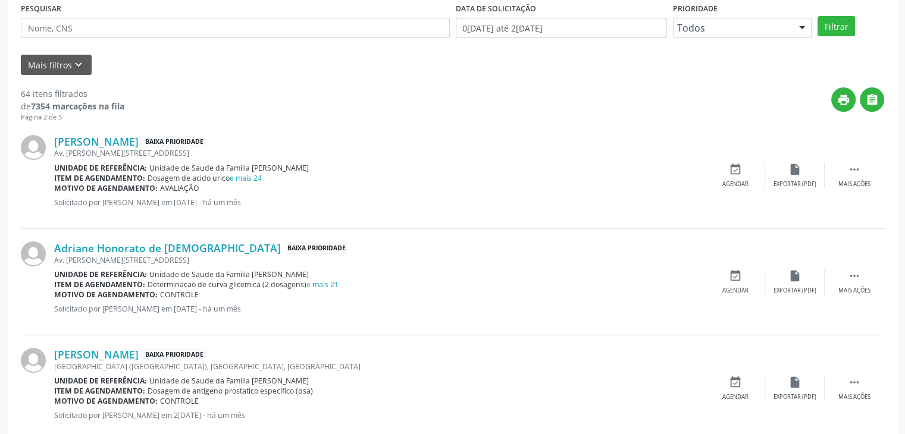
scroll to position [179, 0]
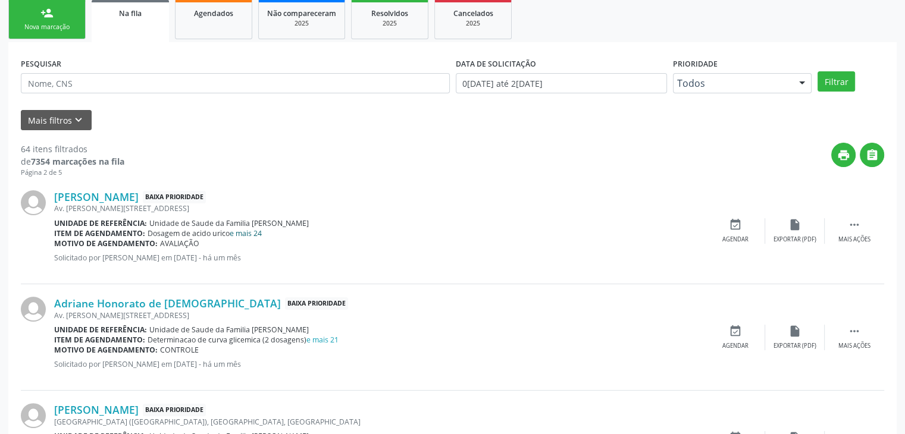
click at [253, 231] on link "e mais 24" at bounding box center [246, 233] width 32 height 10
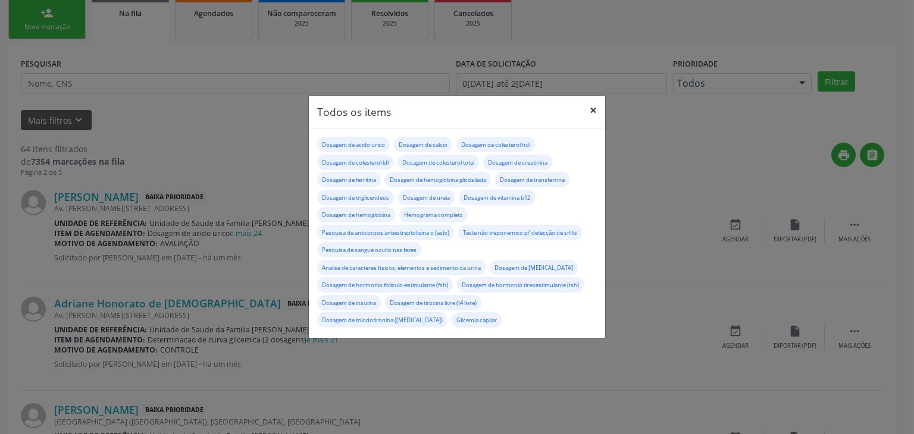
click at [592, 108] on button "×" at bounding box center [593, 110] width 24 height 29
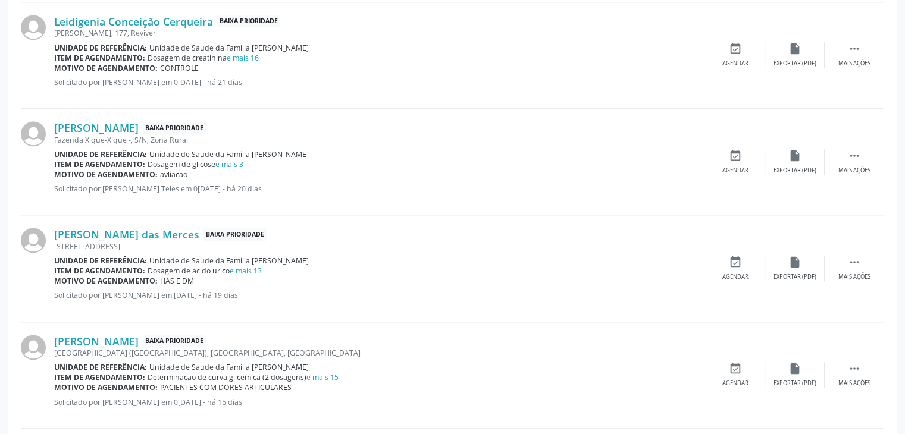
scroll to position [1428, 0]
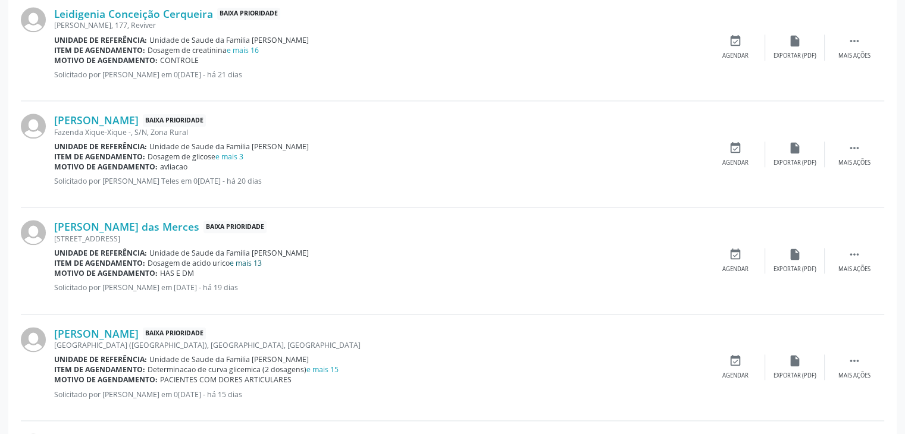
click at [251, 259] on link "e mais 13" at bounding box center [246, 263] width 32 height 10
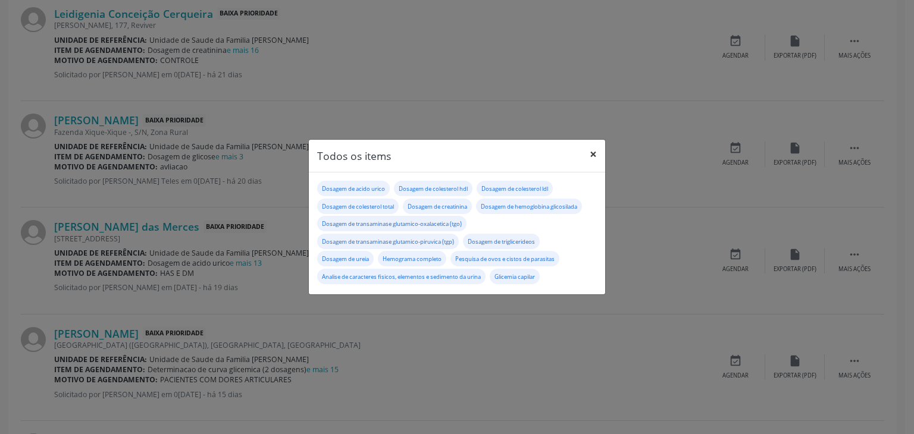
click at [593, 149] on button "×" at bounding box center [593, 154] width 24 height 29
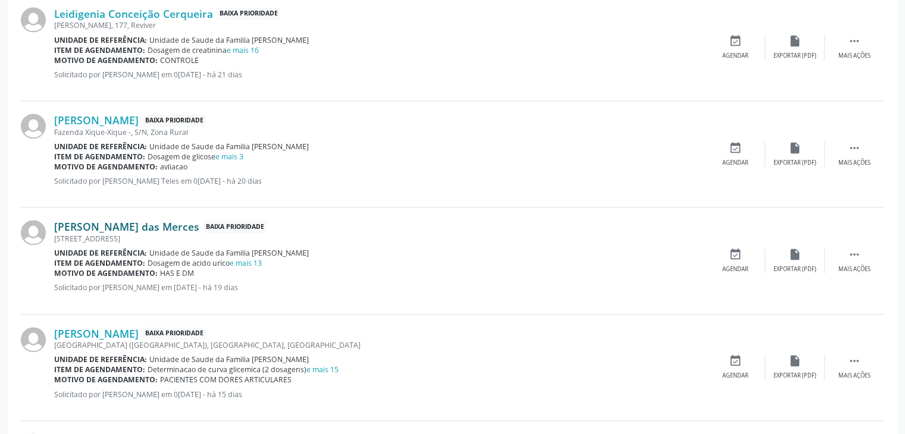
click at [116, 221] on link "Maria Santos das Merces" at bounding box center [126, 226] width 145 height 13
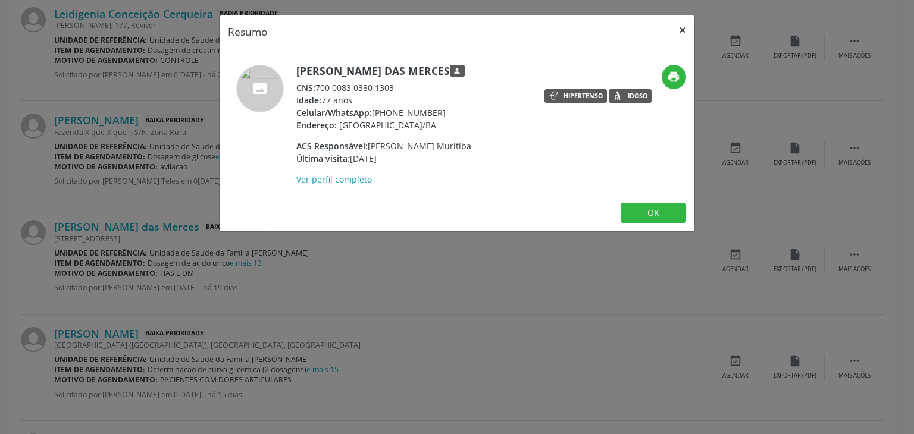
click at [684, 23] on button "×" at bounding box center [683, 29] width 24 height 29
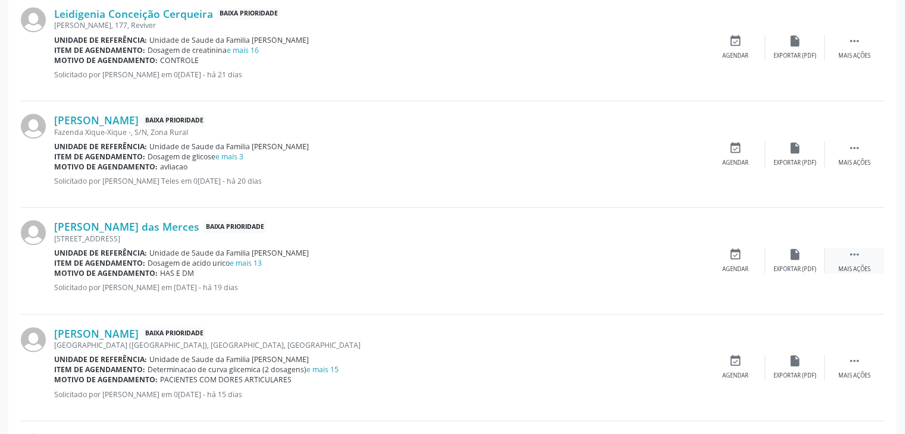
click at [857, 253] on icon "" at bounding box center [854, 254] width 13 height 13
click at [788, 265] on div "Editar" at bounding box center [794, 269] width 19 height 8
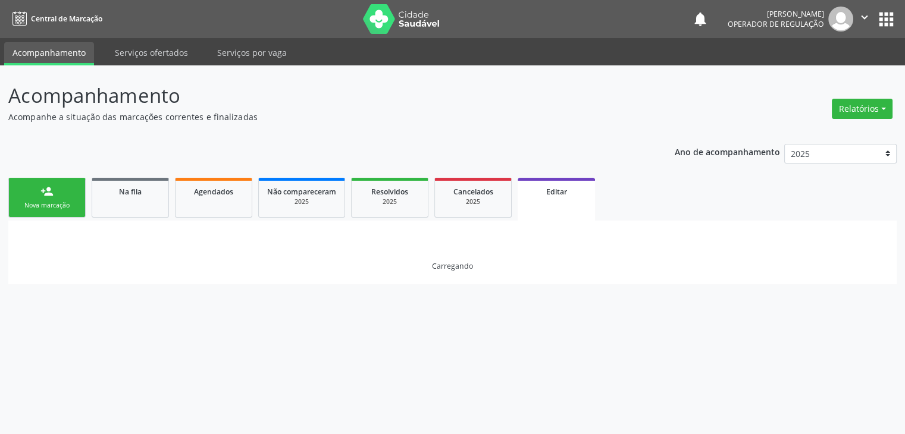
scroll to position [0, 0]
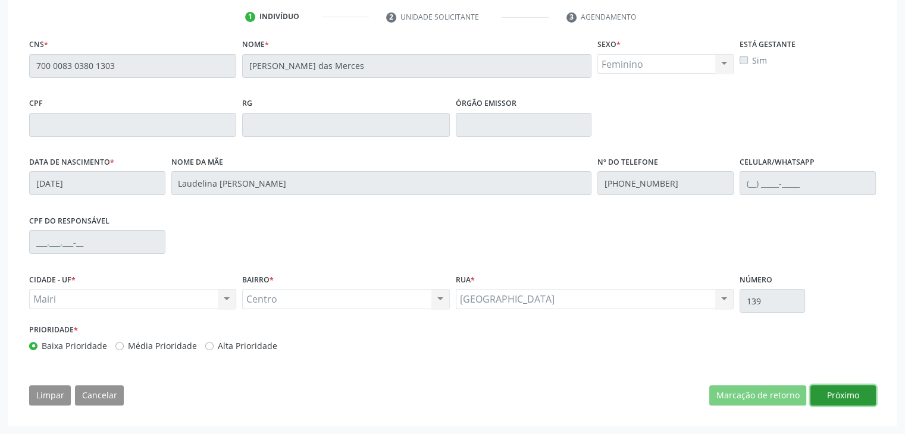
click at [845, 396] on button "Próximo" at bounding box center [842, 396] width 65 height 20
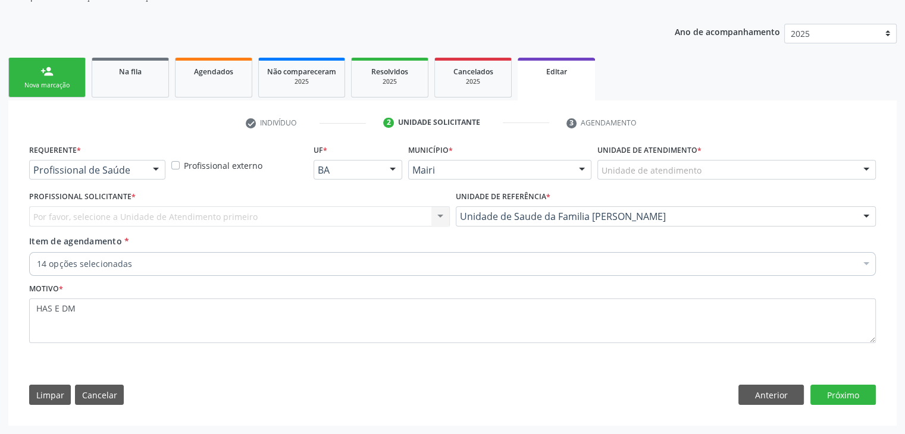
scroll to position [119, 0]
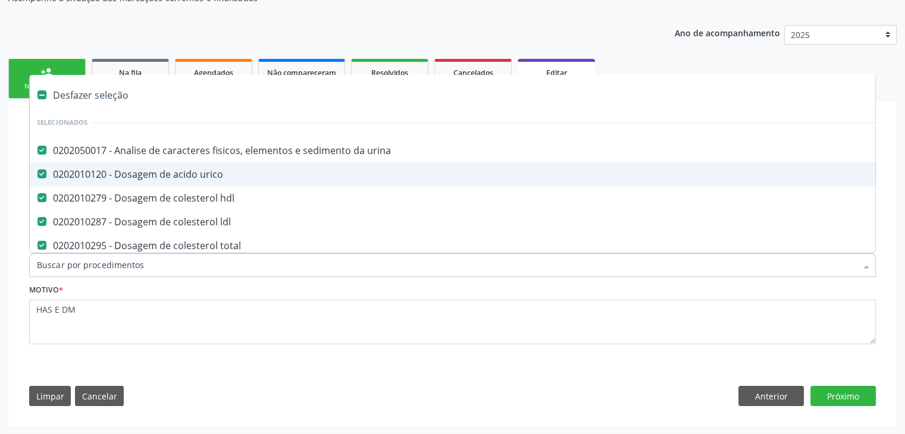
click at [118, 94] on div "Desfazer seleção" at bounding box center [495, 95] width 930 height 24
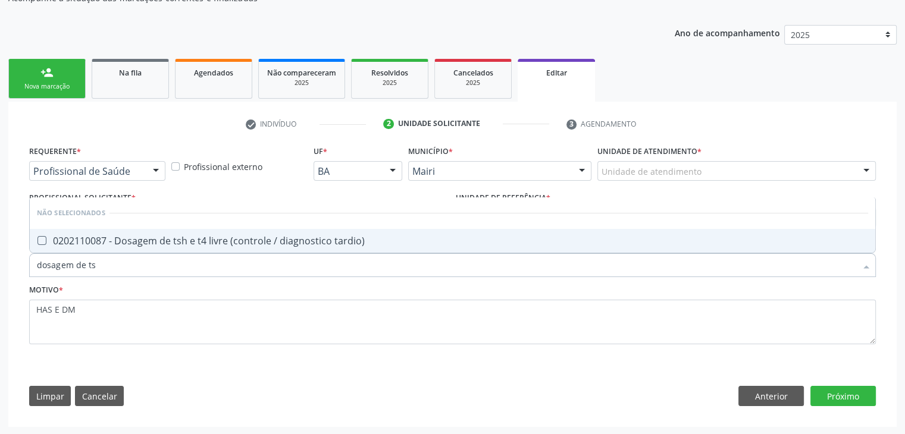
click at [228, 237] on div "0202110087 - Dosagem de tsh e t4 livre (controle / diagnostico tardio)" at bounding box center [452, 241] width 831 height 10
click at [844, 399] on button "Próximo" at bounding box center [842, 396] width 65 height 20
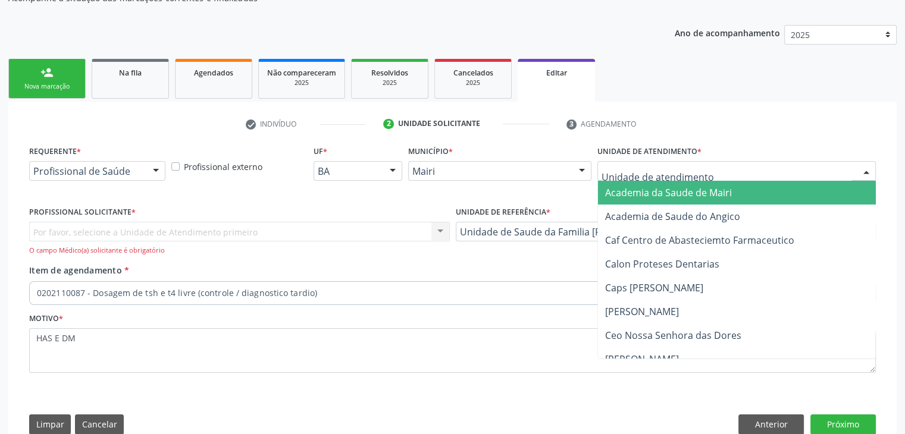
click at [822, 170] on div at bounding box center [736, 171] width 278 height 20
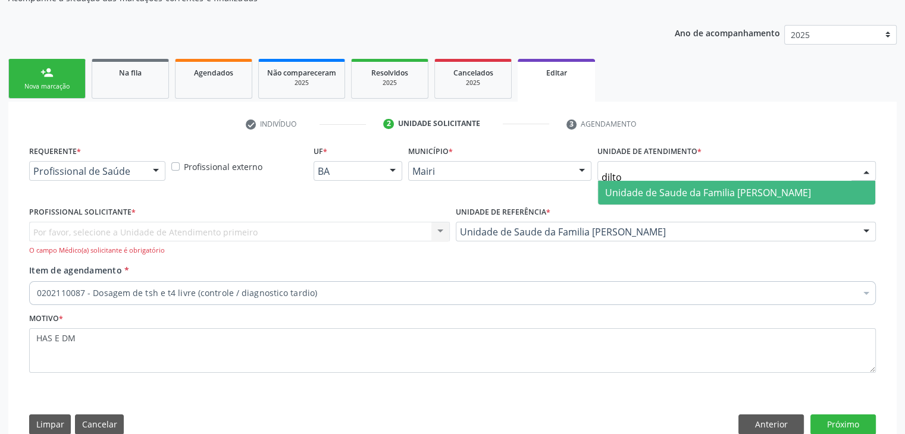
click at [731, 196] on span "Unidade de Saude da Familia [PERSON_NAME]" at bounding box center [708, 192] width 206 height 13
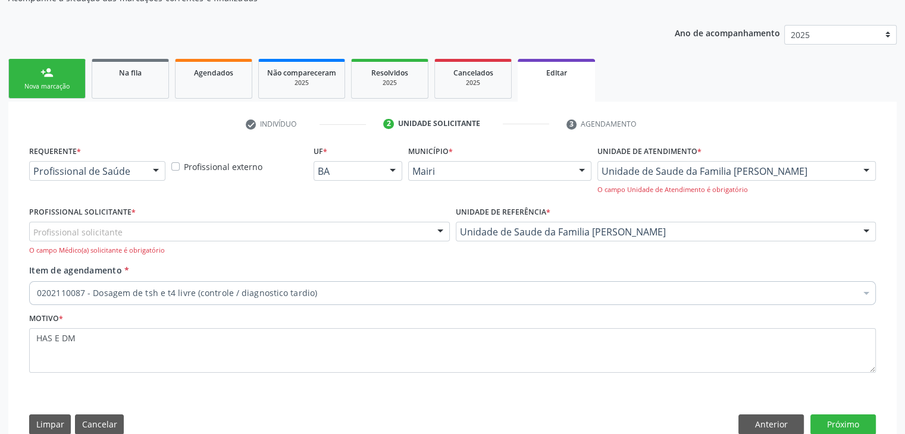
click at [155, 230] on div "Profissional solicitante" at bounding box center [239, 232] width 421 height 20
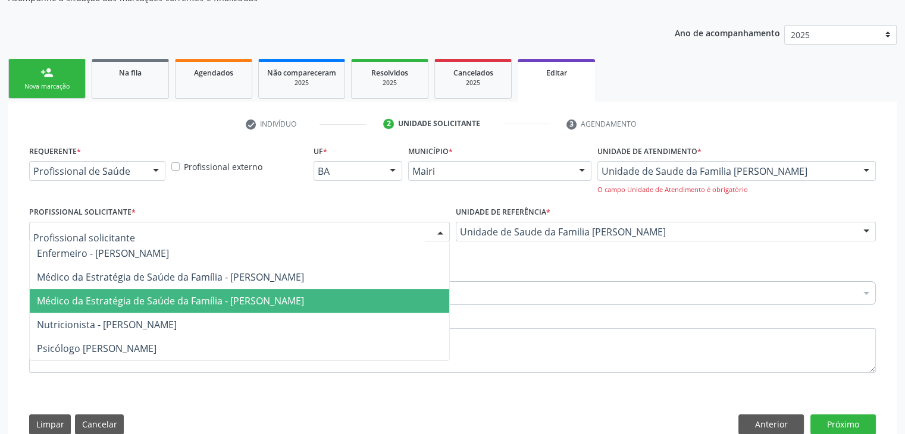
click at [157, 296] on span "Médico da Estratégia de Saúde da Família - [PERSON_NAME]" at bounding box center [170, 301] width 267 height 13
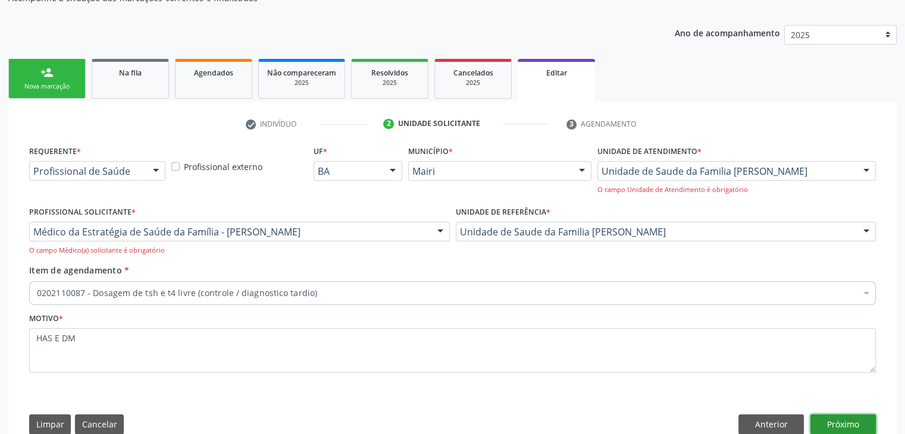
click at [848, 428] on button "Próximo" at bounding box center [842, 425] width 65 height 20
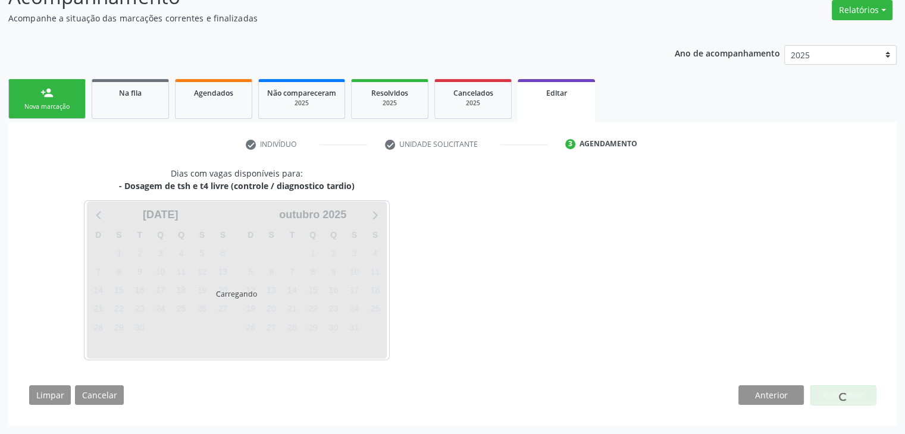
scroll to position [98, 0]
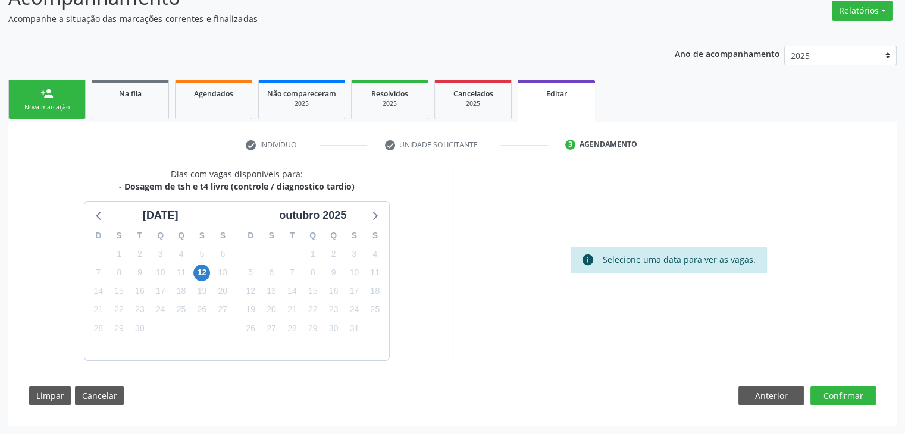
click at [198, 280] on div "12" at bounding box center [201, 273] width 17 height 18
click at [207, 270] on span "12" at bounding box center [201, 273] width 17 height 17
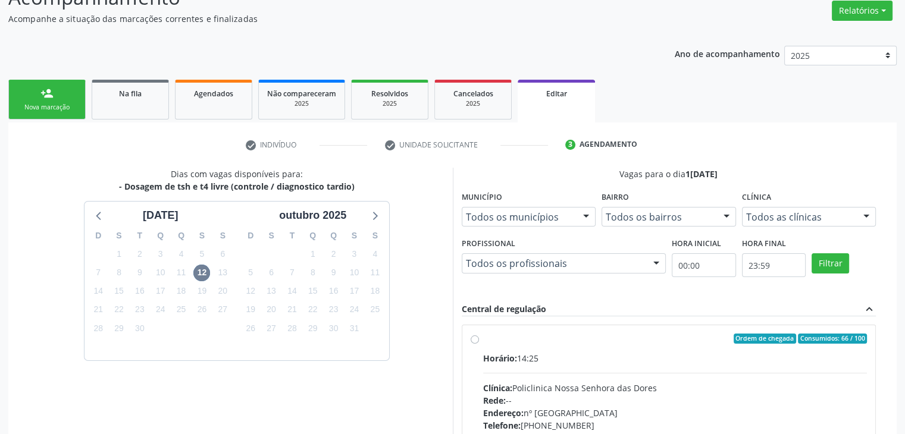
click at [540, 358] on div "Horário: 14:25" at bounding box center [675, 358] width 384 height 12
click at [479, 345] on input "Ordem de chegada Consumidos: 66 / 100 Horário: 14:25 Clínica: Policlinica Nossa…" at bounding box center [475, 339] width 8 height 11
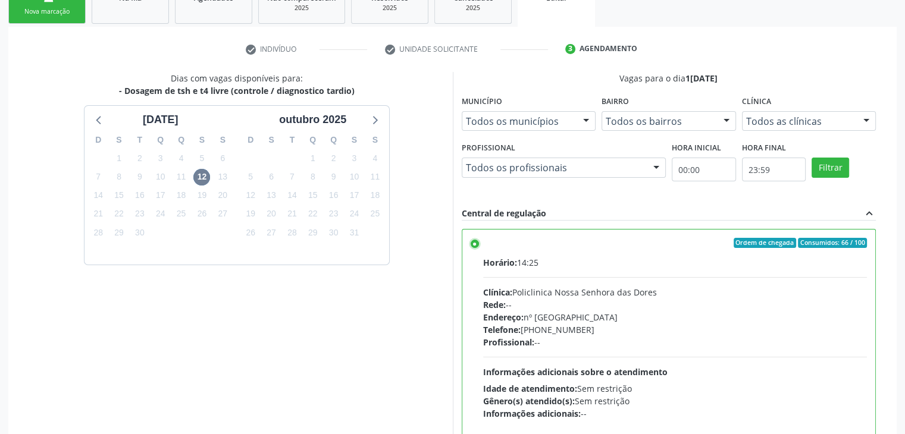
scroll to position [292, 0]
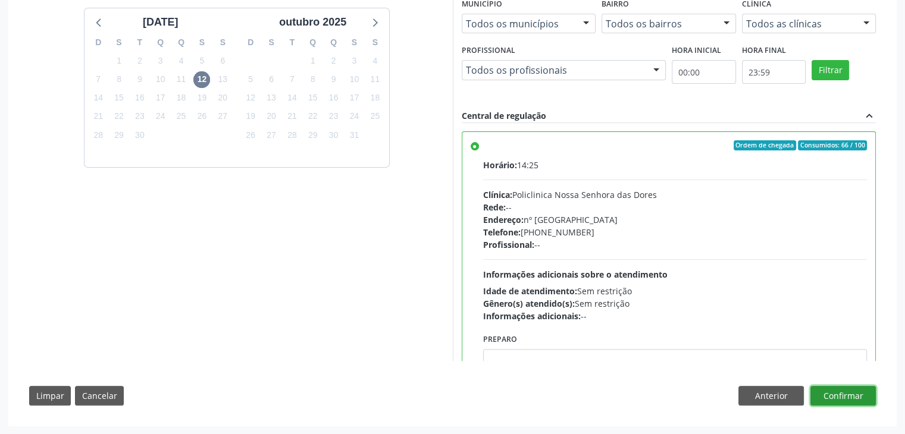
click at [857, 397] on button "Confirmar" at bounding box center [842, 396] width 65 height 20
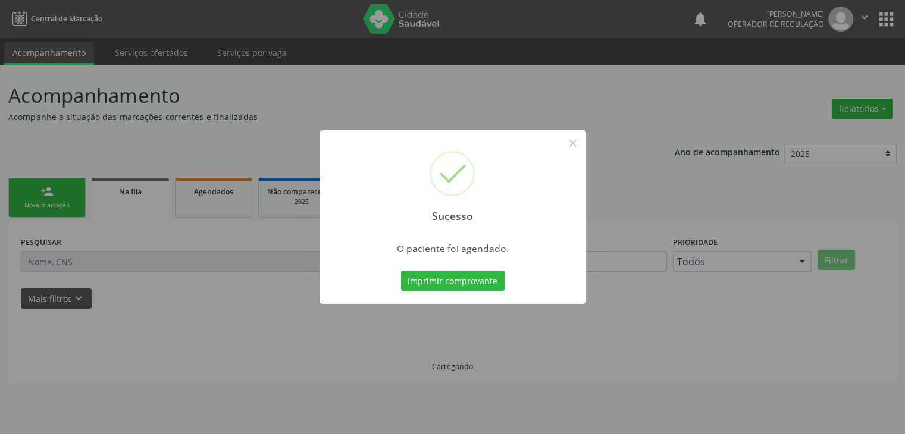
scroll to position [0, 0]
click at [580, 145] on button "×" at bounding box center [577, 143] width 20 height 20
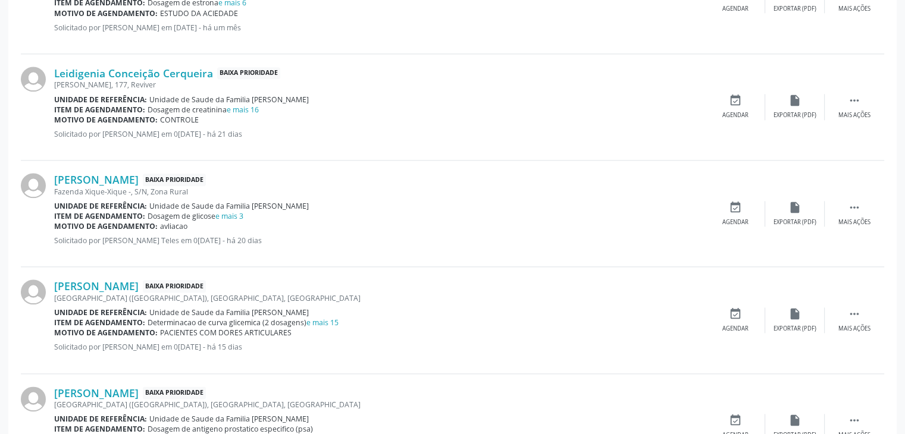
scroll to position [1488, 0]
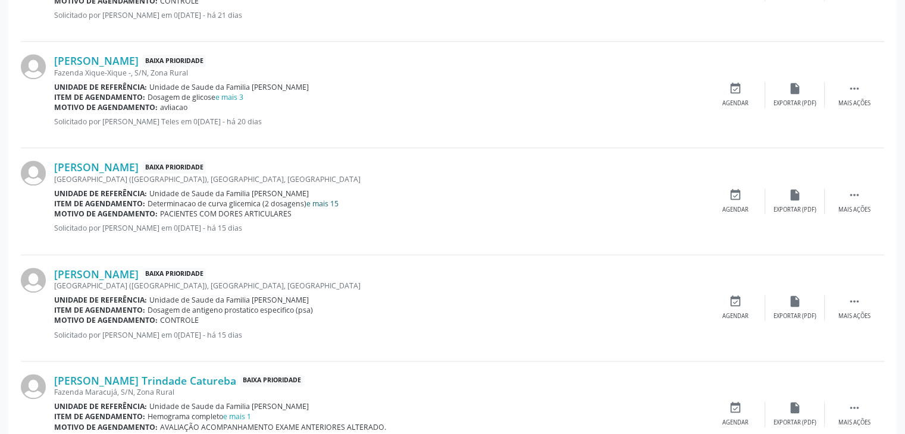
click at [317, 202] on link "e mais 15" at bounding box center [322, 204] width 32 height 10
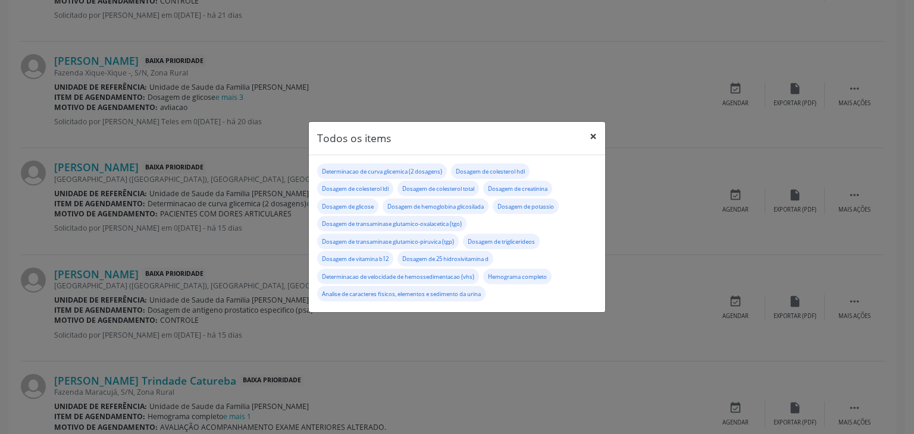
click at [590, 140] on button "×" at bounding box center [593, 136] width 24 height 29
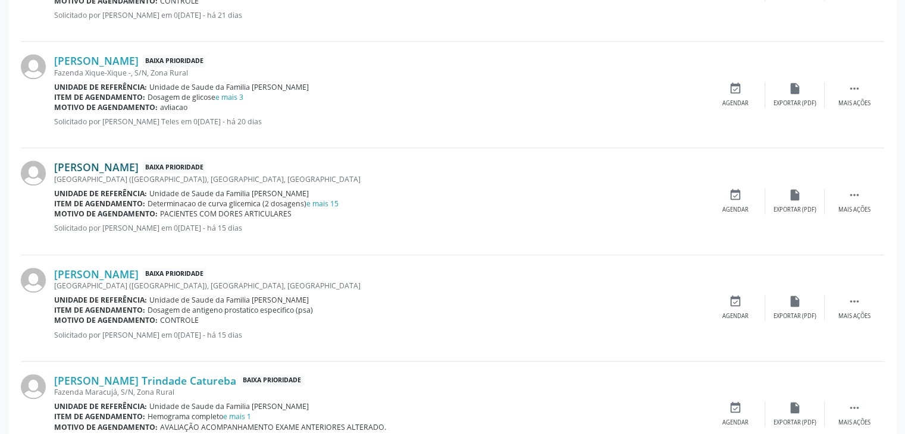
click at [139, 165] on link "Luiz Francisco Santos Souza" at bounding box center [96, 167] width 84 height 13
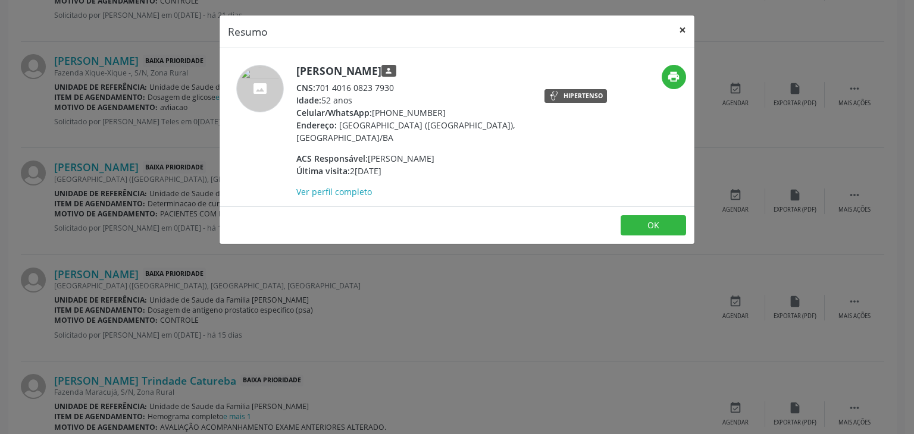
click at [681, 28] on button "×" at bounding box center [683, 29] width 24 height 29
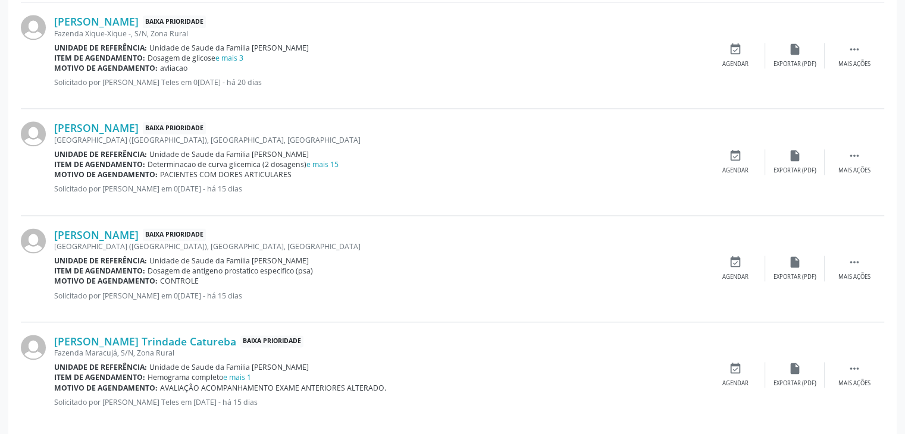
scroll to position [1573, 0]
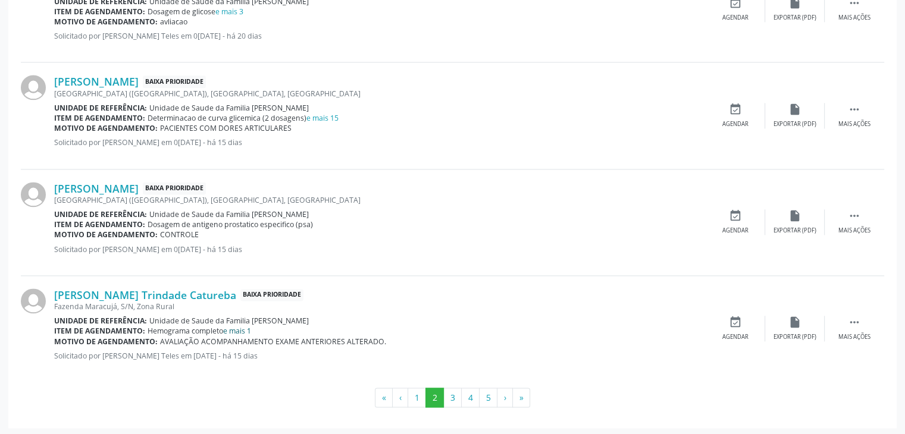
click at [233, 328] on link "e mais 1" at bounding box center [237, 331] width 28 height 10
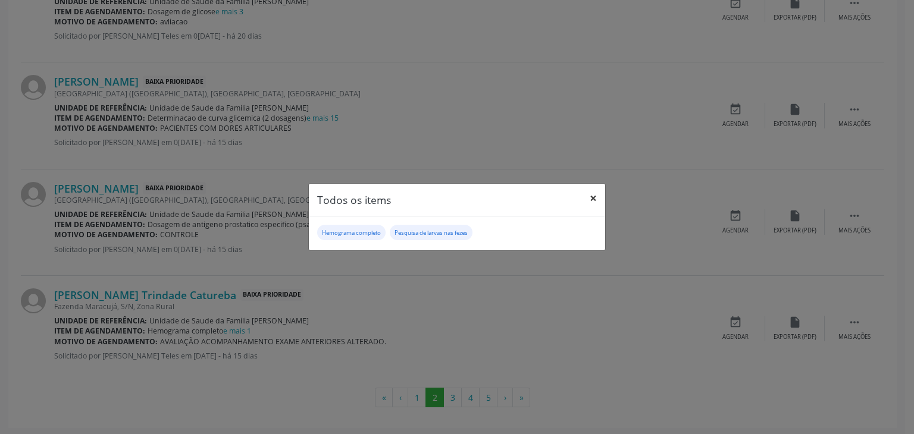
click at [598, 192] on button "×" at bounding box center [593, 198] width 24 height 29
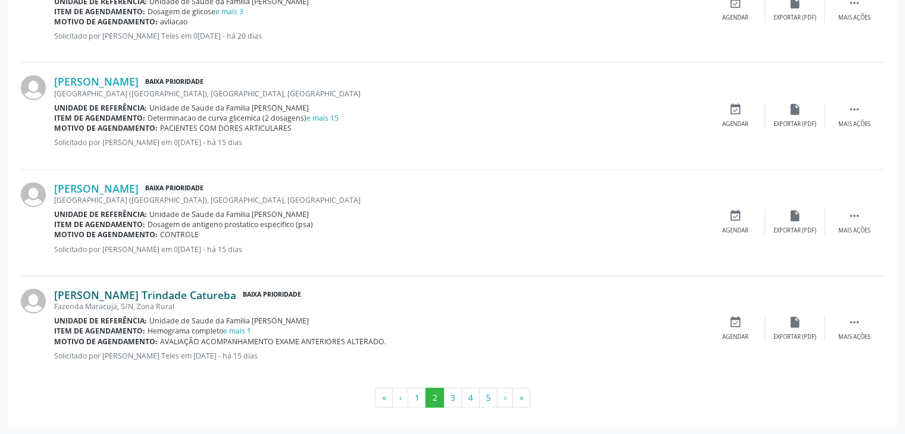
click at [115, 295] on link "Yan Lucca Trindade Catureba" at bounding box center [145, 295] width 182 height 13
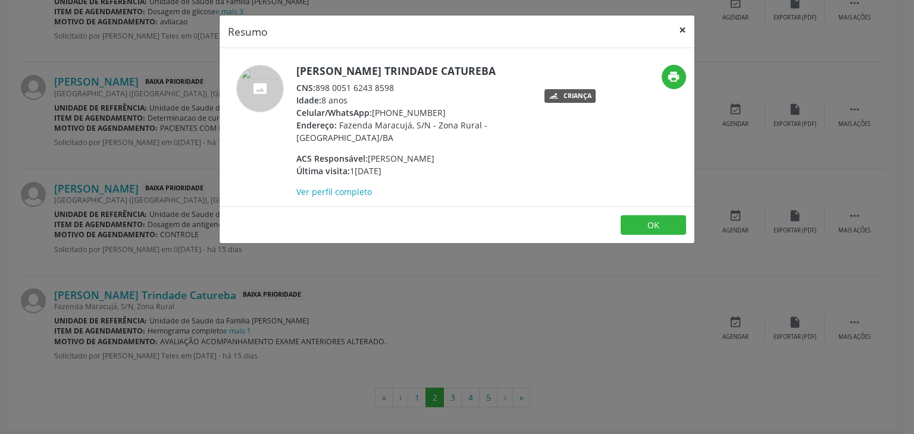
click at [682, 27] on button "×" at bounding box center [683, 29] width 24 height 29
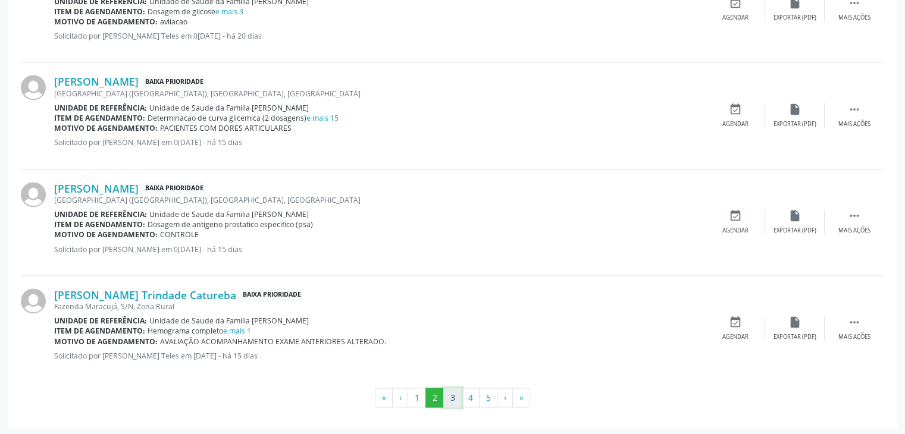
click at [452, 388] on button "3" at bounding box center [452, 398] width 18 height 20
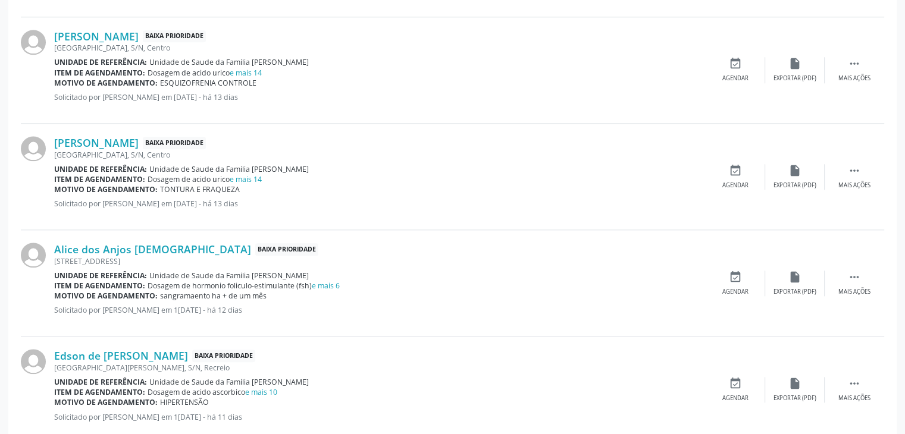
scroll to position [1583, 0]
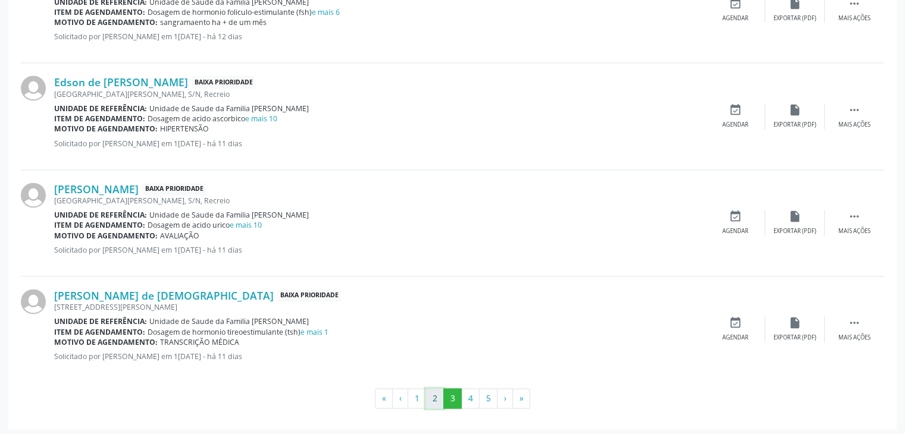
click at [431, 396] on button "2" at bounding box center [434, 399] width 18 height 20
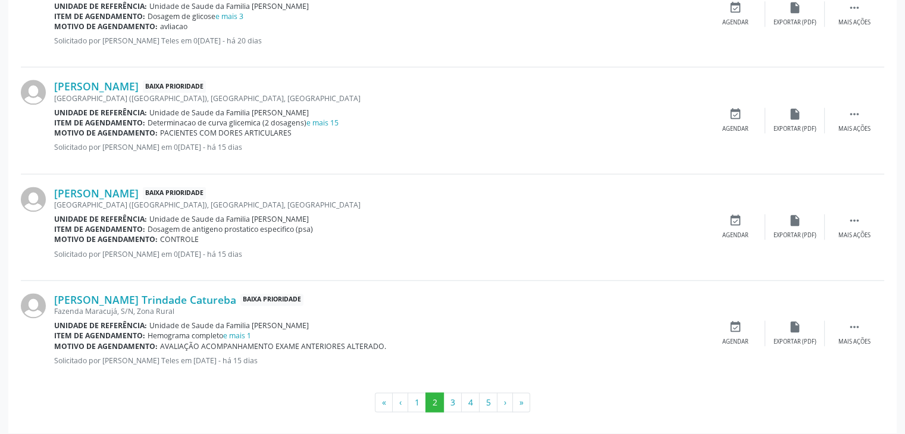
scroll to position [1573, 0]
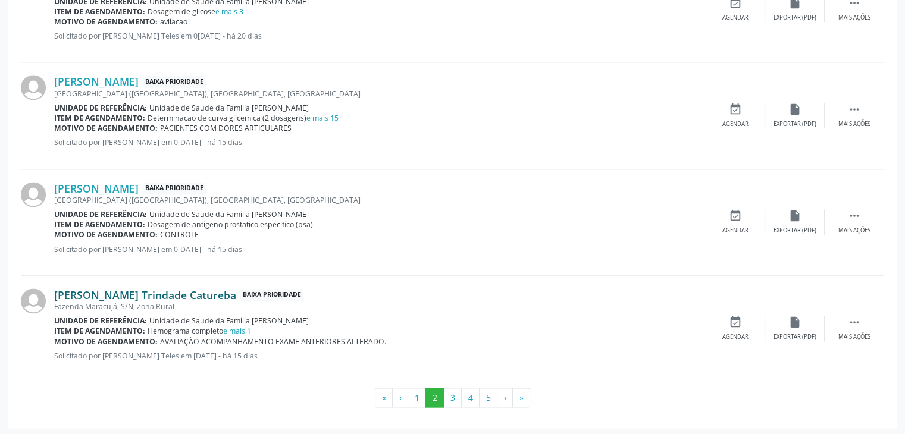
click at [175, 291] on link "Yan Lucca Trindade Catureba" at bounding box center [145, 295] width 182 height 13
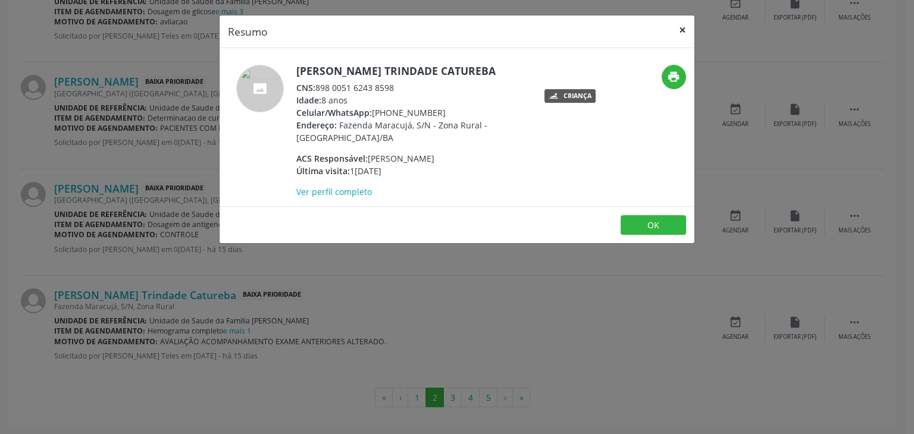
click at [678, 29] on button "×" at bounding box center [683, 29] width 24 height 29
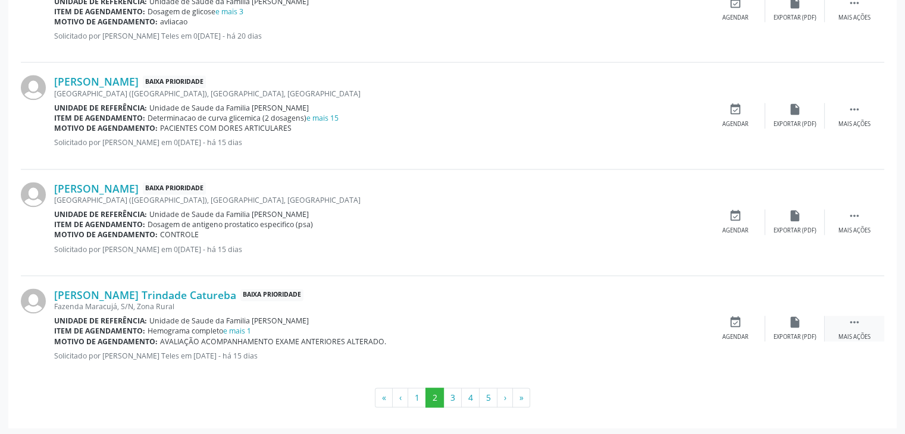
click at [852, 328] on div " Mais ações" at bounding box center [855, 329] width 60 height 26
click at [771, 327] on div "edit Editar" at bounding box center [795, 329] width 60 height 26
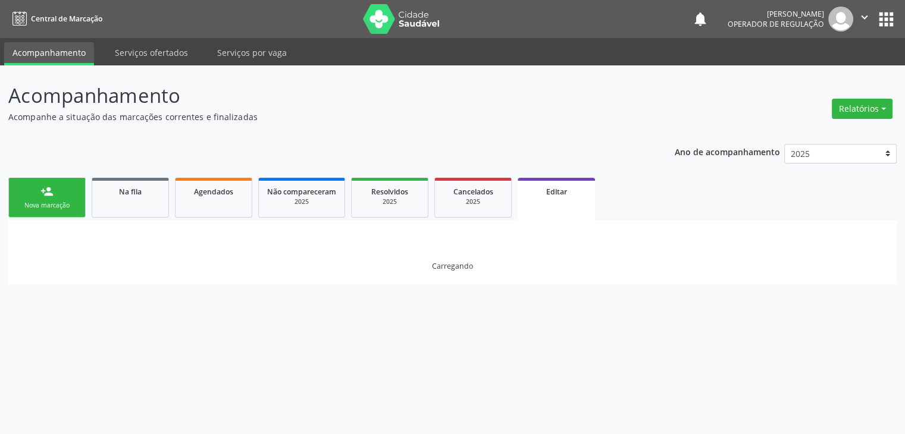
scroll to position [0, 0]
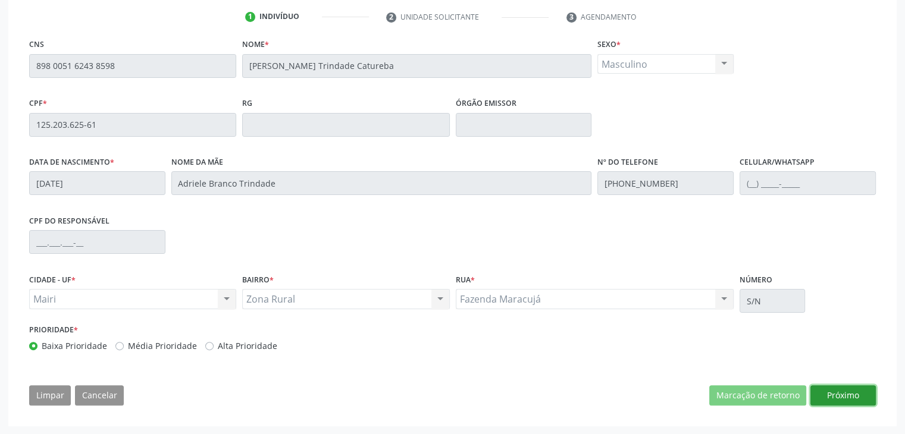
click at [860, 392] on button "Próximo" at bounding box center [842, 396] width 65 height 20
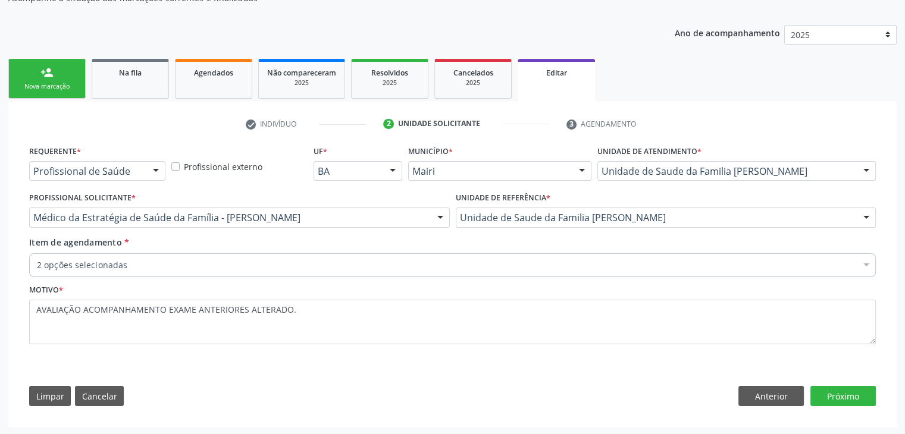
click at [308, 253] on div "2 opções selecionadas" at bounding box center [452, 265] width 847 height 24
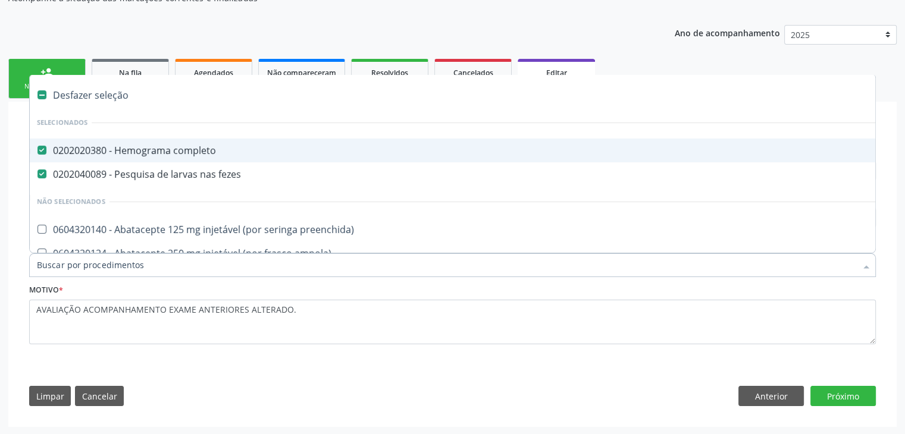
click at [96, 94] on div "Desfazer seleção" at bounding box center [495, 95] width 930 height 24
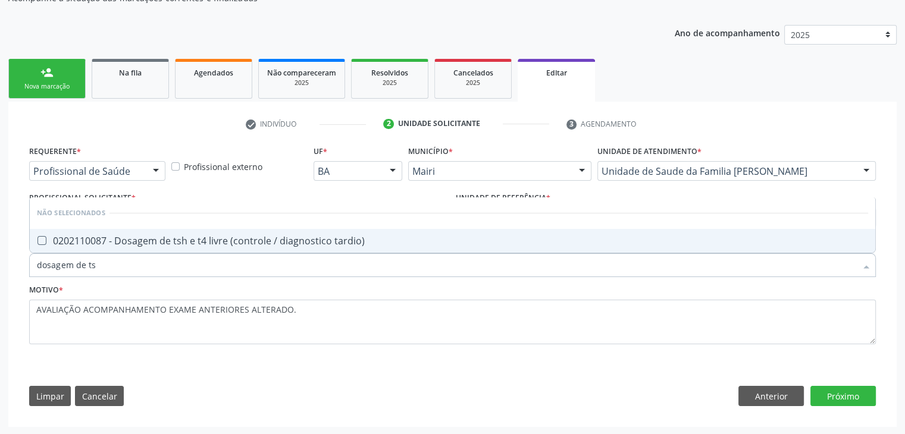
click at [196, 244] on div "0202110087 - Dosagem de tsh e t4 livre (controle / diagnostico tardio)" at bounding box center [452, 241] width 831 height 10
click at [832, 396] on button "Próximo" at bounding box center [842, 396] width 65 height 20
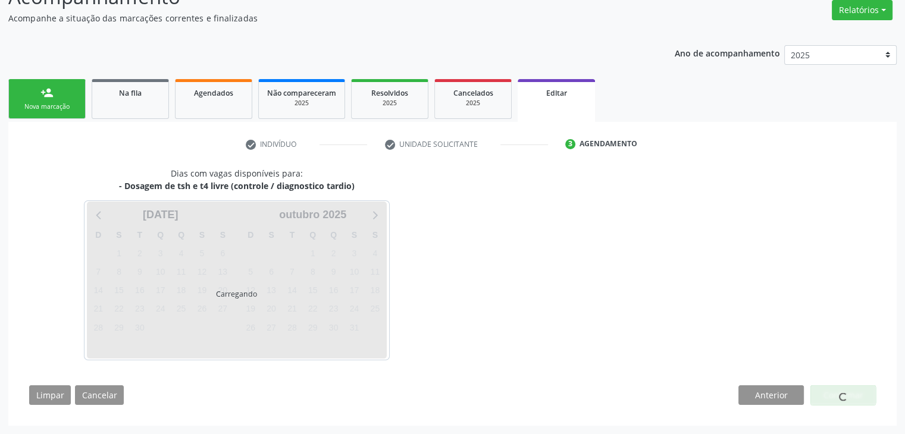
scroll to position [98, 0]
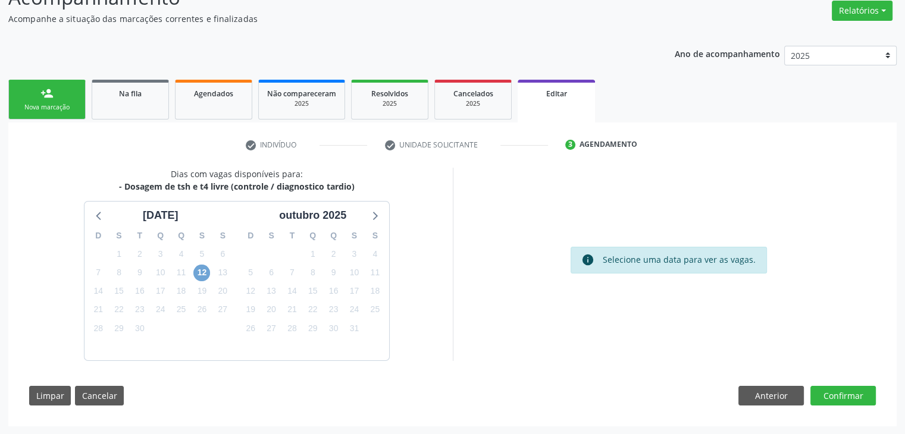
click at [196, 274] on span "12" at bounding box center [201, 273] width 17 height 17
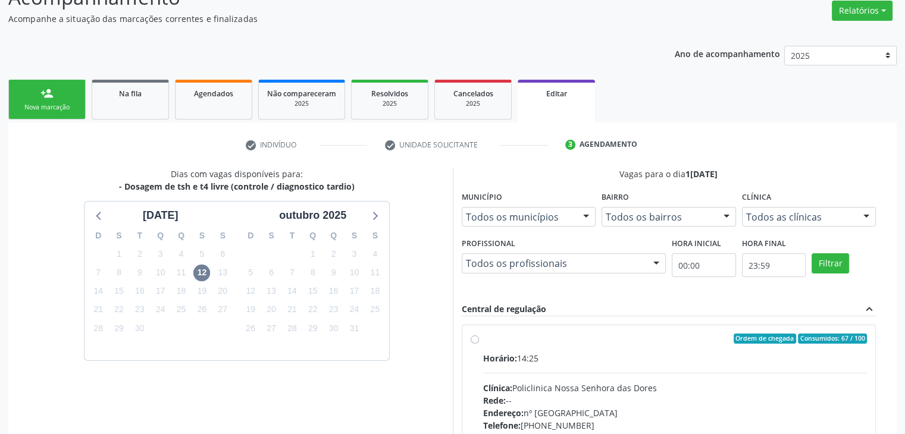
click at [585, 377] on div "Horário: 14:25 Clínica: Policlinica Nossa Senhora das Dores Rede: -- Endereço: …" at bounding box center [675, 434] width 384 height 164
click at [479, 345] on input "Ordem de chegada Consumidos: 67 / 100 Horário: 14:25 Clínica: Policlinica Nossa…" at bounding box center [475, 339] width 8 height 11
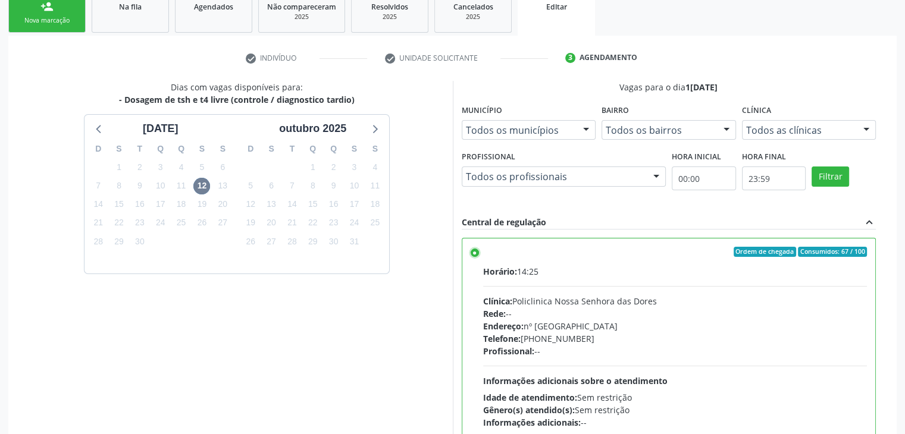
scroll to position [292, 0]
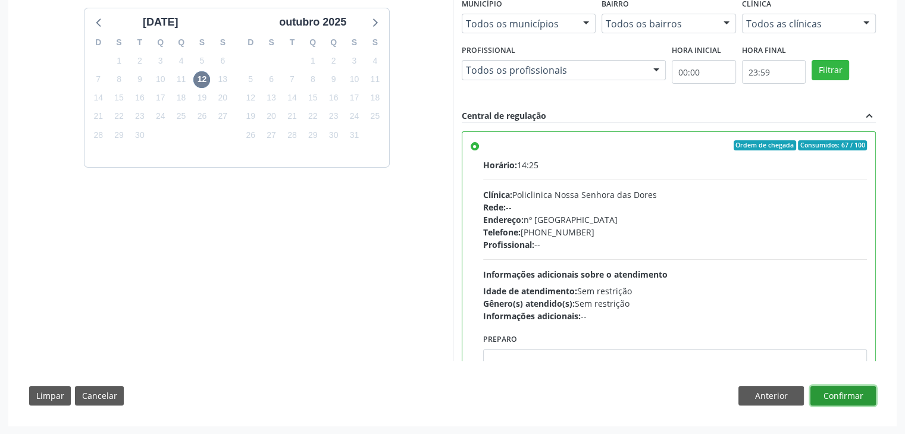
click at [856, 399] on button "Confirmar" at bounding box center [842, 396] width 65 height 20
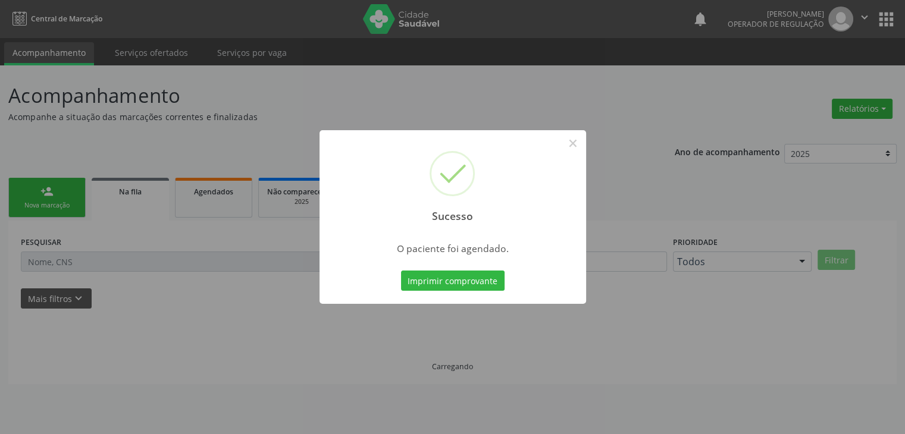
scroll to position [0, 0]
click at [572, 150] on button "×" at bounding box center [577, 143] width 20 height 20
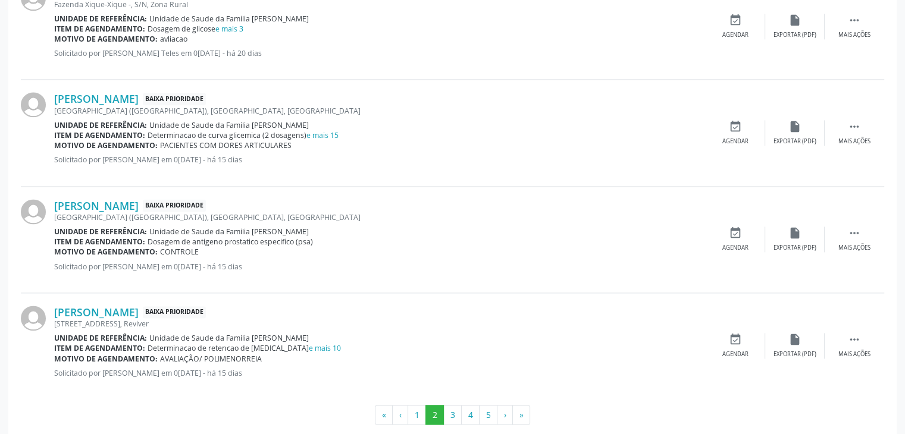
scroll to position [1573, 0]
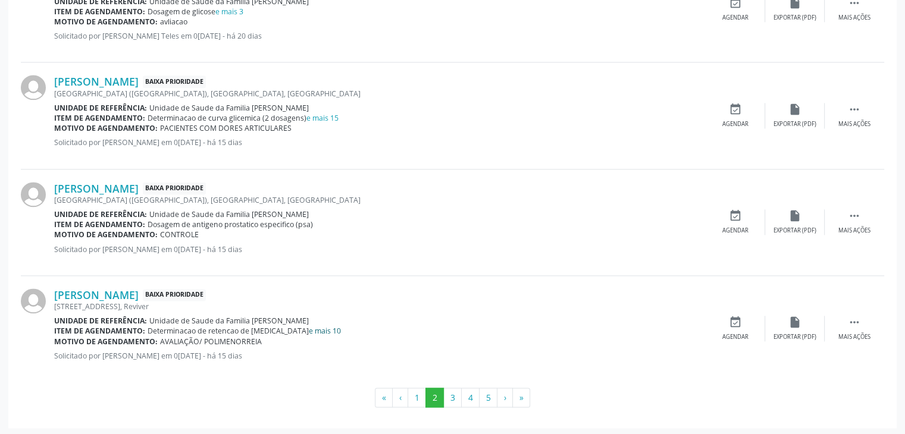
click at [309, 328] on link "e mais 10" at bounding box center [325, 331] width 32 height 10
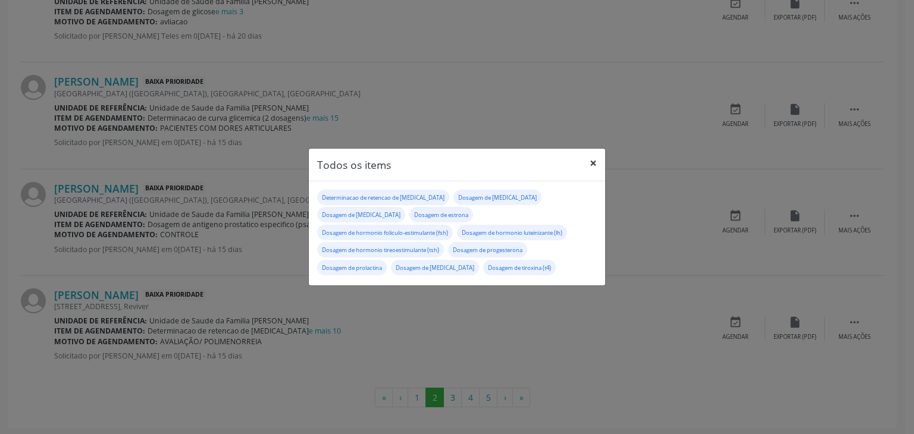
click at [590, 162] on button "×" at bounding box center [593, 163] width 24 height 29
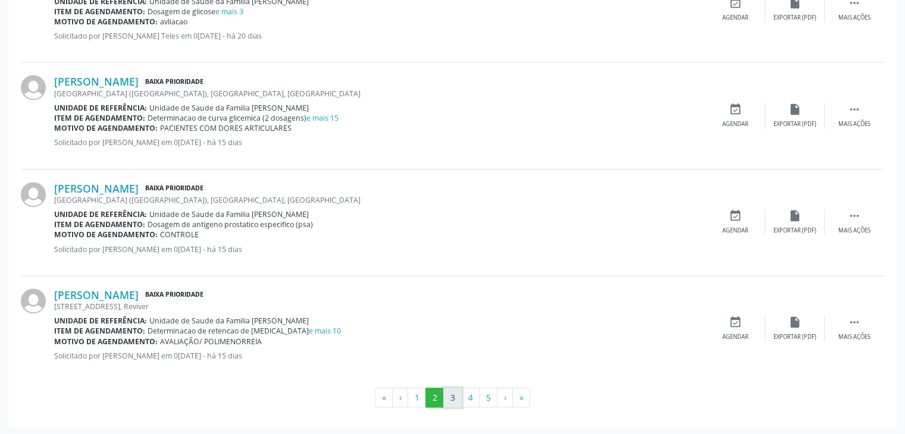
click at [451, 392] on button "3" at bounding box center [452, 398] width 18 height 20
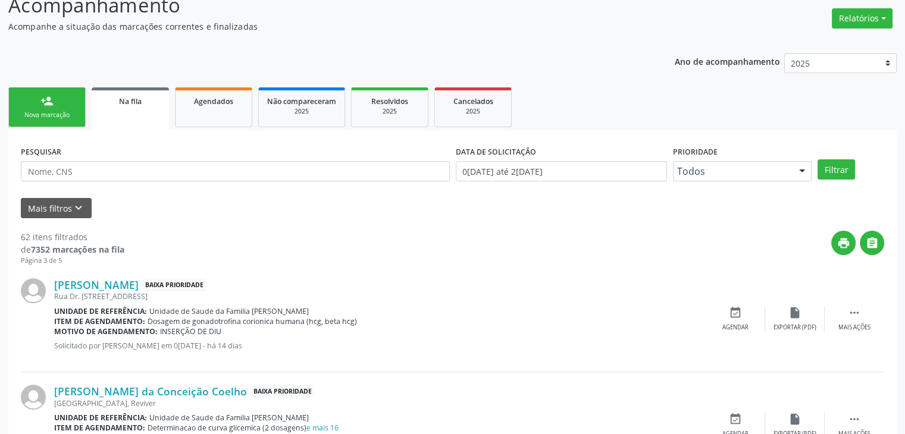
scroll to position [179, 0]
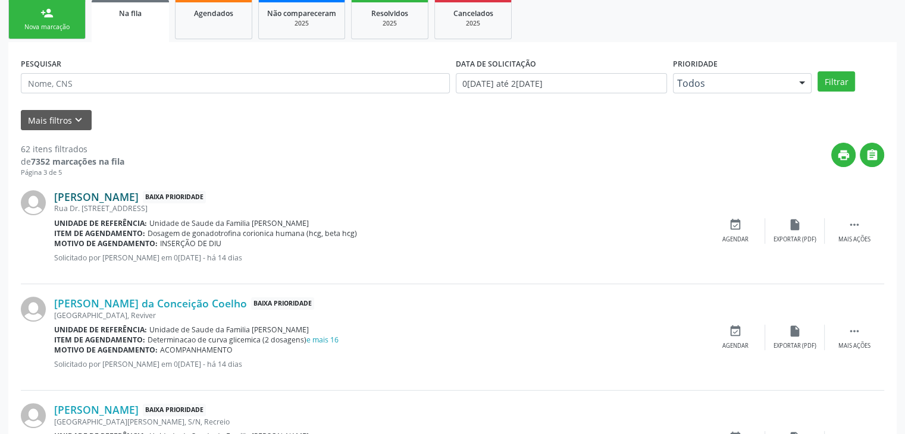
click at [117, 198] on link "[PERSON_NAME]" at bounding box center [96, 196] width 84 height 13
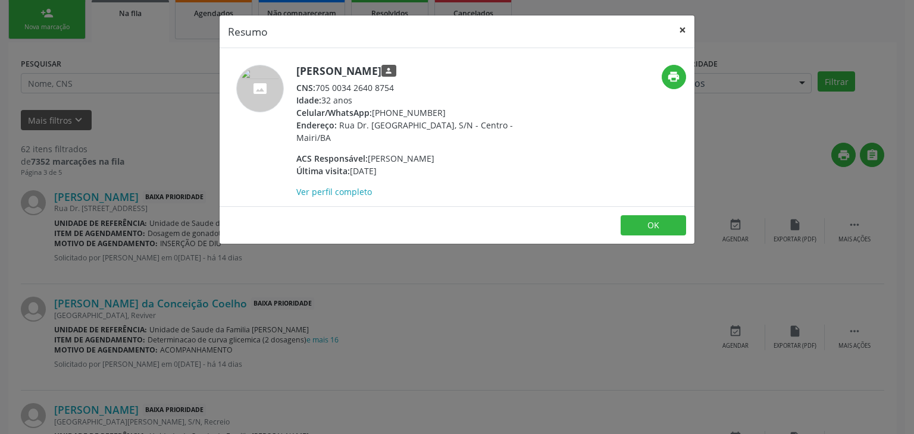
click at [688, 30] on button "×" at bounding box center [683, 29] width 24 height 29
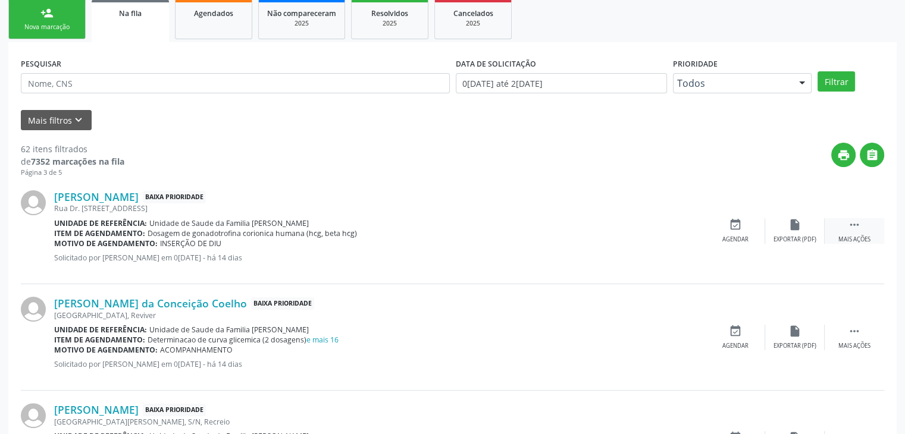
click at [858, 236] on div "Mais ações" at bounding box center [854, 240] width 32 height 8
click at [809, 233] on div "edit Editar" at bounding box center [795, 231] width 60 height 26
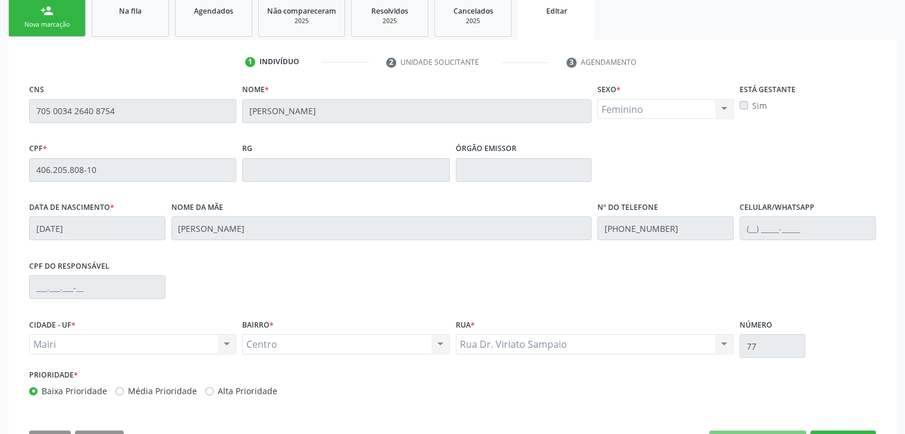
scroll to position [226, 0]
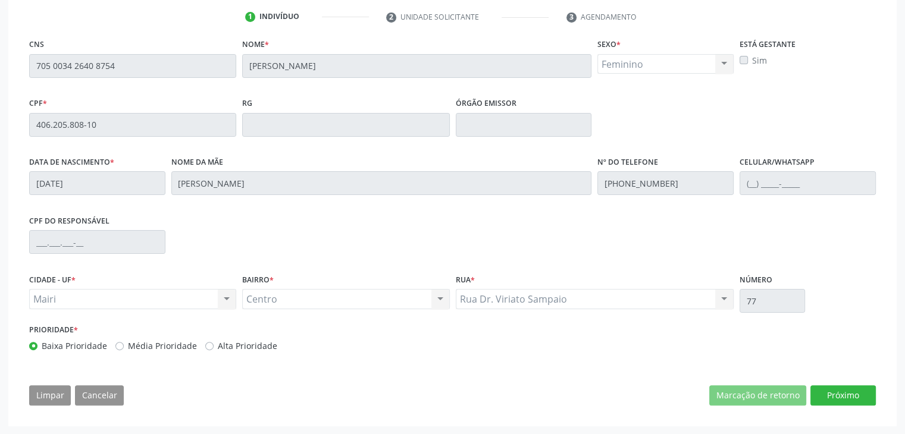
click at [840, 384] on div "CNS 705 0034 2640 8754 Nome * Ivanilia Dias da Silva Sexo * Feminino Masculino …" at bounding box center [452, 225] width 863 height 378
click at [840, 391] on button "Próximo" at bounding box center [842, 396] width 65 height 20
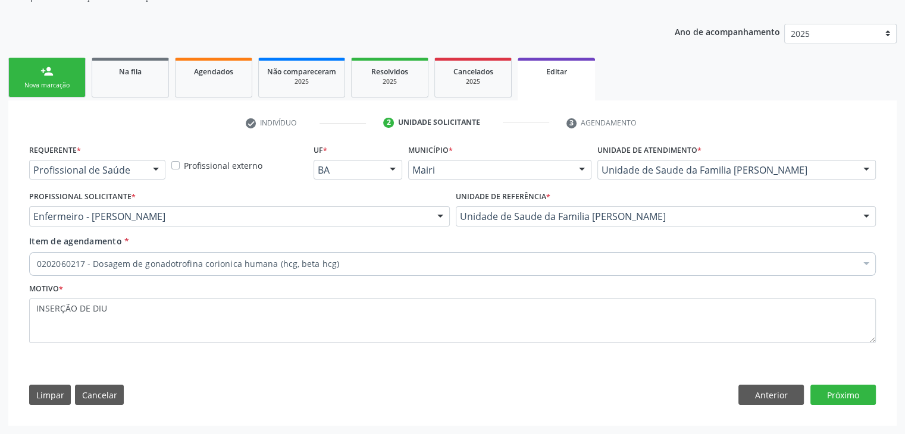
scroll to position [119, 0]
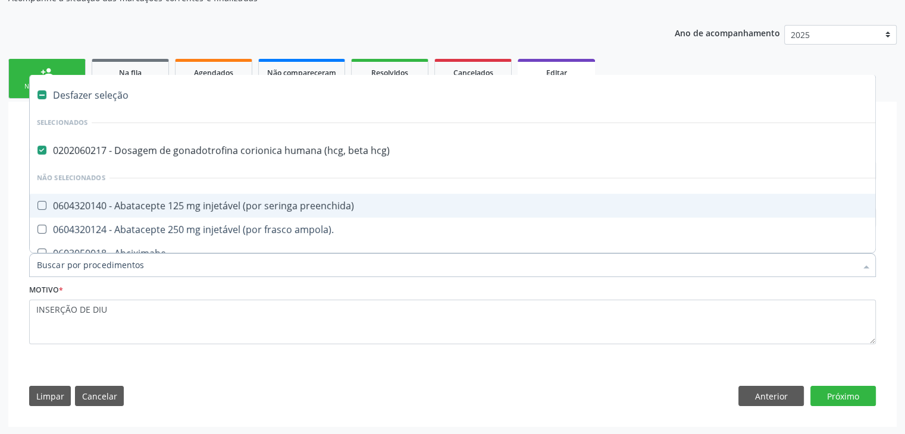
click at [159, 154] on div "0202060217 - Dosagem de gonadotrofina corionica humana (hcg, beta hcg)" at bounding box center [495, 151] width 916 height 10
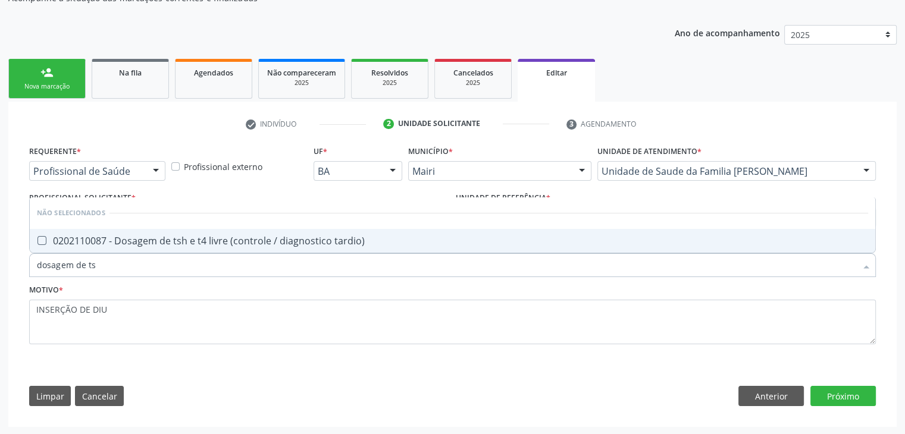
click at [206, 237] on div "0202110087 - Dosagem de tsh e t4 livre (controle / diagnostico tardio)" at bounding box center [452, 241] width 831 height 10
click at [831, 405] on div "Requerente * Profissional de Saúde Profissional de Saúde Paciente Nenhum result…" at bounding box center [452, 279] width 863 height 272
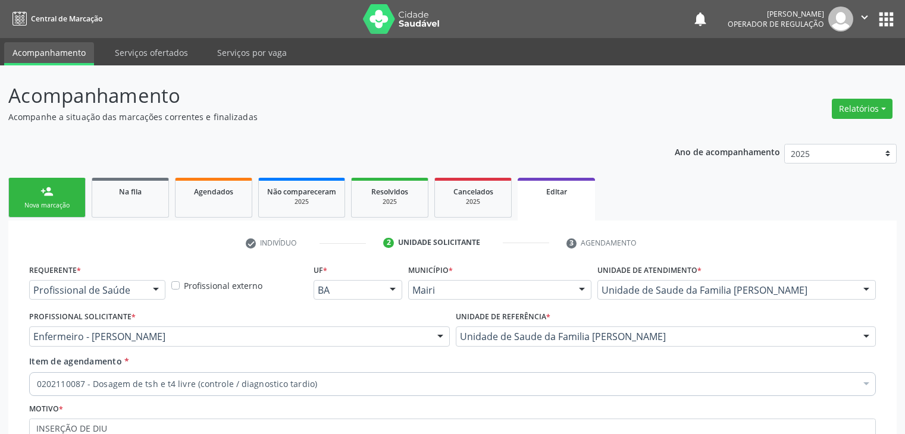
scroll to position [119, 0]
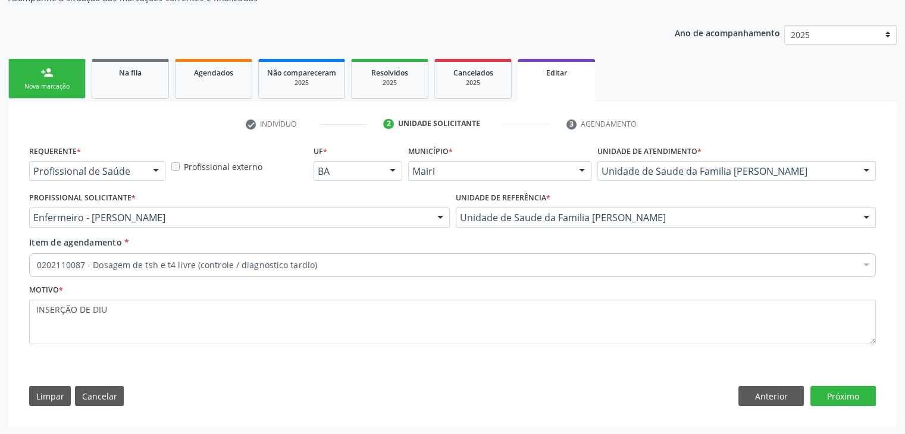
click at [836, 383] on div "Requerente * Profissional de Saúde Profissional de Saúde Paciente Nenhum result…" at bounding box center [452, 279] width 863 height 272
click at [841, 403] on button "Próximo" at bounding box center [842, 396] width 65 height 20
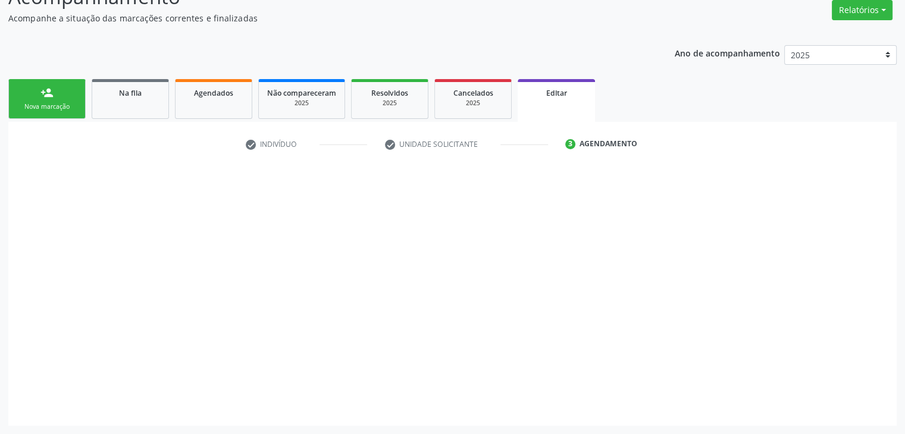
scroll to position [98, 0]
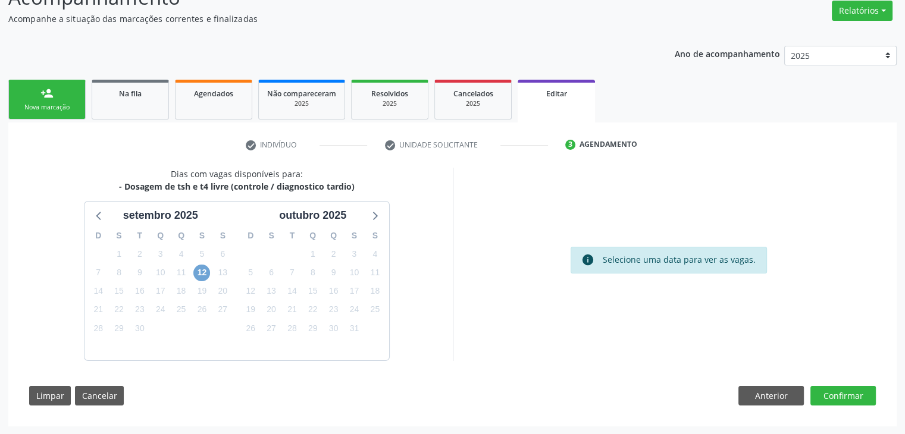
click at [205, 273] on span "12" at bounding box center [201, 273] width 17 height 17
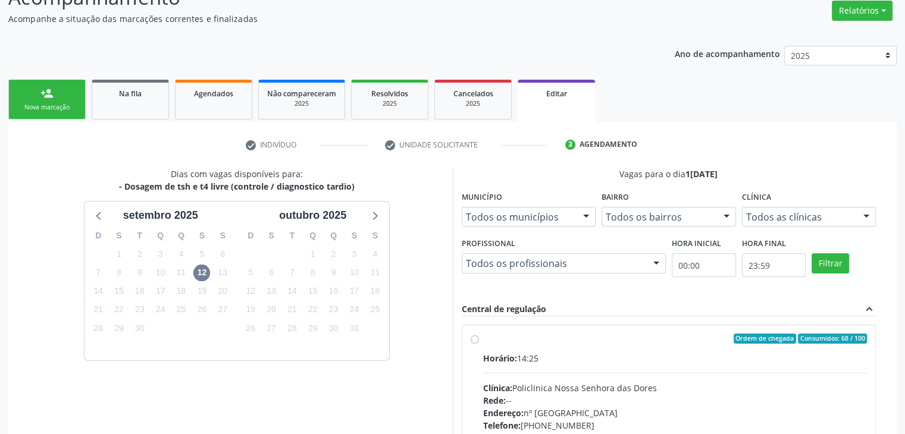
click at [616, 374] on div "Horário: 14:25 Clínica: Policlinica Nossa Senhora das Dores Rede: -- Endereço: …" at bounding box center [675, 434] width 384 height 164
click at [479, 345] on input "Ordem de chegada Consumidos: 68 / 100 Horário: 14:25 Clínica: Policlinica Nossa…" at bounding box center [475, 339] width 8 height 11
radio input "true"
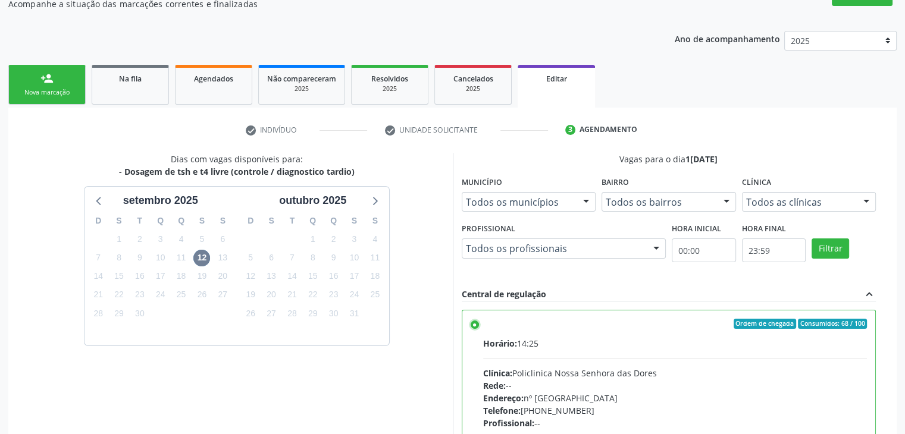
scroll to position [292, 0]
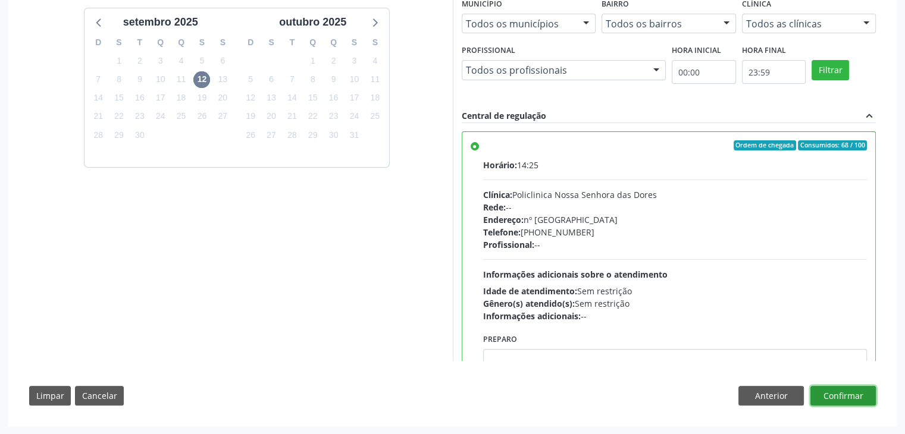
click at [852, 389] on button "Confirmar" at bounding box center [842, 396] width 65 height 20
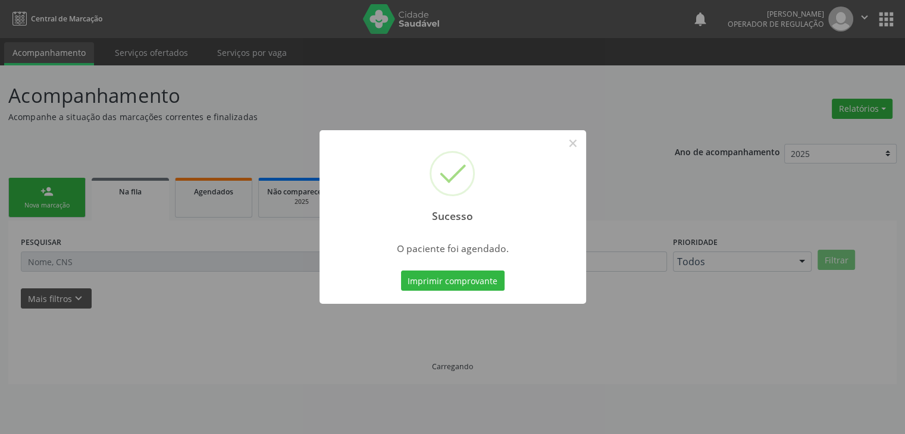
scroll to position [0, 0]
click at [580, 149] on button "×" at bounding box center [577, 143] width 20 height 20
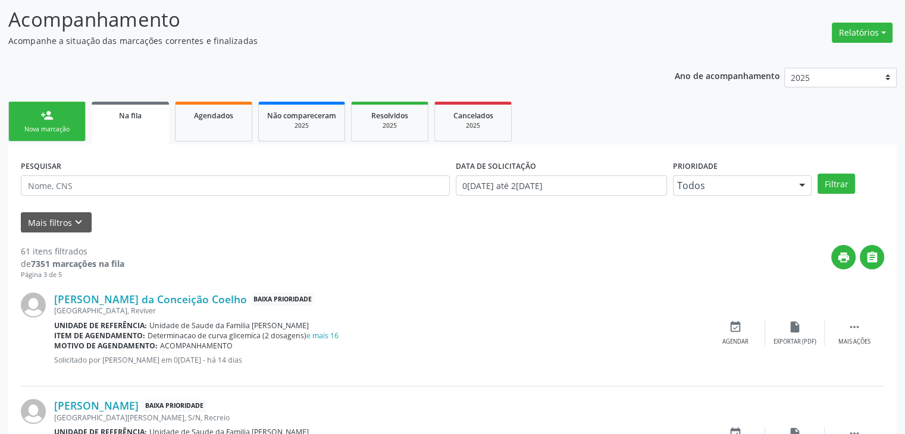
scroll to position [238, 0]
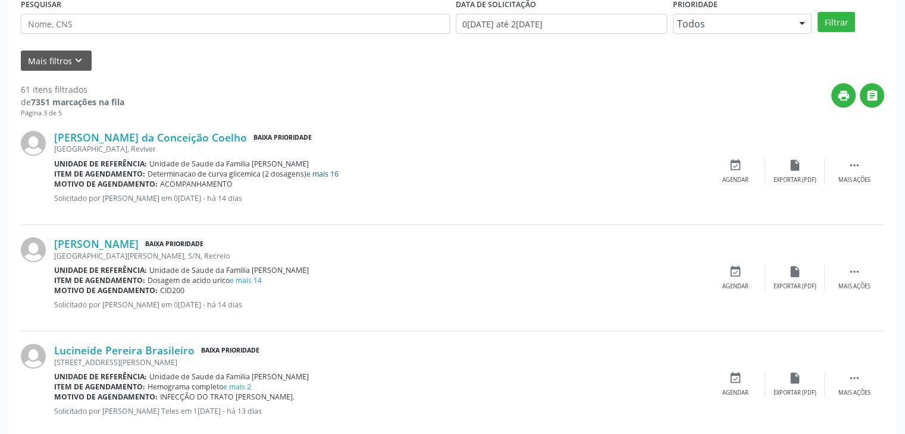
click at [319, 173] on link "e mais 16" at bounding box center [322, 174] width 32 height 10
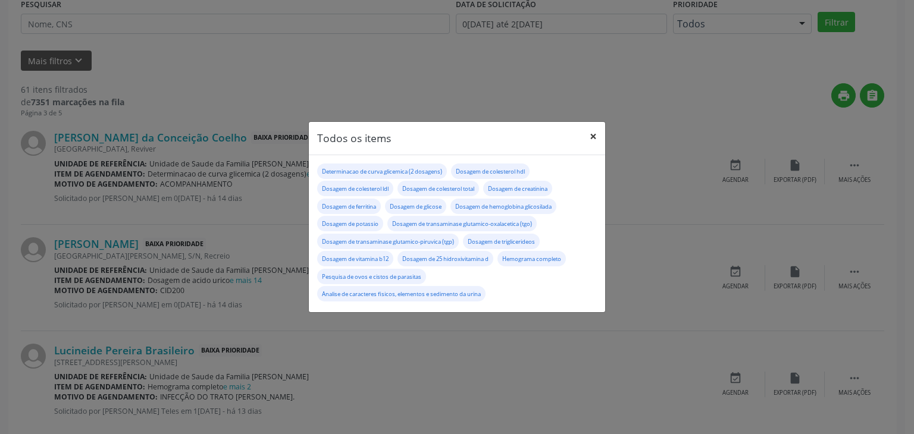
click at [588, 136] on button "×" at bounding box center [593, 136] width 24 height 29
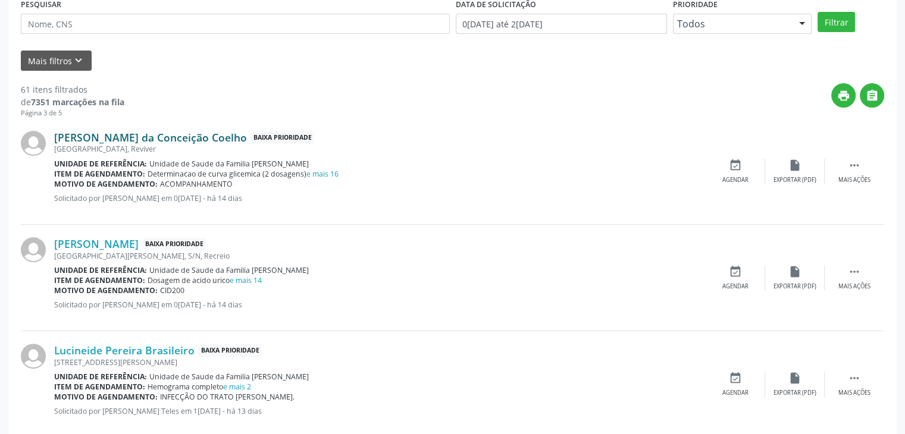
click at [103, 141] on link "[PERSON_NAME] da Conceição Coelho" at bounding box center [150, 137] width 193 height 13
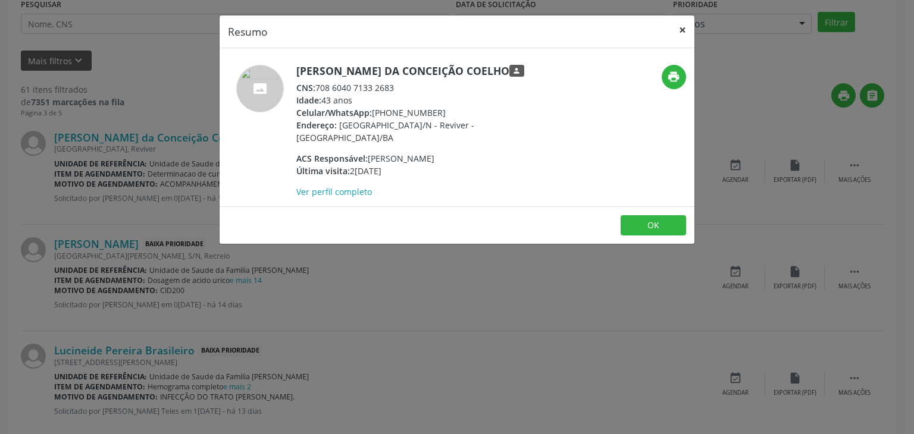
click at [677, 29] on button "×" at bounding box center [683, 29] width 24 height 29
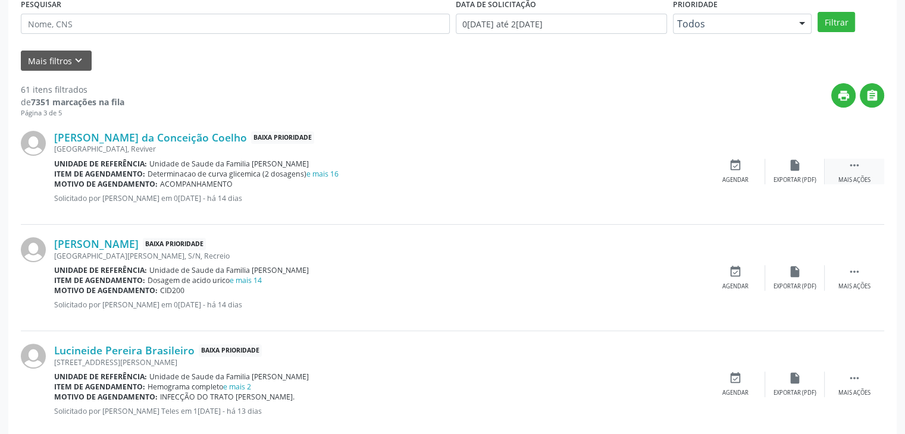
click at [847, 165] on div " Mais ações" at bounding box center [855, 172] width 60 height 26
click at [799, 165] on icon "edit" at bounding box center [794, 165] width 13 height 13
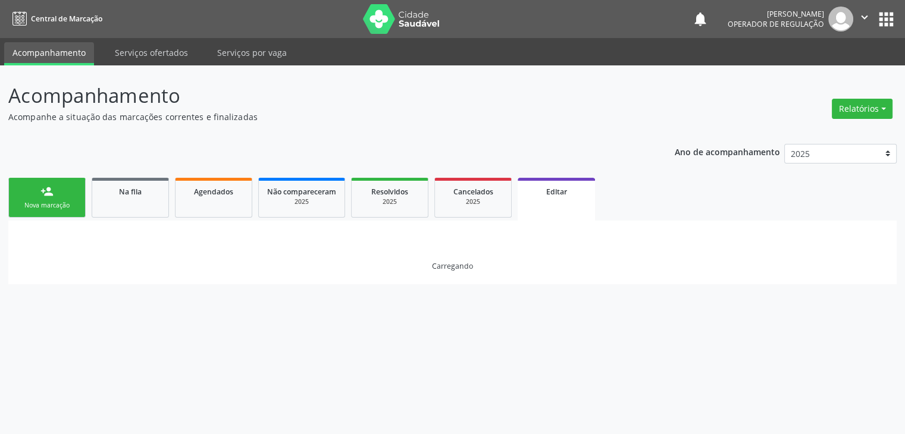
scroll to position [0, 0]
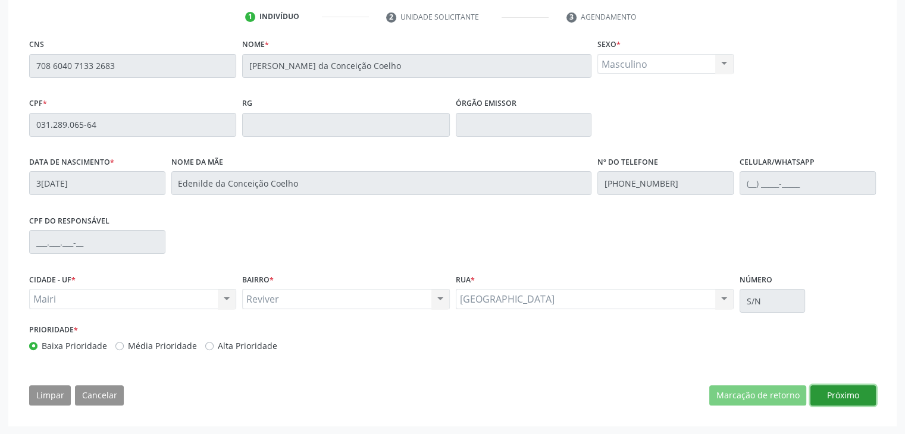
click at [837, 399] on button "Próximo" at bounding box center [842, 396] width 65 height 20
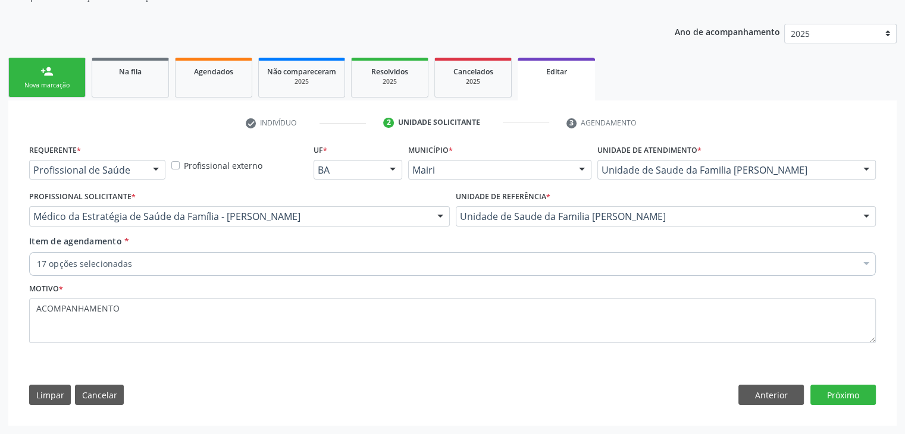
scroll to position [119, 0]
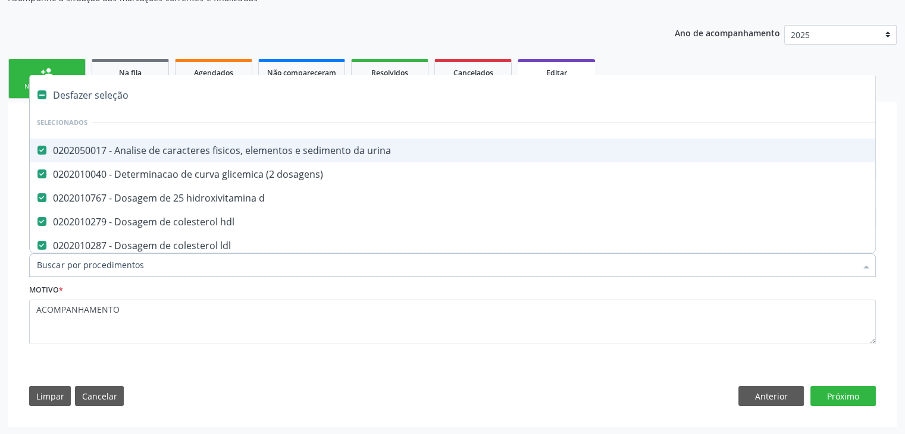
click at [84, 98] on div "Desfazer seleção" at bounding box center [495, 95] width 930 height 24
checkbox urina "false"
checkbox dosagens\) "false"
checkbox d "false"
checkbox hdl "false"
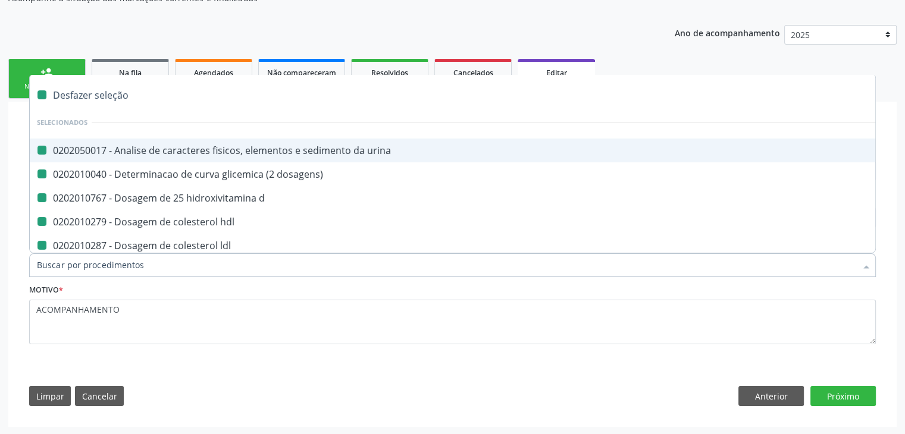
checkbox ldl "false"
checkbox total "false"
checkbox creatinina "false"
checkbox ferritina "false"
checkbox glicose "false"
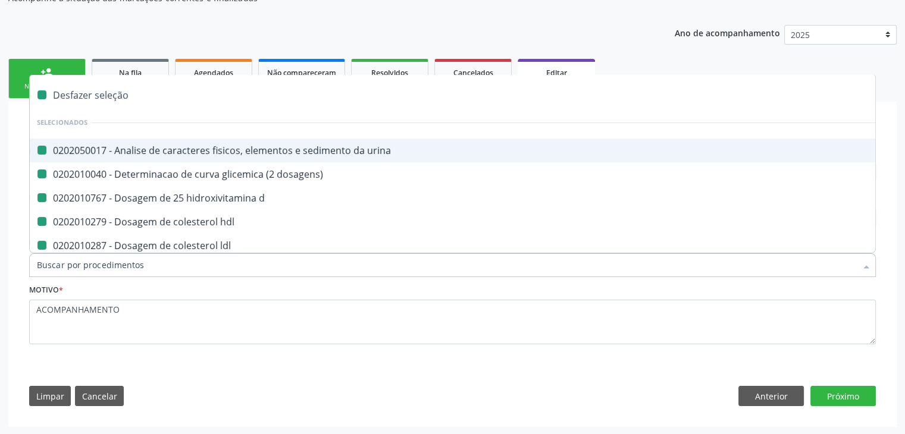
checkbox glicosilada "false"
checkbox potassio "false"
checkbox \(tgo\) "false"
checkbox \(tgp\) "false"
checkbox triglicerideos "false"
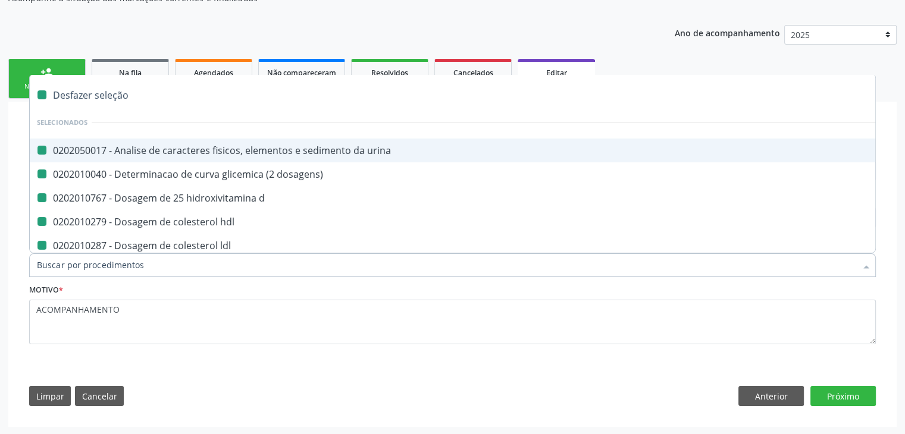
checkbox b12 "false"
checkbox completo "false"
checkbox parasitas "false"
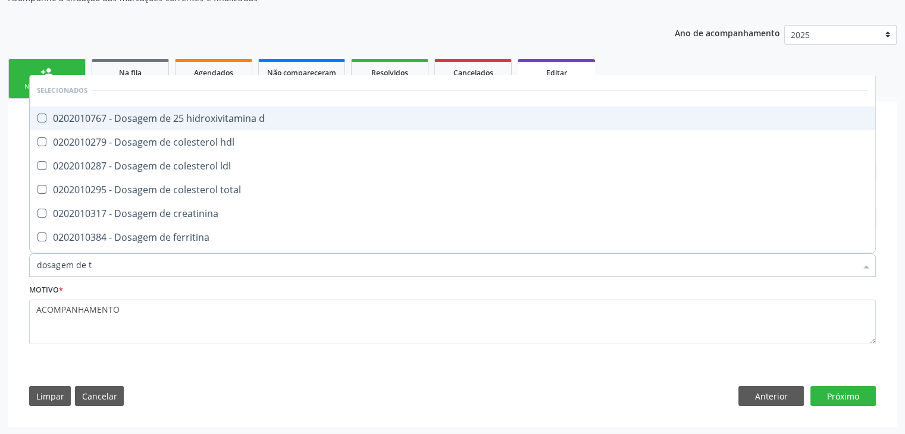
type input "dosagem de ts"
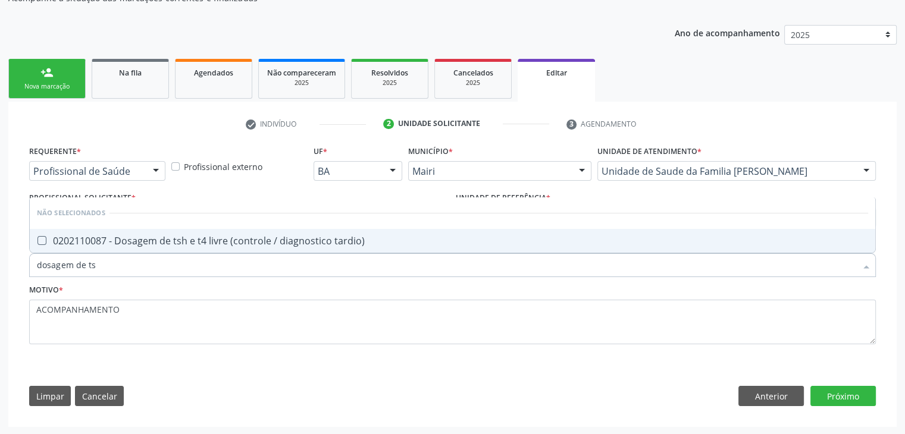
click at [193, 243] on div "0202110087 - Dosagem de tsh e t4 livre (controle / diagnostico tardio)" at bounding box center [452, 241] width 831 height 10
checkbox tardio\) "true"
click at [850, 397] on button "Próximo" at bounding box center [842, 396] width 65 height 20
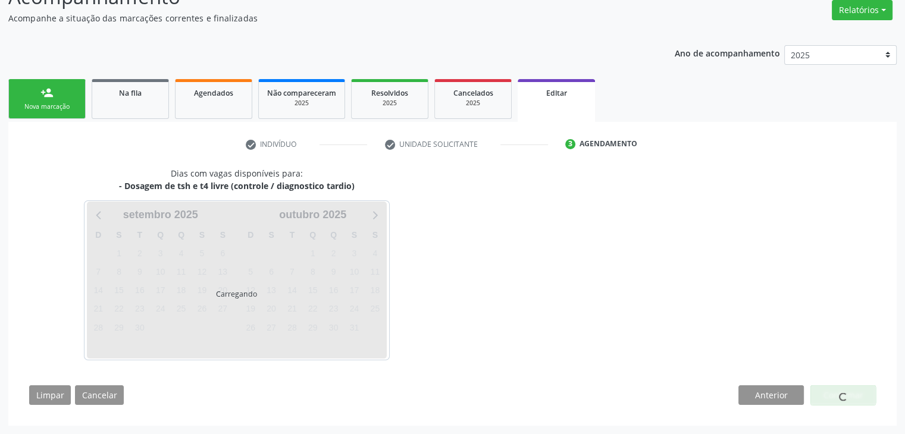
scroll to position [98, 0]
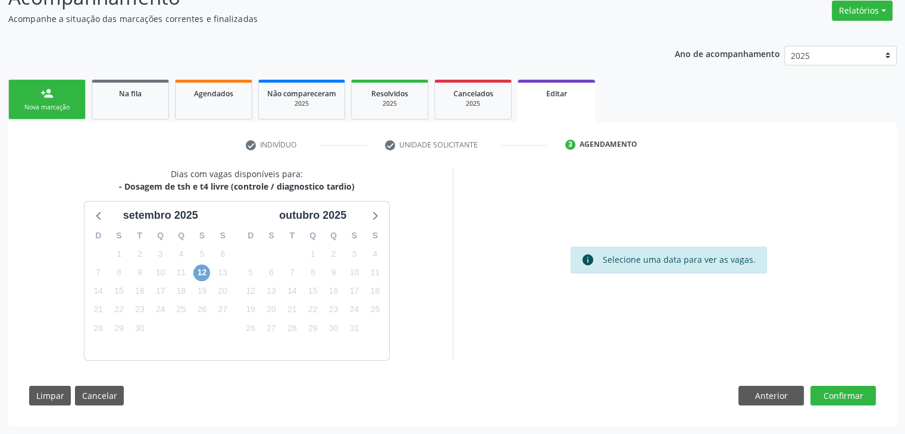
click at [196, 268] on span "12" at bounding box center [201, 273] width 17 height 17
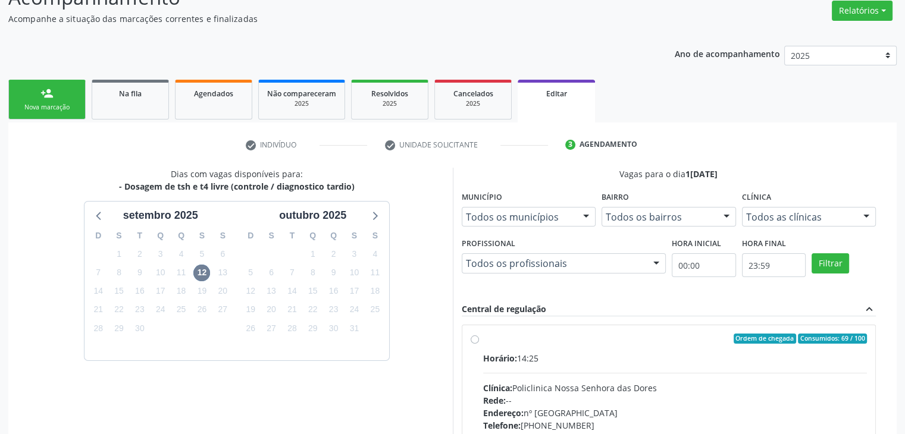
click at [570, 362] on div "Horário: 14:25" at bounding box center [675, 358] width 384 height 12
click at [479, 345] on input "Ordem de chegada Consumidos: 69 / 100 Horário: 14:25 Clínica: Policlinica [GEOG…" at bounding box center [475, 339] width 8 height 11
radio input "true"
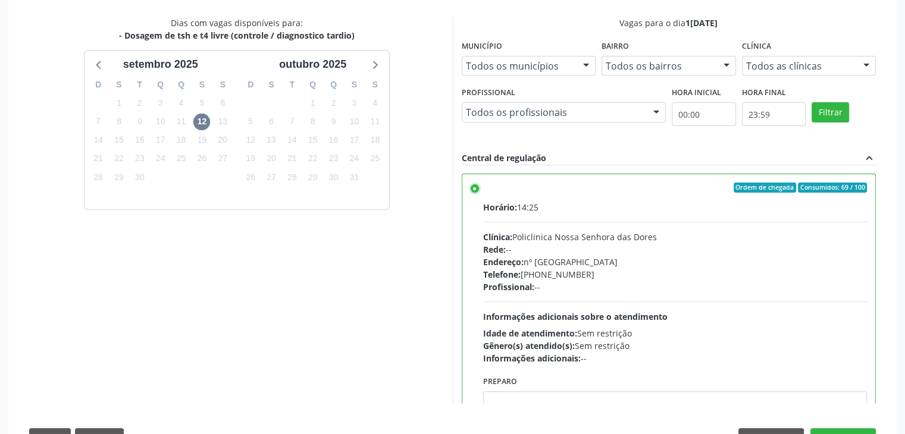
scroll to position [292, 0]
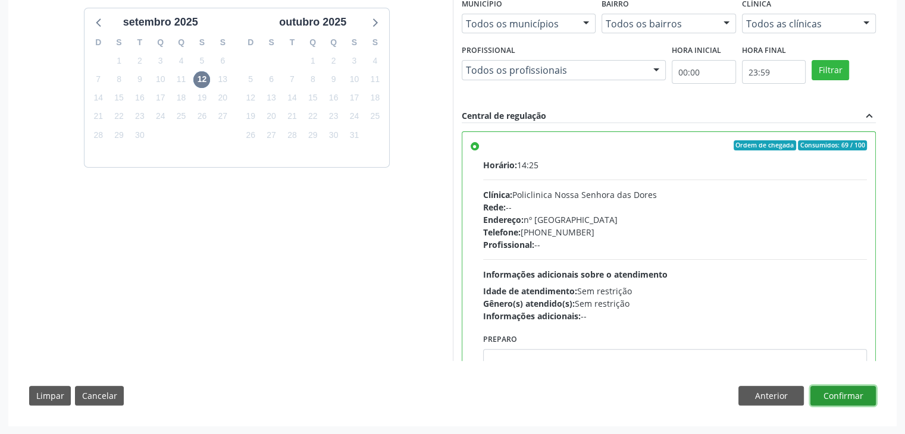
click at [847, 398] on button "Confirmar" at bounding box center [842, 396] width 65 height 20
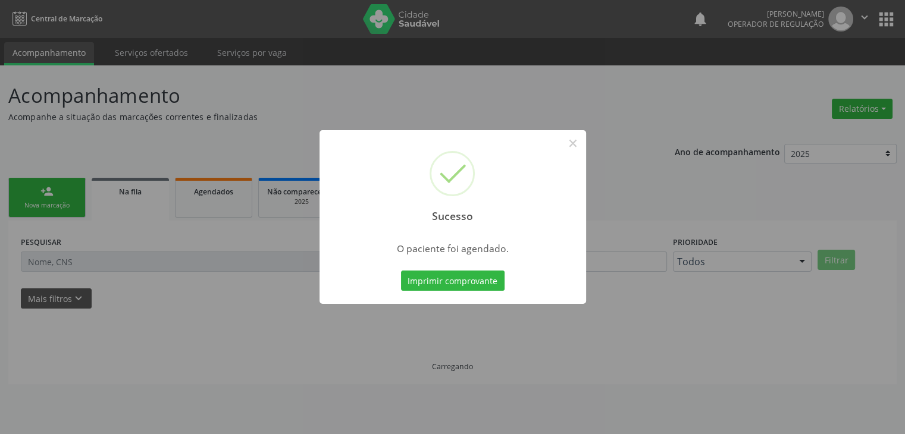
scroll to position [0, 0]
click at [572, 140] on button "×" at bounding box center [577, 143] width 20 height 20
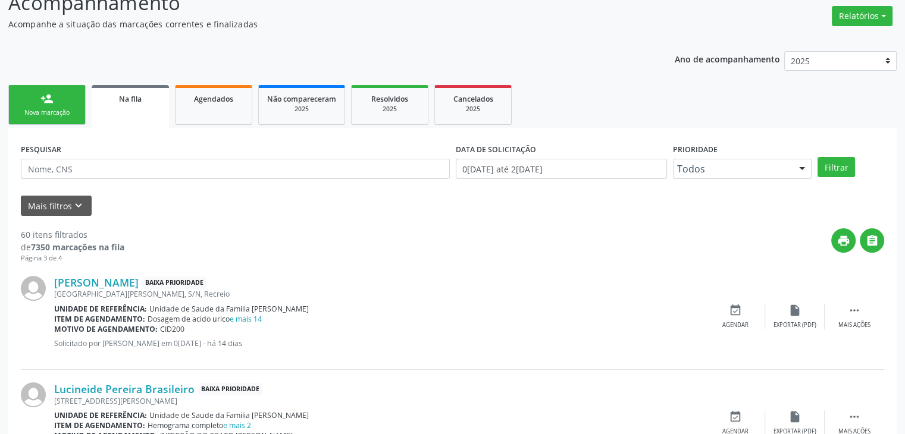
scroll to position [238, 0]
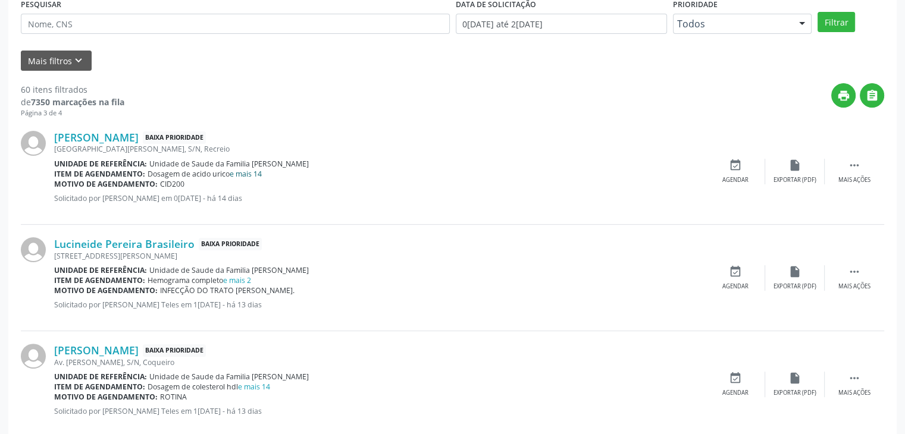
click at [259, 170] on link "e mais 14" at bounding box center [246, 174] width 32 height 10
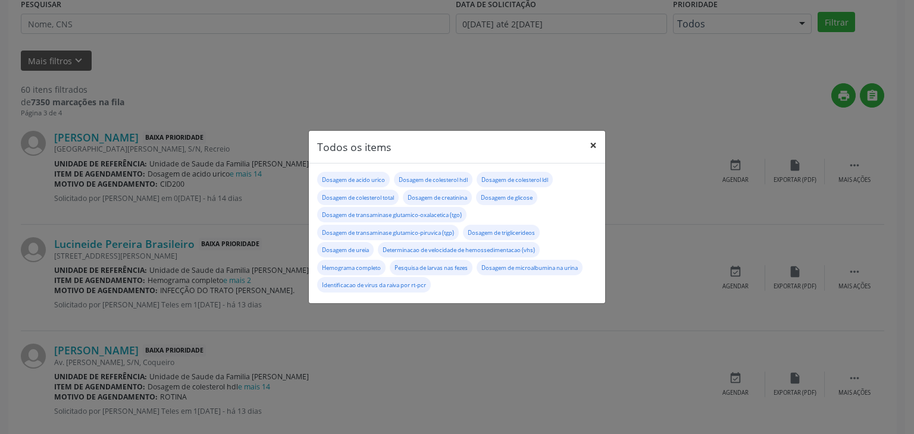
click at [587, 143] on button "×" at bounding box center [593, 145] width 24 height 29
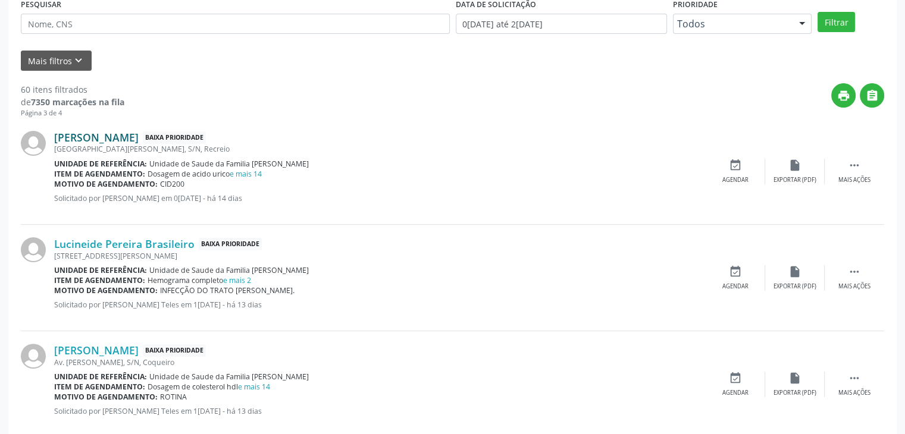
click at [139, 132] on link "[PERSON_NAME]" at bounding box center [96, 137] width 84 height 13
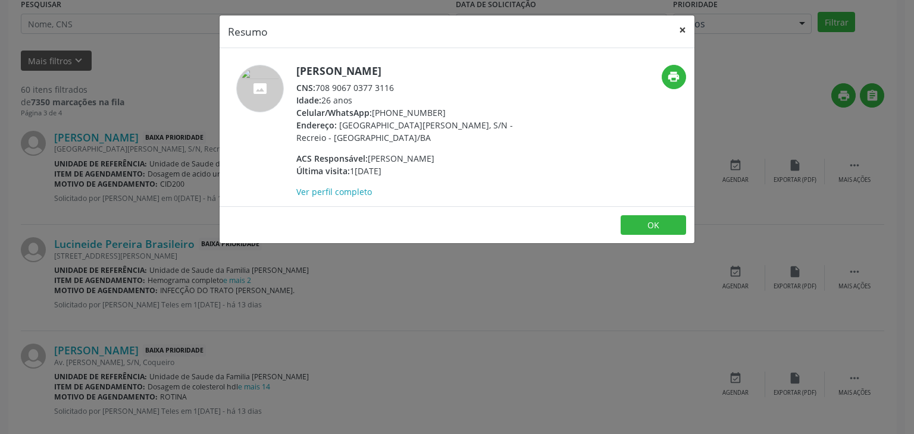
click at [685, 33] on button "×" at bounding box center [683, 29] width 24 height 29
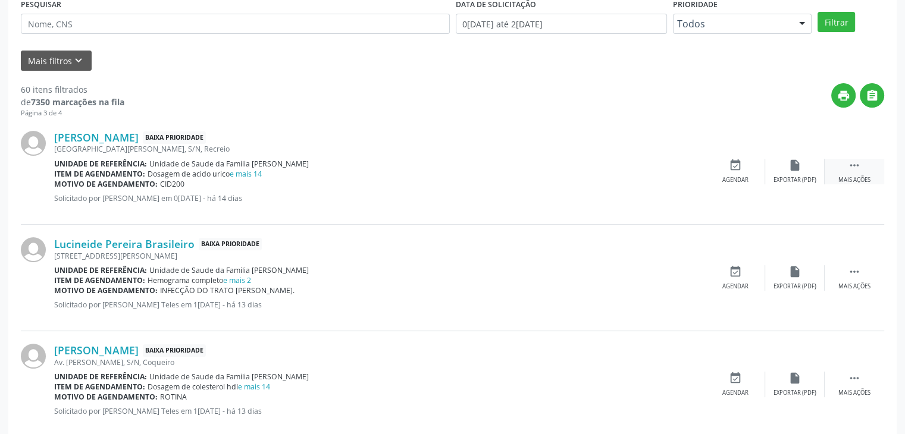
click at [829, 167] on div " Mais ações" at bounding box center [855, 172] width 60 height 26
click at [789, 167] on icon "edit" at bounding box center [794, 165] width 13 height 13
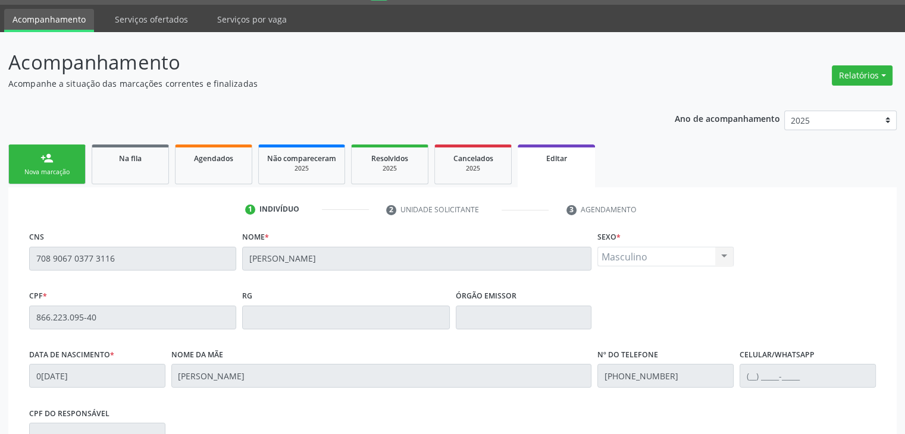
scroll to position [226, 0]
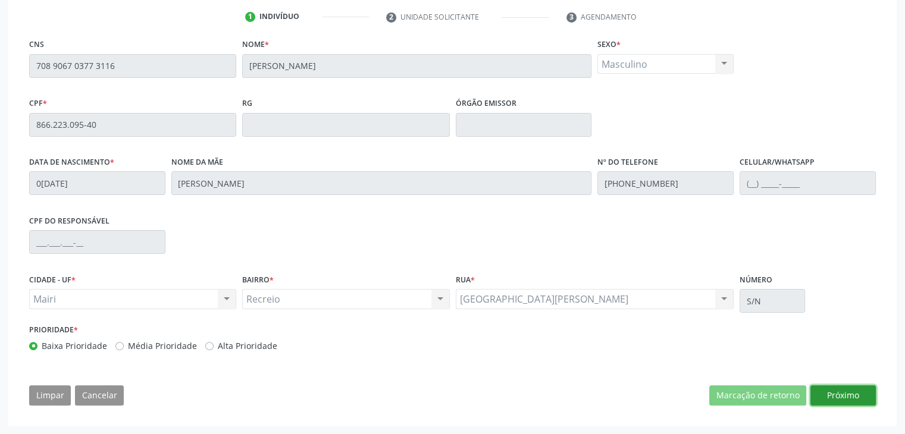
click at [835, 395] on button "Próximo" at bounding box center [842, 396] width 65 height 20
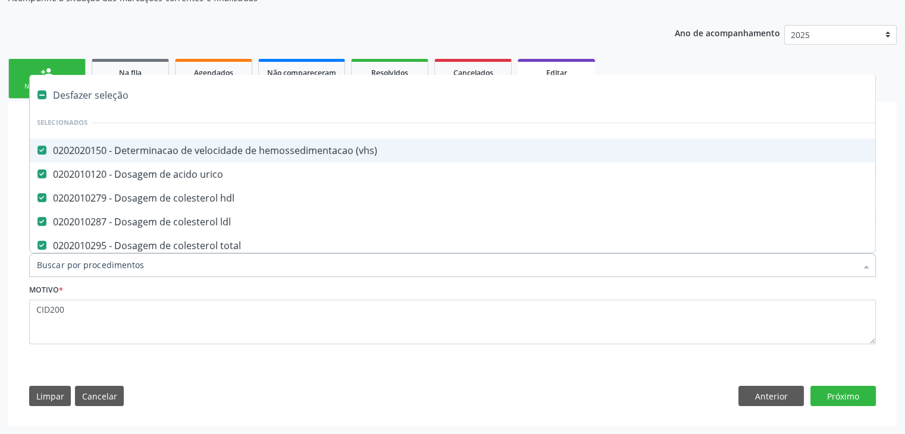
click at [109, 100] on div "Desfazer seleção" at bounding box center [495, 95] width 930 height 24
checkbox \(vhs\) "false"
checkbox urico "false"
checkbox hdl "false"
checkbox ldl "false"
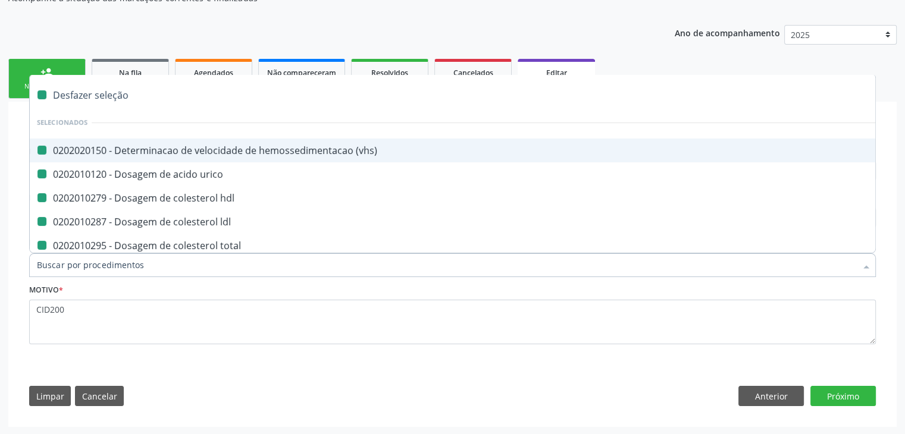
checkbox total "false"
checkbox creatinina "false"
checkbox glicose "false"
checkbox urina "false"
checkbox \(tgo\) "false"
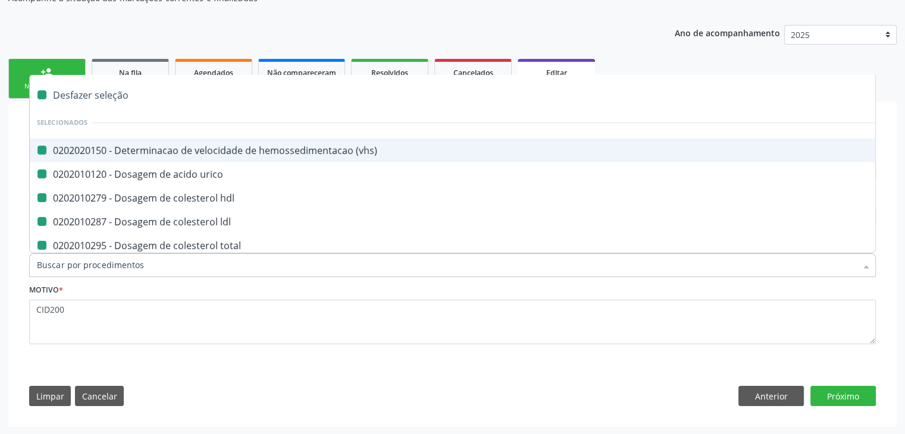
checkbox \(tgp\) "false"
checkbox triglicerideos "false"
checkbox ureia "false"
checkbox completo "false"
checkbox rt-pcr "false"
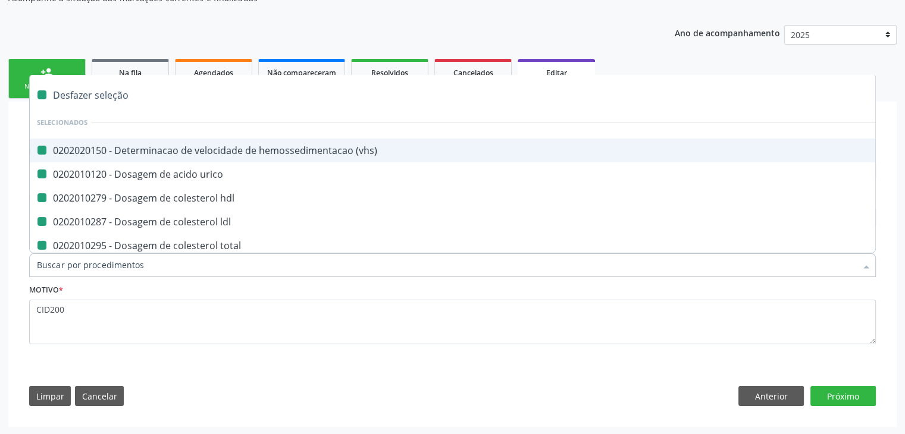
checkbox fezes "false"
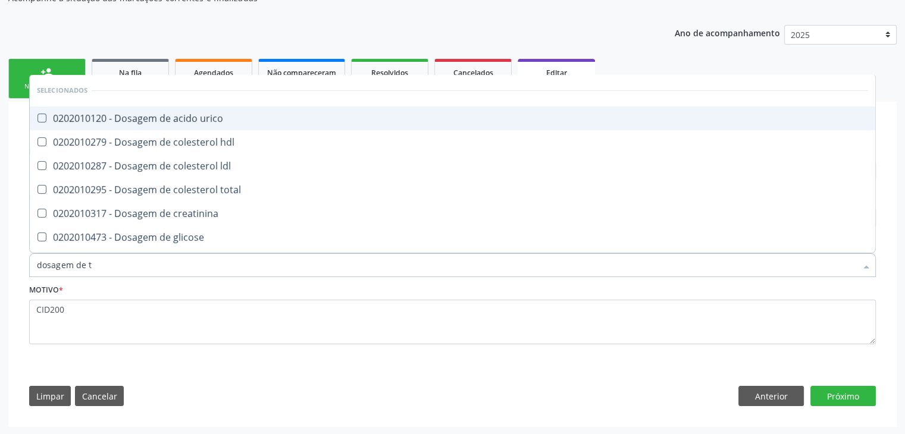
type input "dosagem de ts"
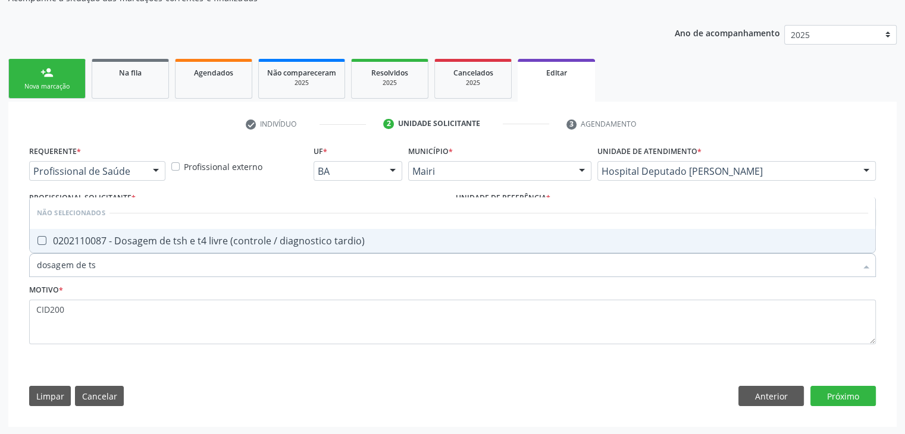
click at [209, 223] on li "Não selecionados" at bounding box center [453, 214] width 846 height 32
click at [218, 248] on span "0202110087 - Dosagem de tsh e t4 livre (controle / diagnostico tardio)" at bounding box center [453, 241] width 846 height 24
checkbox tardio\) "true"
click at [824, 391] on button "Próximo" at bounding box center [842, 396] width 65 height 20
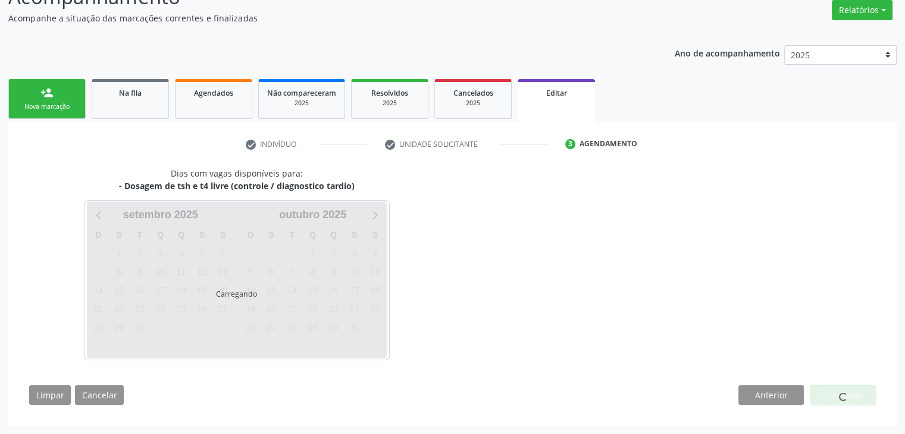
scroll to position [98, 0]
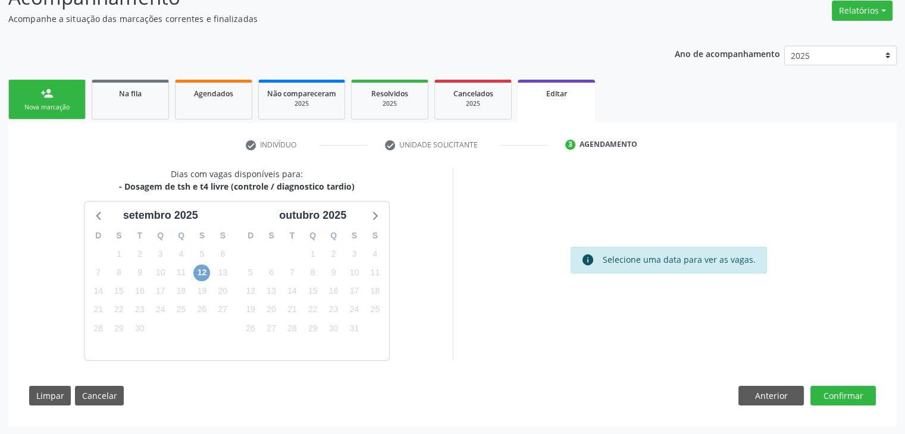
click at [198, 273] on span "12" at bounding box center [201, 273] width 17 height 17
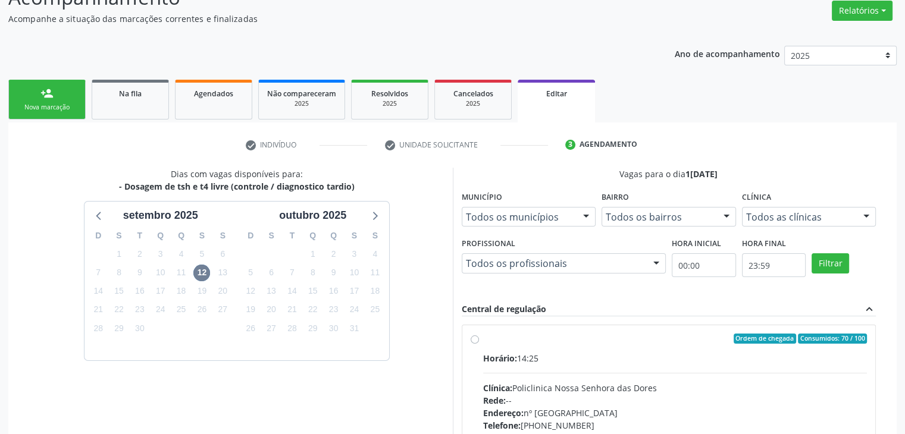
click at [630, 367] on div "Horário: 14:25 Clínica: Policlinica Nossa Senhora das Dores Rede: -- Endereço: …" at bounding box center [675, 434] width 384 height 164
click at [479, 345] on input "Ordem de chegada Consumidos: 70 / 100 Horário: 14:25 Clínica: Policlinica [GEOG…" at bounding box center [475, 339] width 8 height 11
radio input "true"
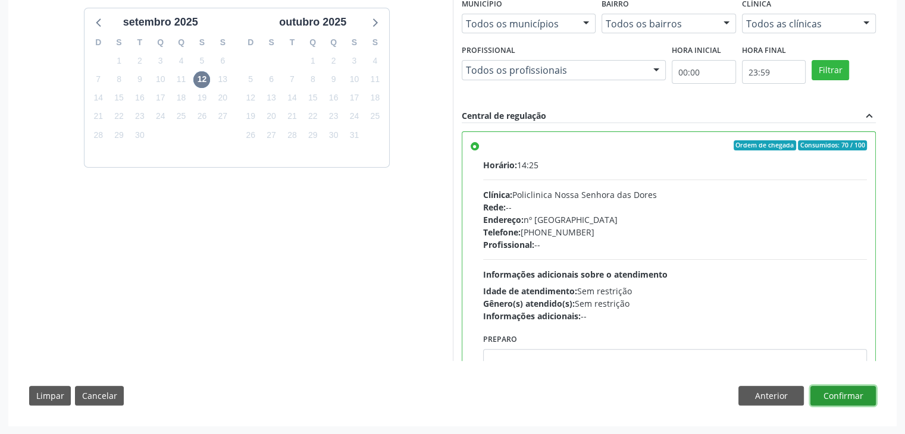
click at [859, 394] on button "Confirmar" at bounding box center [842, 396] width 65 height 20
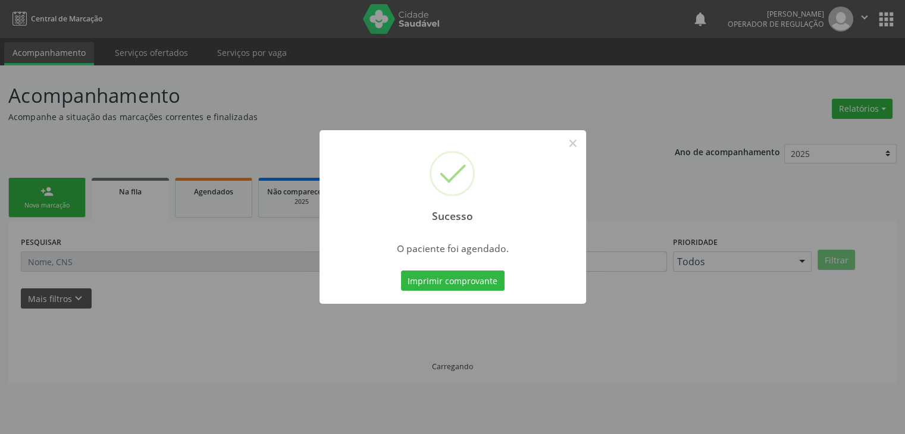
scroll to position [0, 0]
click at [570, 150] on button "×" at bounding box center [577, 143] width 20 height 20
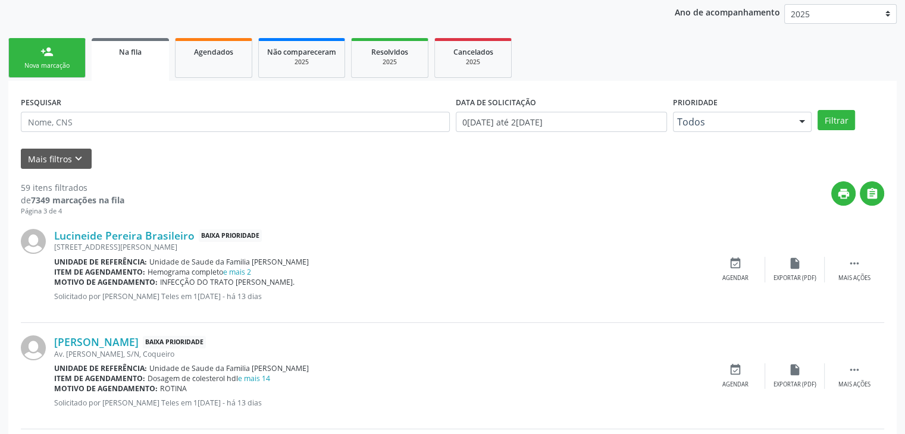
scroll to position [238, 0]
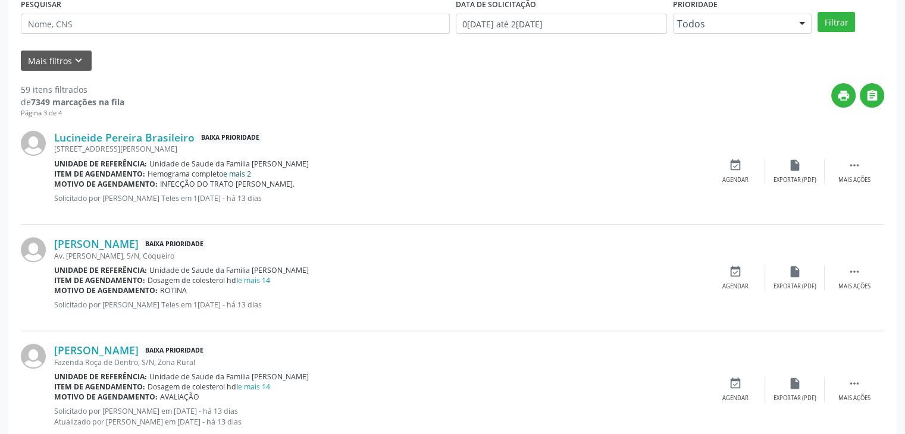
click at [243, 172] on link "e mais 2" at bounding box center [237, 174] width 28 height 10
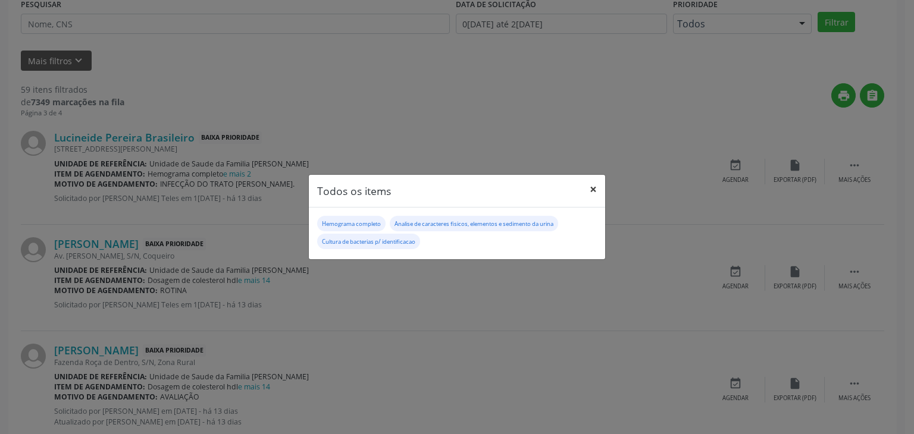
click at [593, 186] on button "×" at bounding box center [593, 189] width 24 height 29
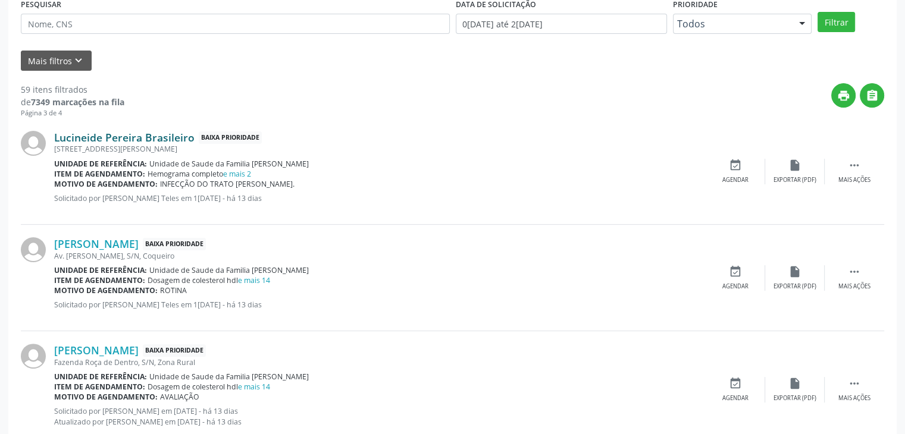
click at [124, 134] on link "Lucineide Pereira Brasileiro" at bounding box center [124, 137] width 140 height 13
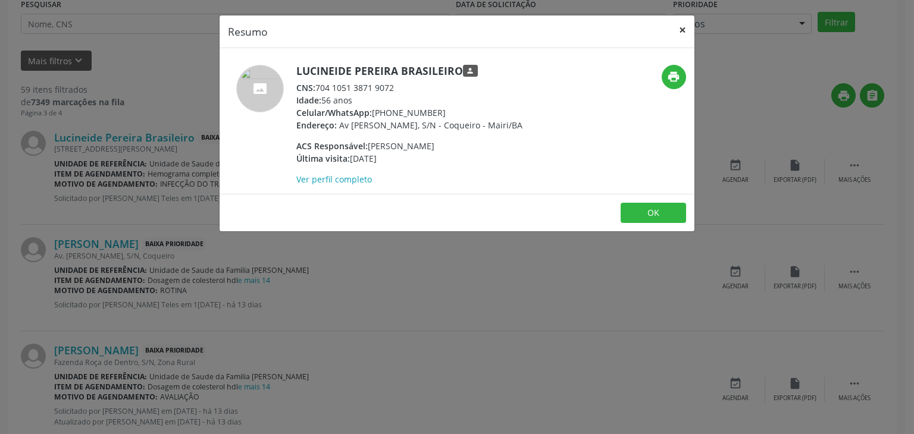
click at [686, 24] on button "×" at bounding box center [683, 29] width 24 height 29
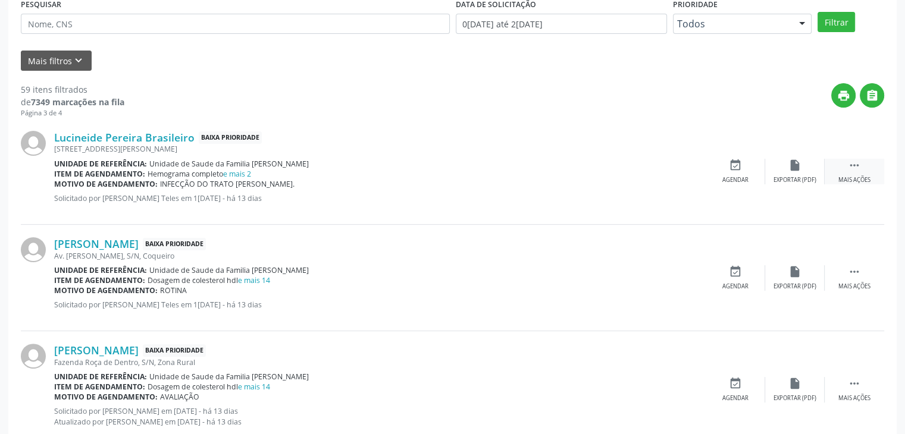
click at [850, 171] on div " Mais ações" at bounding box center [855, 172] width 60 height 26
click at [807, 174] on div "edit Editar" at bounding box center [795, 172] width 60 height 26
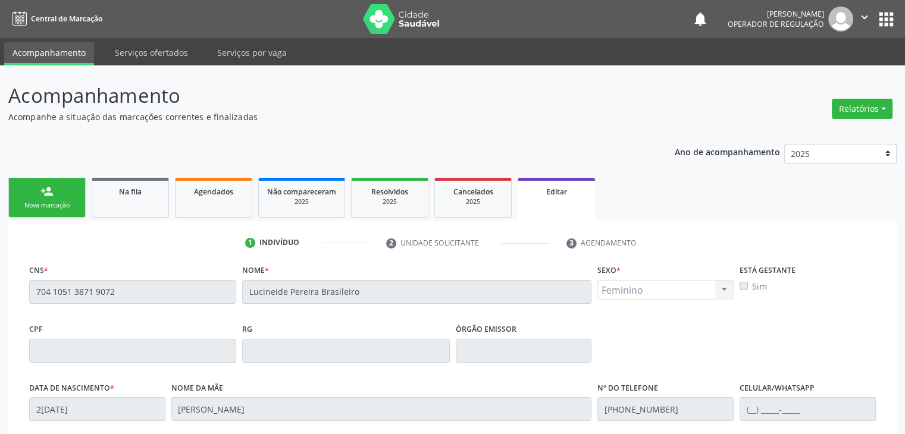
scroll to position [226, 0]
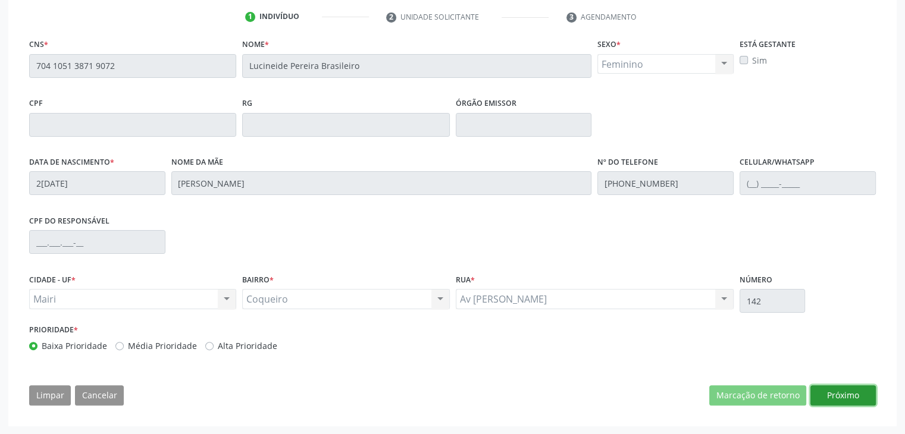
click at [866, 400] on button "Próximo" at bounding box center [842, 396] width 65 height 20
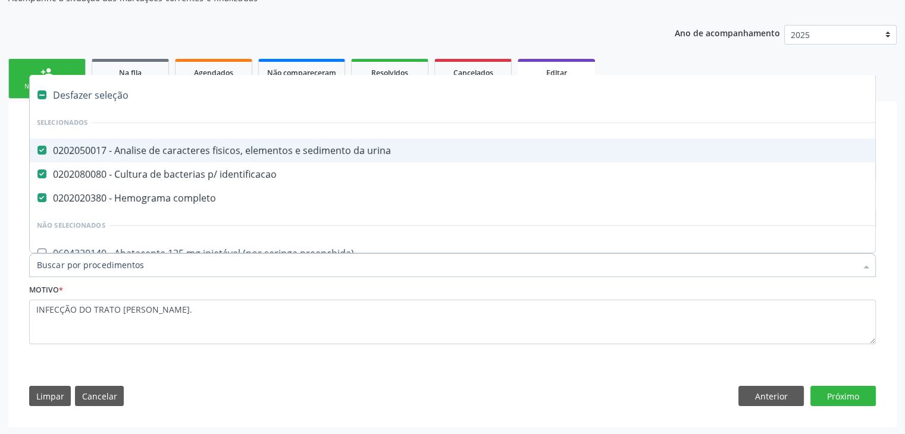
click at [84, 101] on div "Desfazer seleção" at bounding box center [495, 95] width 930 height 24
checkbox urina "false"
checkbox identificacao "false"
checkbox completo "false"
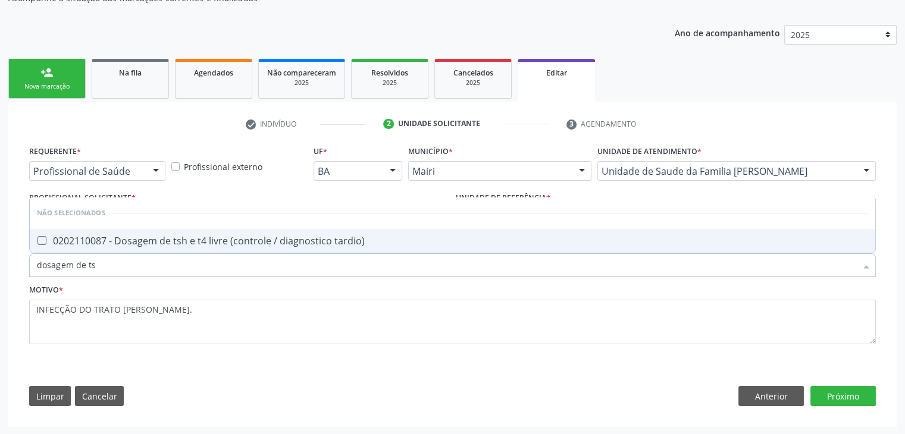
type input "dosagem de tsh"
click at [139, 236] on div "0202110087 - Dosagem de tsh e t4 livre (controle / diagnostico tardio)" at bounding box center [452, 241] width 831 height 10
checkbox tardio\) "true"
click at [835, 405] on div "Requerente * Profissional de Saúde Profissional de Saúde Paciente Nenhum result…" at bounding box center [452, 279] width 863 height 272
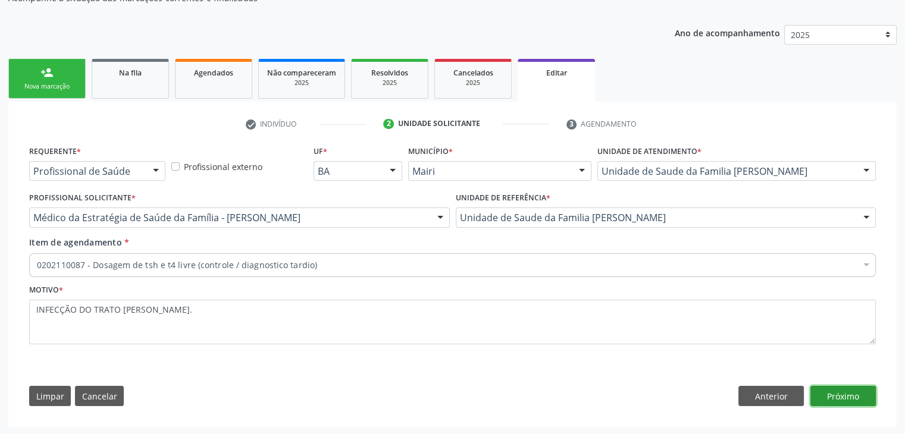
click at [833, 394] on button "Próximo" at bounding box center [842, 396] width 65 height 20
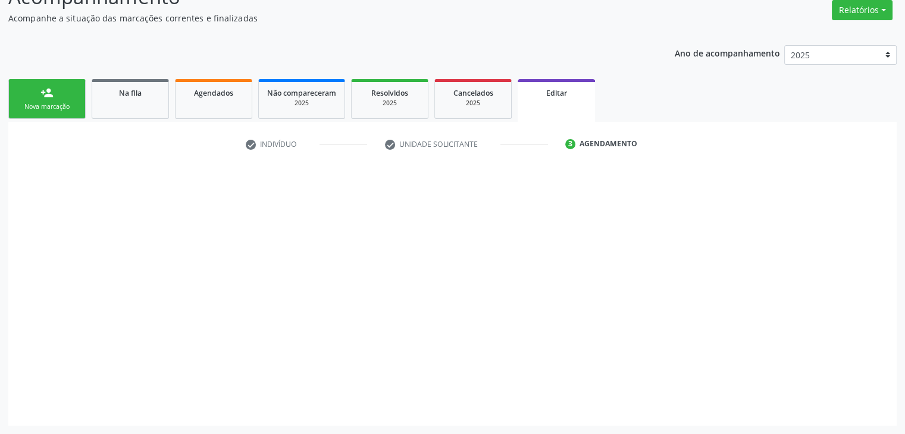
scroll to position [98, 0]
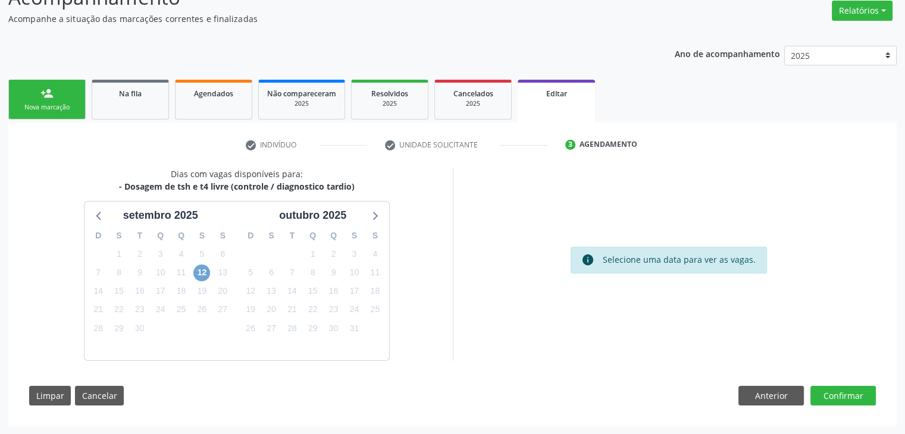
click at [207, 277] on span "12" at bounding box center [201, 273] width 17 height 17
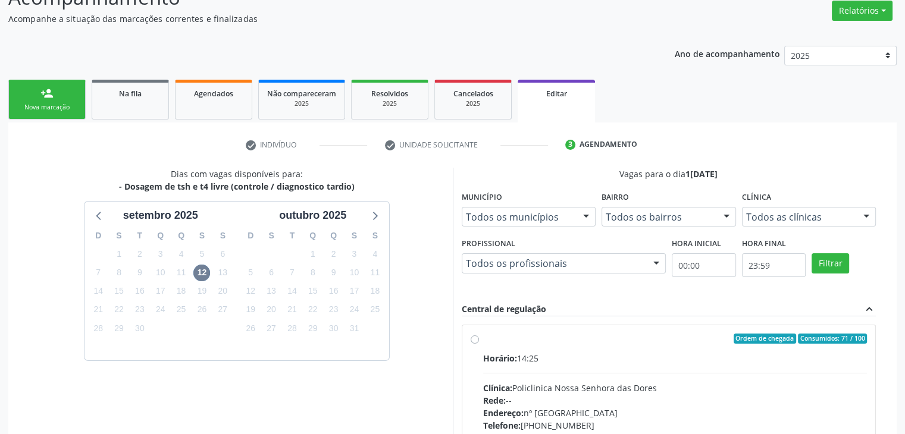
click at [558, 349] on label "Ordem de chegada Consumidos: 71 / 100 Horário: 14:25 Clínica: Policlinica Nossa…" at bounding box center [675, 425] width 384 height 183
click at [479, 345] on input "Ordem de chegada Consumidos: 71 / 100 Horário: 14:25 Clínica: Policlinica Nossa…" at bounding box center [475, 339] width 8 height 11
radio input "true"
click at [558, 349] on label "Ordem de chegada Consumidos: 71 / 100 Horário: 14:25 Clínica: Policlinica Nossa…" at bounding box center [675, 425] width 384 height 183
click at [479, 345] on input "Ordem de chegada Consumidos: 71 / 100 Horário: 14:25 Clínica: Policlinica Nossa…" at bounding box center [475, 339] width 8 height 11
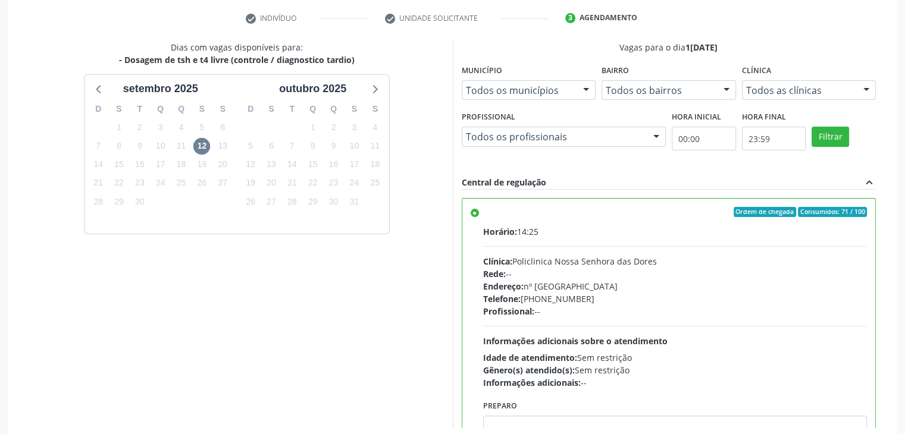
scroll to position [292, 0]
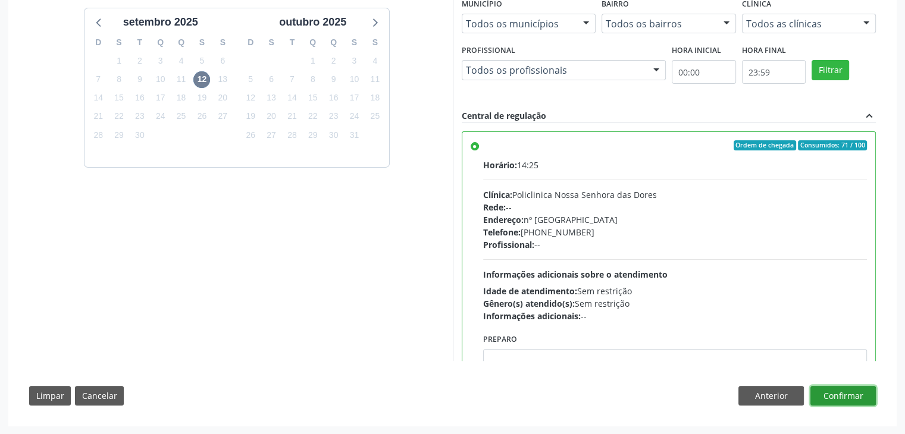
click at [851, 390] on button "Confirmar" at bounding box center [842, 396] width 65 height 20
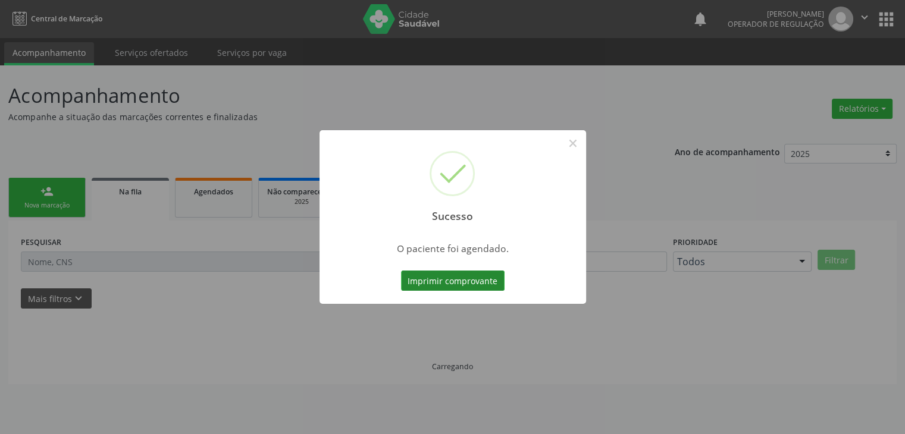
scroll to position [0, 0]
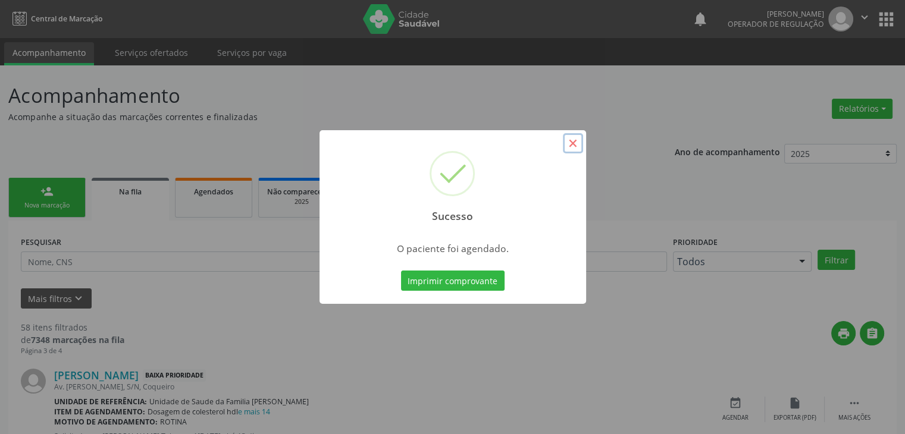
click at [578, 141] on button "×" at bounding box center [573, 143] width 20 height 20
